Goal: Task Accomplishment & Management: Use online tool/utility

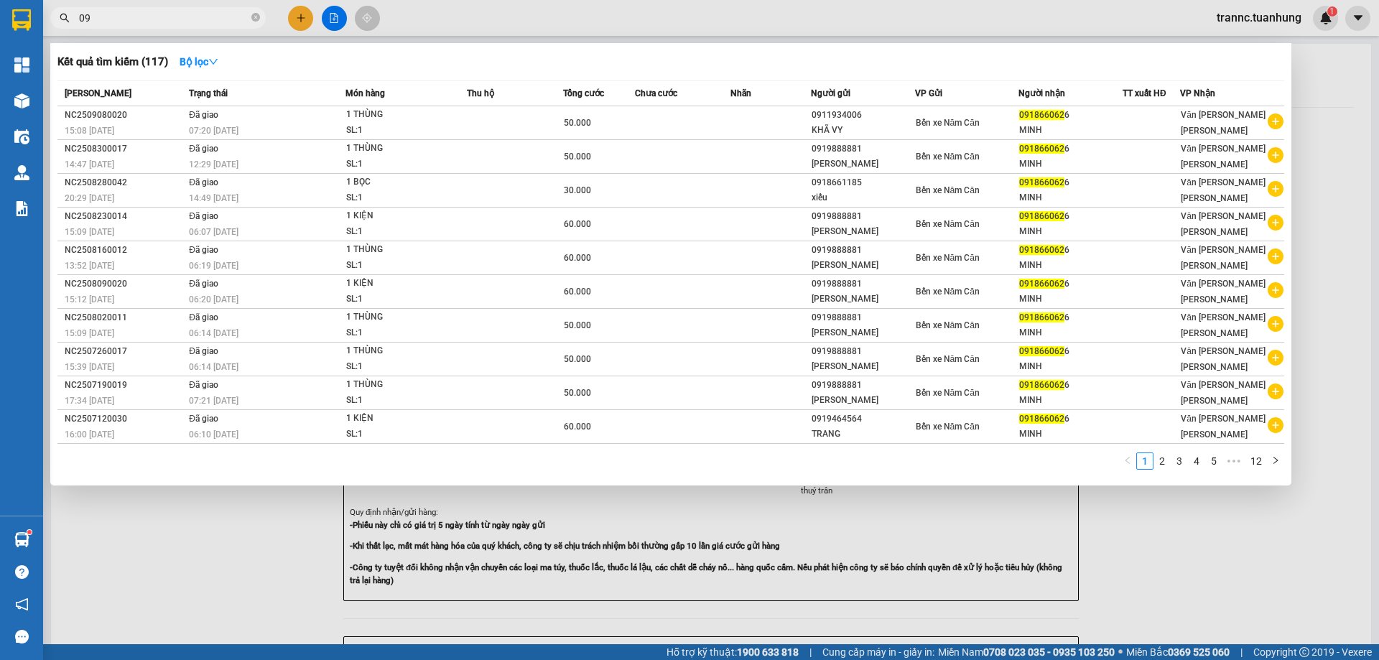
type input "0"
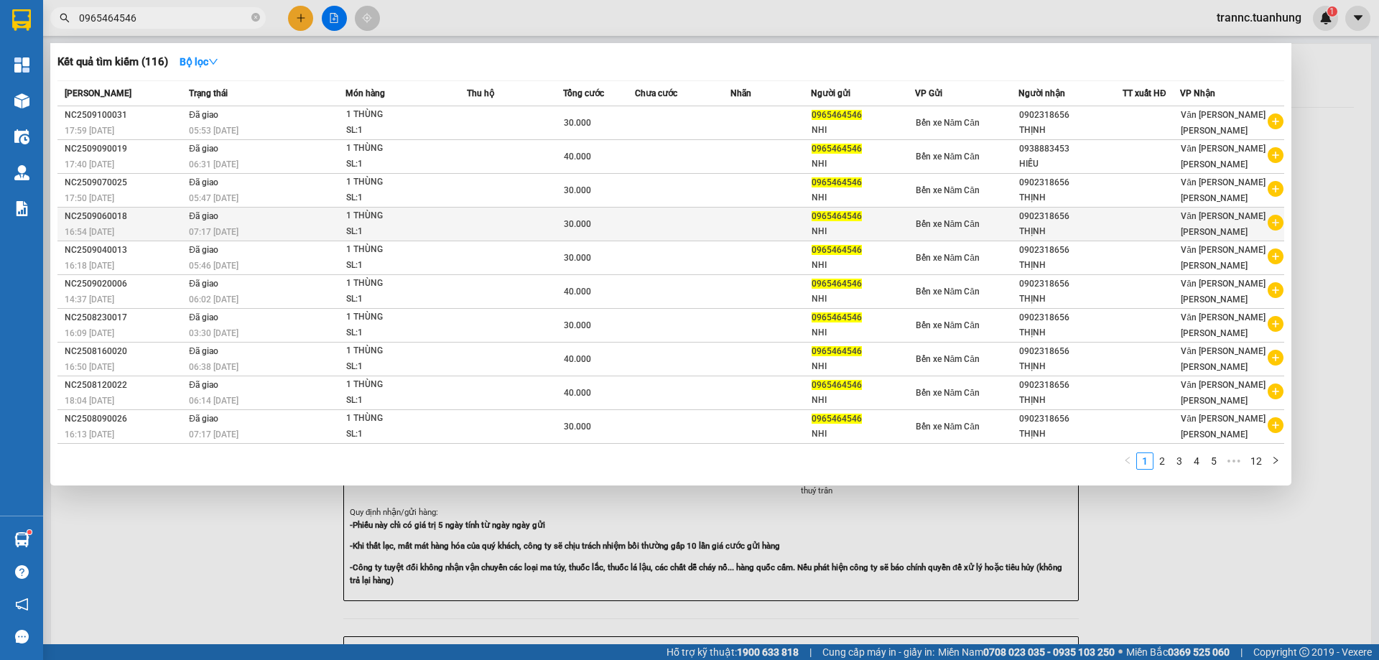
type input "0965464546"
click at [1276, 224] on icon "plus-circle" at bounding box center [1276, 223] width 16 height 16
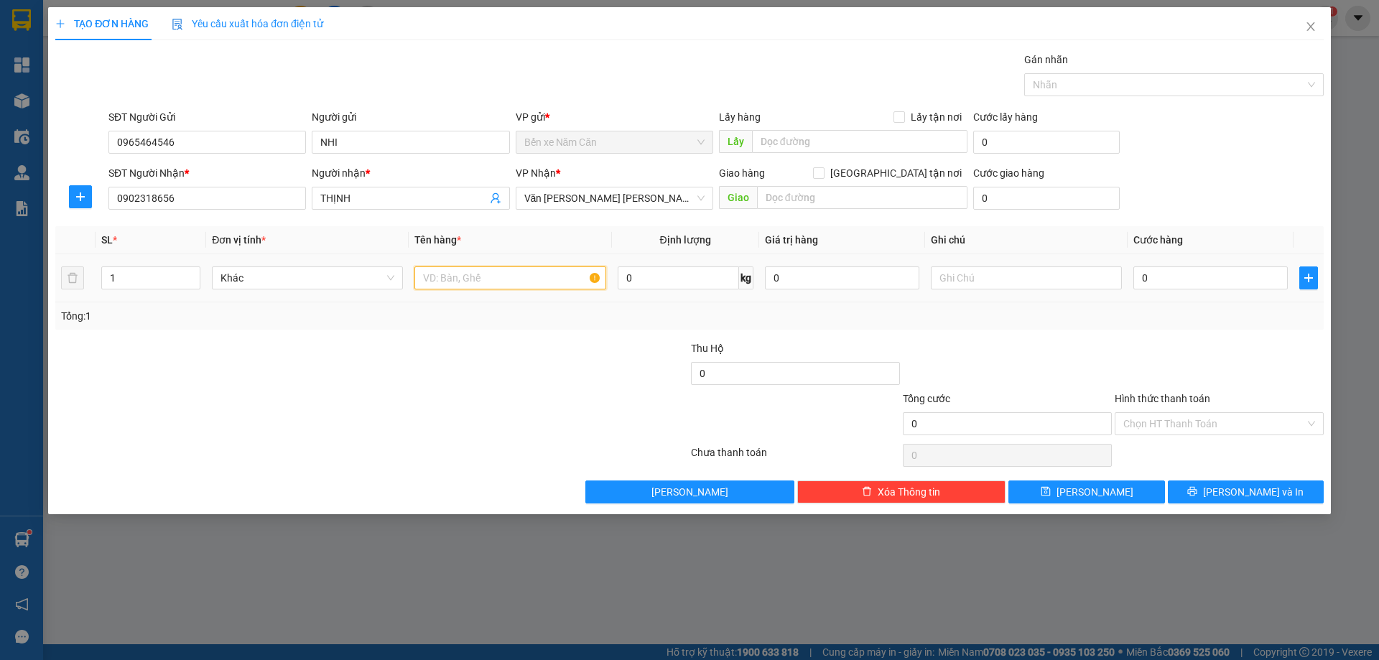
click at [550, 279] on input "text" at bounding box center [510, 278] width 191 height 23
type input "1 THÙNG"
click at [1165, 281] on input "0" at bounding box center [1211, 278] width 154 height 23
type input "3"
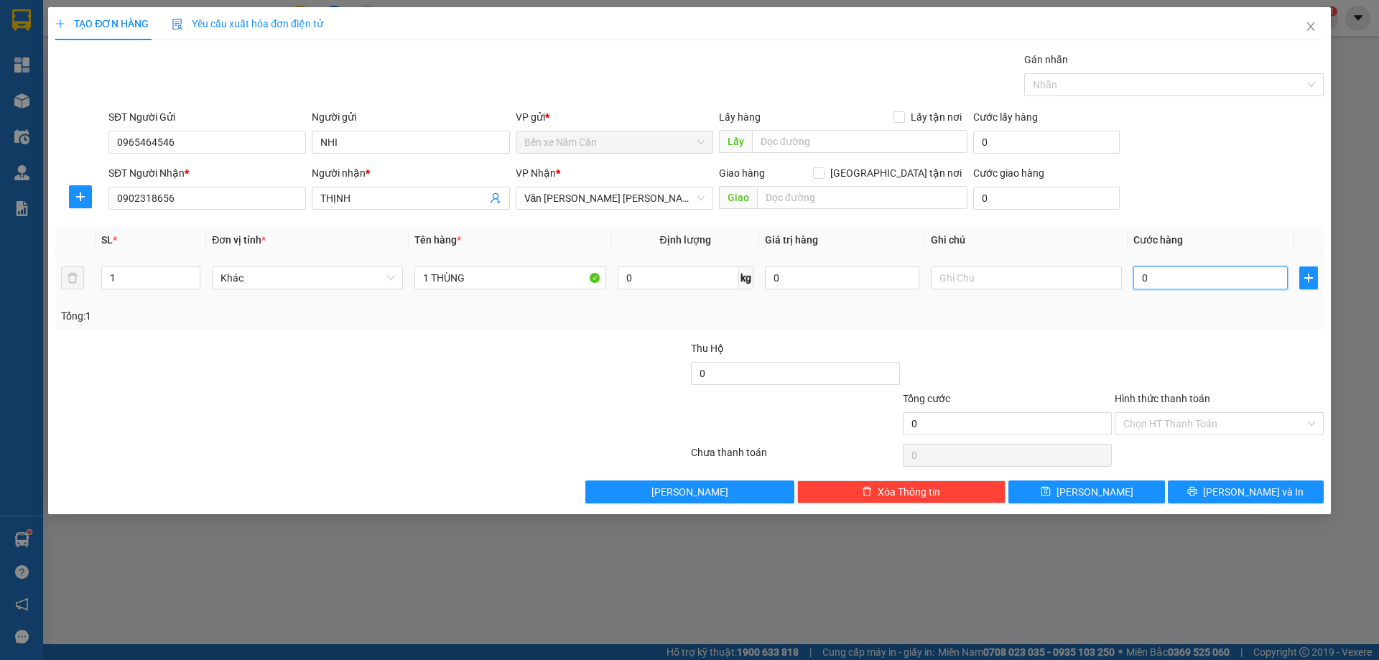
type input "3"
type input "30"
type input "30.000"
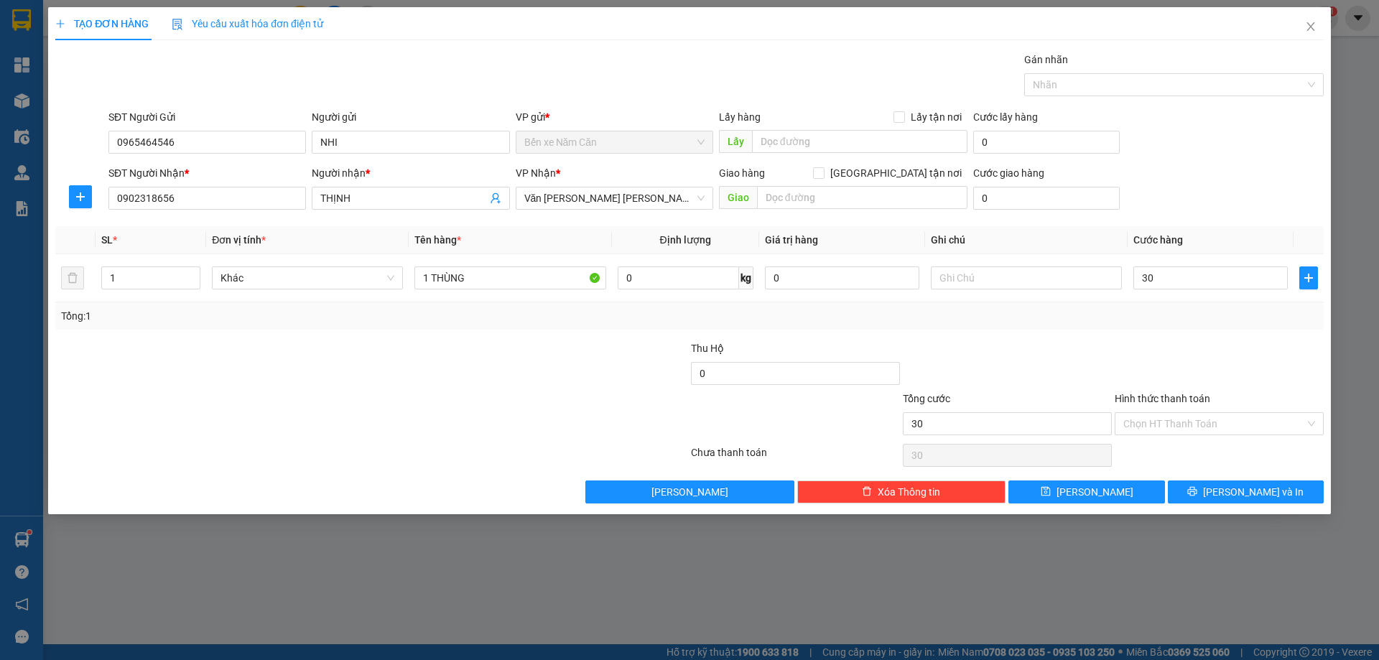
type input "30.000"
click at [1182, 326] on div "Tổng: 1" at bounding box center [689, 315] width 1269 height 27
click at [1203, 489] on button "[PERSON_NAME] và In" at bounding box center [1246, 492] width 156 height 23
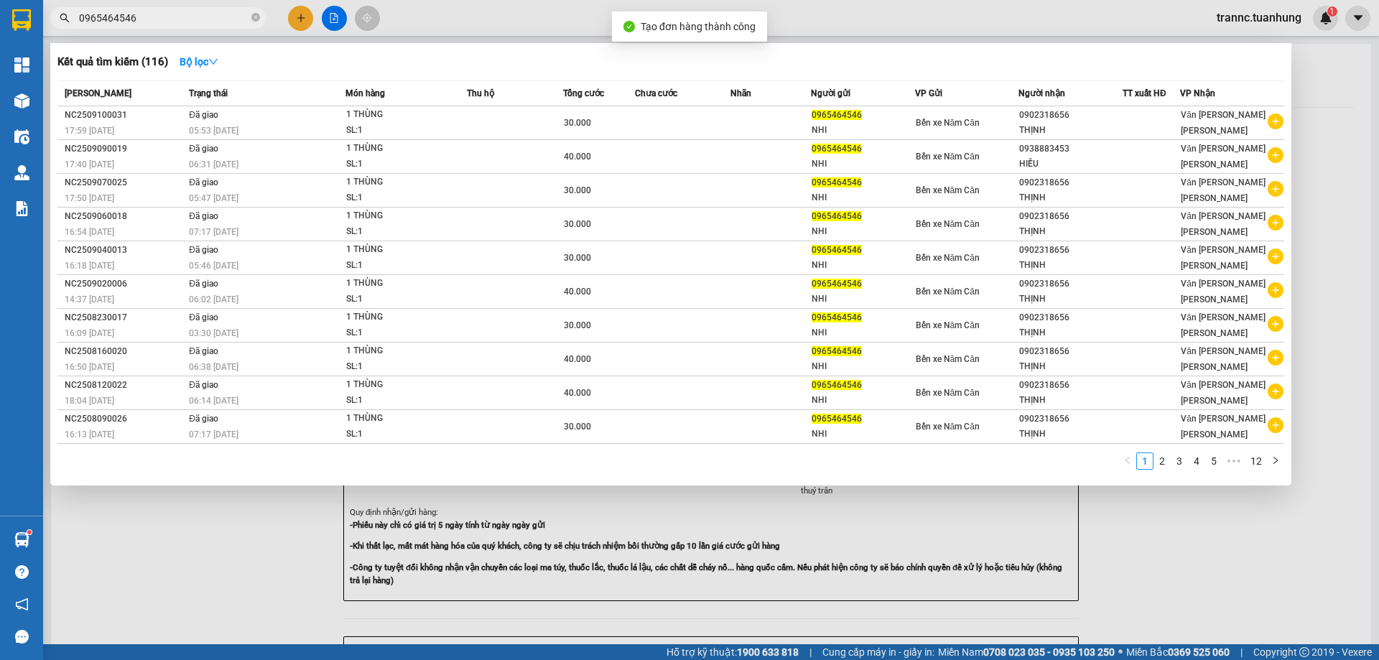
drag, startPoint x: 1244, startPoint y: 557, endPoint x: 1229, endPoint y: 553, distance: 14.8
click at [1244, 555] on div at bounding box center [689, 330] width 1379 height 660
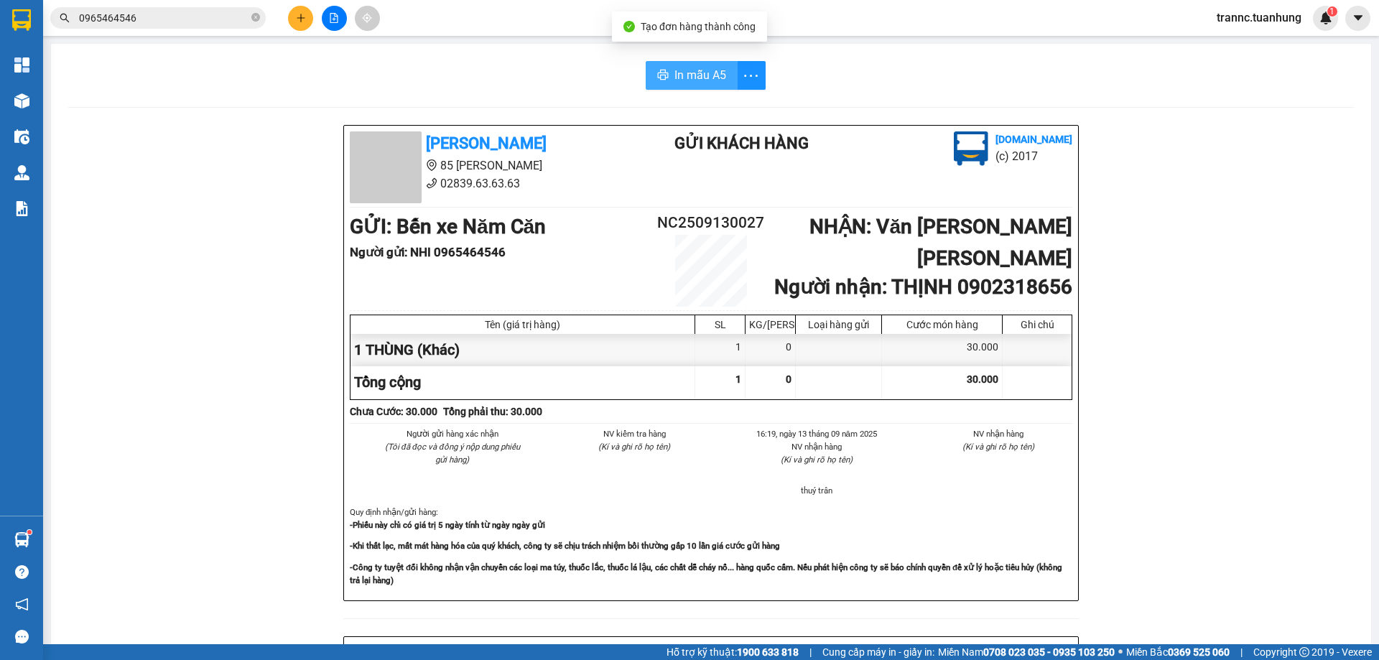
click at [704, 72] on span "In mẫu A5" at bounding box center [701, 75] width 52 height 18
click at [165, 15] on input "0965464546" at bounding box center [164, 18] width 170 height 16
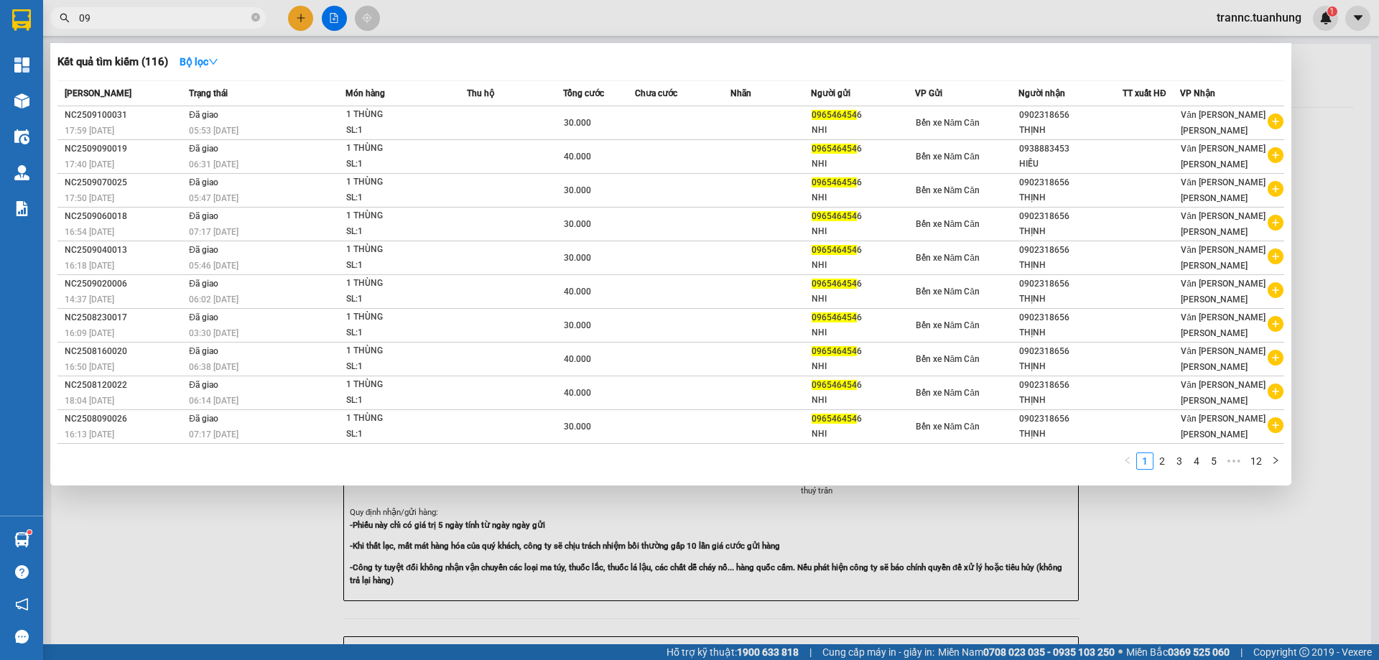
type input "0"
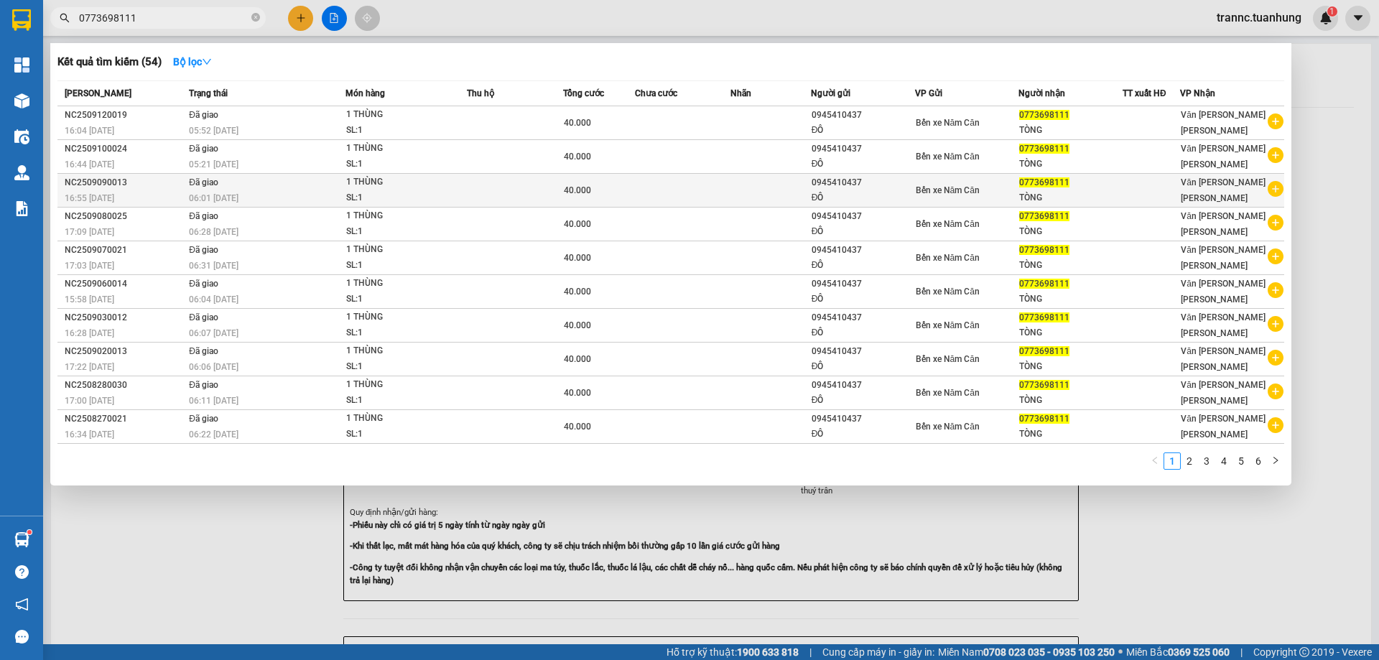
type input "0773698111"
click at [1279, 190] on icon "plus-circle" at bounding box center [1276, 189] width 16 height 16
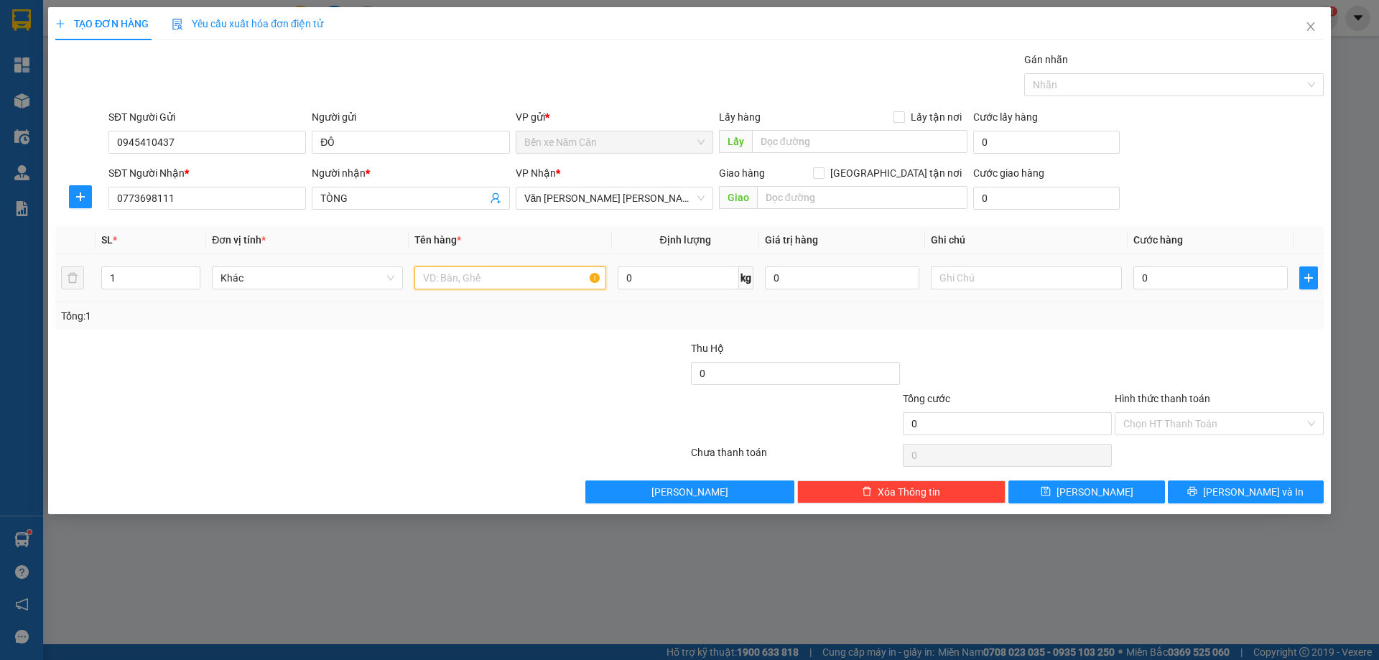
click at [458, 277] on input "text" at bounding box center [510, 278] width 191 height 23
type input "1 THÙNG"
click at [1166, 279] on input "0" at bounding box center [1211, 278] width 154 height 23
type input "4"
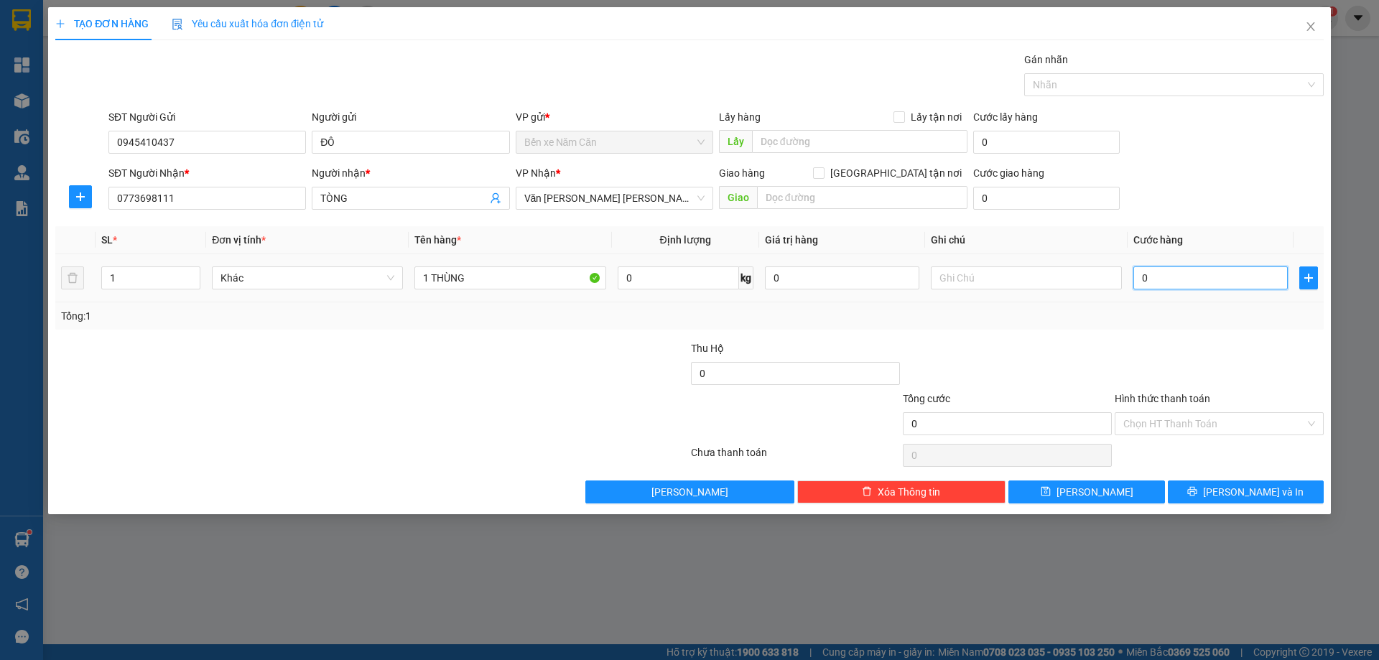
type input "4"
type input "40"
click at [1162, 322] on div "Tổng: 1" at bounding box center [689, 316] width 1257 height 16
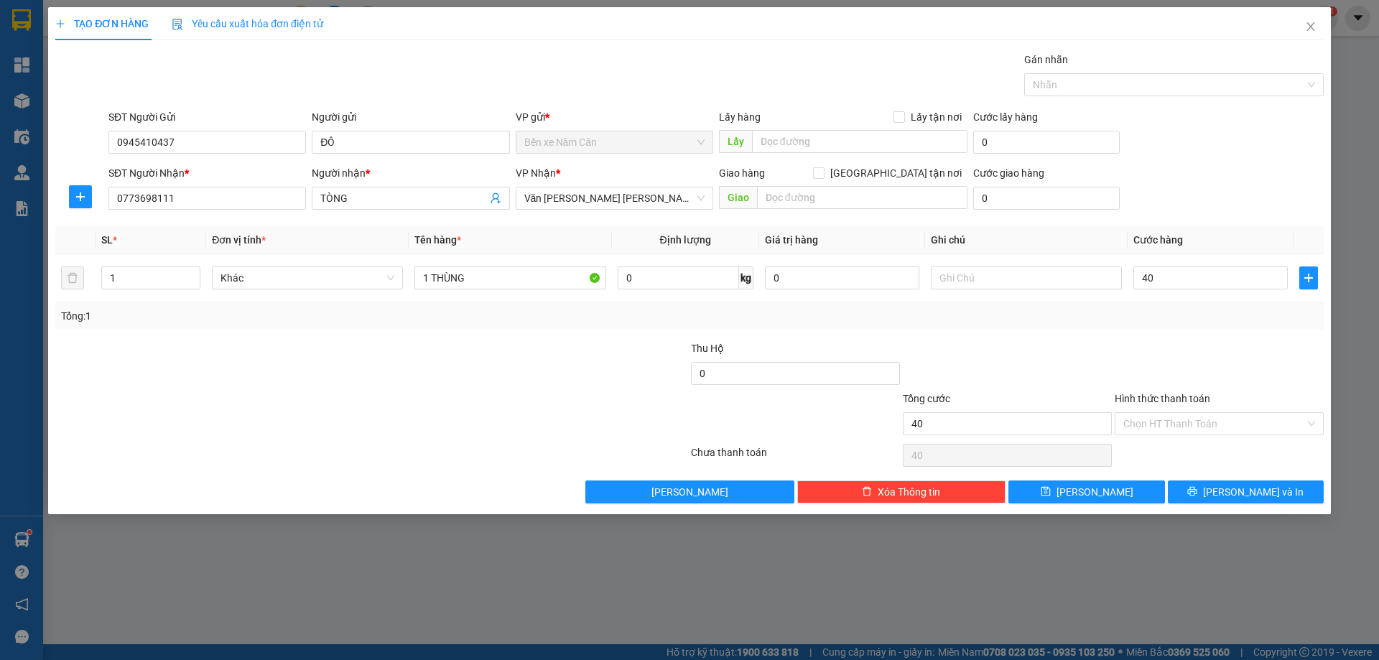
type input "40.000"
click at [1162, 424] on input "Hình thức thanh toán" at bounding box center [1215, 424] width 182 height 22
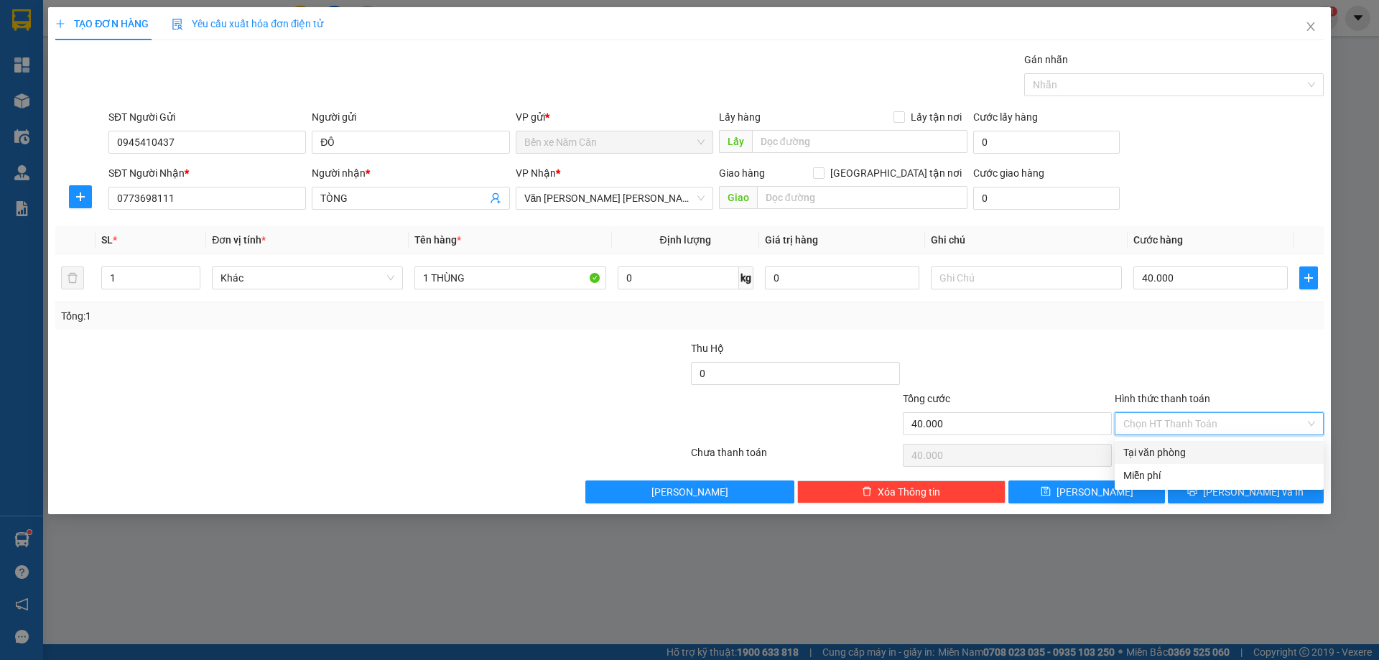
click at [1155, 448] on div "Tại văn phòng" at bounding box center [1220, 453] width 192 height 16
type input "0"
click at [1198, 495] on icon "printer" at bounding box center [1193, 491] width 10 height 10
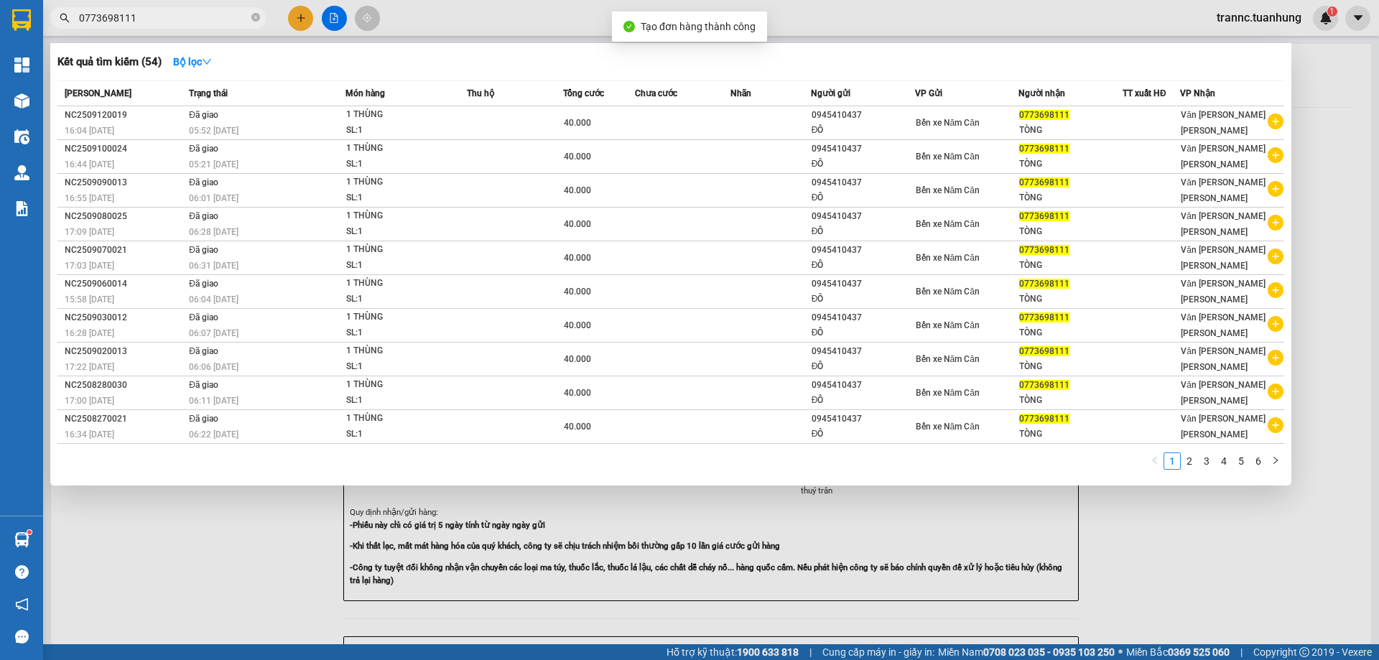
click at [1252, 601] on div at bounding box center [689, 330] width 1379 height 660
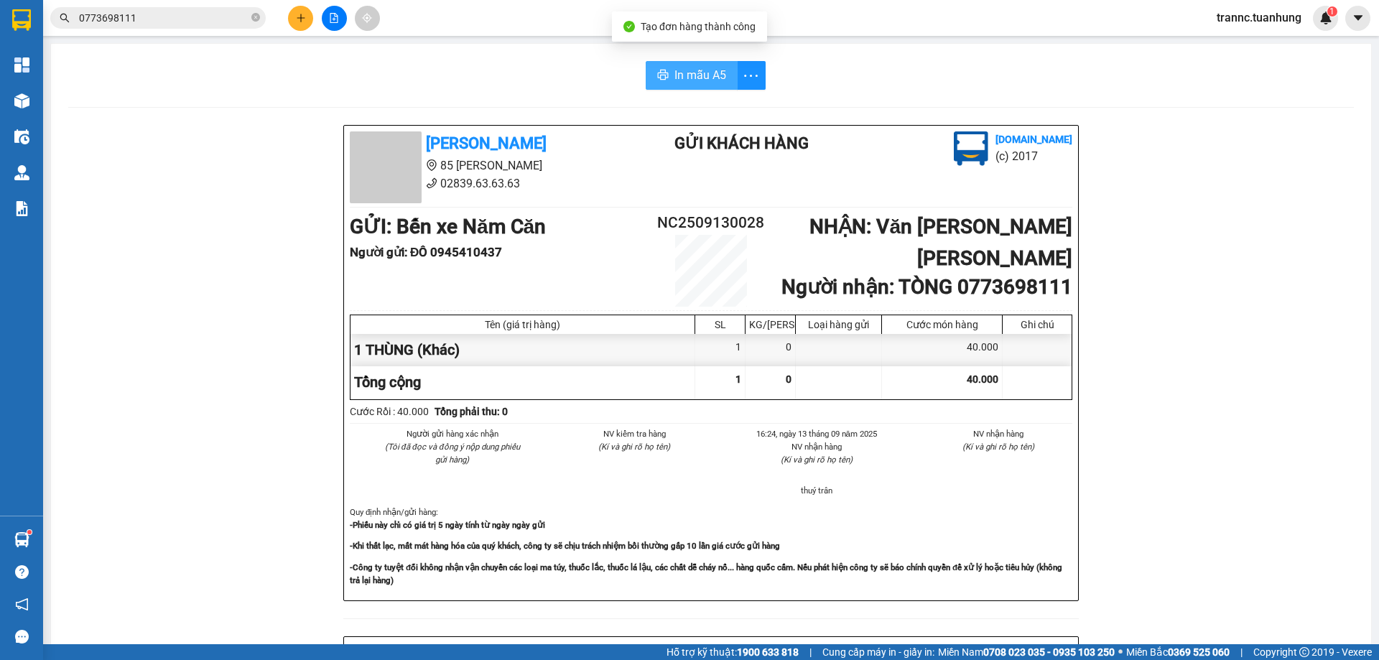
click at [703, 75] on span "In mẫu A5" at bounding box center [701, 75] width 52 height 18
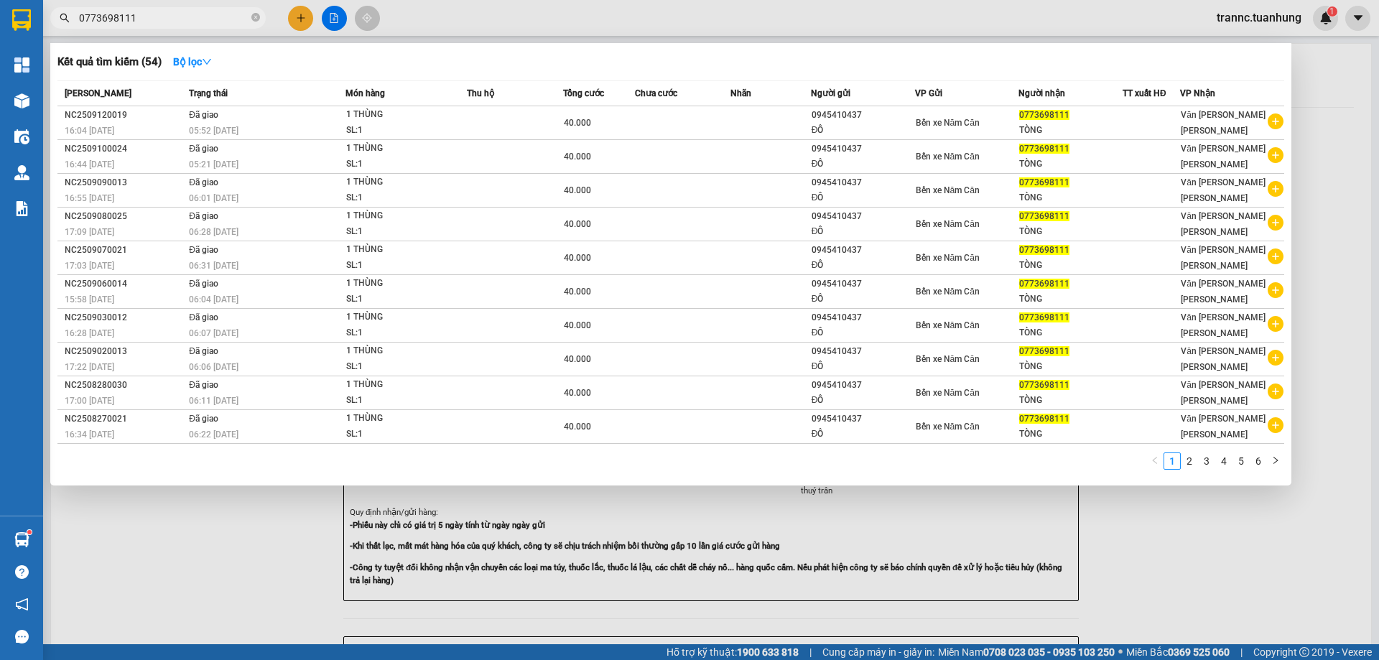
click at [211, 16] on input "0773698111" at bounding box center [164, 18] width 170 height 16
type input "0"
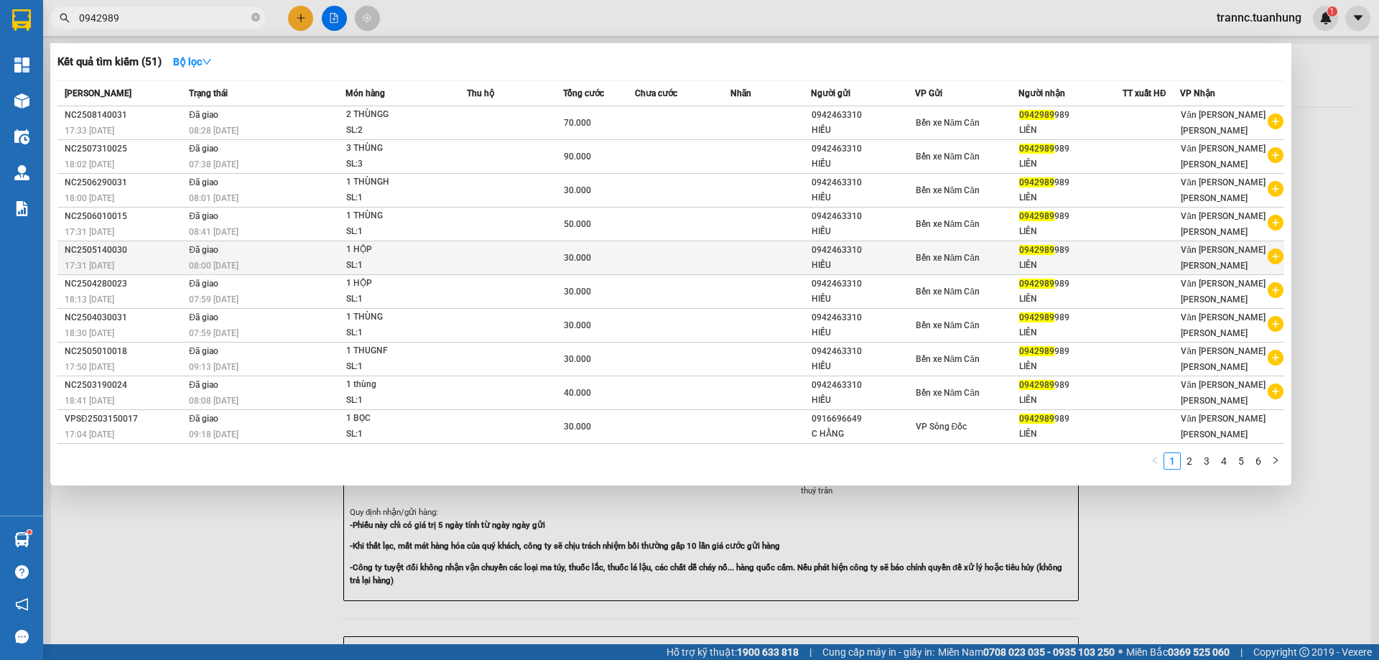
type input "0942989"
click at [1279, 258] on icon "plus-circle" at bounding box center [1276, 257] width 16 height 16
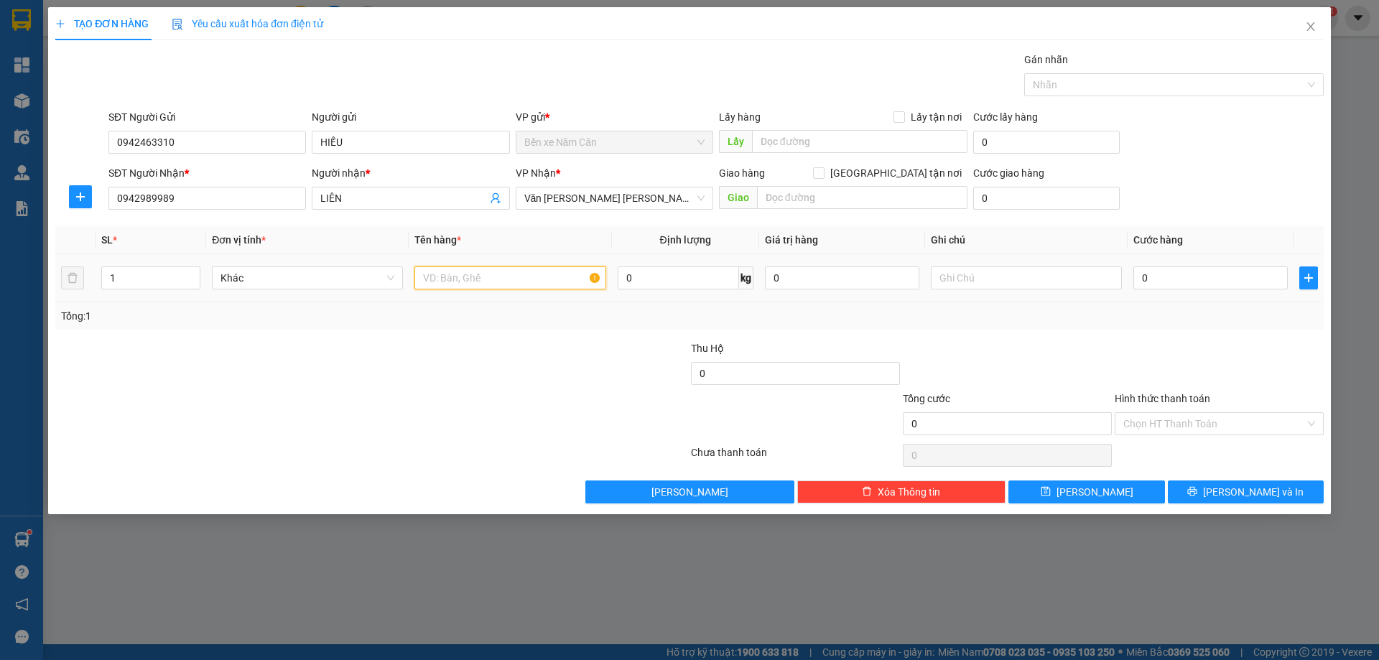
click at [445, 279] on input "text" at bounding box center [510, 278] width 191 height 23
type input "1 THÙNG"
click at [1165, 278] on input "0" at bounding box center [1211, 278] width 154 height 23
type input "4"
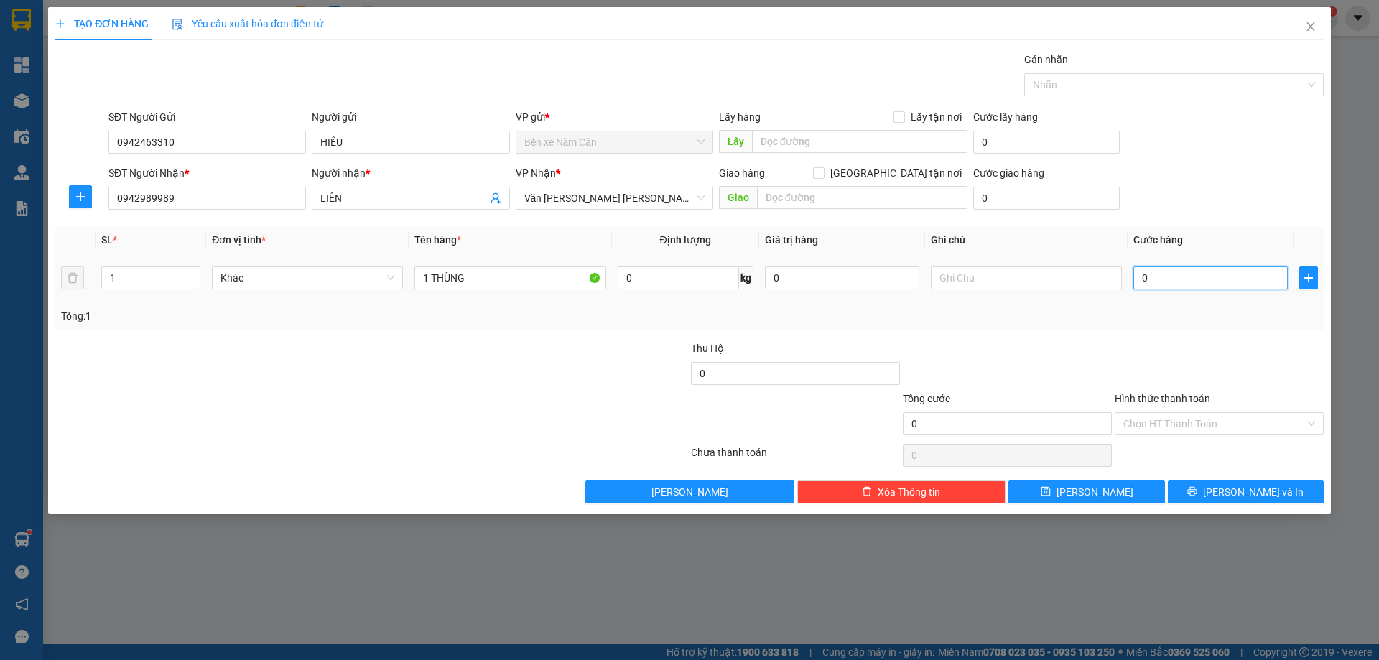
type input "4"
type input "40"
type input "40.000"
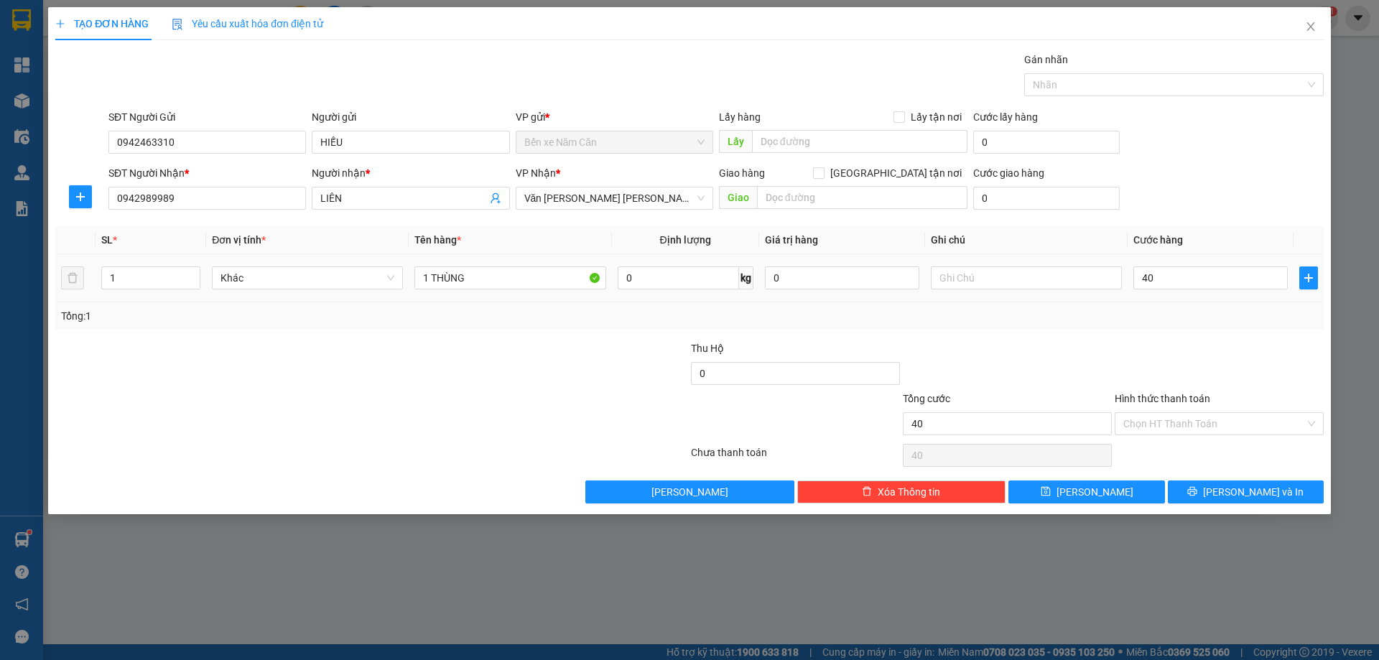
type input "40.000"
click at [1169, 343] on div at bounding box center [1220, 366] width 212 height 50
click at [1174, 419] on input "Hình thức thanh toán" at bounding box center [1215, 424] width 182 height 22
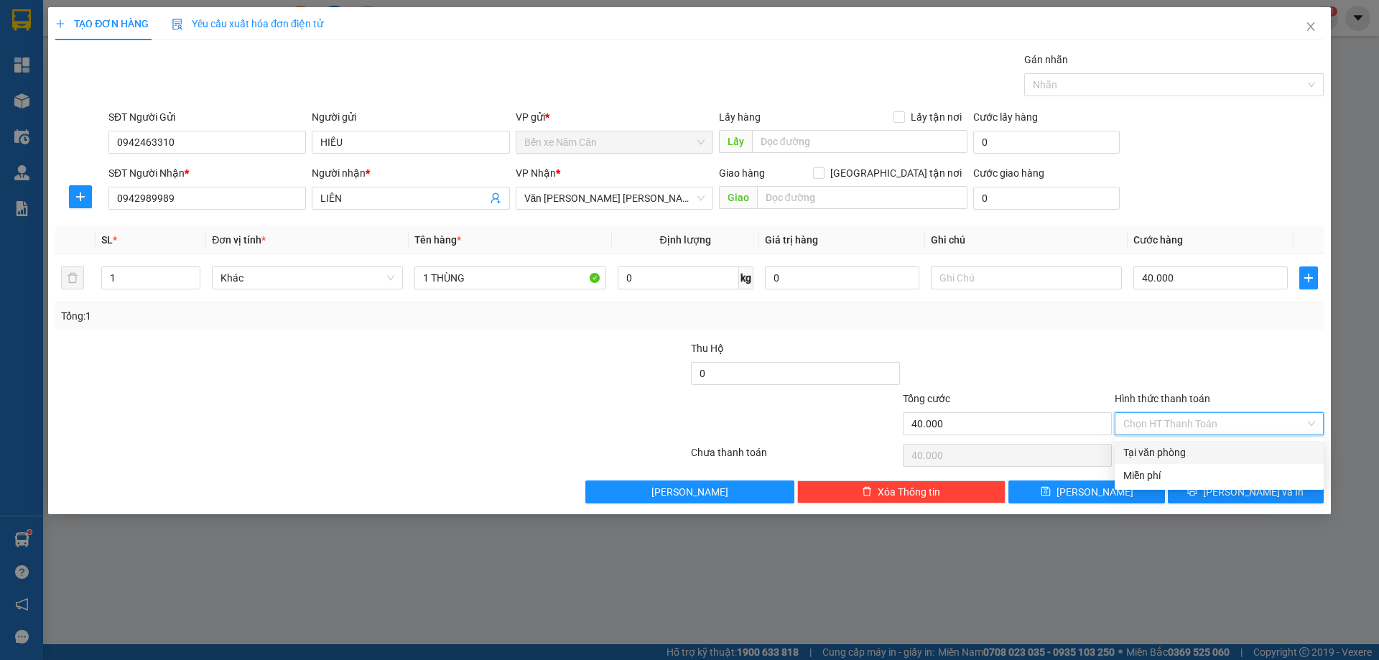
click at [1170, 449] on div "Tại văn phòng" at bounding box center [1220, 453] width 192 height 16
type input "0"
click at [1198, 491] on icon "printer" at bounding box center [1192, 491] width 9 height 9
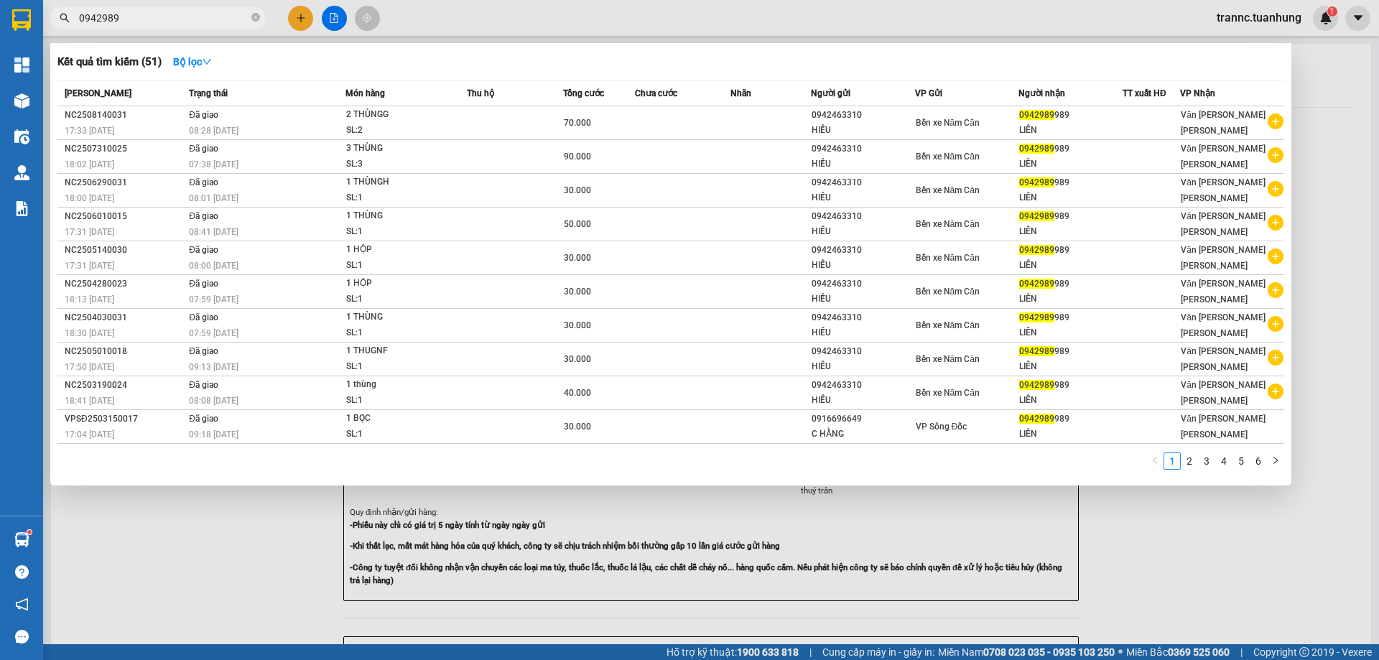
click at [1236, 555] on div at bounding box center [689, 330] width 1379 height 660
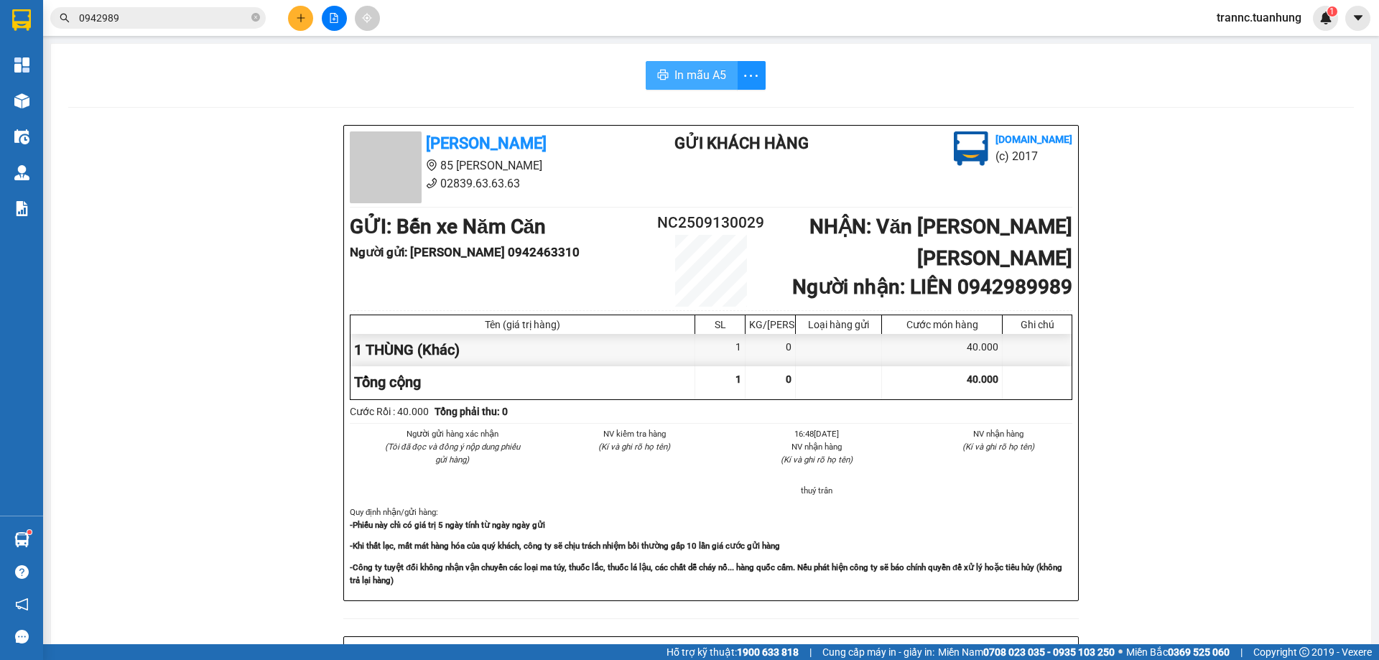
click at [713, 68] on span "In mẫu A5" at bounding box center [701, 75] width 52 height 18
click at [1176, 532] on div "Tuấn Hưng 85 Lý Chiêu Hoàng 02839.63.63.63 Gửi khách hàng Vexere.com (c) 2017 G…" at bounding box center [711, 635] width 1286 height 1020
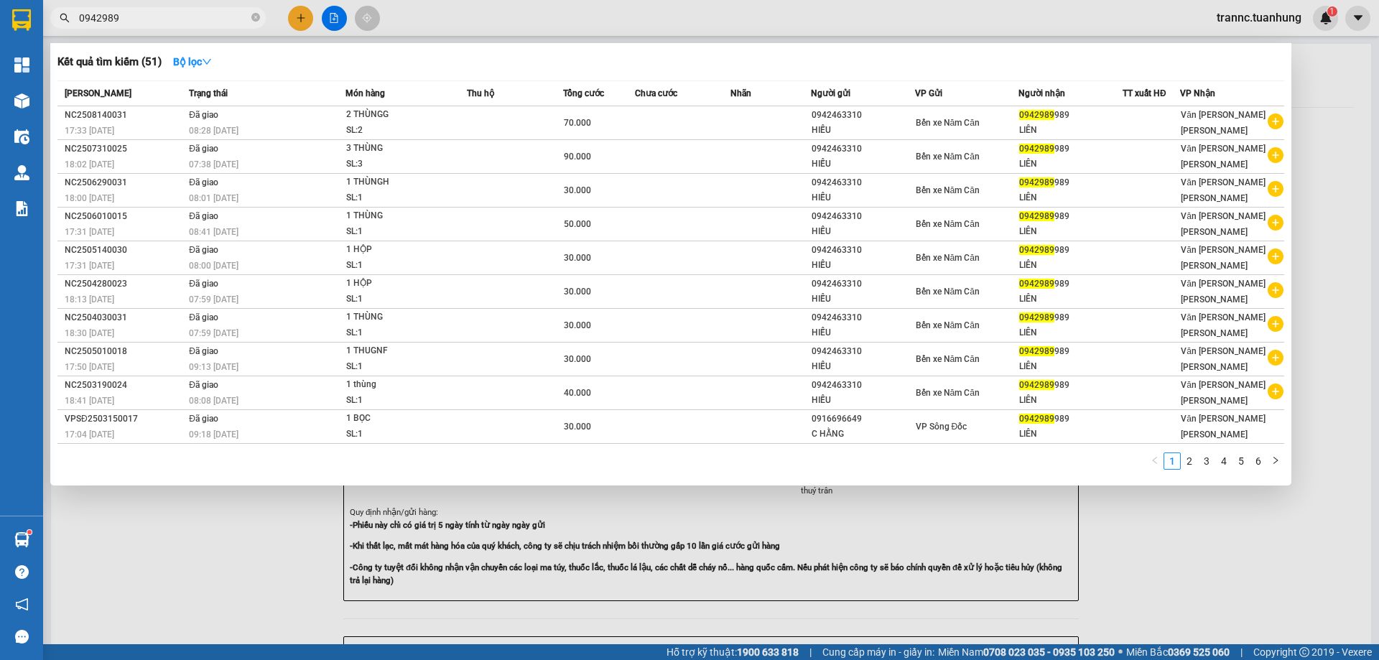
click at [177, 8] on span "0942989" at bounding box center [158, 18] width 216 height 22
click at [180, 14] on input "0942989" at bounding box center [164, 18] width 170 height 16
type input "0"
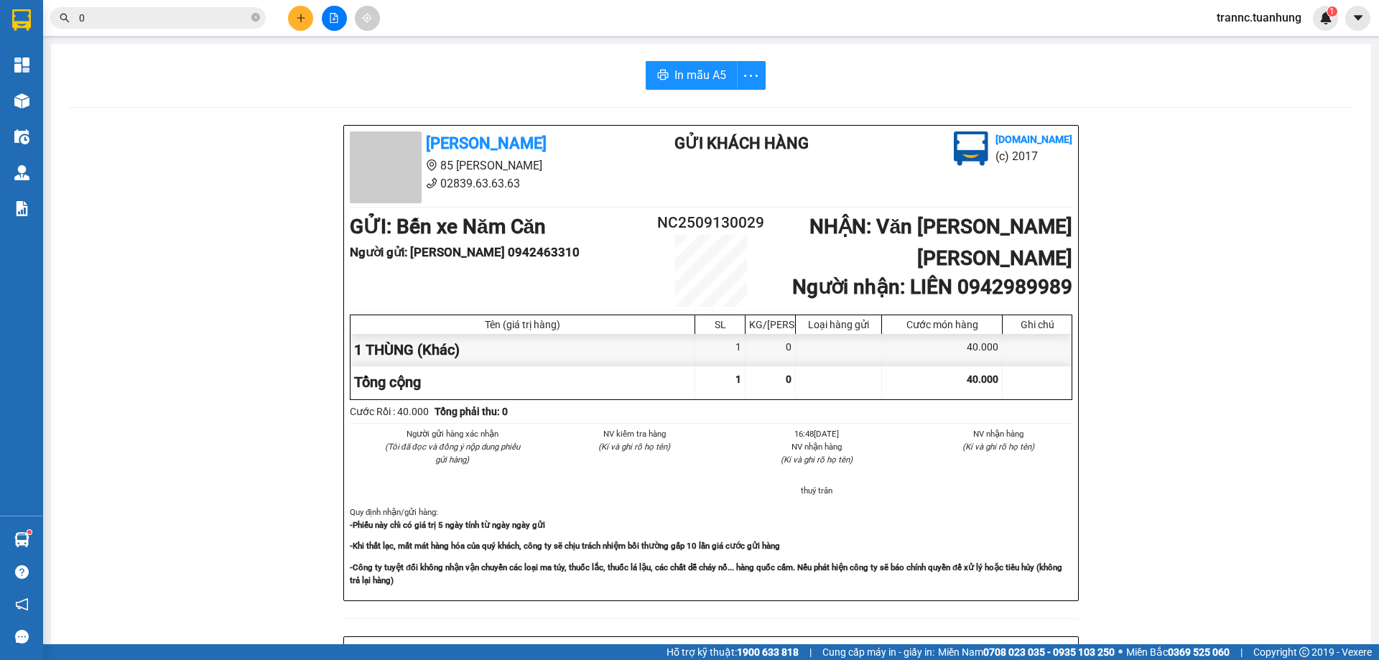
click at [173, 17] on input "0" at bounding box center [164, 18] width 170 height 16
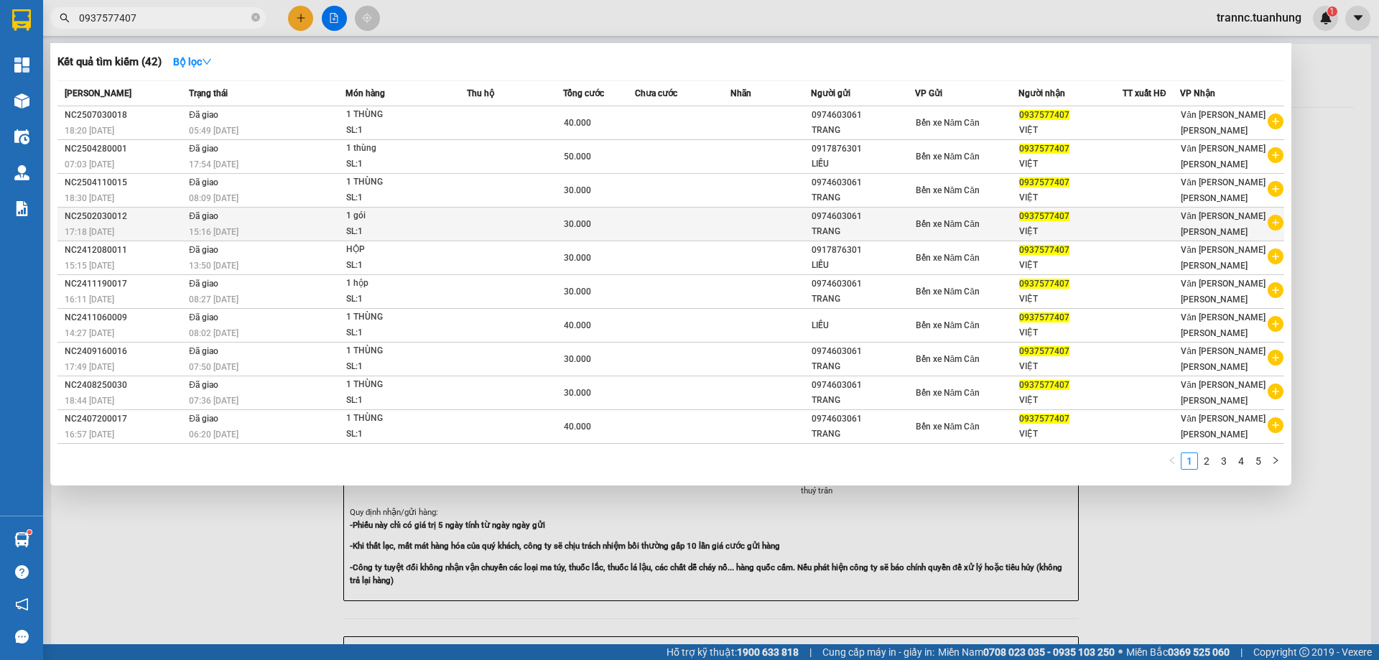
type input "0937577407"
click at [1278, 223] on icon "plus-circle" at bounding box center [1276, 223] width 16 height 16
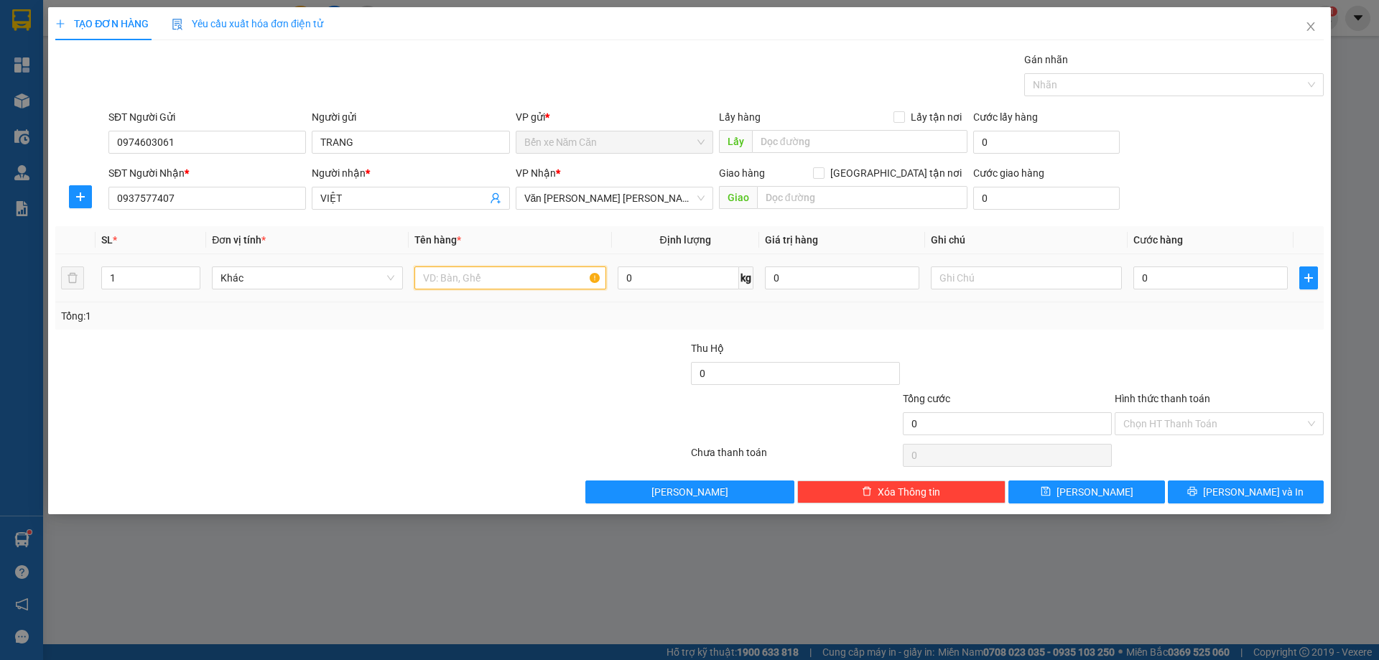
click at [454, 279] on input "text" at bounding box center [510, 278] width 191 height 23
type input "1 THÙNG"
click at [1171, 275] on input "0" at bounding box center [1211, 278] width 154 height 23
type input "3"
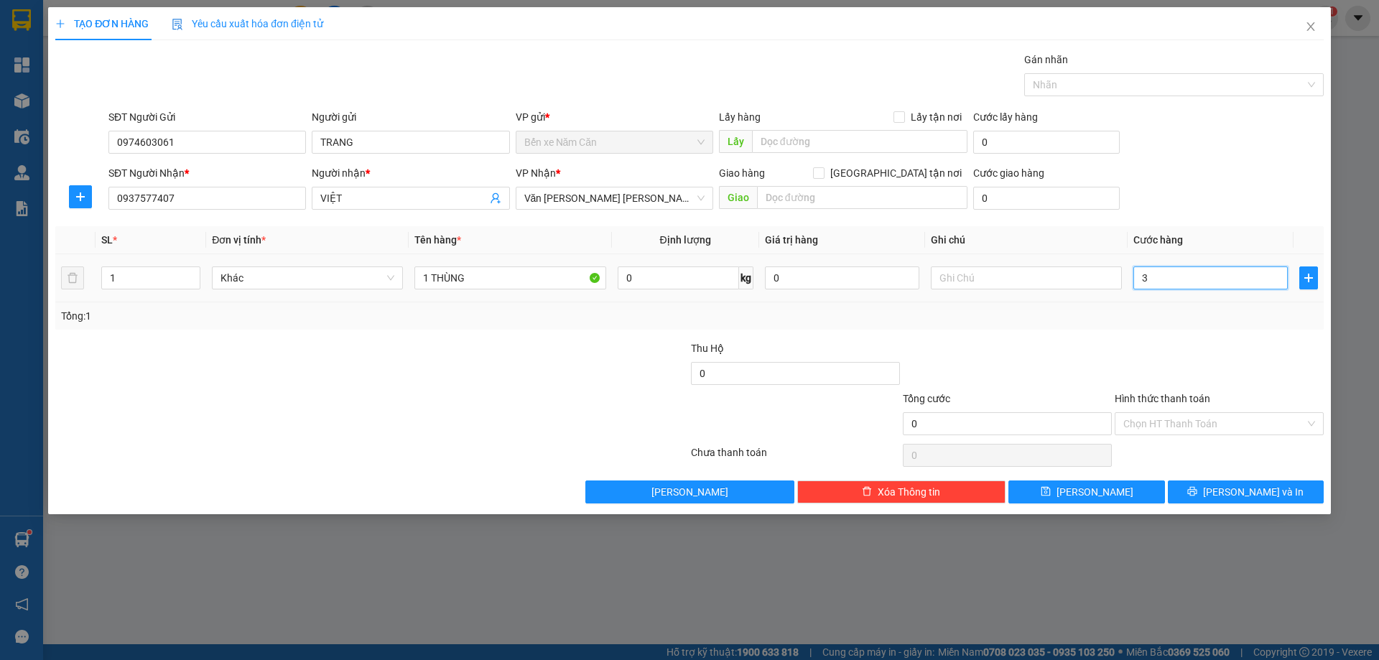
type input "3"
type input "30"
type input "30.000"
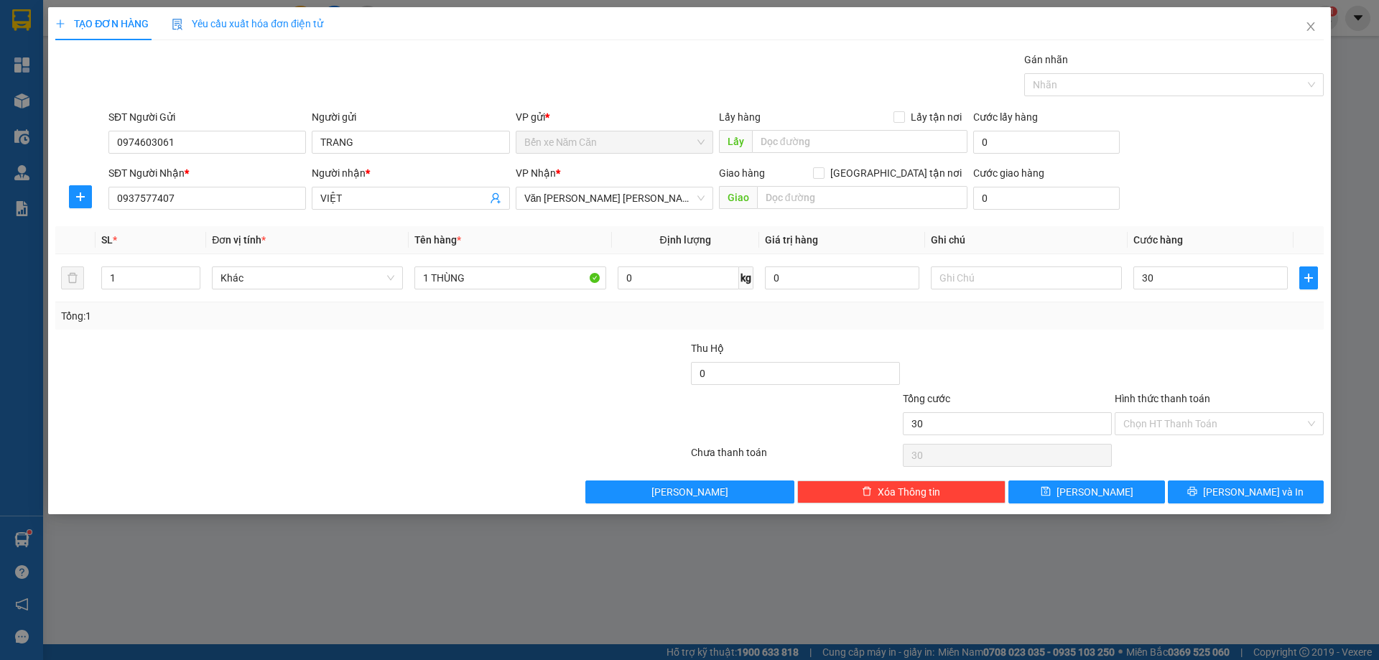
type input "30.000"
click at [1186, 346] on div at bounding box center [1220, 366] width 212 height 50
click at [1170, 417] on input "Hình thức thanh toán" at bounding box center [1215, 424] width 182 height 22
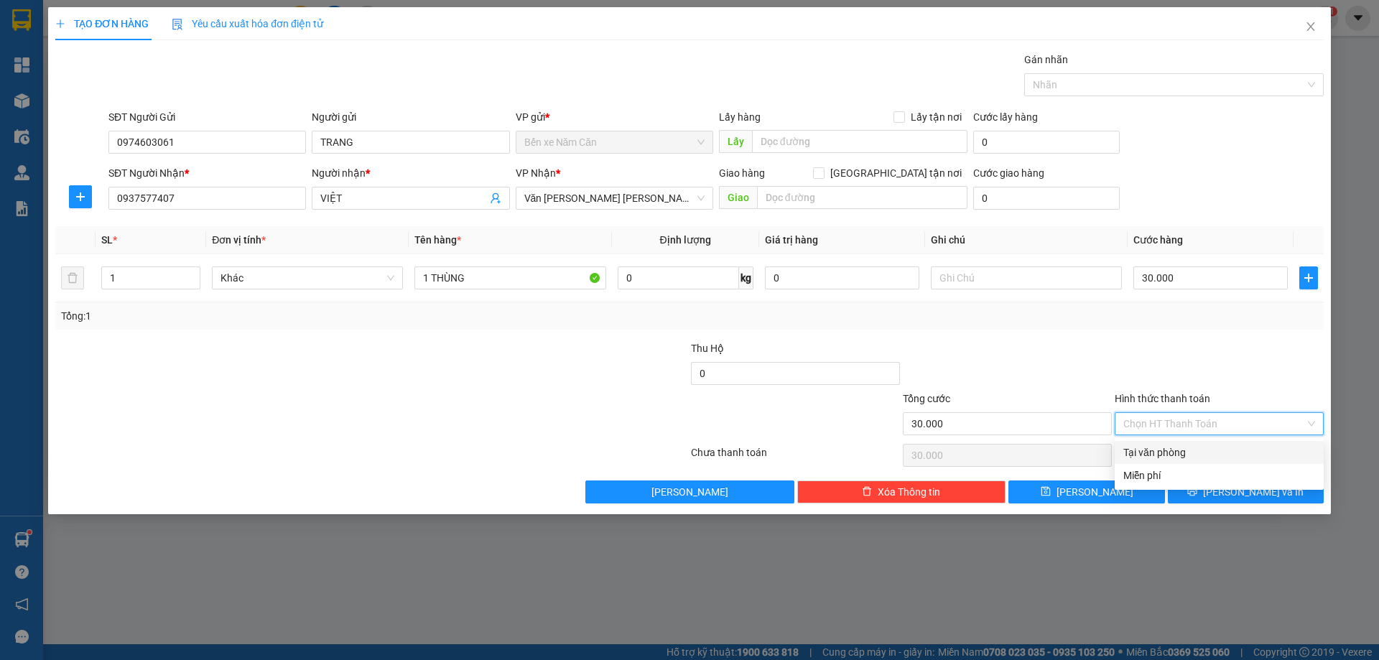
click at [1238, 373] on div at bounding box center [1220, 366] width 212 height 50
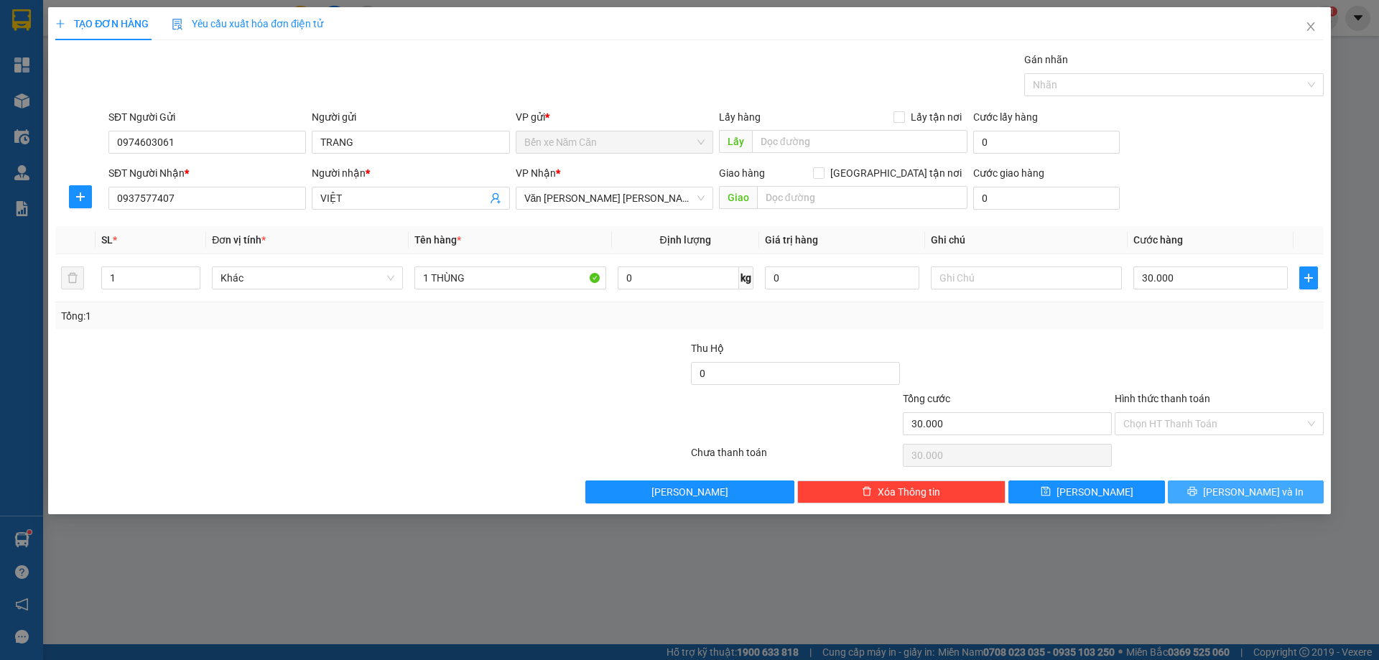
click at [1267, 487] on span "[PERSON_NAME] và In" at bounding box center [1253, 492] width 101 height 16
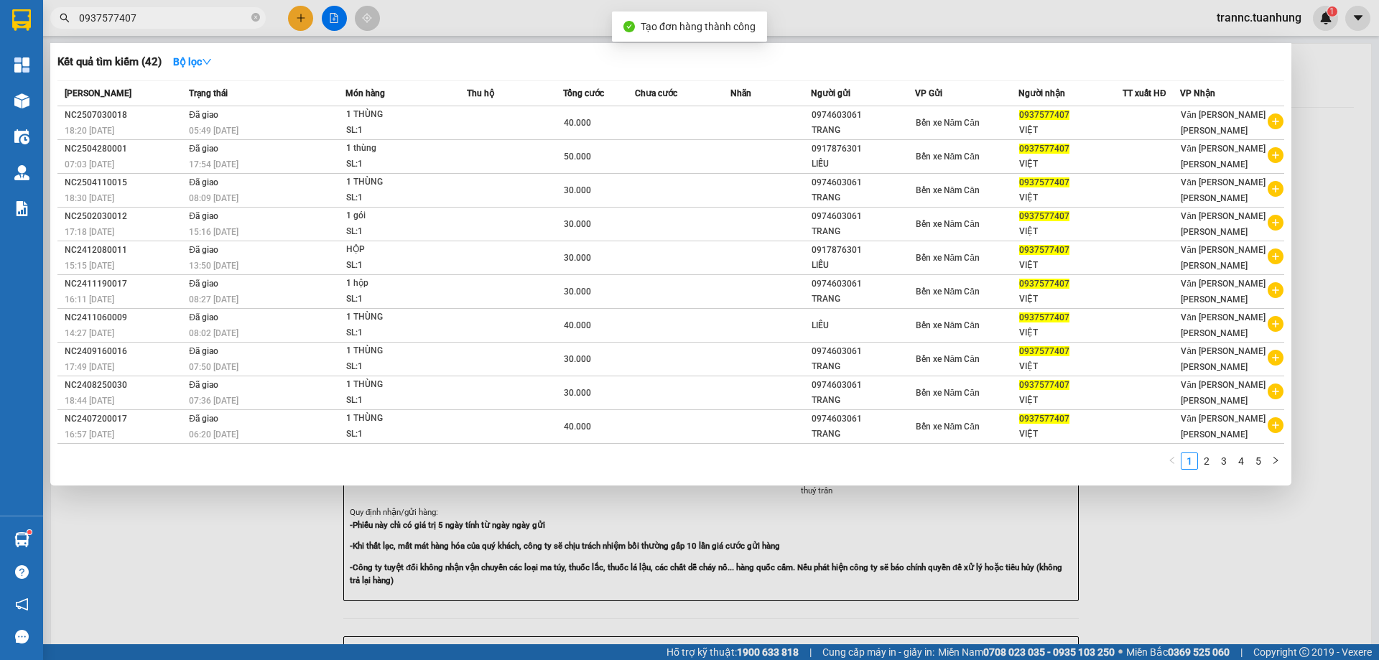
click at [1219, 515] on div at bounding box center [689, 330] width 1379 height 660
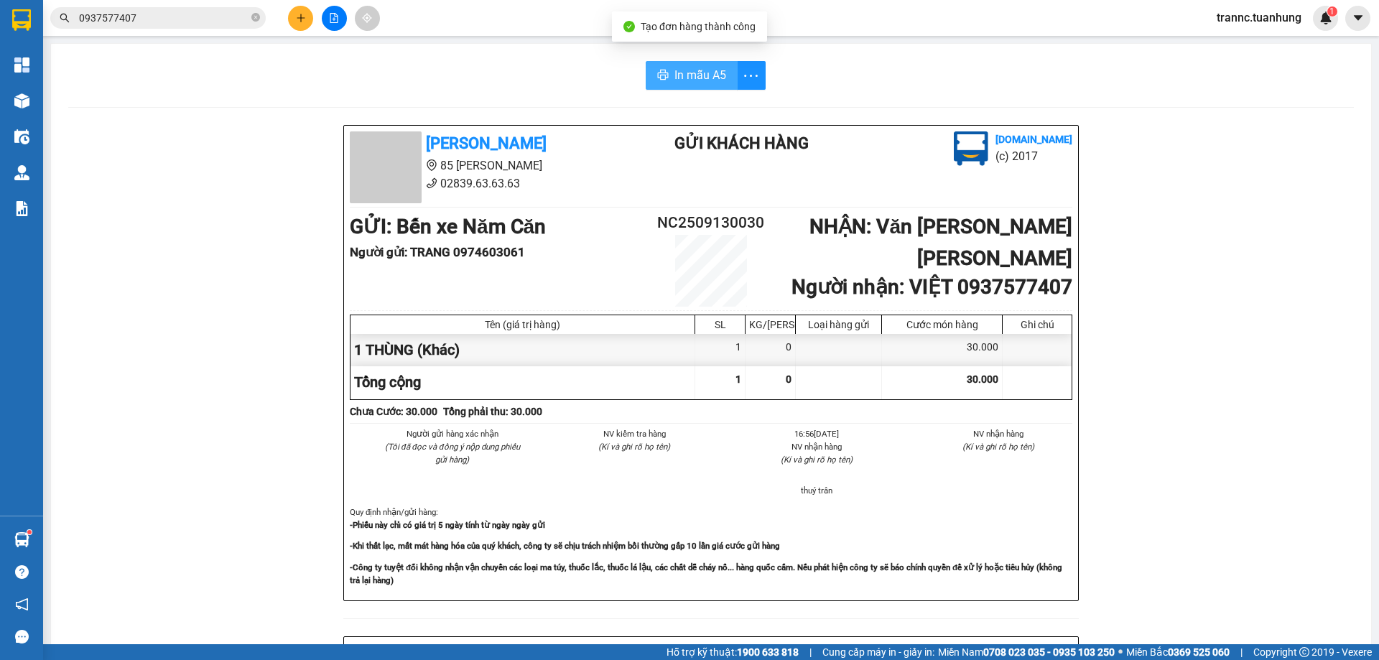
click at [713, 81] on span "In mẫu A5" at bounding box center [701, 75] width 52 height 18
click at [165, 15] on input "0937577407" at bounding box center [164, 18] width 170 height 16
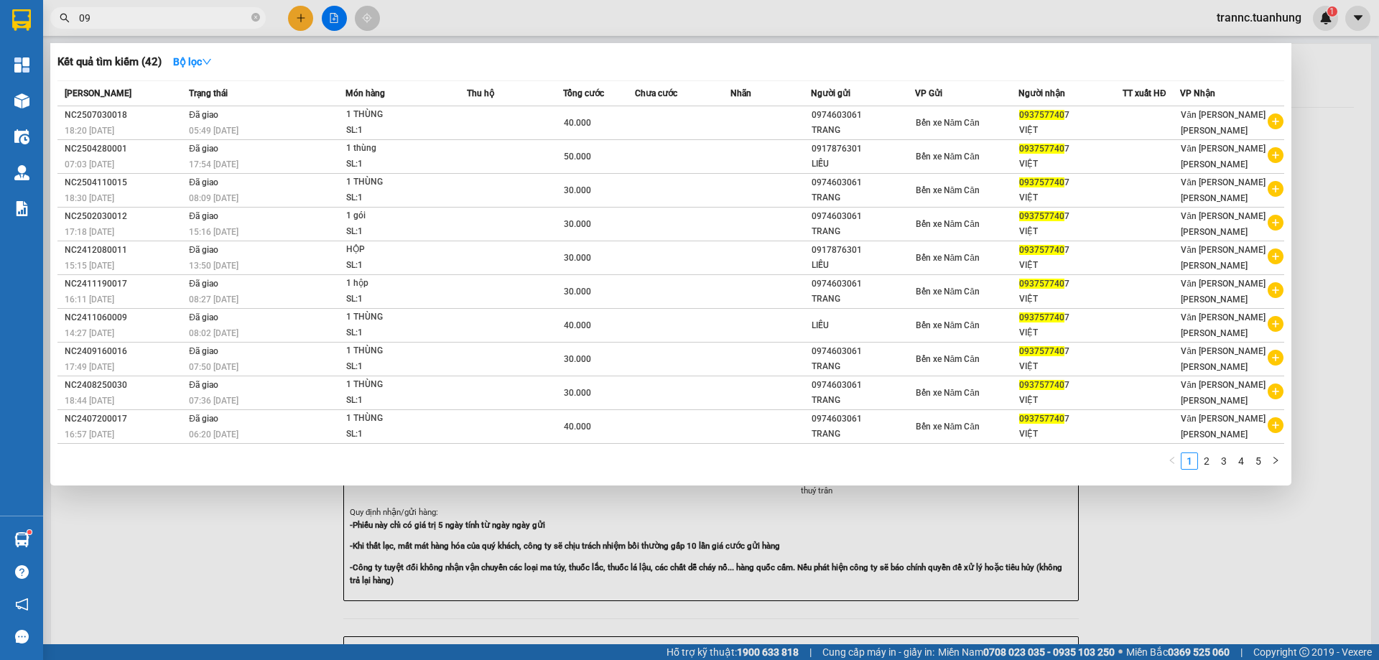
type input "0"
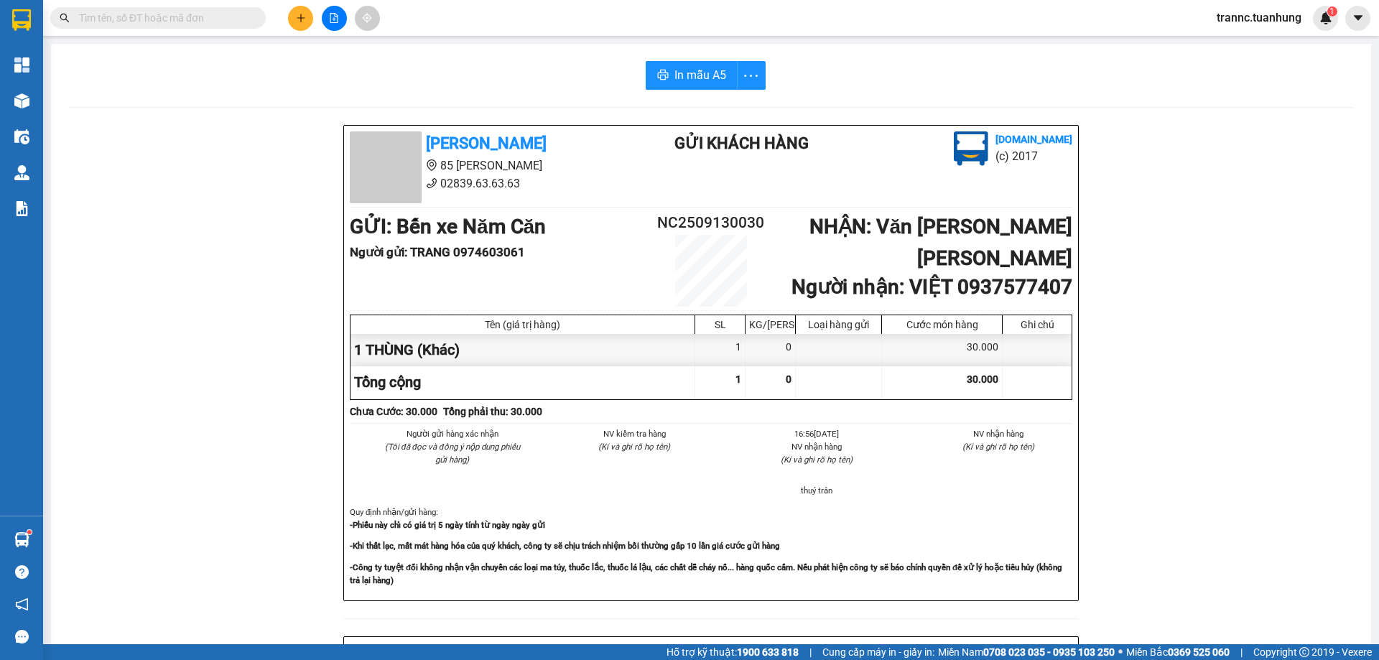
click at [301, 14] on icon "plus" at bounding box center [300, 18] width 1 height 8
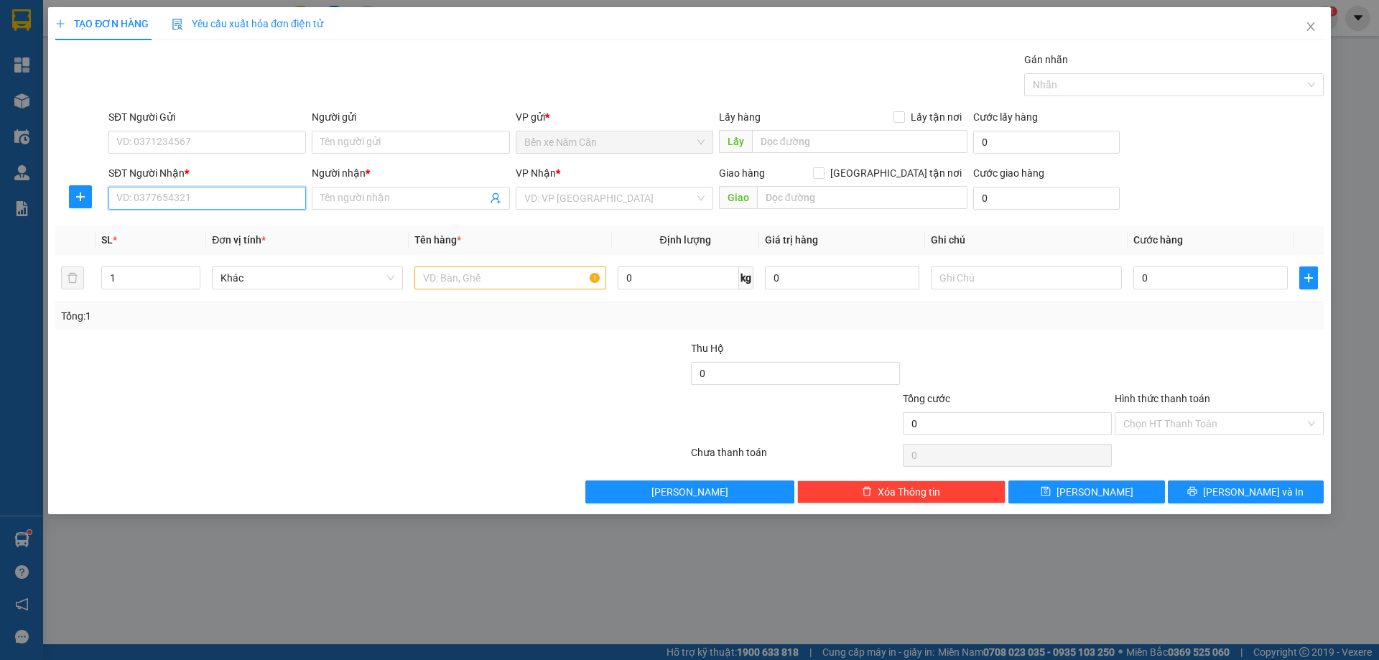
click at [188, 200] on input "SĐT Người Nhận *" at bounding box center [207, 198] width 198 height 23
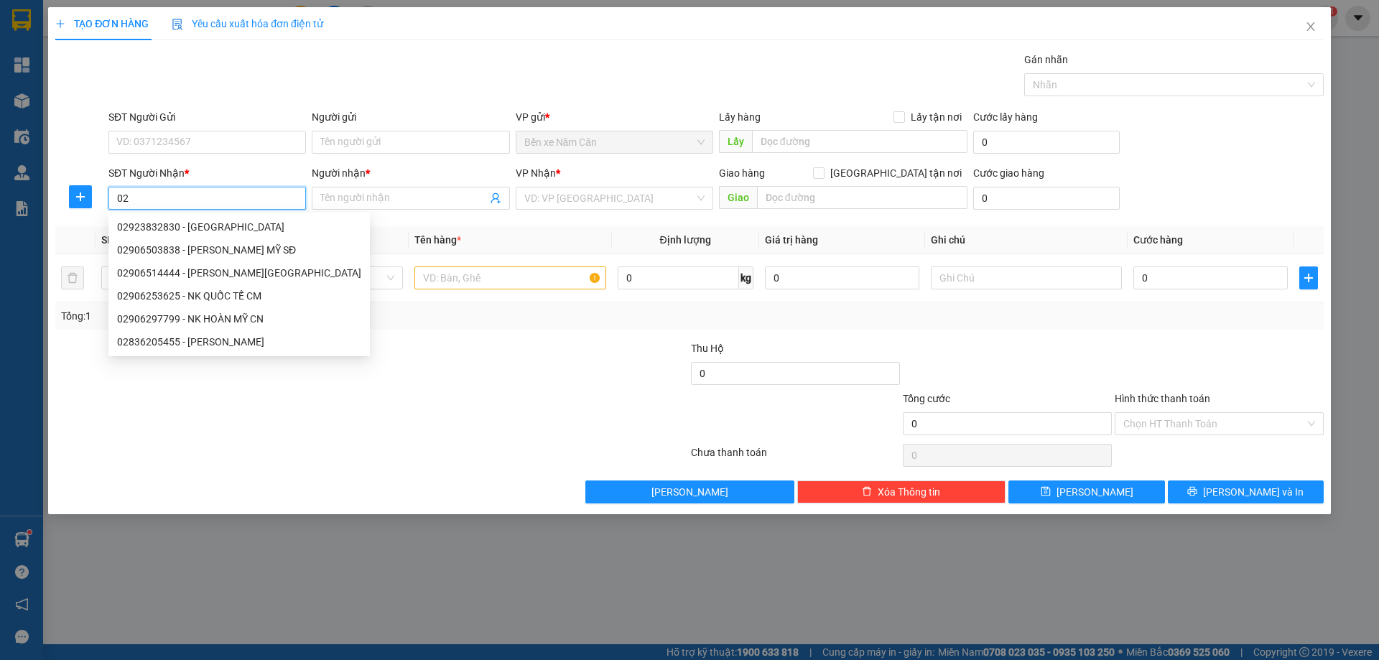
type input "0"
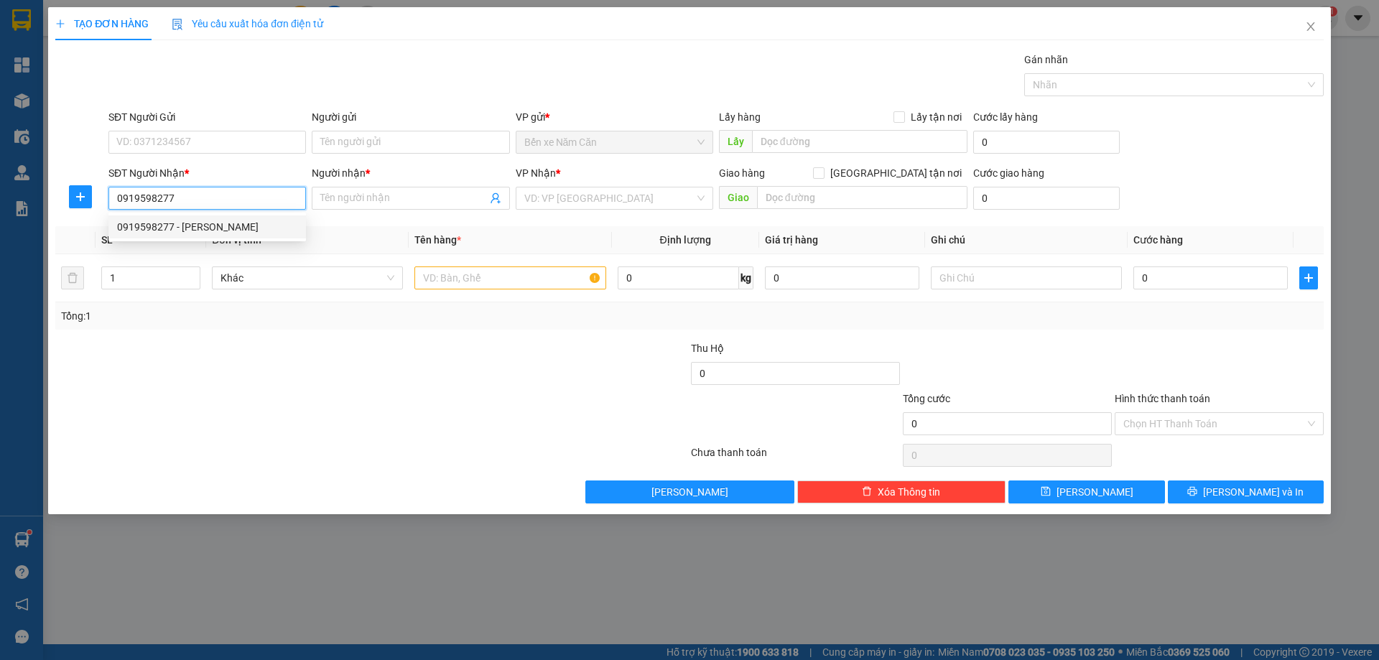
type input "0919598277"
click at [216, 213] on div "0919598277 0919598277 - LABO CÁT TƯỜNG" at bounding box center [207, 227] width 198 height 29
click at [218, 224] on div "Transit Pickup Surcharge Ids Transit Deliver Surcharge Ids Transit Deliver Surc…" at bounding box center [689, 278] width 1269 height 452
click at [223, 190] on input "0919598277" at bounding box center [207, 198] width 198 height 23
click at [208, 219] on div "0919598277 - LABO CÁT TƯỜNG" at bounding box center [207, 227] width 180 height 16
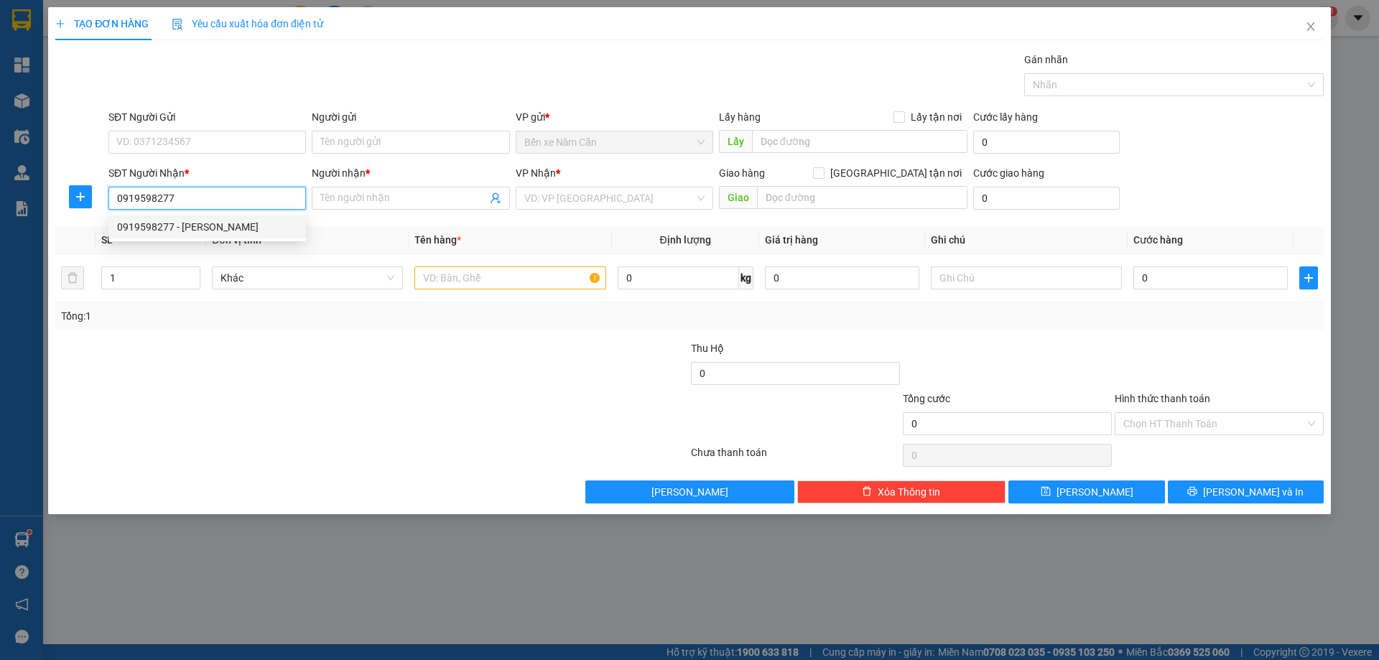
type input "LABO CÁT TƯỜNG"
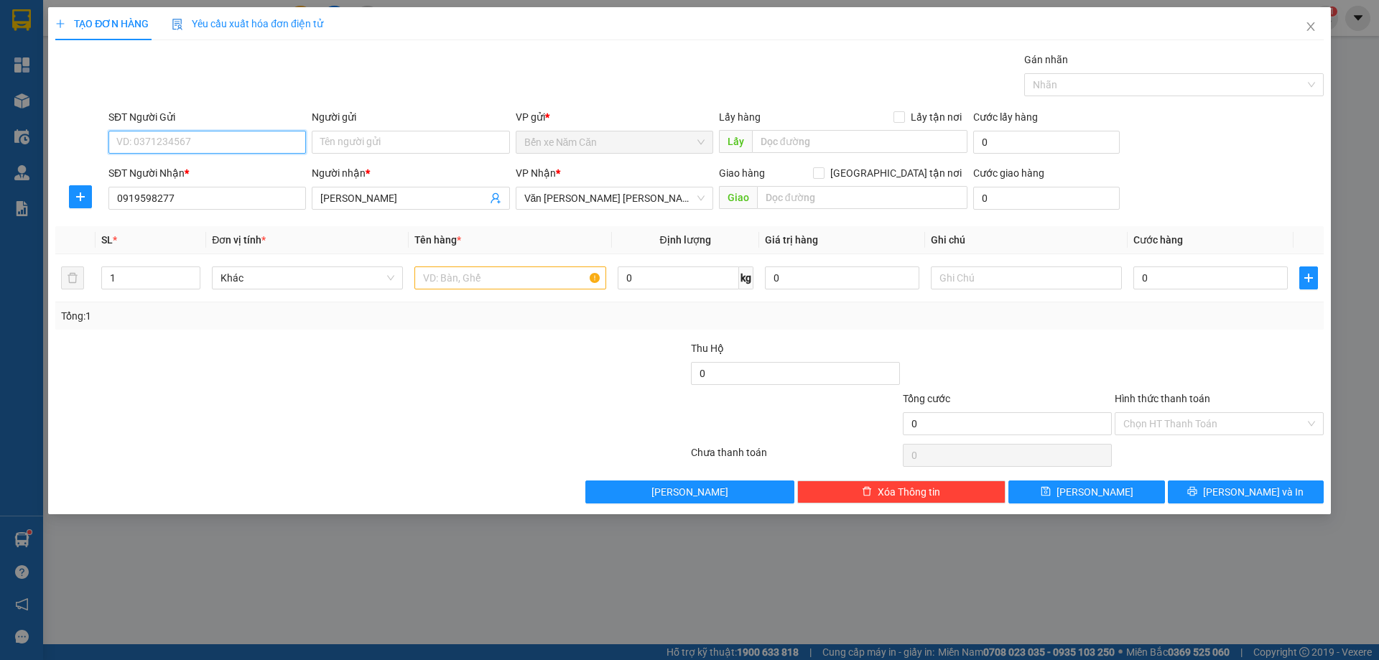
click at [190, 143] on input "SĐT Người Gửi" at bounding box center [207, 142] width 198 height 23
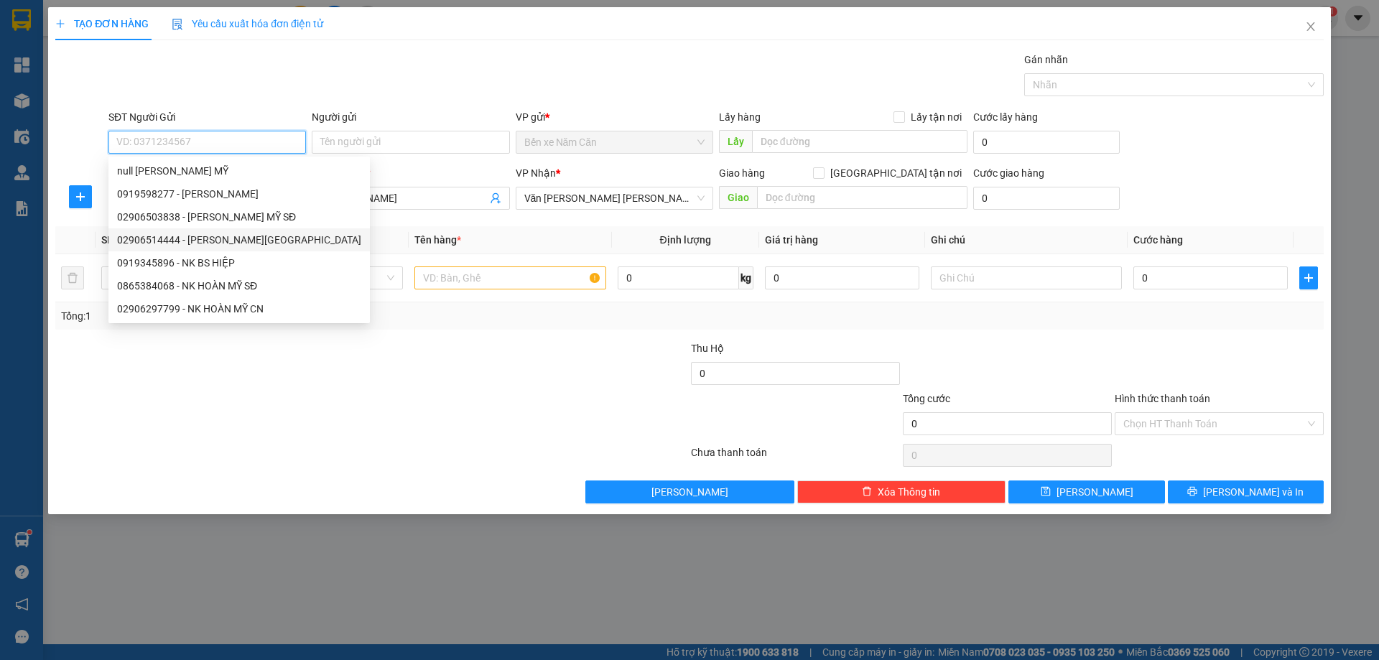
click at [217, 237] on div "02906514444 - NK HOÀN MỸ NC" at bounding box center [239, 240] width 244 height 16
type input "02906514444"
type input "NK HOÀN MỸ NC"
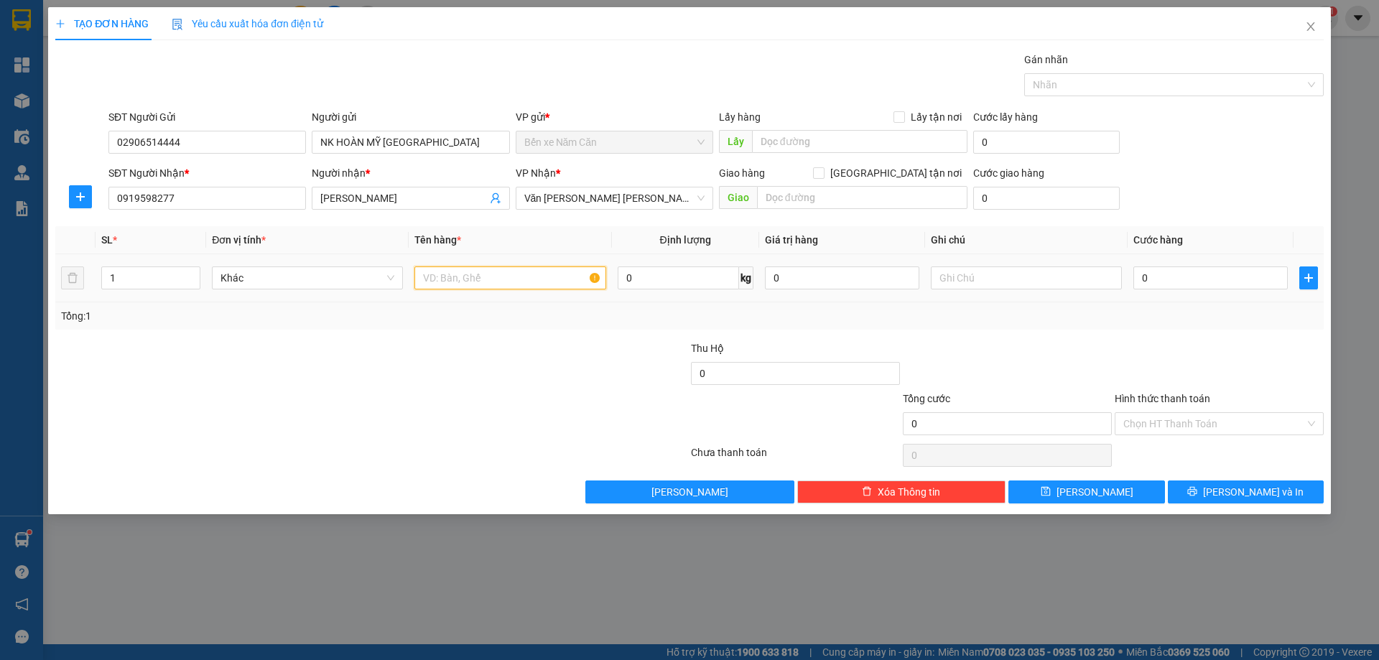
click at [486, 277] on input "text" at bounding box center [510, 278] width 191 height 23
type input "1 HỘP"
click at [1226, 274] on input "0" at bounding box center [1211, 278] width 154 height 23
type input "3"
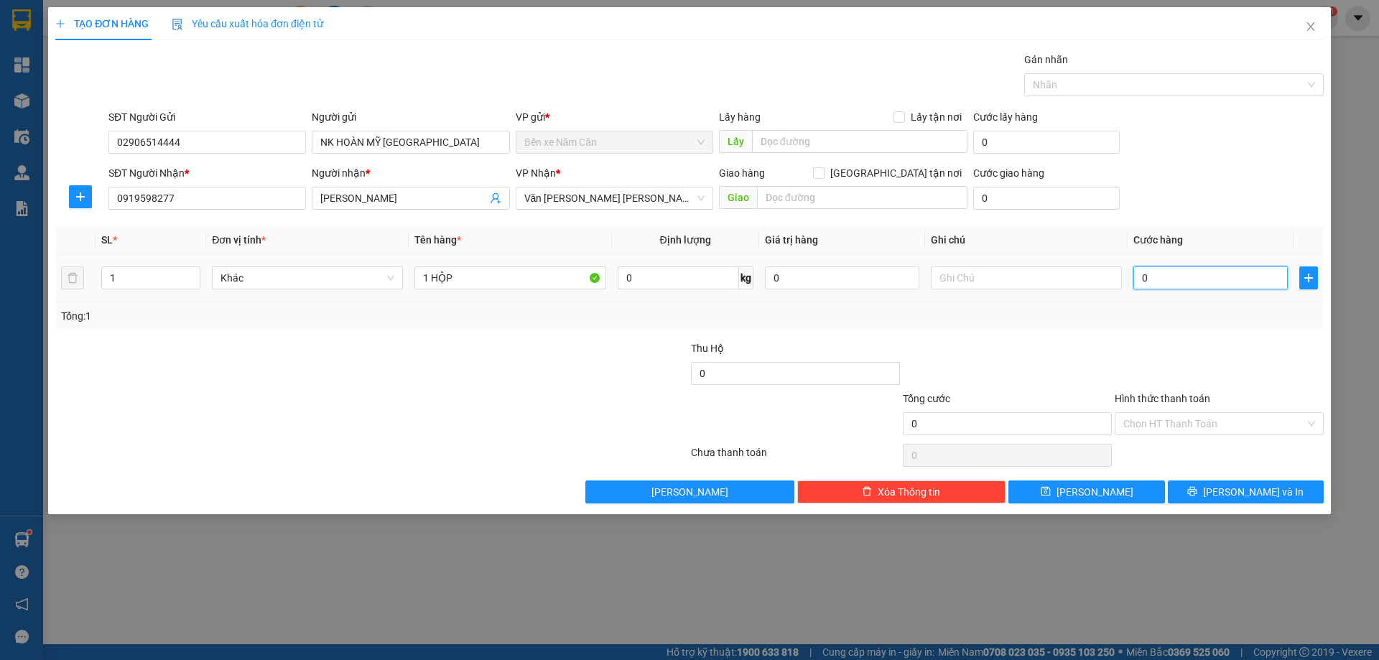
type input "3"
type input "30"
type input "30.000"
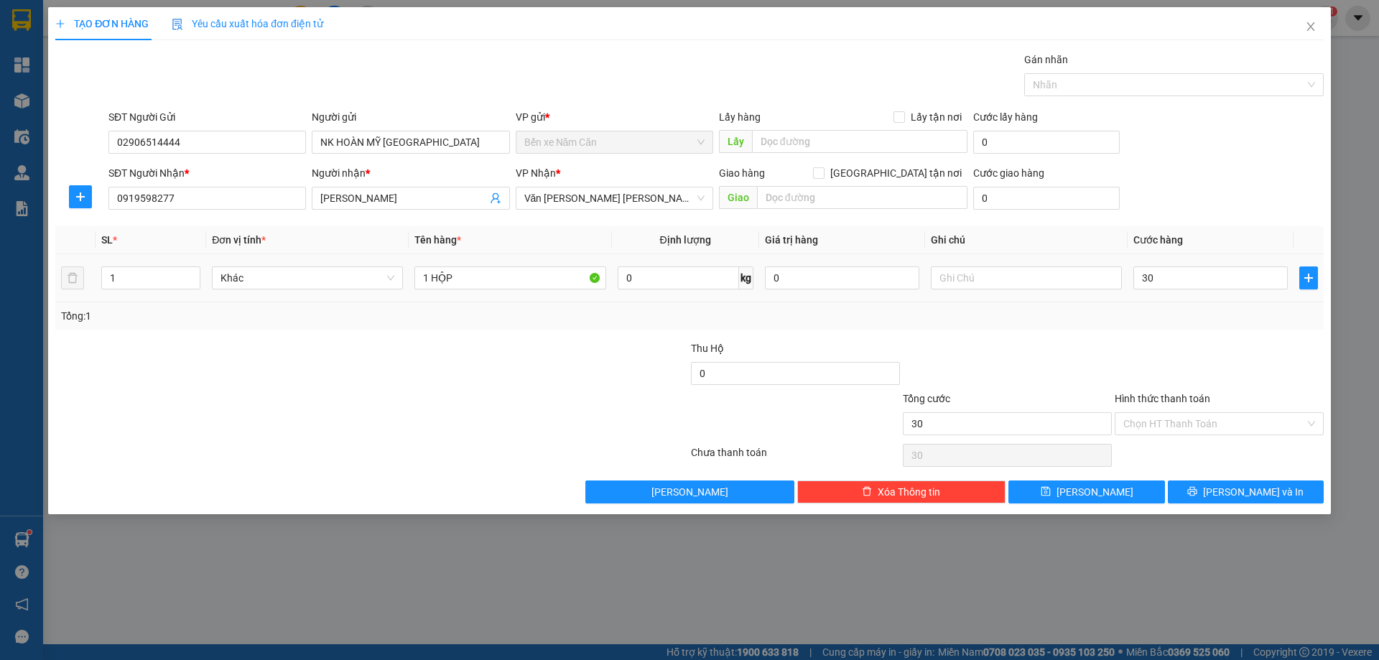
type input "30.000"
click at [1192, 328] on div "Tổng: 1" at bounding box center [689, 315] width 1269 height 27
click at [1231, 488] on button "[PERSON_NAME] và In" at bounding box center [1246, 492] width 156 height 23
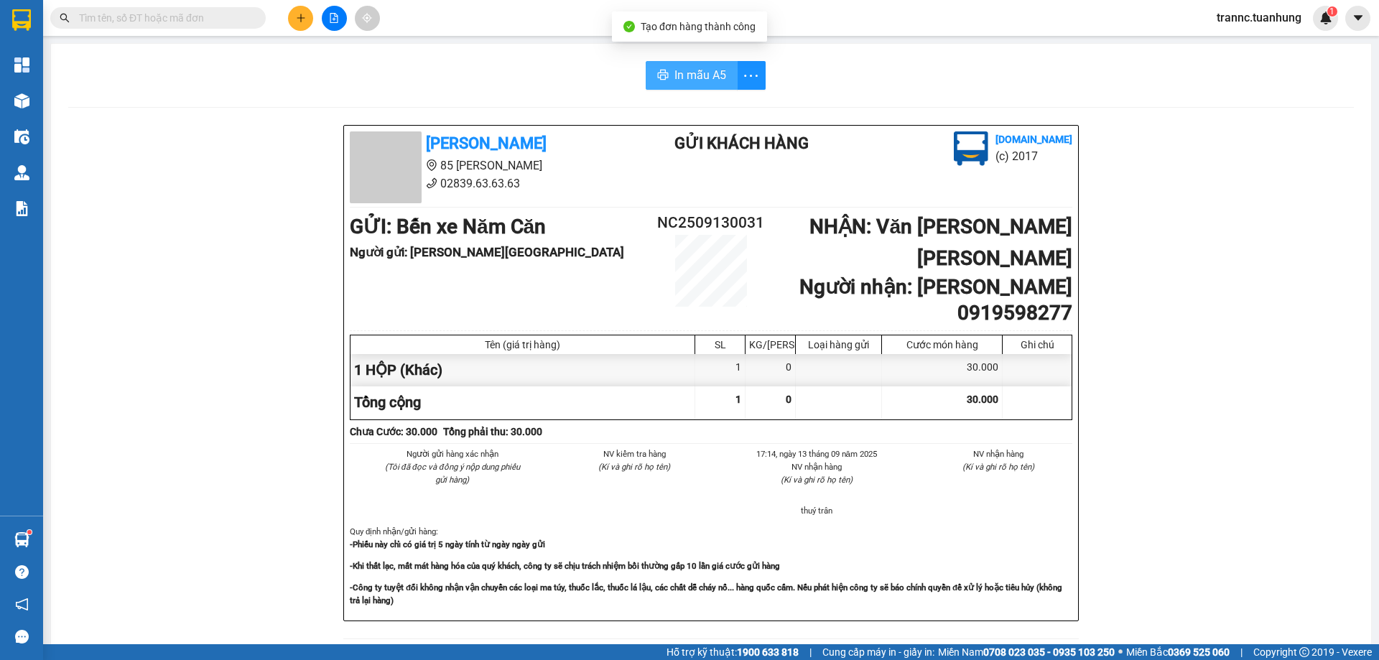
click at [712, 74] on span "In mẫu A5" at bounding box center [701, 75] width 52 height 18
click at [236, 19] on input "text" at bounding box center [164, 18] width 170 height 16
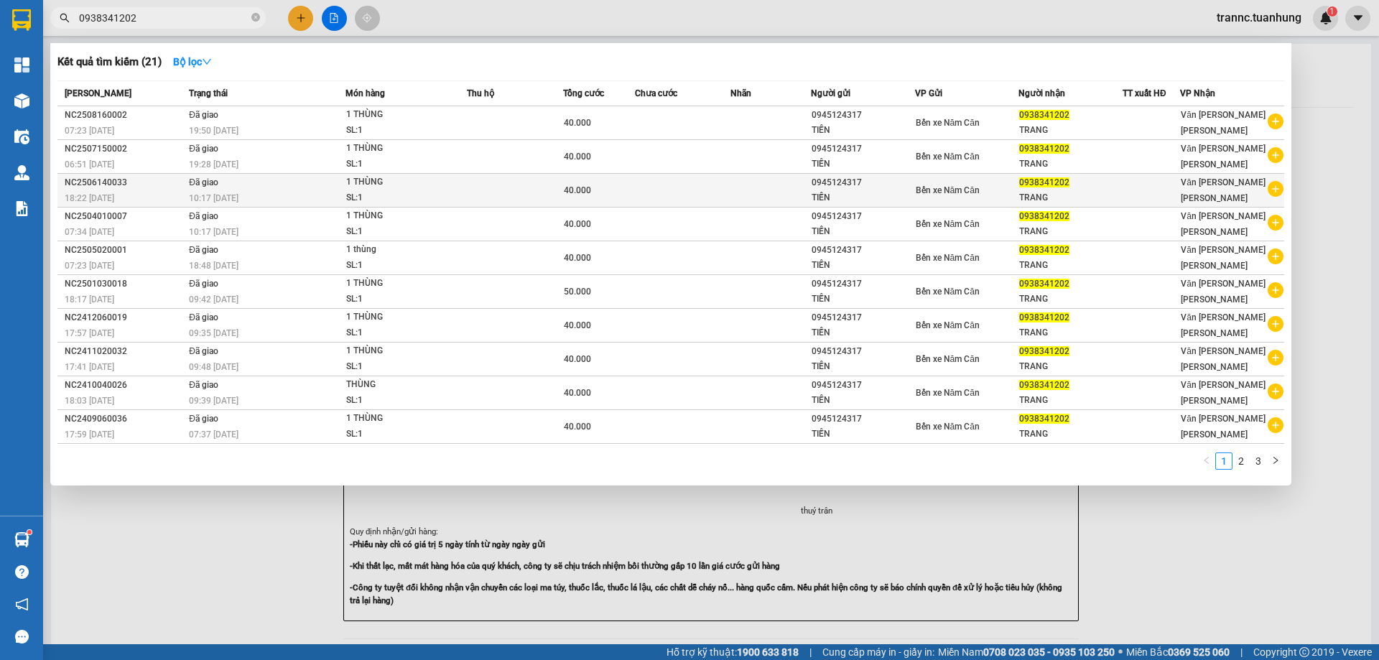
type input "0938341202"
click at [1271, 190] on icon "plus-circle" at bounding box center [1276, 189] width 16 height 16
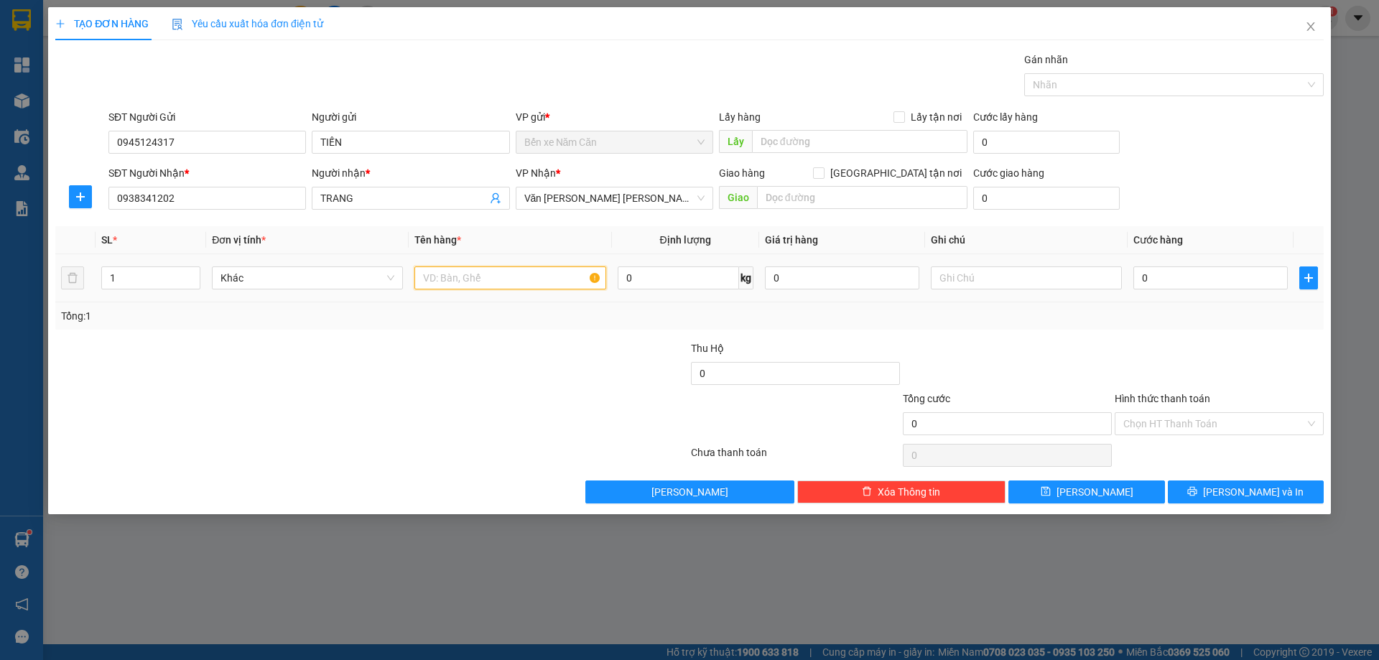
drag, startPoint x: 434, startPoint y: 277, endPoint x: 443, endPoint y: 273, distance: 10.3
click at [443, 274] on input "text" at bounding box center [510, 278] width 191 height 23
type input "1 THÙNG"
click at [1162, 282] on input "0" at bounding box center [1211, 278] width 154 height 23
type input "4"
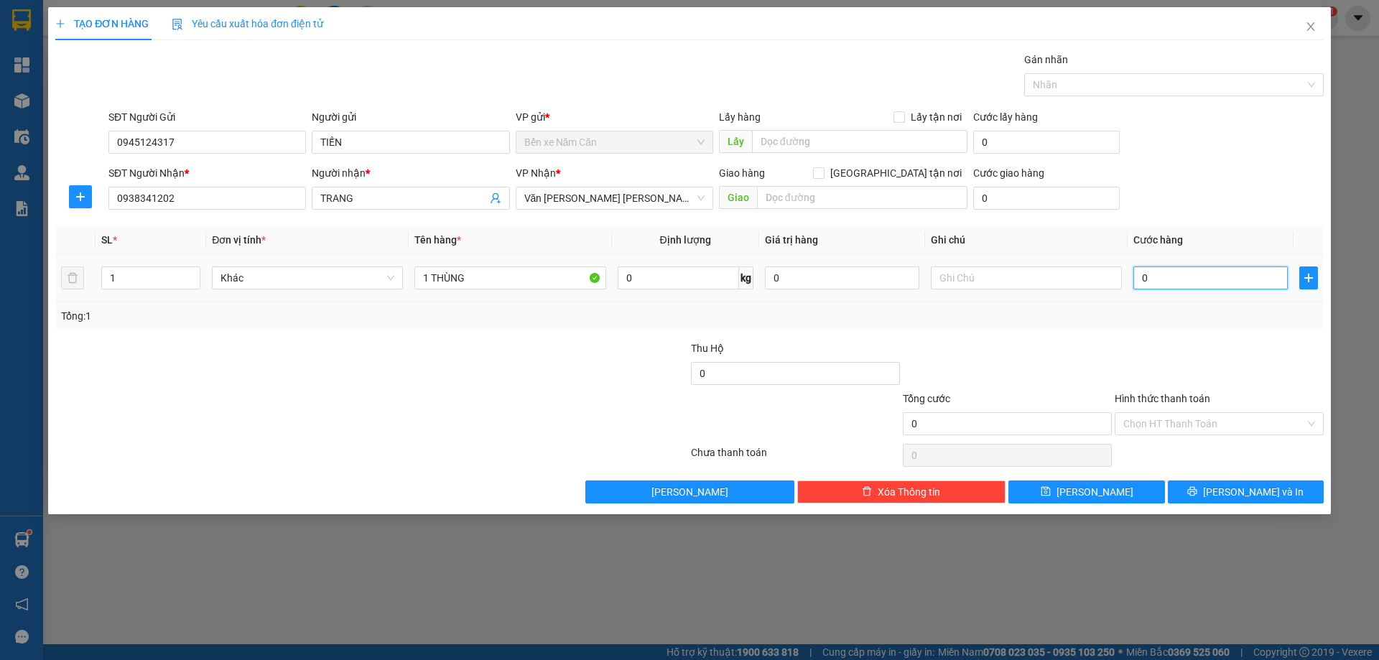
type input "4"
type input "40"
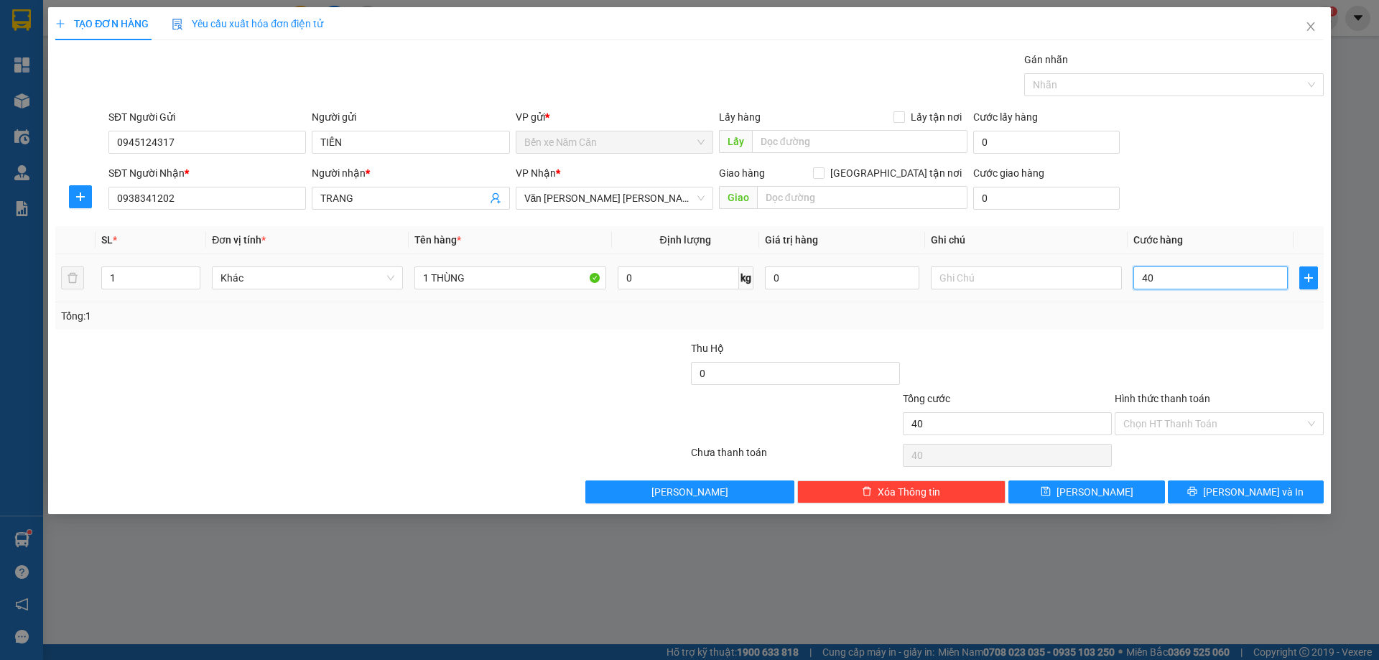
drag, startPoint x: 1162, startPoint y: 284, endPoint x: 1167, endPoint y: 295, distance: 12.5
click at [1167, 295] on td "40" at bounding box center [1211, 278] width 166 height 48
type input "40.000"
click at [1193, 391] on div "Hình thức thanh toán" at bounding box center [1219, 402] width 209 height 22
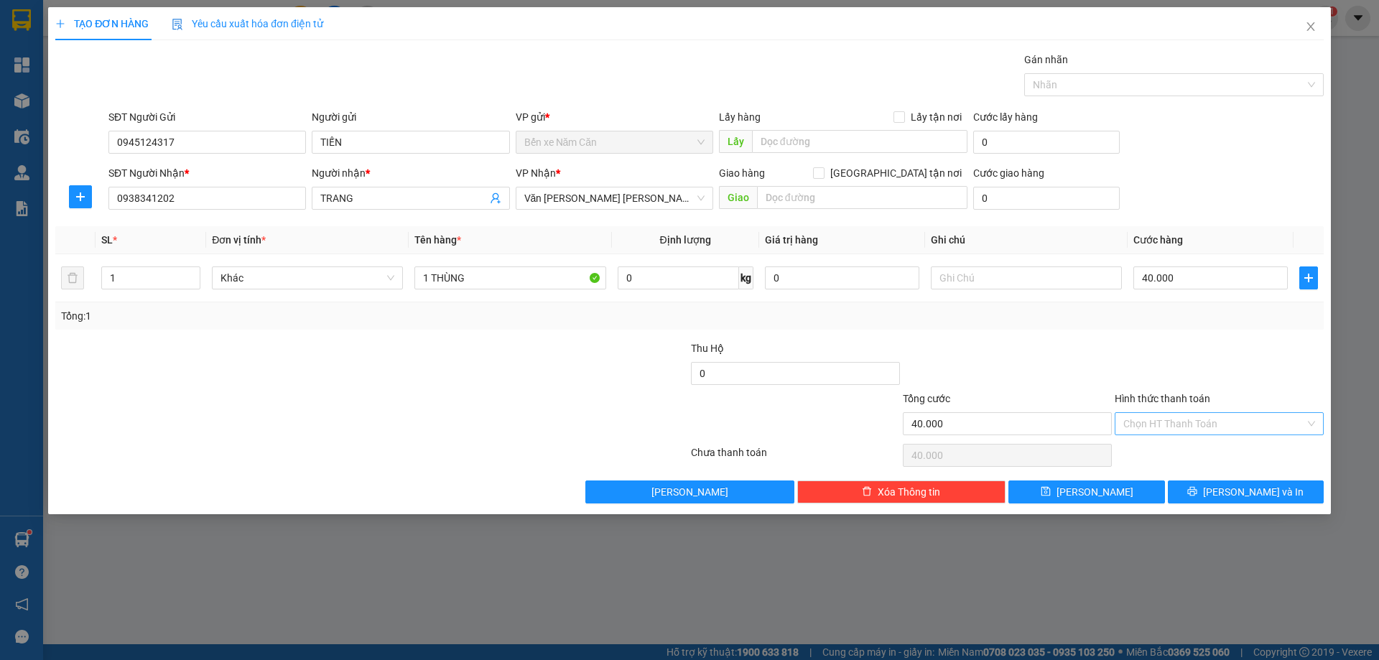
click at [1230, 420] on input "Hình thức thanh toán" at bounding box center [1215, 424] width 182 height 22
click at [1210, 445] on div "Tại văn phòng" at bounding box center [1220, 453] width 192 height 16
type input "0"
click at [1255, 496] on span "[PERSON_NAME] và In" at bounding box center [1253, 492] width 101 height 16
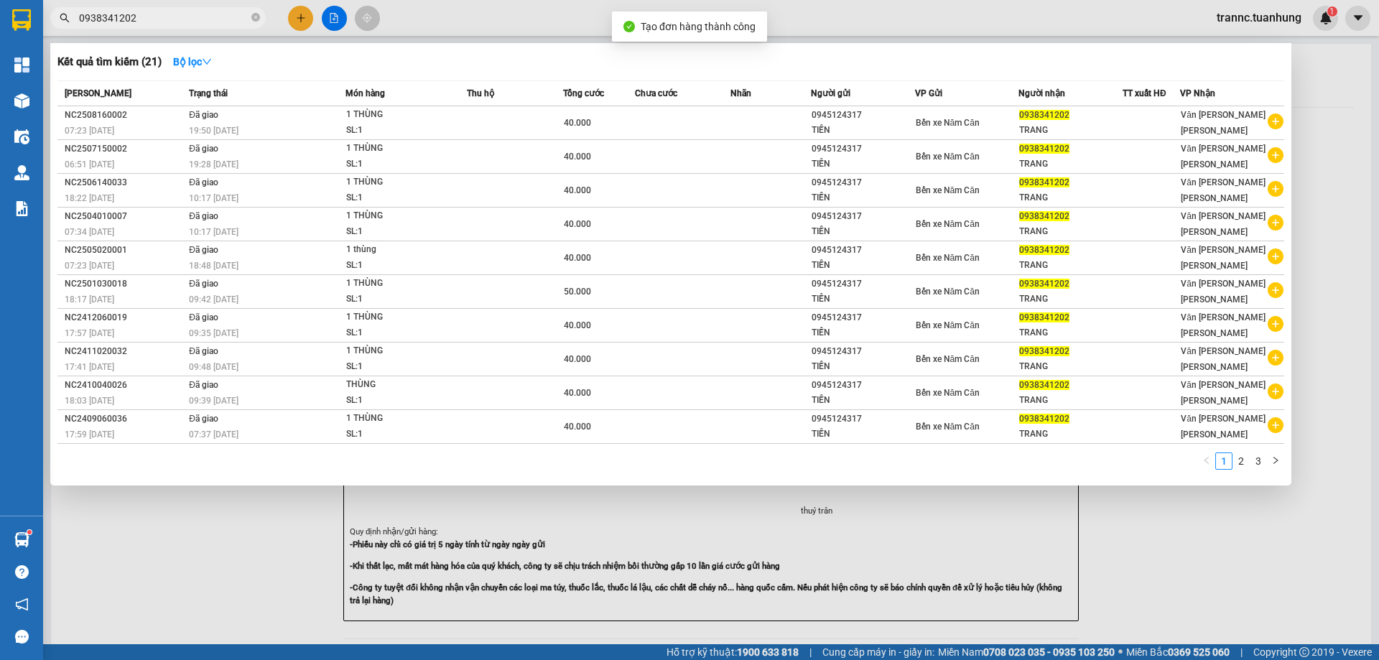
click at [1202, 547] on div at bounding box center [689, 330] width 1379 height 660
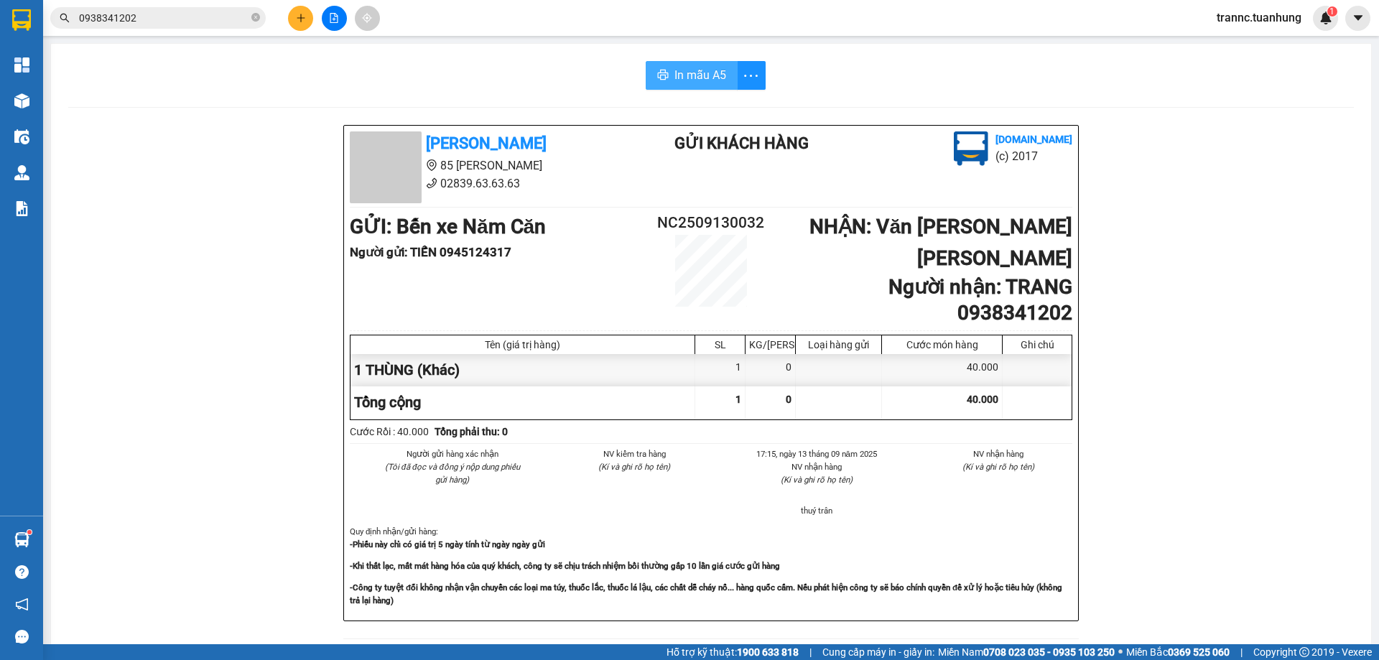
click at [685, 70] on span "In mẫu A5" at bounding box center [701, 75] width 52 height 18
click at [211, 16] on input "0938341202" at bounding box center [164, 18] width 170 height 16
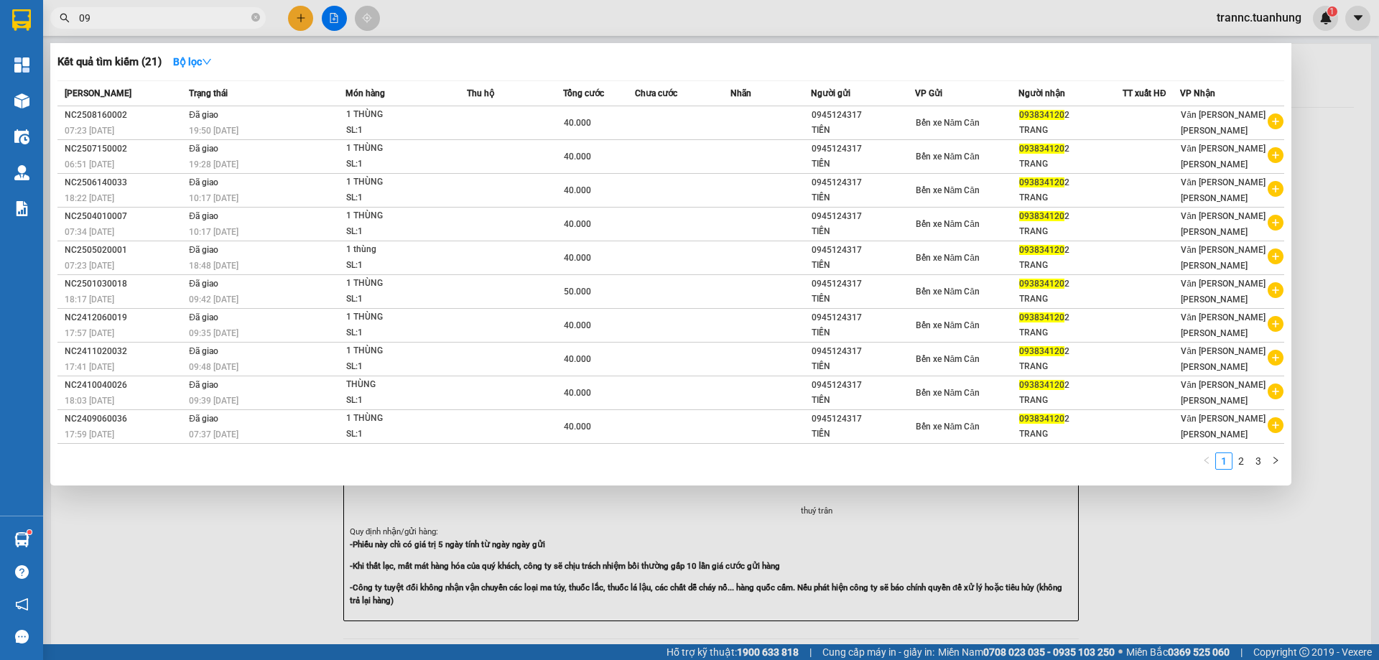
type input "0"
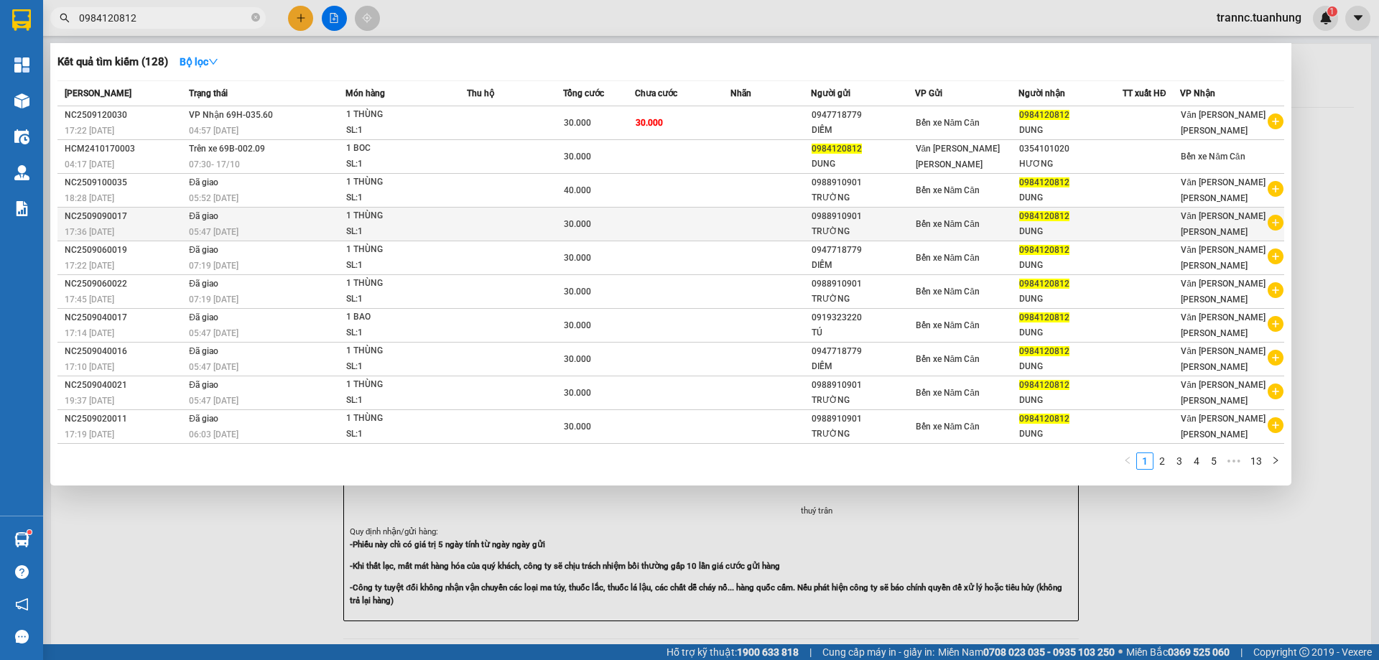
type input "0984120812"
click at [1276, 224] on icon "plus-circle" at bounding box center [1276, 223] width 16 height 16
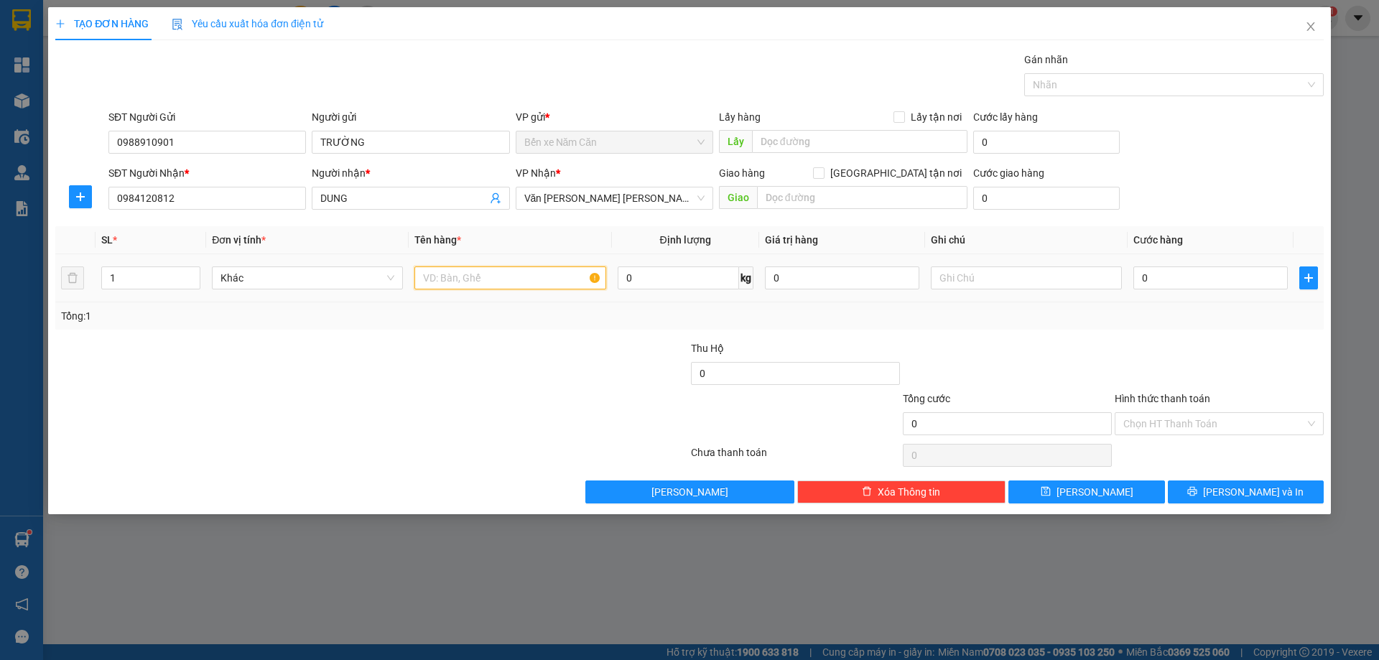
click at [544, 272] on input "text" at bounding box center [510, 278] width 191 height 23
type input "1 THÙNG"
click at [1183, 277] on input "0" at bounding box center [1211, 278] width 154 height 23
type input "4"
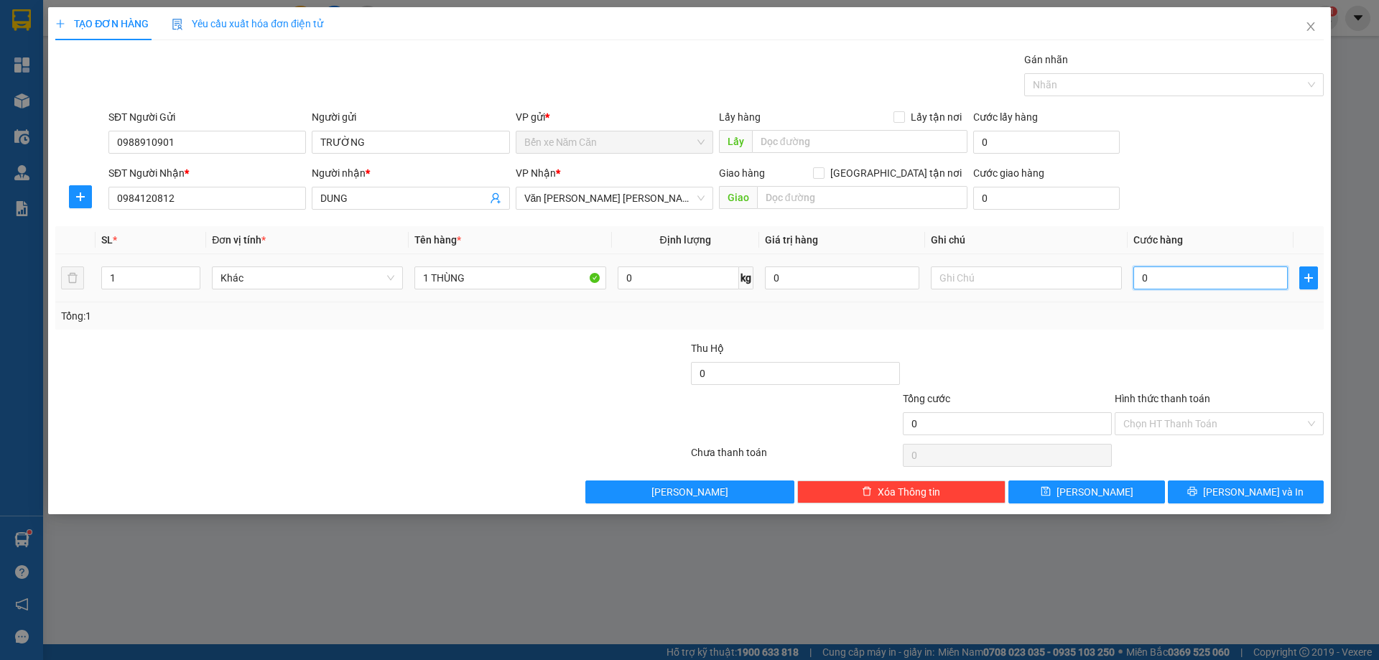
type input "4"
type input "40"
type input "40.000"
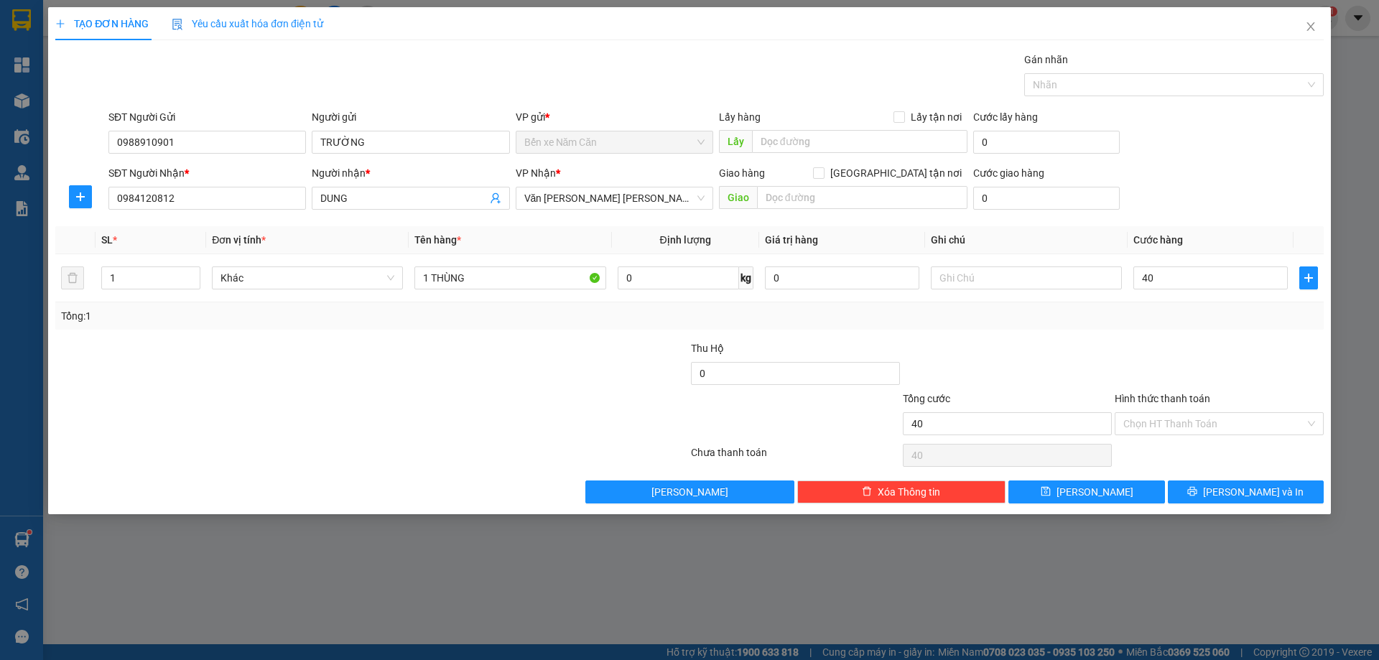
type input "40.000"
click at [1170, 318] on div "Tổng: 1" at bounding box center [689, 316] width 1257 height 16
click at [1254, 494] on span "[PERSON_NAME] và In" at bounding box center [1253, 492] width 101 height 16
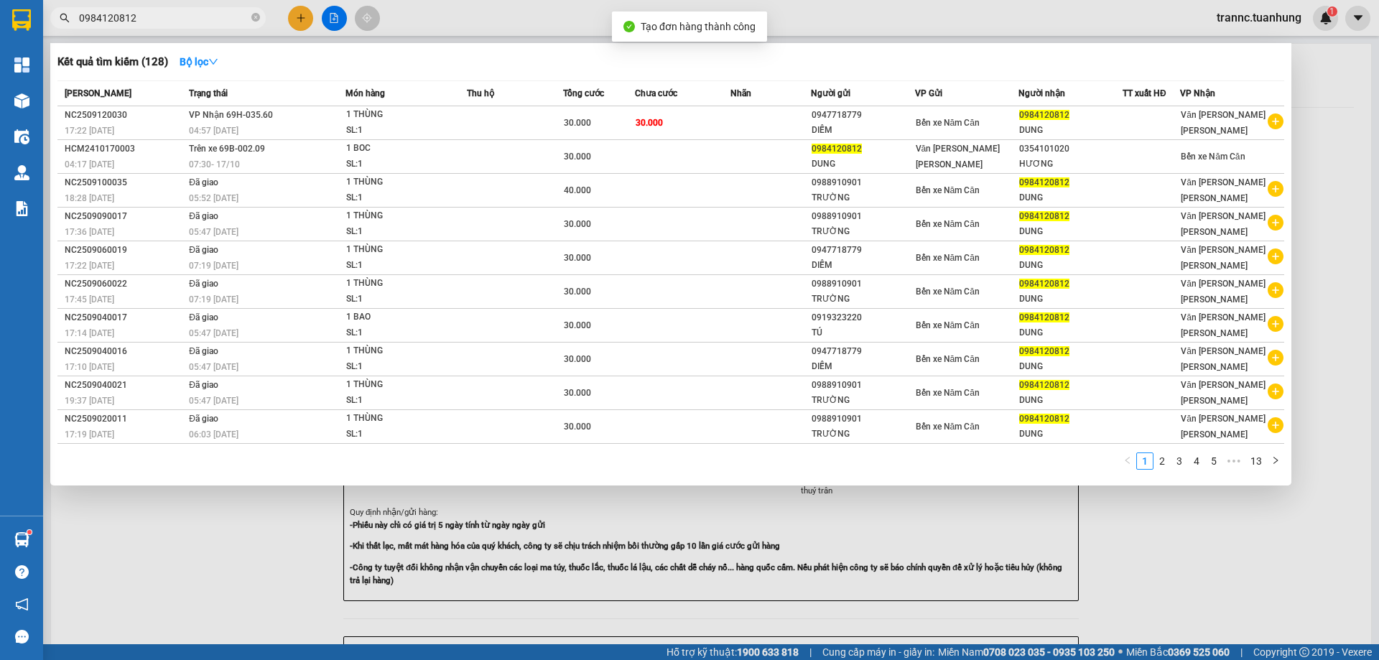
drag, startPoint x: 1224, startPoint y: 557, endPoint x: 883, endPoint y: 341, distance: 403.0
click at [1217, 552] on div at bounding box center [689, 330] width 1379 height 660
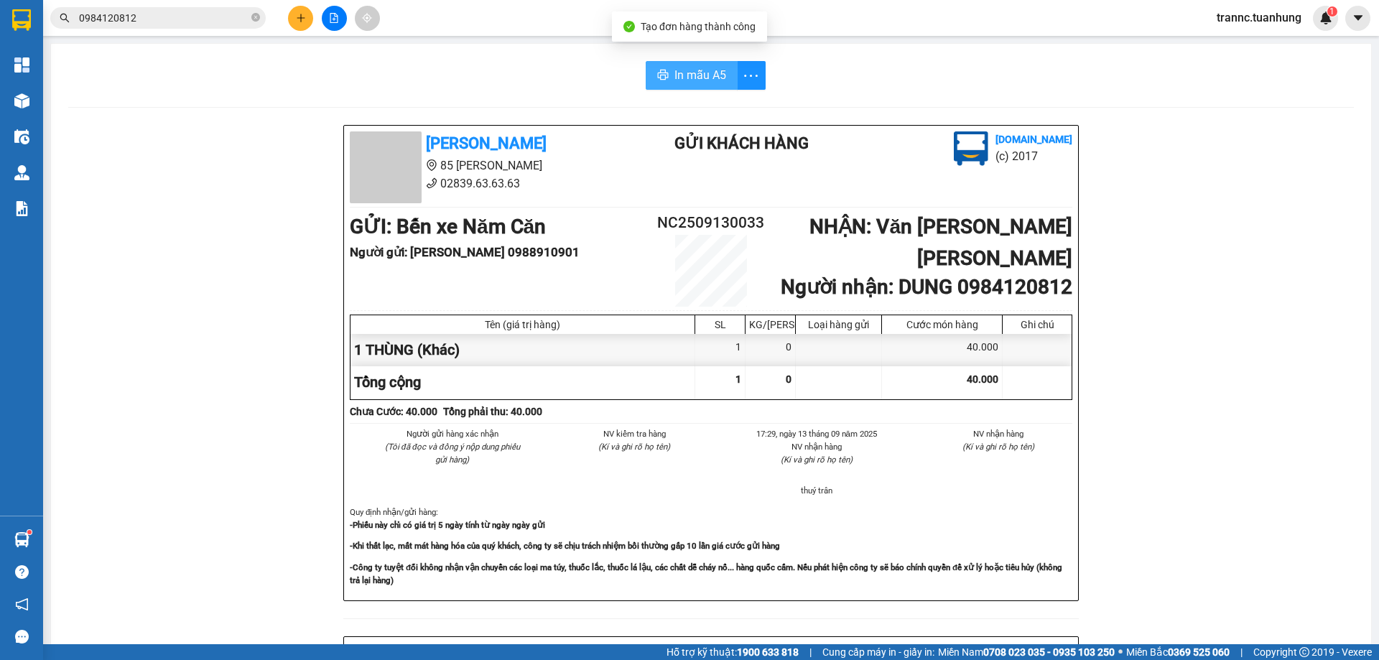
click at [677, 73] on span "In mẫu A5" at bounding box center [701, 75] width 52 height 18
click at [199, 22] on input "0984120812" at bounding box center [164, 18] width 170 height 16
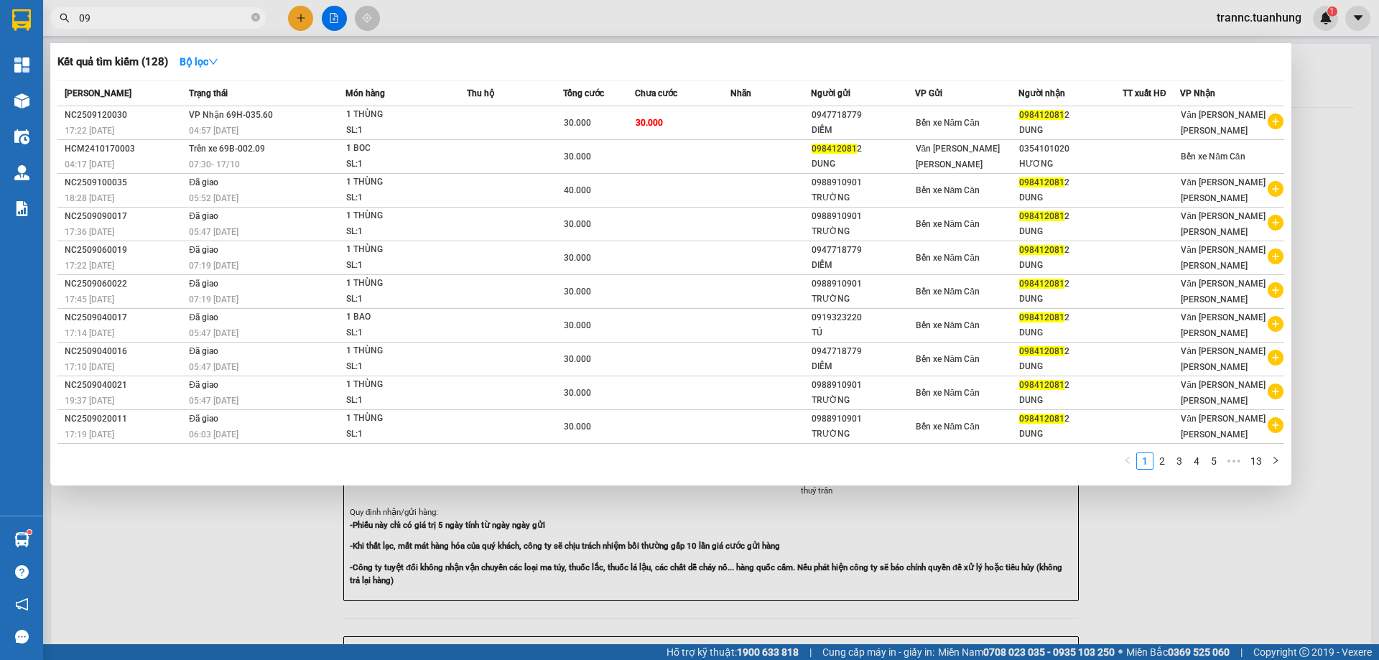
type input "0"
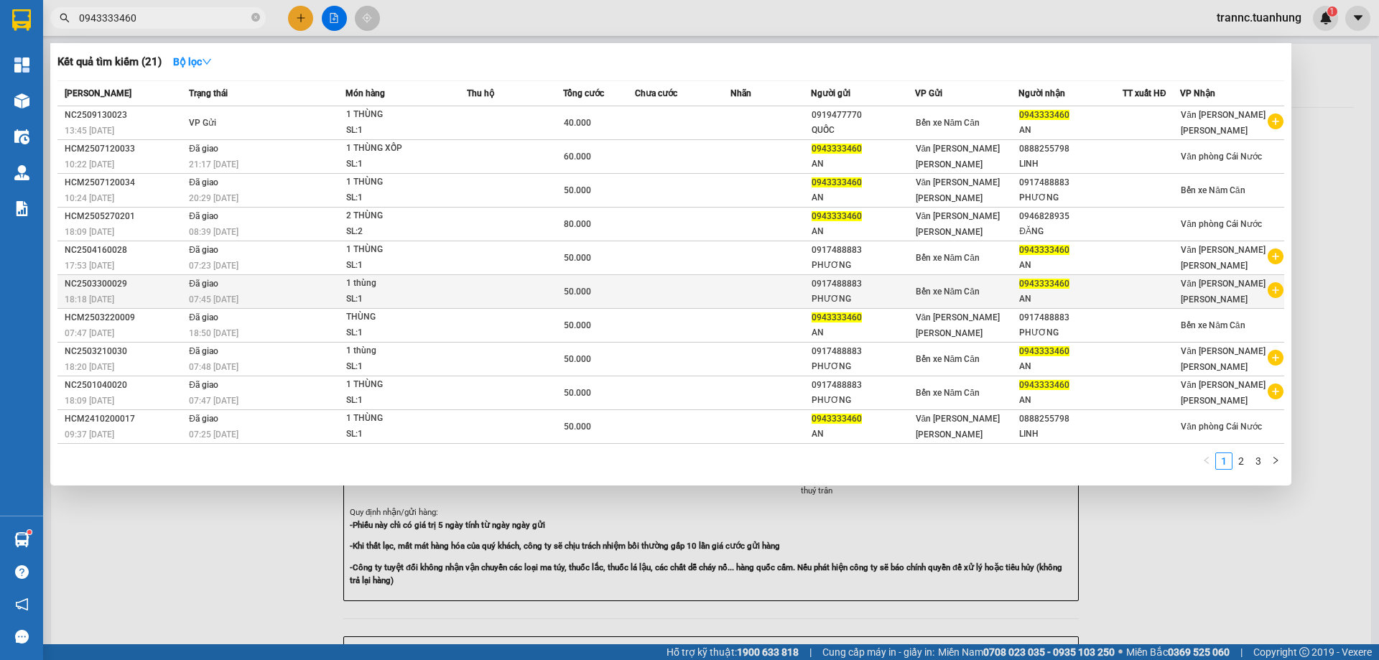
type input "0943333460"
click at [1277, 289] on icon "plus-circle" at bounding box center [1276, 290] width 16 height 16
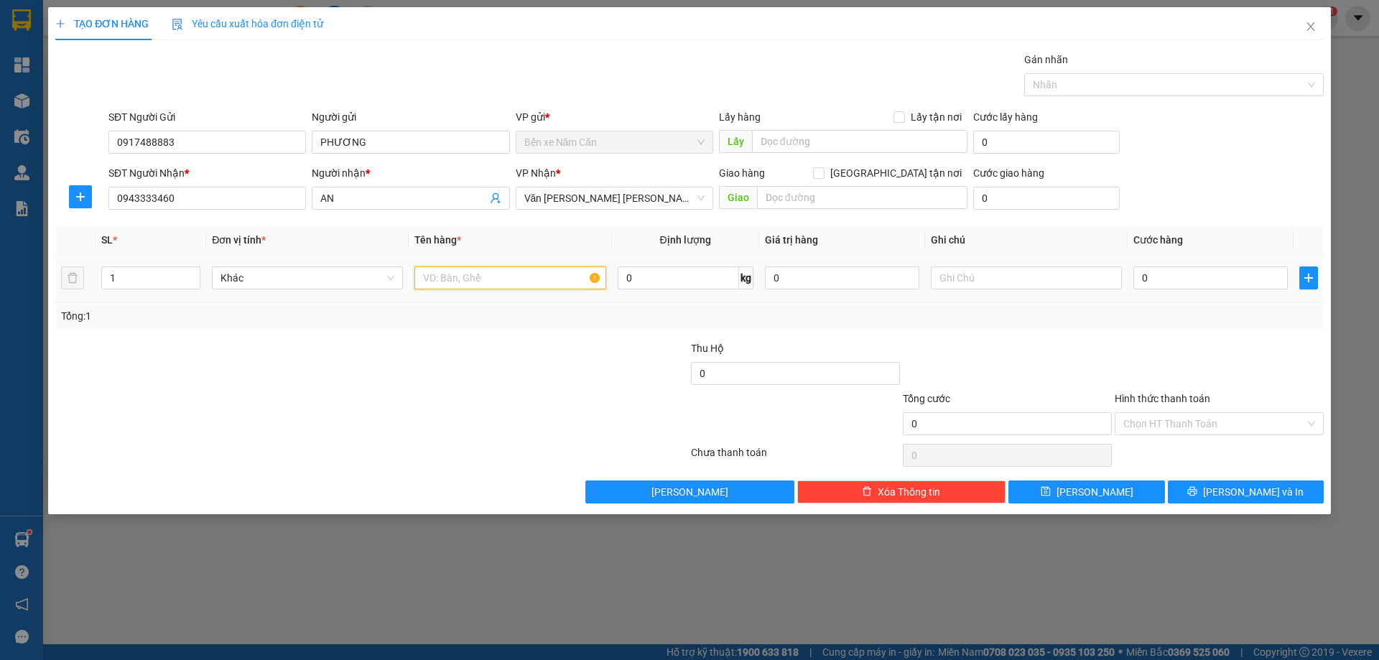
click at [500, 283] on input "text" at bounding box center [510, 278] width 191 height 23
type input "1 THÙNG"
click at [1203, 278] on input "0" at bounding box center [1211, 278] width 154 height 23
type input "5"
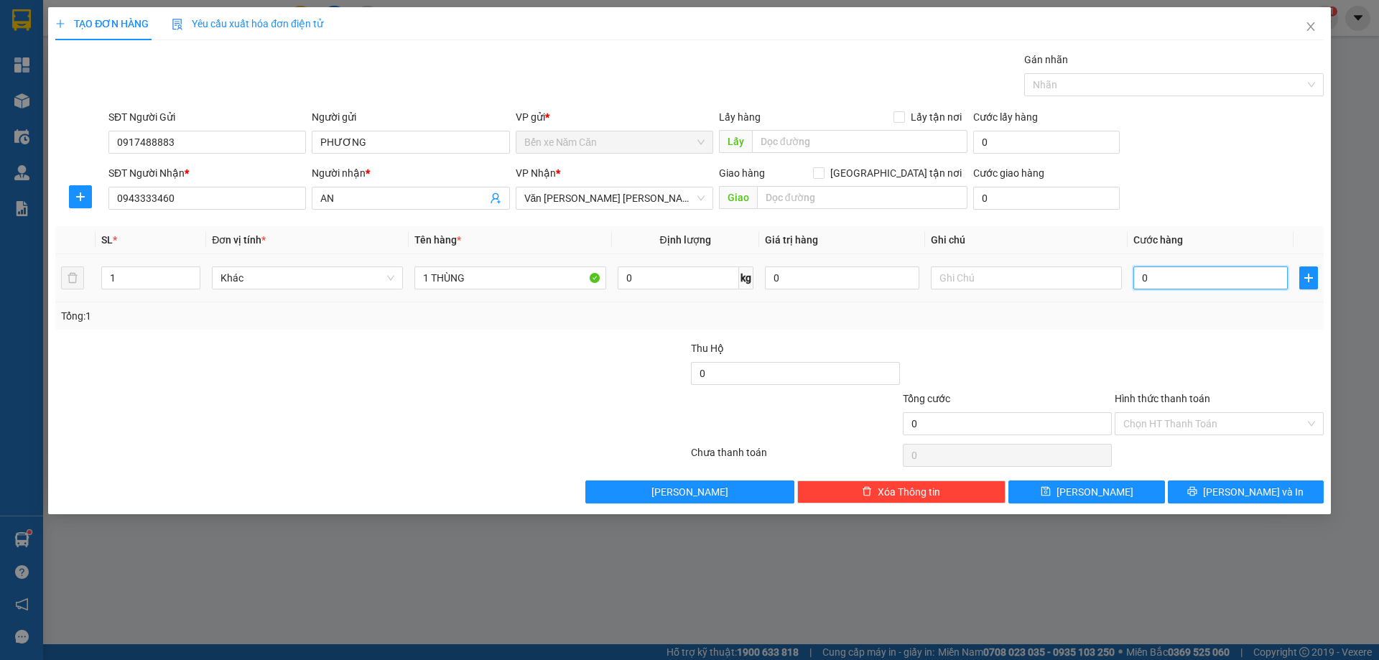
type input "5"
type input "50"
type input "50.000"
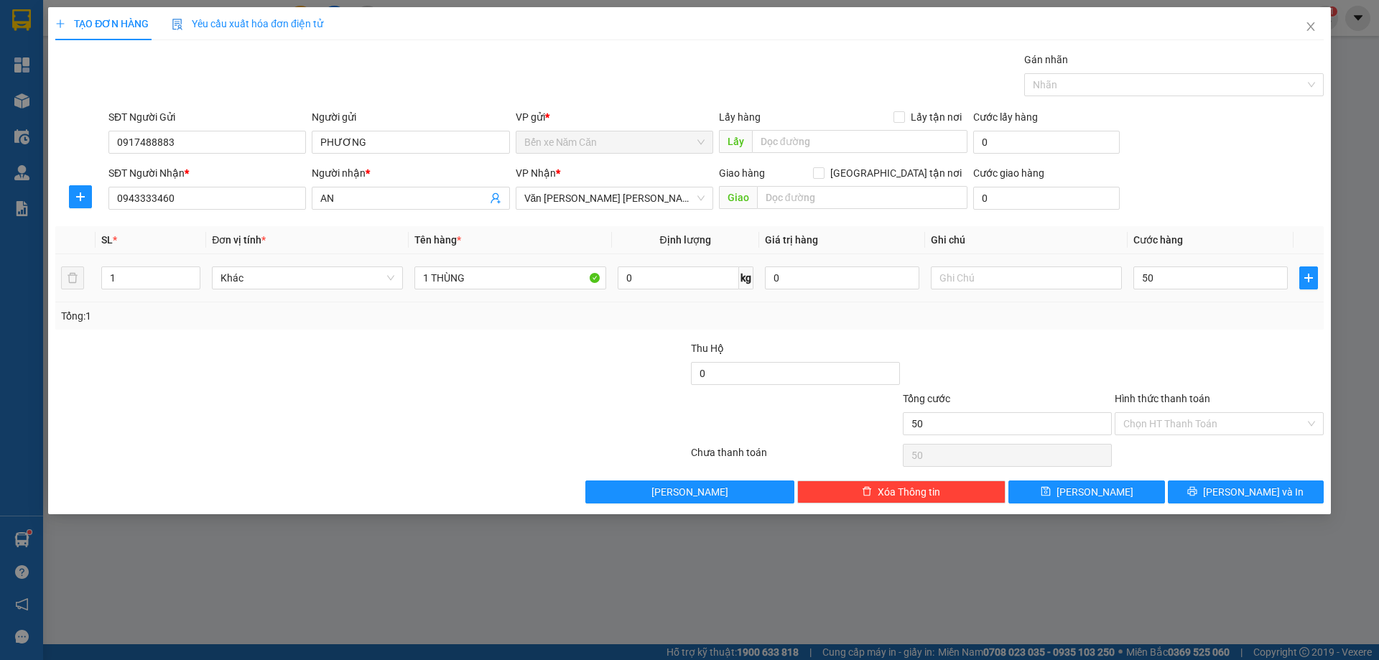
type input "50.000"
click at [1200, 337] on div "Transit Pickup Surcharge Ids Transit Deliver Surcharge Ids Transit Deliver Surc…" at bounding box center [689, 278] width 1269 height 452
click at [1177, 421] on input "Hình thức thanh toán" at bounding box center [1215, 424] width 182 height 22
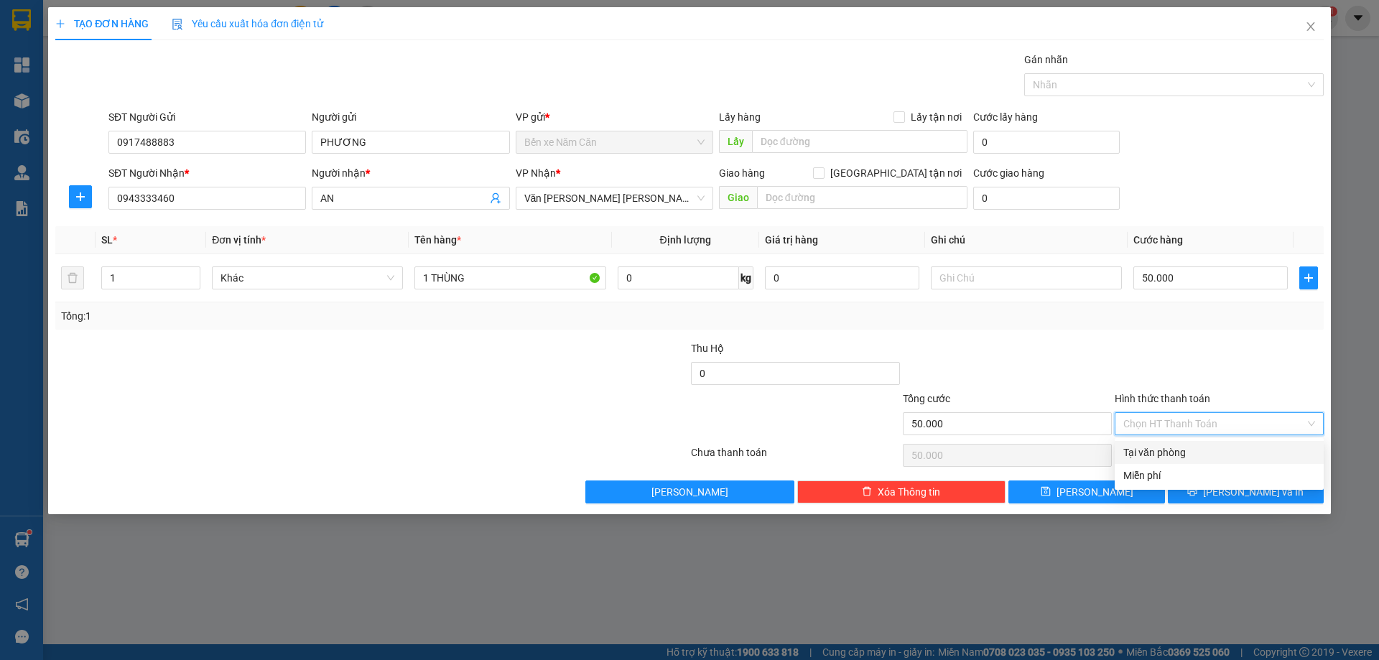
click at [1155, 453] on div "Tại văn phòng" at bounding box center [1220, 453] width 192 height 16
type input "0"
click at [1203, 489] on button "[PERSON_NAME] và In" at bounding box center [1246, 492] width 156 height 23
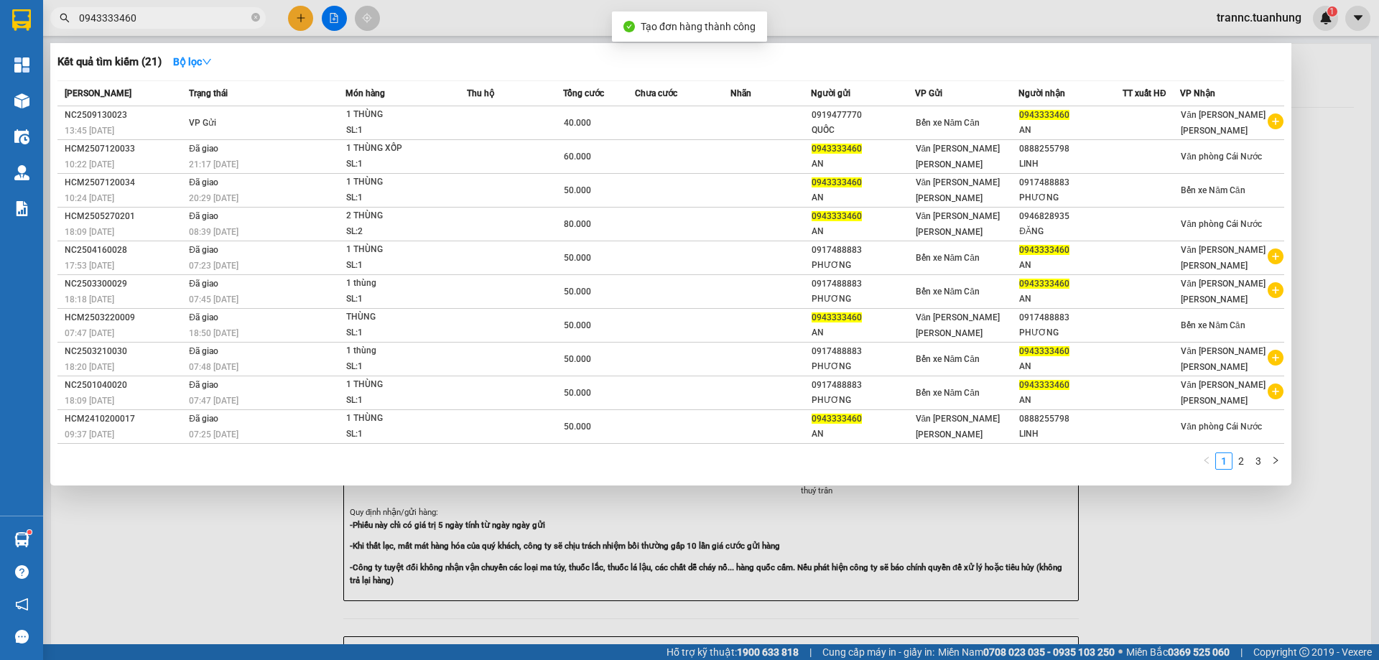
drag, startPoint x: 1151, startPoint y: 532, endPoint x: 863, endPoint y: 399, distance: 317.6
click at [1145, 527] on div at bounding box center [689, 330] width 1379 height 660
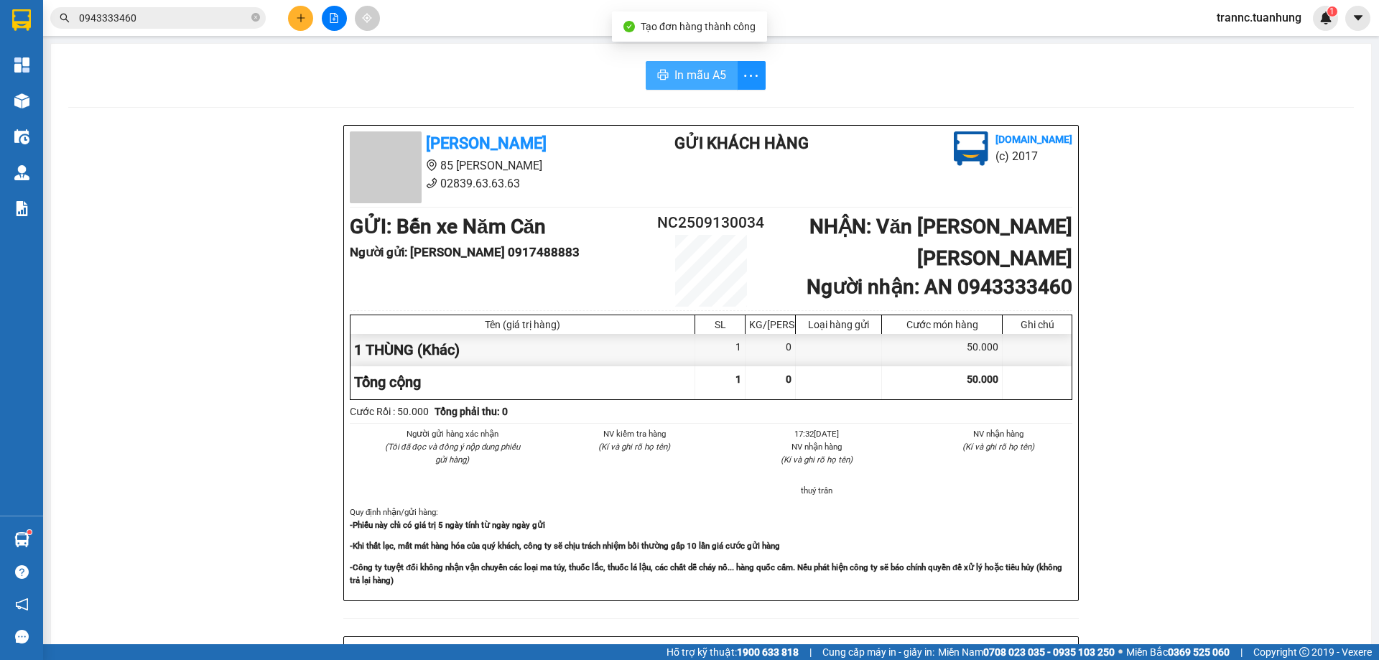
click at [703, 73] on span "In mẫu A5" at bounding box center [701, 75] width 52 height 18
click at [224, 18] on input "0943333460" at bounding box center [164, 18] width 170 height 16
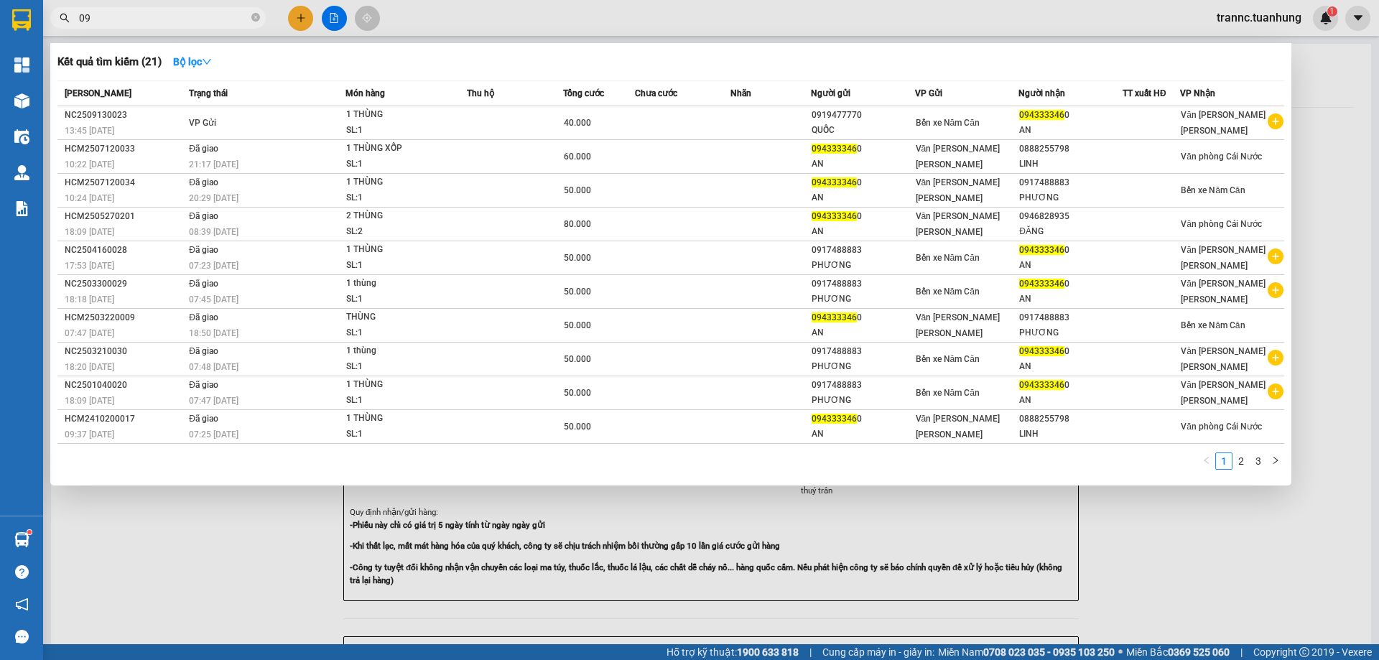
type input "0"
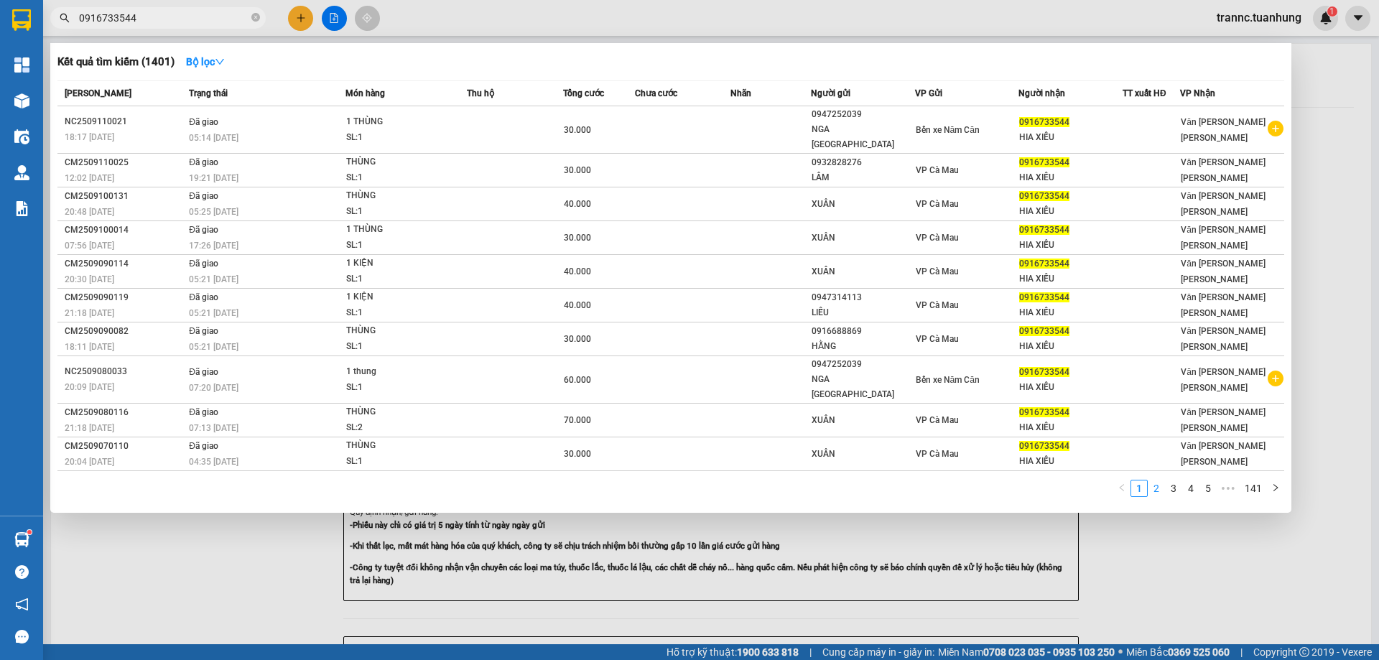
type input "0916733544"
click at [1160, 481] on link "2" at bounding box center [1157, 489] width 16 height 16
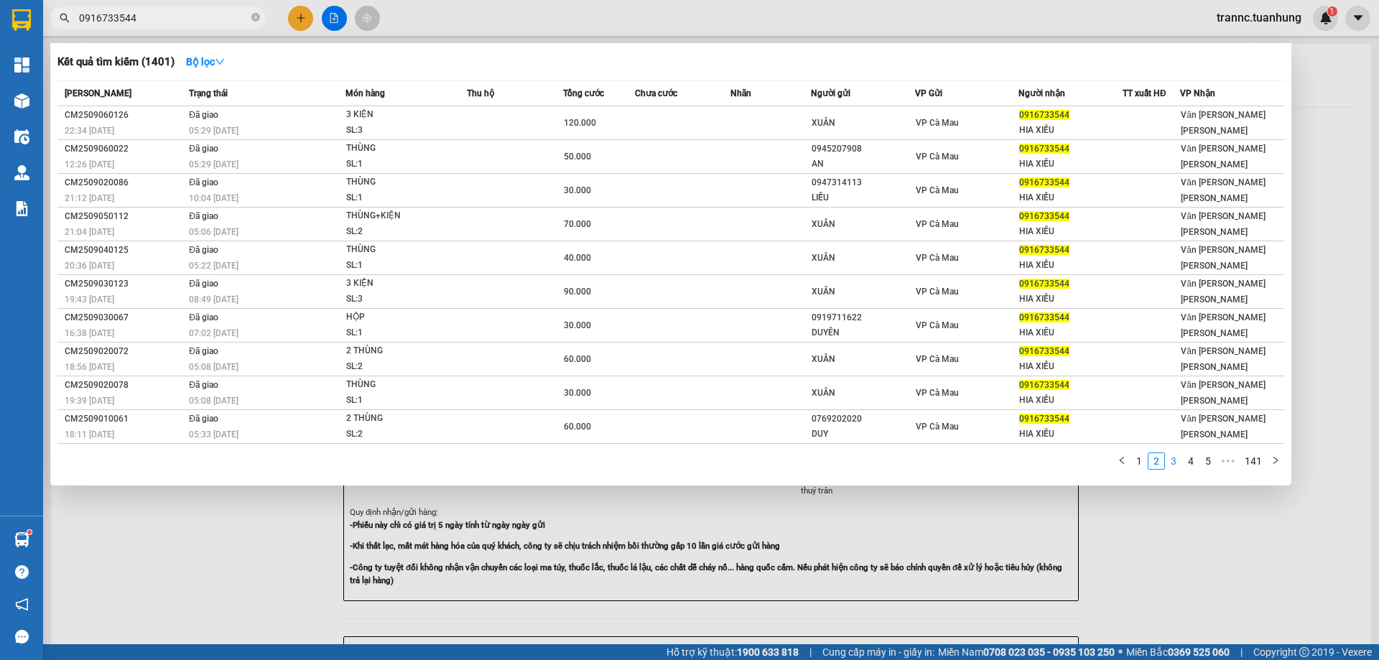
click at [1180, 462] on link "3" at bounding box center [1174, 461] width 16 height 16
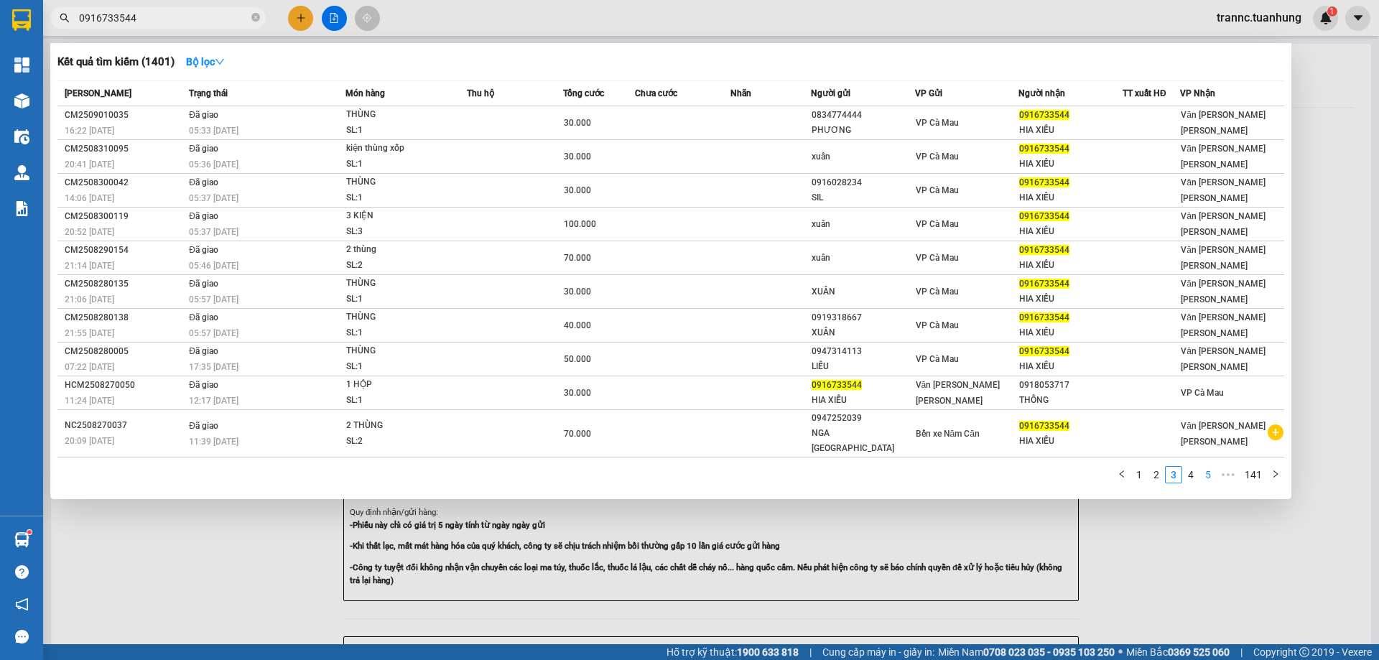
click at [1207, 467] on link "5" at bounding box center [1209, 475] width 16 height 16
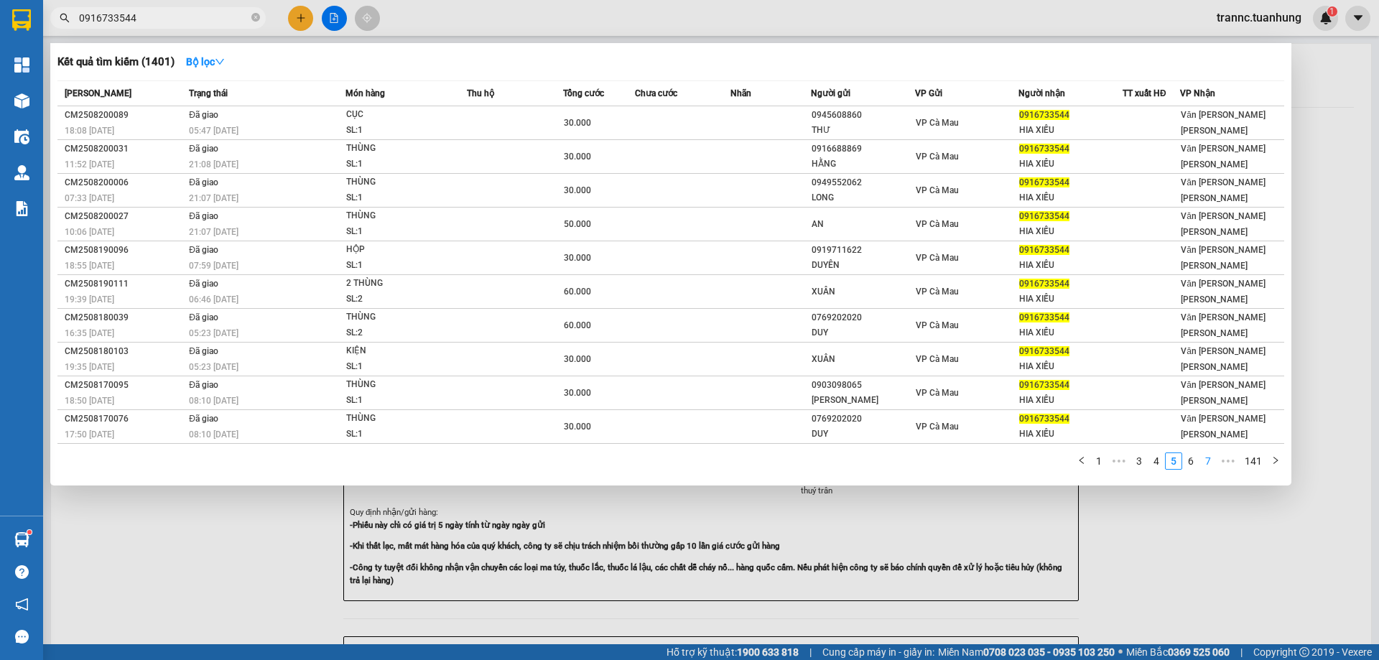
click at [1206, 461] on link "7" at bounding box center [1209, 461] width 16 height 16
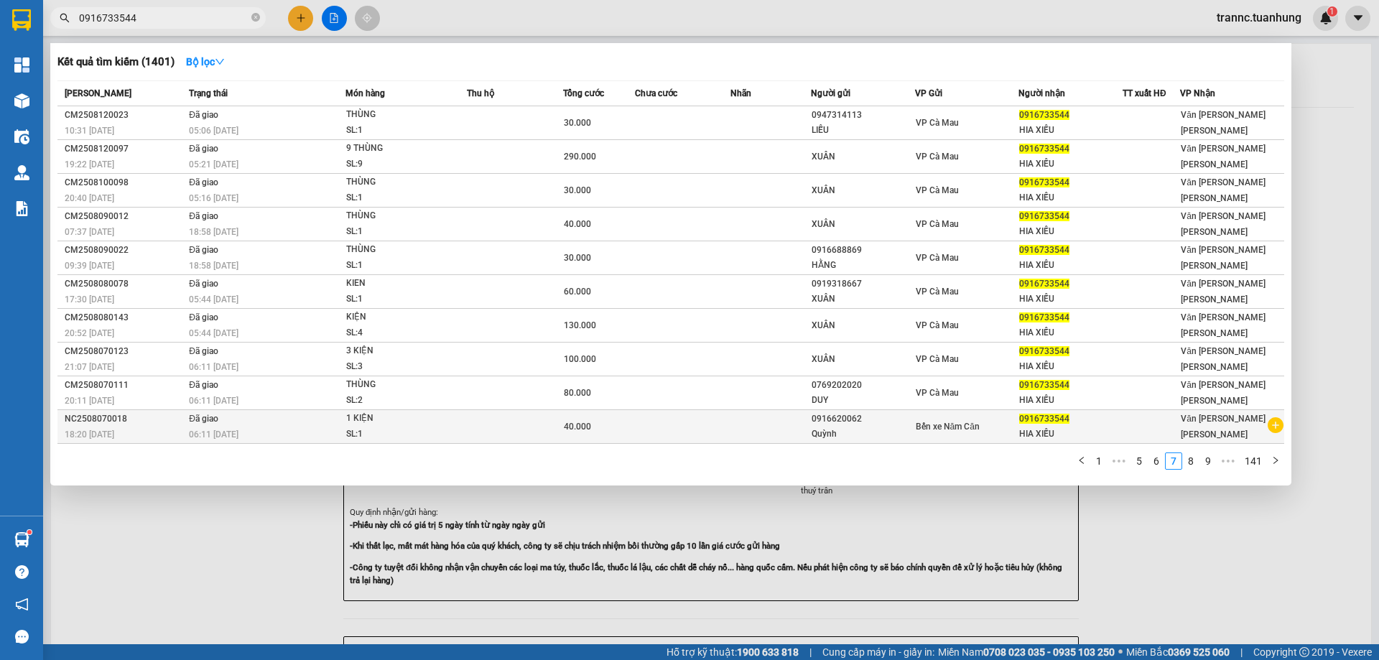
click at [1275, 428] on icon "plus-circle" at bounding box center [1276, 425] width 16 height 16
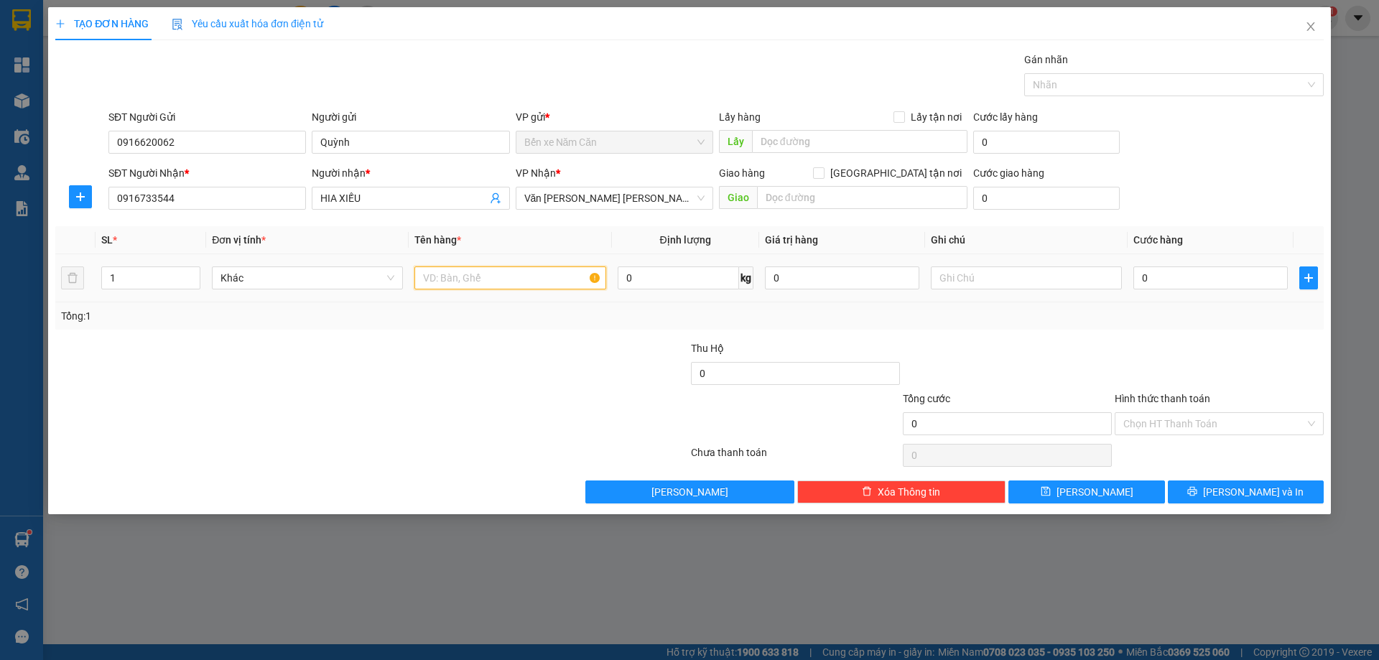
click at [457, 269] on input "text" at bounding box center [510, 278] width 191 height 23
type input "1 GIỎ"
click at [1153, 282] on input "0" at bounding box center [1211, 278] width 154 height 23
type input "3"
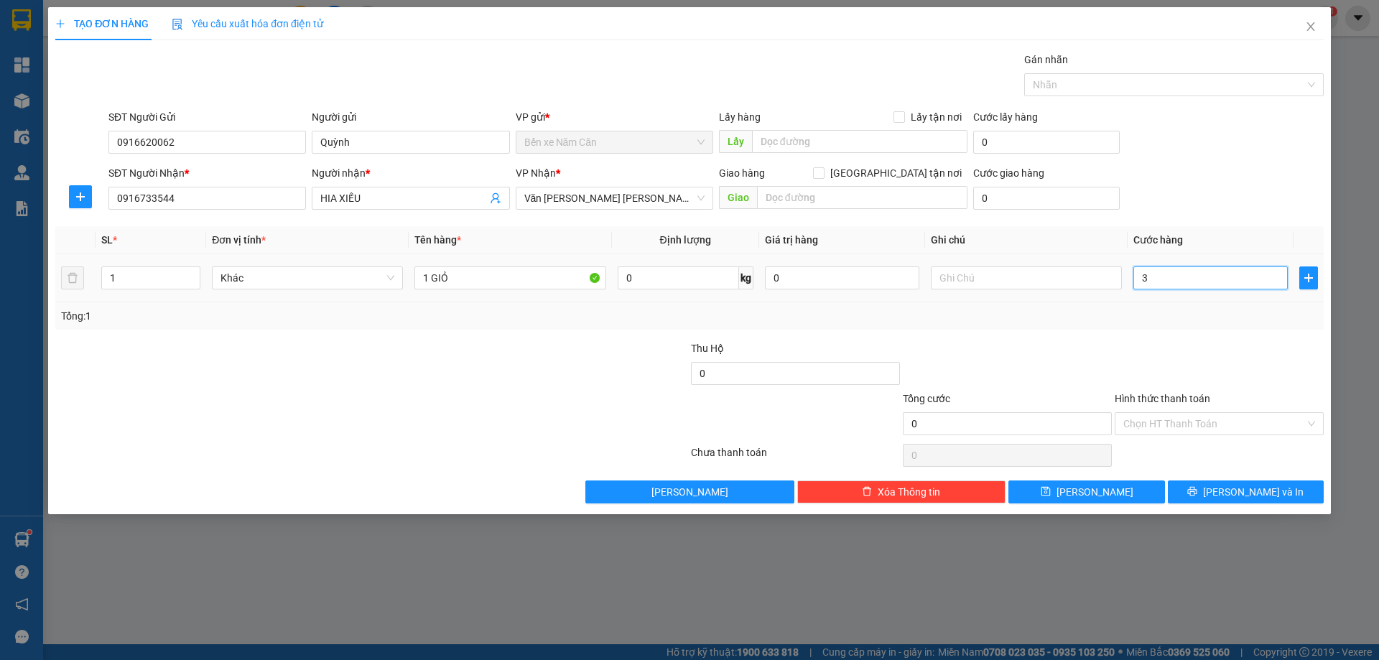
type input "3"
type input "30"
type input "30.000"
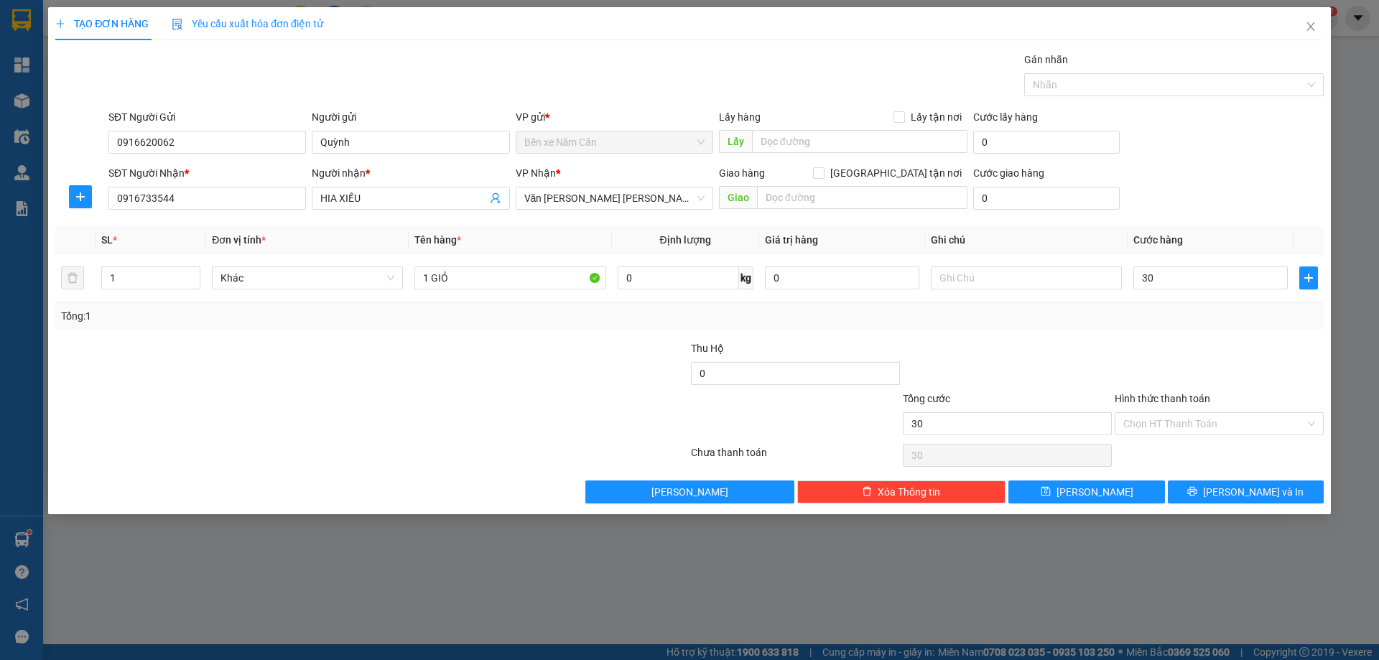
type input "30.000"
click at [1157, 317] on div "Tổng: 1" at bounding box center [689, 316] width 1257 height 16
click at [1198, 491] on icon "printer" at bounding box center [1193, 491] width 10 height 10
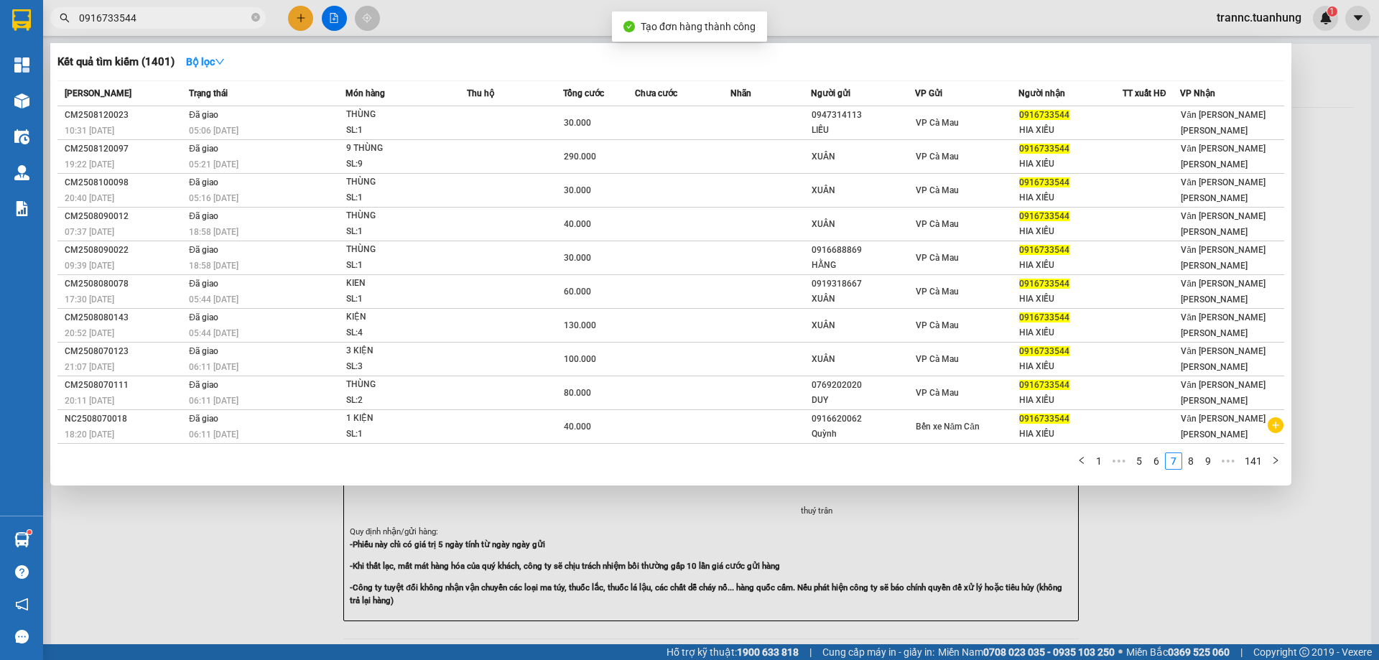
click at [1215, 528] on div at bounding box center [689, 330] width 1379 height 660
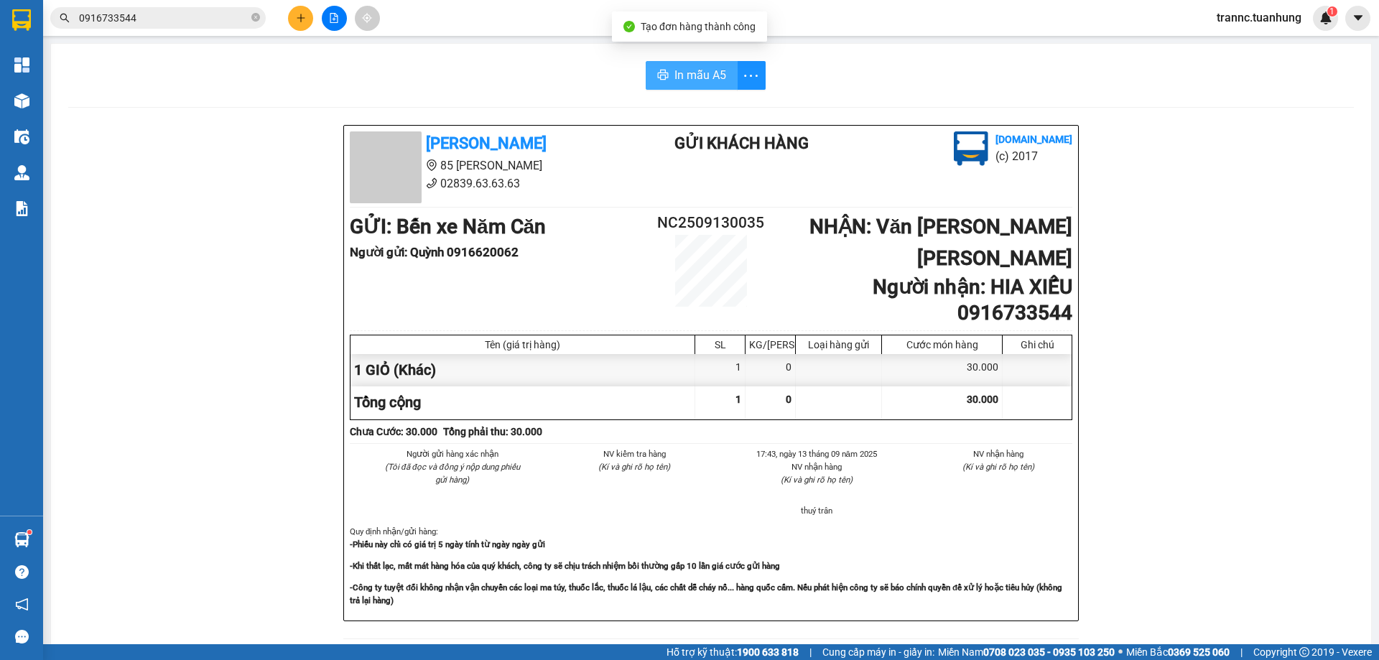
click at [703, 80] on span "In mẫu A5" at bounding box center [701, 75] width 52 height 18
click at [256, 18] on icon "close-circle" at bounding box center [255, 17] width 9 height 9
click at [159, 21] on input "text" at bounding box center [164, 18] width 170 height 16
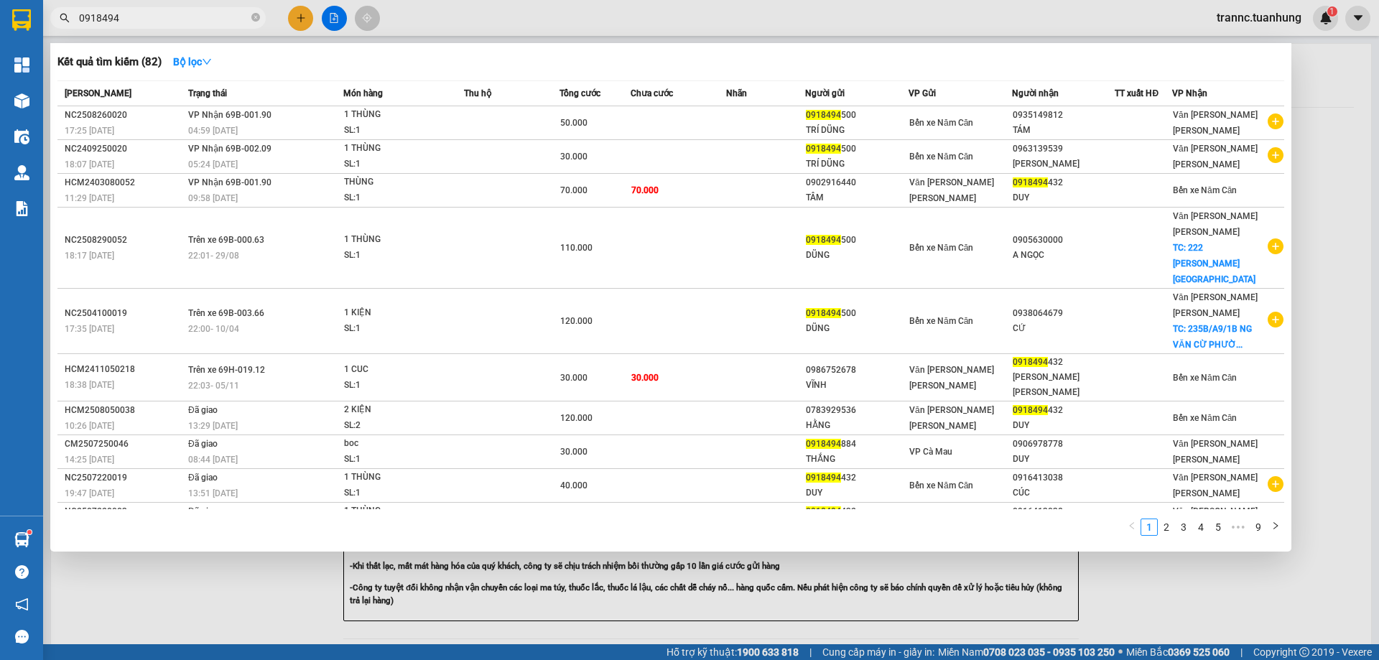
click at [162, 18] on input "0918494" at bounding box center [164, 18] width 170 height 16
type input "0"
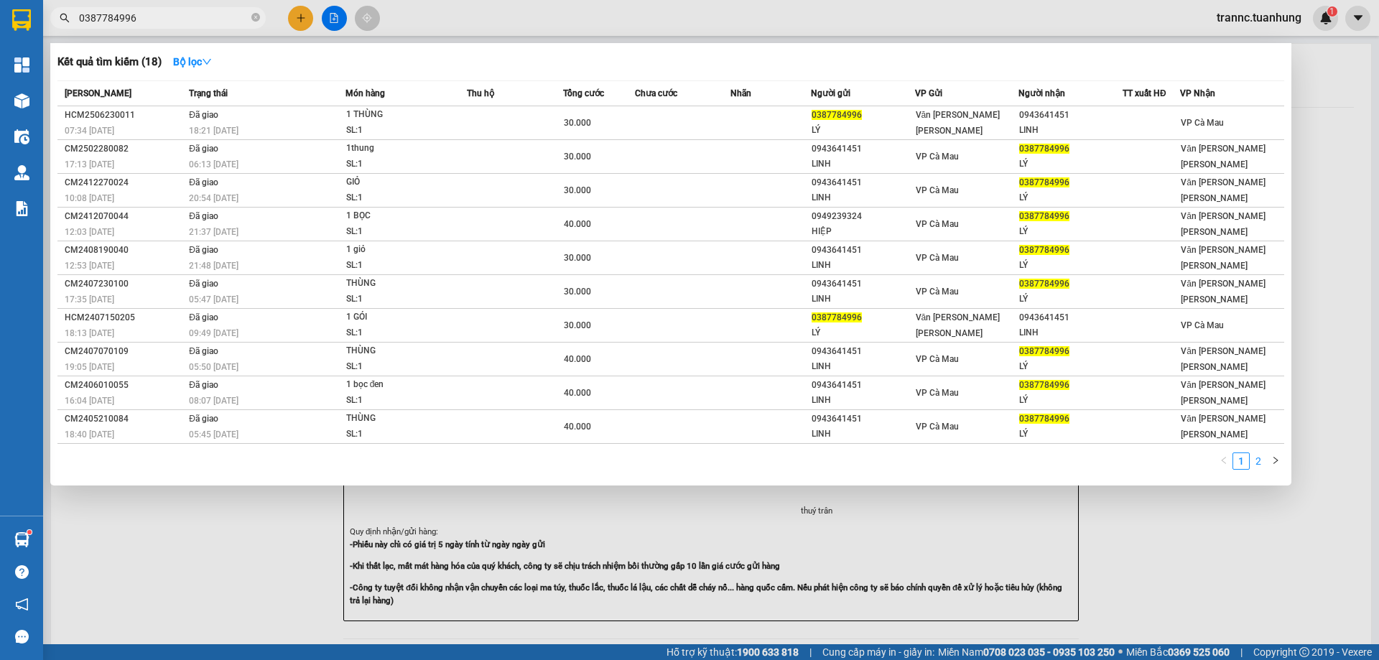
type input "0387784996"
click at [1256, 462] on link "2" at bounding box center [1259, 461] width 16 height 16
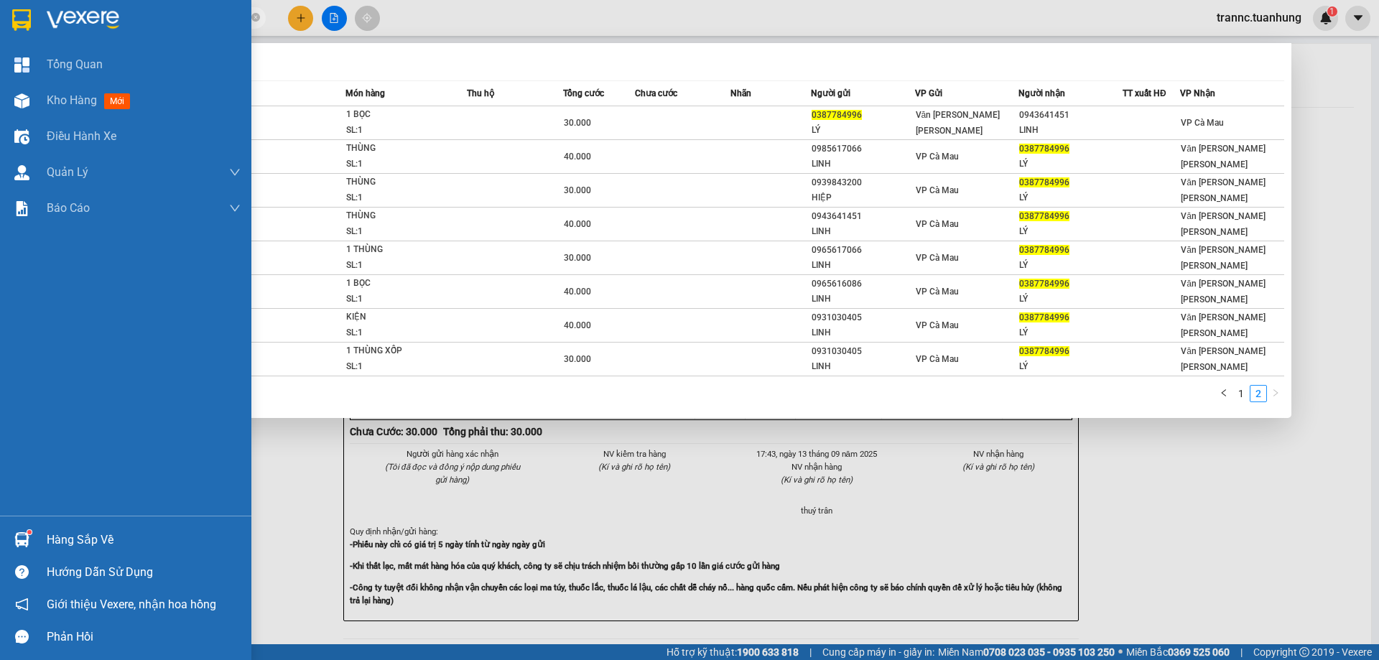
drag, startPoint x: 145, startPoint y: 18, endPoint x: 36, endPoint y: 19, distance: 109.2
click at [36, 19] on section "Kết quả tìm kiếm ( 18 ) Bộ lọc Mã ĐH Trạng thái Món hàng Thu hộ Tổng cước Chưa …" at bounding box center [689, 330] width 1379 height 660
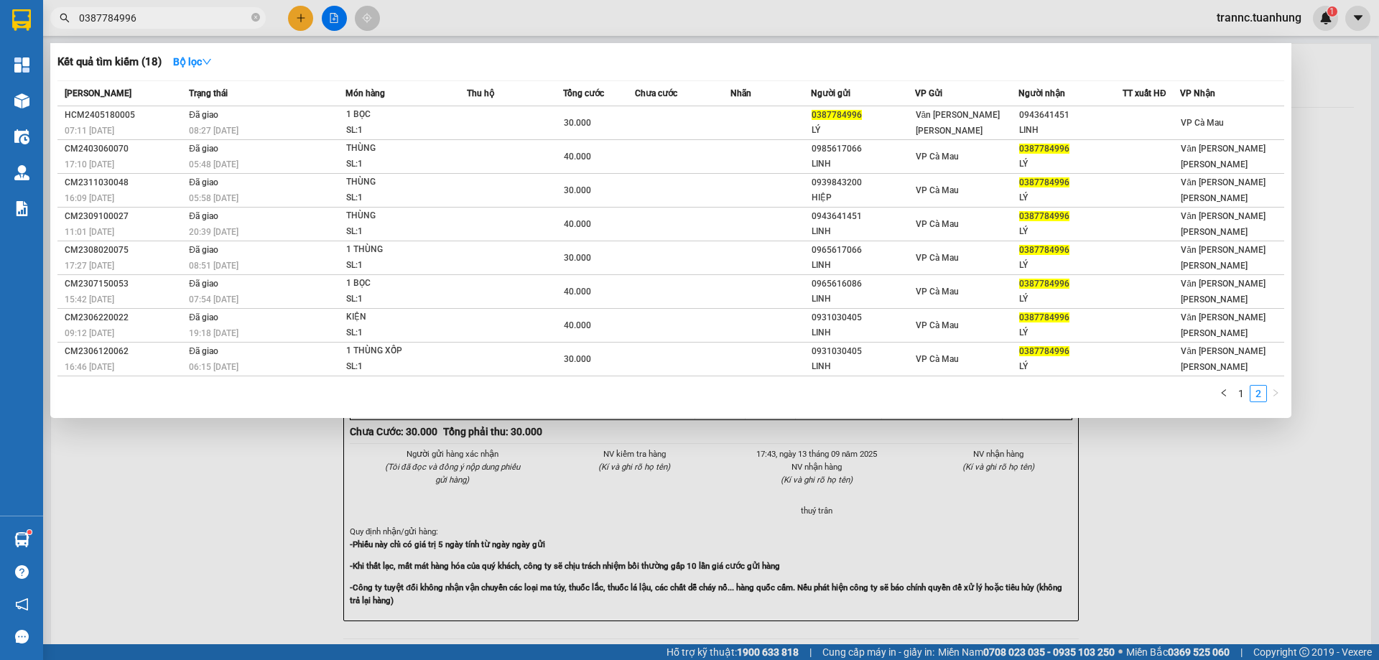
click at [298, 17] on div at bounding box center [689, 330] width 1379 height 660
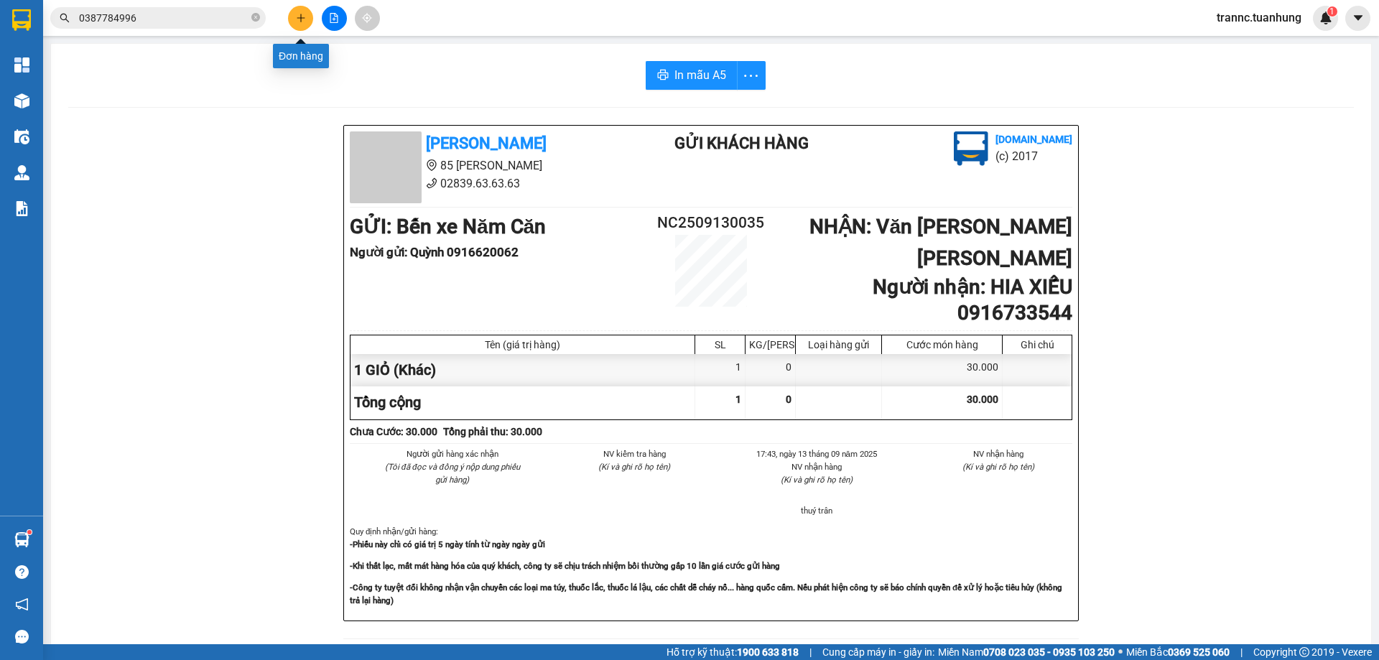
click at [299, 18] on icon "plus" at bounding box center [301, 17] width 8 height 1
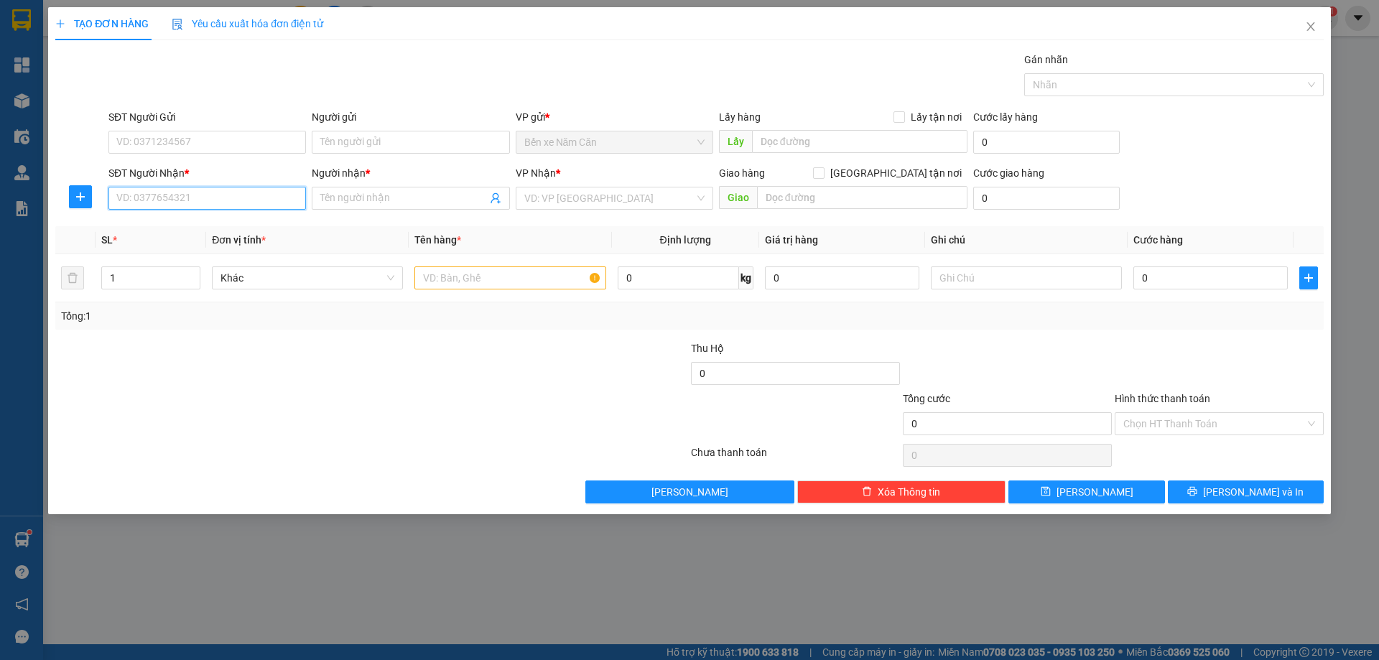
click at [208, 198] on input "SĐT Người Nhận *" at bounding box center [207, 198] width 198 height 23
paste input "0387784996"
type input "0387784996"
click at [188, 142] on input "SĐT Người Gửi" at bounding box center [207, 142] width 198 height 23
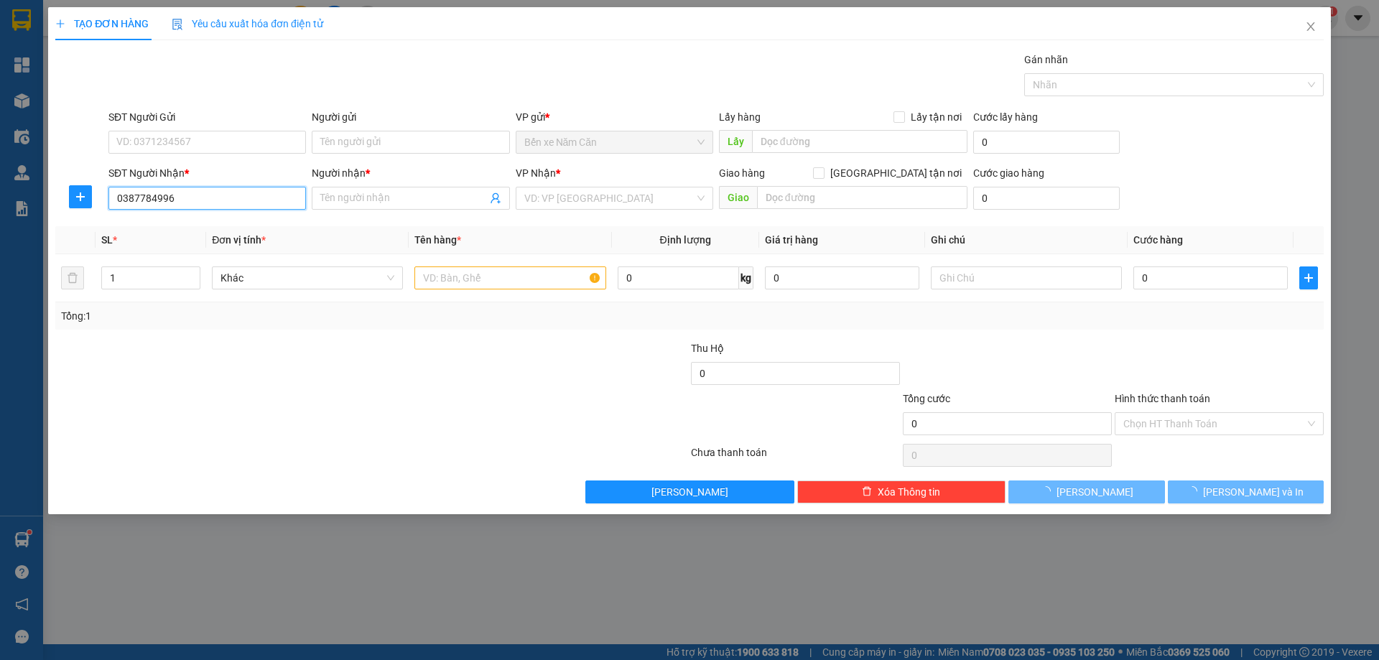
click at [211, 205] on input "0387784996" at bounding box center [207, 198] width 198 height 23
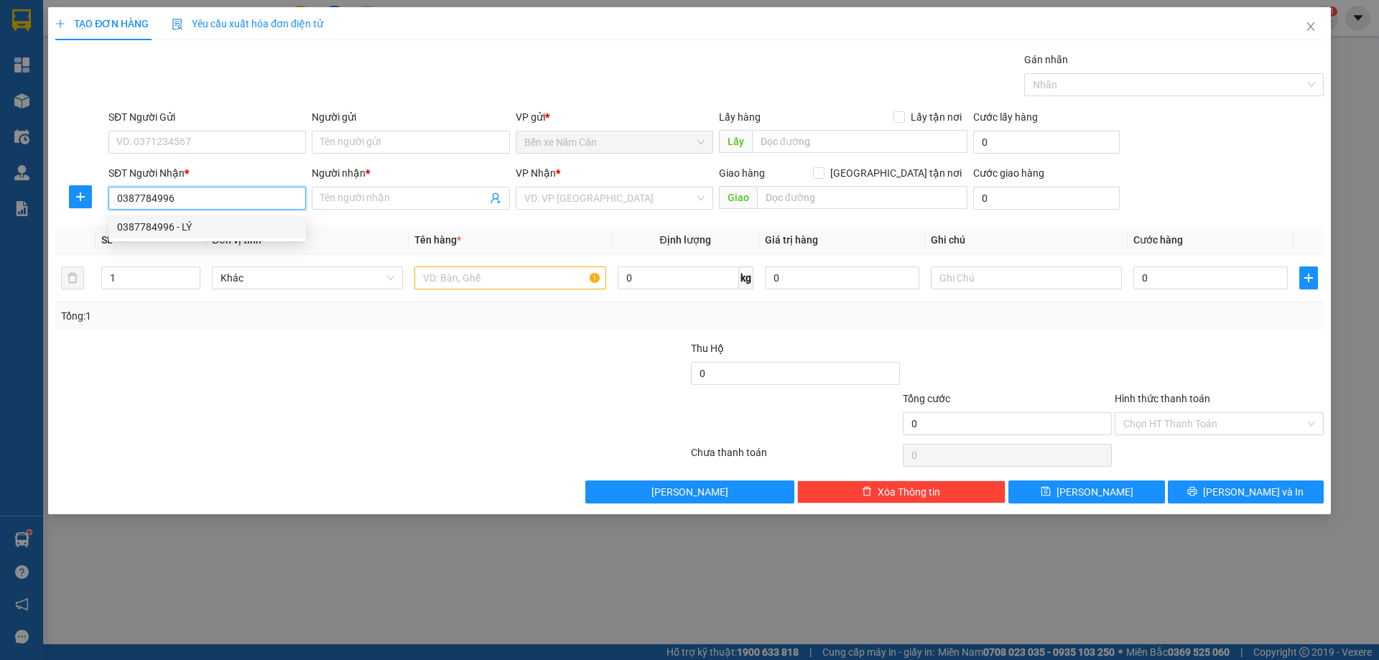
click at [193, 223] on div "0387784996 - LÝ" at bounding box center [207, 227] width 180 height 16
type input "LÝ"
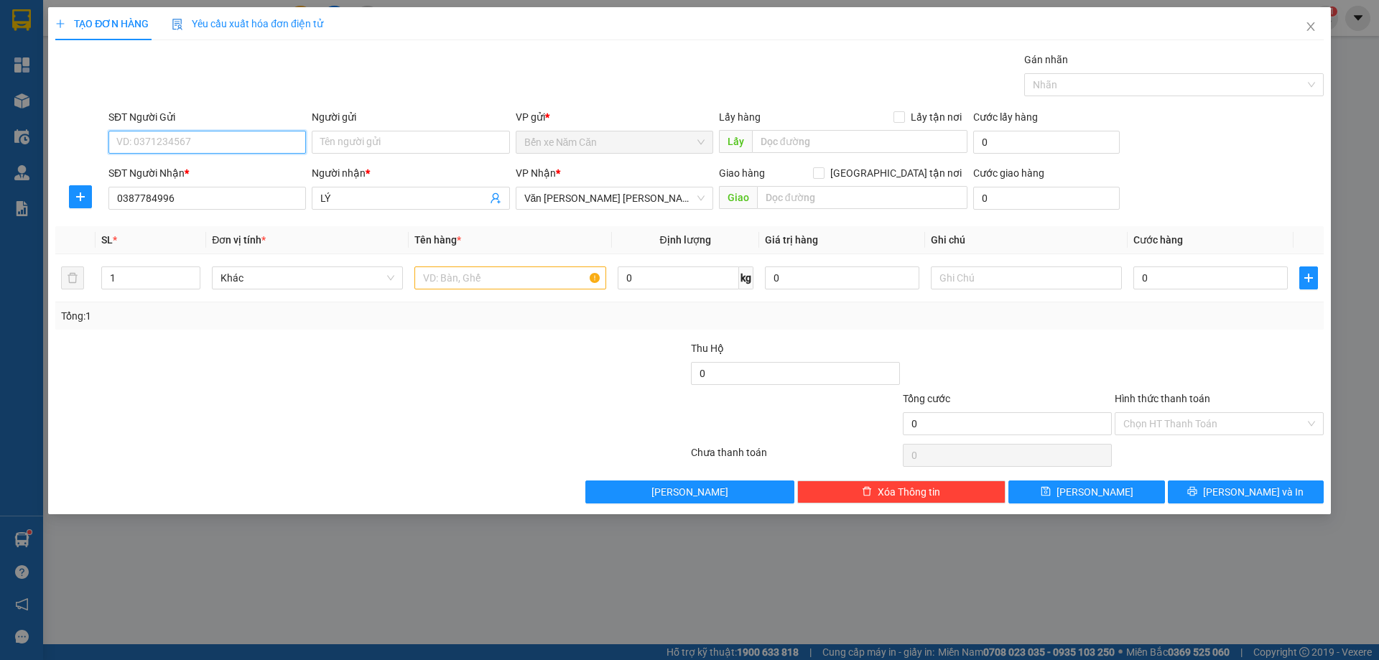
click at [189, 139] on input "SĐT Người Gửi" at bounding box center [207, 142] width 198 height 23
click at [195, 166] on div "0918494500 - DŨNG" at bounding box center [207, 171] width 180 height 16
type input "0918494500"
type input "DŨNG"
type input "0918494500"
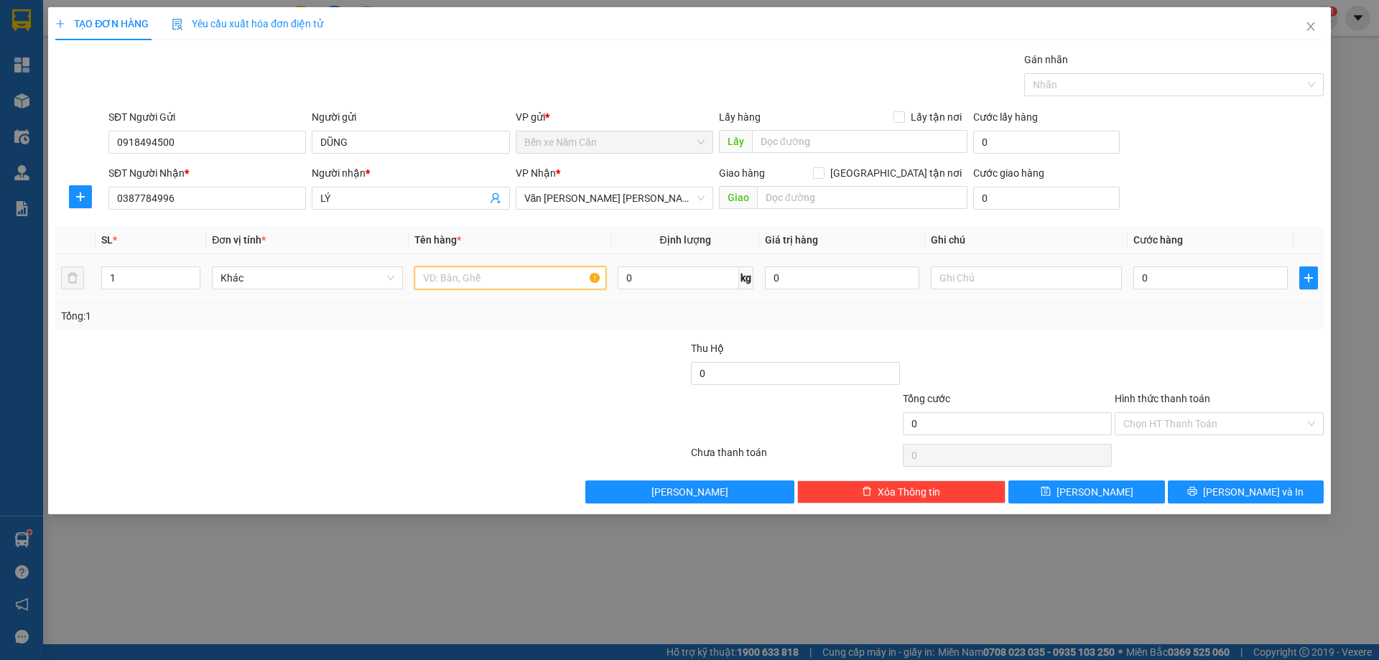
click at [443, 274] on input "text" at bounding box center [510, 278] width 191 height 23
type input "1 THÙNG"
click at [1185, 269] on input "0" at bounding box center [1211, 278] width 154 height 23
type input "5"
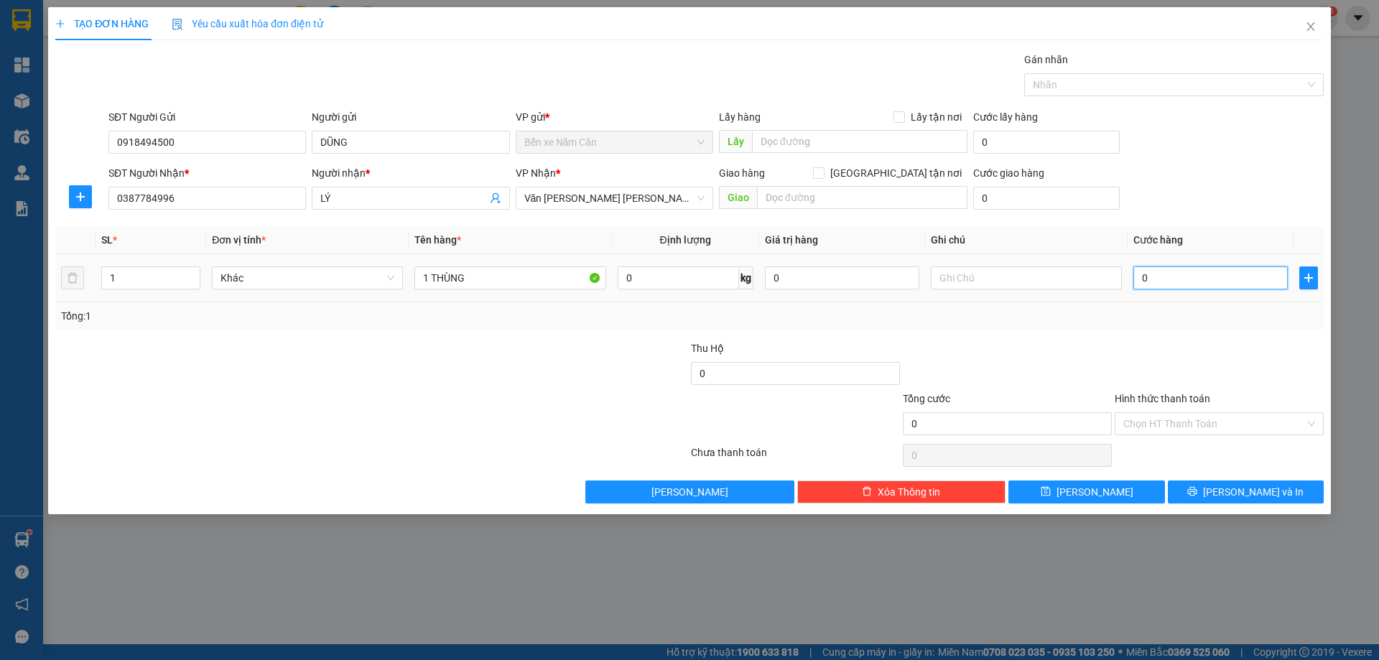
type input "5"
type input "50"
type input "50.000"
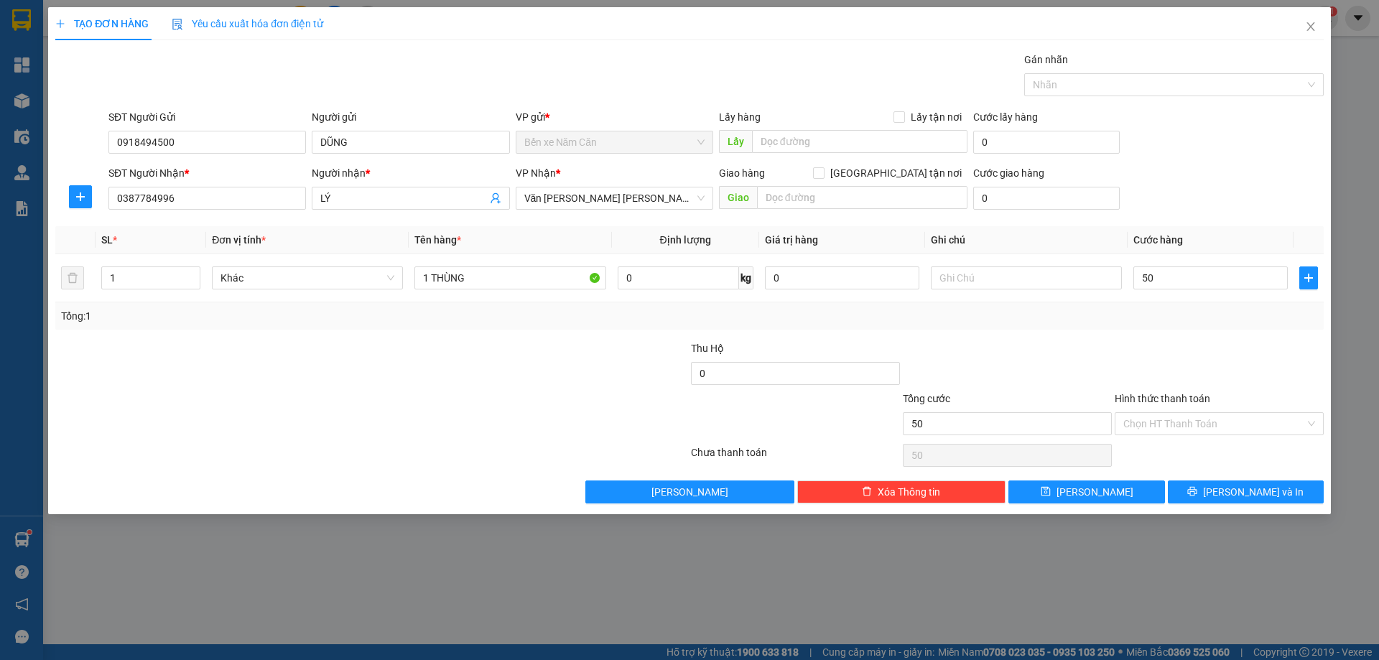
type input "50.000"
click at [1186, 313] on div "Tổng: 1" at bounding box center [689, 316] width 1257 height 16
click at [1201, 422] on input "Hình thức thanh toán" at bounding box center [1215, 424] width 182 height 22
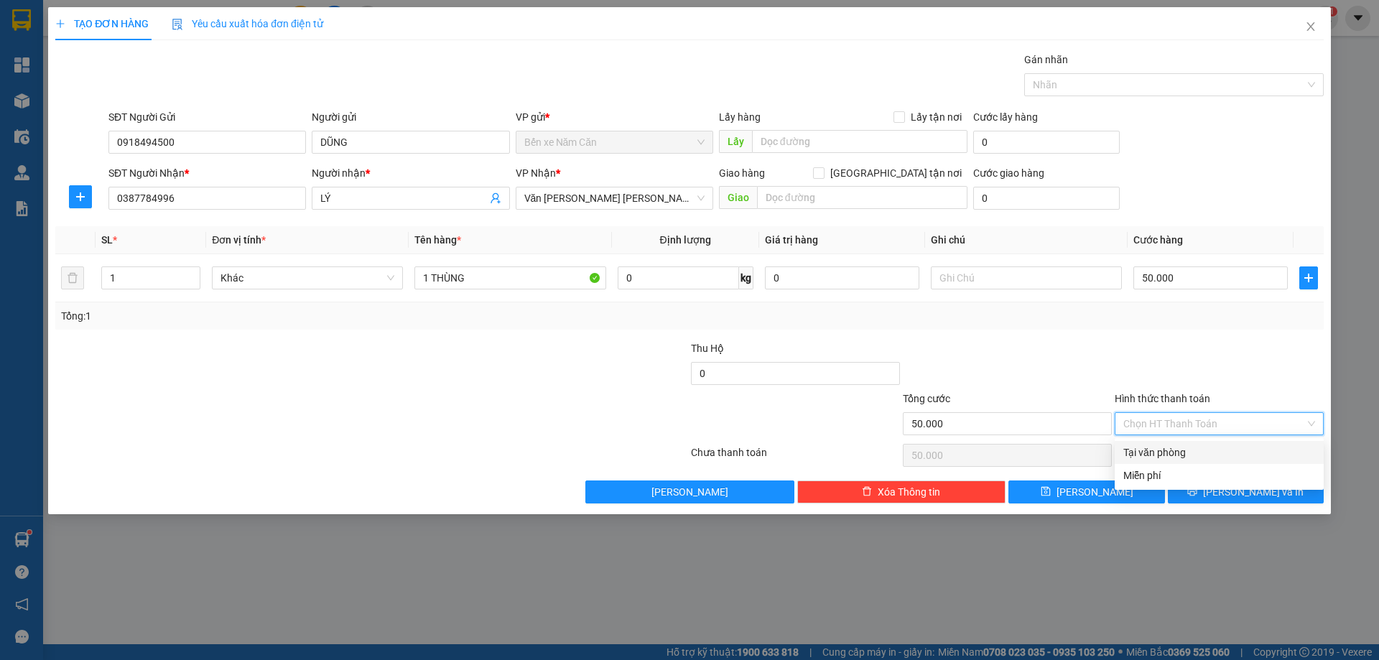
click at [1189, 444] on div "Tại văn phòng" at bounding box center [1219, 452] width 209 height 23
type input "0"
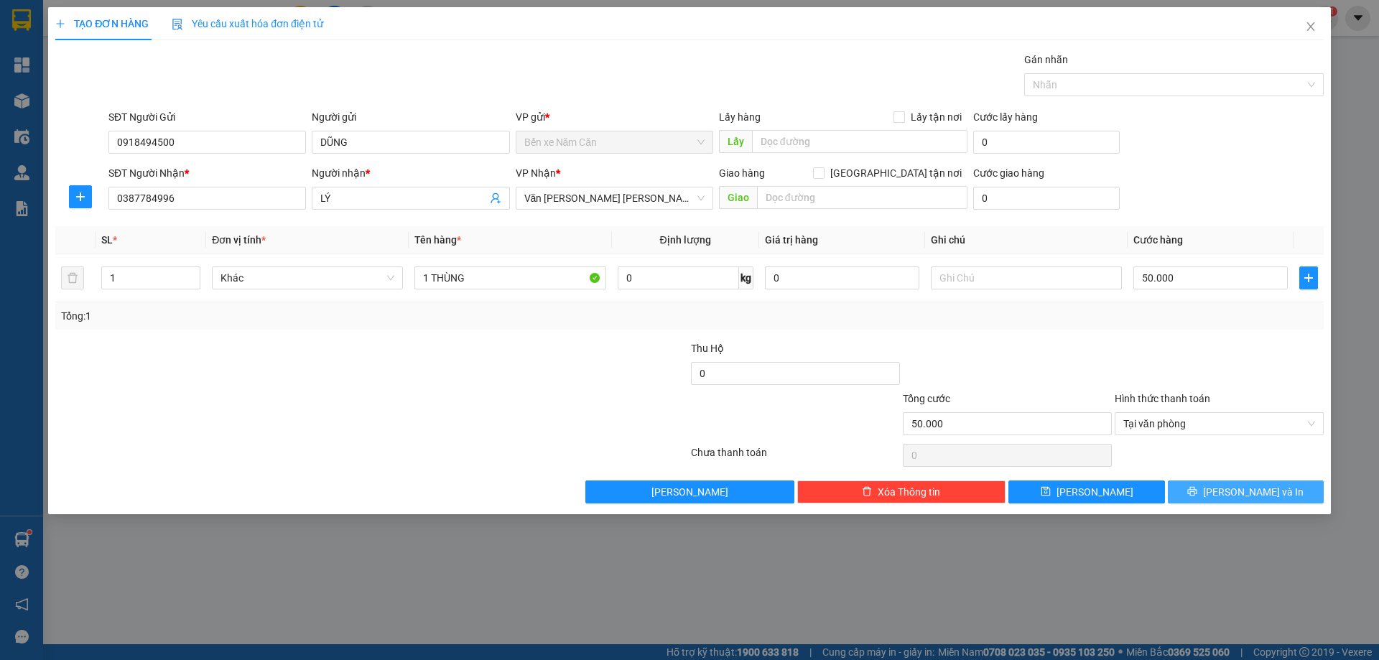
click at [1208, 496] on button "[PERSON_NAME] và In" at bounding box center [1246, 492] width 156 height 23
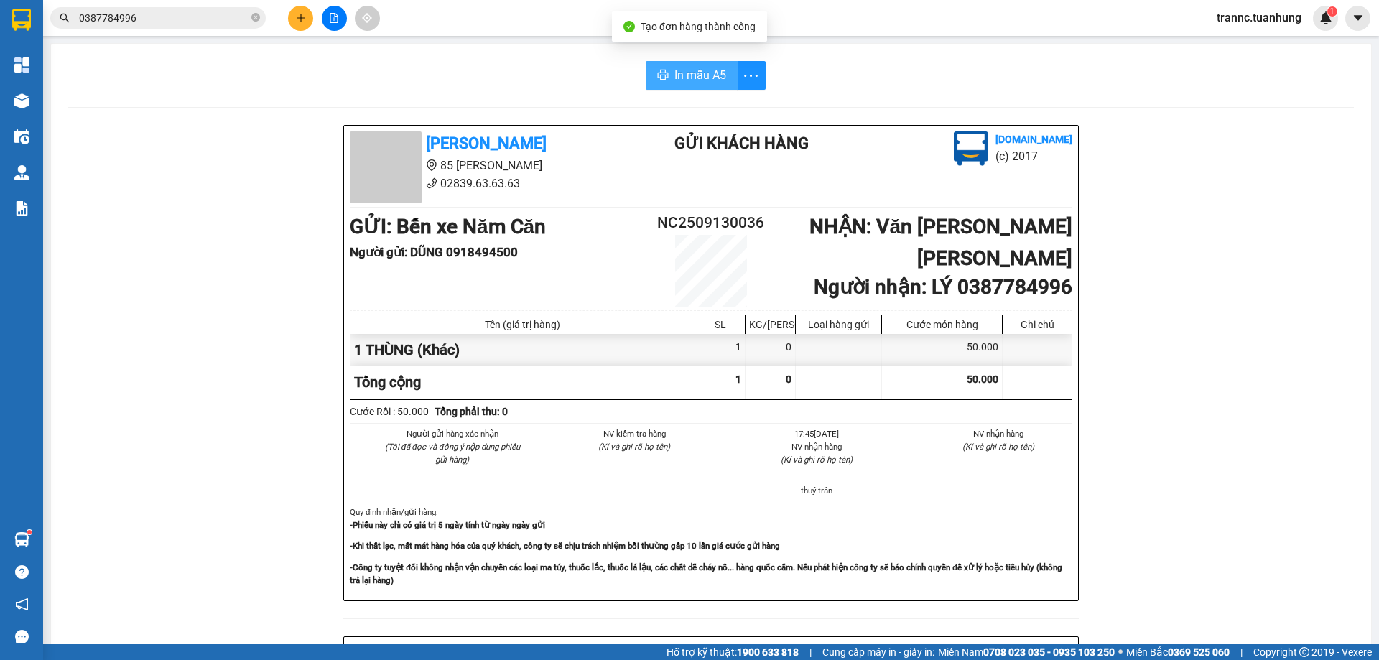
click at [710, 70] on span "In mẫu A5" at bounding box center [701, 75] width 52 height 18
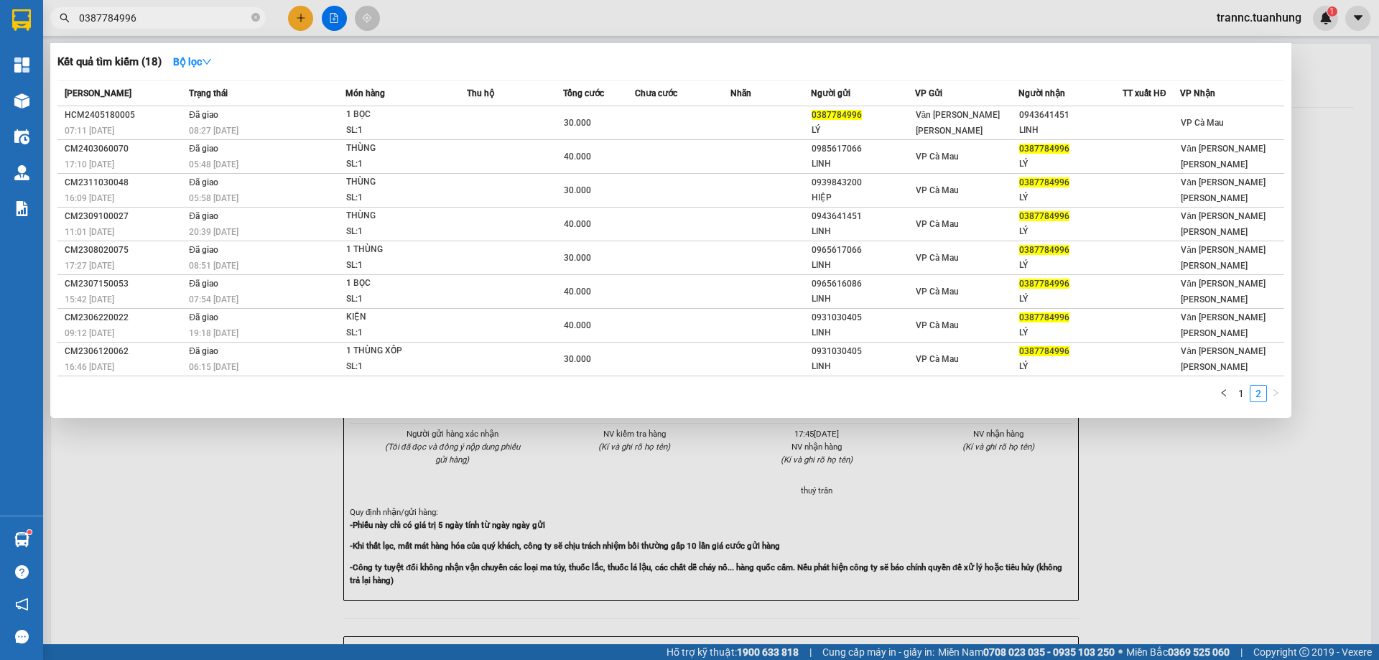
click at [237, 16] on input "0387784996" at bounding box center [164, 18] width 170 height 16
type input "0"
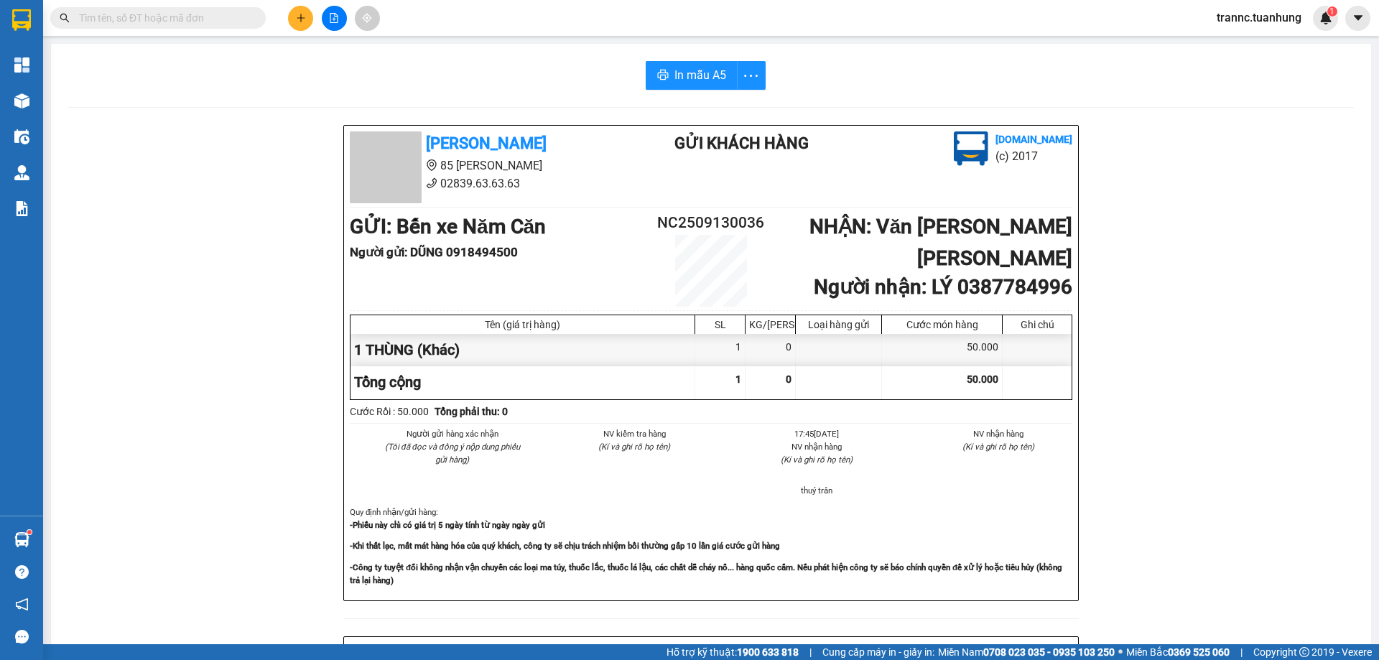
click at [164, 22] on input "text" at bounding box center [164, 18] width 170 height 16
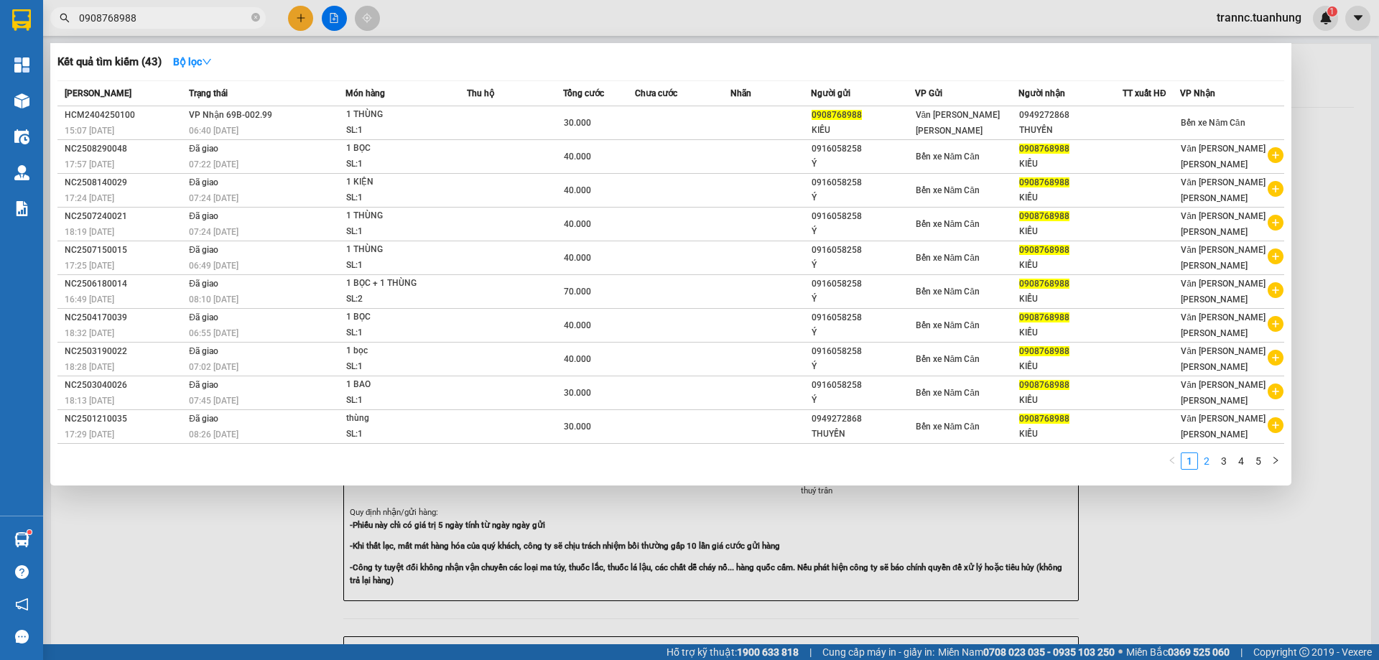
type input "0908768988"
click at [1209, 461] on link "2" at bounding box center [1207, 461] width 16 height 16
click at [1229, 461] on link "3" at bounding box center [1224, 461] width 16 height 16
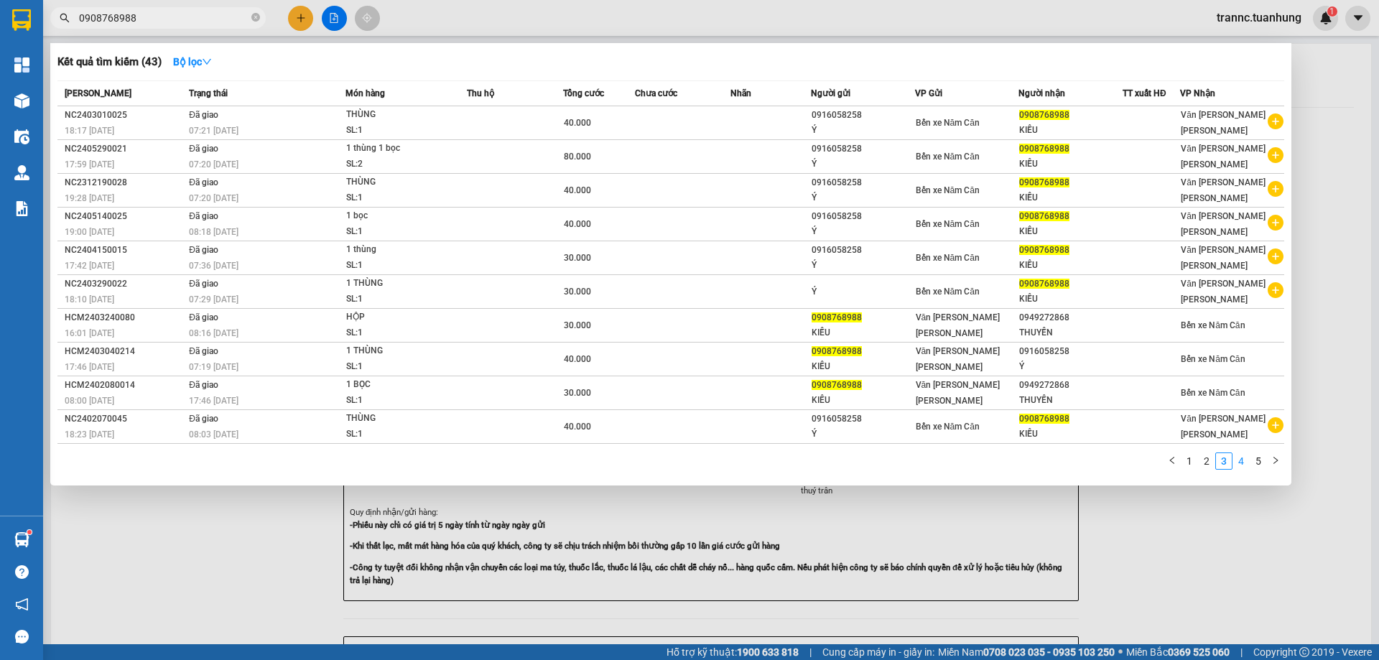
click at [1241, 465] on link "4" at bounding box center [1242, 461] width 16 height 16
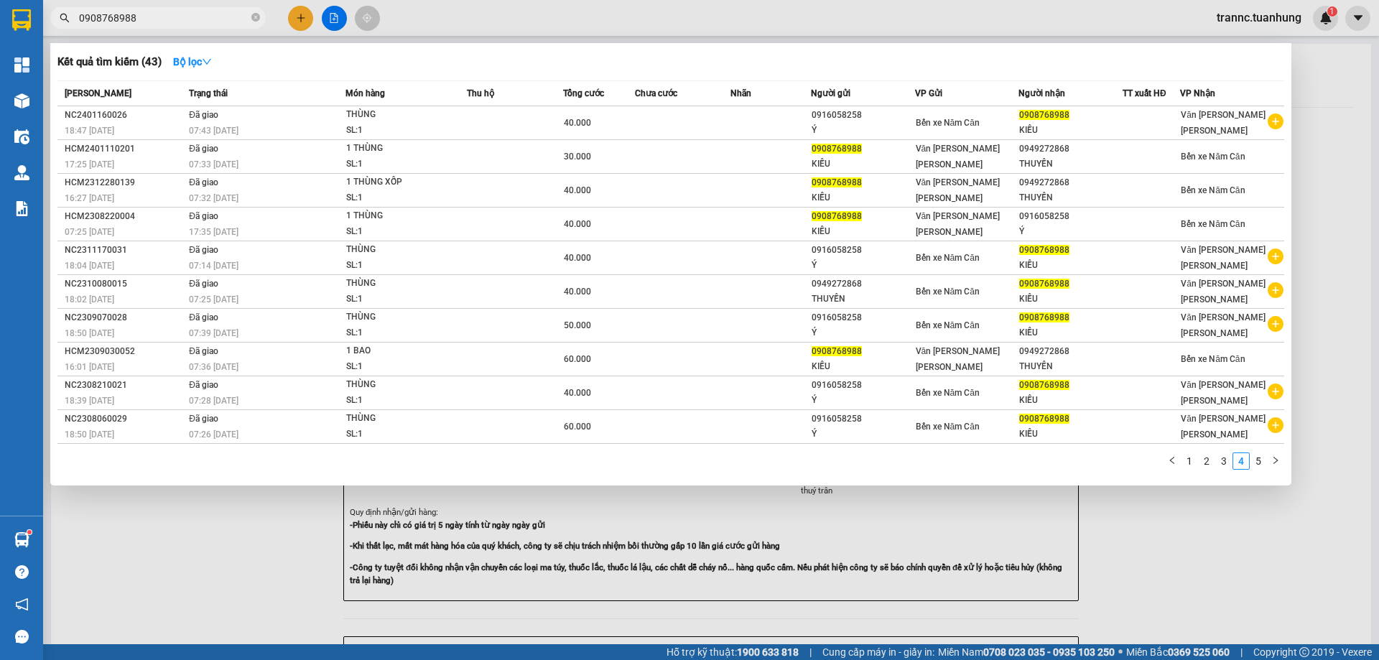
drag, startPoint x: 185, startPoint y: 19, endPoint x: 99, endPoint y: 16, distance: 86.3
click at [60, 22] on div "0908768988" at bounding box center [140, 18] width 280 height 22
click at [302, 15] on div at bounding box center [689, 330] width 1379 height 660
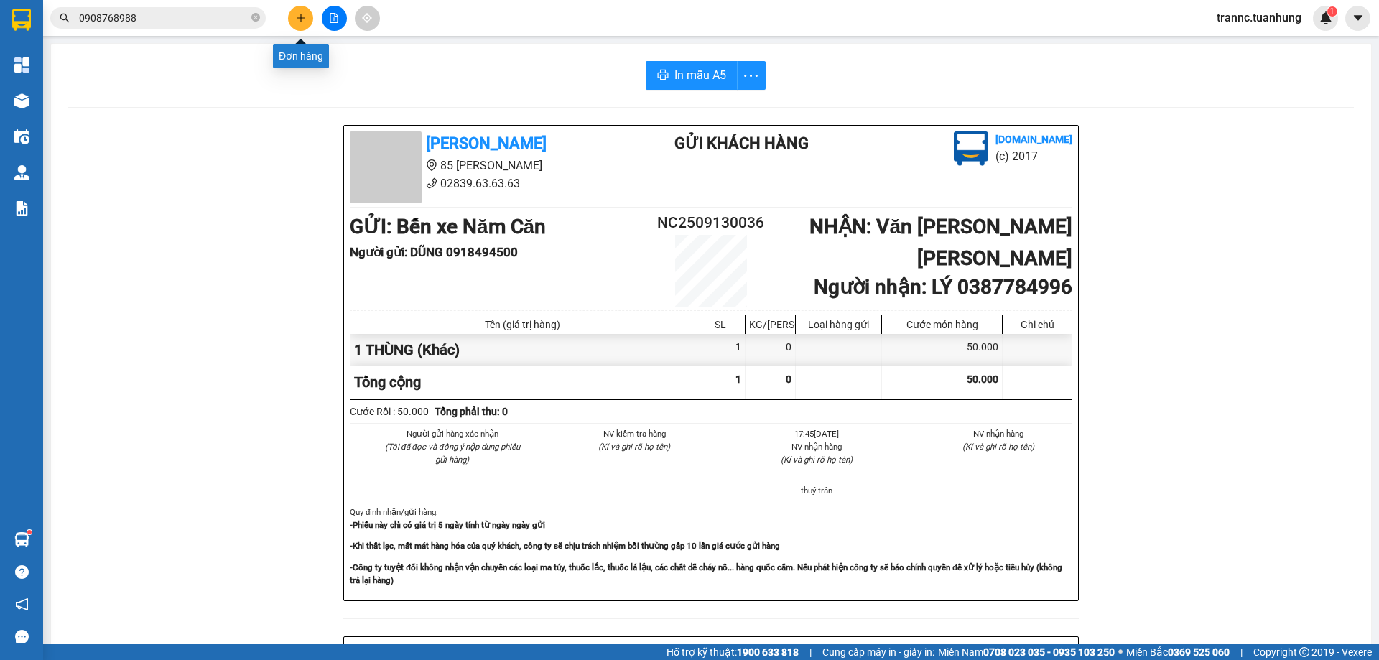
click at [301, 14] on icon "plus" at bounding box center [301, 18] width 10 height 10
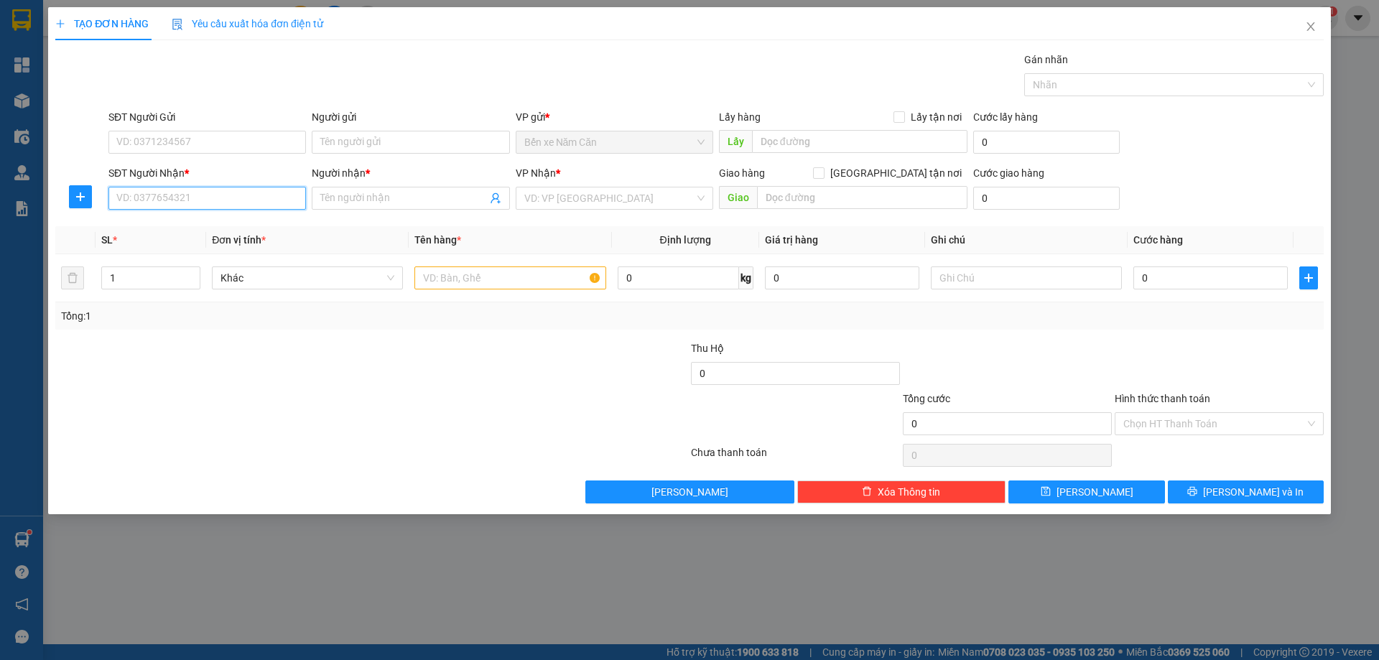
click at [160, 191] on input "SĐT Người Nhận *" at bounding box center [207, 198] width 198 height 23
paste input "0908768988"
type input "0908768988"
click at [254, 195] on input "0908768988" at bounding box center [207, 198] width 198 height 23
click at [181, 228] on div "0908768988 - KIỀU" at bounding box center [207, 227] width 180 height 16
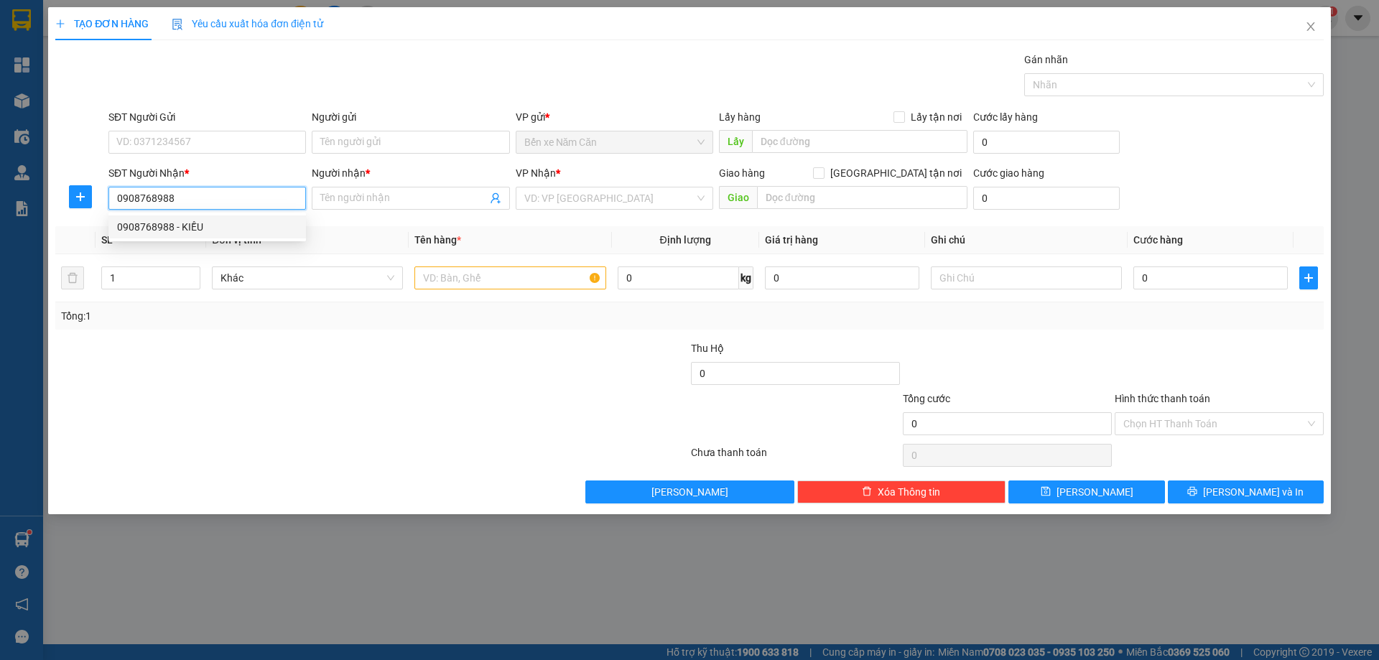
type input "KIỀU"
type input "0908768988"
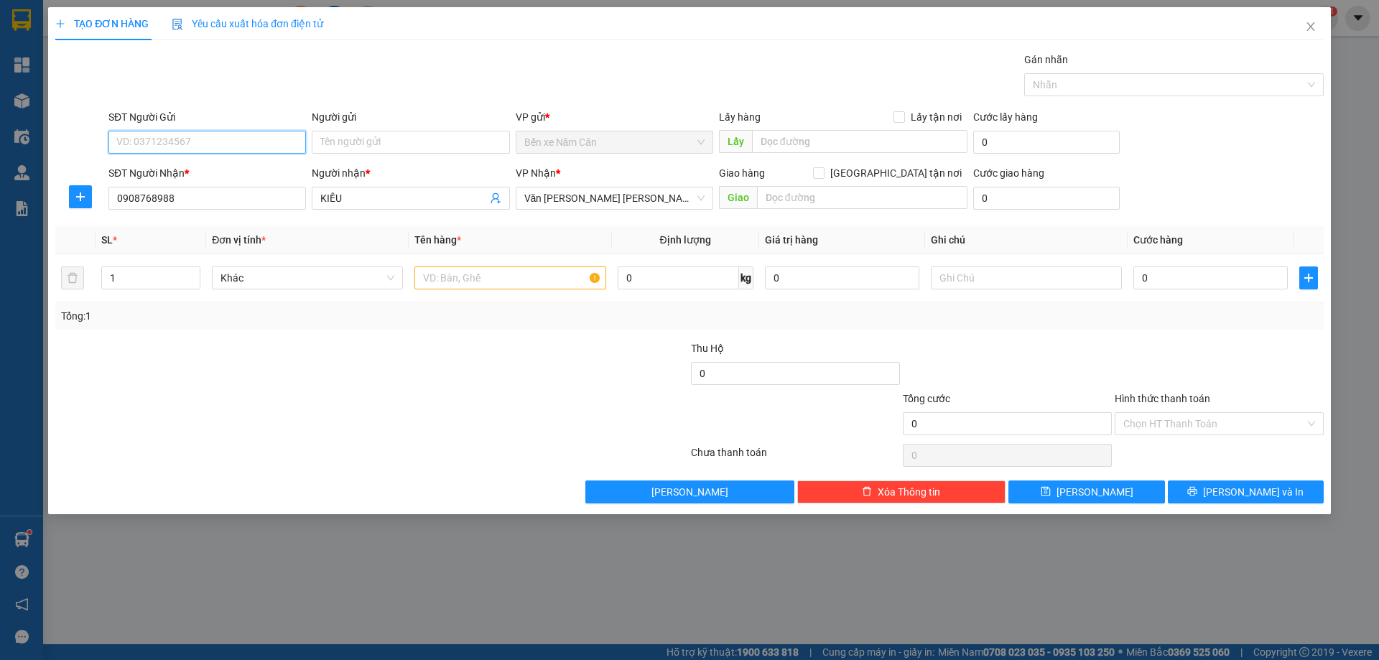
click at [185, 142] on input "SĐT Người Gửi" at bounding box center [207, 142] width 198 height 23
type input "0916113606"
click at [189, 169] on div "0916113606 - TIẾN" at bounding box center [207, 171] width 180 height 16
type input "TIẾN"
type input "0916113606"
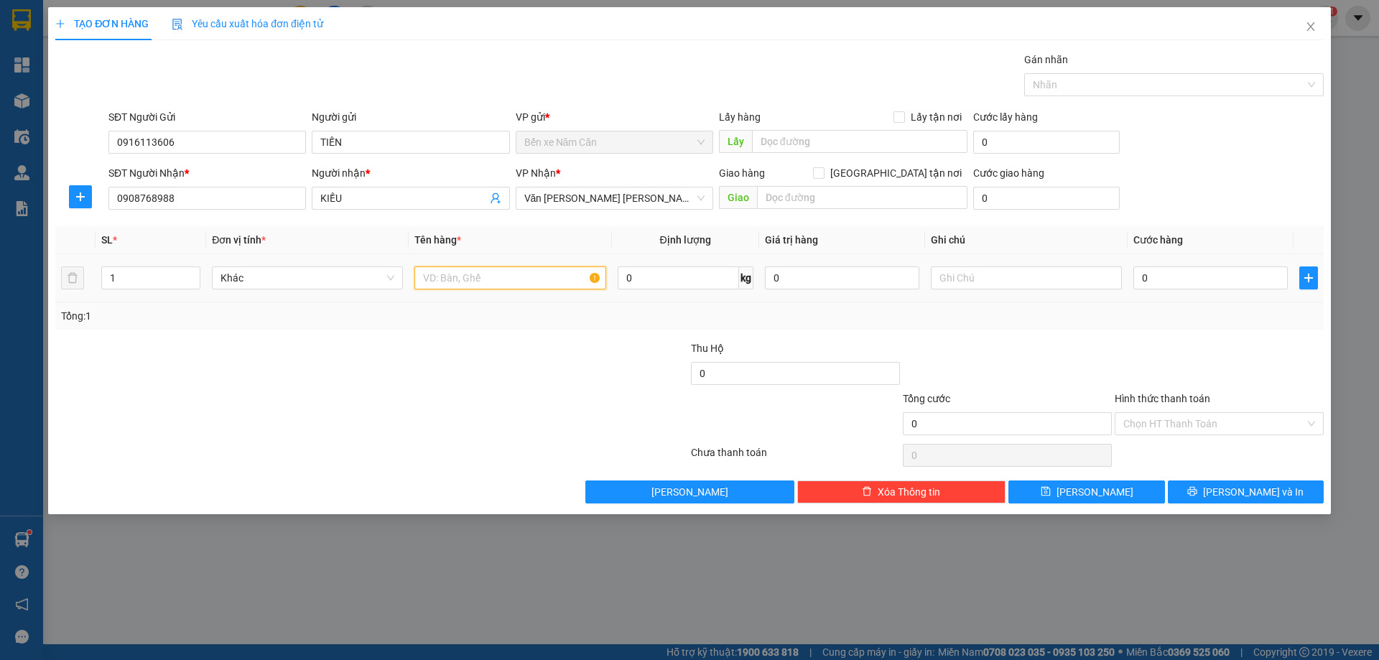
click at [435, 282] on input "text" at bounding box center [510, 278] width 191 height 23
type input "1 KIỆN + 1 BAO"
click at [1169, 275] on input "0" at bounding box center [1211, 278] width 154 height 23
click at [1179, 278] on input "0" at bounding box center [1211, 278] width 154 height 23
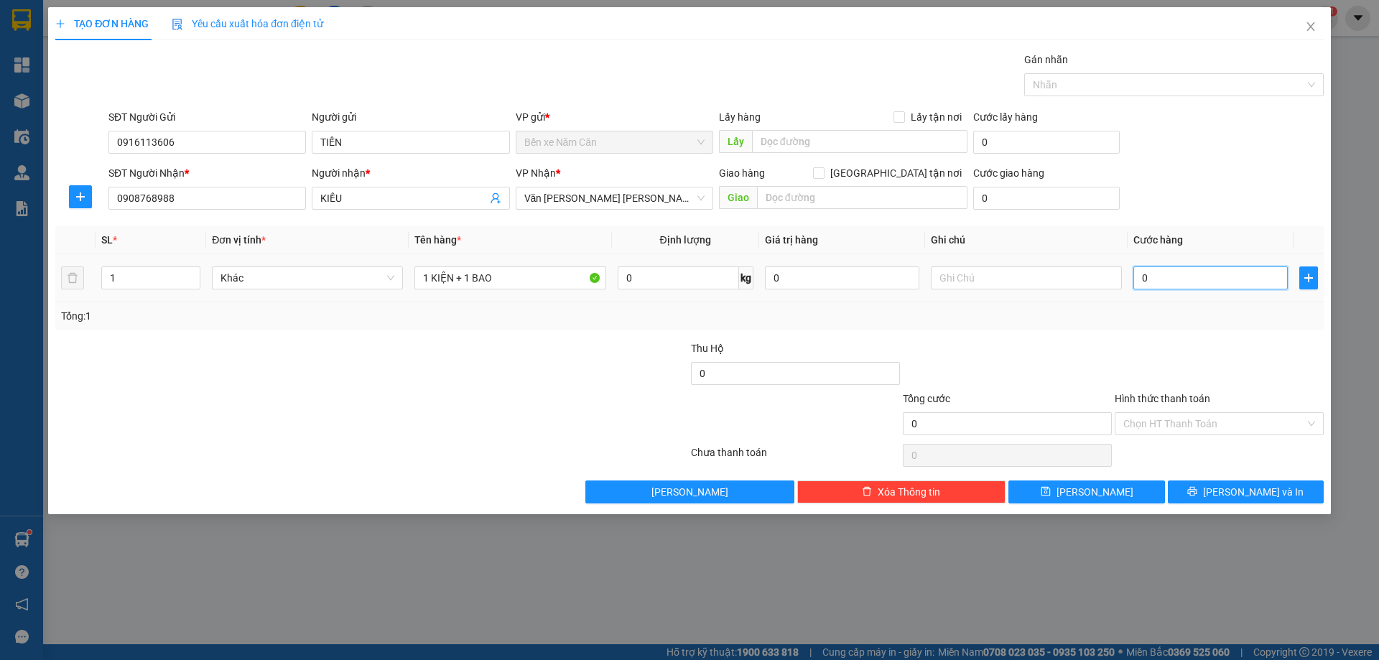
click at [1153, 279] on input "0" at bounding box center [1211, 278] width 154 height 23
type input "08"
type input "8"
type input "080"
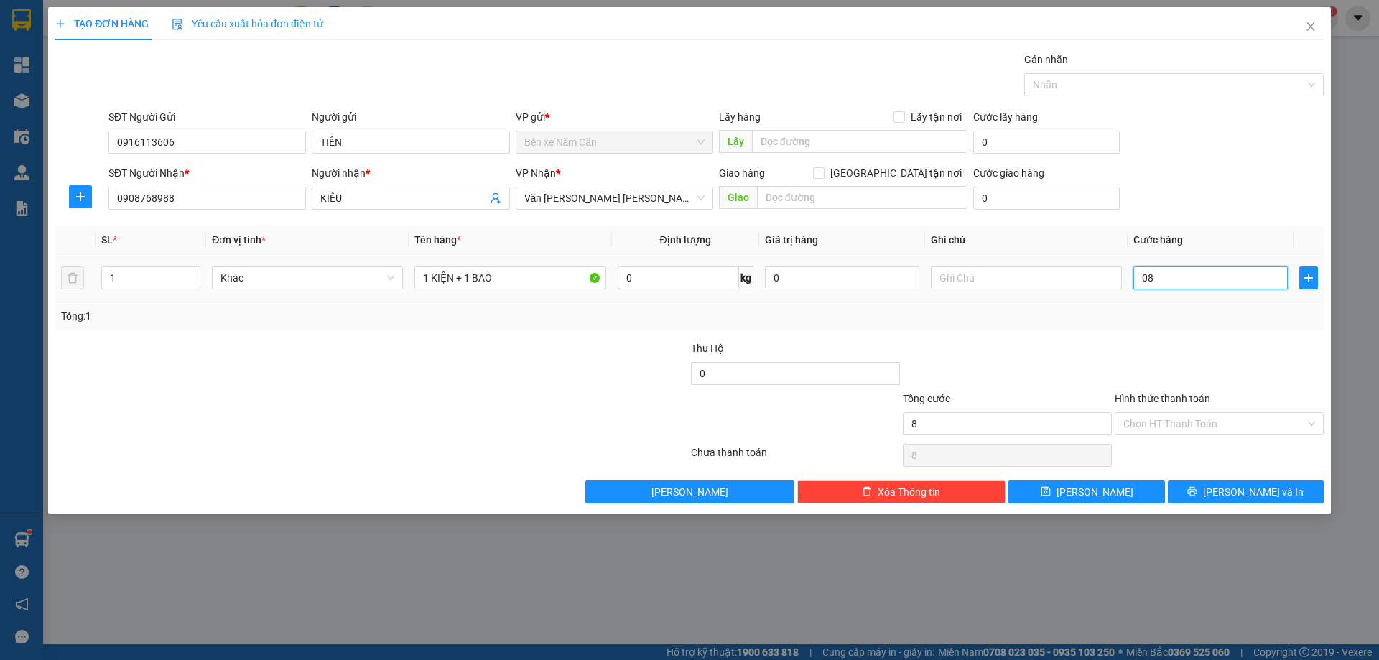
type input "80"
type input "80.000"
click at [1154, 330] on div "Transit Pickup Surcharge Ids Transit Deliver Surcharge Ids Transit Deliver Surc…" at bounding box center [689, 278] width 1269 height 452
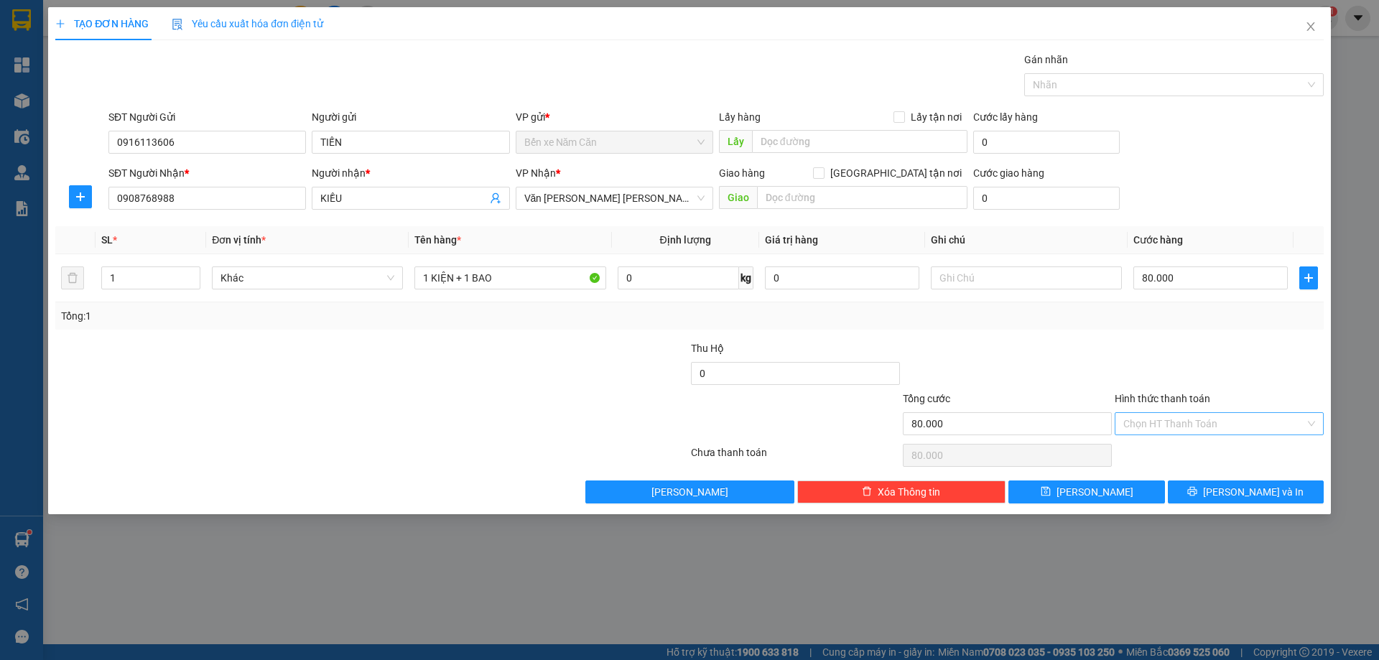
click at [1180, 420] on input "Hình thức thanh toán" at bounding box center [1215, 424] width 182 height 22
click at [1180, 449] on div "Tại văn phòng" at bounding box center [1220, 453] width 192 height 16
type input "0"
click at [1230, 490] on button "[PERSON_NAME] và In" at bounding box center [1246, 492] width 156 height 23
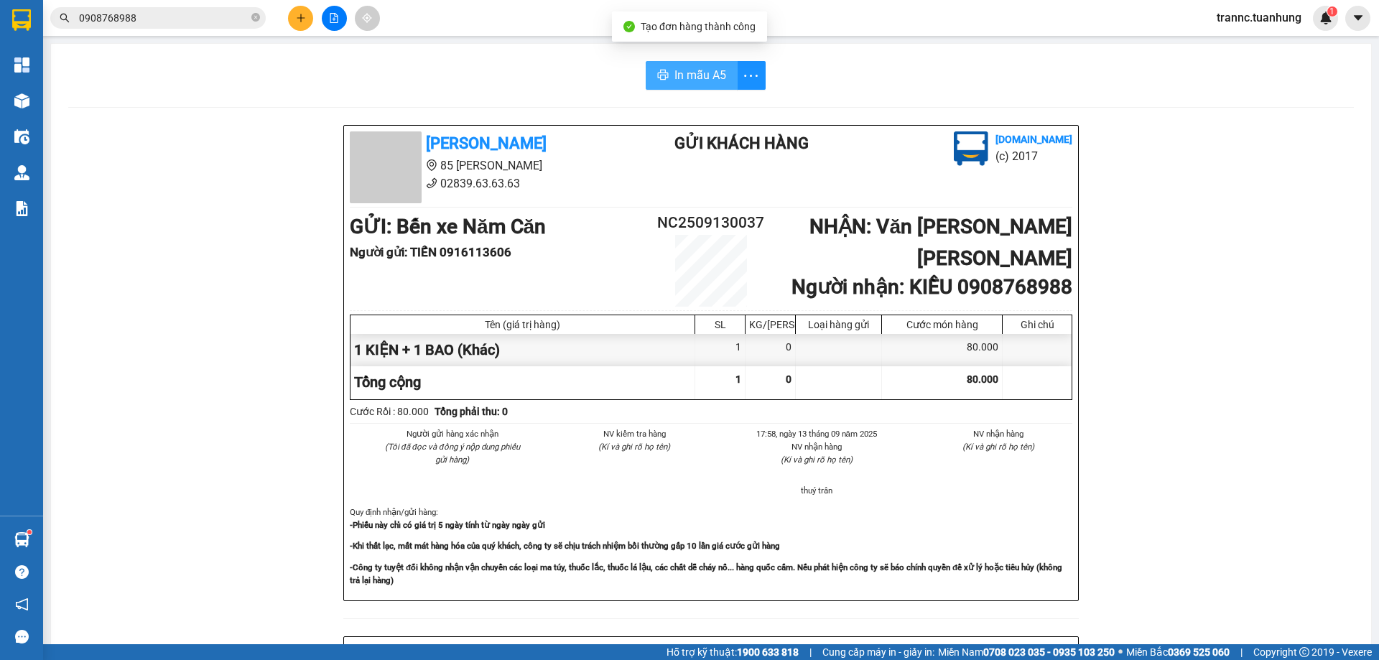
click at [711, 73] on span "In mẫu A5" at bounding box center [701, 75] width 52 height 18
click at [688, 78] on span "In mẫu A5" at bounding box center [701, 75] width 52 height 18
click at [685, 73] on span "In mẫu A5" at bounding box center [701, 75] width 52 height 18
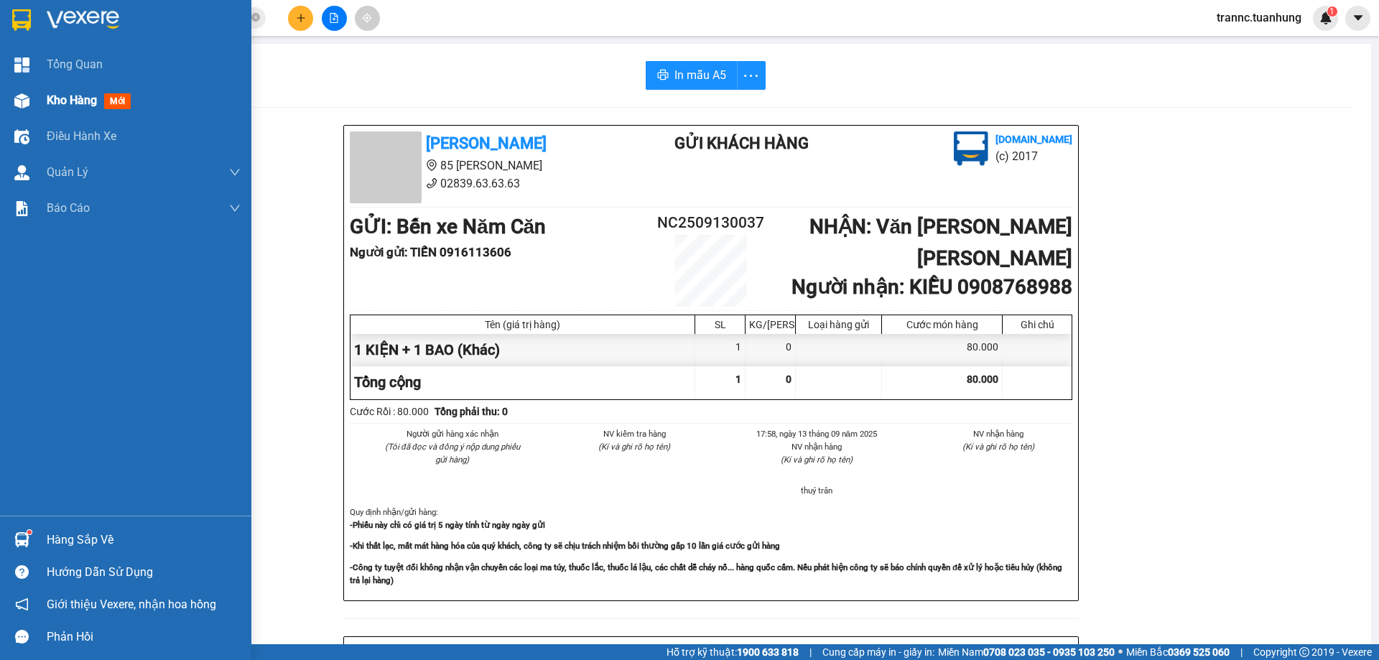
click at [122, 99] on span "mới" at bounding box center [117, 101] width 27 height 16
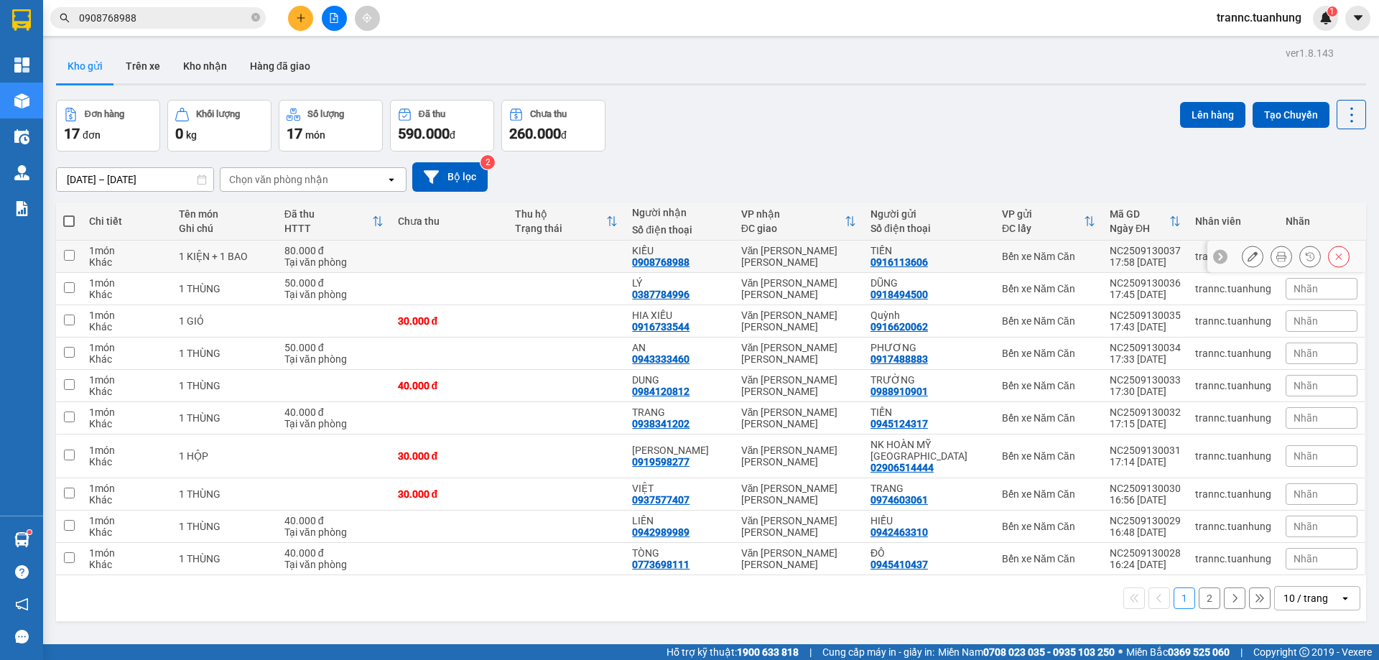
click at [354, 257] on div "Tại văn phòng" at bounding box center [334, 261] width 99 height 11
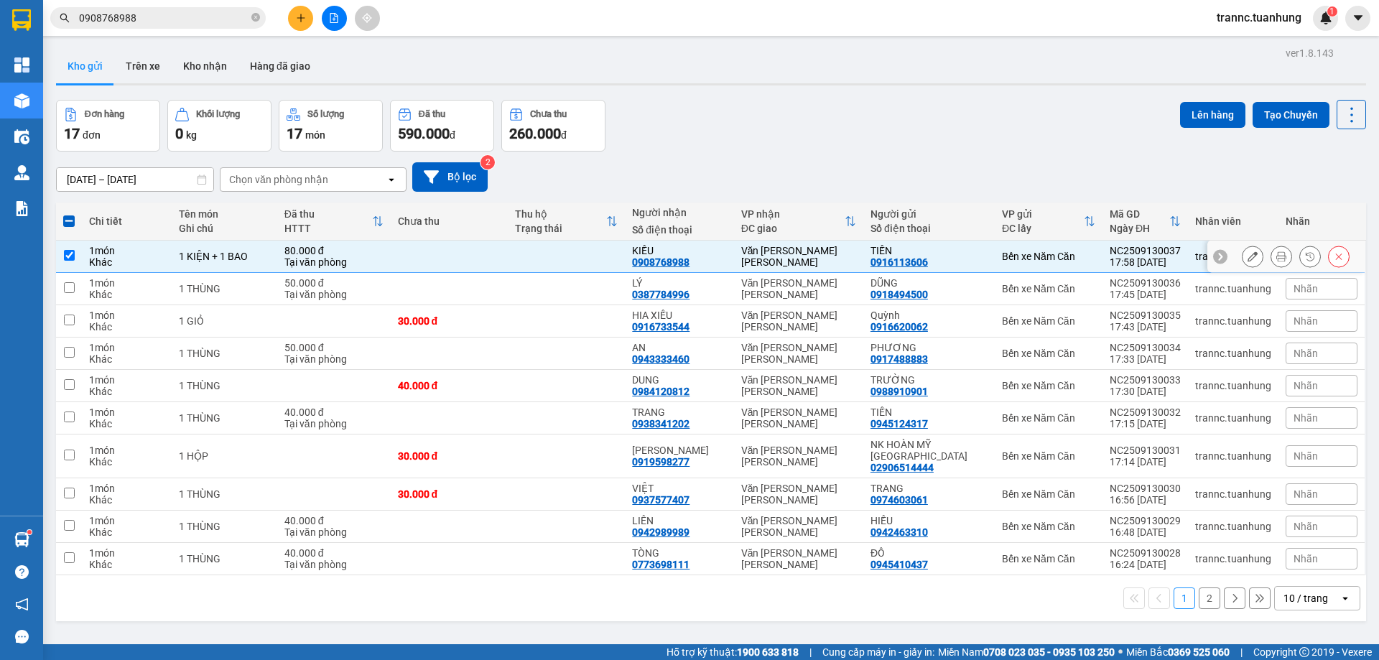
click at [1248, 254] on icon at bounding box center [1253, 256] width 10 height 10
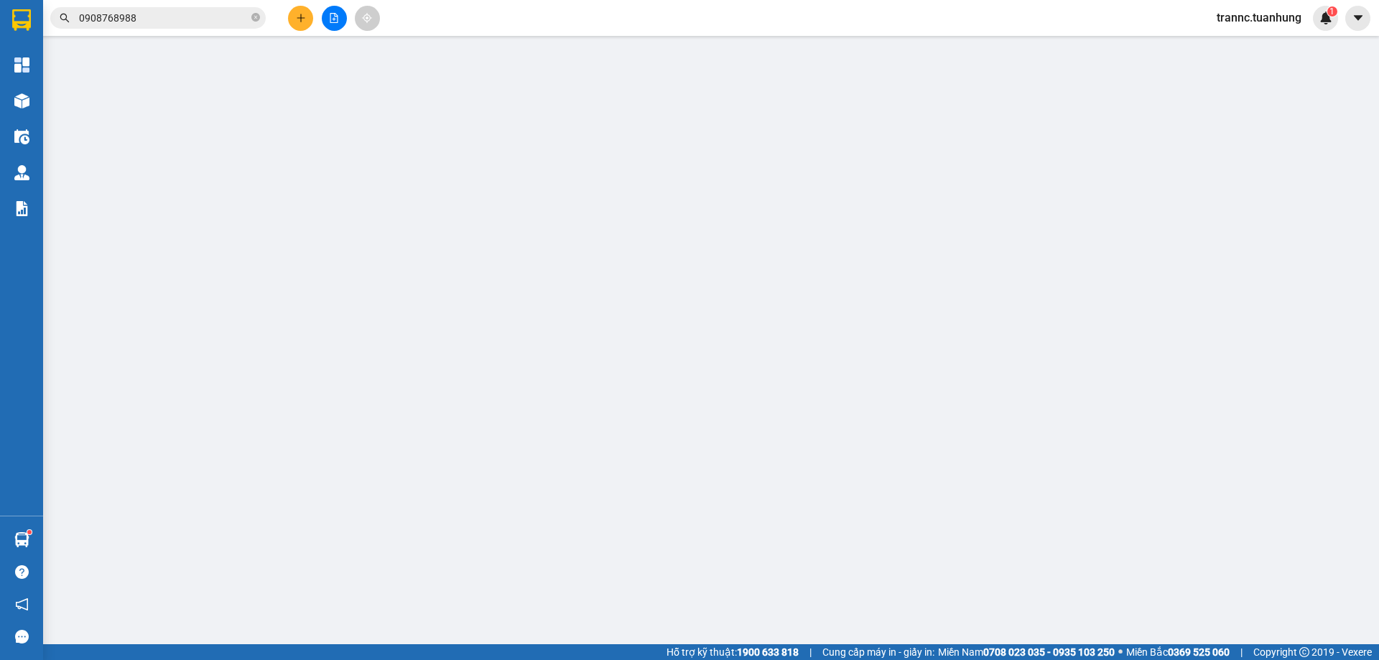
type input "0916113606"
type input "0908768988"
type input "80.000"
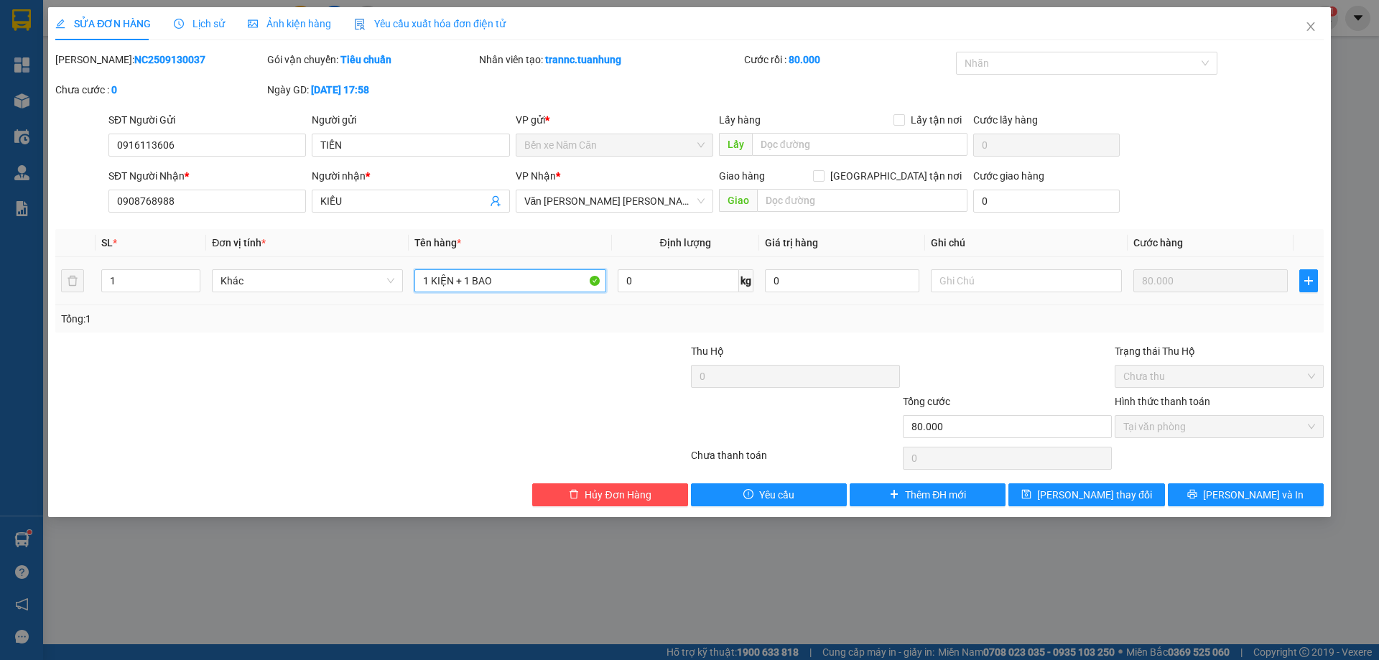
click at [523, 279] on input "1 KIỆN + 1 BAO" at bounding box center [510, 280] width 191 height 23
type input "1 KIỆN + 1 BỌC"
click at [1106, 499] on span "Lưu thay đổi" at bounding box center [1094, 495] width 115 height 16
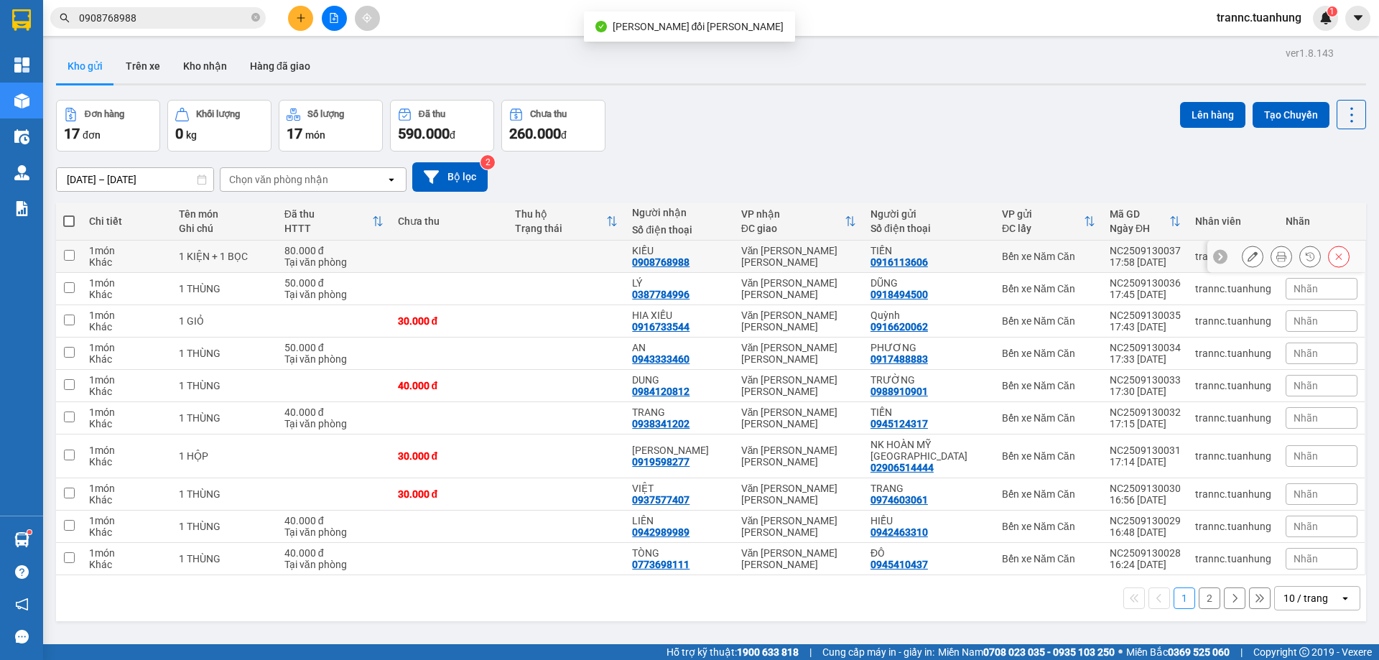
click at [802, 259] on div "Văn phòng [PERSON_NAME]" at bounding box center [798, 256] width 115 height 23
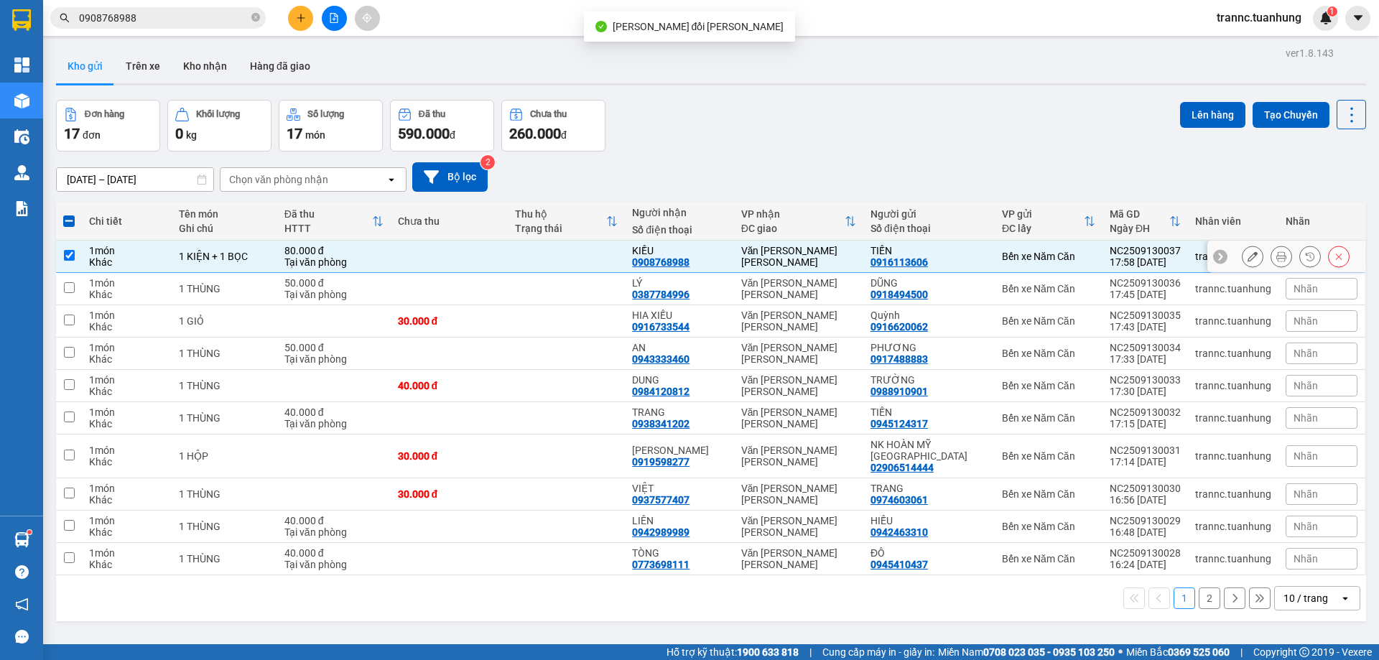
click at [1248, 256] on icon at bounding box center [1253, 256] width 10 height 10
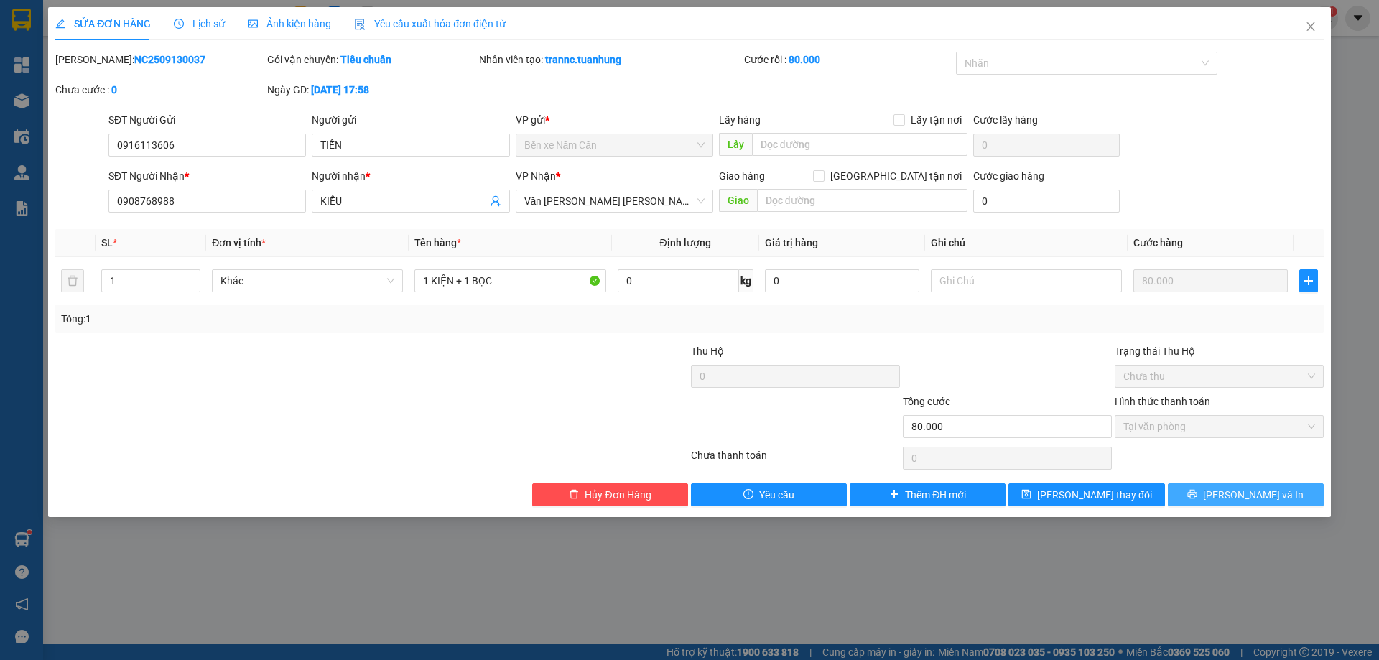
click at [1216, 498] on button "[PERSON_NAME] và In" at bounding box center [1246, 495] width 156 height 23
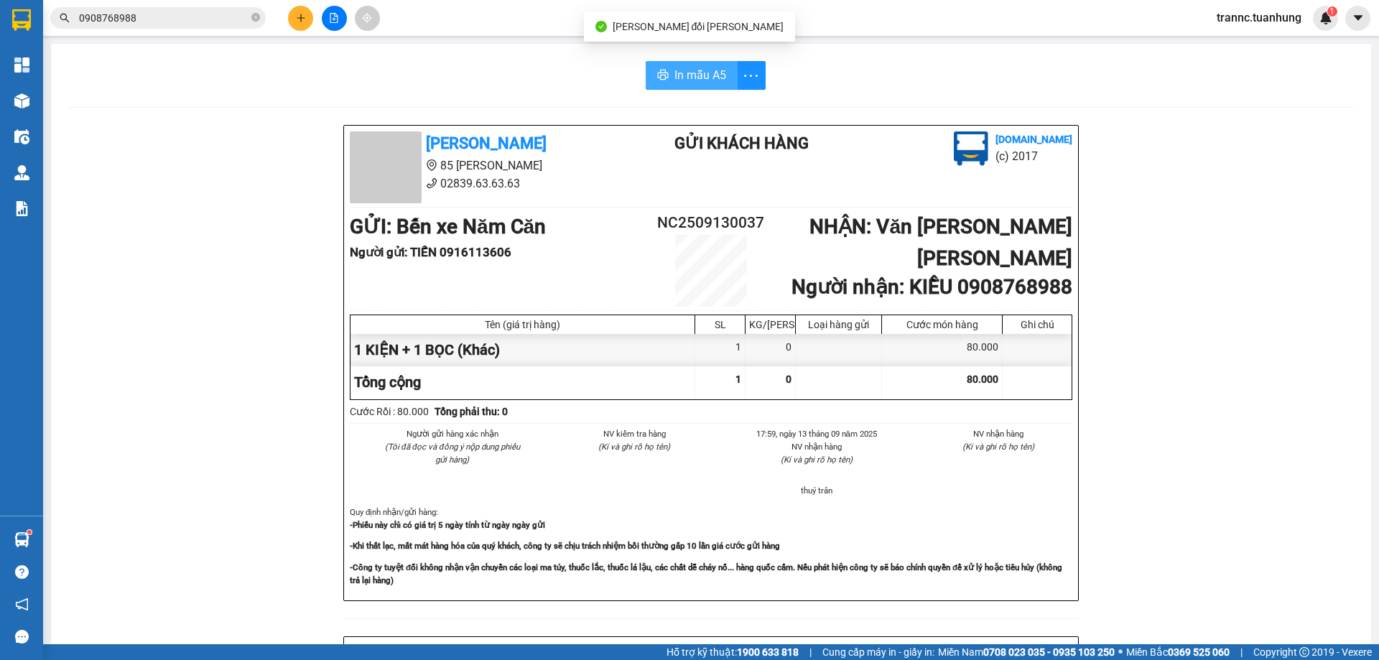
click at [700, 78] on span "In mẫu A5" at bounding box center [701, 75] width 52 height 18
click at [694, 70] on span "In mẫu A5" at bounding box center [701, 75] width 52 height 18
click at [527, 102] on div "In mẫu A5 Tuấn Hưng 85 Lý Chiêu Hoàng 02839.63.63.63 Gửi khách hàng Vexere.com …" at bounding box center [711, 603] width 1320 height 1119
click at [192, 17] on input "0908768988" at bounding box center [164, 18] width 170 height 16
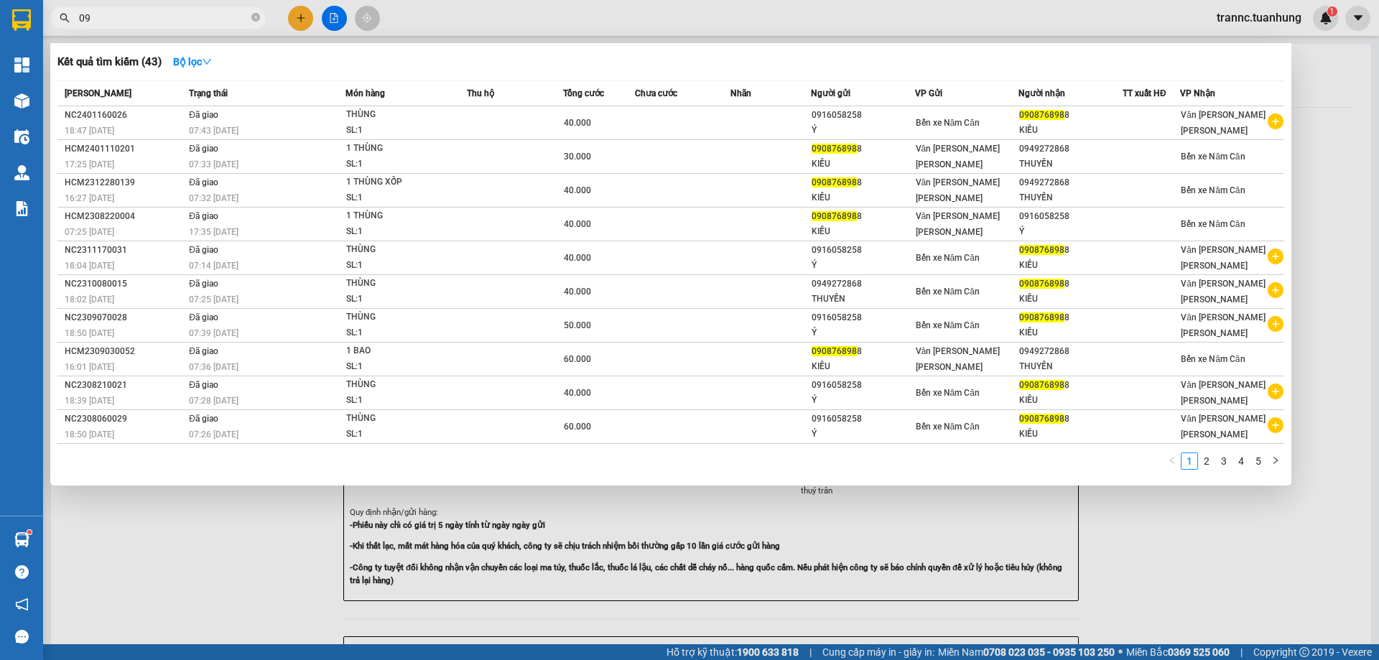
type input "0"
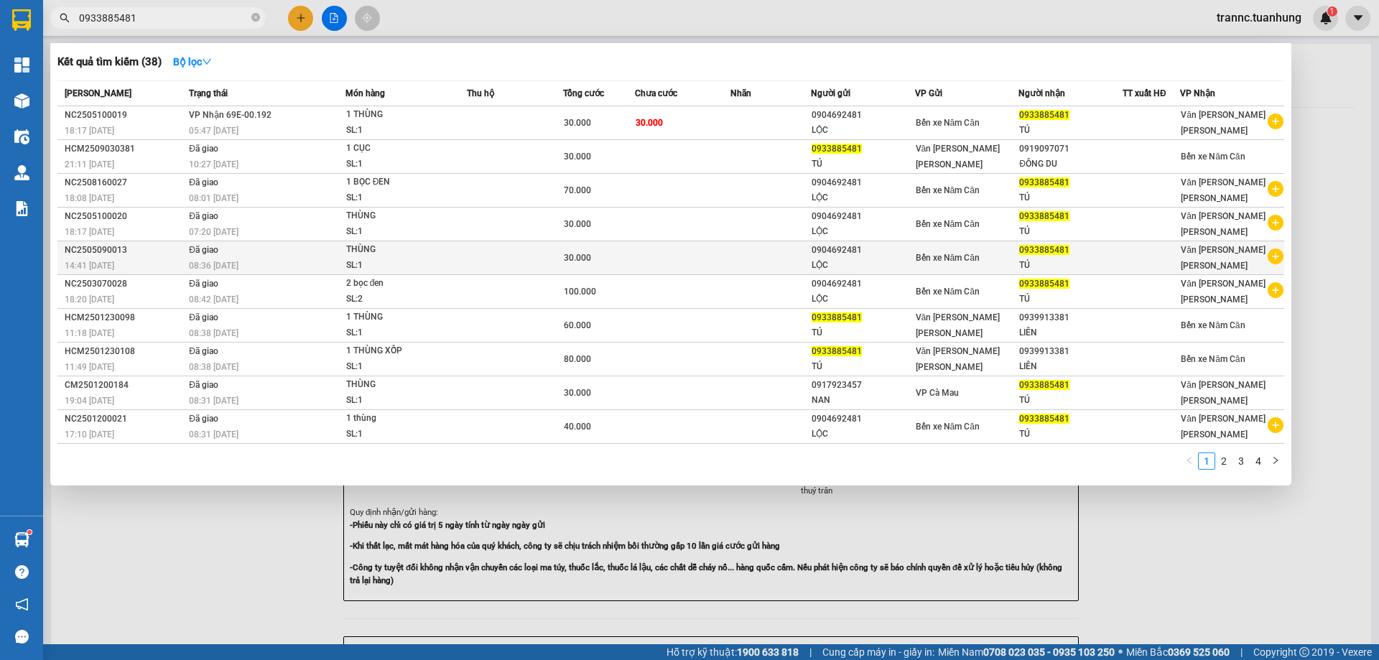
type input "0933885481"
click at [1276, 256] on icon "plus-circle" at bounding box center [1276, 257] width 16 height 16
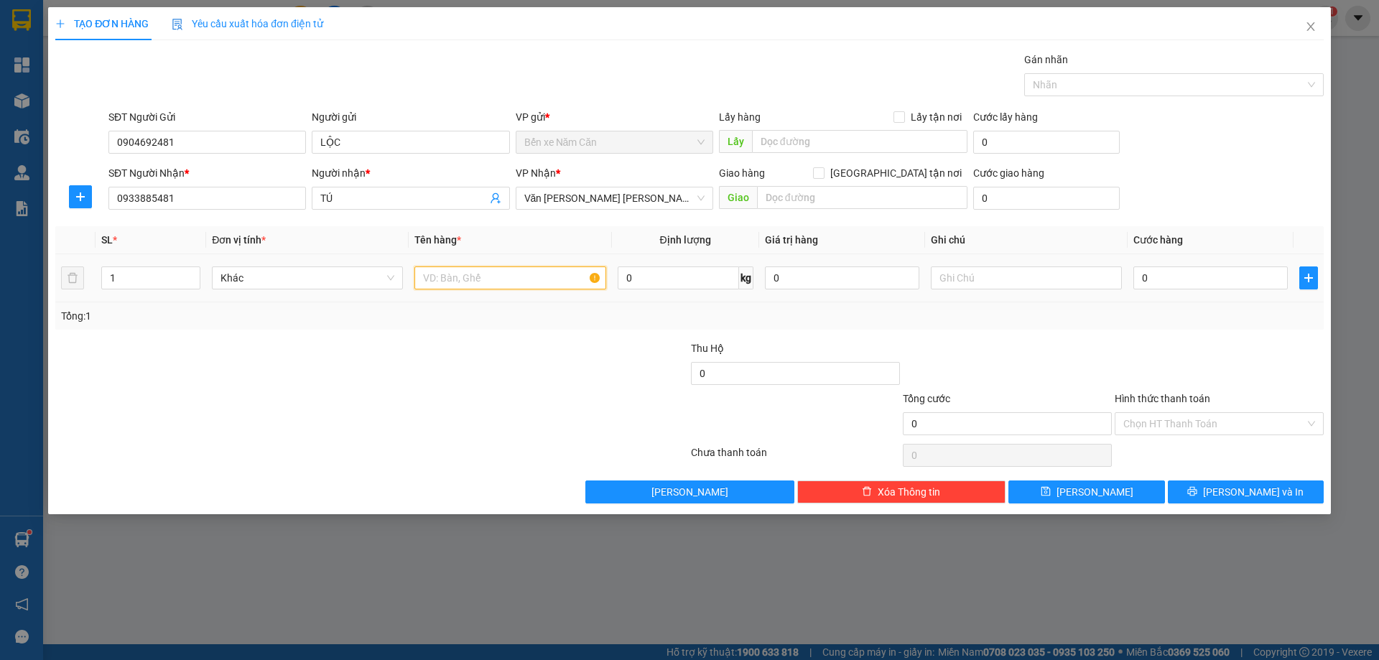
click at [433, 280] on input "text" at bounding box center [510, 278] width 191 height 23
type input "1 BỌC ĐEN"
click at [1185, 269] on input "0" at bounding box center [1211, 278] width 154 height 23
click at [1170, 339] on div "Transit Pickup Surcharge Ids Transit Deliver Surcharge Ids Transit Deliver Surc…" at bounding box center [689, 278] width 1269 height 452
click at [1179, 427] on input "Hình thức thanh toán" at bounding box center [1215, 424] width 182 height 22
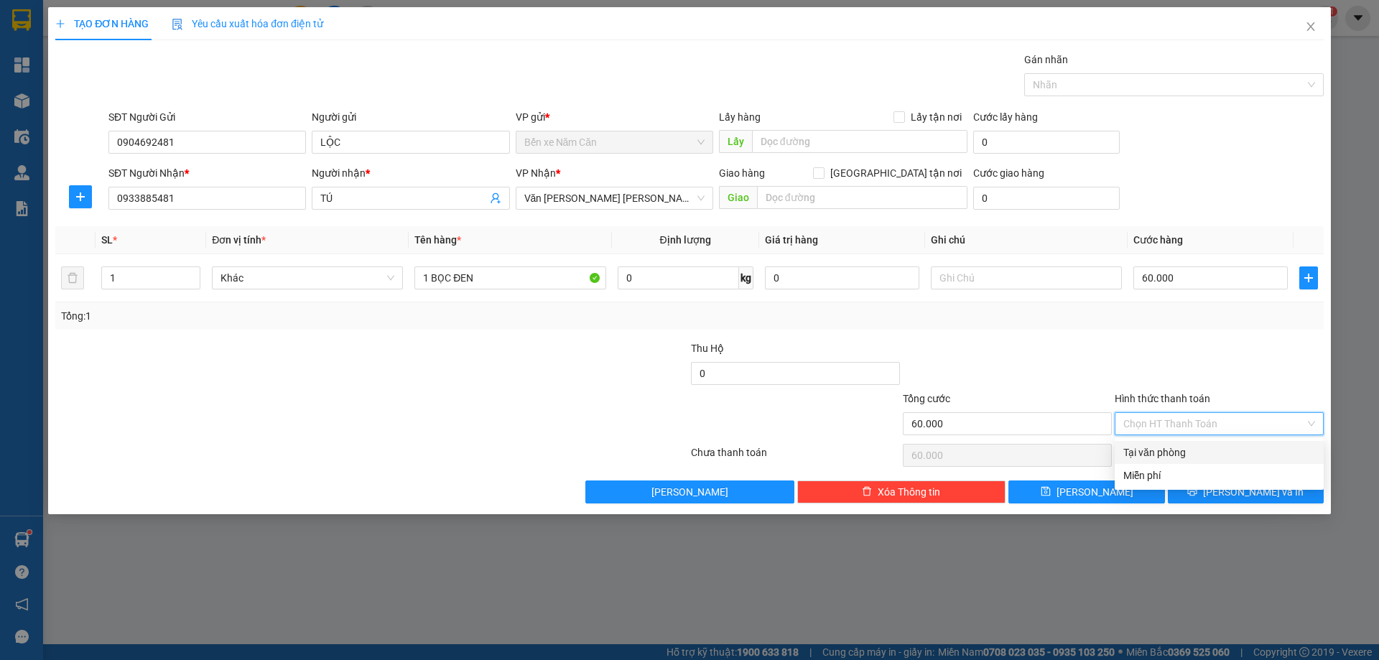
click at [1172, 453] on div "Tại văn phòng" at bounding box center [1220, 453] width 192 height 16
click at [1198, 493] on icon "printer" at bounding box center [1192, 491] width 9 height 9
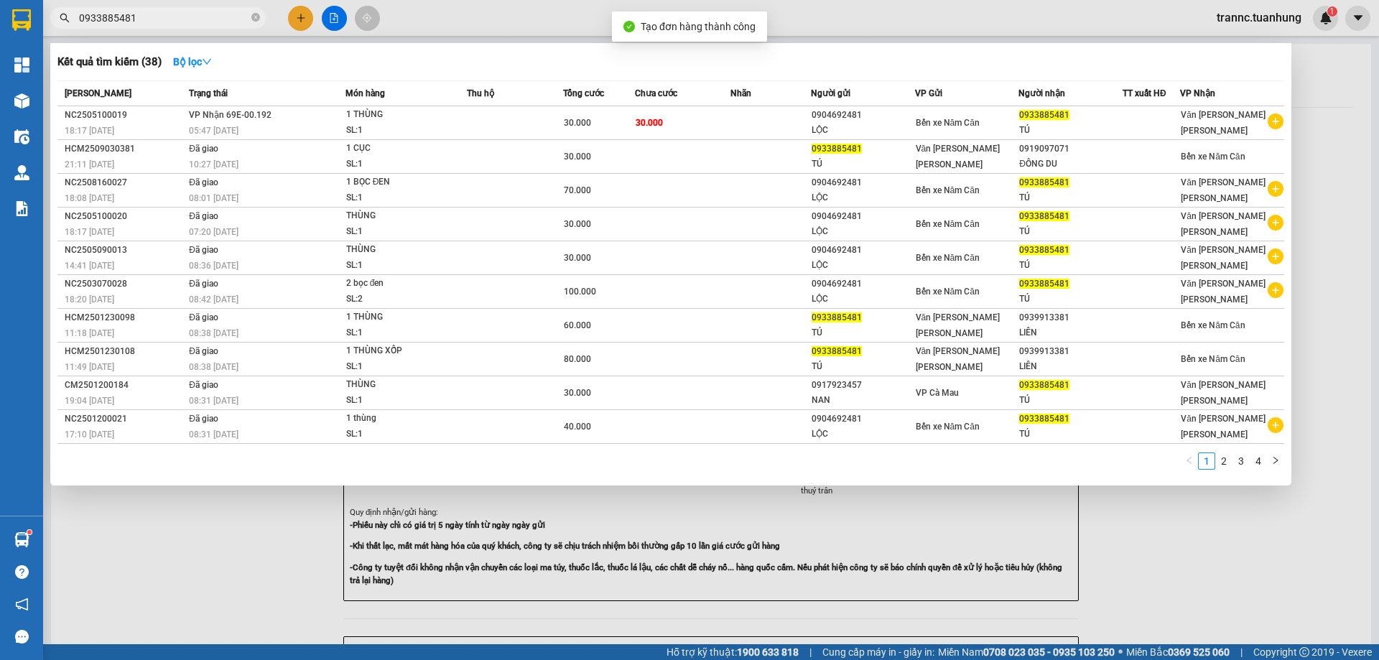
click at [1182, 523] on div at bounding box center [689, 330] width 1379 height 660
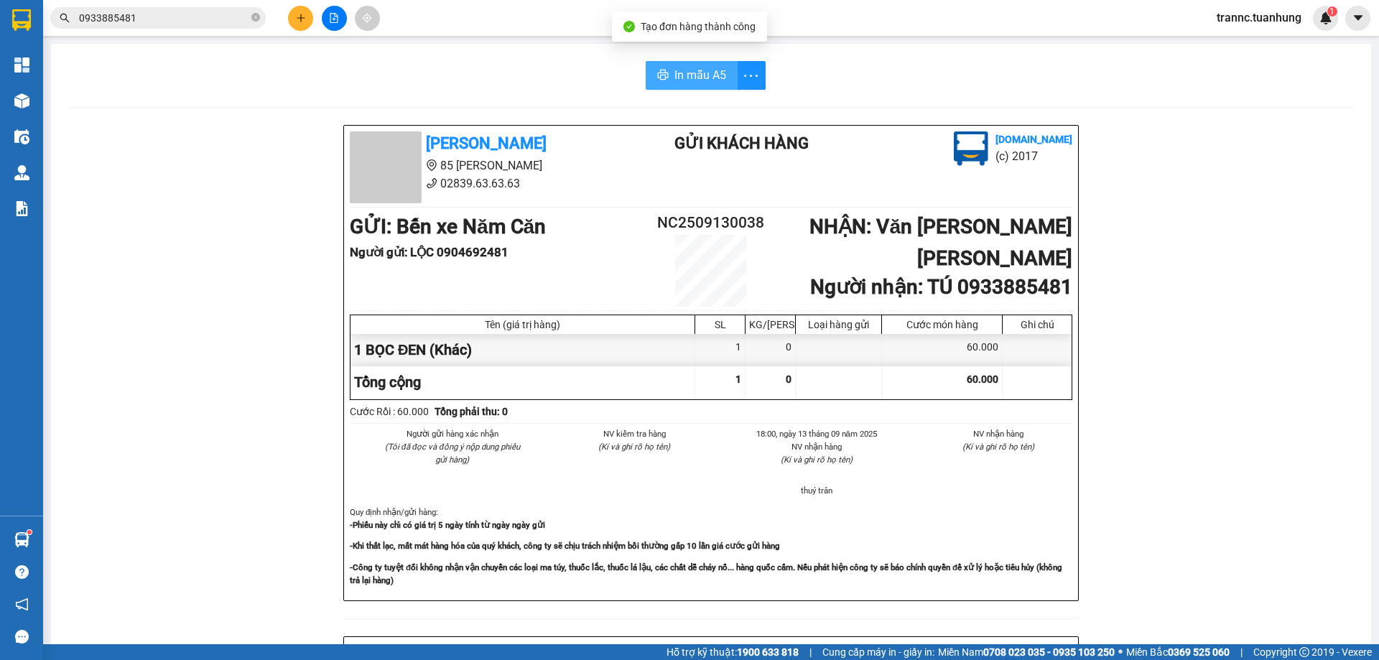
click at [691, 70] on span "In mẫu A5" at bounding box center [701, 75] width 52 height 18
click at [190, 27] on span "0933885481" at bounding box center [158, 18] width 216 height 22
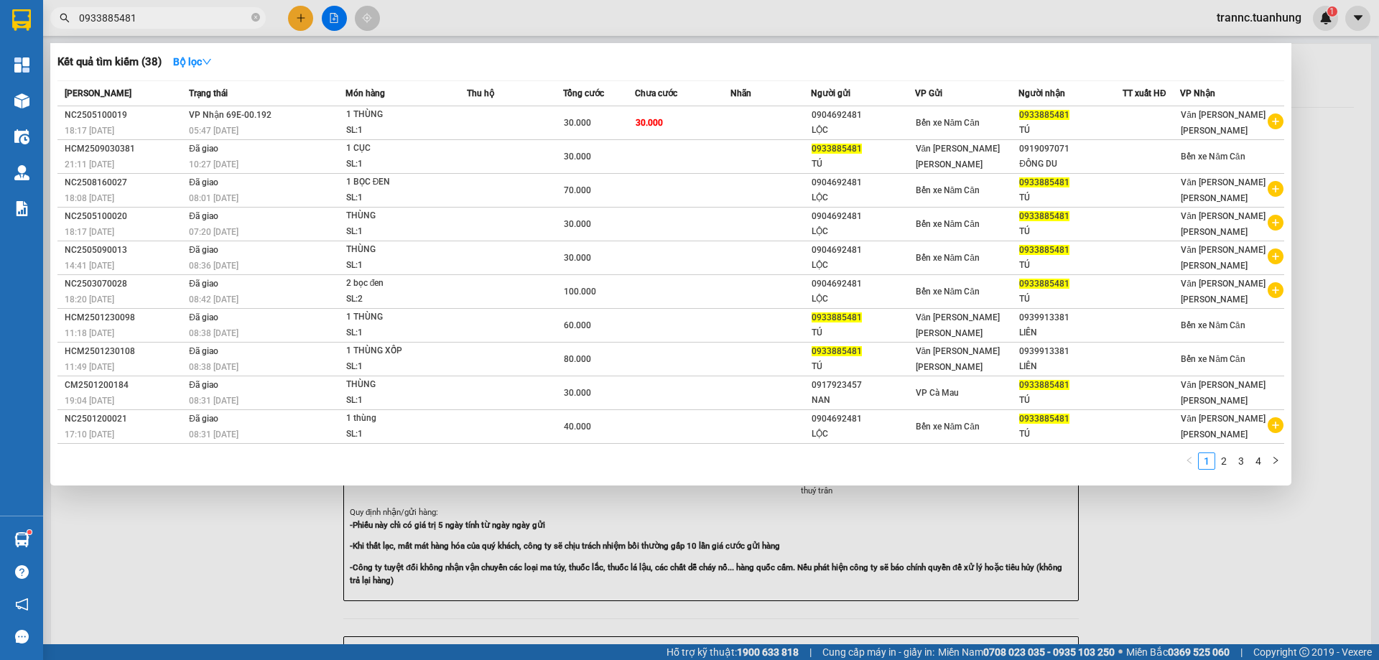
click at [189, 22] on input "0933885481" at bounding box center [164, 18] width 170 height 16
type input "0"
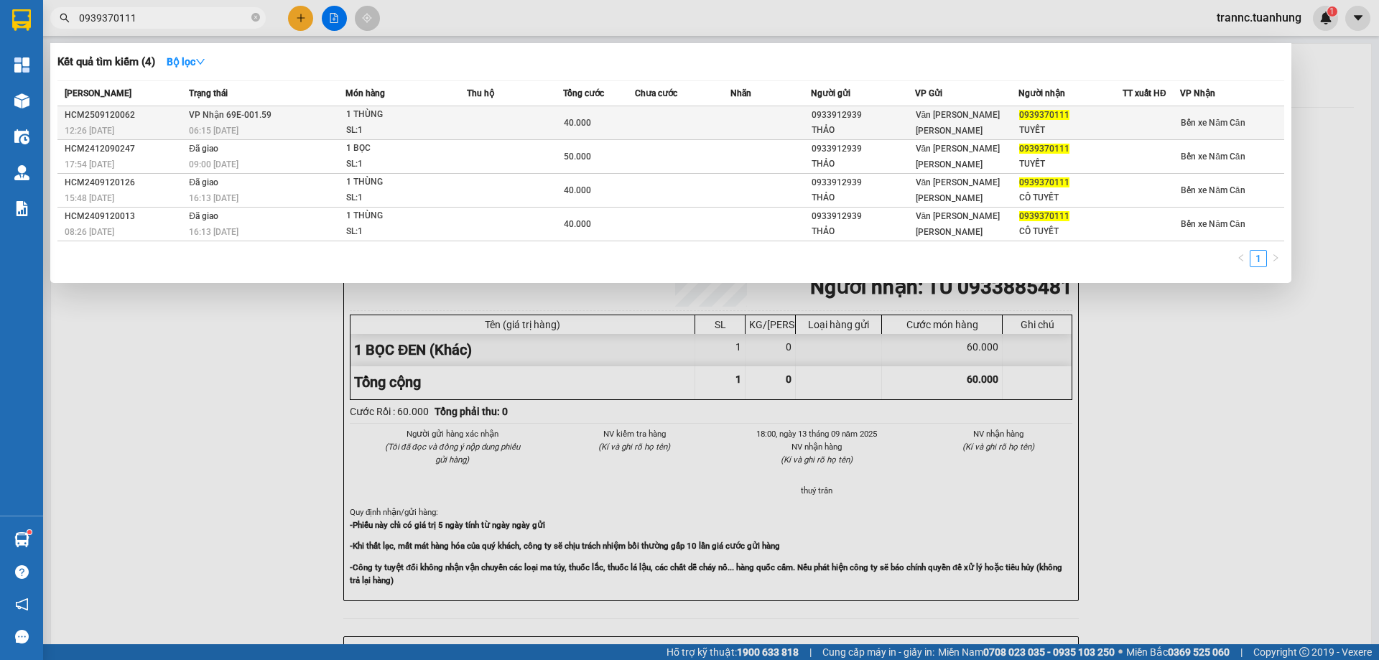
type input "0939370111"
click at [287, 119] on td "VP Nhận 69E-001.59 06:15 - 13/09" at bounding box center [265, 123] width 160 height 34
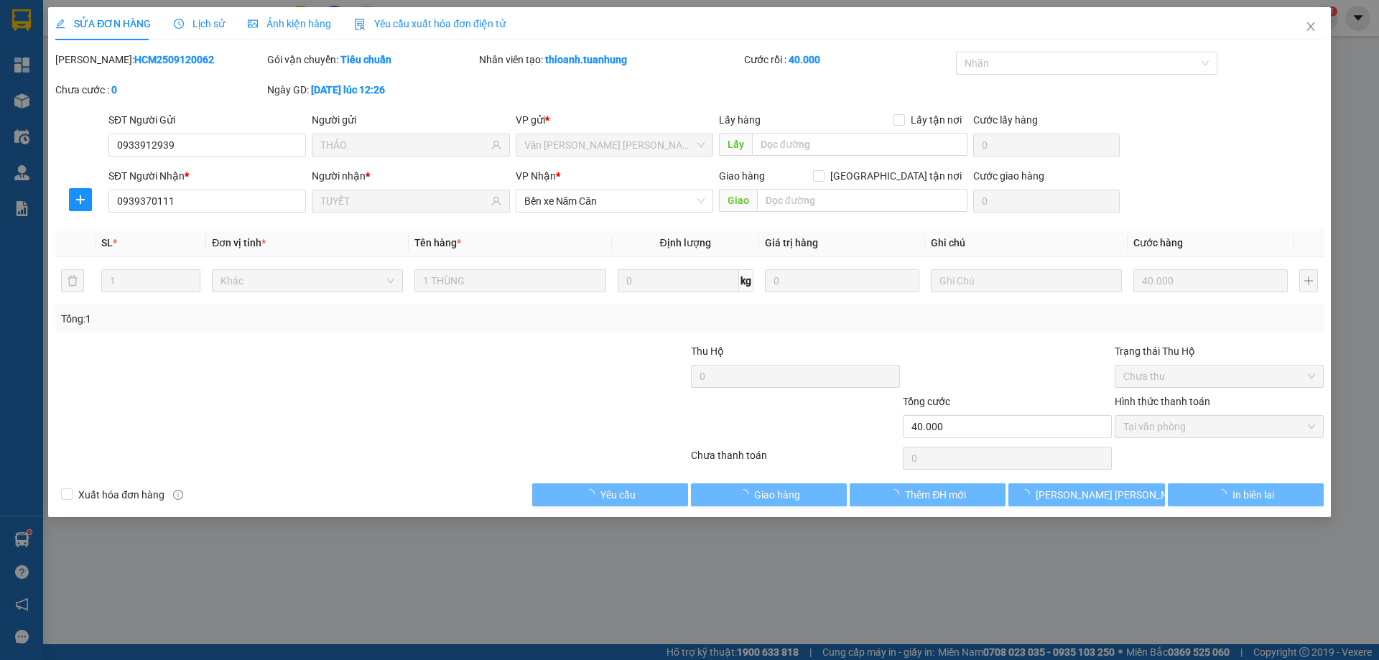
type input "0933912939"
type input "THẢO"
type input "0939370111"
type input "TUYẾT"
type input "40.000"
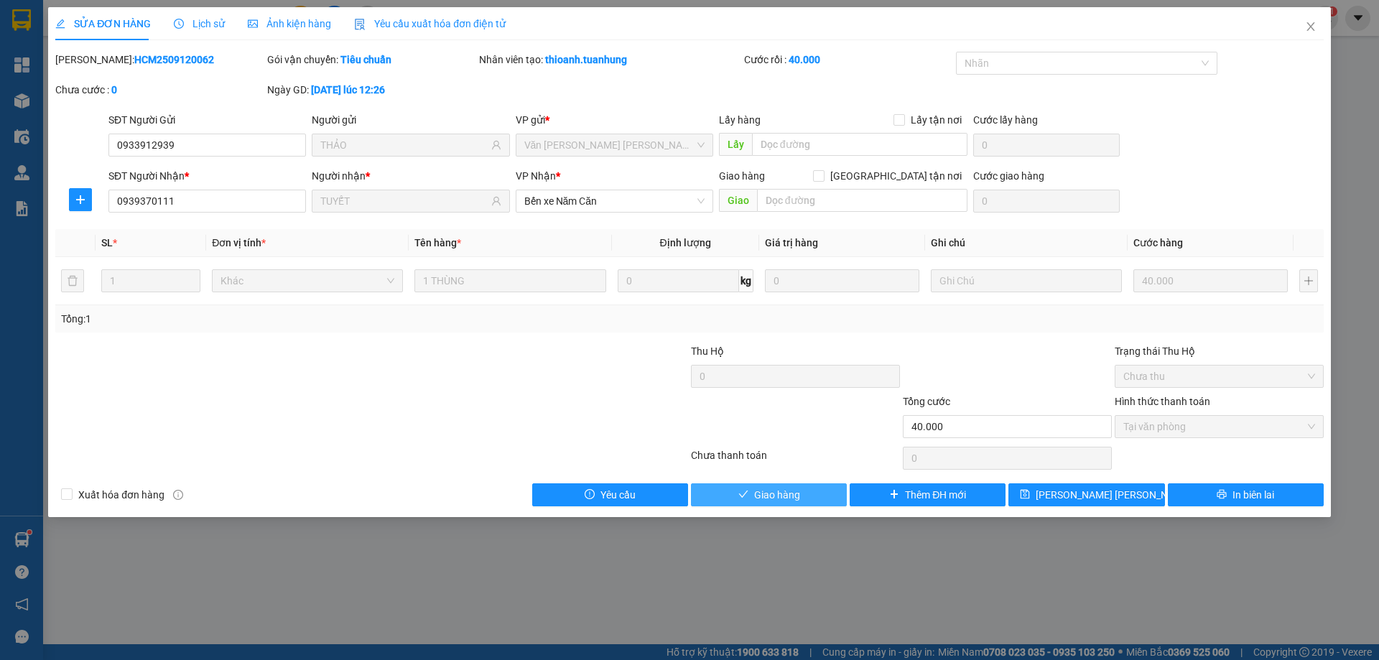
click at [755, 487] on span "Giao hàng" at bounding box center [777, 495] width 46 height 16
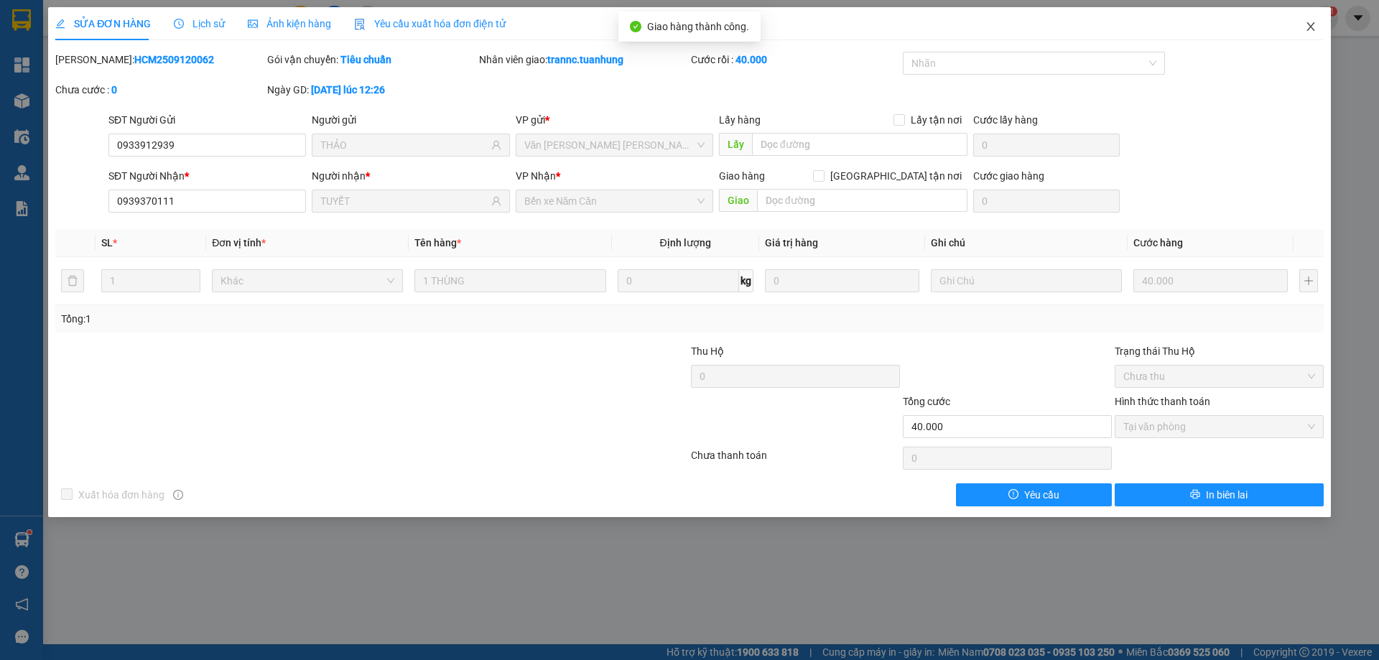
click at [1307, 29] on icon "close" at bounding box center [1310, 26] width 11 height 11
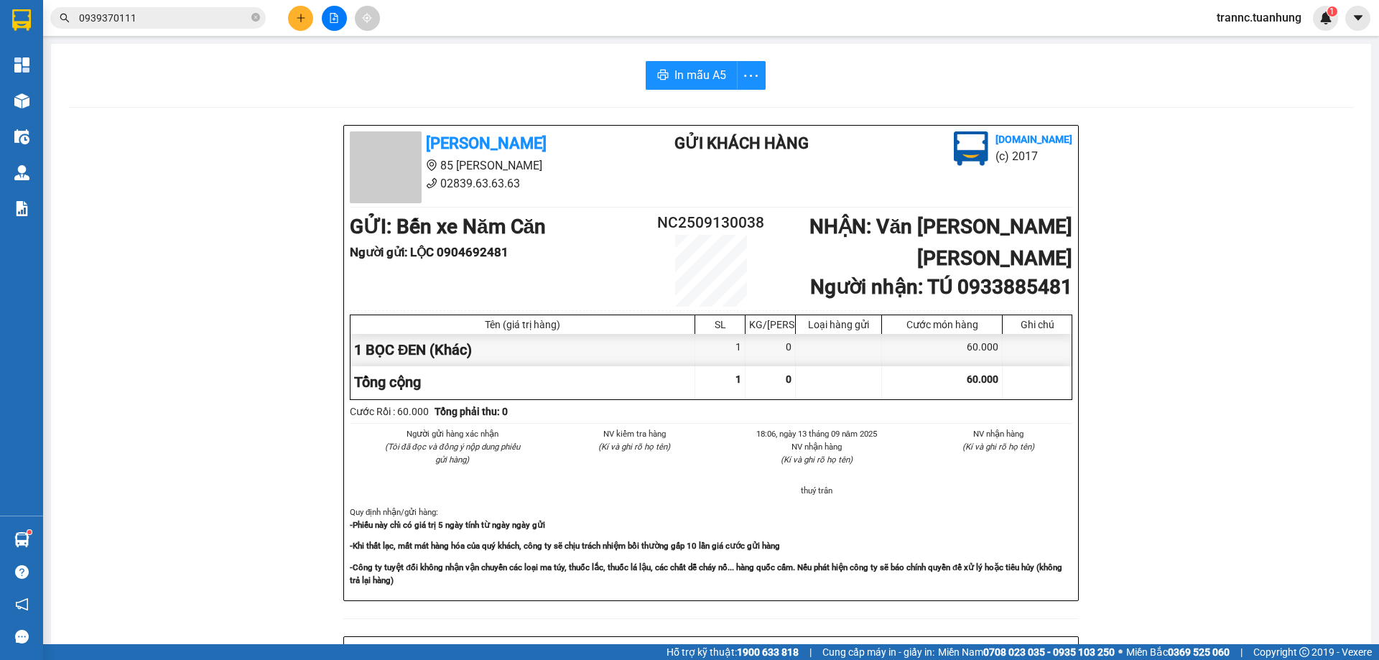
click at [200, 20] on input "0939370111" at bounding box center [164, 18] width 170 height 16
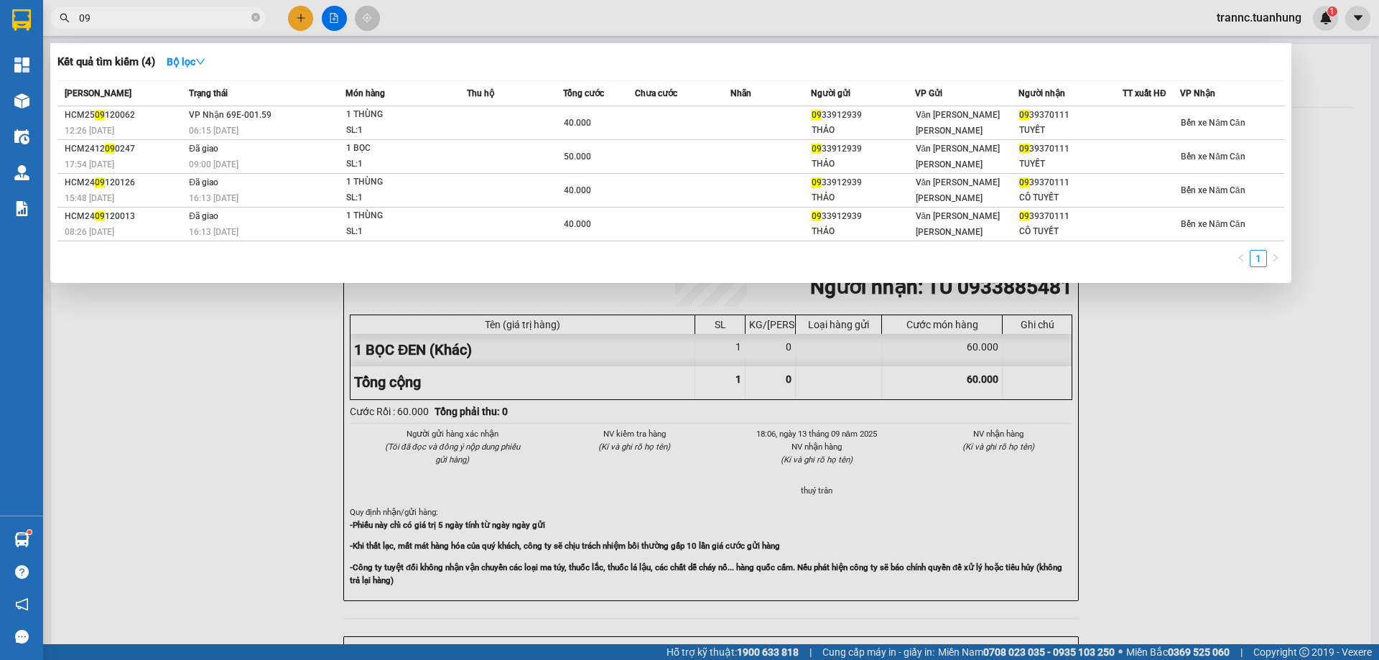
type input "0"
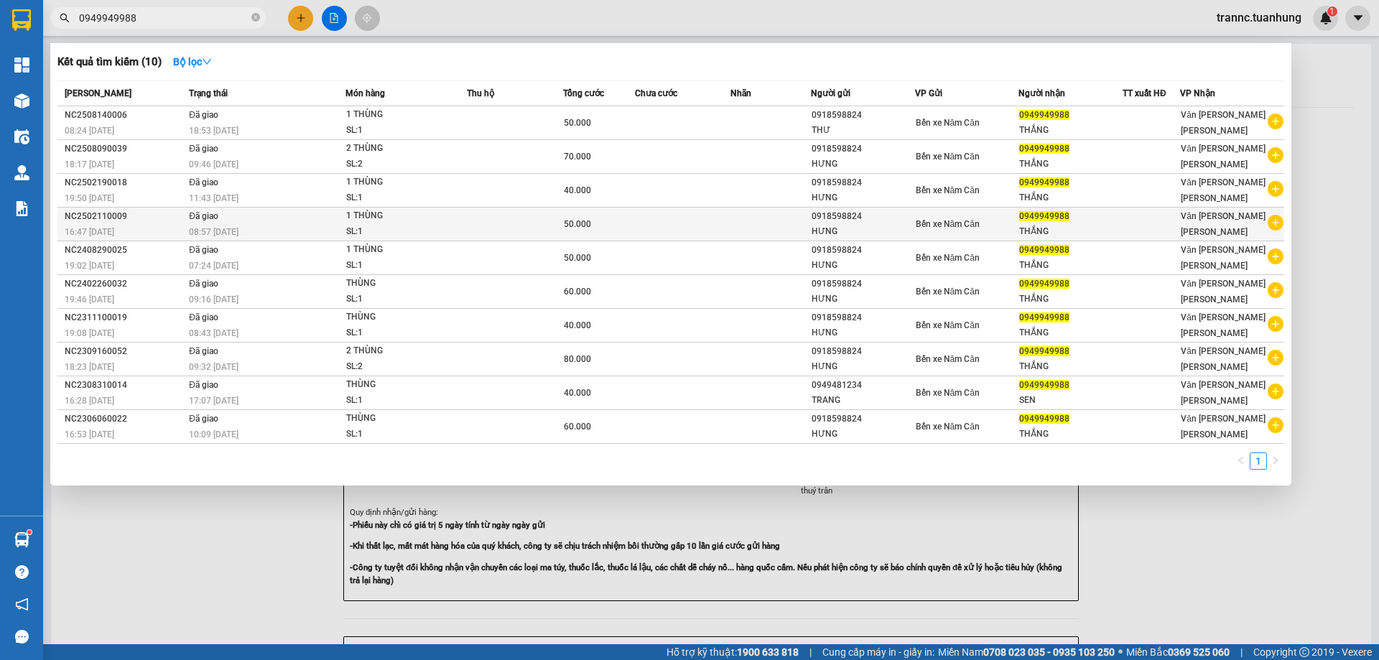
type input "0949949988"
click at [1277, 221] on icon "plus-circle" at bounding box center [1276, 223] width 16 height 16
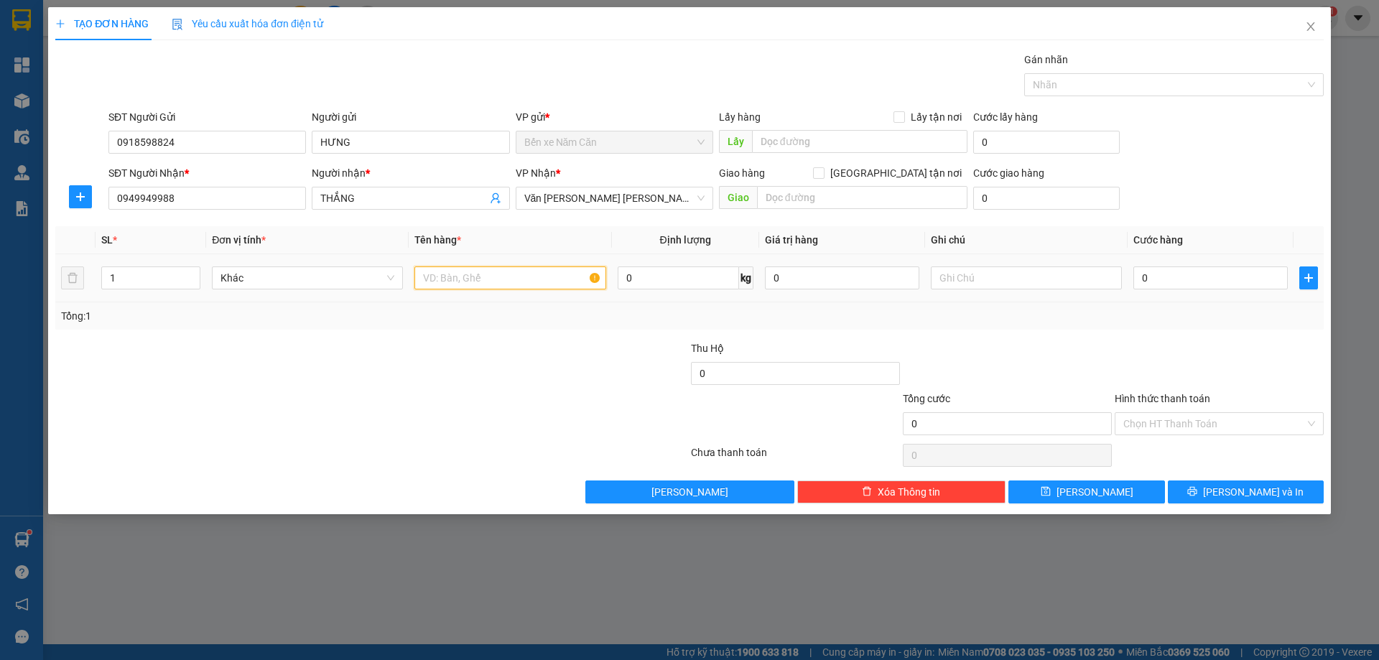
click at [513, 277] on input "text" at bounding box center [510, 278] width 191 height 23
type input "1 THÙNG"
click at [1164, 281] on input "0" at bounding box center [1211, 278] width 154 height 23
type input "5"
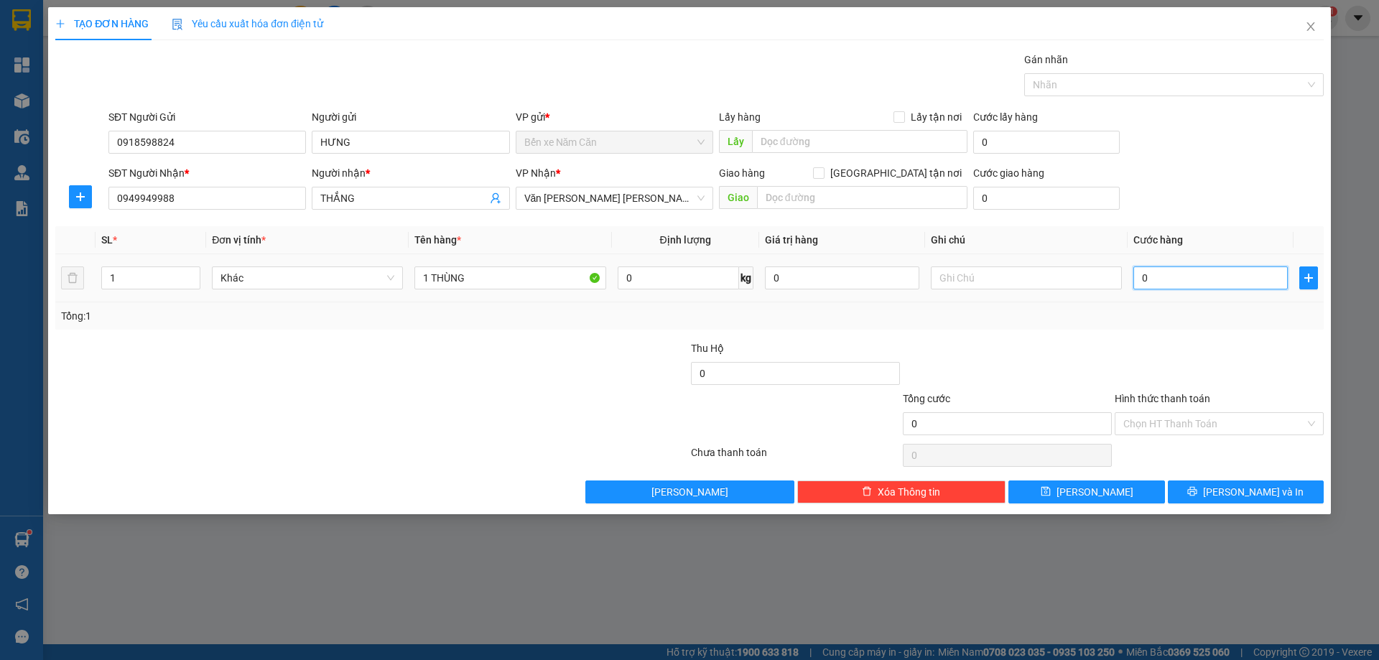
type input "5"
type input "0"
type input "06"
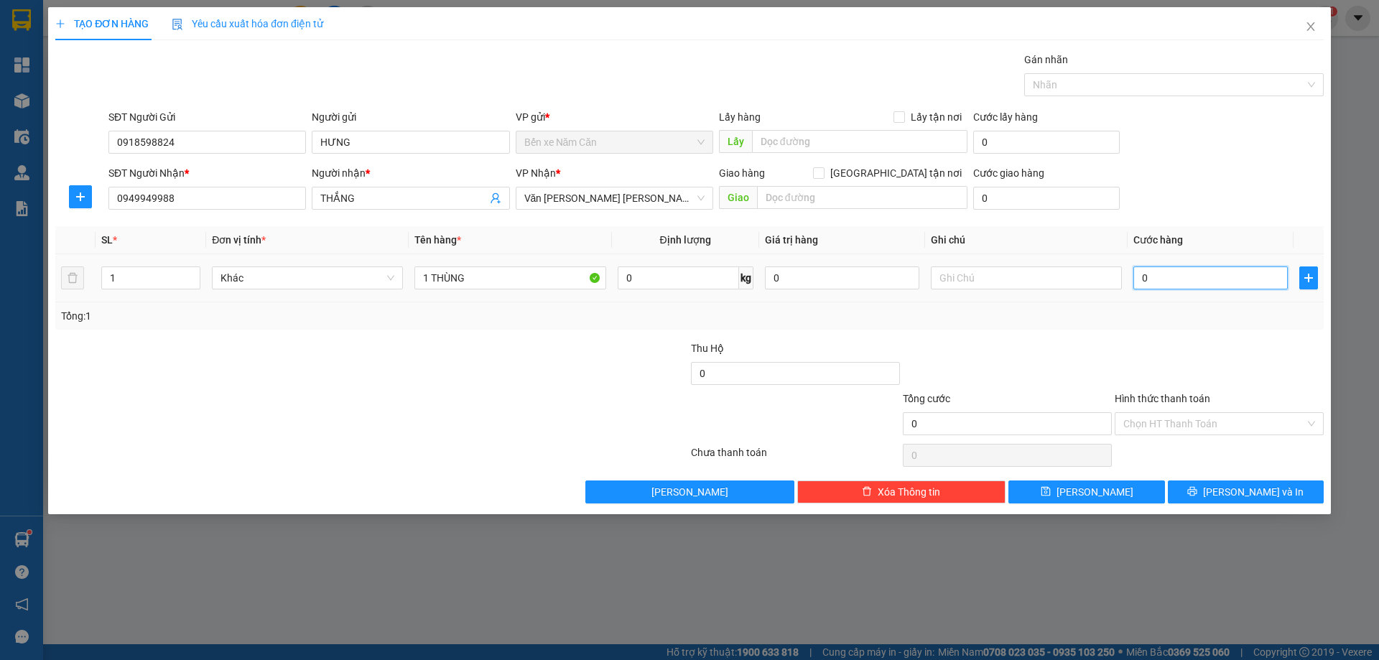
type input "6"
type input "060"
type input "60"
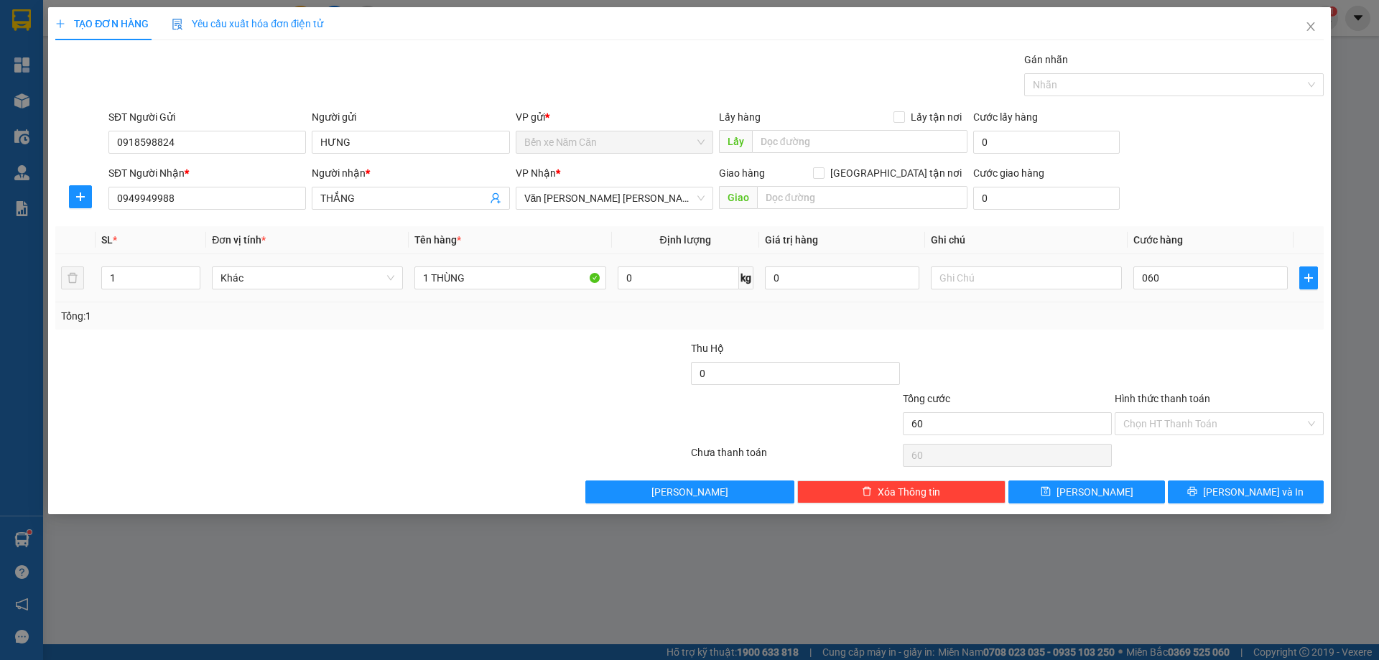
type input "60.000"
click at [1177, 324] on div "Tổng: 1" at bounding box center [689, 315] width 1269 height 27
click at [1175, 422] on input "Hình thức thanh toán" at bounding box center [1215, 424] width 182 height 22
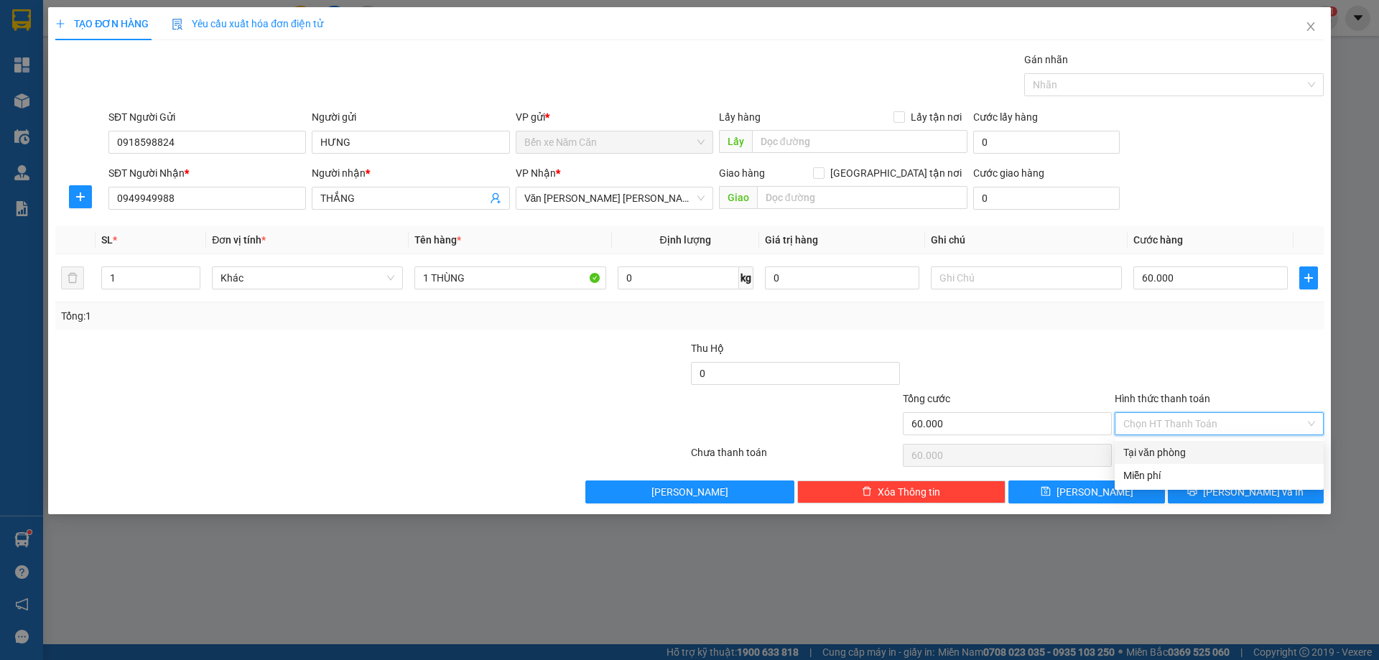
click at [1165, 450] on div "Tại văn phòng" at bounding box center [1220, 453] width 192 height 16
type input "0"
click at [1235, 494] on span "[PERSON_NAME] và In" at bounding box center [1253, 492] width 101 height 16
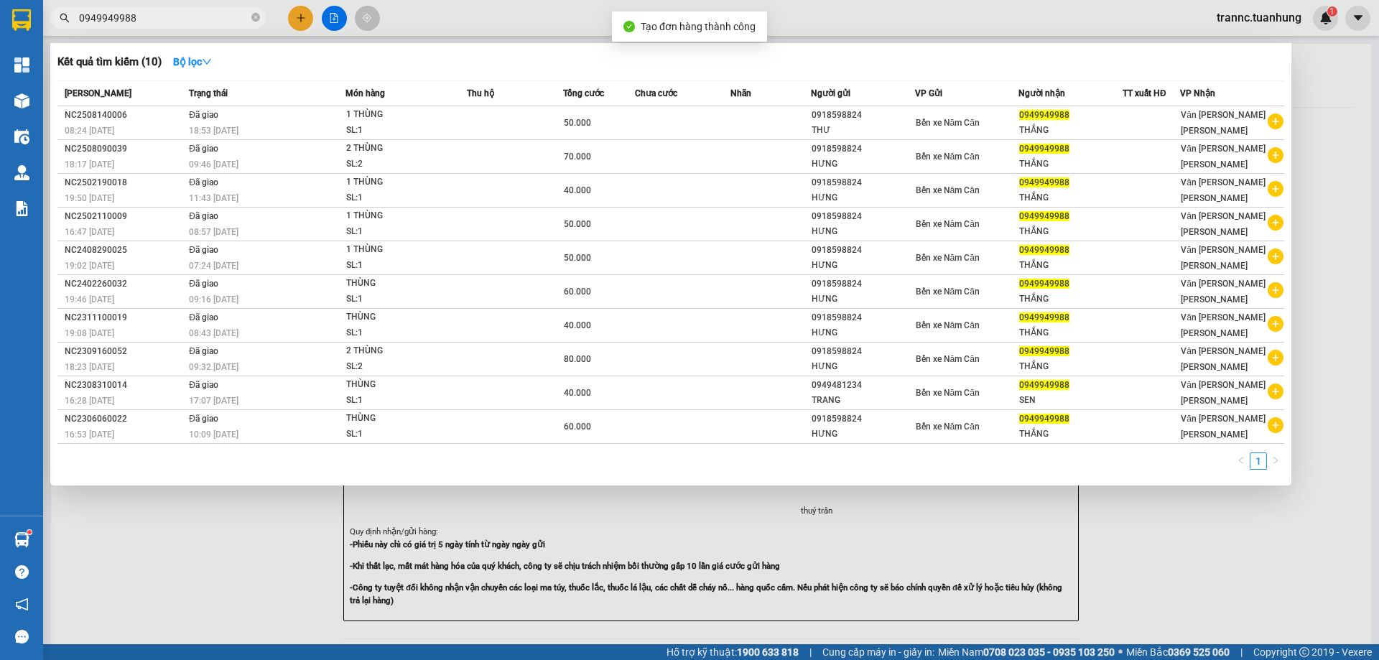
drag, startPoint x: 1152, startPoint y: 557, endPoint x: 1067, endPoint y: 492, distance: 107.2
click at [1153, 556] on div at bounding box center [689, 330] width 1379 height 660
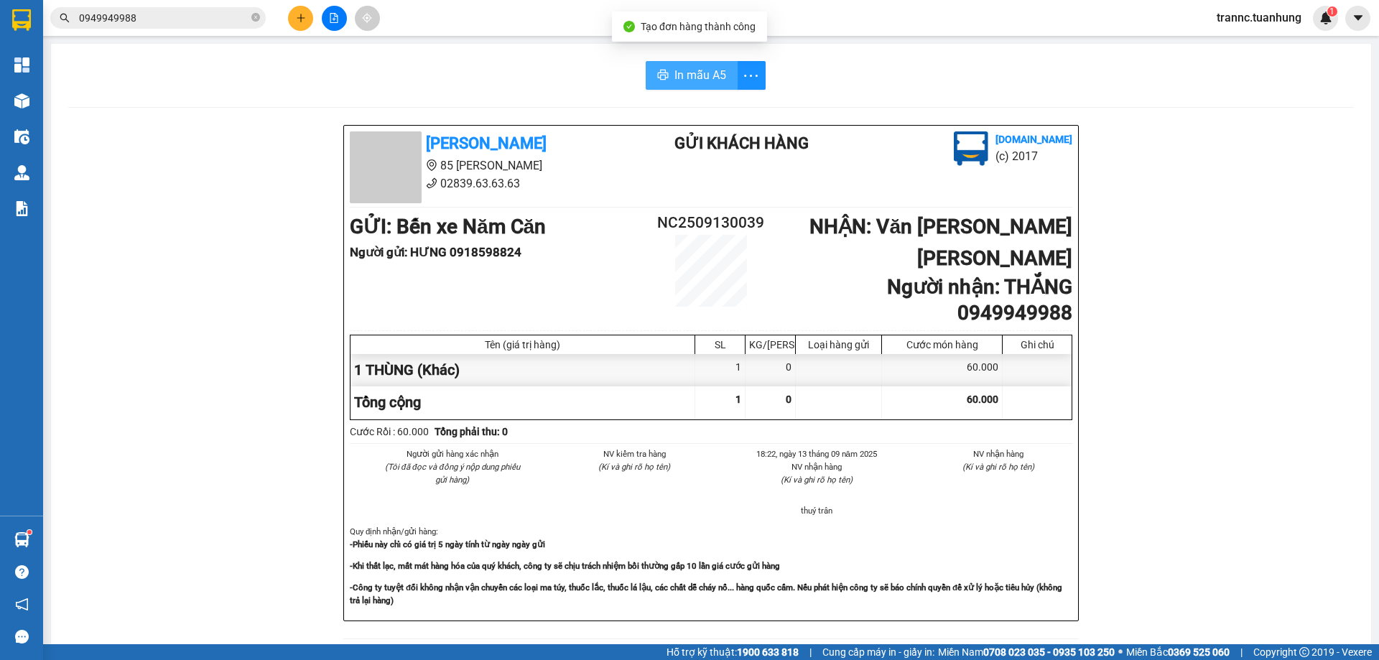
click at [695, 70] on span "In mẫu A5" at bounding box center [701, 75] width 52 height 18
click at [1134, 525] on div "Tuấn Hưng 85 Lý Chiêu Hoàng 02839.63.63.63 Gửi khách hàng Vexere.com (c) 2017 G…" at bounding box center [711, 645] width 1286 height 1040
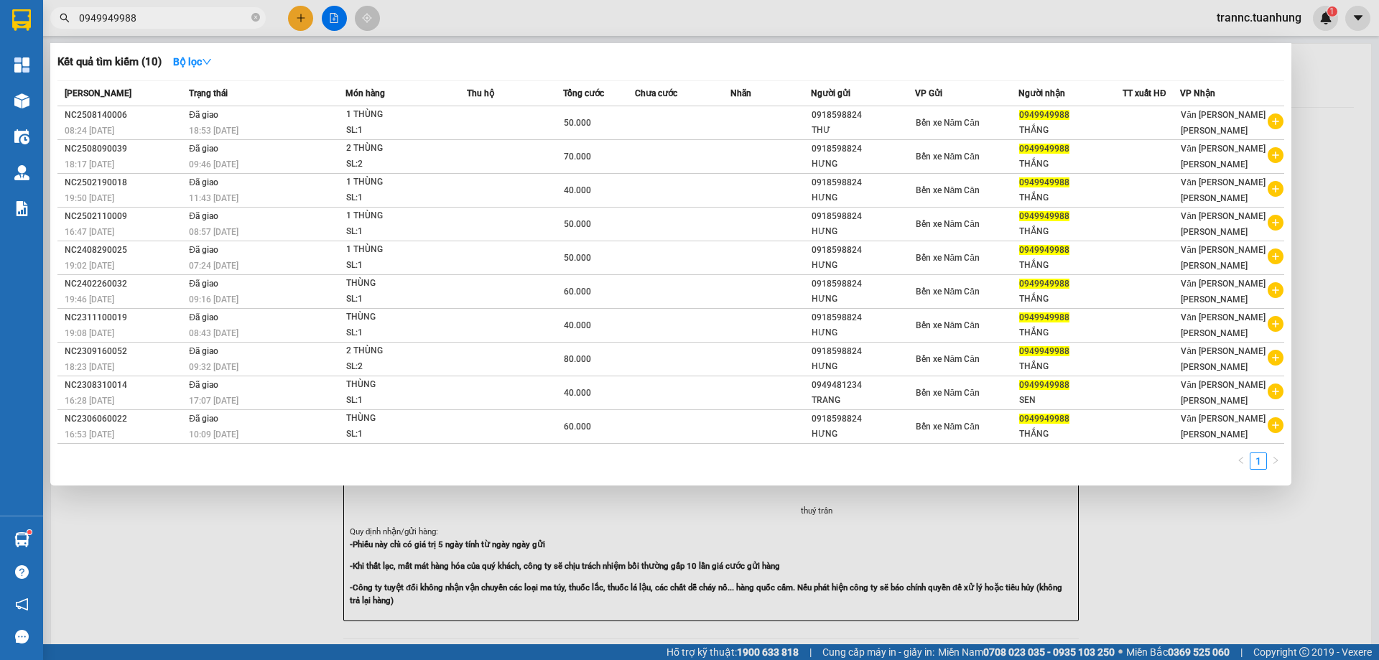
click at [197, 24] on input "0949949988" at bounding box center [164, 18] width 170 height 16
type input "0"
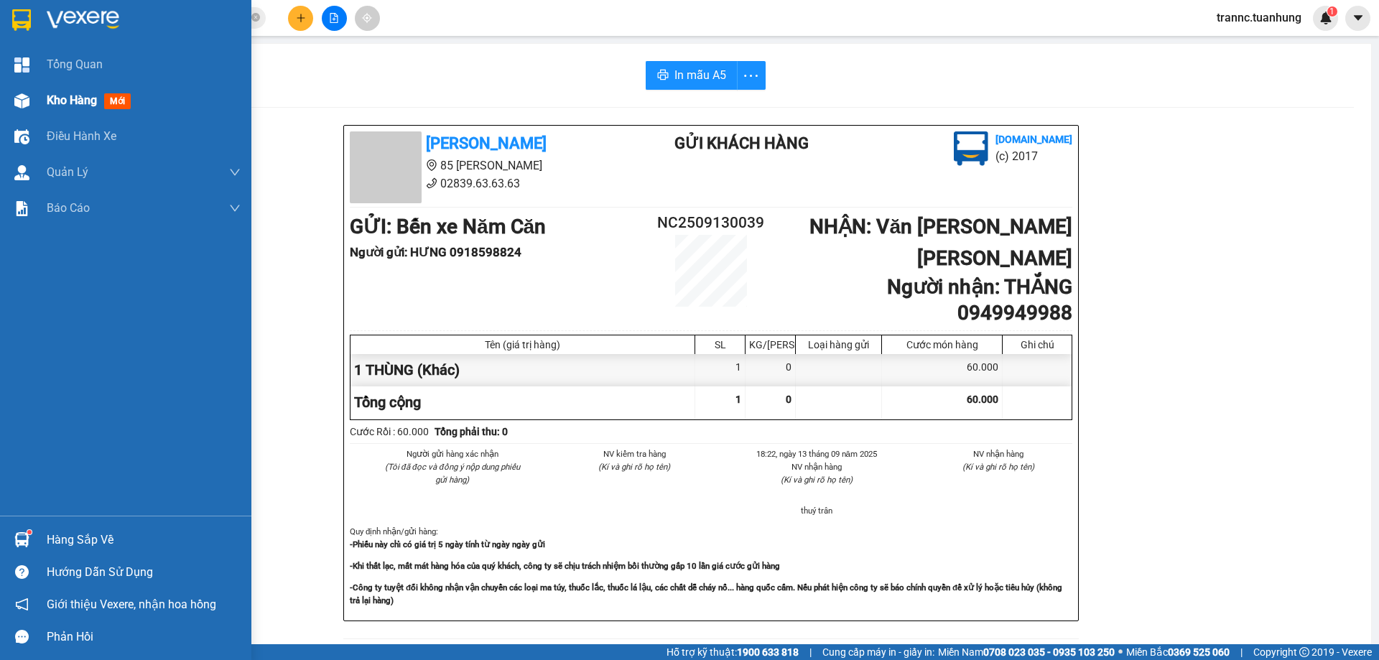
drag, startPoint x: 119, startPoint y: 101, endPoint x: 129, endPoint y: 98, distance: 10.7
click at [120, 101] on span "mới" at bounding box center [117, 101] width 27 height 16
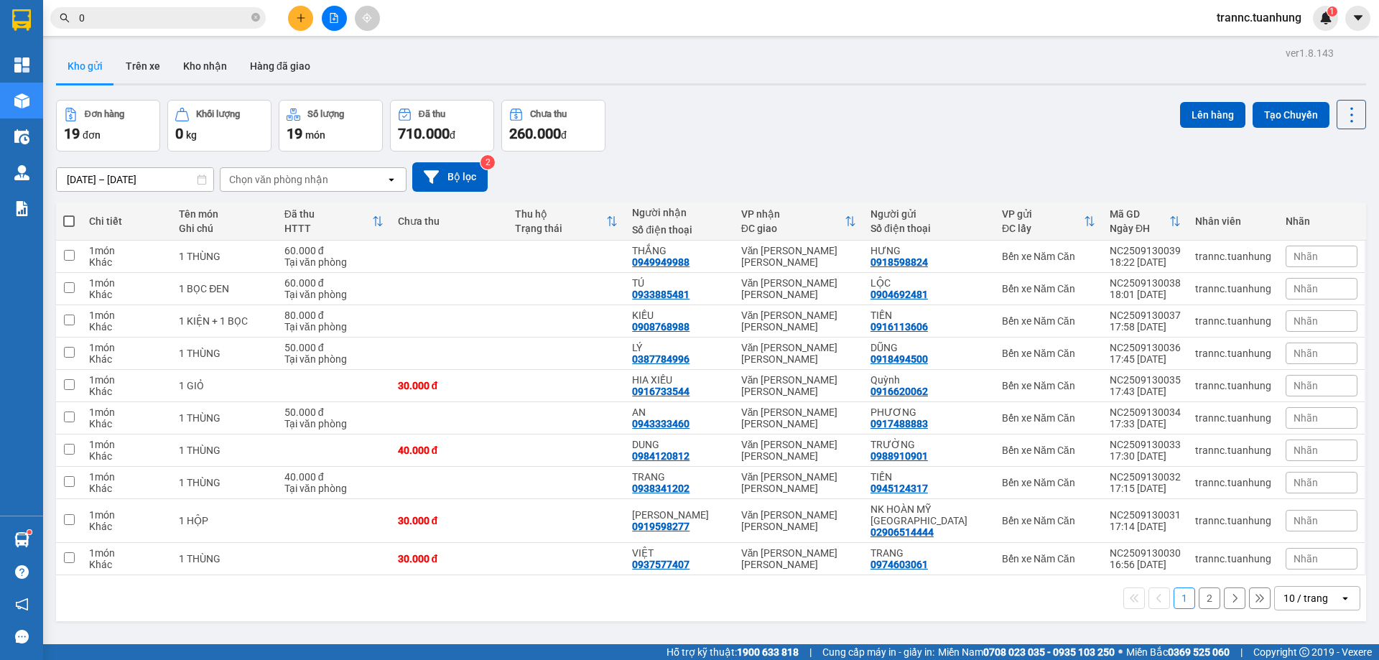
click at [176, 17] on input "0" at bounding box center [164, 18] width 170 height 16
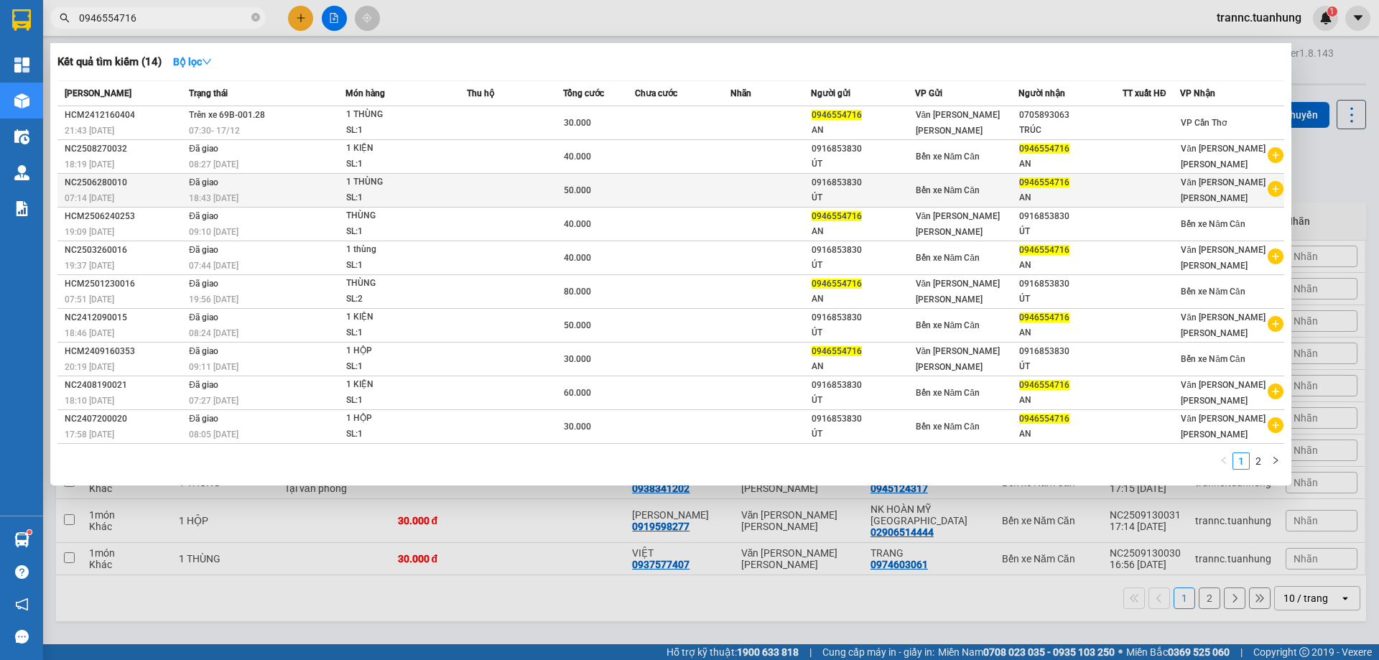
type input "0946554716"
click at [1276, 189] on icon "plus-circle" at bounding box center [1276, 189] width 16 height 16
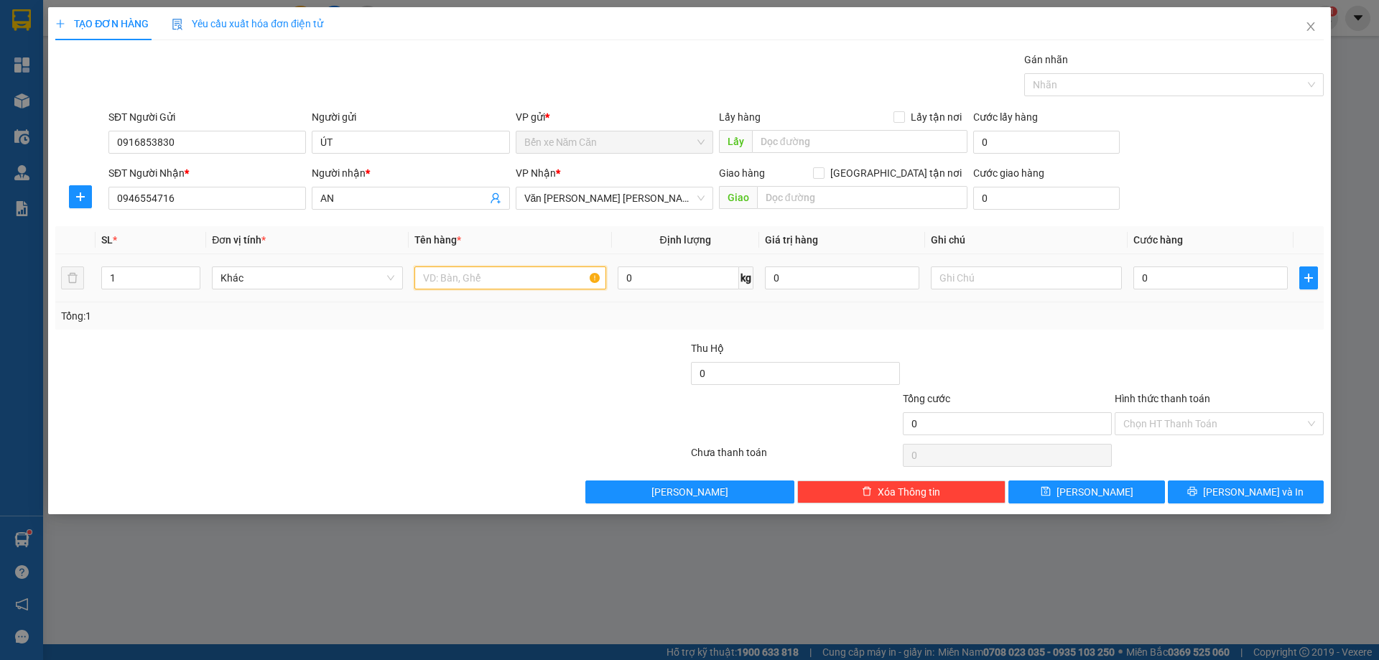
click at [479, 281] on input "text" at bounding box center [510, 278] width 191 height 23
type input "1 KIỆN"
click at [1159, 279] on input "0" at bounding box center [1211, 278] width 154 height 23
click at [1183, 341] on div at bounding box center [1220, 366] width 212 height 50
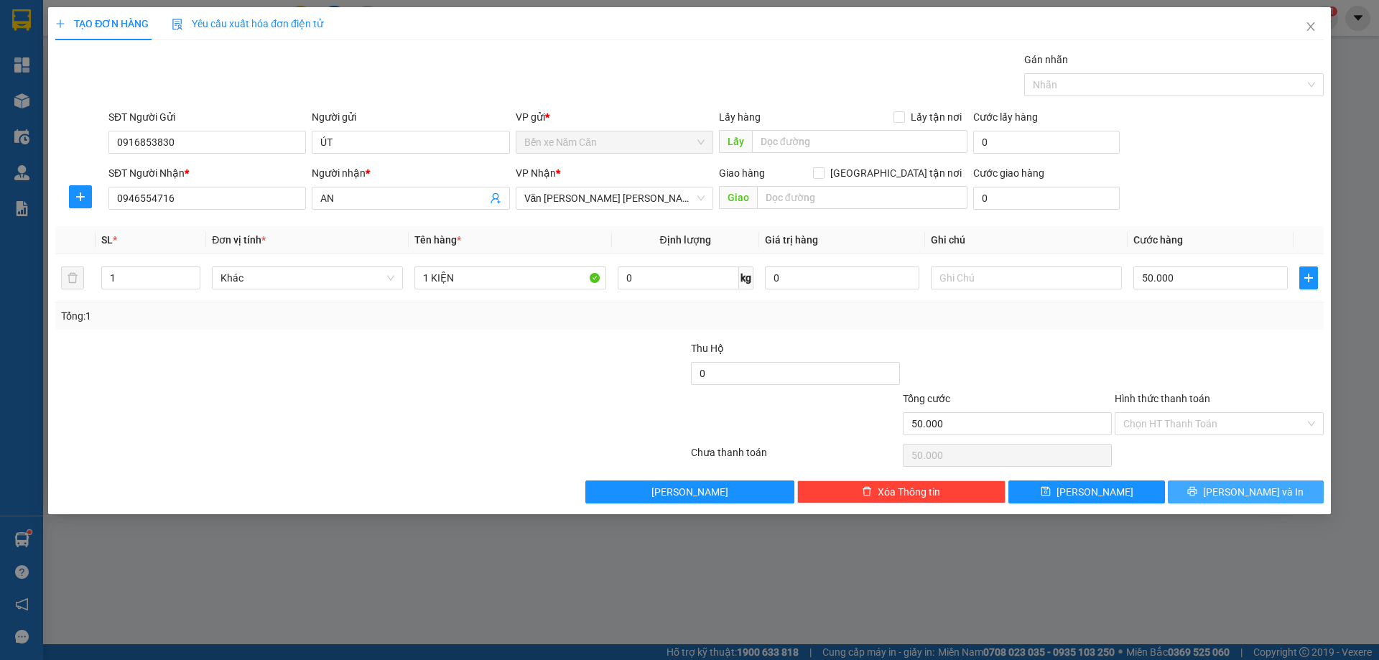
click at [1234, 496] on span "[PERSON_NAME] và In" at bounding box center [1253, 492] width 101 height 16
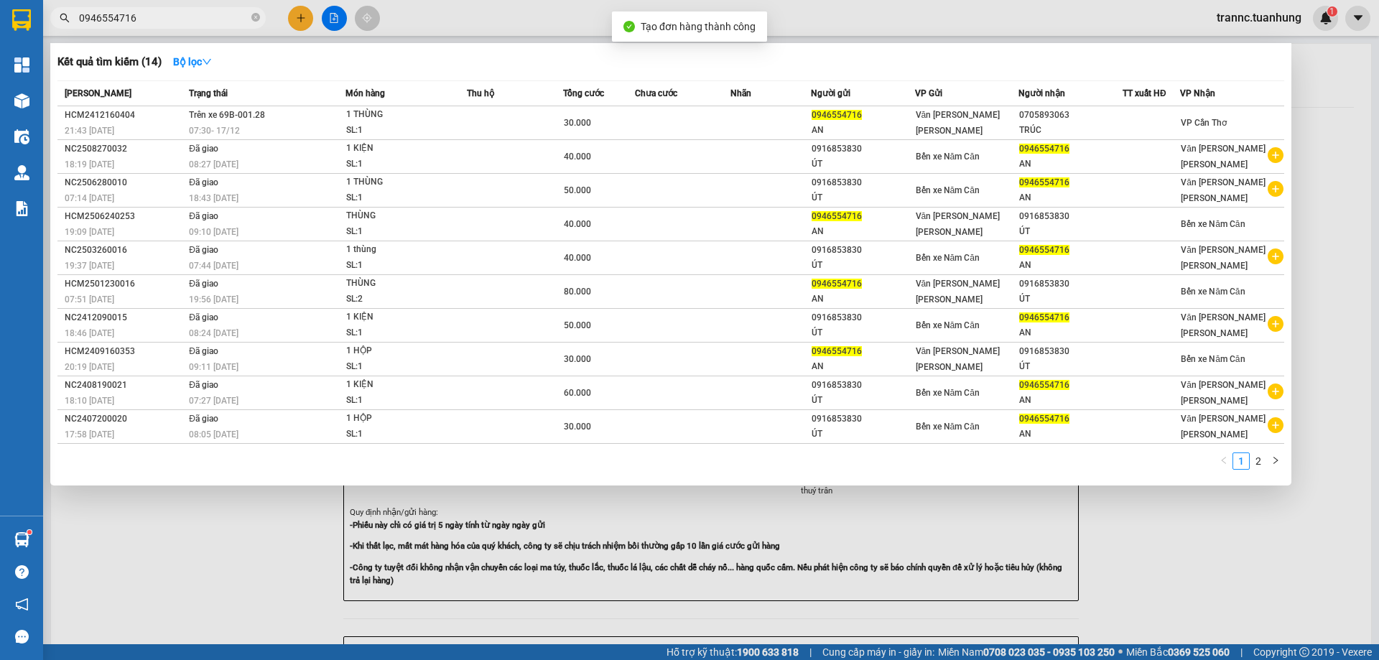
drag, startPoint x: 1210, startPoint y: 560, endPoint x: 1102, endPoint y: 465, distance: 143.6
click at [1208, 559] on div at bounding box center [689, 330] width 1379 height 660
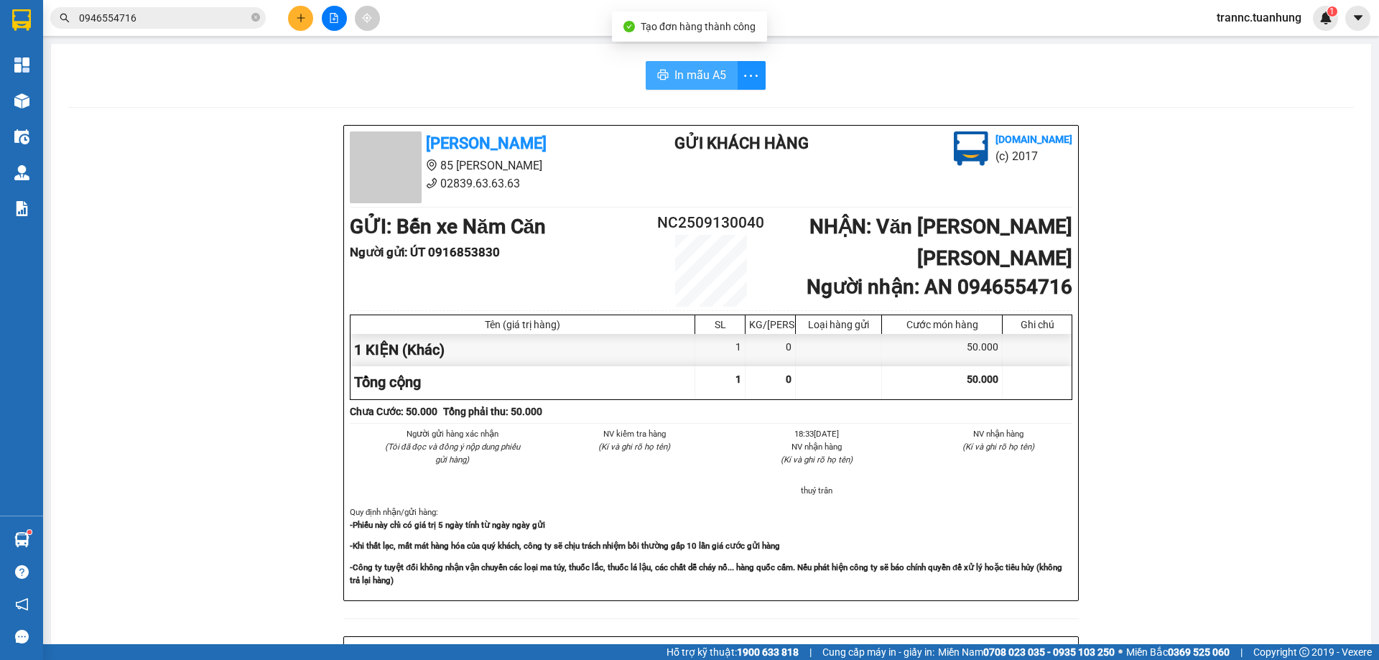
click at [703, 73] on span "In mẫu A5" at bounding box center [701, 75] width 52 height 18
click at [494, 80] on div "In mẫu A5" at bounding box center [711, 75] width 1286 height 29
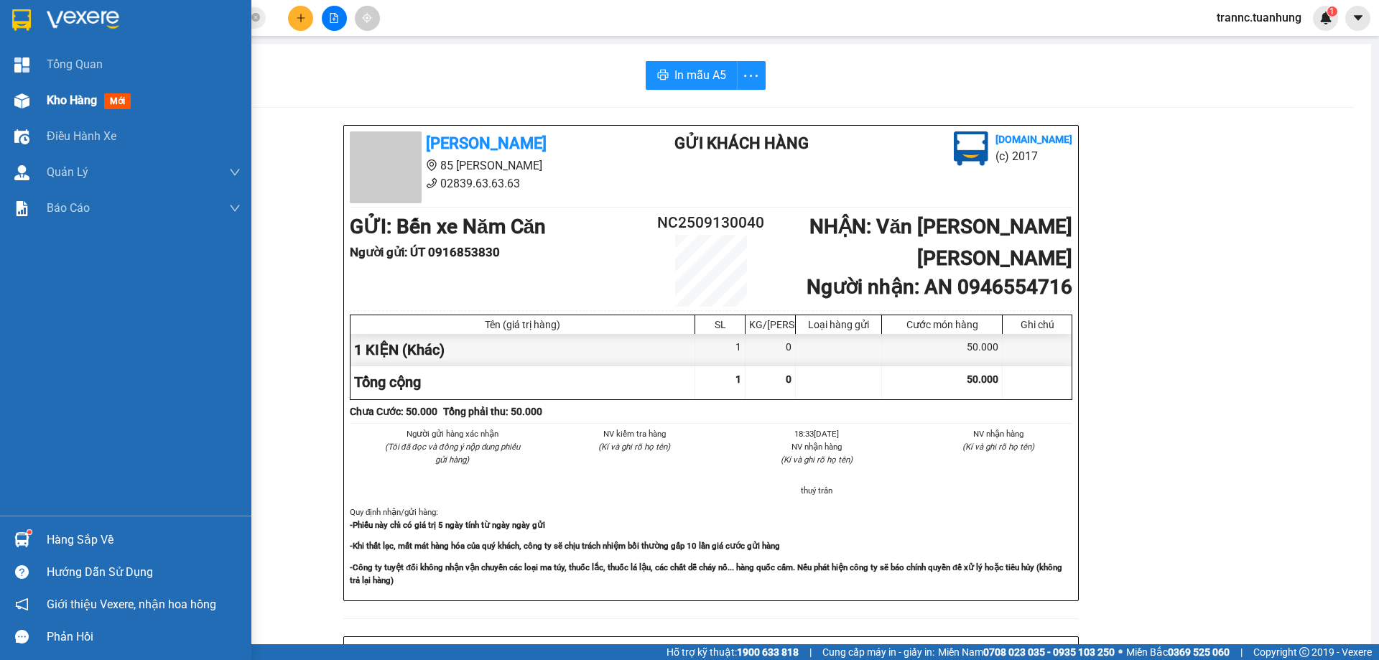
click at [128, 103] on span "mới" at bounding box center [117, 101] width 27 height 16
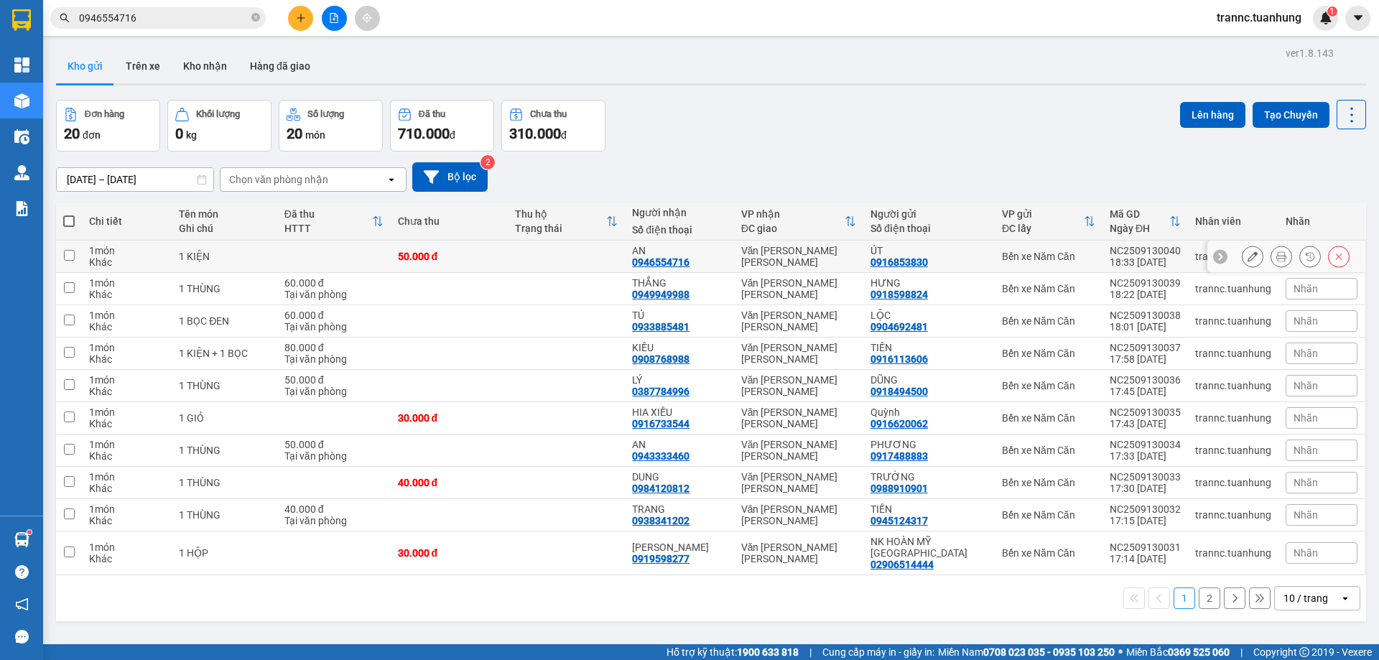
click at [367, 257] on td at bounding box center [334, 257] width 114 height 32
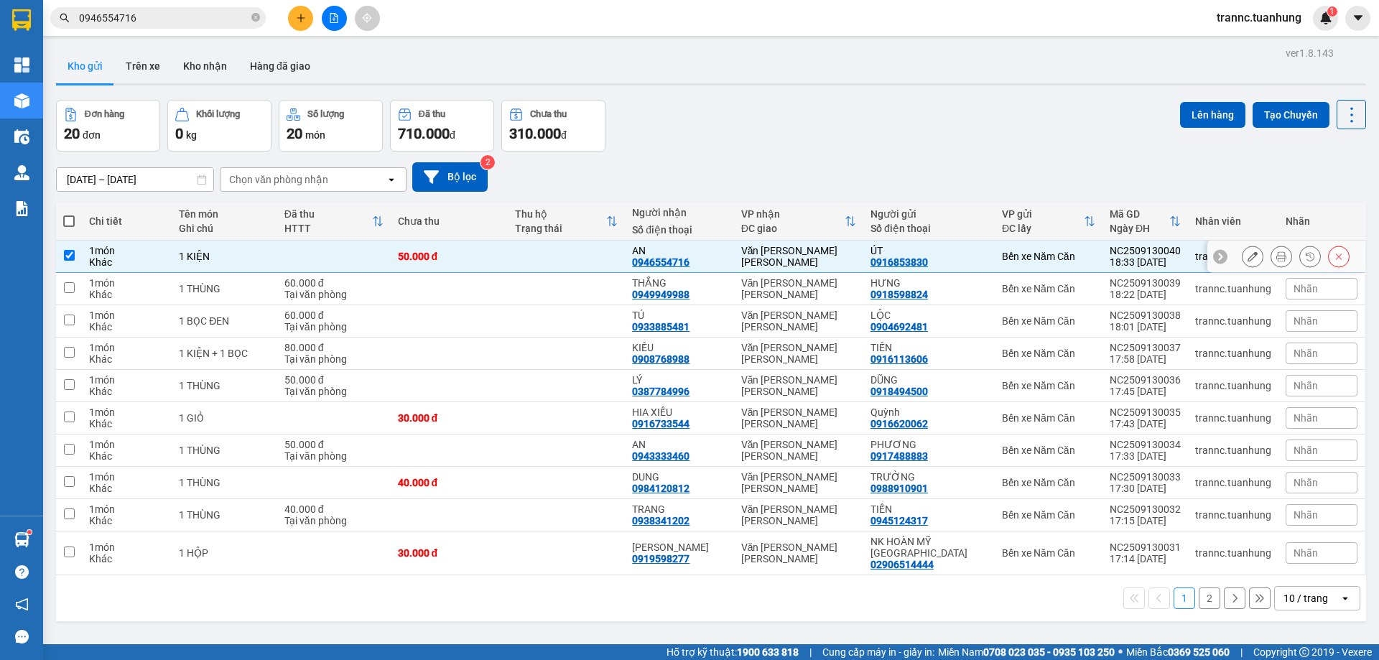
checkbox input "true"
click at [315, 291] on div "Tại văn phòng" at bounding box center [334, 294] width 99 height 11
checkbox input "true"
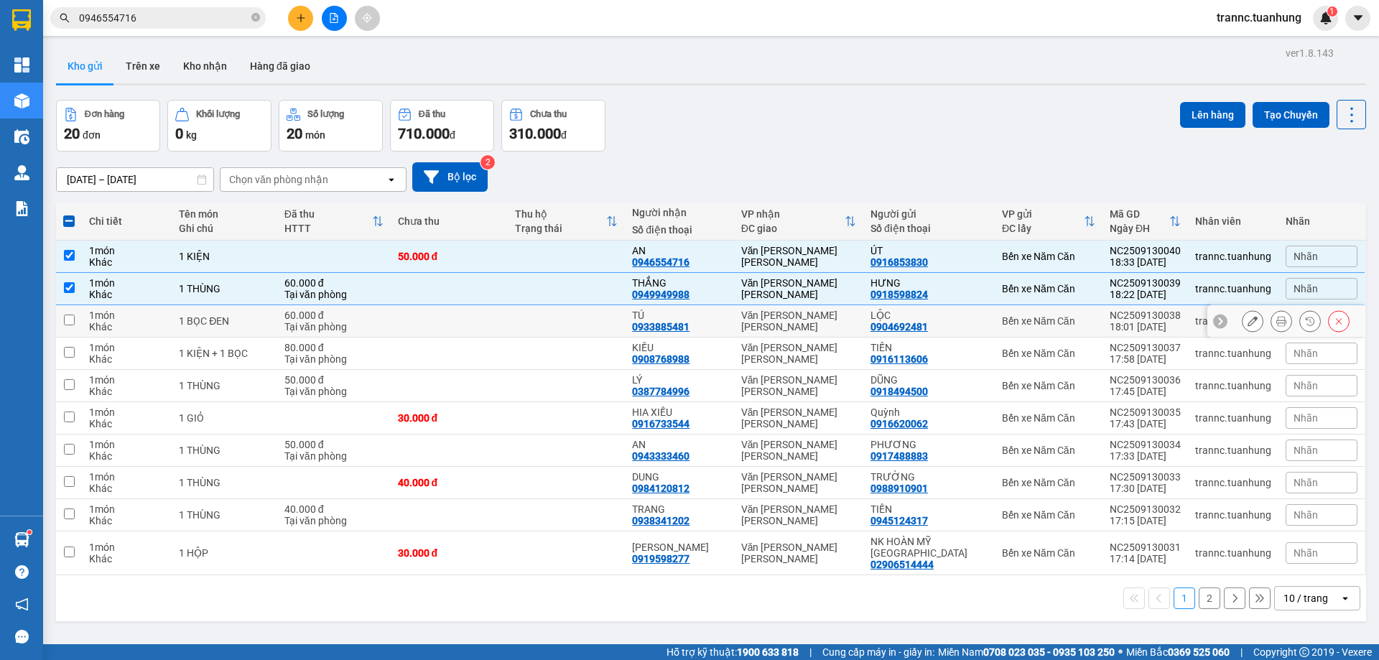
click at [332, 323] on div "Tại văn phòng" at bounding box center [334, 326] width 99 height 11
checkbox input "true"
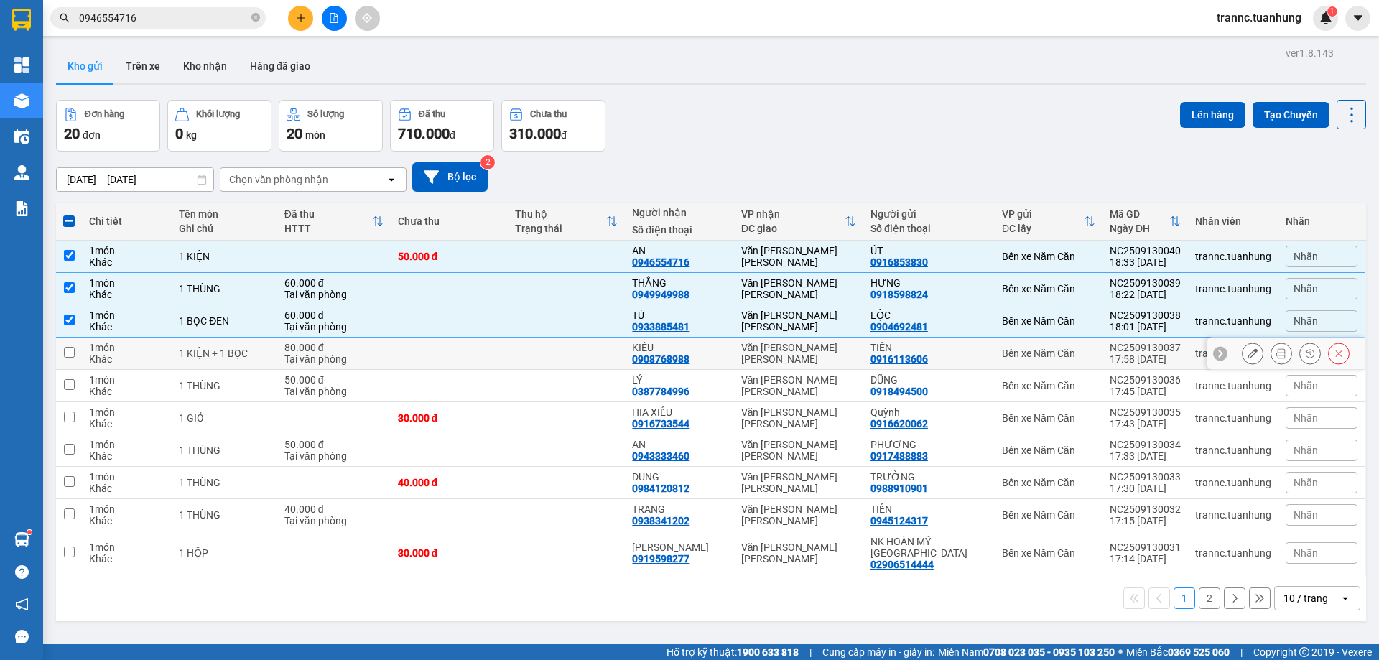
click at [319, 355] on div "Tại văn phòng" at bounding box center [334, 358] width 99 height 11
checkbox input "true"
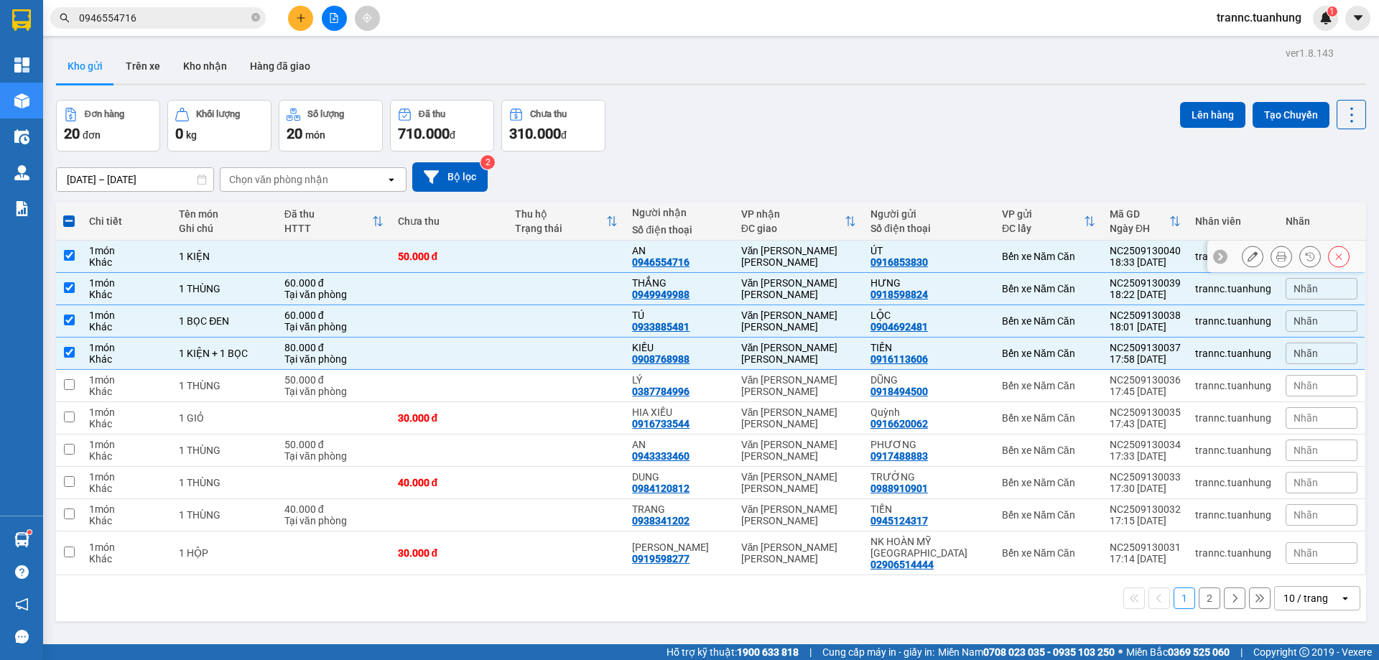
click at [387, 258] on td at bounding box center [334, 257] width 114 height 32
checkbox input "false"
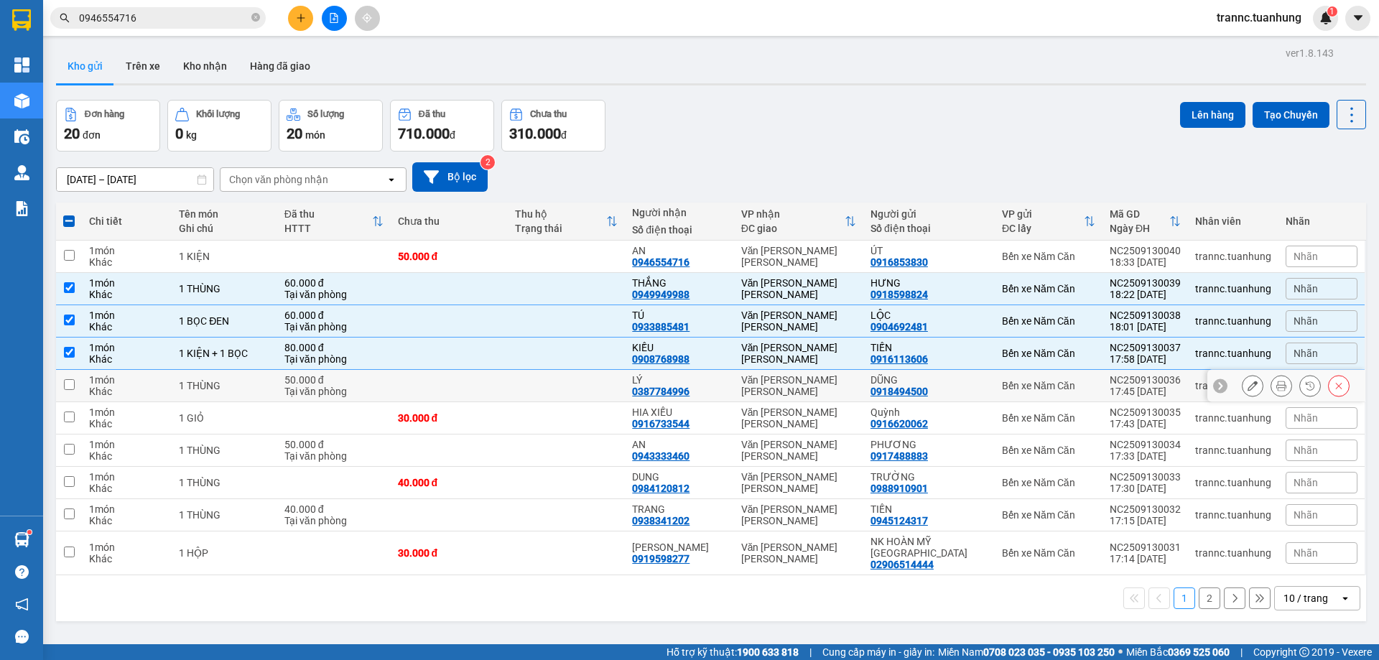
click at [324, 389] on div "Tại văn phòng" at bounding box center [334, 391] width 99 height 11
checkbox input "true"
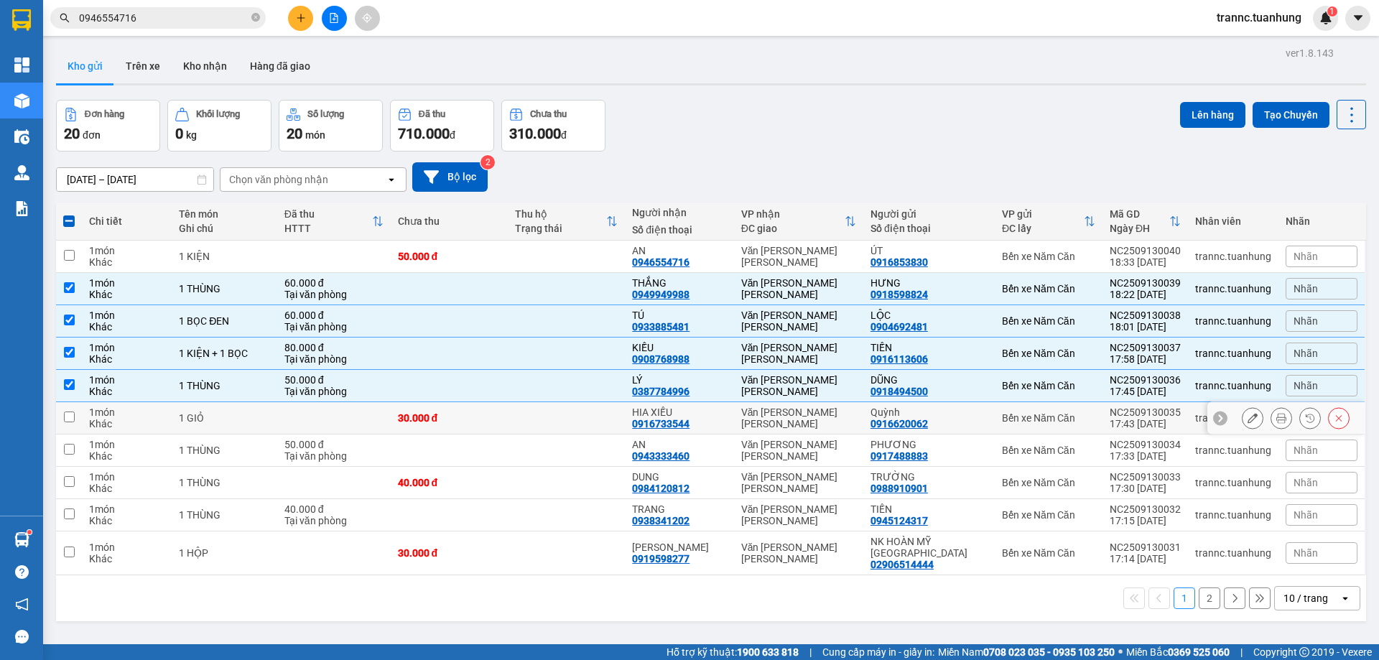
click at [276, 425] on td "1 GIỎ" at bounding box center [225, 418] width 106 height 32
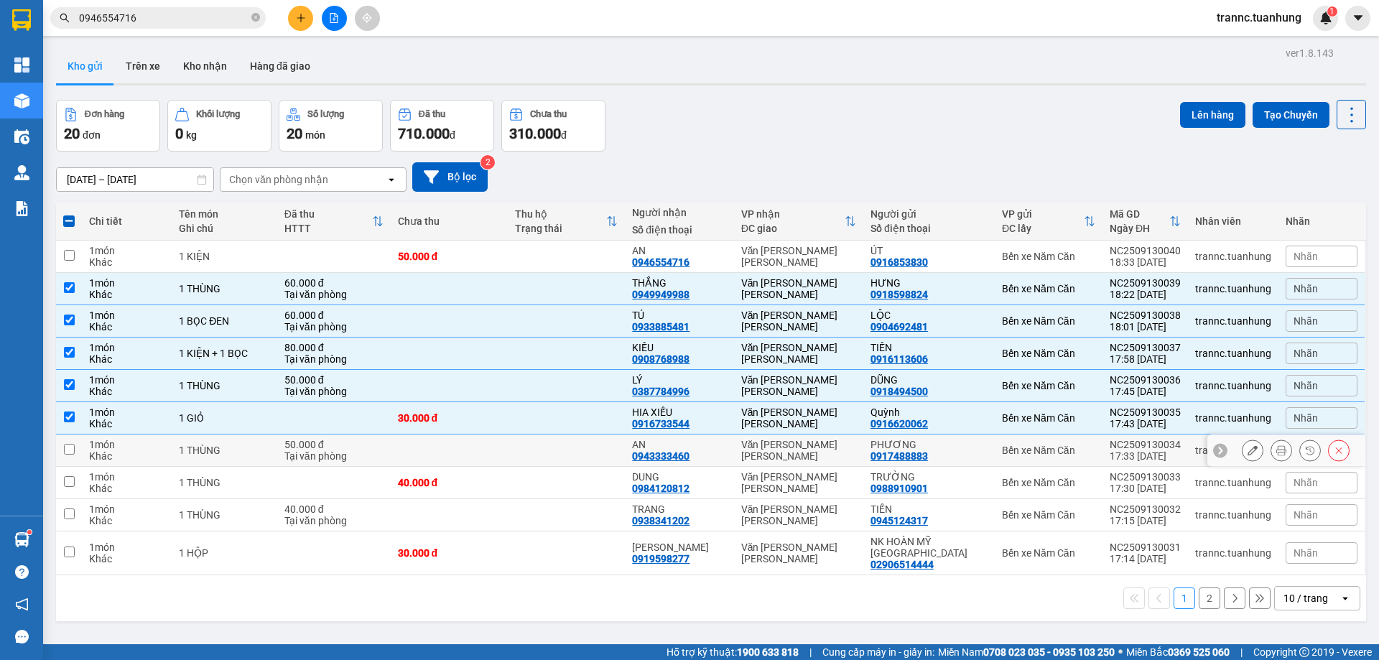
click at [266, 450] on div "1 THÙNG" at bounding box center [224, 450] width 91 height 11
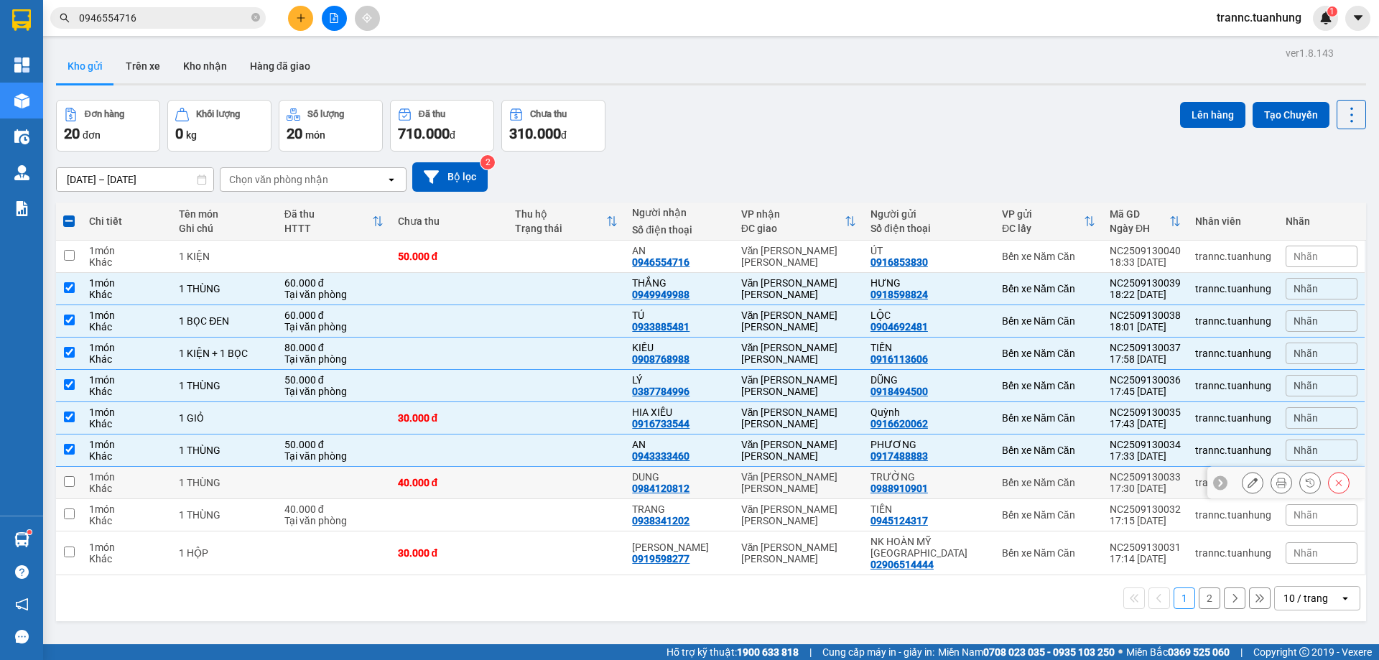
click at [269, 484] on div "1 THÙNG" at bounding box center [224, 482] width 91 height 11
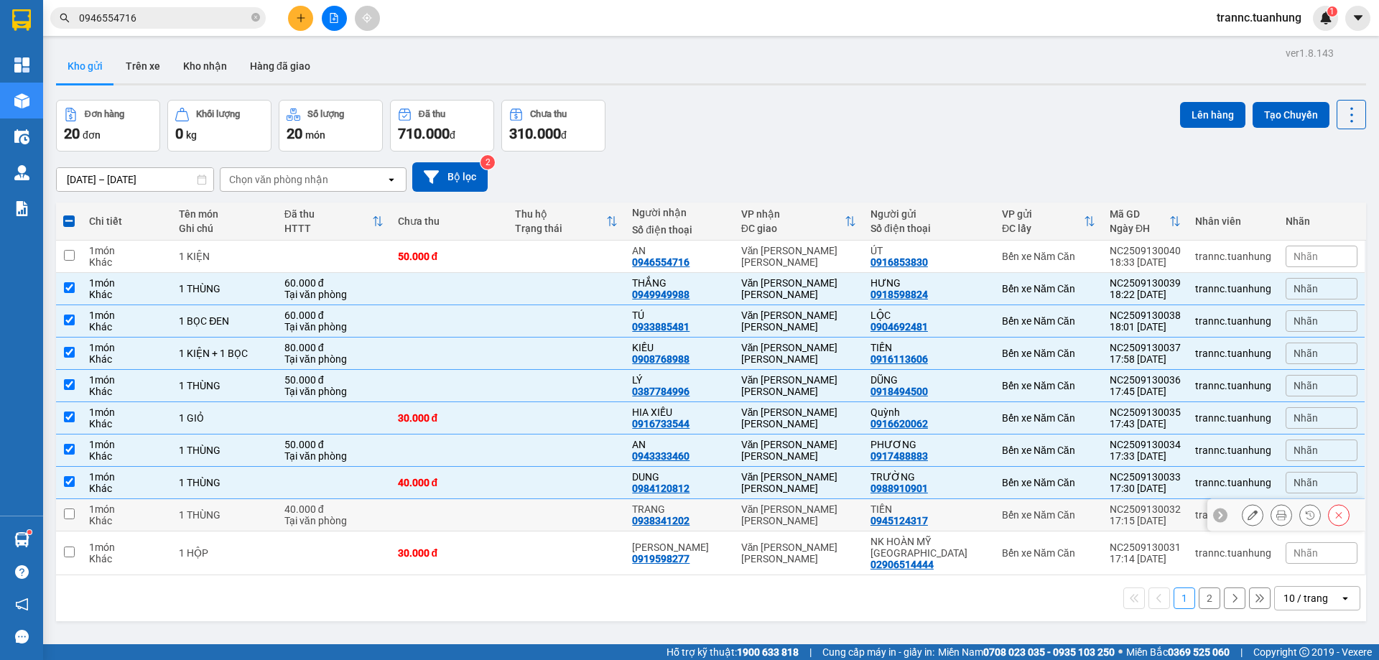
click at [277, 512] on td "1 THÙNG" at bounding box center [225, 515] width 106 height 32
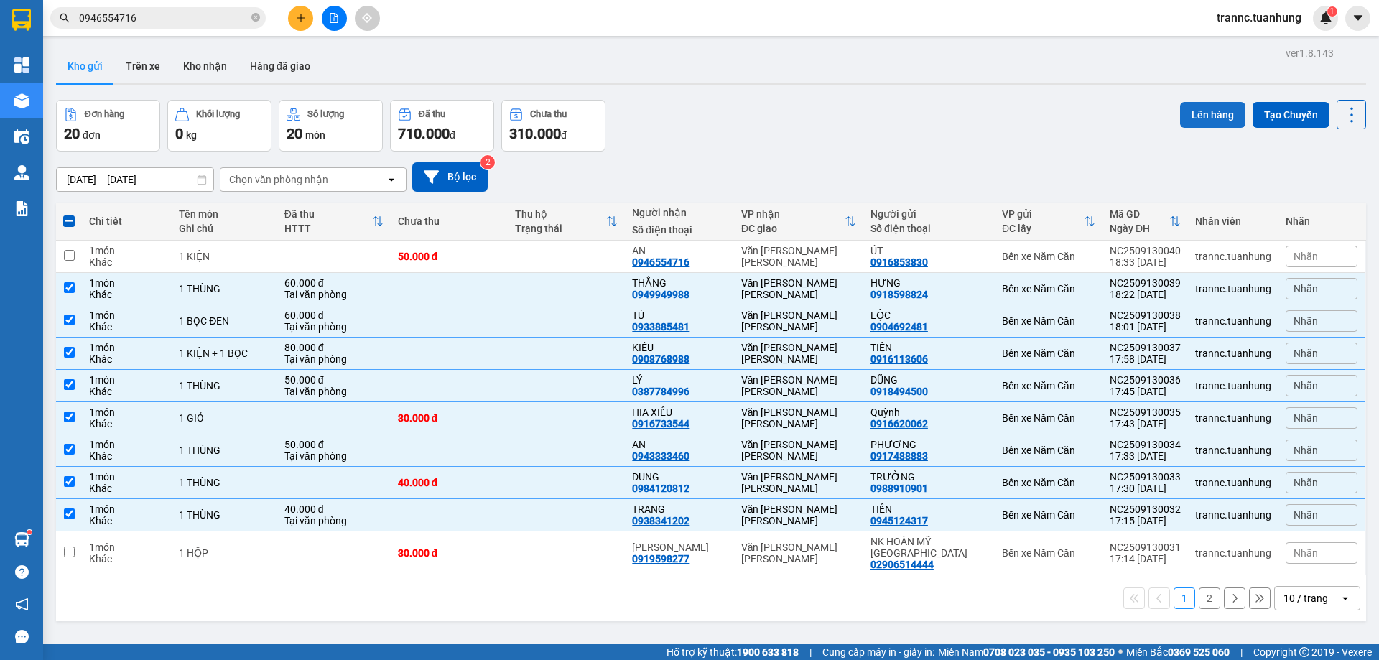
click at [1197, 108] on button "Lên hàng" at bounding box center [1212, 115] width 65 height 26
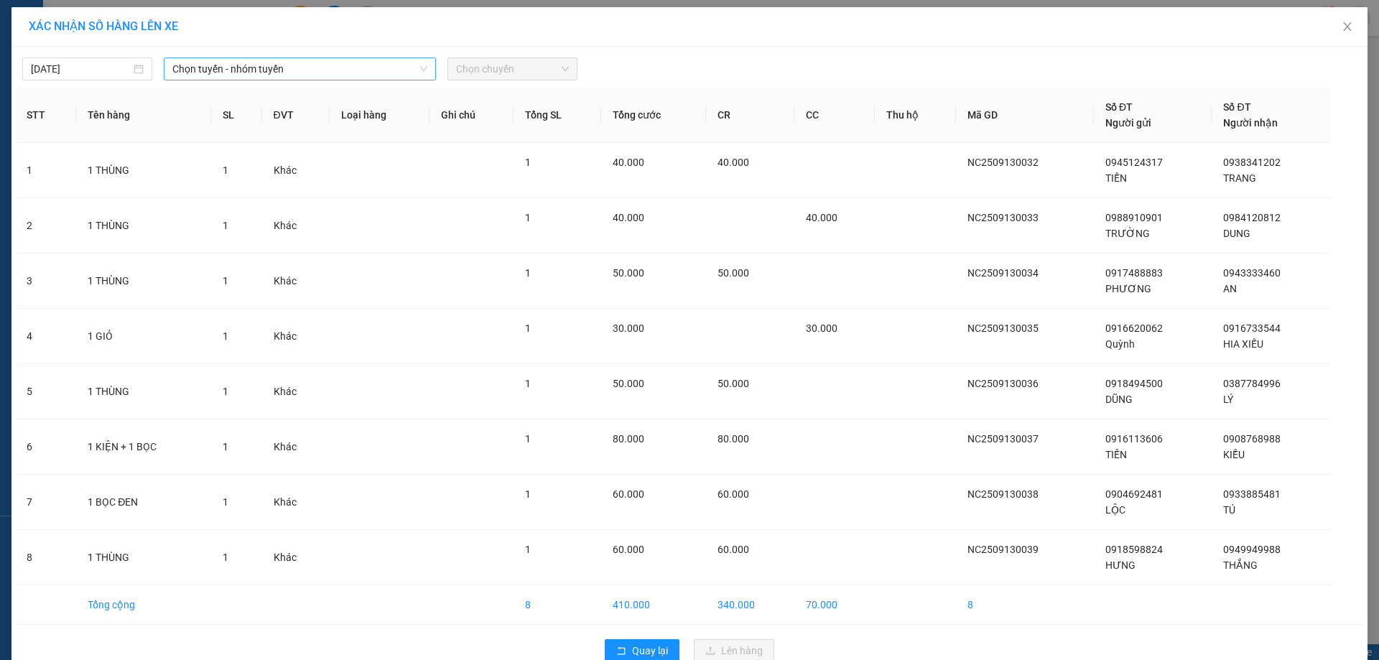
click at [237, 65] on span "Chọn tuyến - nhóm tuyến" at bounding box center [299, 69] width 255 height 22
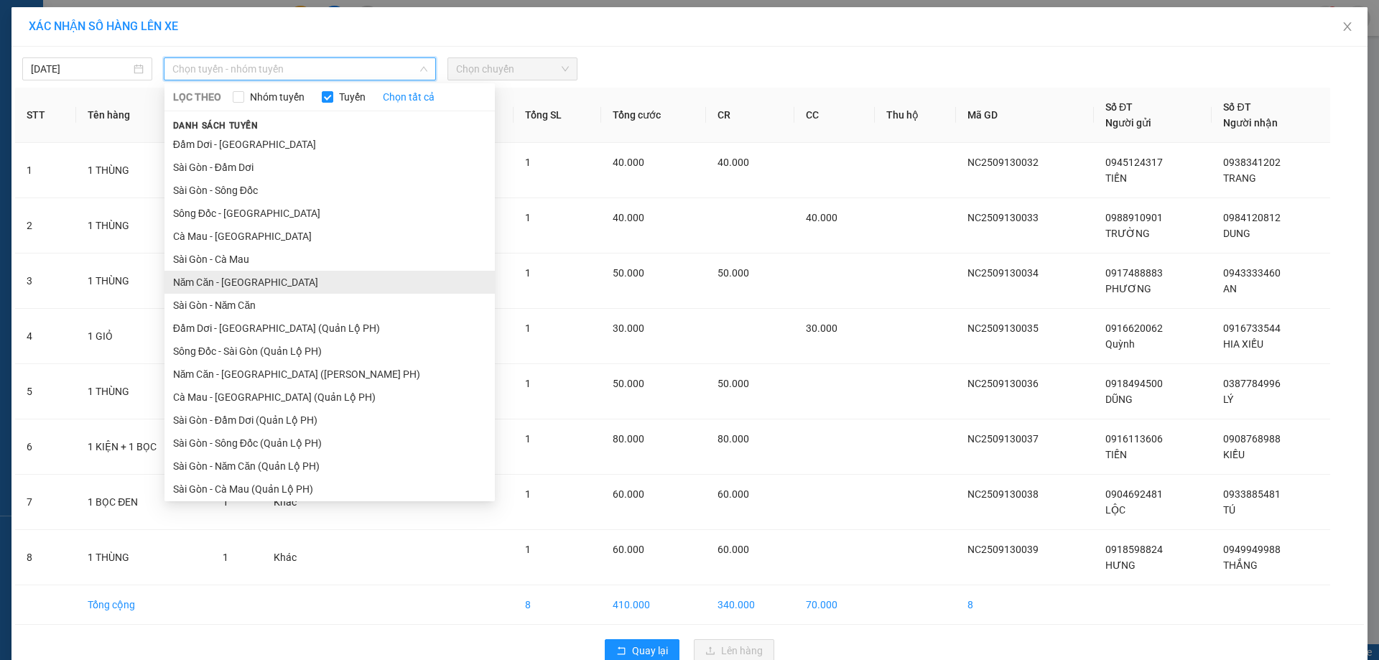
click at [208, 284] on li "Năm Căn - [GEOGRAPHIC_DATA]" at bounding box center [330, 282] width 330 height 23
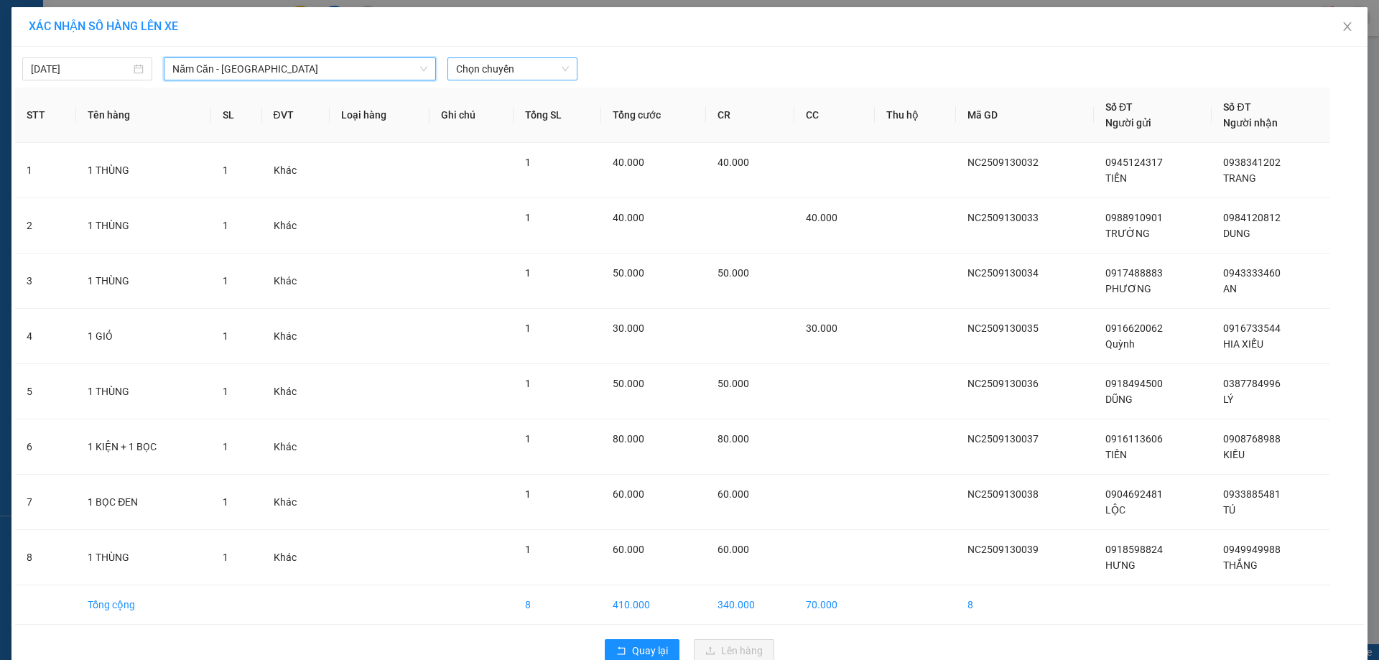
click at [541, 70] on span "Chọn chuyến" at bounding box center [512, 69] width 113 height 22
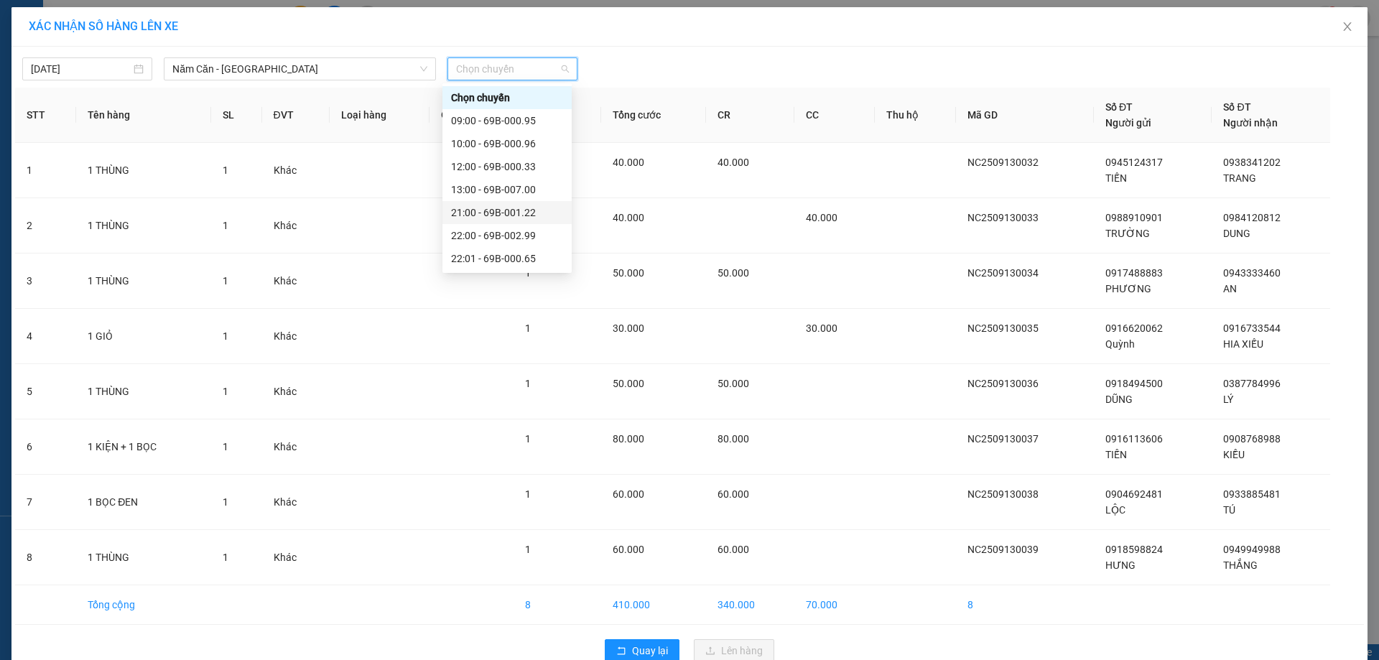
click at [522, 208] on div "21:00 - 69B-001.22" at bounding box center [507, 213] width 112 height 16
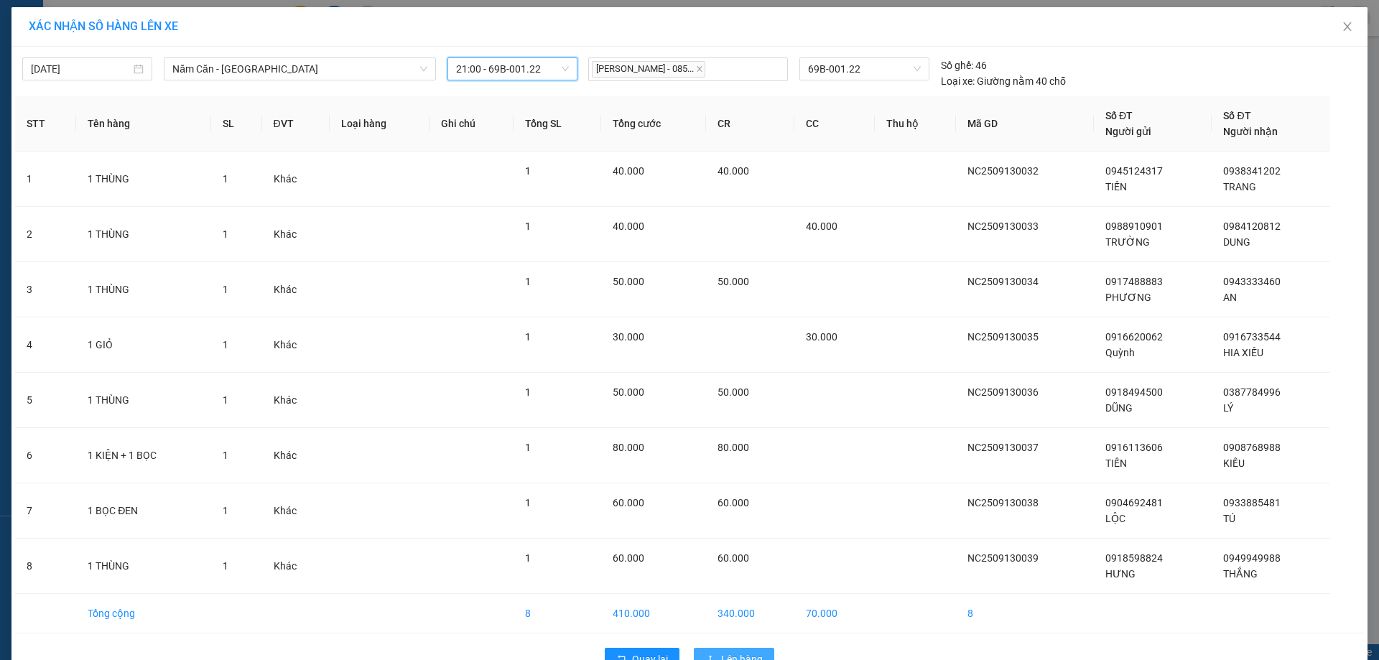
click at [736, 652] on span "Lên hàng" at bounding box center [742, 660] width 42 height 16
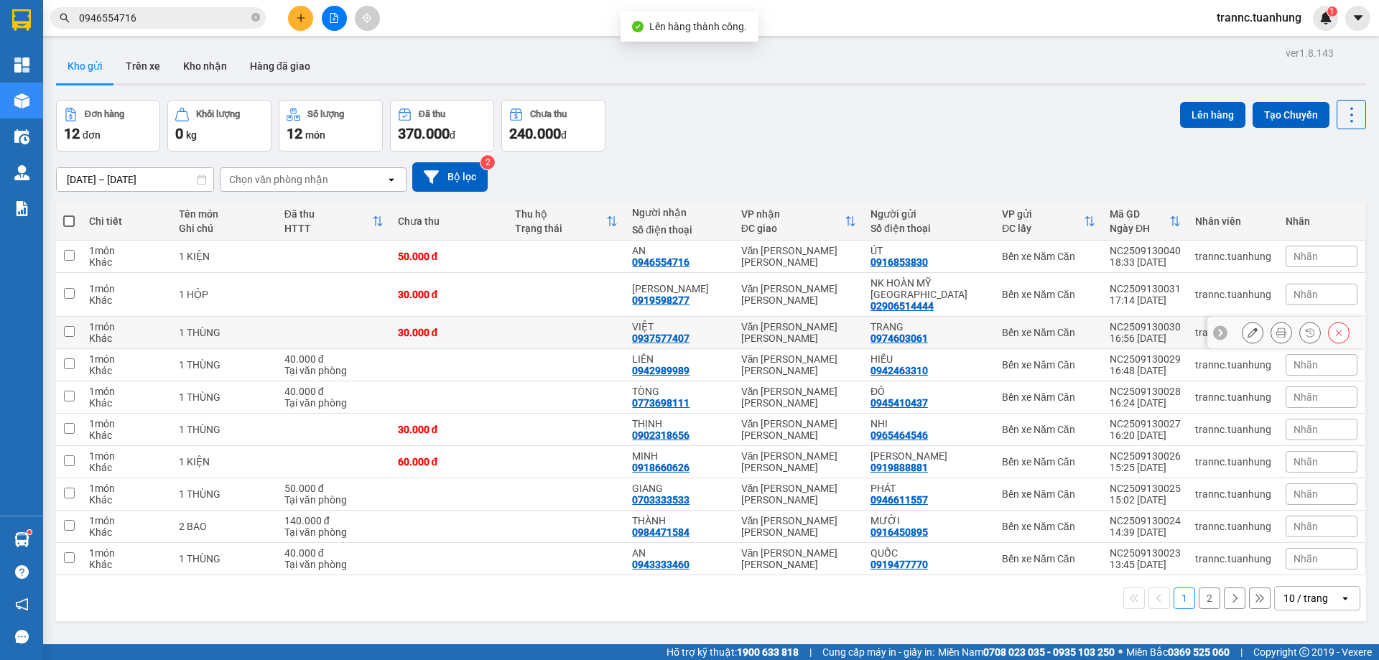
click at [438, 317] on td "30.000 đ" at bounding box center [449, 333] width 117 height 32
checkbox input "true"
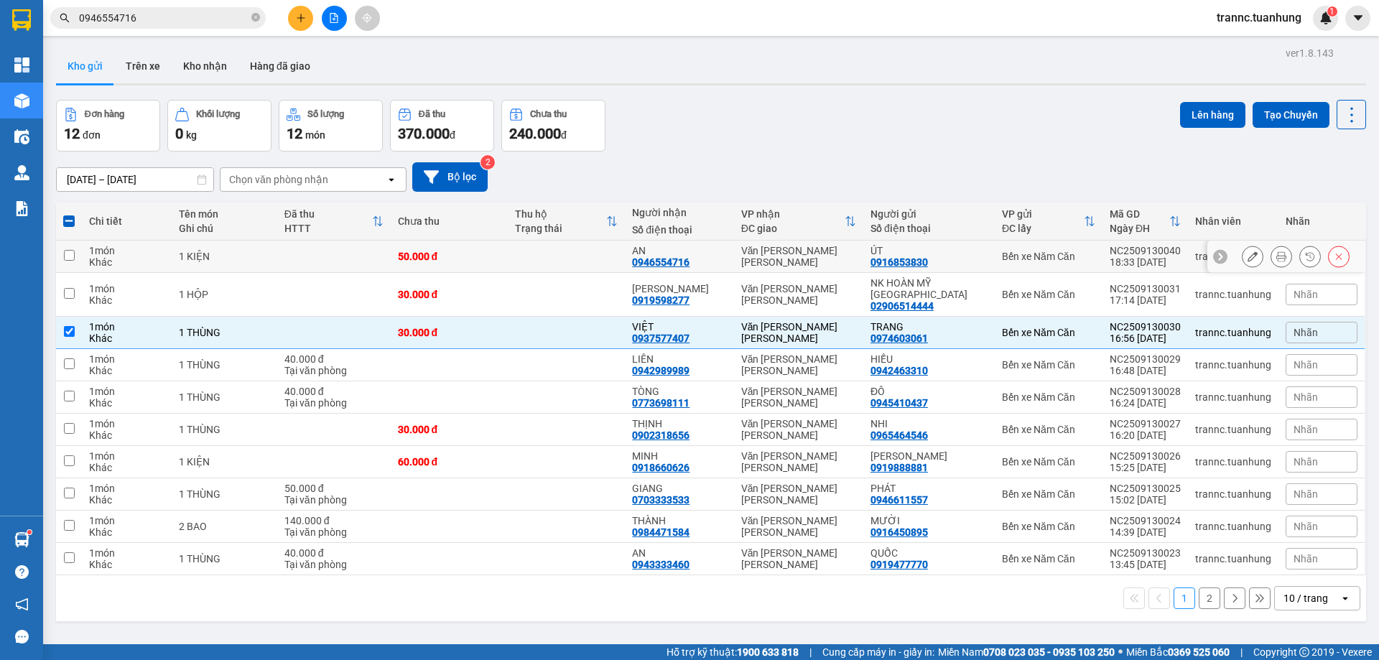
click at [464, 251] on div "50.000 đ" at bounding box center [449, 256] width 103 height 11
checkbox input "true"
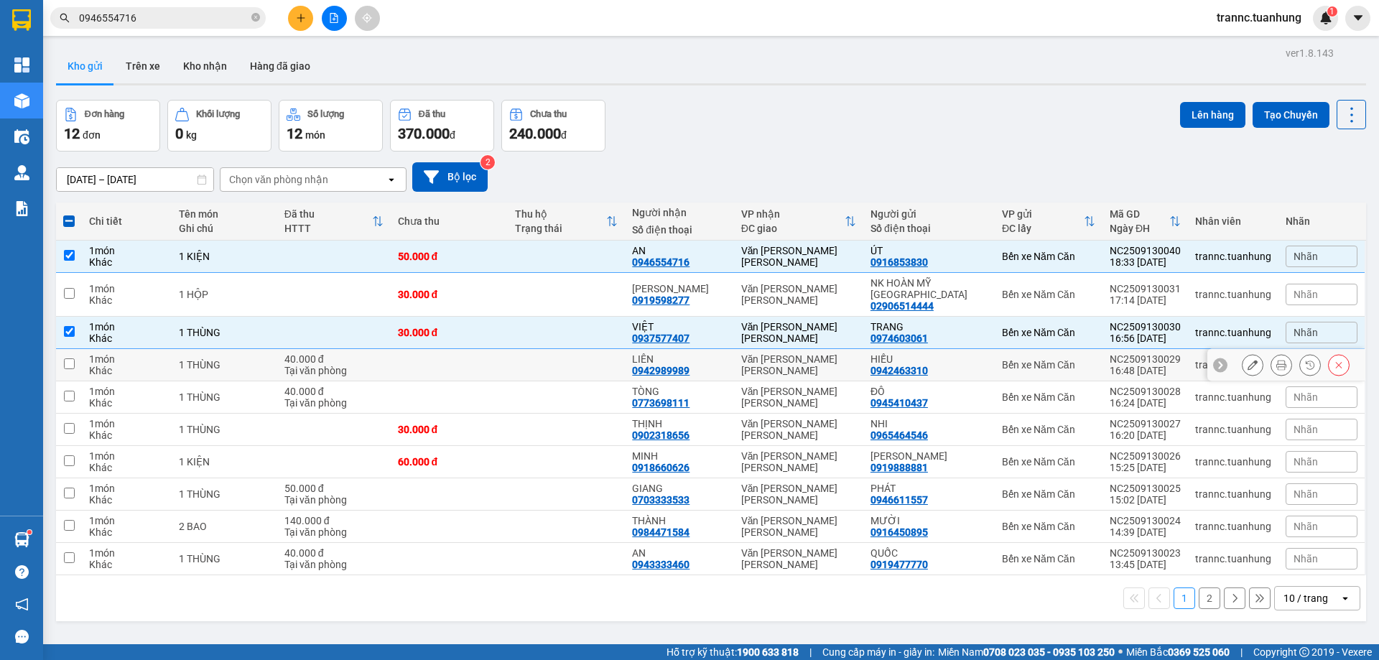
click at [332, 365] on div "Tại văn phòng" at bounding box center [334, 370] width 99 height 11
checkbox input "true"
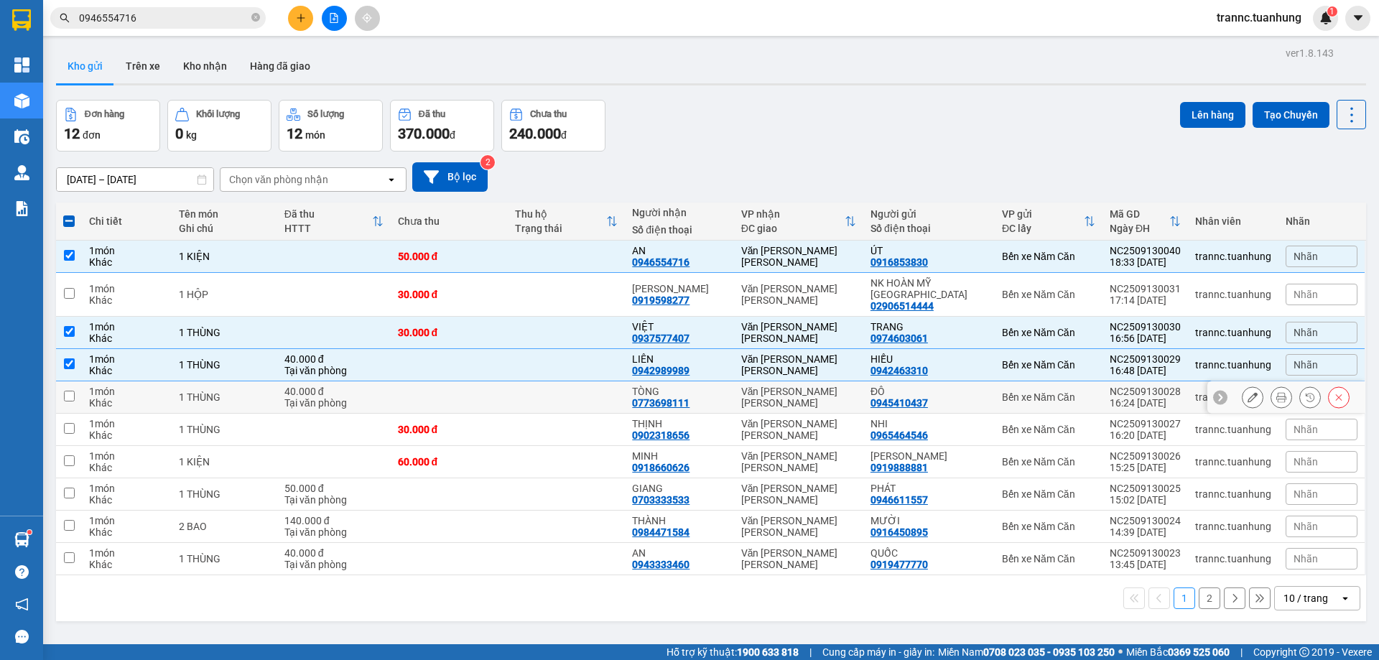
click at [300, 397] on div "Tại văn phòng" at bounding box center [334, 402] width 99 height 11
checkbox input "true"
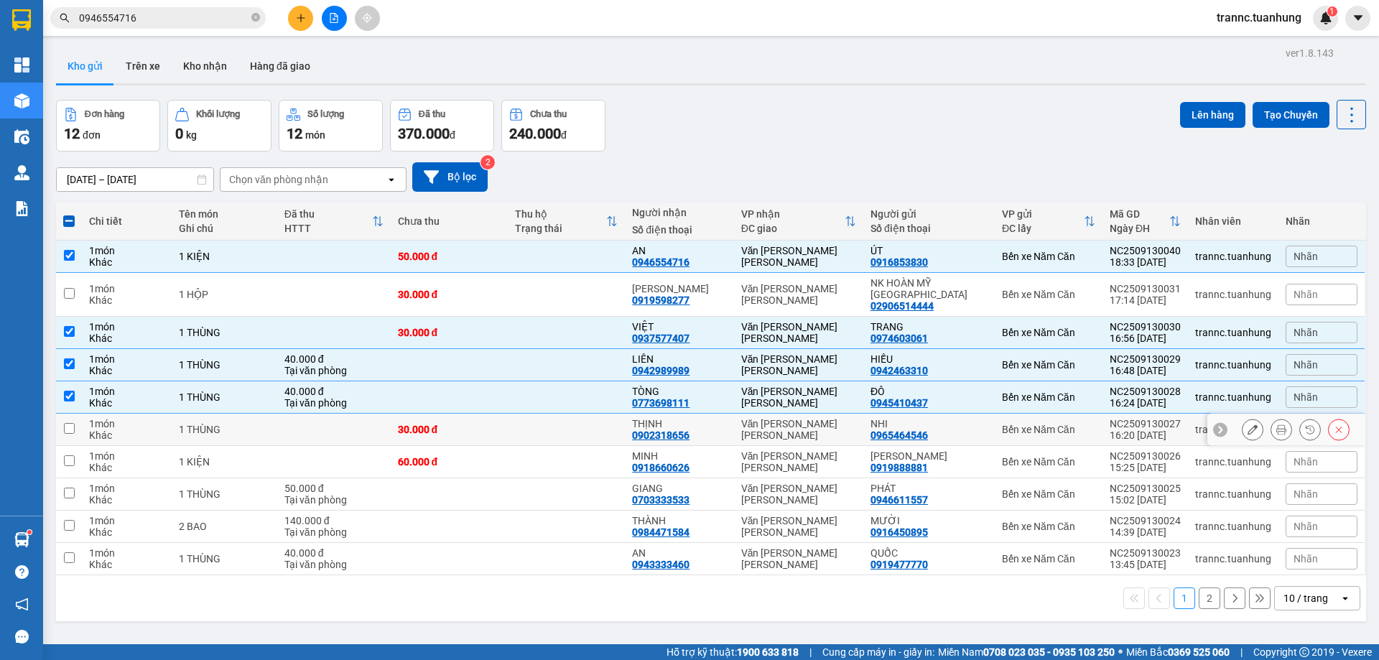
click at [259, 414] on td "1 THÙNG" at bounding box center [225, 430] width 106 height 32
checkbox input "true"
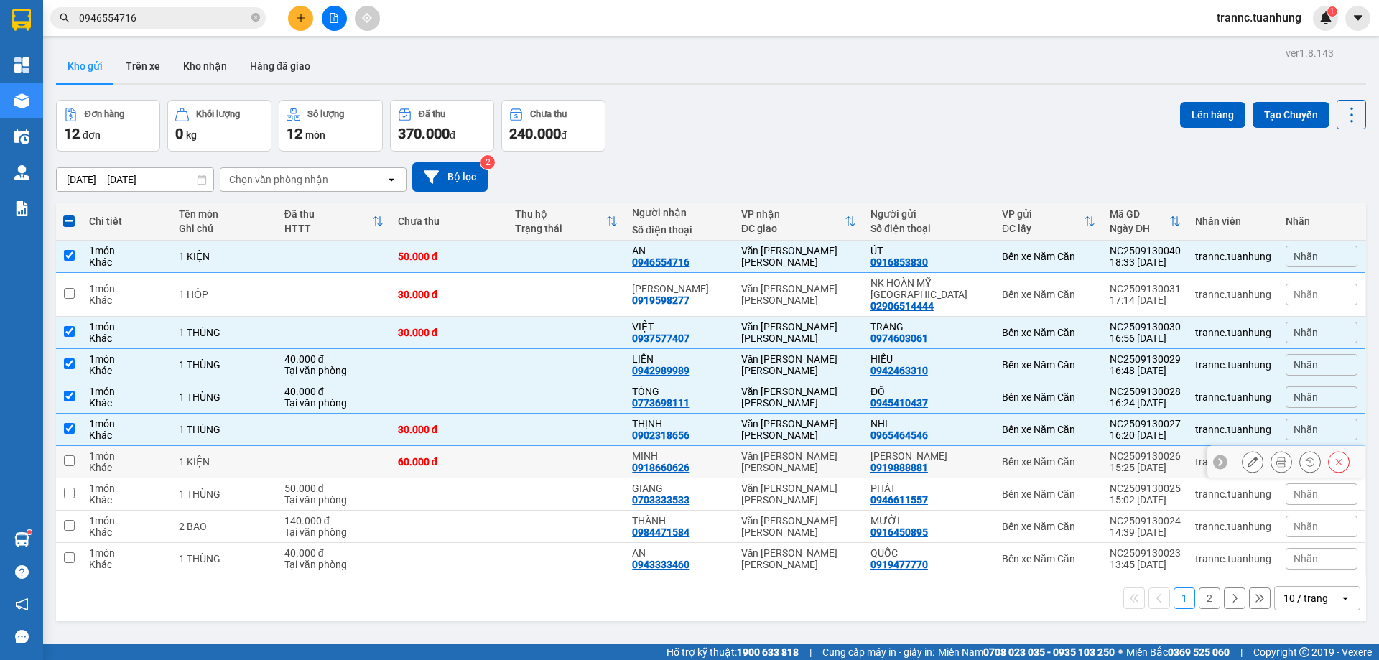
click at [290, 458] on td at bounding box center [334, 462] width 114 height 32
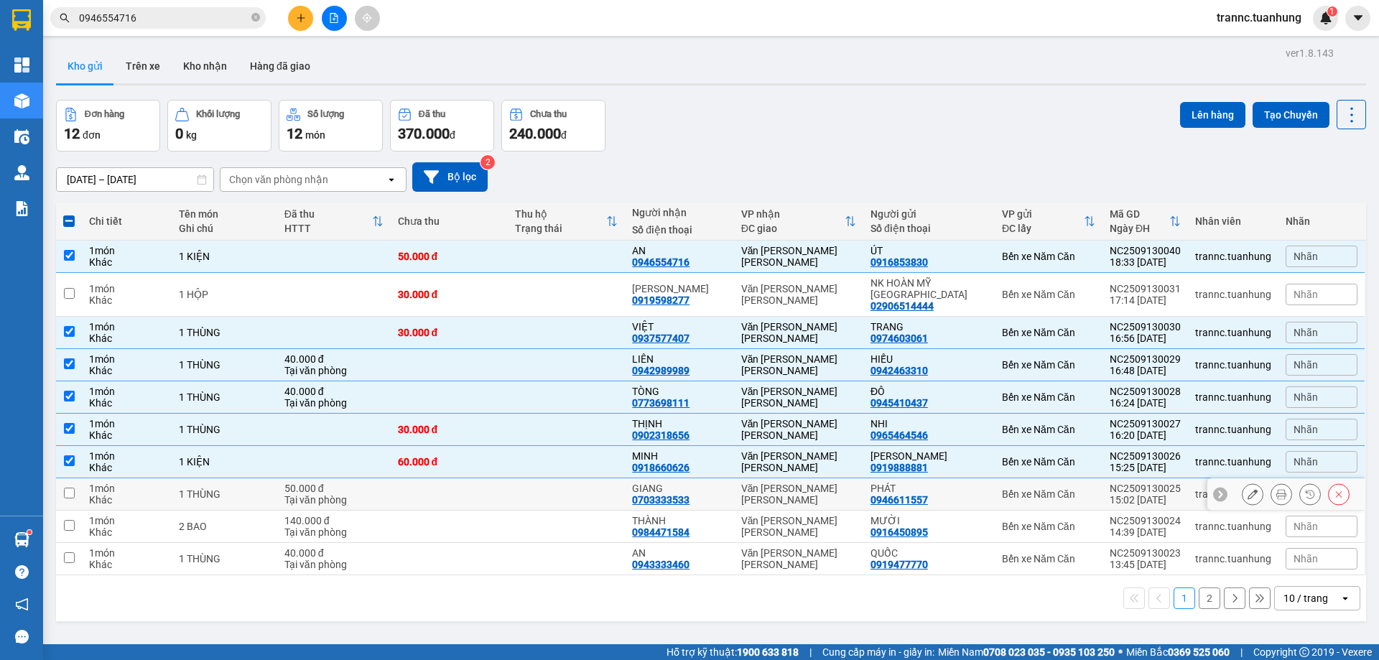
click at [258, 489] on td "1 THÙNG" at bounding box center [225, 494] width 106 height 32
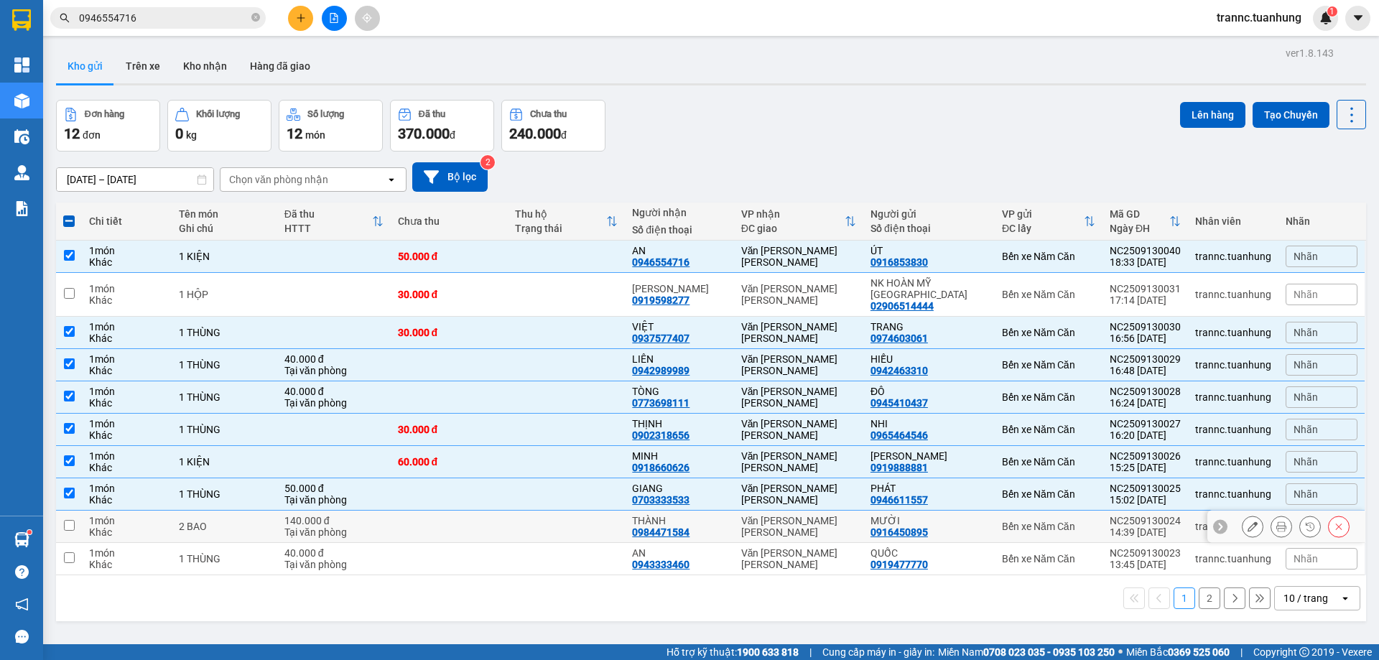
click at [262, 511] on td "2 BAO" at bounding box center [225, 527] width 106 height 32
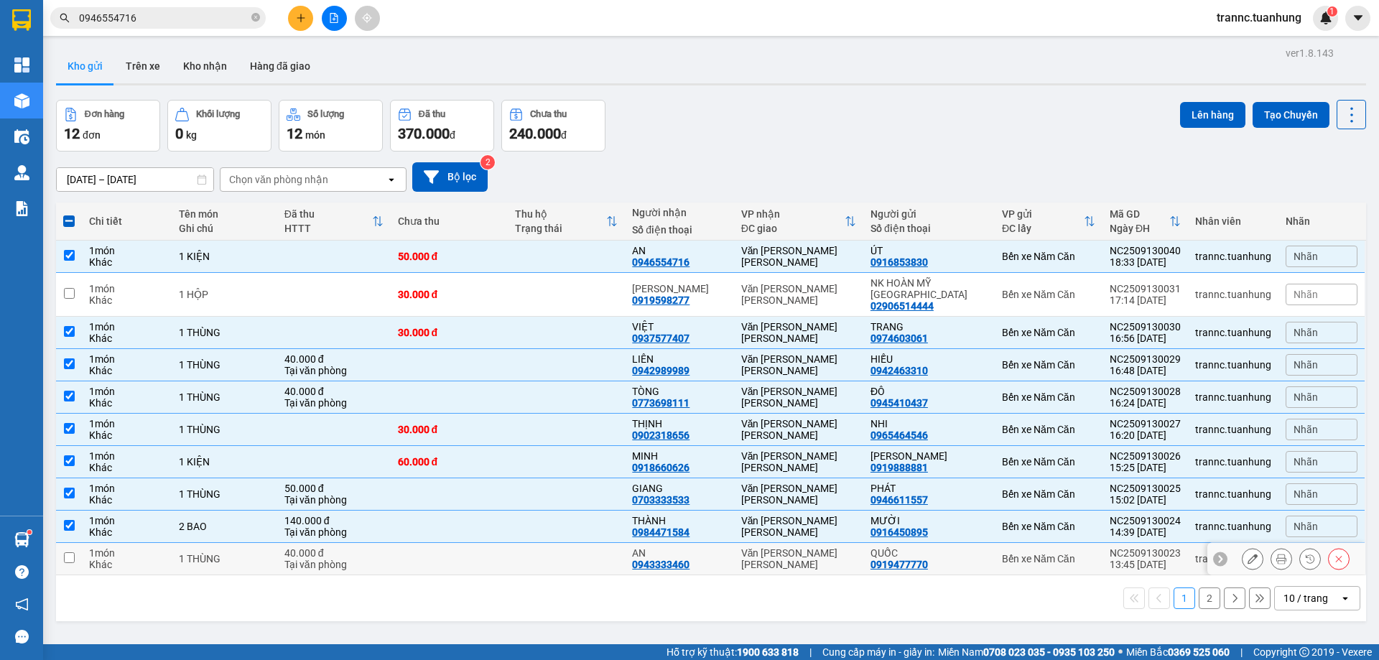
click at [267, 553] on div "1 THÙNG" at bounding box center [224, 558] width 91 height 11
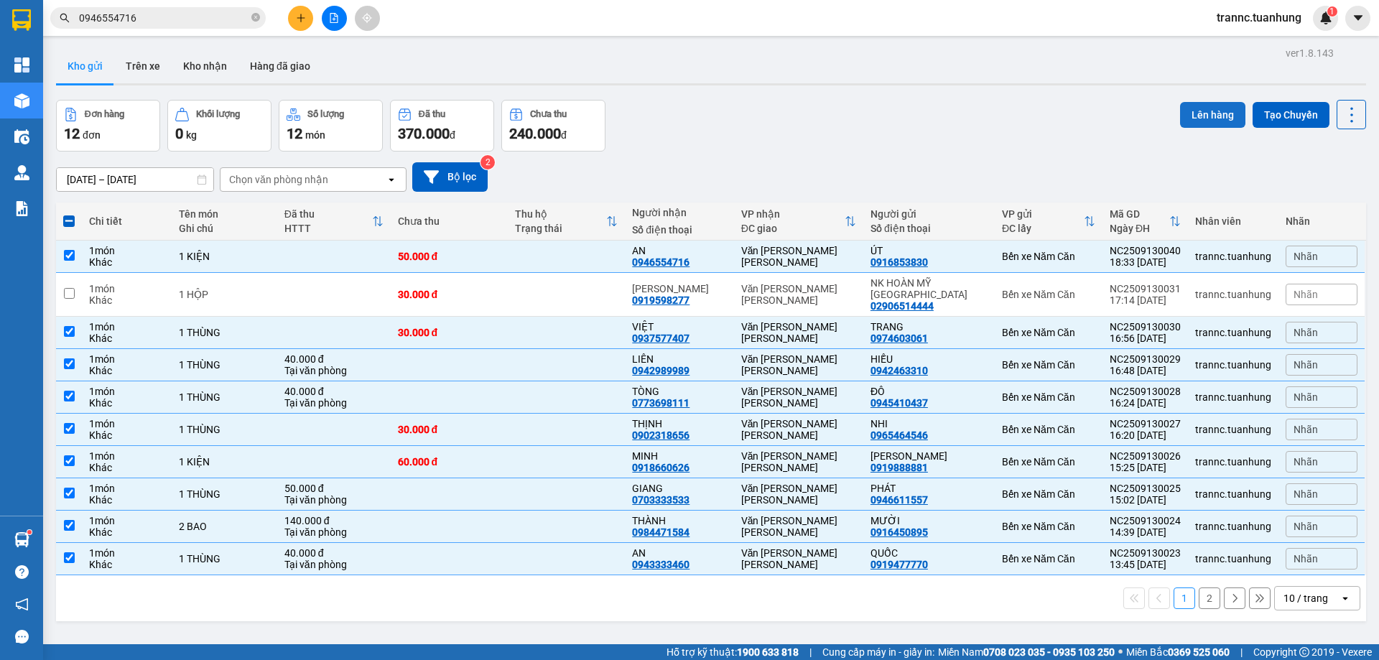
click at [1196, 114] on button "Lên hàng" at bounding box center [1212, 115] width 65 height 26
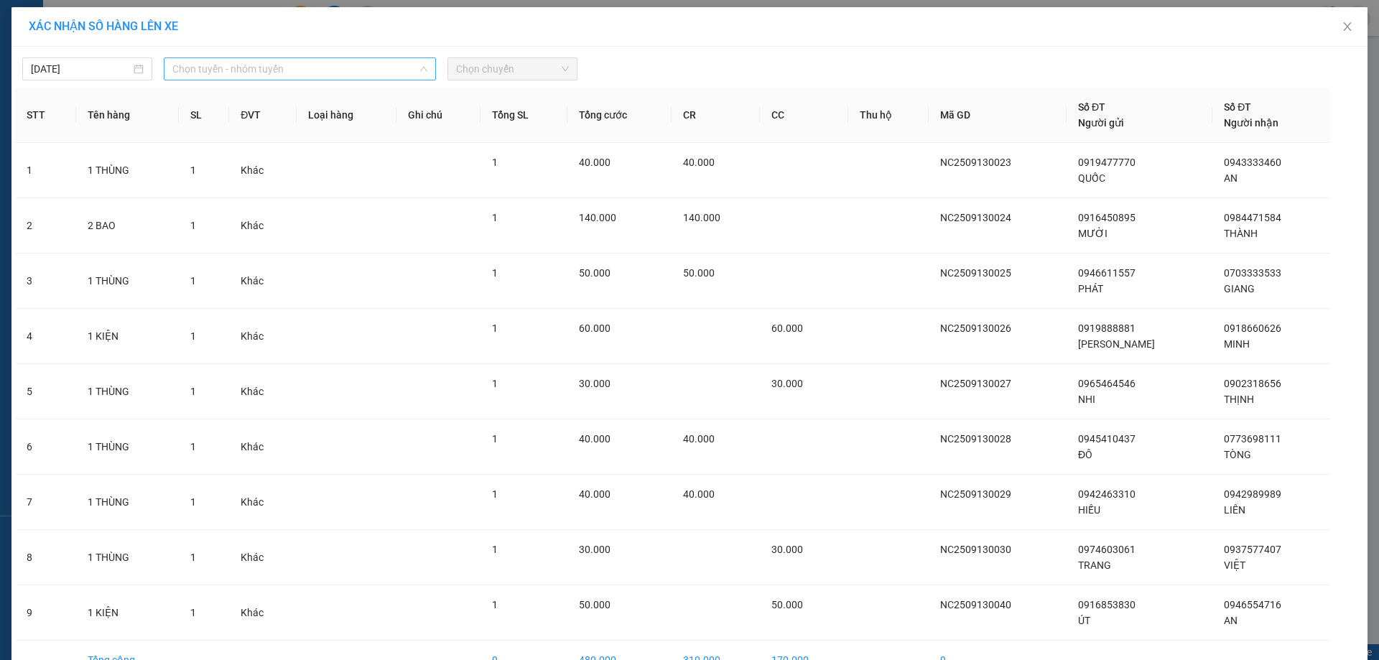
click at [293, 70] on span "Chọn tuyến - nhóm tuyến" at bounding box center [299, 69] width 255 height 22
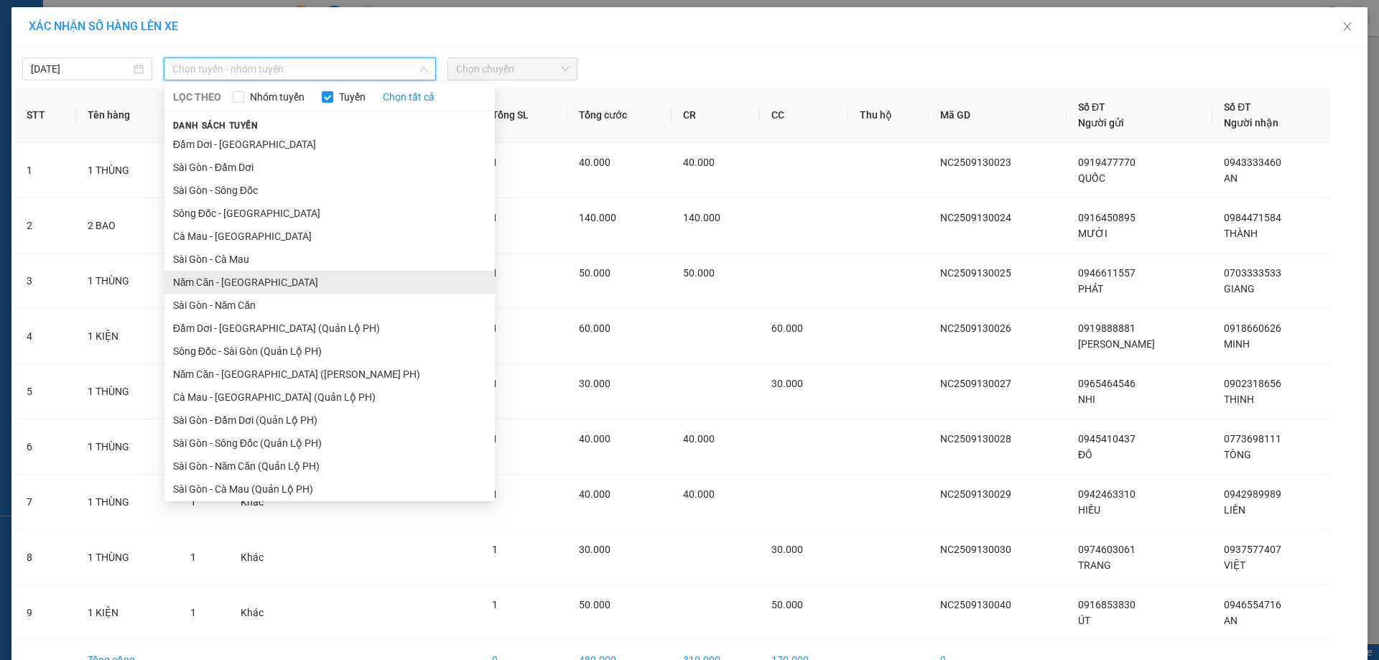
click at [195, 284] on li "Năm Căn - [GEOGRAPHIC_DATA]" at bounding box center [330, 282] width 330 height 23
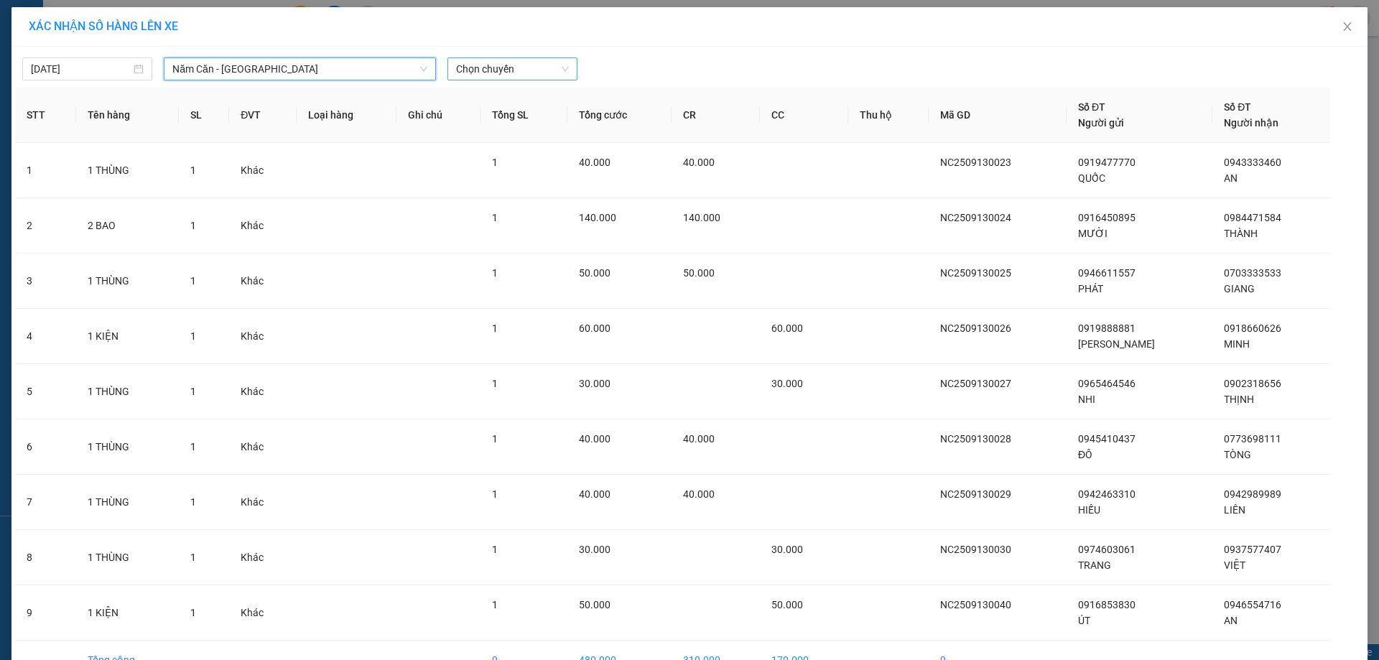
click at [504, 66] on span "Chọn chuyến" at bounding box center [512, 69] width 113 height 22
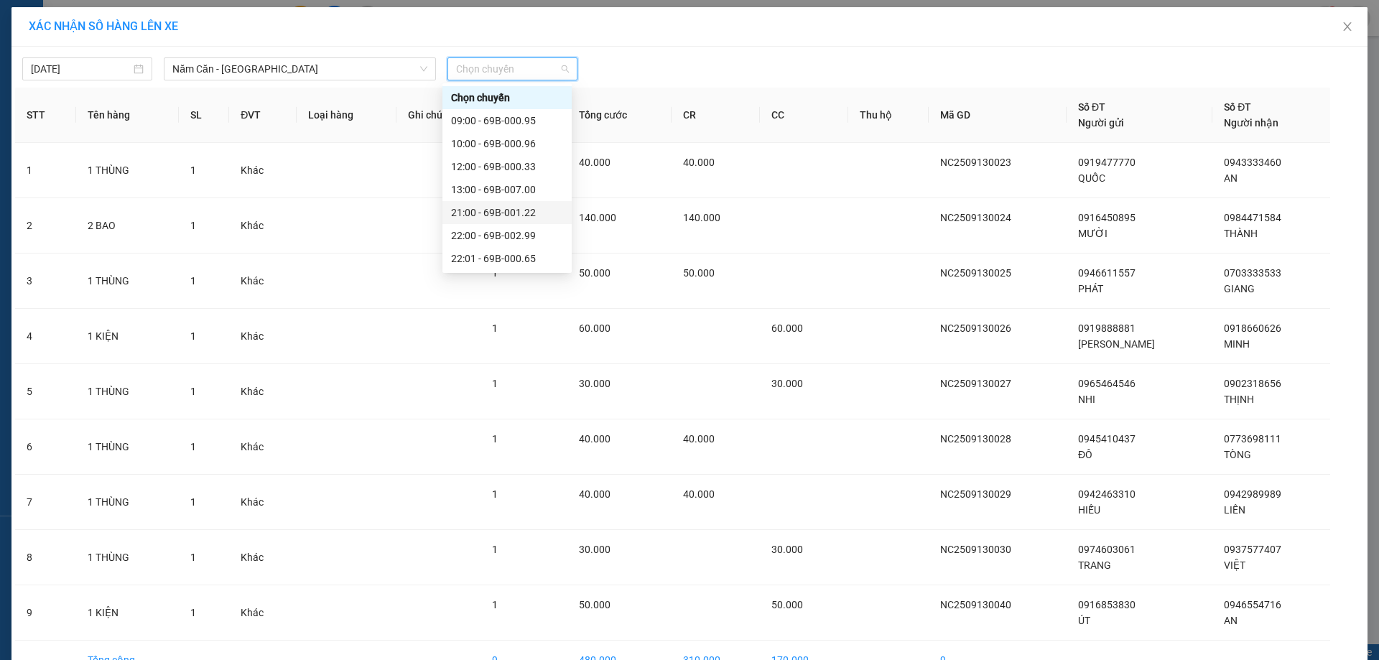
click at [515, 211] on div "21:00 - 69B-001.22" at bounding box center [507, 213] width 112 height 16
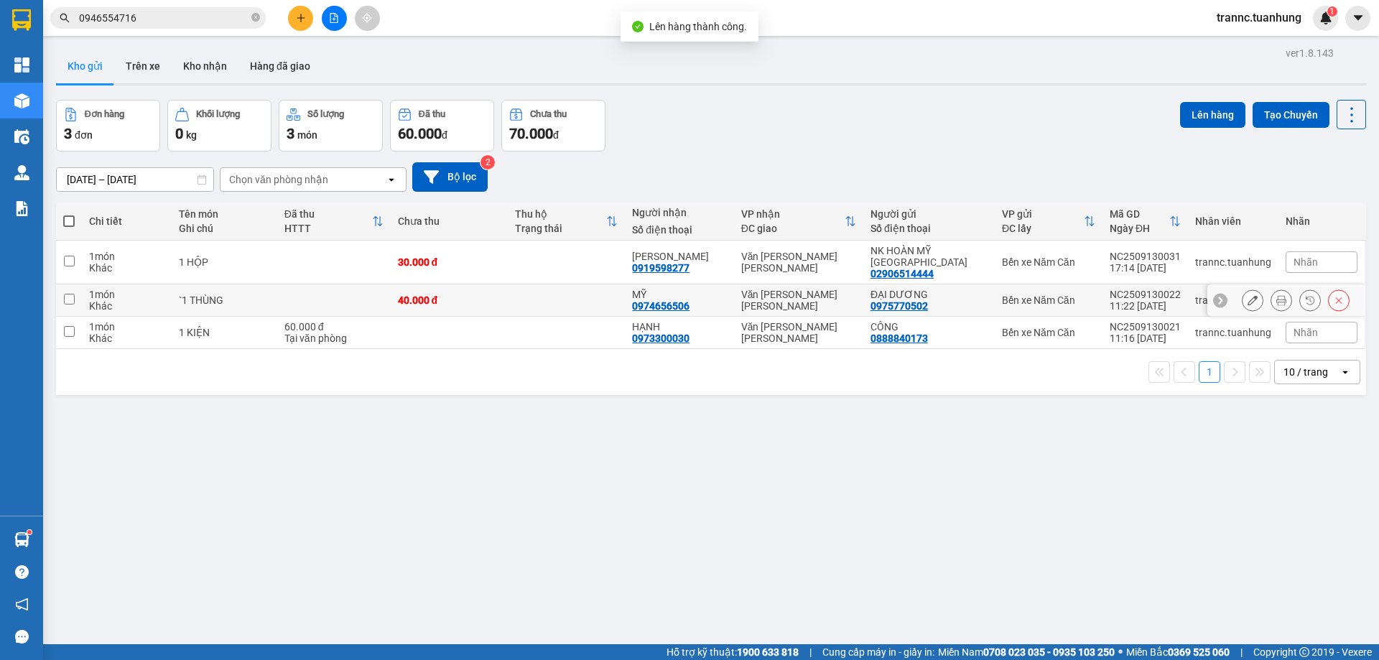
click at [651, 289] on div "MỸ" at bounding box center [679, 294] width 94 height 11
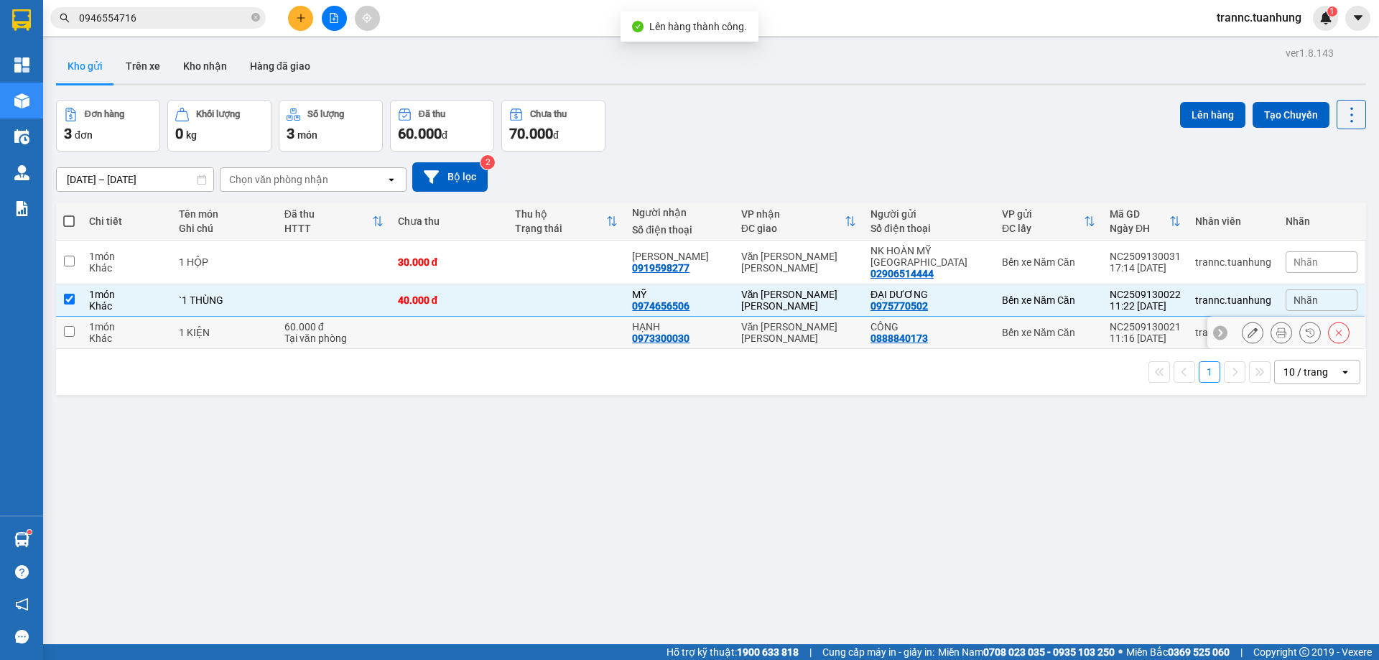
click at [645, 325] on td "HẠNH 0973300030" at bounding box center [679, 333] width 108 height 32
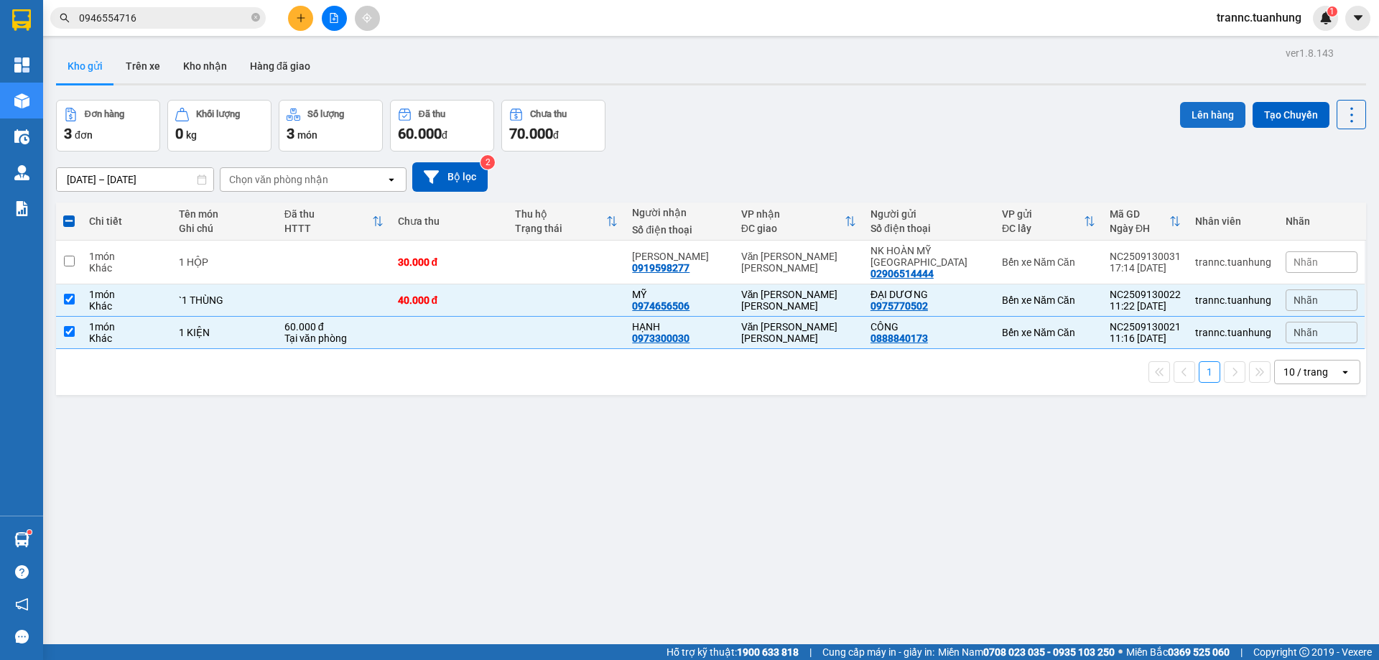
click at [1180, 114] on button "Lên hàng" at bounding box center [1212, 115] width 65 height 26
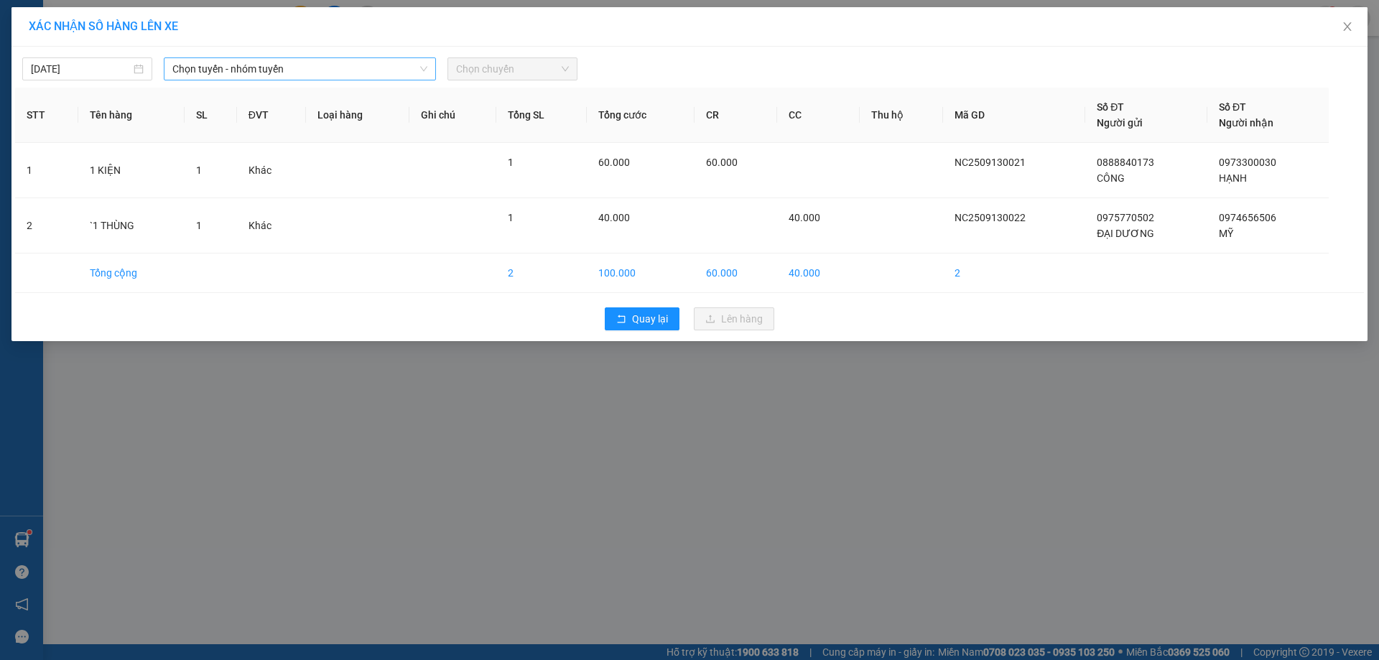
click at [343, 71] on span "Chọn tuyến - nhóm tuyến" at bounding box center [299, 69] width 255 height 22
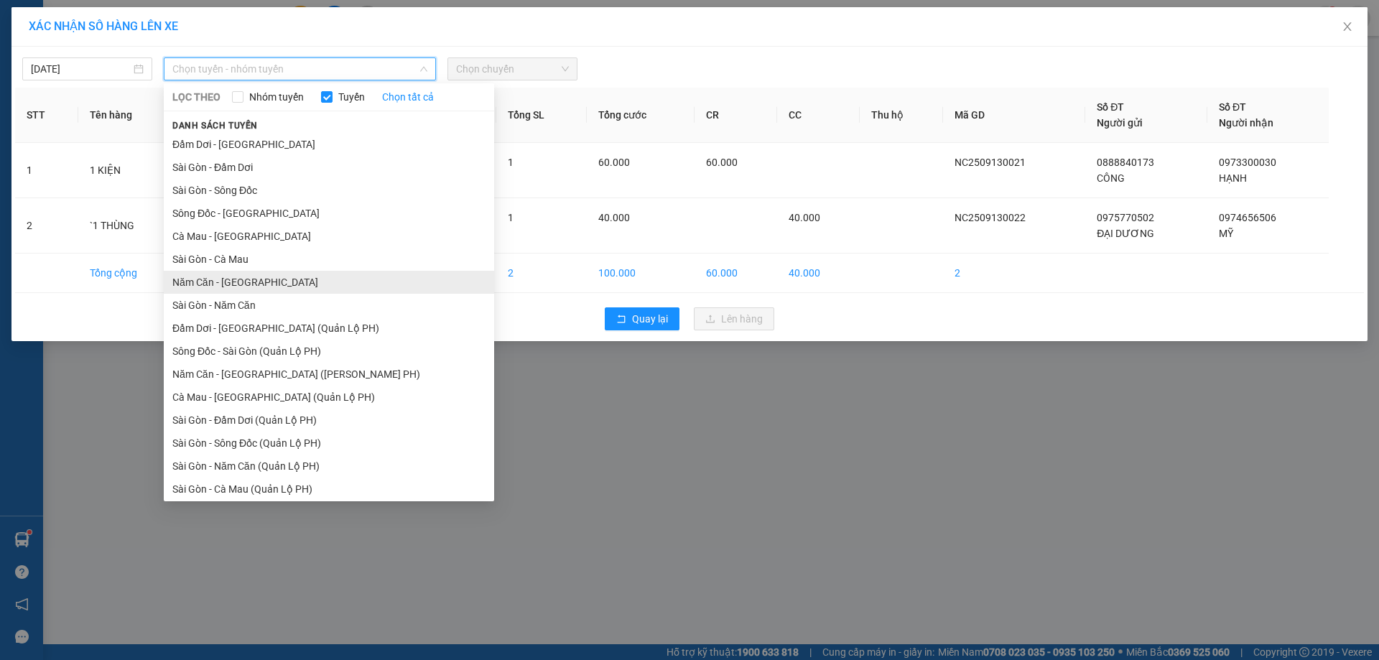
click at [228, 280] on li "Năm Căn - [GEOGRAPHIC_DATA]" at bounding box center [329, 282] width 330 height 23
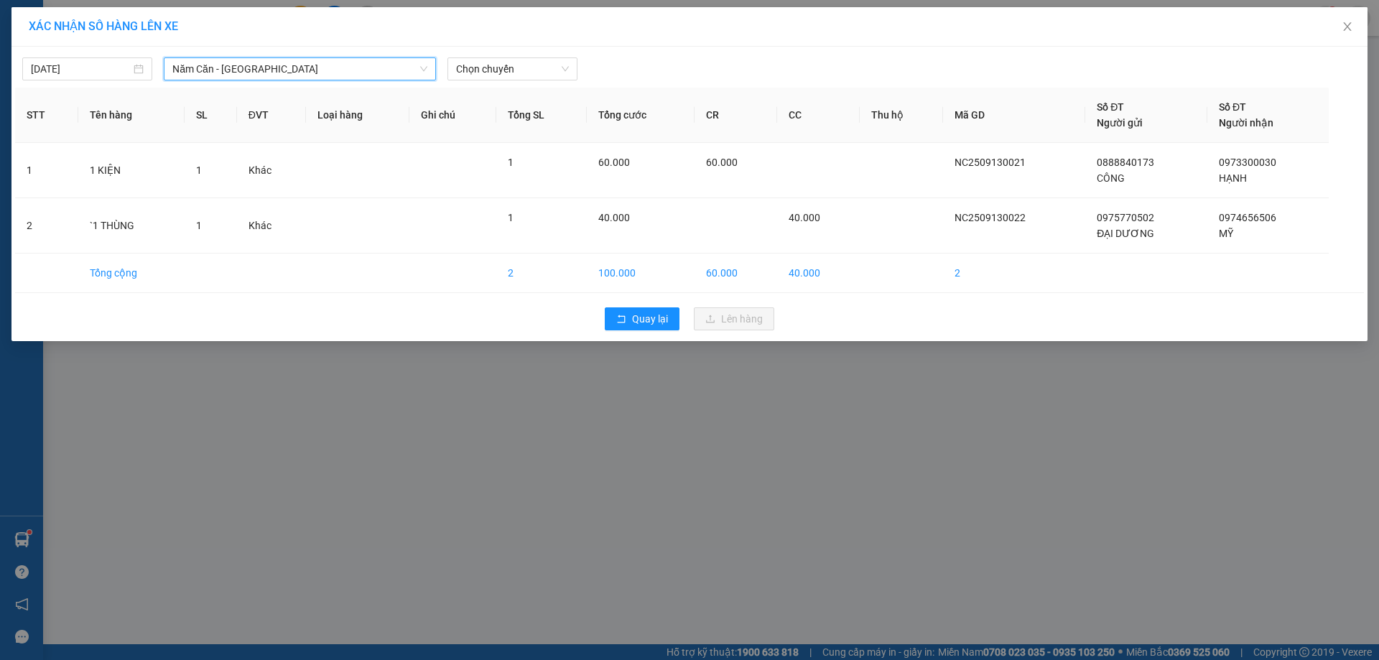
click at [579, 73] on div "Chọn chuyến" at bounding box center [513, 68] width 142 height 23
click at [567, 62] on span "Chọn chuyến" at bounding box center [512, 69] width 113 height 22
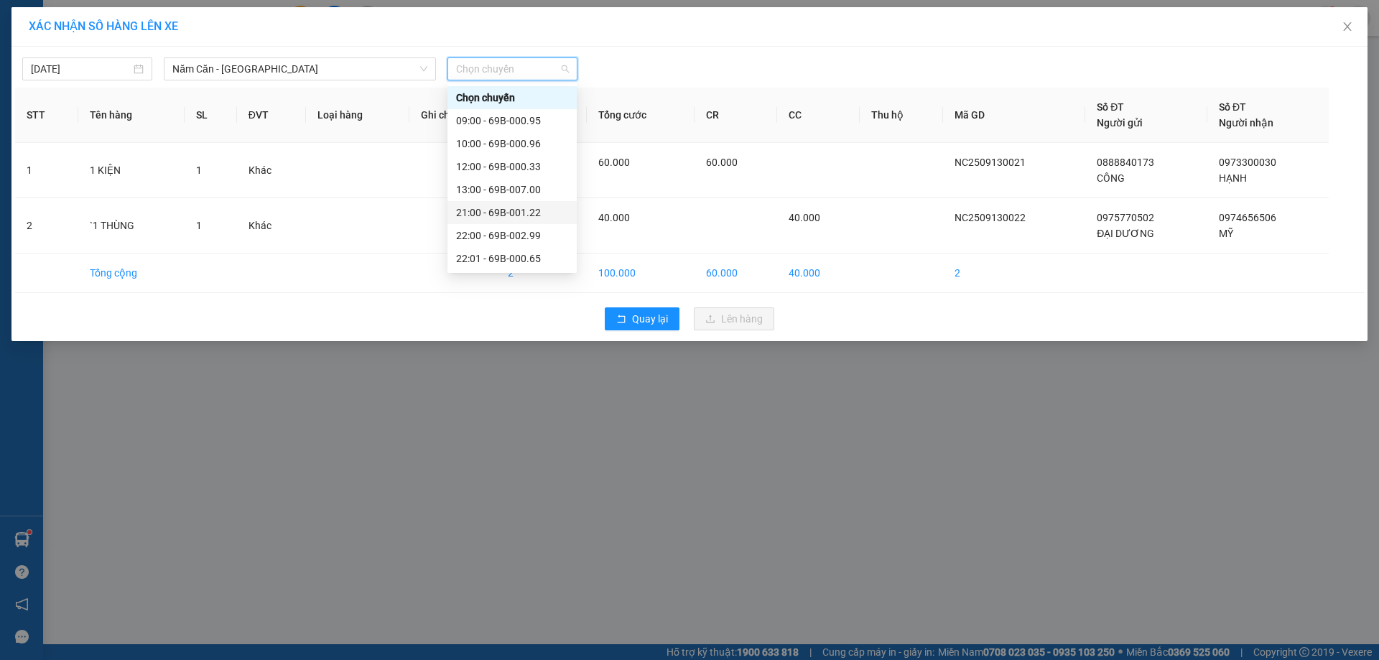
click at [526, 211] on div "21:00 - 69B-001.22" at bounding box center [512, 213] width 112 height 16
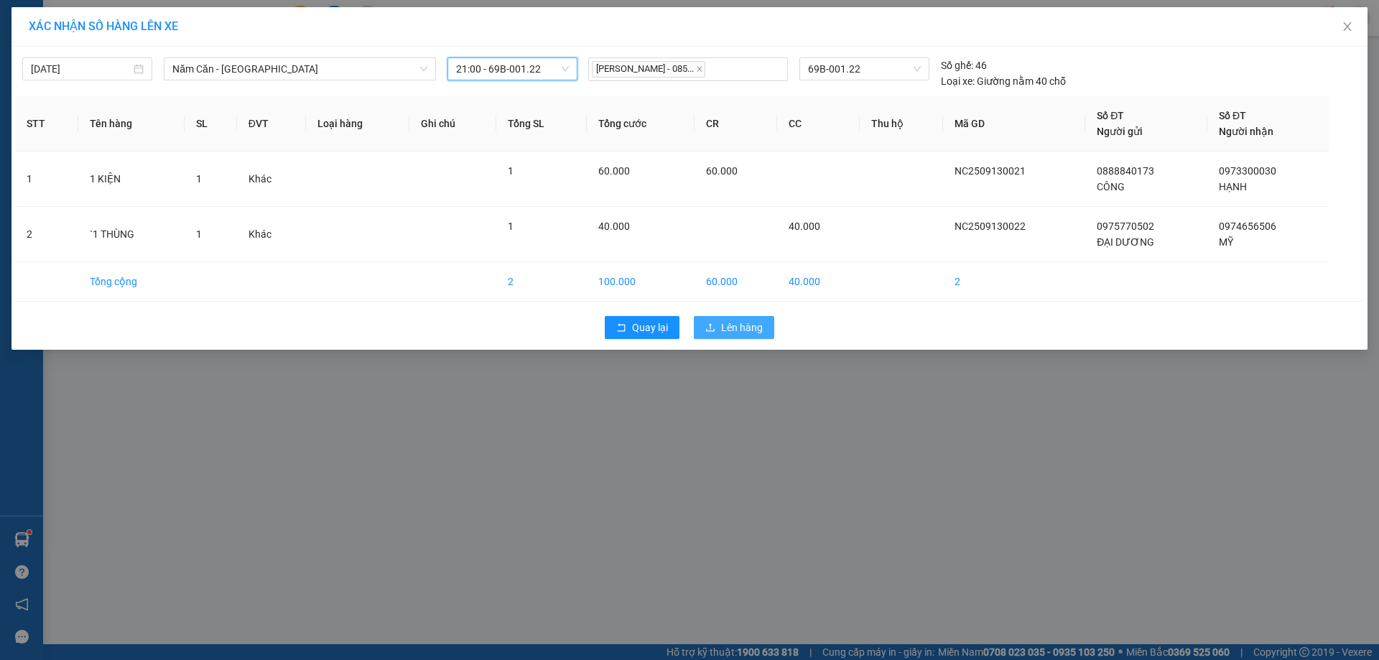
click at [749, 325] on span "Lên hàng" at bounding box center [742, 328] width 42 height 16
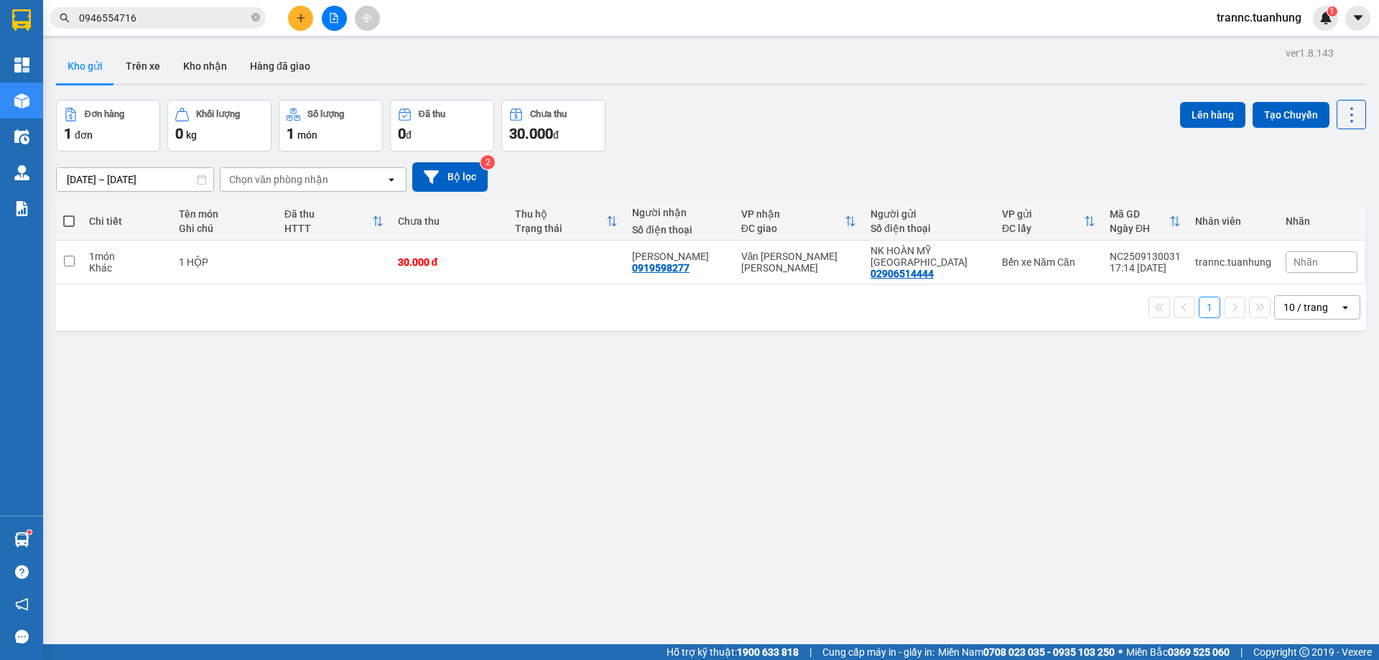
click at [203, 23] on input "0946554716" at bounding box center [164, 18] width 170 height 16
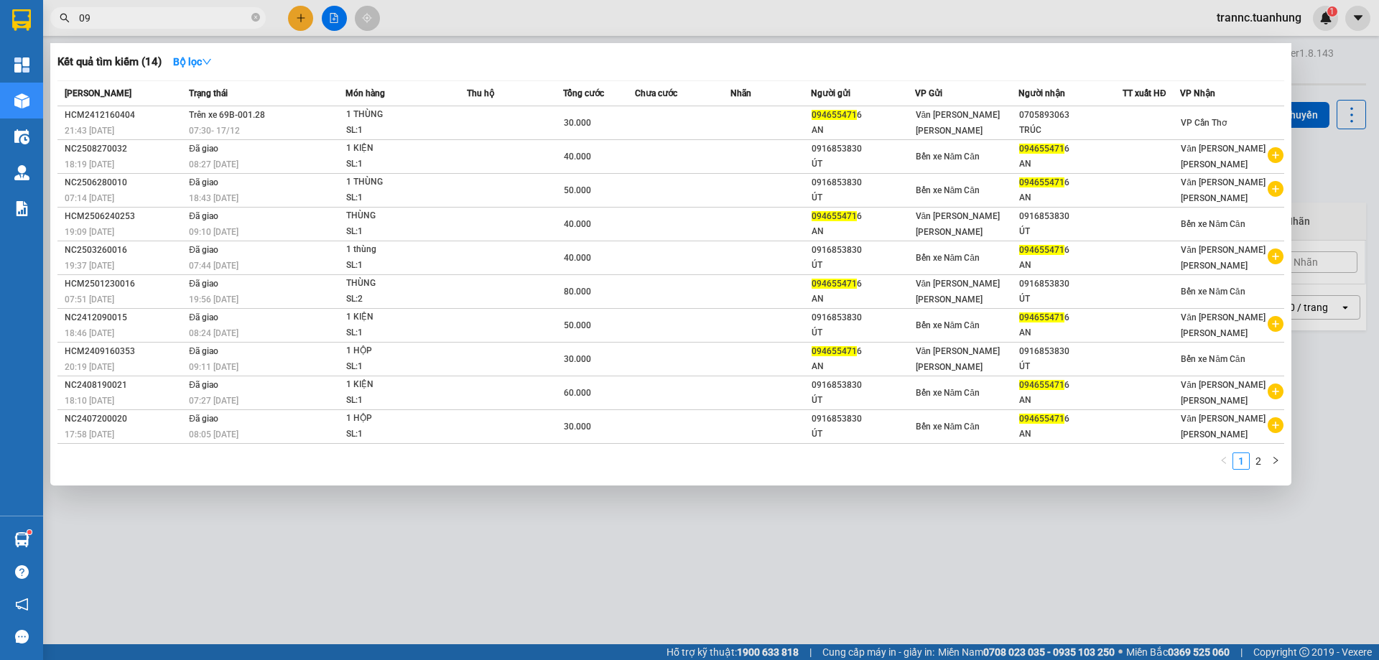
type input "0"
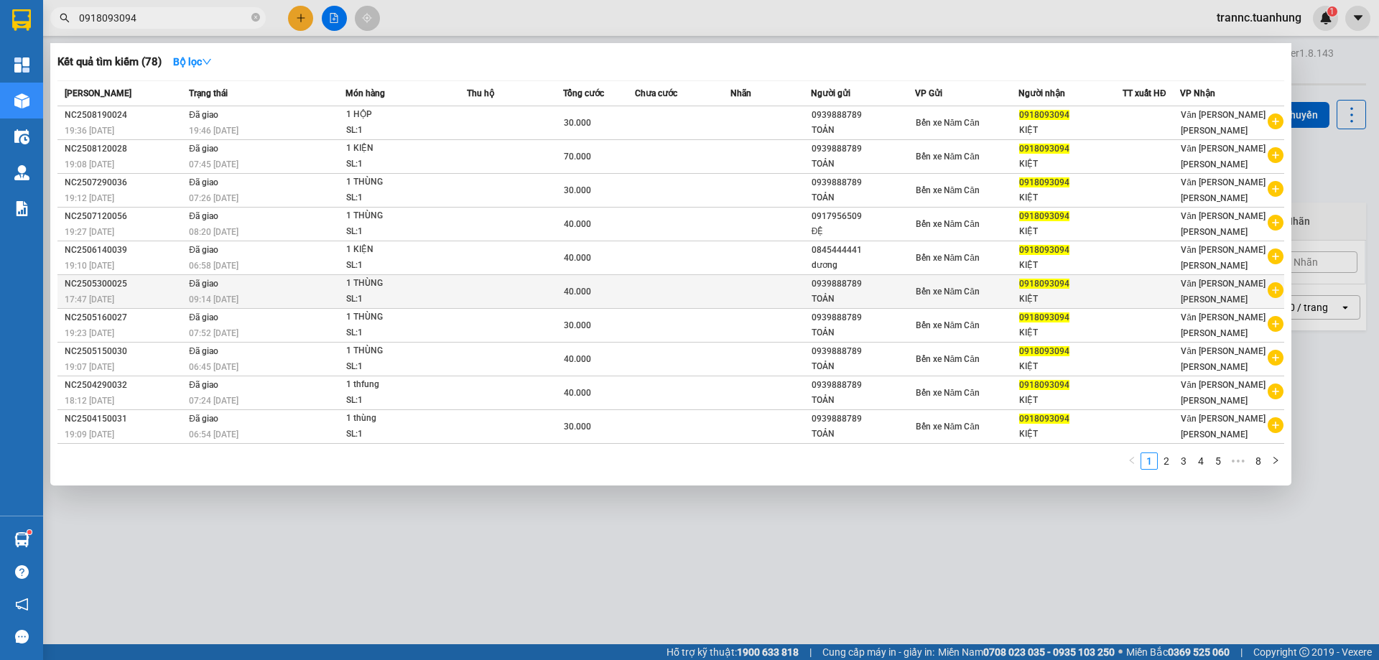
type input "0918093094"
click at [1276, 292] on icon "plus-circle" at bounding box center [1276, 290] width 16 height 16
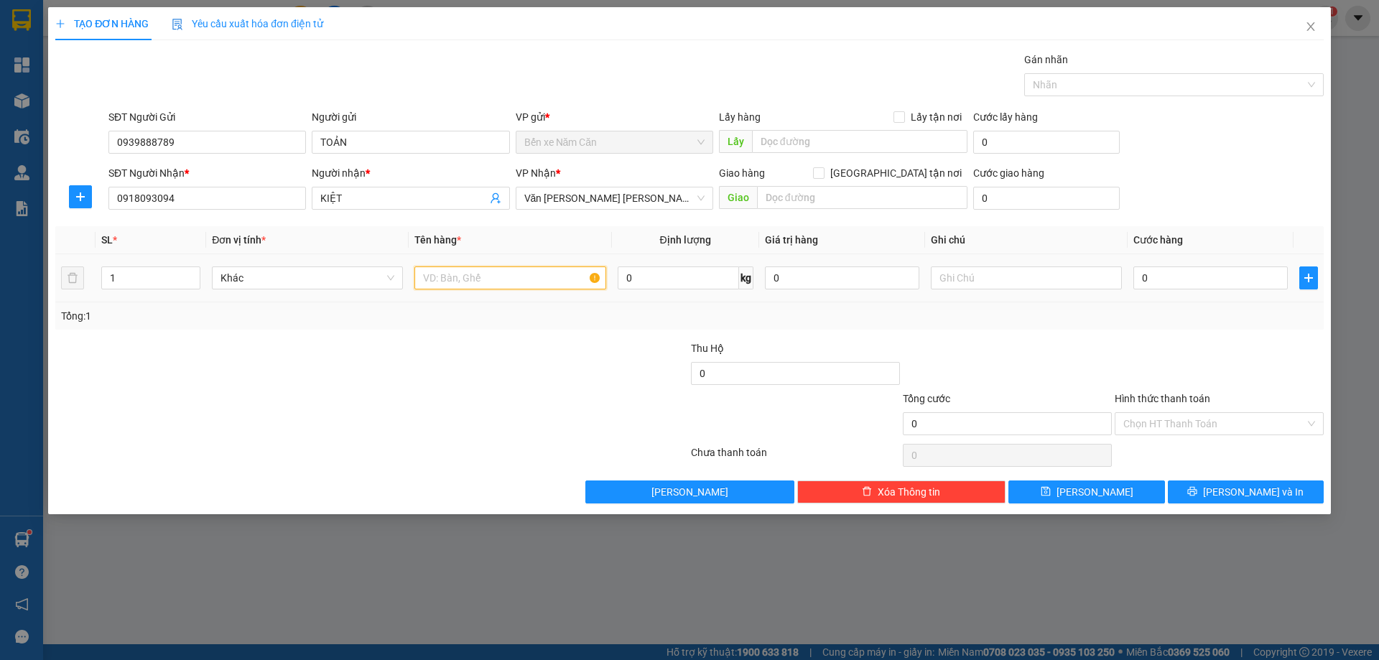
click at [514, 271] on input "text" at bounding box center [510, 278] width 191 height 23
type input "1 THÙNG"
click at [1175, 278] on input "0" at bounding box center [1211, 278] width 154 height 23
click at [1179, 332] on div "Transit Pickup Surcharge Ids Transit Deliver Surcharge Ids Transit Deliver Surc…" at bounding box center [689, 278] width 1269 height 452
click at [1164, 420] on input "Hình thức thanh toán" at bounding box center [1215, 424] width 182 height 22
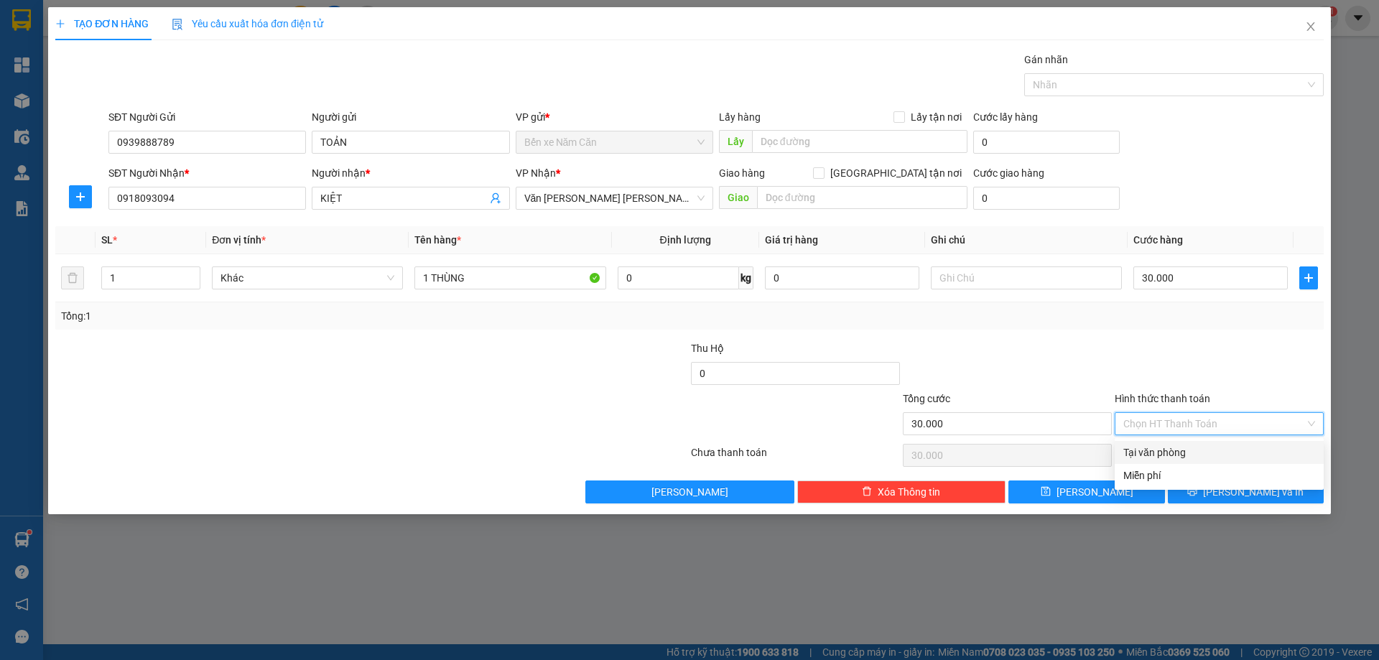
click at [1163, 448] on div "Tại văn phòng" at bounding box center [1220, 453] width 192 height 16
click at [1260, 494] on span "[PERSON_NAME] và In" at bounding box center [1253, 492] width 101 height 16
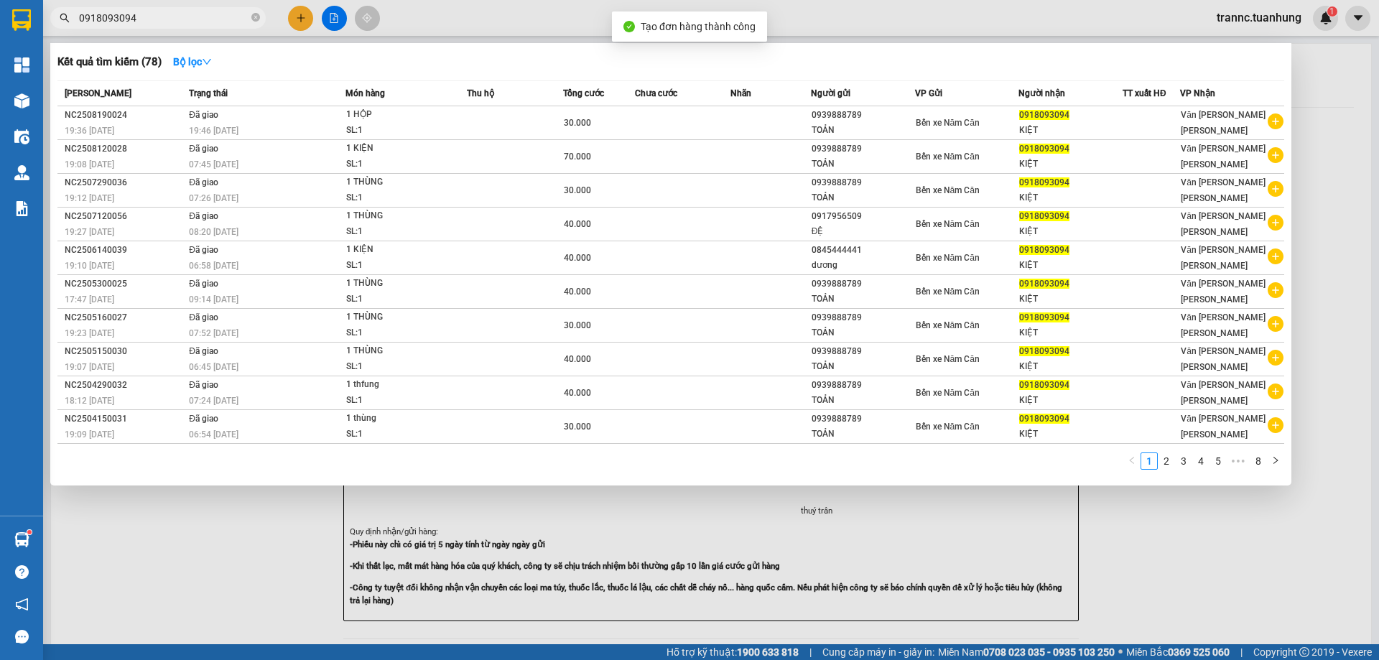
drag, startPoint x: 1214, startPoint y: 560, endPoint x: 1193, endPoint y: 529, distance: 36.7
click at [1214, 554] on div at bounding box center [689, 330] width 1379 height 660
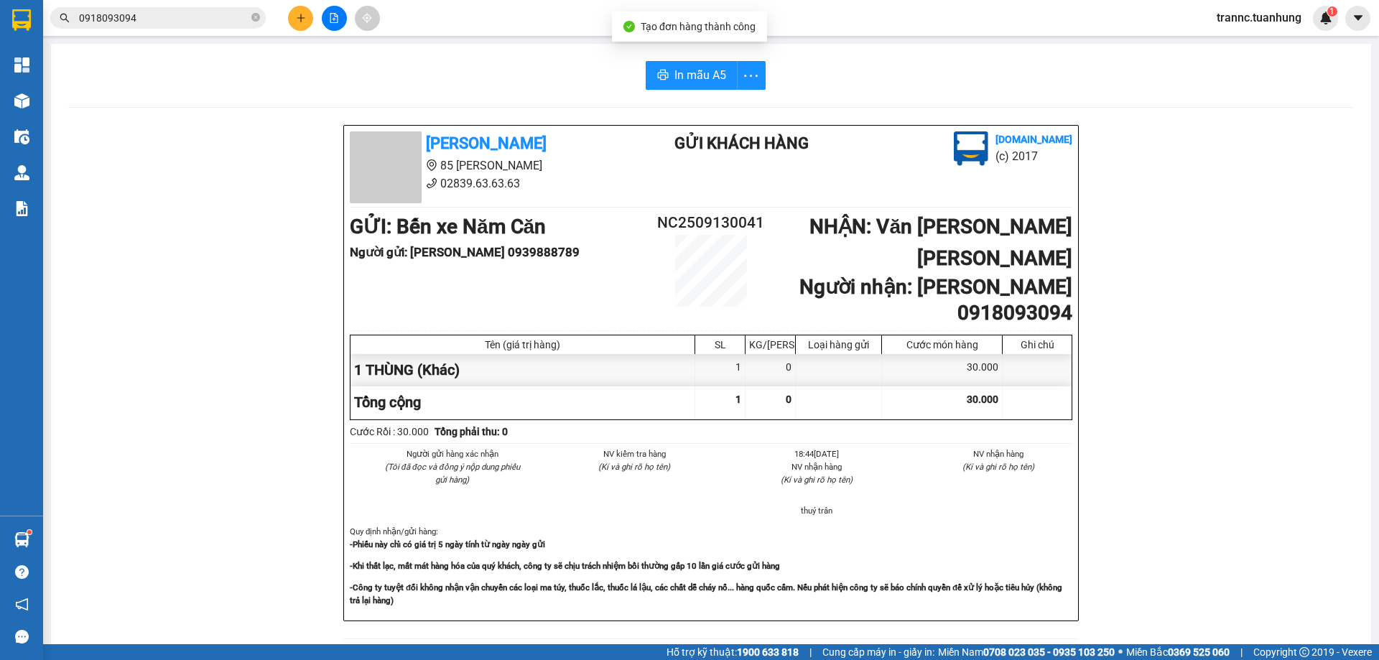
click at [690, 55] on div "In mẫu A5 Tuấn Hưng 85 Lý Chiêu Hoàng 02839.63.63.63 Gửi khách hàng Vexere.com …" at bounding box center [711, 613] width 1320 height 1139
click at [698, 69] on span "In mẫu A5" at bounding box center [701, 75] width 52 height 18
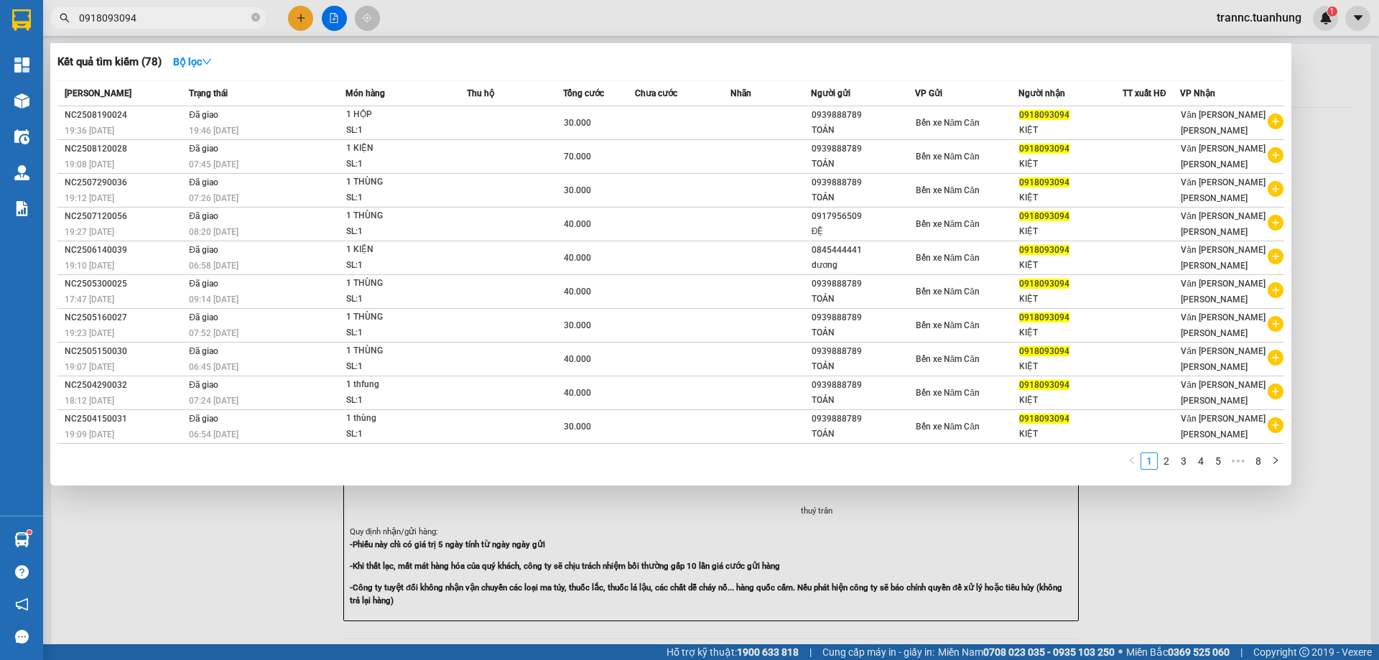
click at [156, 13] on input "0918093094" at bounding box center [164, 18] width 170 height 16
type input "0"
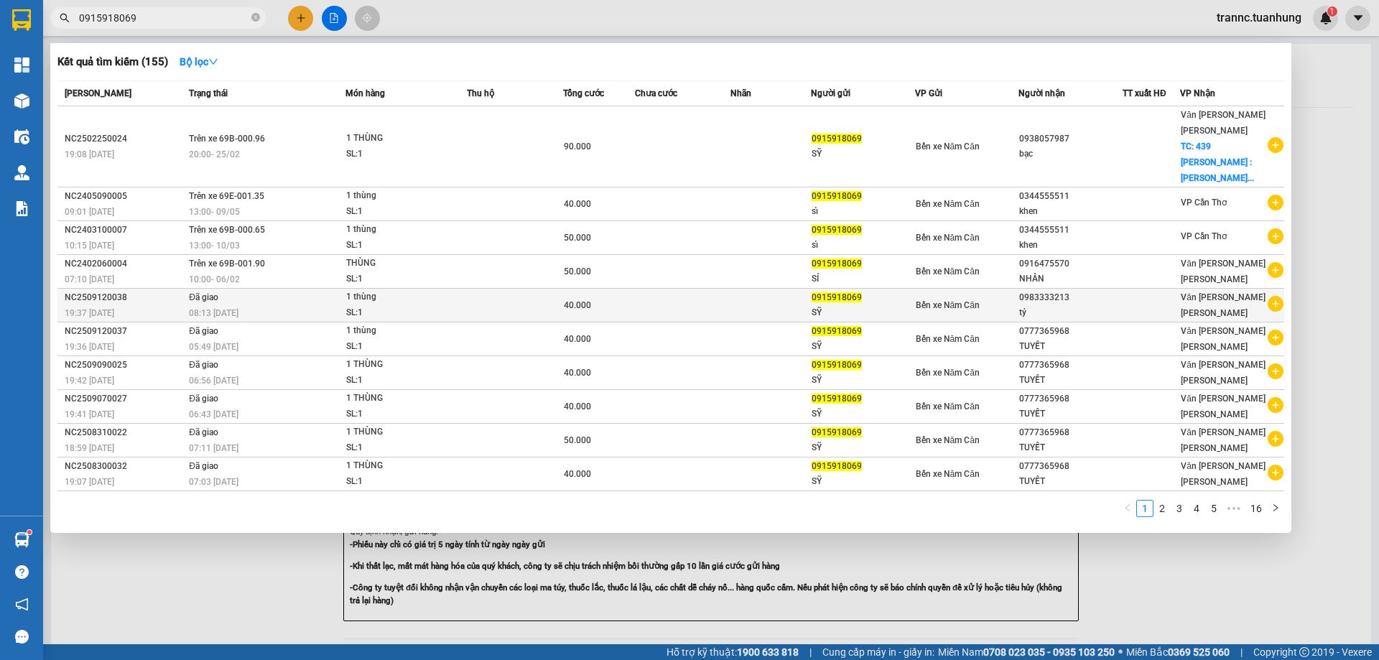
type input "0915918069"
click at [1277, 296] on icon "plus-circle" at bounding box center [1276, 304] width 16 height 16
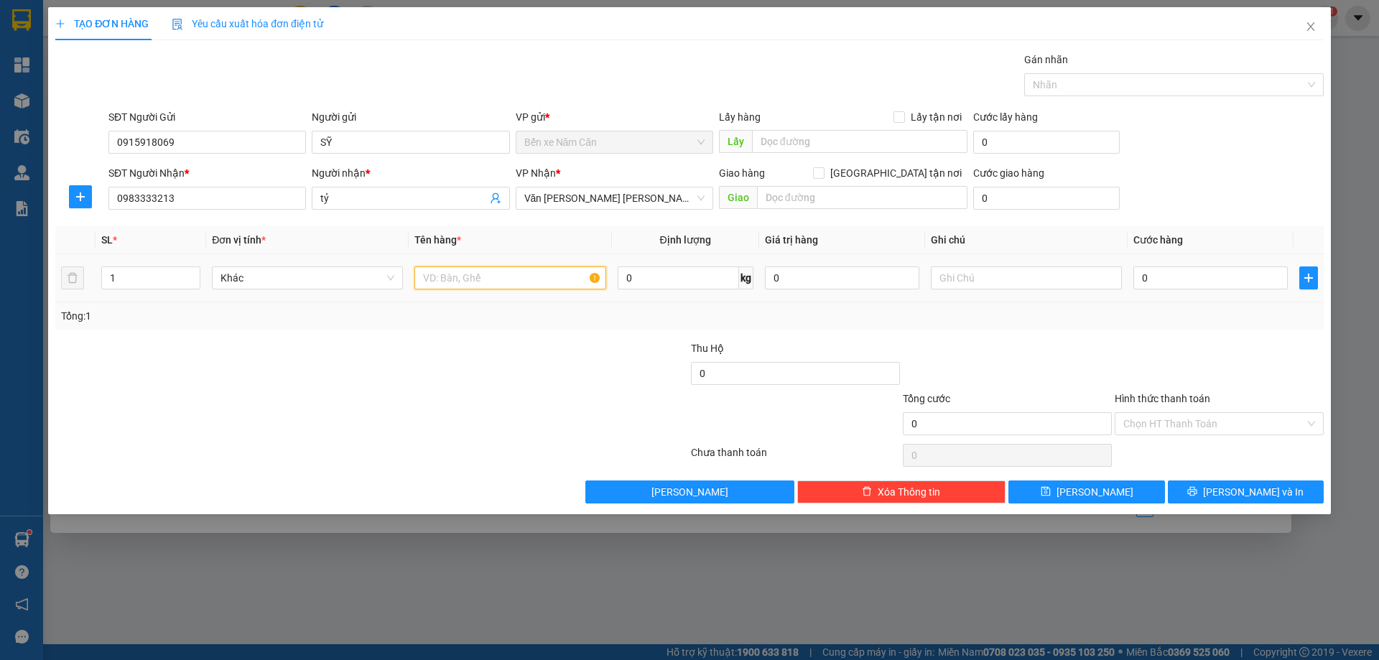
click at [546, 275] on input "text" at bounding box center [510, 278] width 191 height 23
type input "1 THÙNG"
click at [1172, 276] on input "0" at bounding box center [1211, 278] width 154 height 23
type input "3"
click at [1171, 336] on div "Transit Pickup Surcharge Ids Transit Deliver Surcharge Ids Transit Deliver Surc…" at bounding box center [689, 278] width 1269 height 452
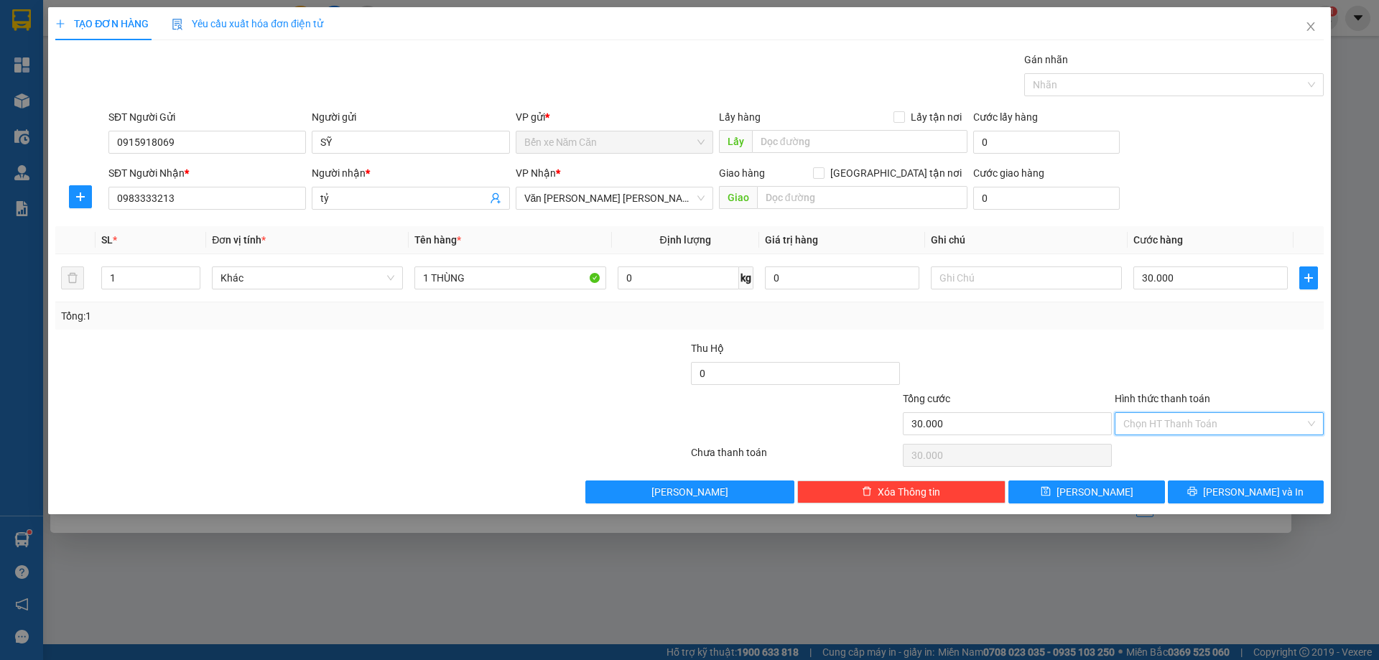
click at [1186, 430] on input "Hình thức thanh toán" at bounding box center [1215, 424] width 182 height 22
click at [1178, 450] on div "Tại văn phòng" at bounding box center [1220, 453] width 192 height 16
click at [1205, 486] on button "[PERSON_NAME] và In" at bounding box center [1246, 492] width 156 height 23
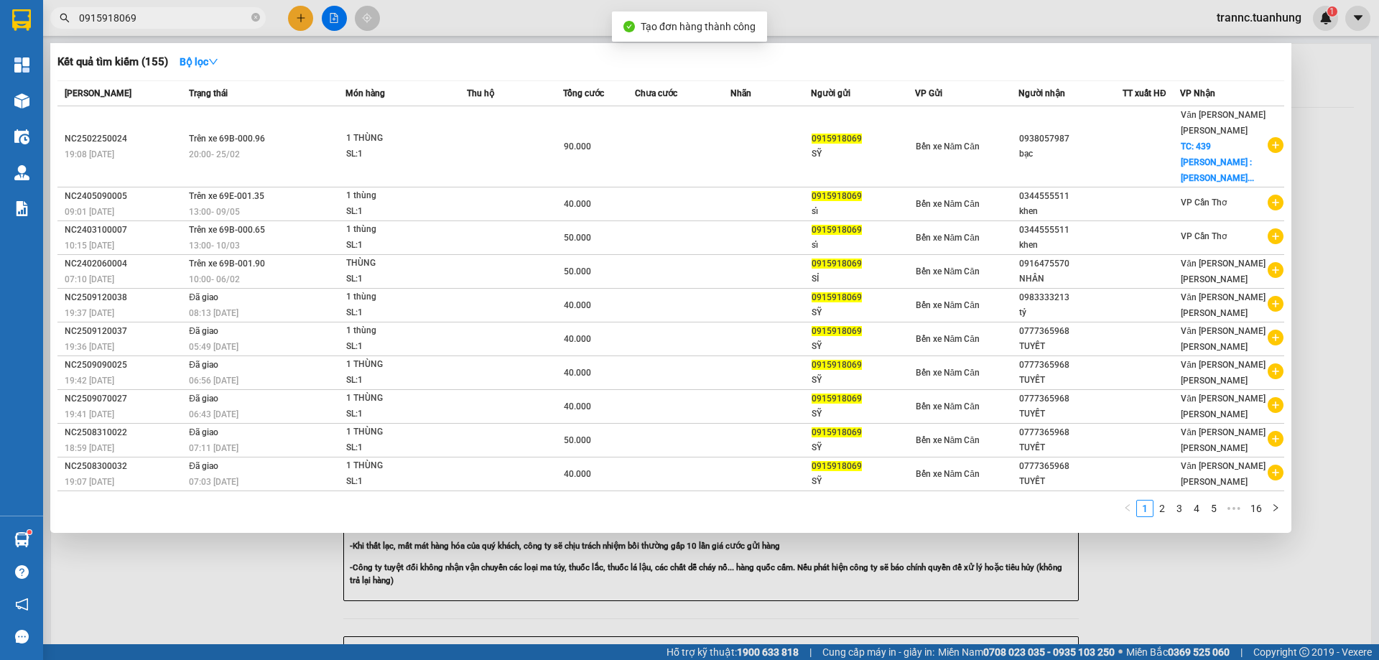
click at [1150, 550] on div at bounding box center [689, 330] width 1379 height 660
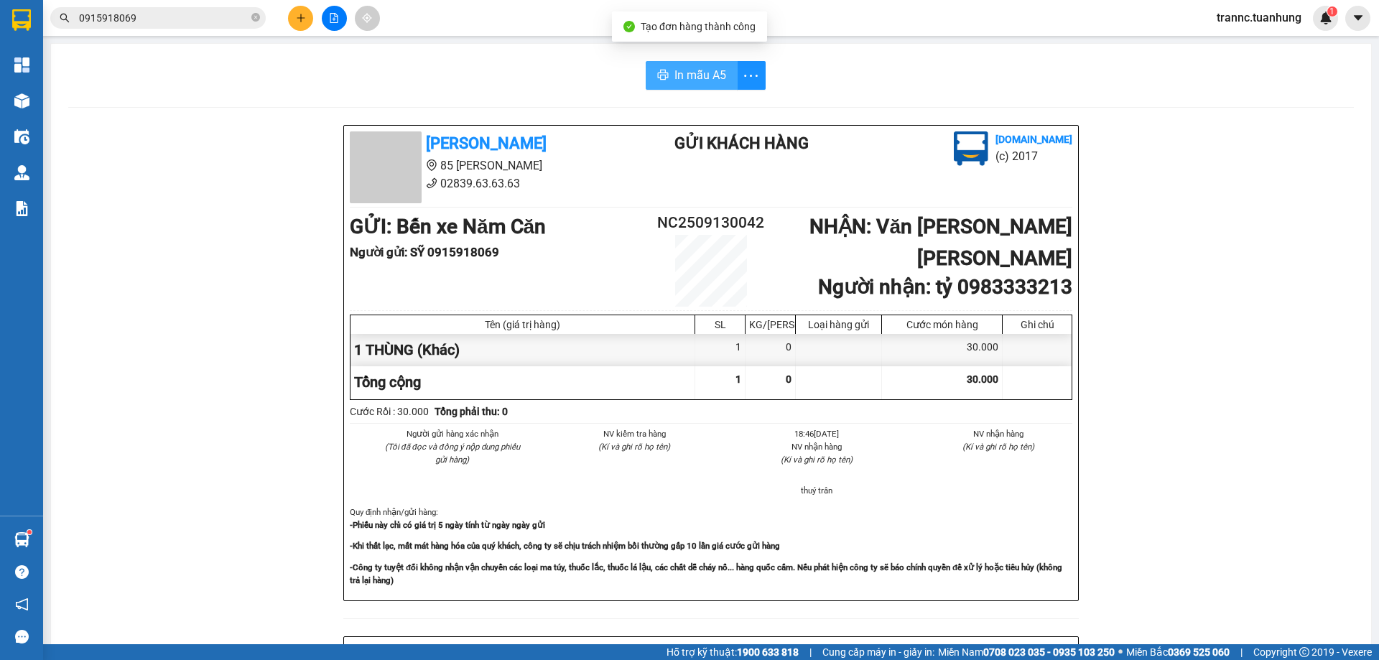
click at [675, 67] on span "In mẫu A5" at bounding box center [701, 75] width 52 height 18
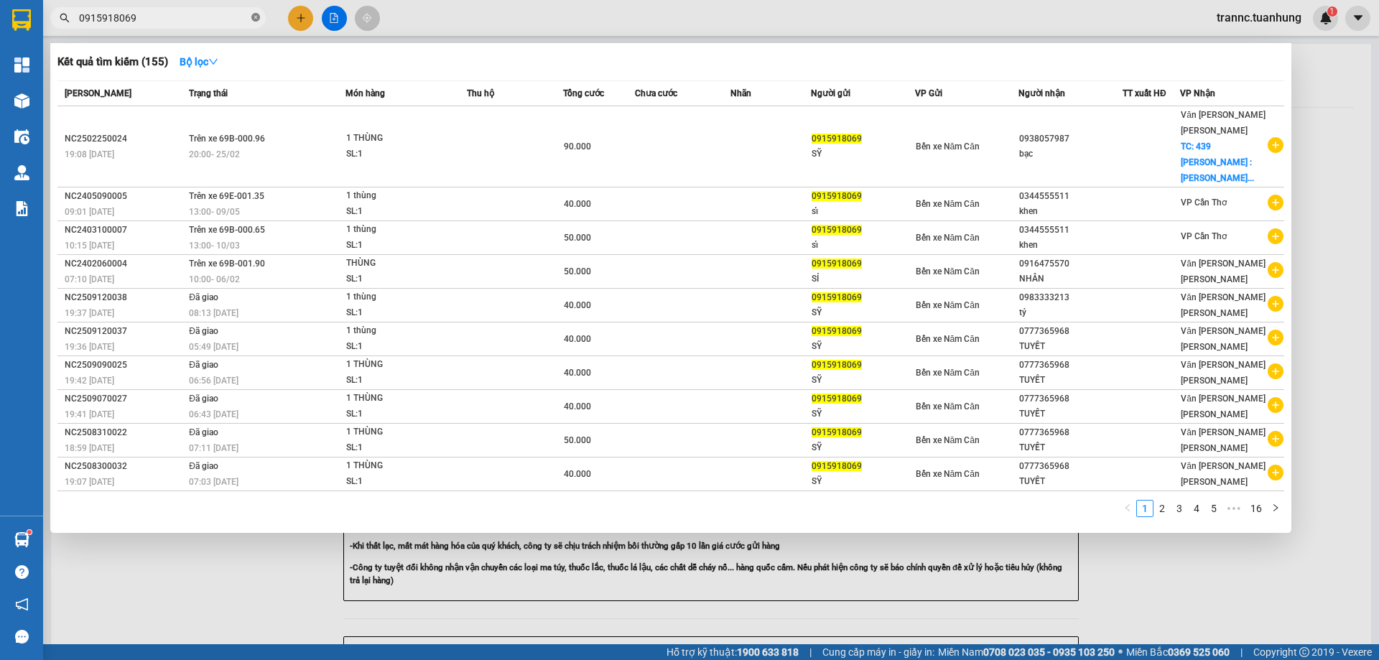
click at [257, 19] on icon "close-circle" at bounding box center [255, 17] width 9 height 9
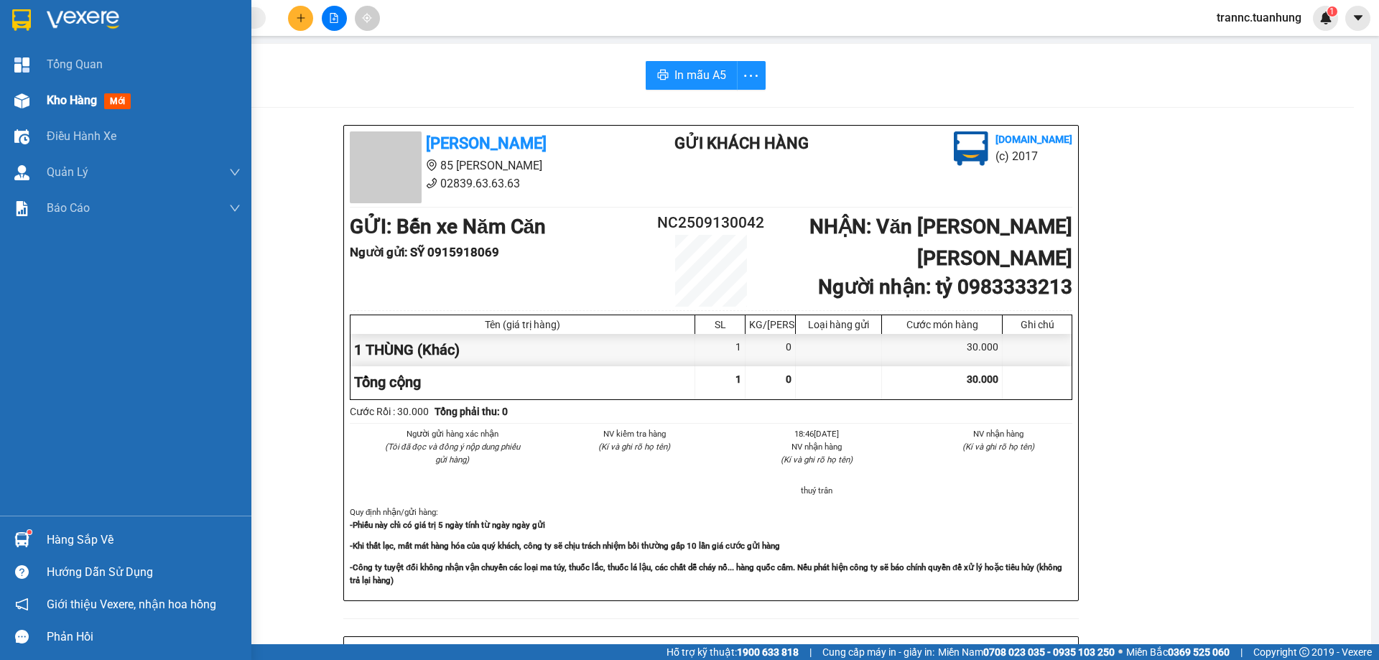
click at [124, 98] on span "mới" at bounding box center [117, 101] width 27 height 16
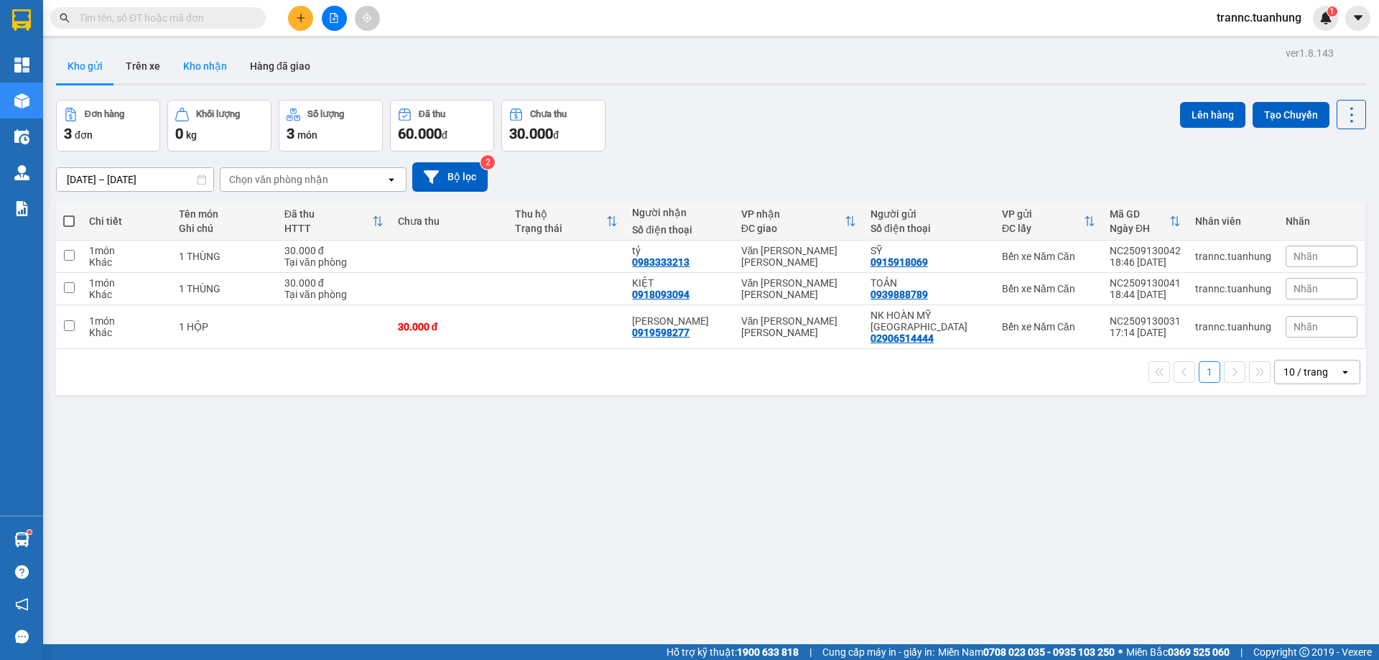
click at [223, 69] on button "Kho nhận" at bounding box center [205, 66] width 67 height 34
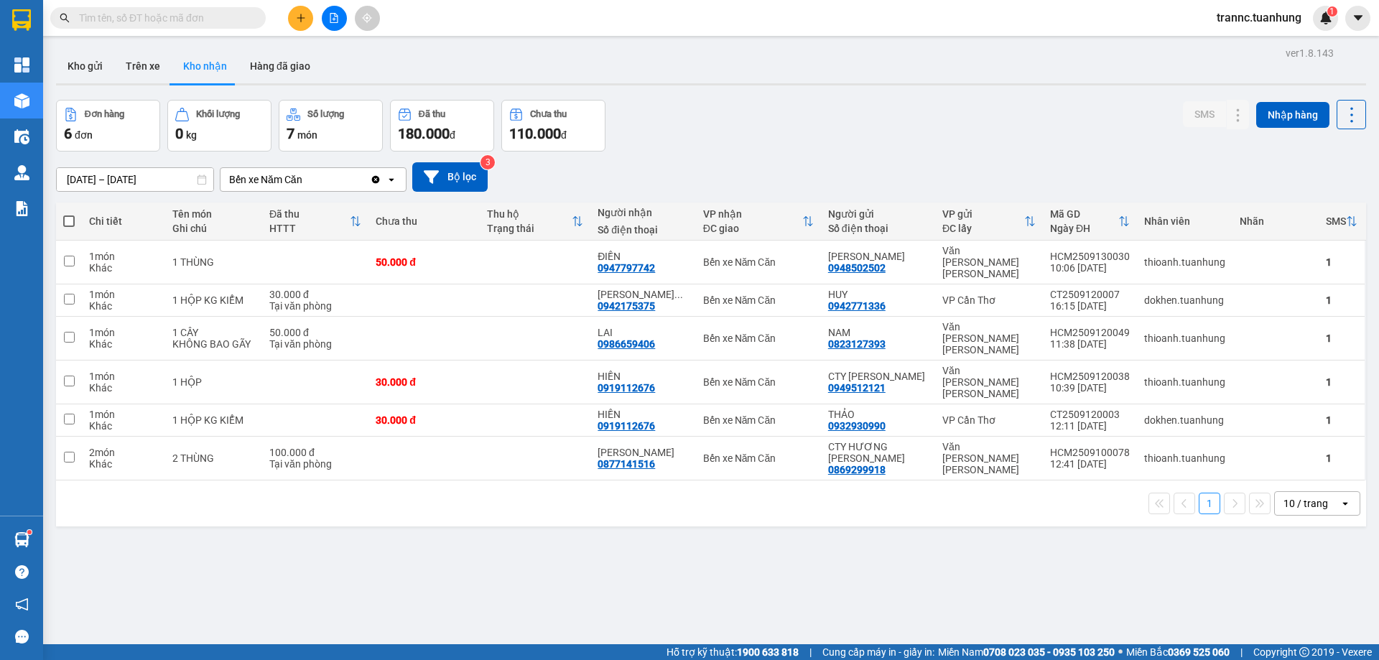
click at [223, 20] on input "text" at bounding box center [164, 18] width 170 height 16
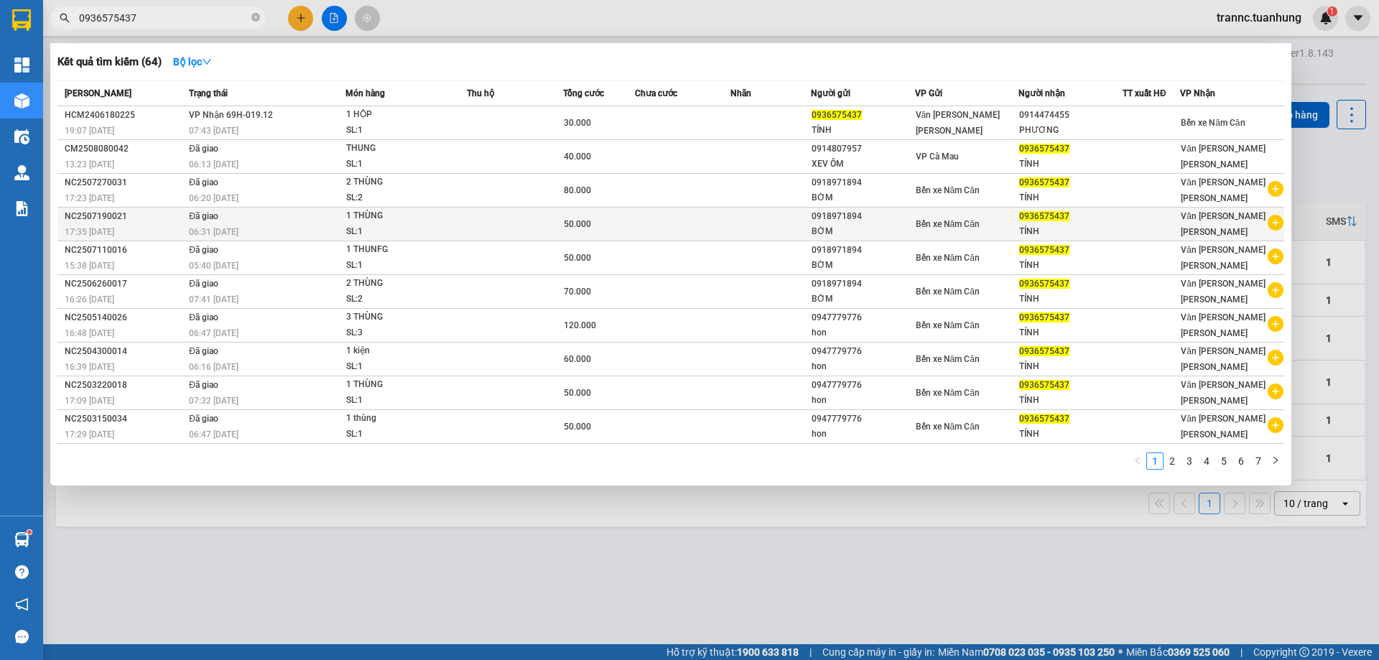
click at [1274, 222] on icon "plus-circle" at bounding box center [1276, 223] width 16 height 16
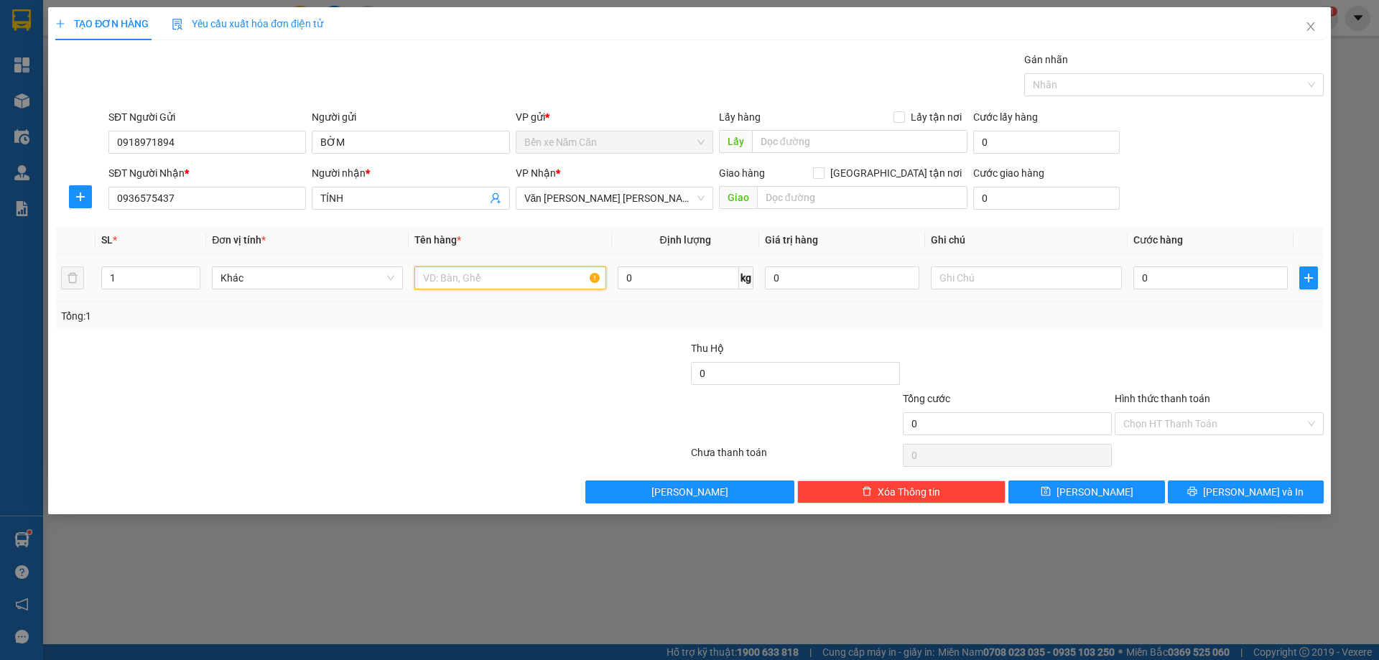
click at [556, 273] on input "text" at bounding box center [510, 278] width 191 height 23
click at [1152, 277] on input "0" at bounding box center [1211, 278] width 154 height 23
click at [1217, 423] on input "Hình thức thanh toán" at bounding box center [1215, 424] width 182 height 22
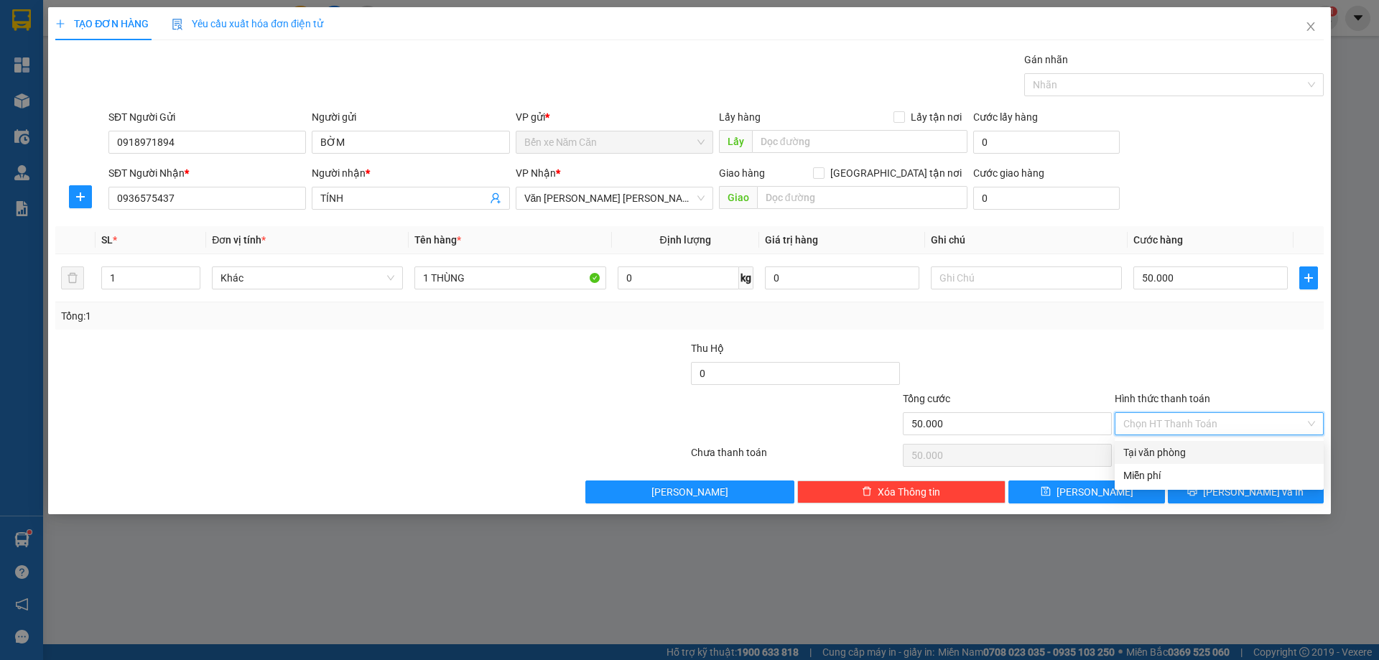
click at [1159, 453] on div "Tại văn phòng" at bounding box center [1220, 453] width 192 height 16
click at [1198, 492] on icon "printer" at bounding box center [1192, 491] width 9 height 9
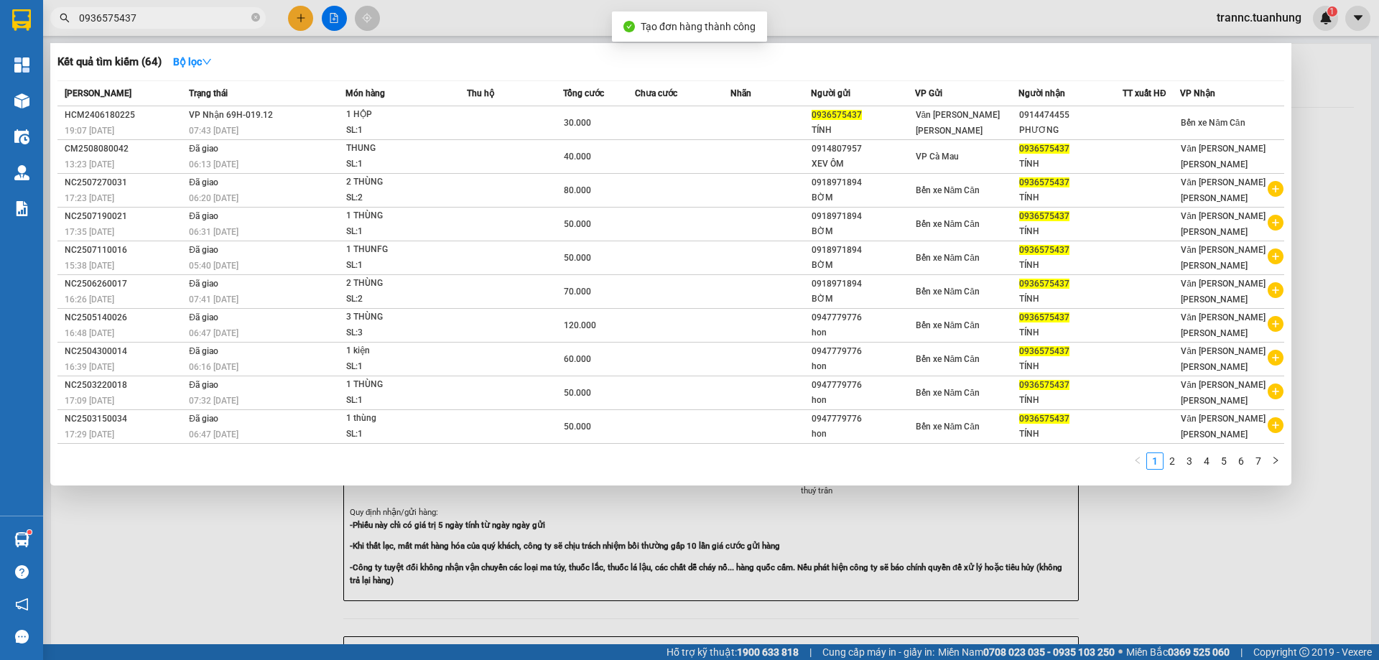
click at [1239, 535] on div at bounding box center [689, 330] width 1379 height 660
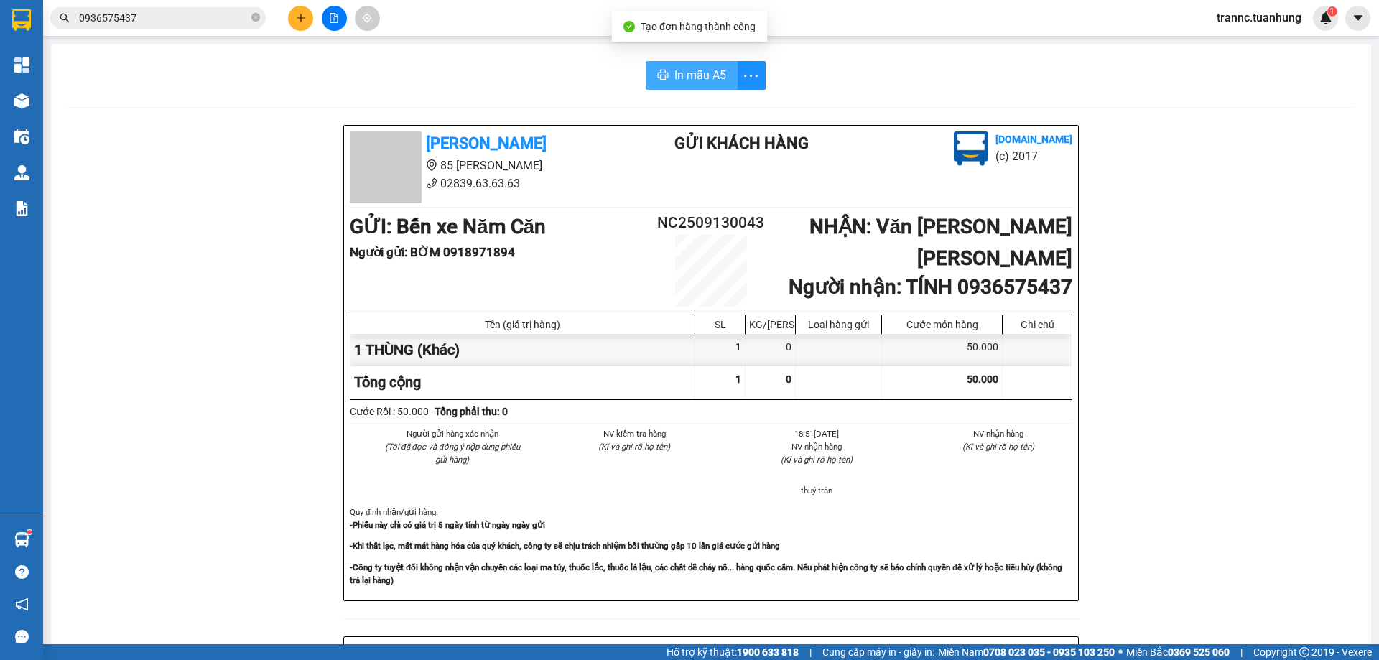
click at [698, 73] on span "In mẫu A5" at bounding box center [701, 75] width 52 height 18
drag, startPoint x: 1162, startPoint y: 515, endPoint x: 1159, endPoint y: 499, distance: 16.1
click at [1162, 509] on div "Tuấn Hưng 85 Lý Chiêu Hoàng 02839.63.63.63 Gửi khách hàng Vexere.com (c) 2017 G…" at bounding box center [711, 635] width 1286 height 1020
click at [233, 22] on input "0936575437" at bounding box center [164, 18] width 170 height 16
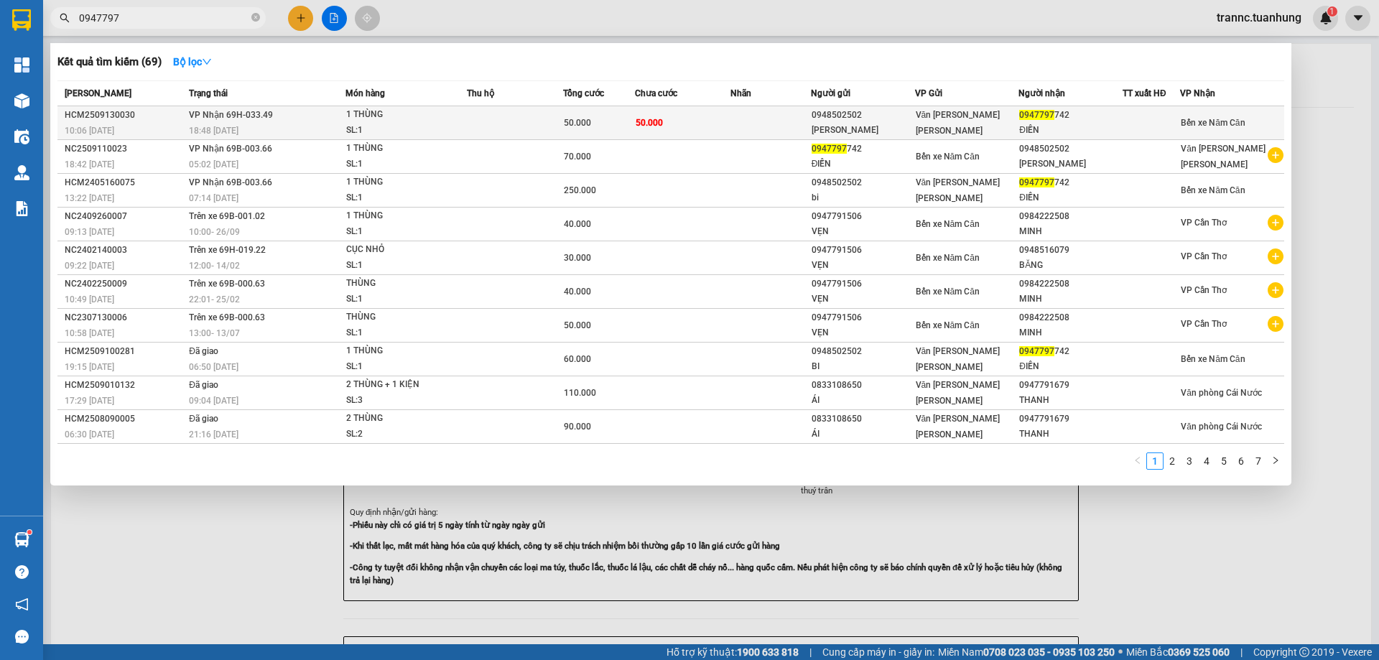
click at [341, 122] on td "VP Nhận 69H-033.49 18:48 - 13/09" at bounding box center [265, 123] width 160 height 34
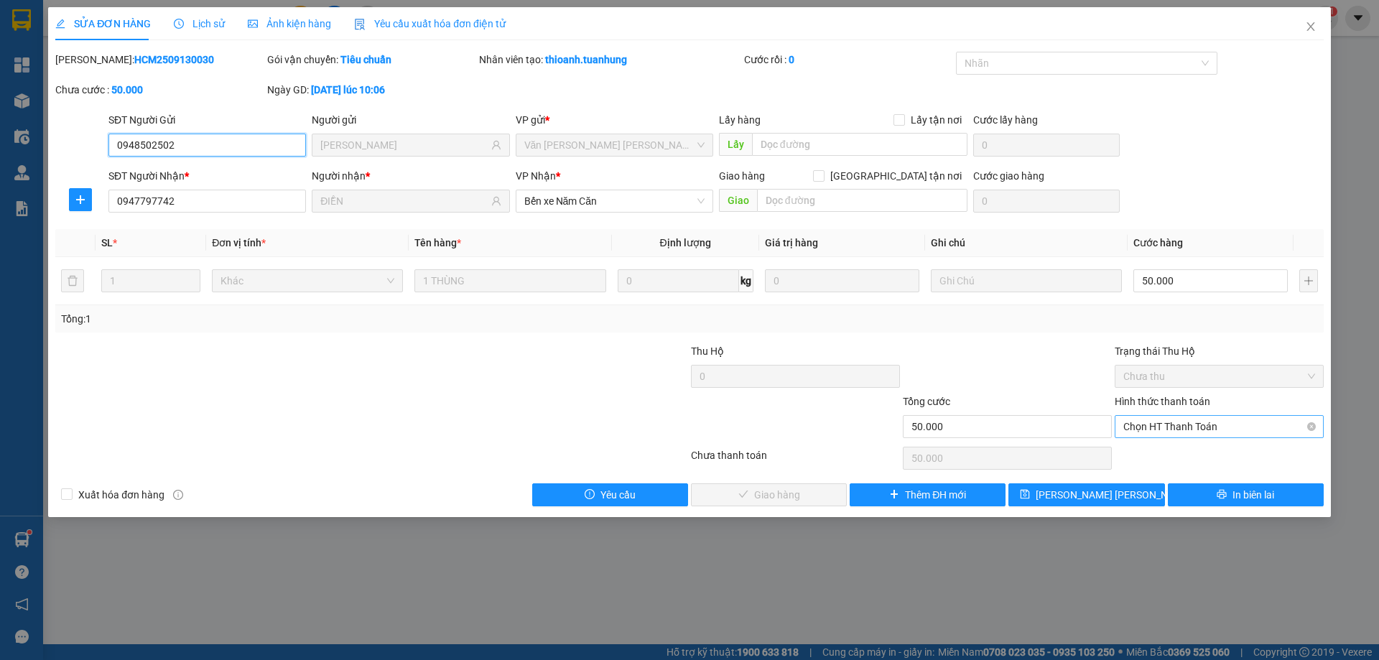
click at [1152, 433] on span "Chọn HT Thanh Toán" at bounding box center [1220, 427] width 192 height 22
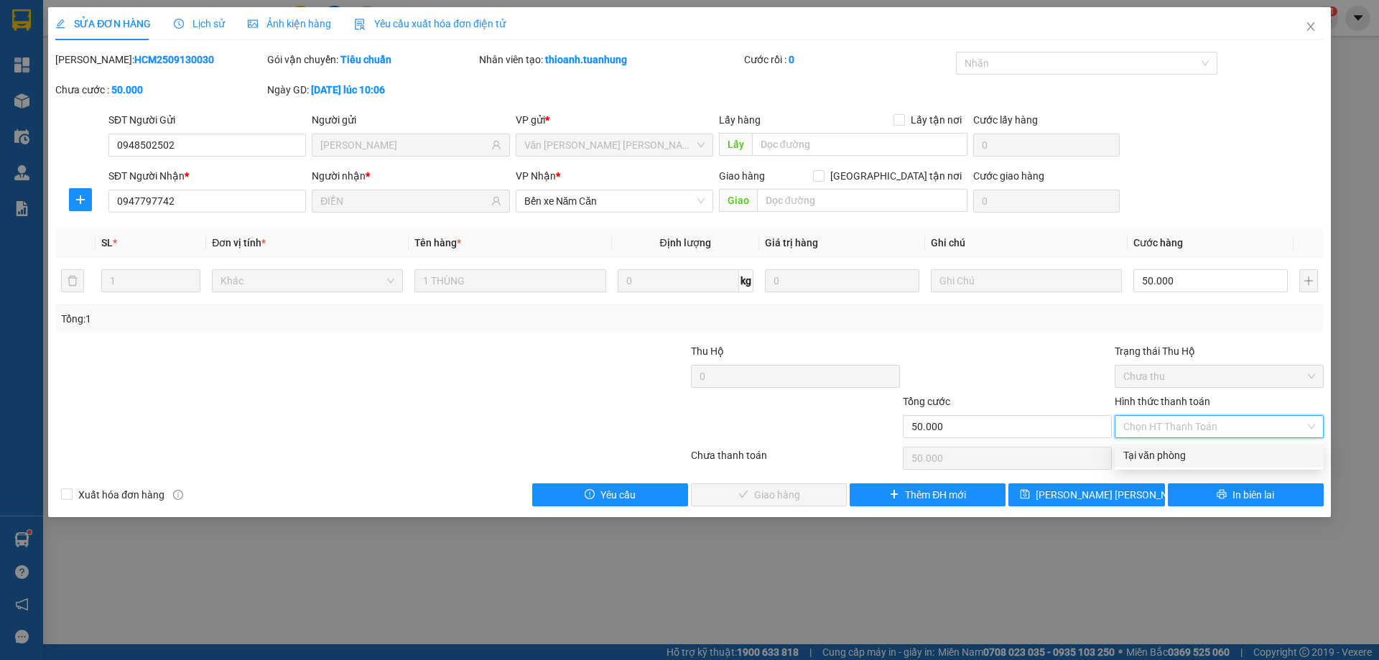
click at [1145, 449] on div "Tại văn phòng" at bounding box center [1220, 456] width 192 height 16
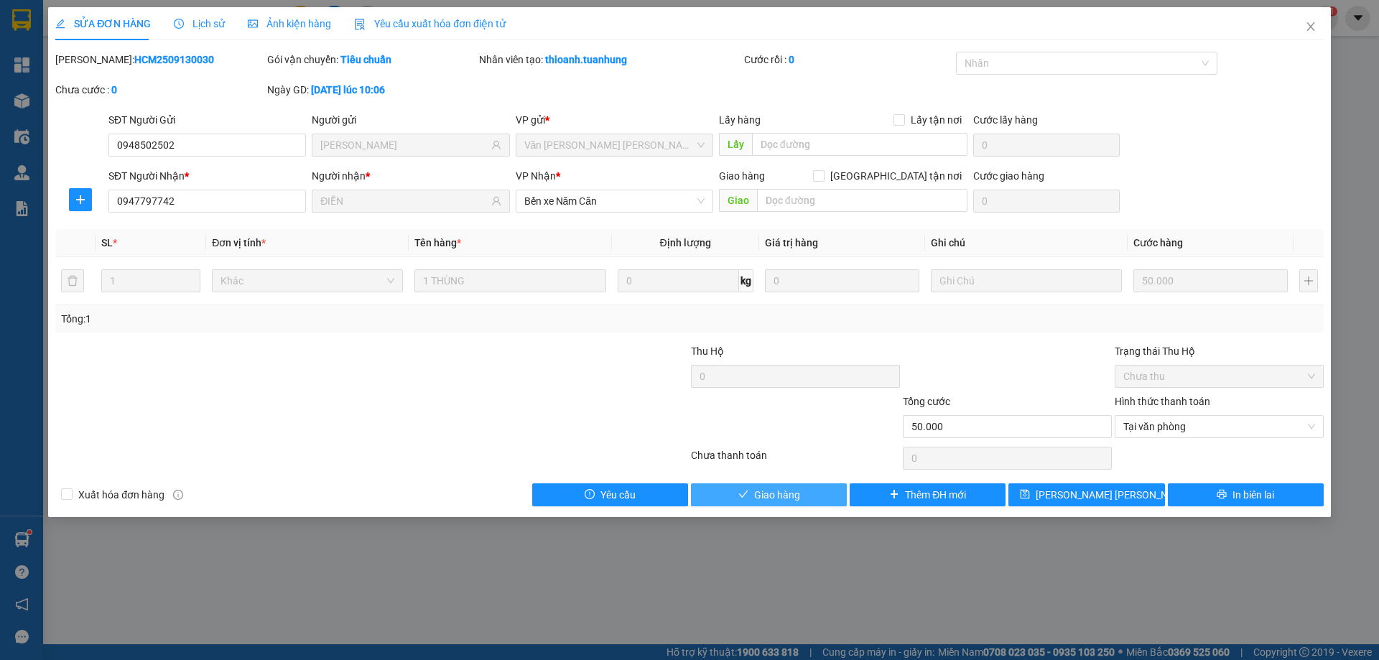
click at [811, 497] on button "Giao hàng" at bounding box center [769, 495] width 156 height 23
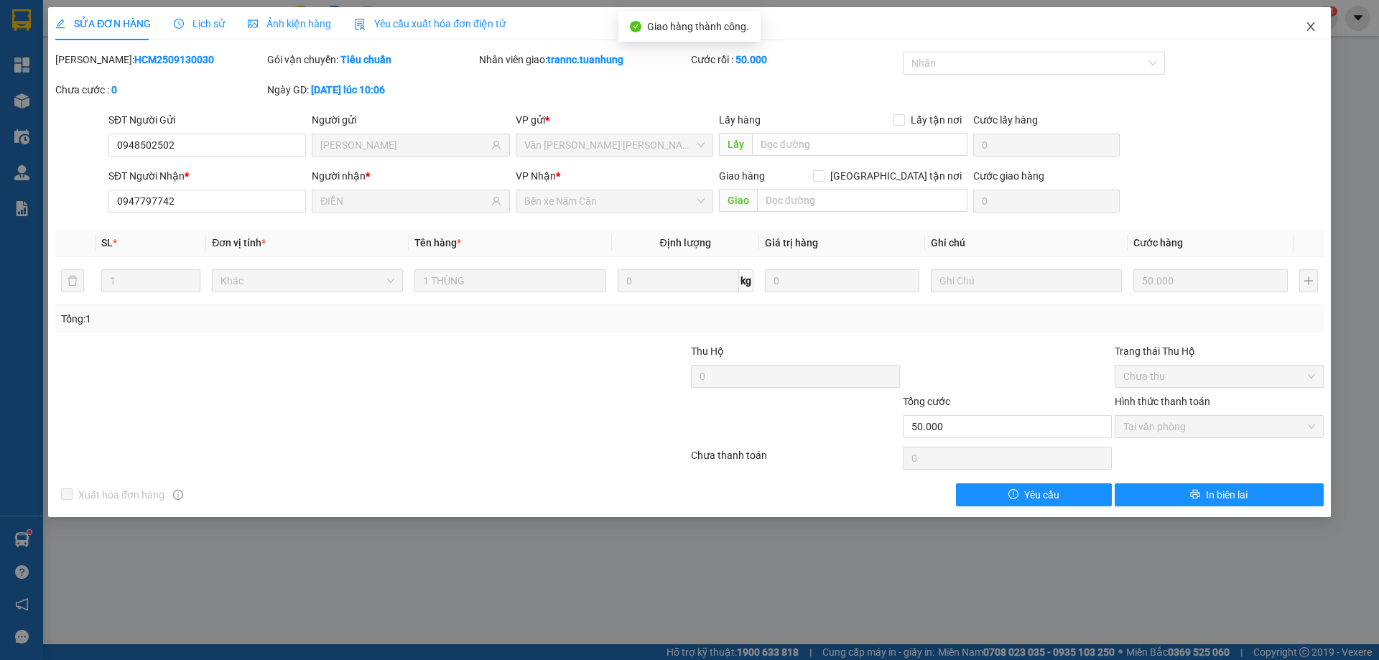
click at [1311, 31] on icon "close" at bounding box center [1310, 26] width 11 height 11
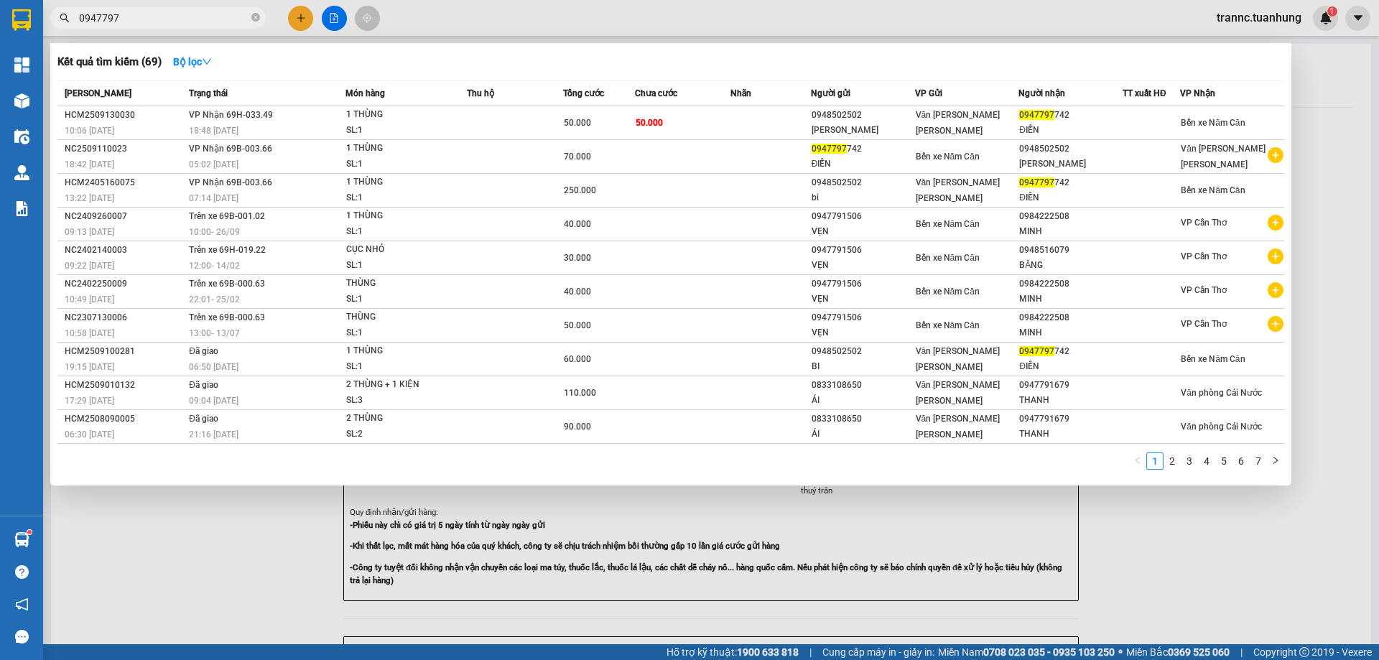
click at [216, 21] on input "0947797" at bounding box center [164, 18] width 170 height 16
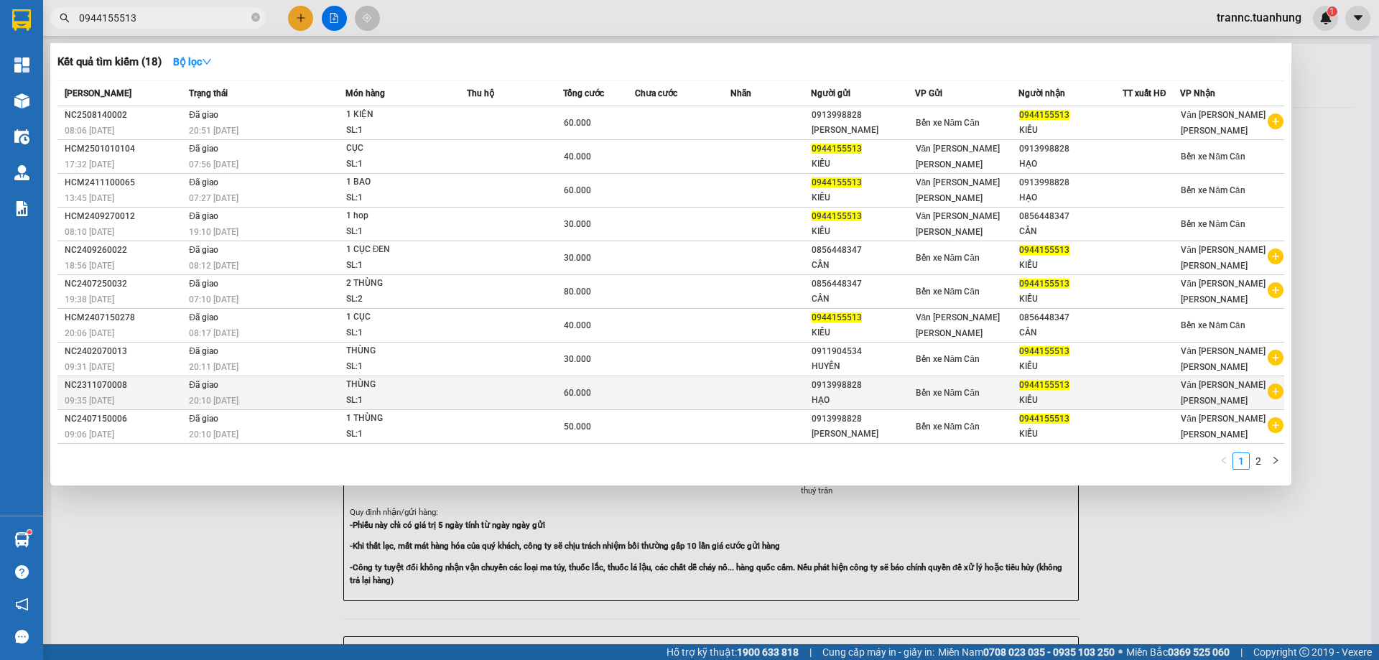
click at [1280, 389] on icon "plus-circle" at bounding box center [1276, 392] width 16 height 16
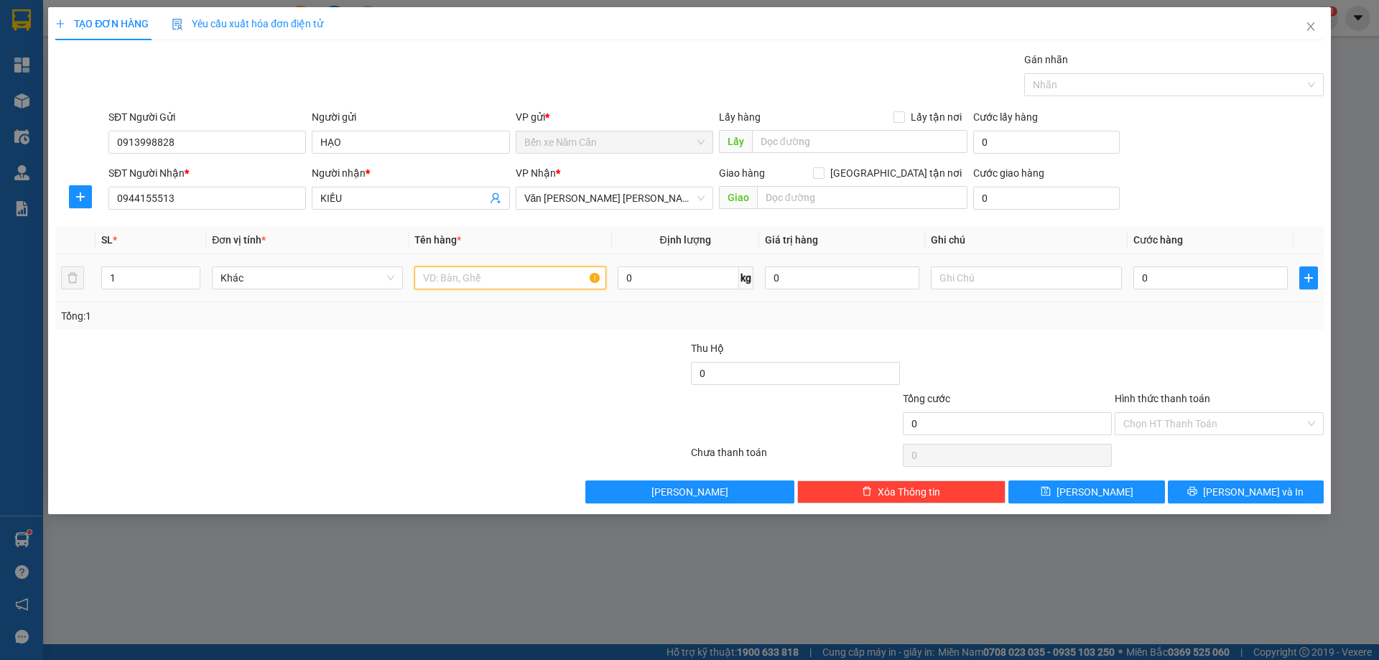
click at [453, 278] on input "text" at bounding box center [510, 278] width 191 height 23
click at [1185, 280] on input "0" at bounding box center [1211, 278] width 154 height 23
click at [1179, 323] on div "Tổng: 1" at bounding box center [689, 316] width 1257 height 16
click at [1189, 417] on input "Hình thức thanh toán" at bounding box center [1215, 424] width 182 height 22
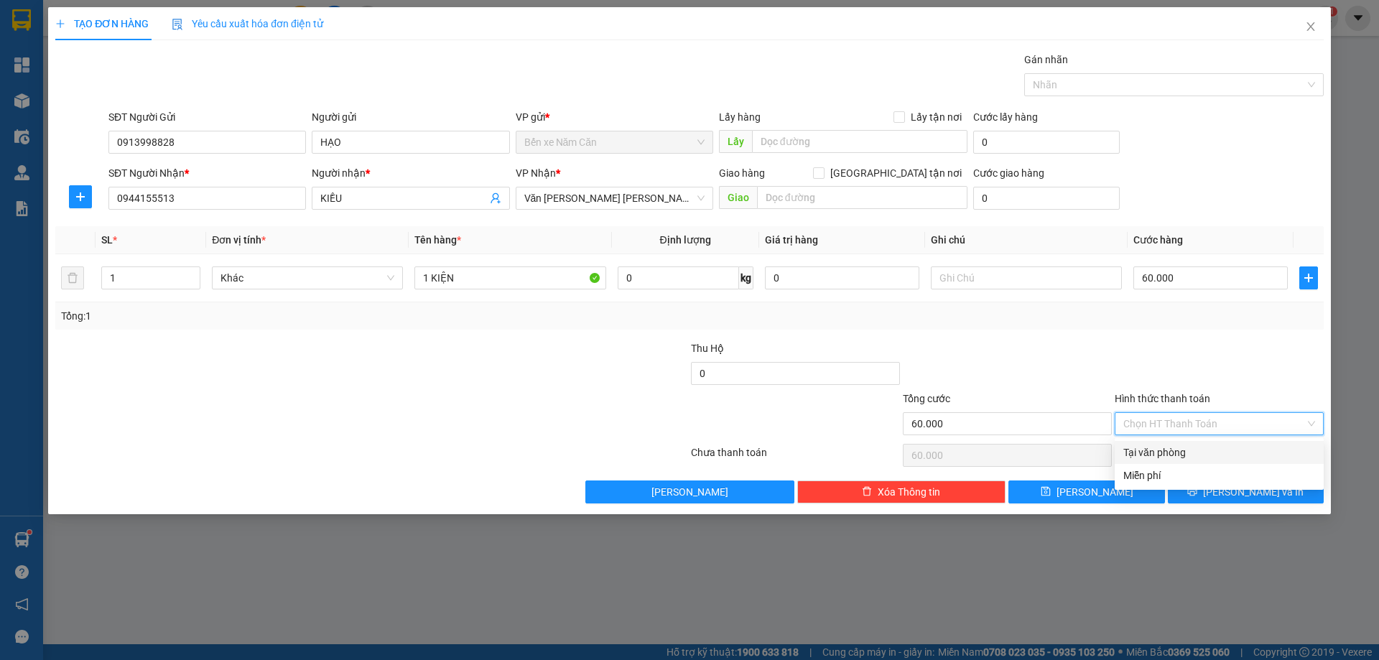
click at [1190, 445] on div "Tại văn phòng" at bounding box center [1220, 453] width 192 height 16
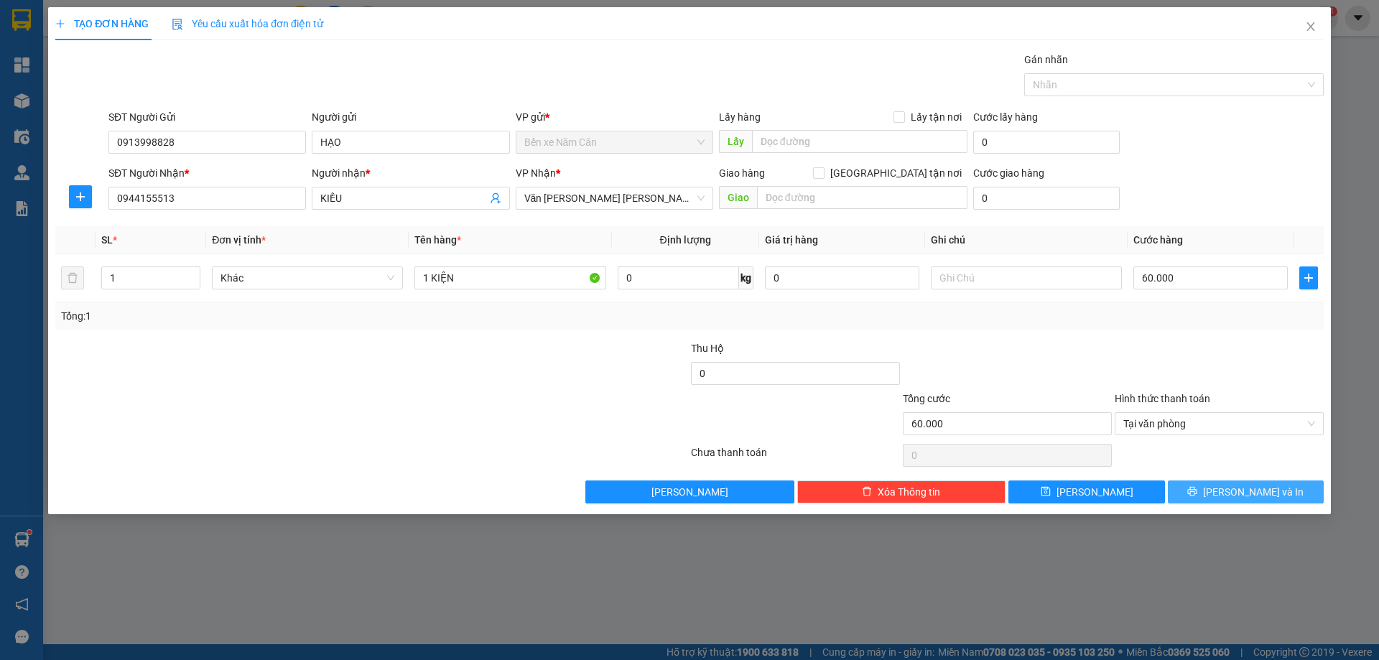
click at [1217, 496] on button "[PERSON_NAME] và In" at bounding box center [1246, 492] width 156 height 23
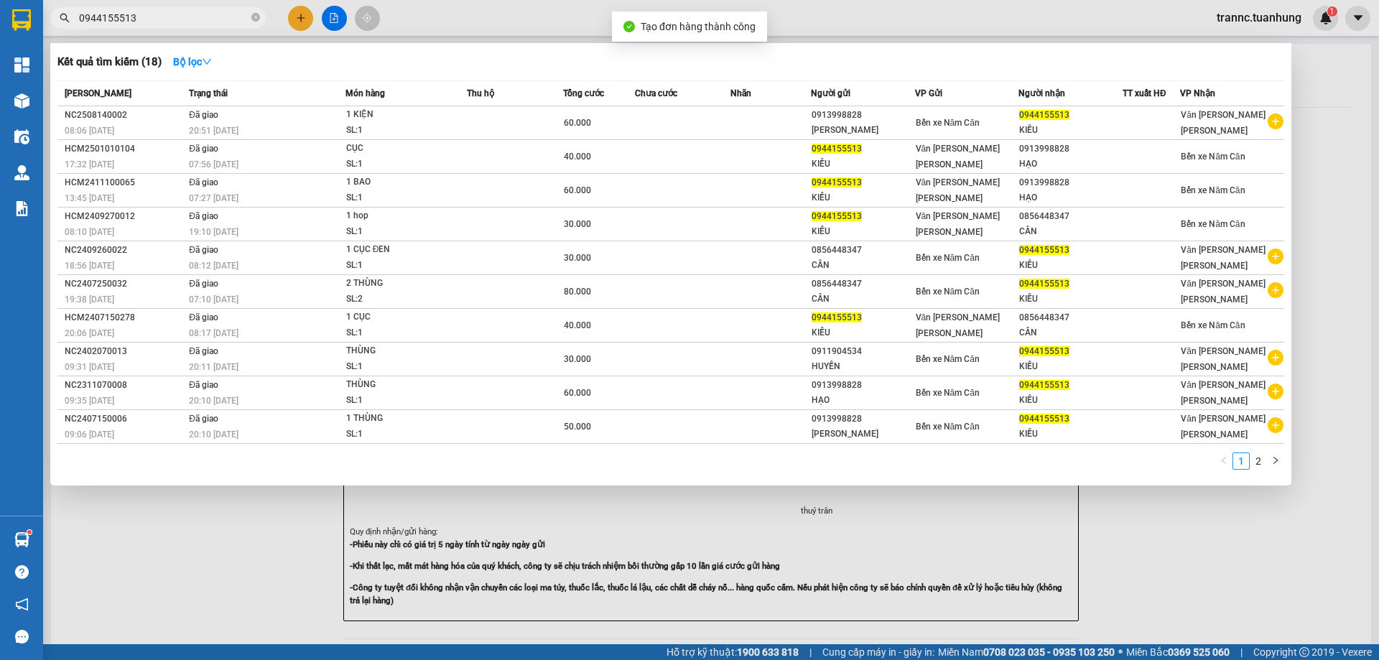
click at [1150, 556] on div at bounding box center [689, 330] width 1379 height 660
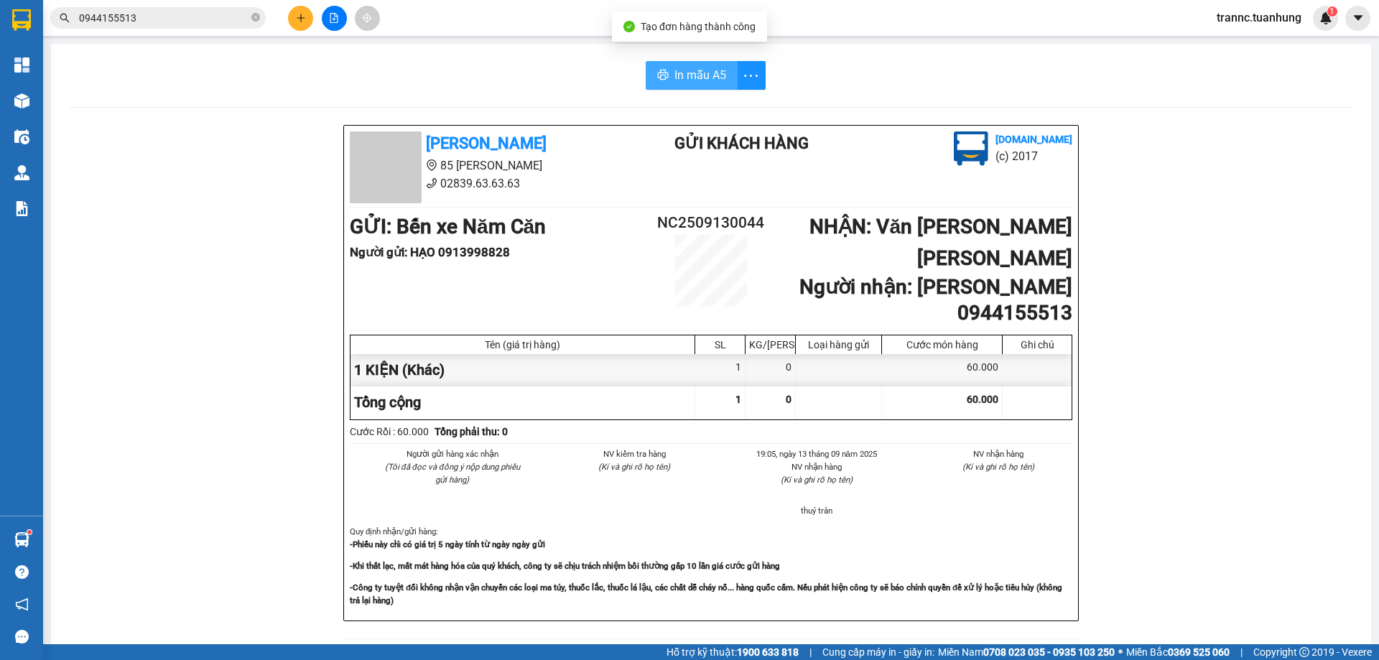
click at [700, 64] on button "In mẫu A5" at bounding box center [692, 75] width 92 height 29
click at [452, 111] on div "In mẫu A5 Tuấn Hưng 85 Lý Chiêu Hoàng 02839.63.63.63 Gửi khách hàng Vexere.com …" at bounding box center [711, 613] width 1320 height 1139
click at [224, 24] on input "0944155513" at bounding box center [164, 18] width 170 height 16
click at [297, 19] on icon "plus" at bounding box center [301, 18] width 10 height 10
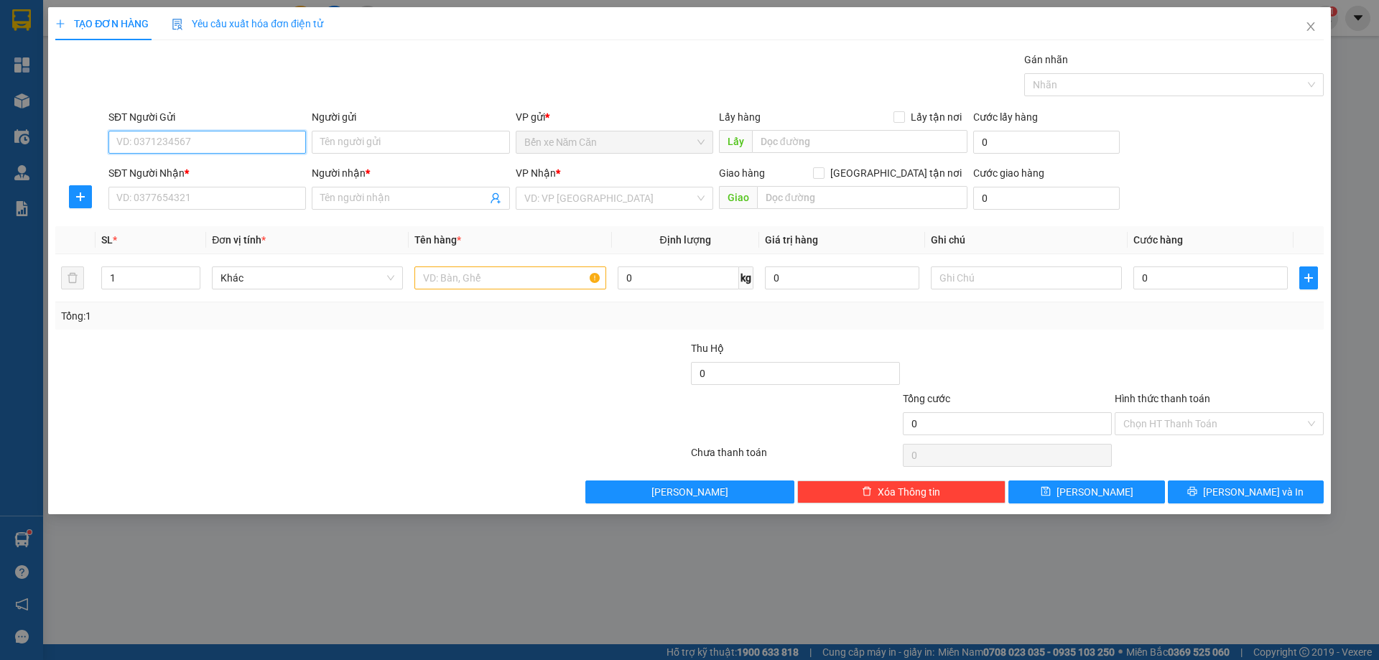
click at [180, 139] on input "SĐT Người Gửi" at bounding box center [207, 142] width 198 height 23
click at [184, 194] on input "SĐT Người Nhận *" at bounding box center [207, 198] width 198 height 23
click at [341, 199] on input "Người nhận *" at bounding box center [403, 198] width 166 height 16
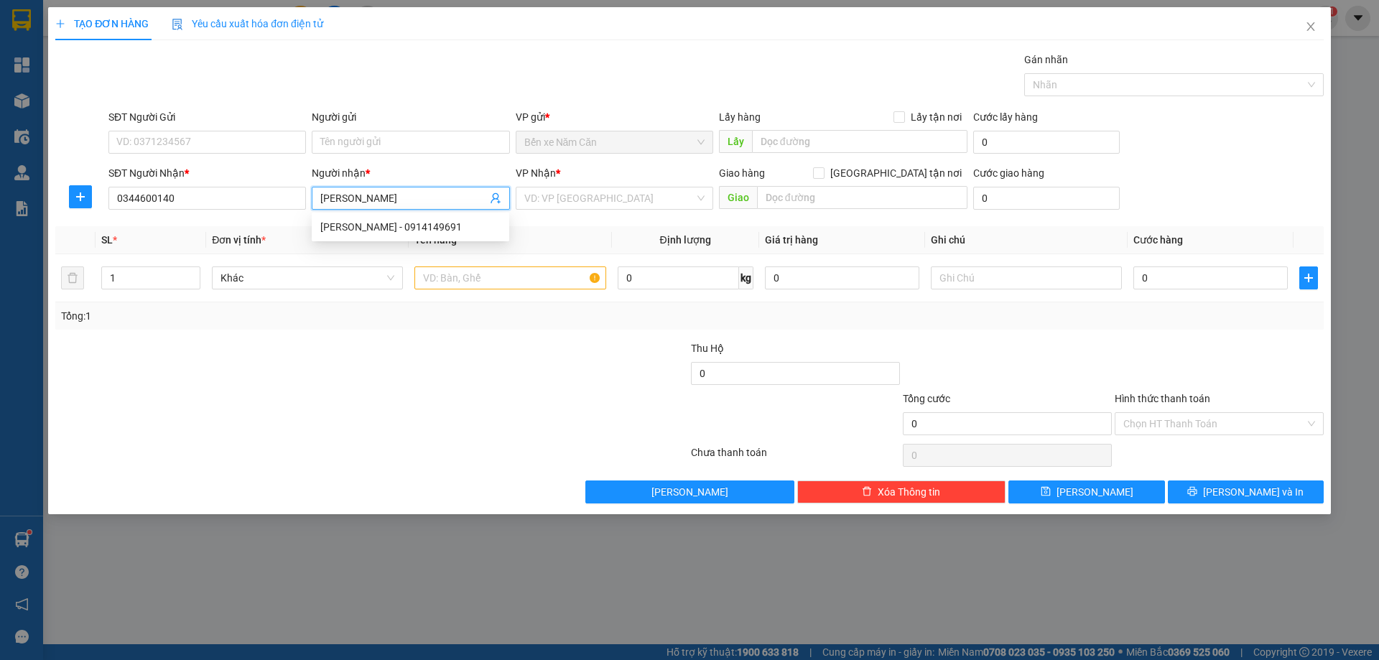
click at [216, 129] on div "SĐT Người Gửi" at bounding box center [207, 120] width 198 height 22
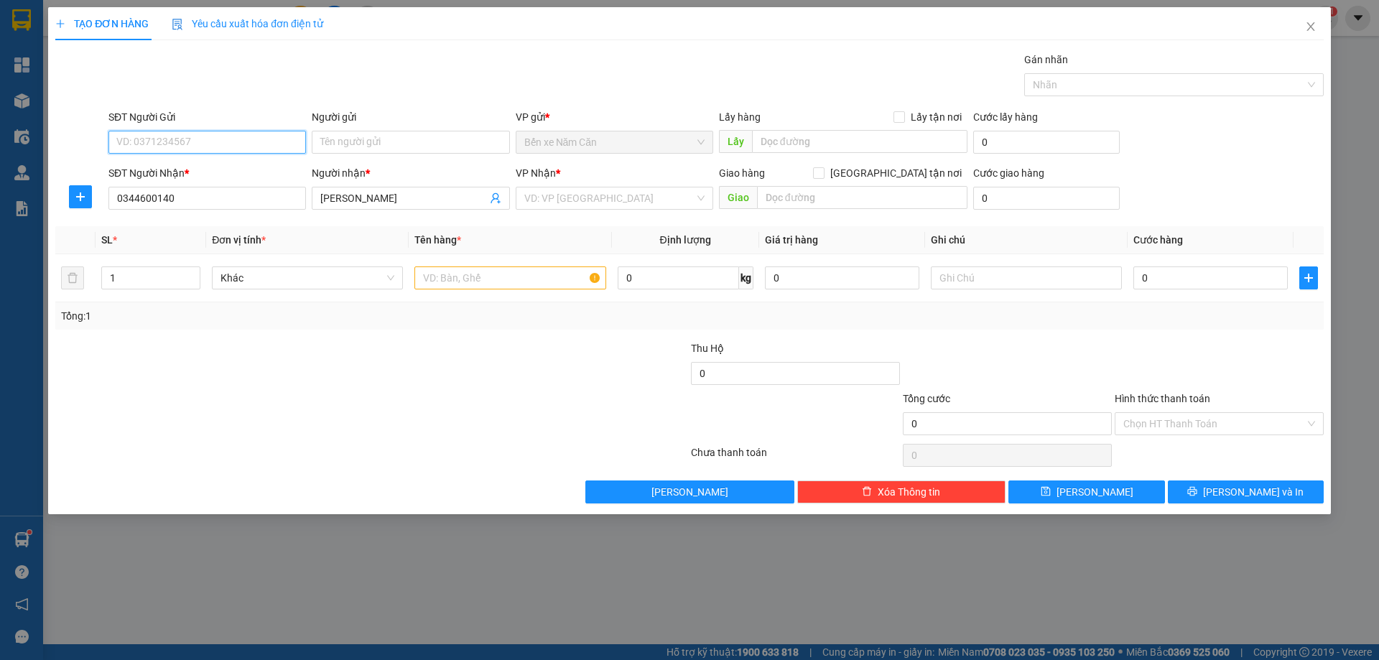
click at [218, 142] on input "SĐT Người Gửi" at bounding box center [207, 142] width 198 height 23
click at [334, 145] on input "Người gửi" at bounding box center [411, 142] width 198 height 23
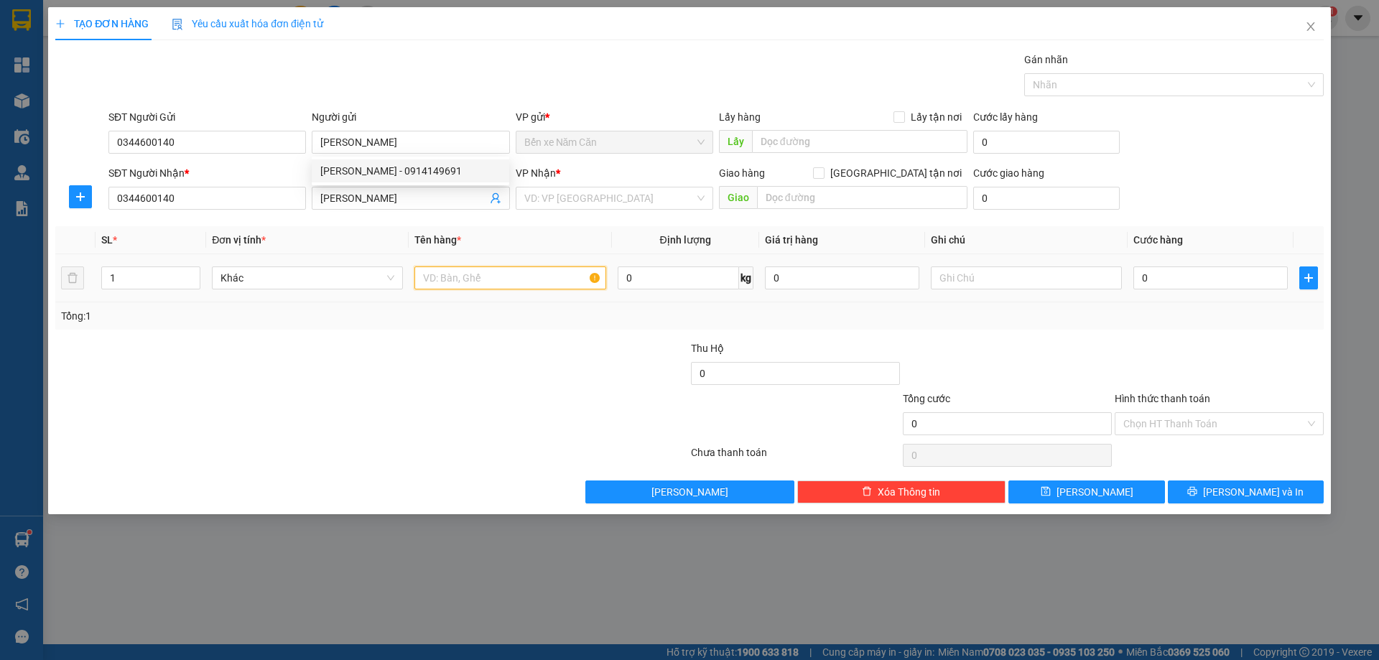
click at [505, 279] on input "text" at bounding box center [510, 278] width 191 height 23
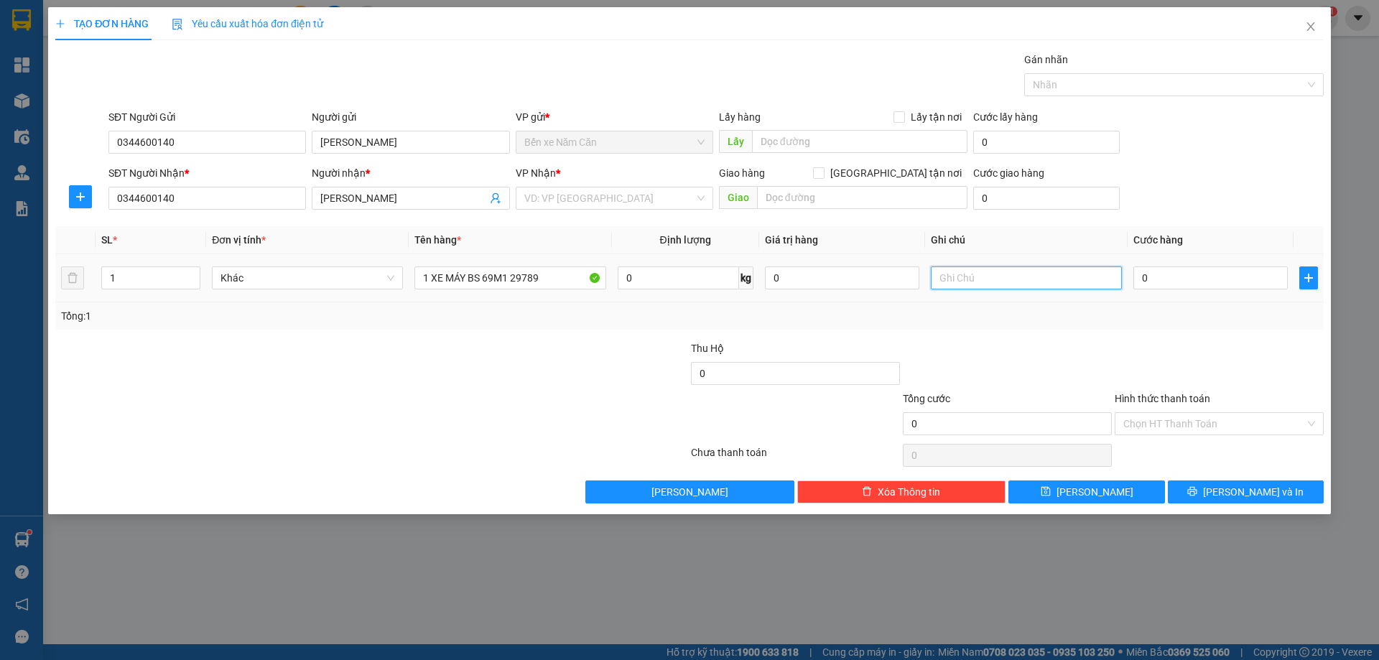
click at [956, 279] on input "text" at bounding box center [1026, 278] width 191 height 23
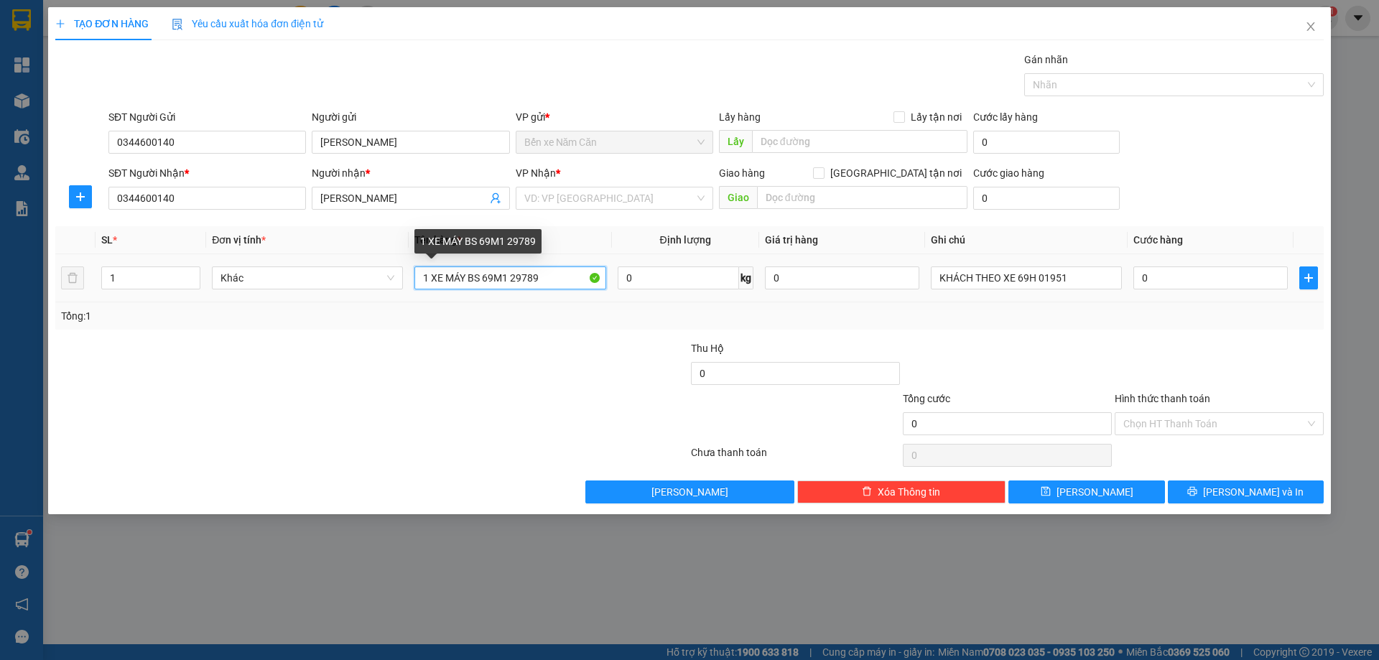
click at [552, 282] on input "1 XE MÁY BS 69M1 29789" at bounding box center [510, 278] width 191 height 23
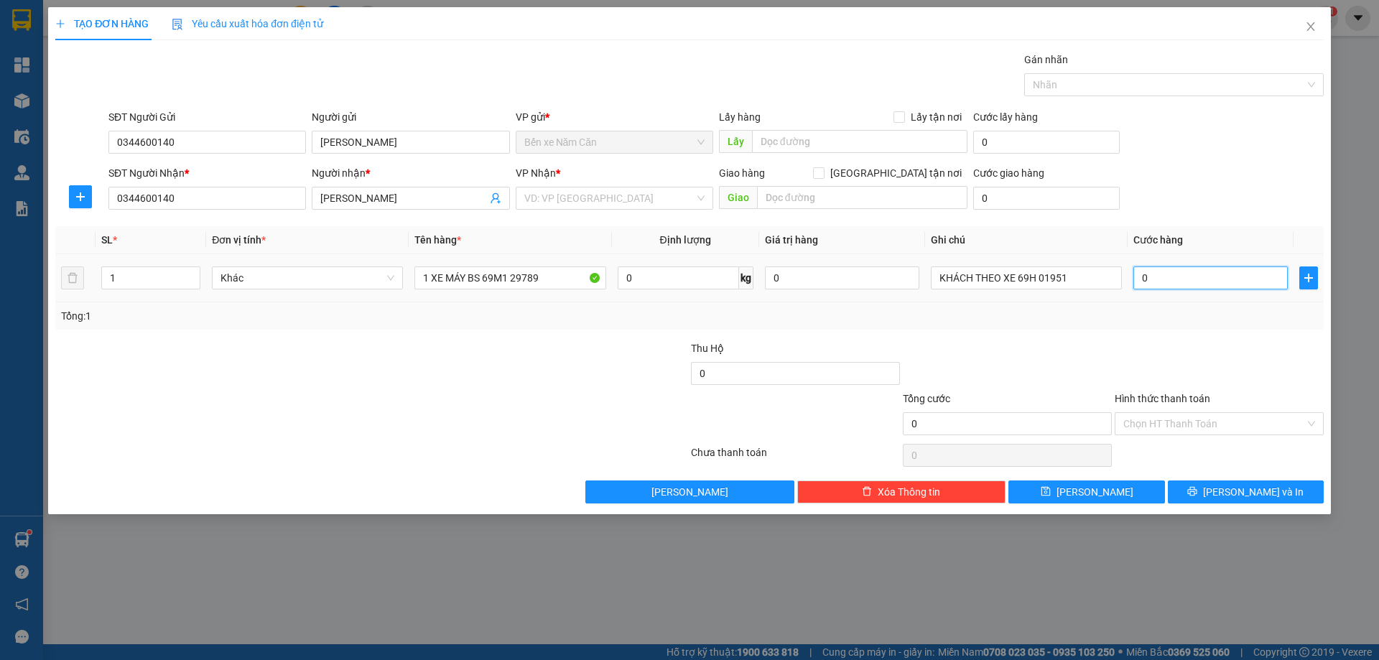
click at [1206, 284] on input "0" at bounding box center [1211, 278] width 154 height 23
click at [1218, 336] on div "Transit Pickup Surcharge Ids Transit Deliver Surcharge Ids Transit Deliver Surc…" at bounding box center [689, 278] width 1269 height 452
click at [1199, 419] on input "Hình thức thanh toán" at bounding box center [1215, 424] width 182 height 22
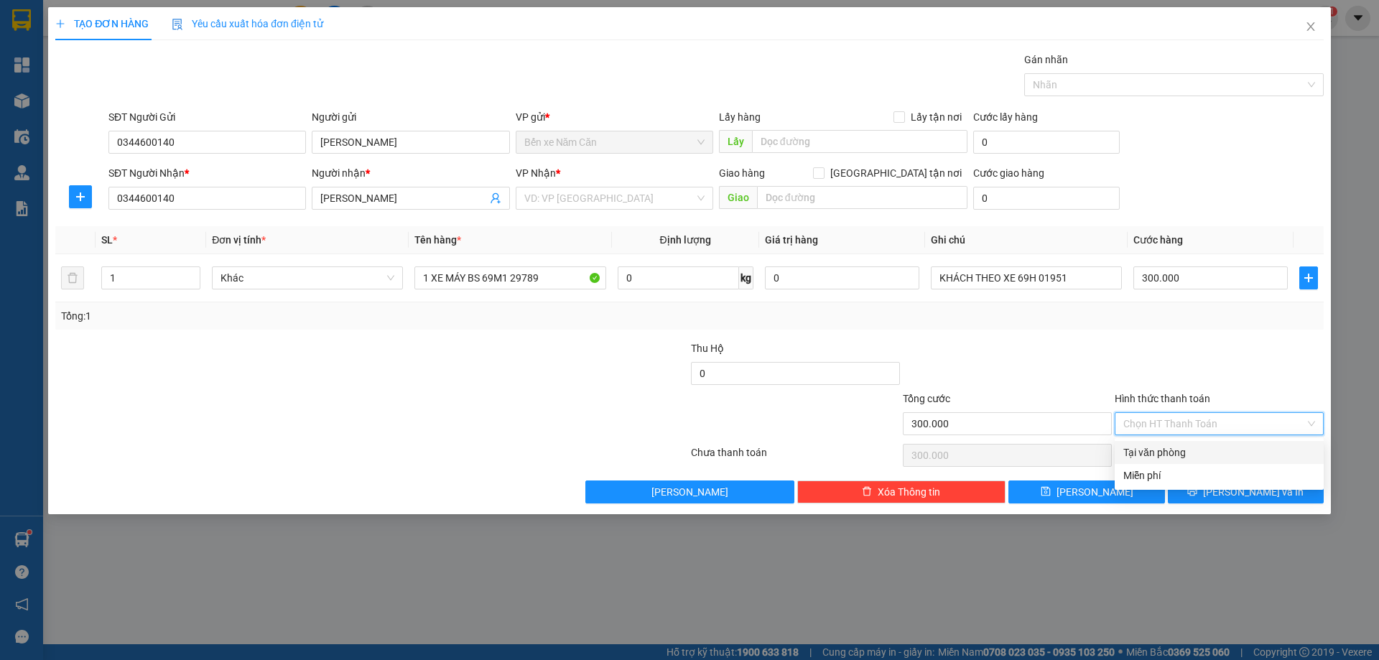
click at [1181, 444] on div "Tại văn phòng" at bounding box center [1219, 452] width 209 height 23
click at [560, 196] on input "search" at bounding box center [609, 199] width 170 height 22
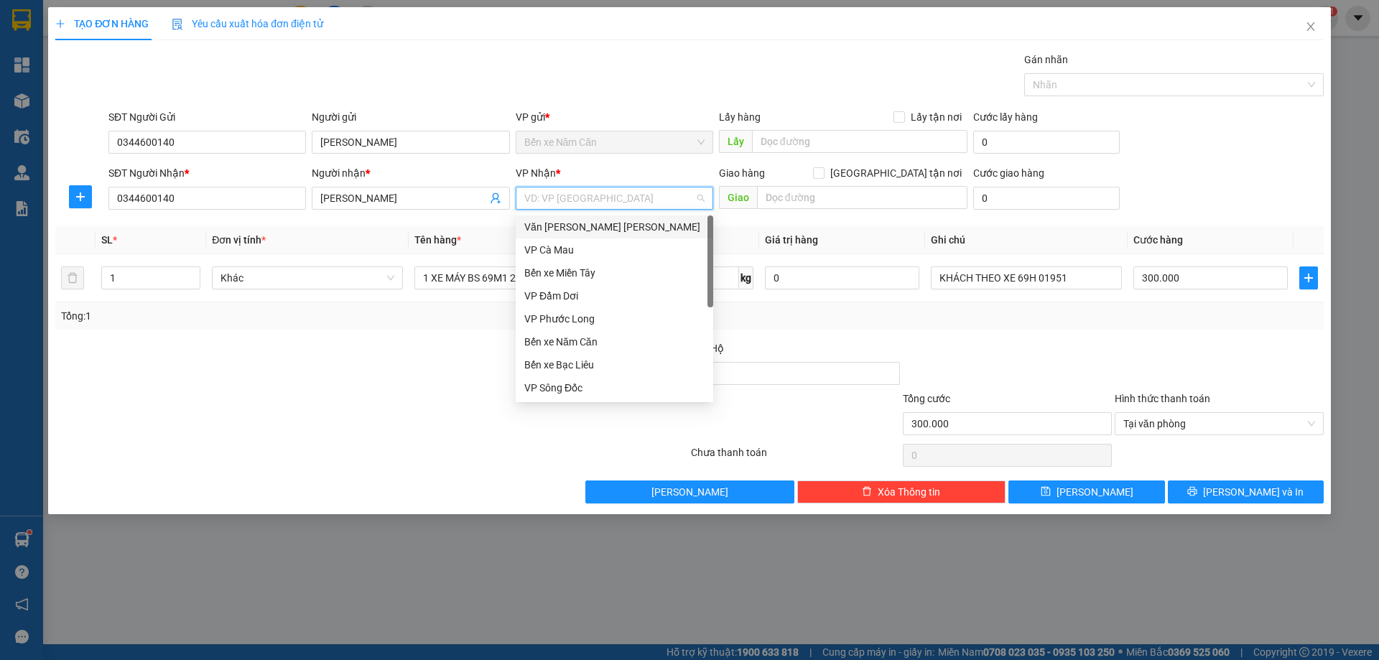
click at [624, 223] on div "Văn phòng [PERSON_NAME]" at bounding box center [614, 227] width 180 height 16
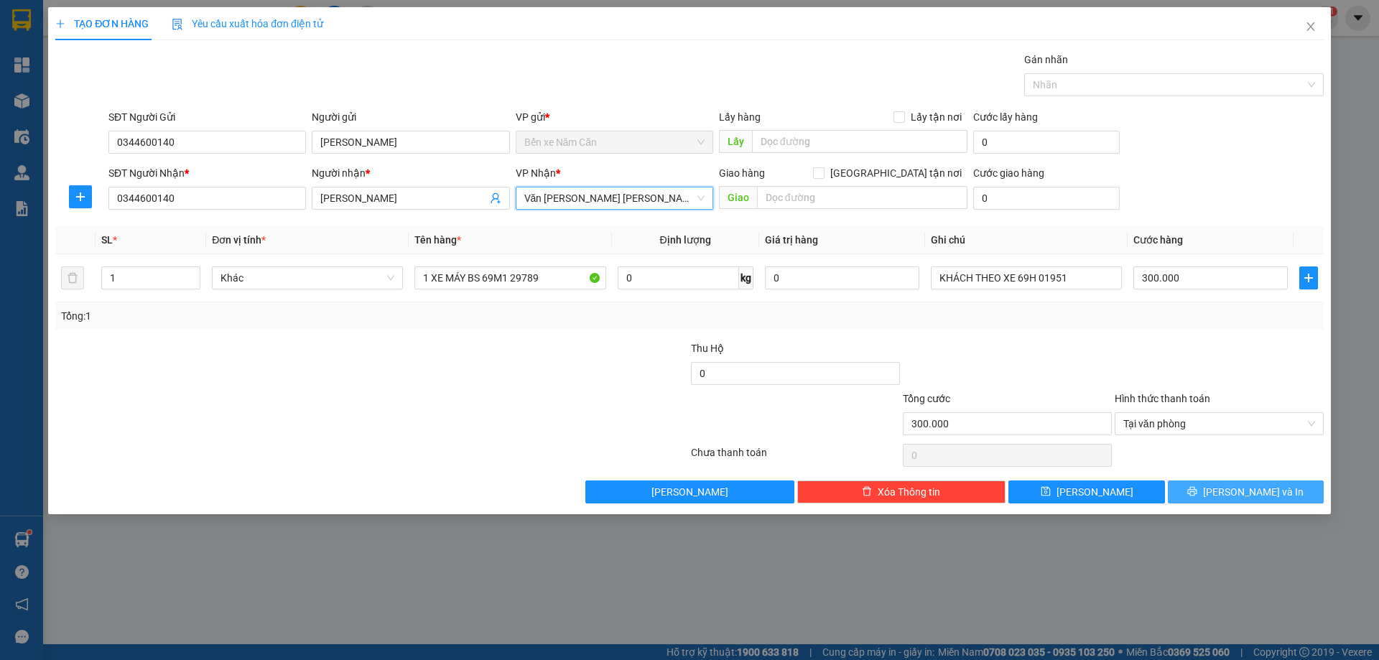
click at [1236, 490] on span "[PERSON_NAME] và In" at bounding box center [1253, 492] width 101 height 16
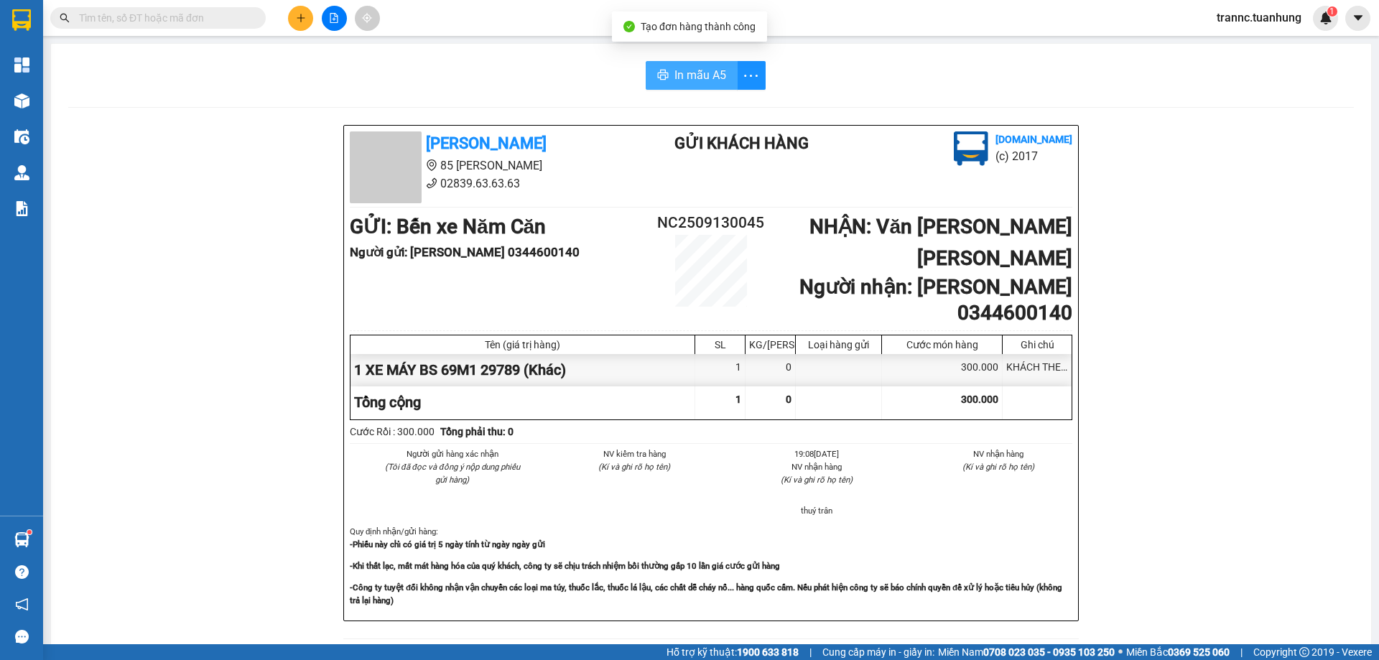
click at [696, 70] on span "In mẫu A5" at bounding box center [701, 75] width 52 height 18
click at [484, 96] on div "In mẫu A5 Tuấn Hưng 85 Lý Chiêu Hoàng 02839.63.63.63 Gửi khách hàng Vexere.com …" at bounding box center [711, 634] width 1320 height 1180
click at [299, 18] on icon "plus" at bounding box center [301, 17] width 8 height 1
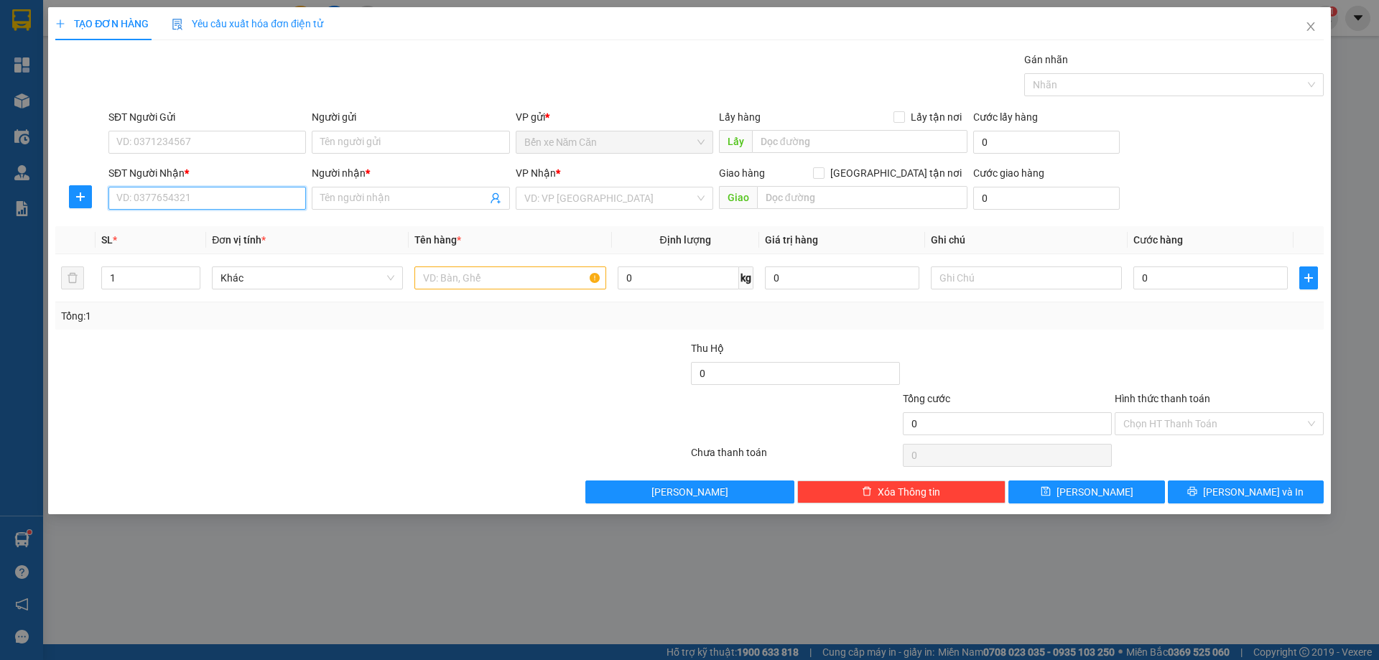
click at [207, 190] on input "SĐT Người Nhận *" at bounding box center [207, 198] width 198 height 23
click at [235, 226] on div "0344600140 - LÊ QUỐC DUY" at bounding box center [207, 227] width 180 height 16
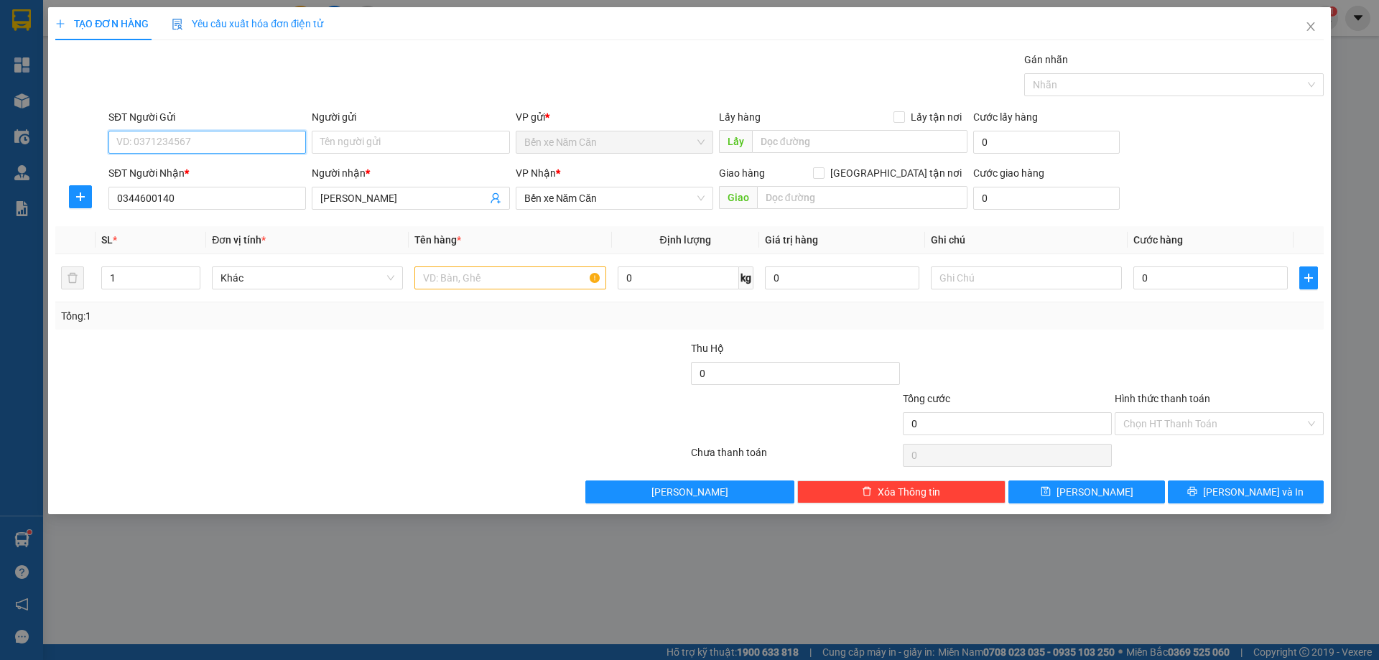
click at [157, 146] on input "SĐT Người Gửi" at bounding box center [207, 142] width 198 height 23
click at [189, 167] on div "0344600140 - LÊ QUỐC DUY" at bounding box center [207, 171] width 180 height 16
click at [444, 272] on input "text" at bounding box center [510, 278] width 191 height 23
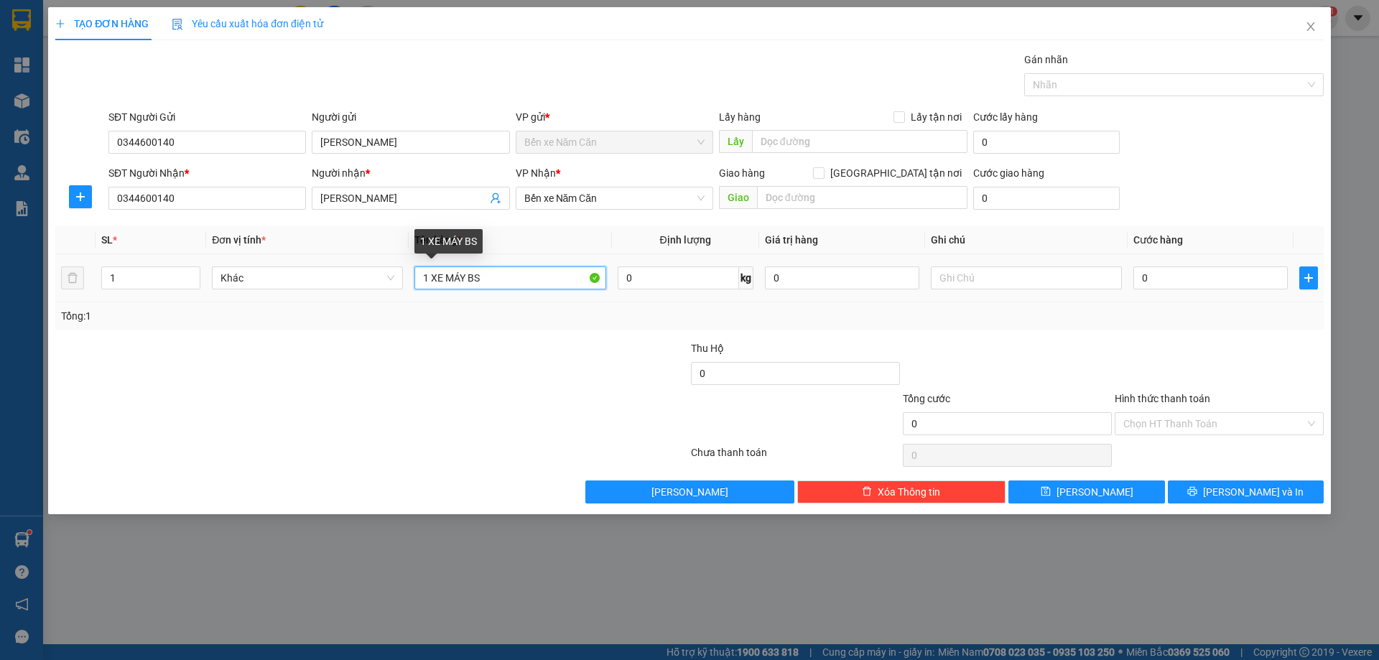
click at [498, 279] on input "1 XE MÁY BS" at bounding box center [510, 278] width 191 height 23
click at [610, 195] on span "Bến xe Năm Căn" at bounding box center [614, 199] width 180 height 22
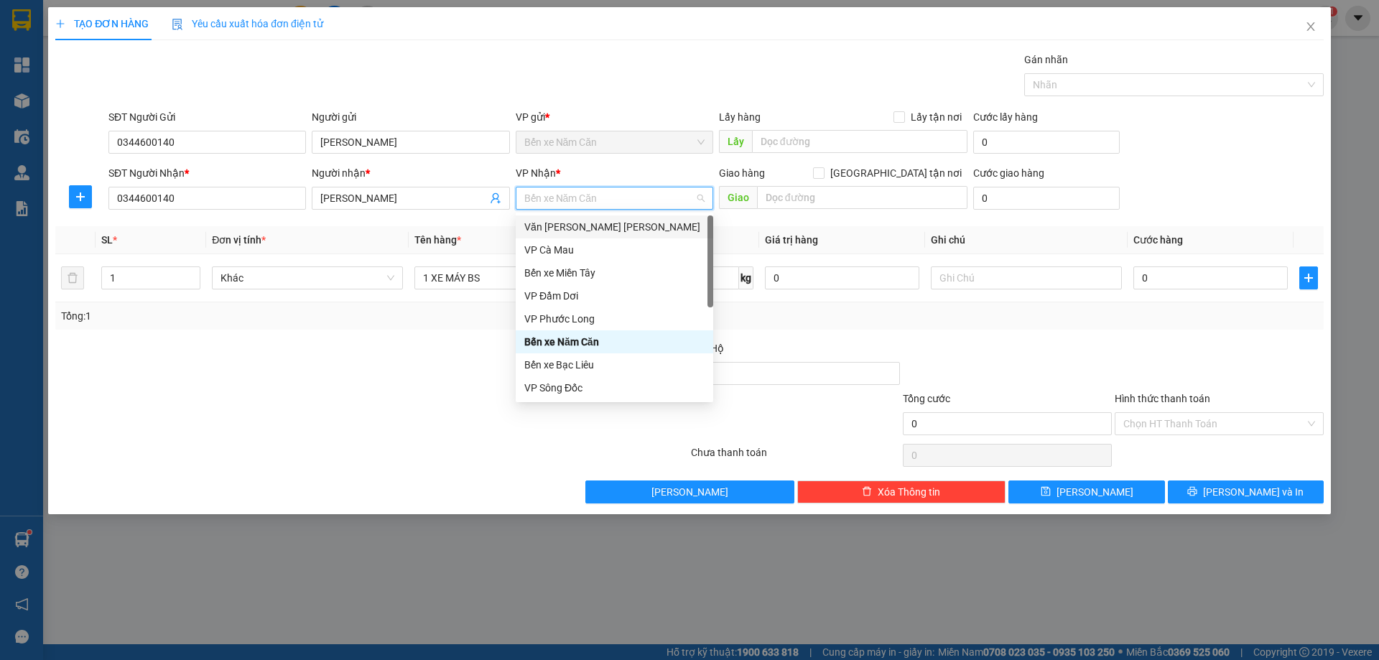
click at [608, 226] on div "Văn phòng [PERSON_NAME]" at bounding box center [614, 227] width 180 height 16
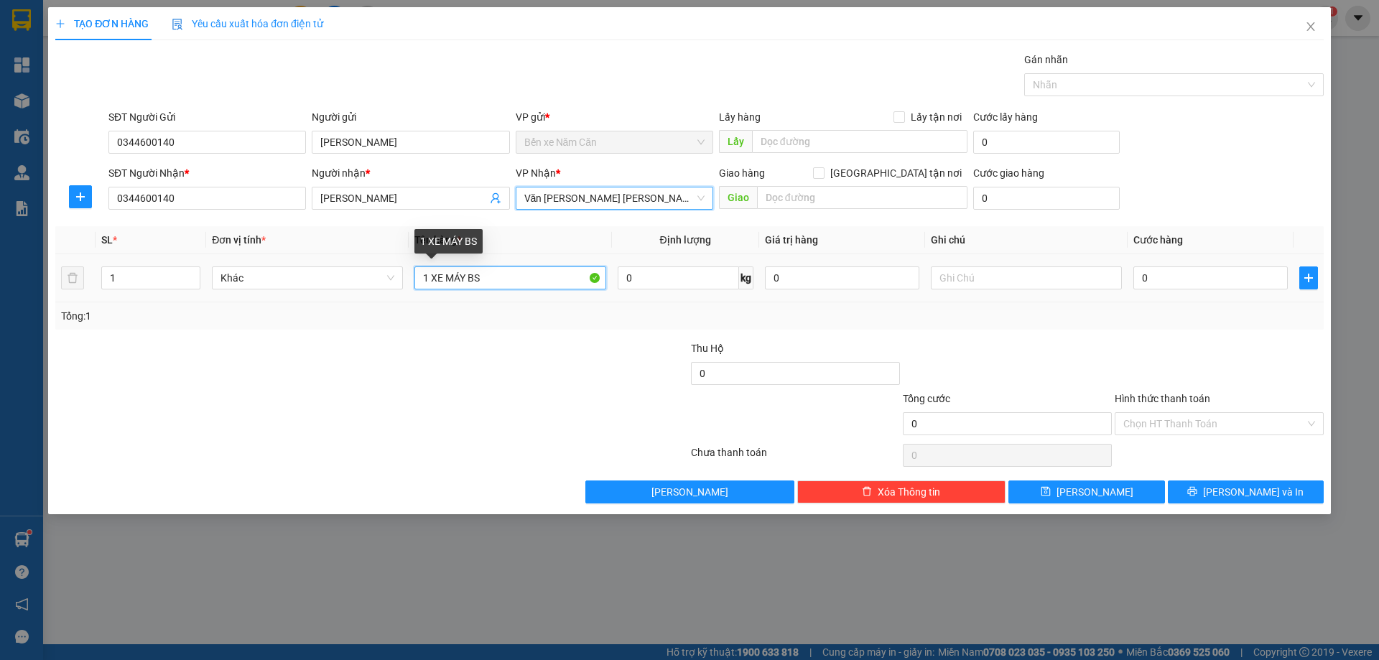
click at [501, 274] on input "1 XE MÁY BS" at bounding box center [510, 278] width 191 height 23
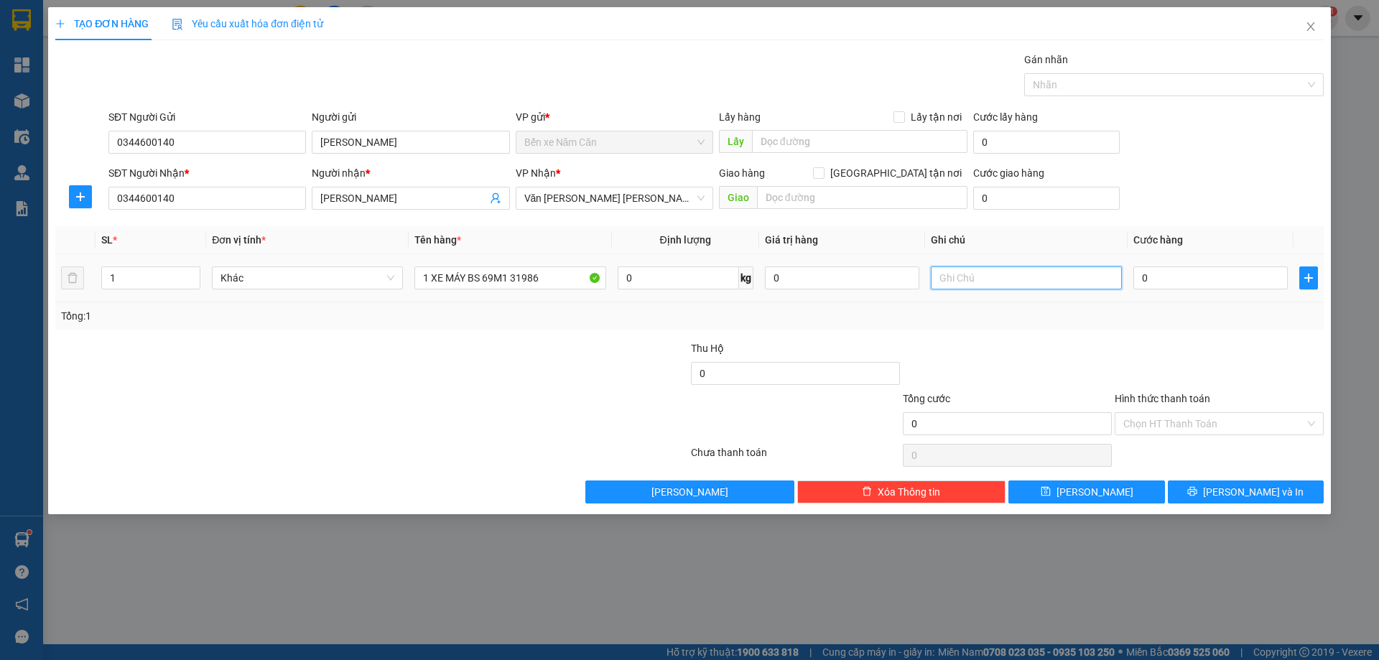
click at [1017, 285] on input "text" at bounding box center [1026, 278] width 191 height 23
click at [1196, 271] on input "0" at bounding box center [1211, 278] width 154 height 23
click at [1165, 298] on td "300.000" at bounding box center [1211, 278] width 166 height 48
click at [1198, 420] on input "Hình thức thanh toán" at bounding box center [1215, 424] width 182 height 22
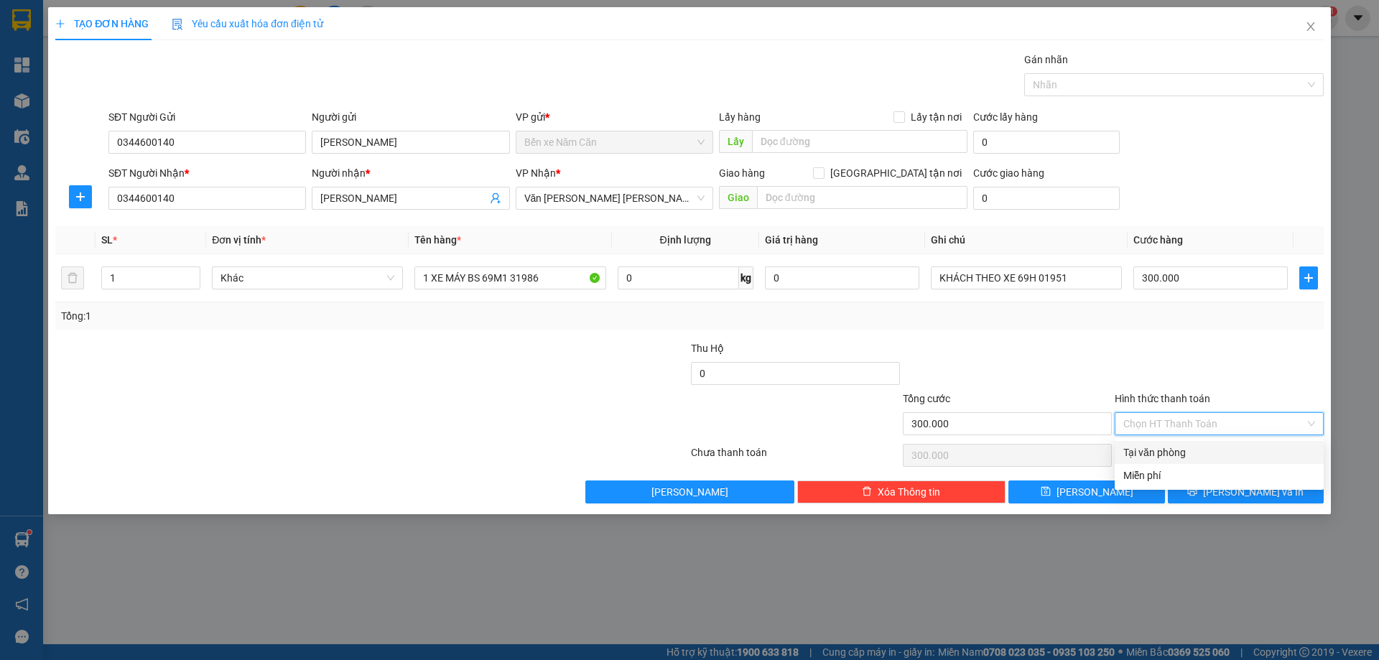
click at [1166, 453] on div "Tại văn phòng" at bounding box center [1220, 453] width 192 height 16
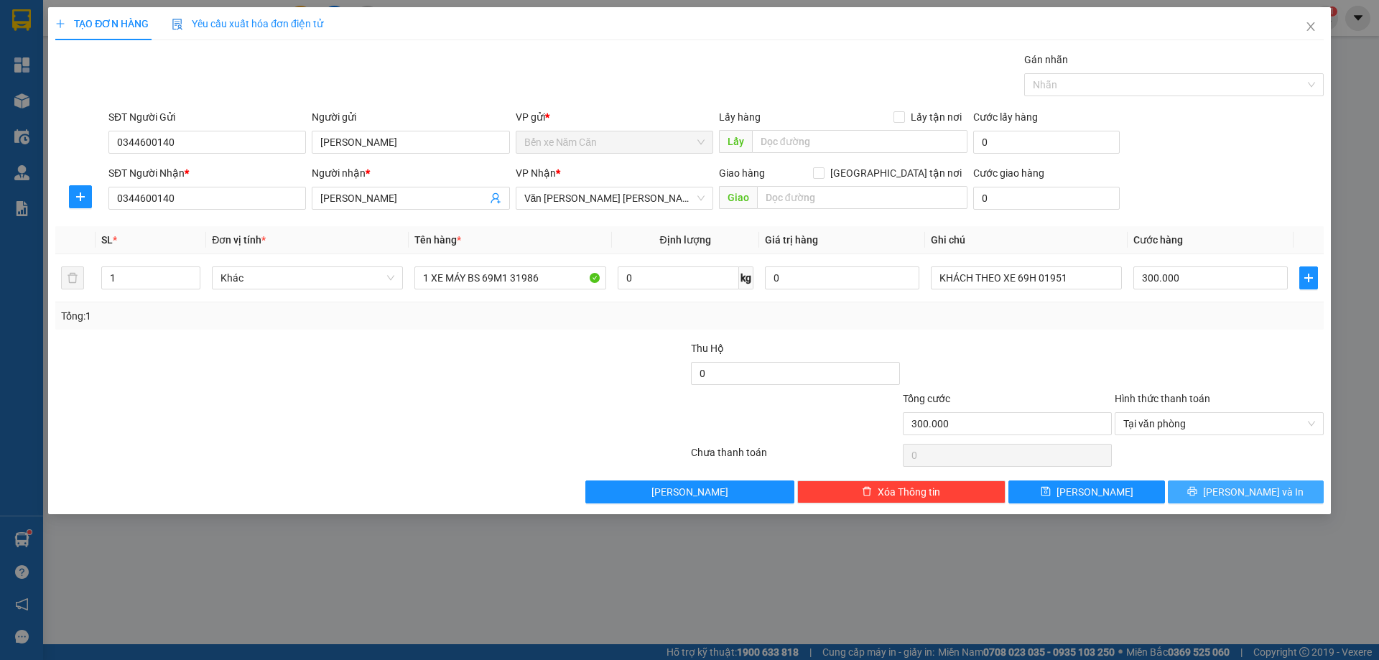
click at [1249, 495] on span "[PERSON_NAME] và In" at bounding box center [1253, 492] width 101 height 16
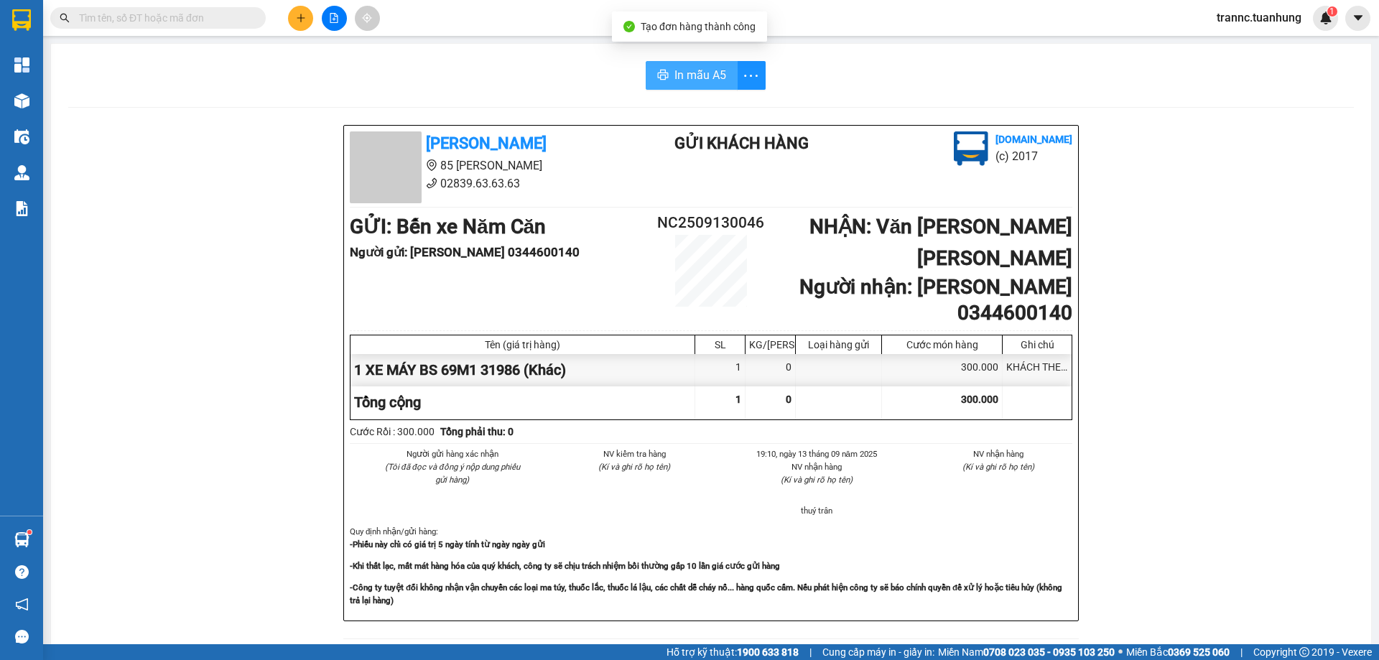
click at [707, 69] on span "In mẫu A5" at bounding box center [701, 75] width 52 height 18
click at [220, 18] on input "text" at bounding box center [164, 18] width 170 height 16
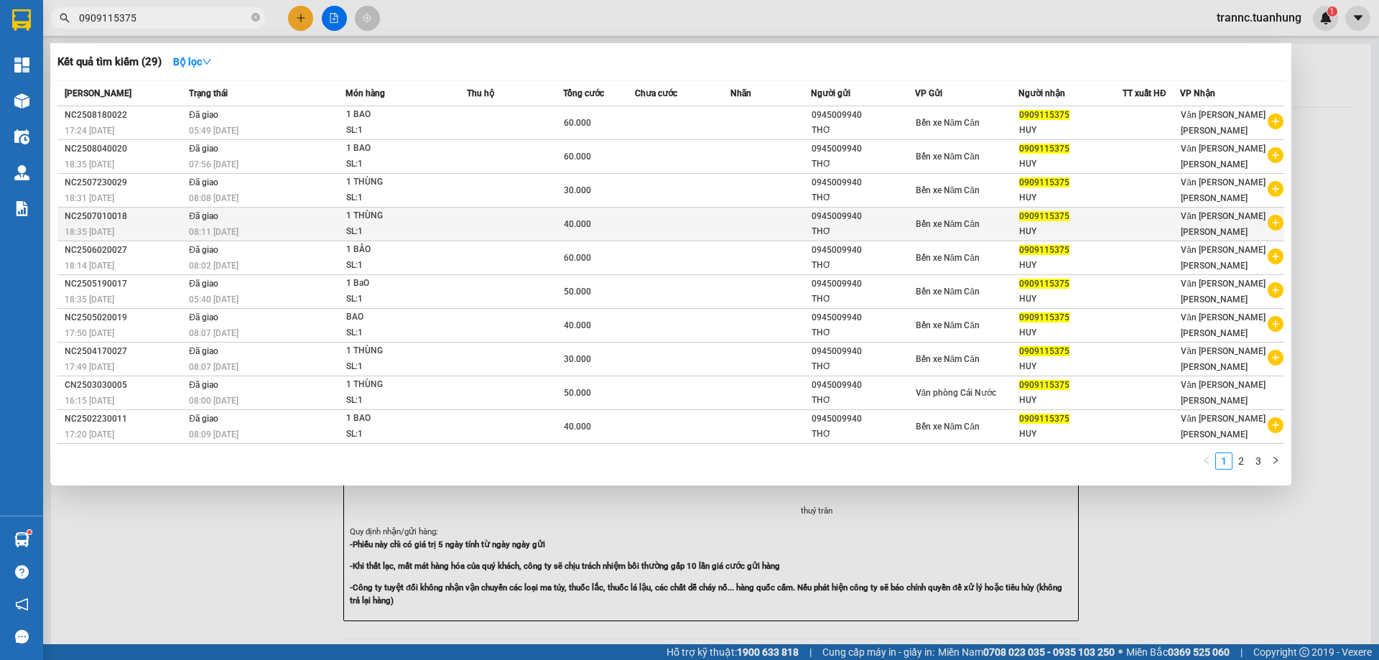
click at [1279, 221] on icon "plus-circle" at bounding box center [1276, 223] width 16 height 16
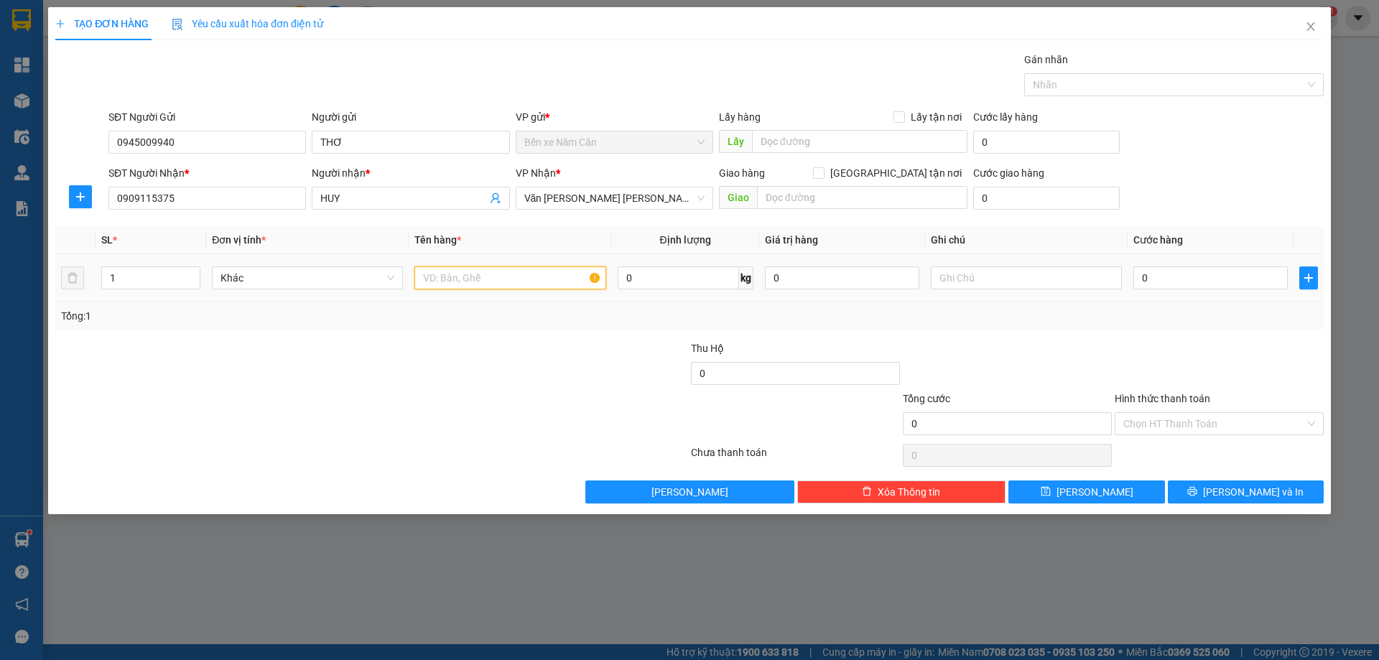
click at [522, 278] on input "text" at bounding box center [510, 278] width 191 height 23
click at [522, 277] on input "1" at bounding box center [510, 278] width 191 height 23
click at [1175, 284] on input "0" at bounding box center [1211, 278] width 154 height 23
click at [1213, 356] on div at bounding box center [1220, 366] width 212 height 50
click at [1201, 411] on div "Hình thức thanh toán" at bounding box center [1219, 402] width 209 height 22
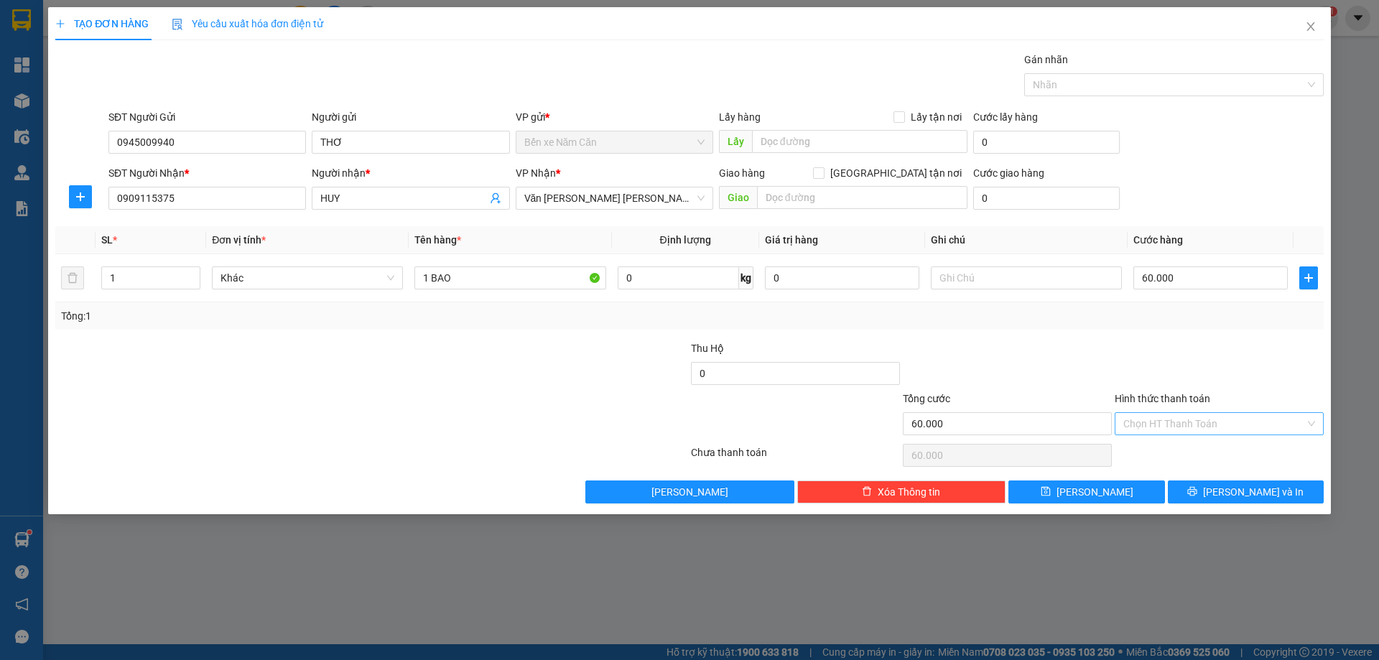
click at [1200, 421] on input "Hình thức thanh toán" at bounding box center [1215, 424] width 182 height 22
click at [1189, 440] on div "Transit Pickup Surcharge Ids Transit Deliver Surcharge Ids Transit Deliver Surc…" at bounding box center [689, 278] width 1269 height 452
click at [1203, 417] on input "Hình thức thanh toán" at bounding box center [1215, 424] width 182 height 22
click at [1188, 449] on div "Tại văn phòng" at bounding box center [1220, 453] width 192 height 16
click at [1198, 490] on icon "printer" at bounding box center [1192, 491] width 9 height 9
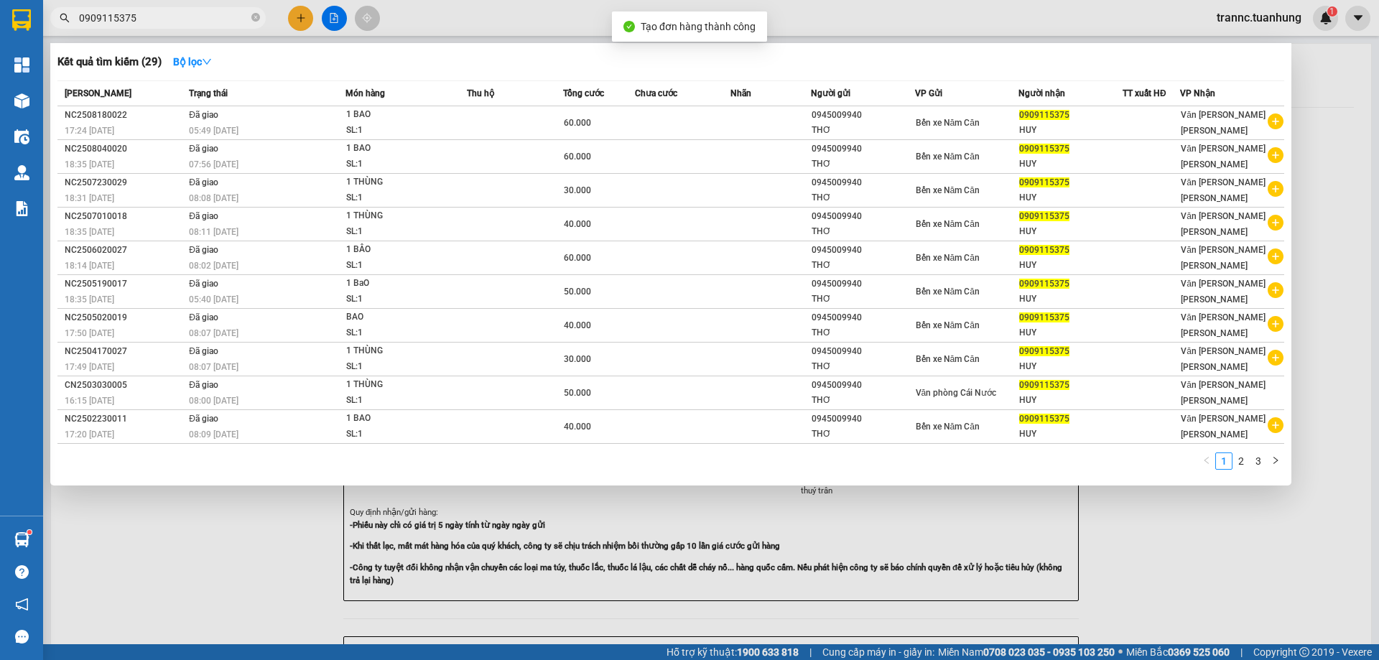
click at [1141, 545] on div at bounding box center [689, 330] width 1379 height 660
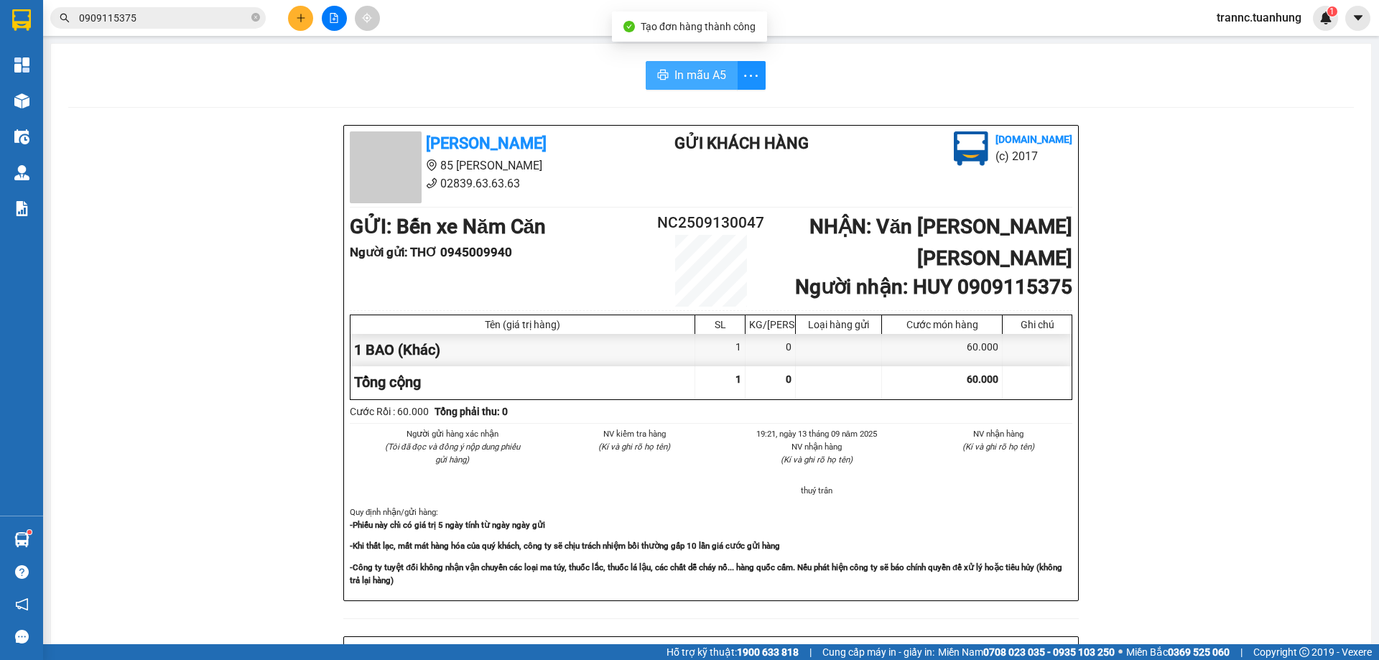
click at [683, 66] on span "In mẫu A5" at bounding box center [701, 75] width 52 height 18
click at [473, 106] on div "In mẫu A5 Tuấn Hưng 85 Lý Chiêu Hoàng 02839.63.63.63 Gửi khách hàng Vexere.com …" at bounding box center [711, 603] width 1320 height 1119
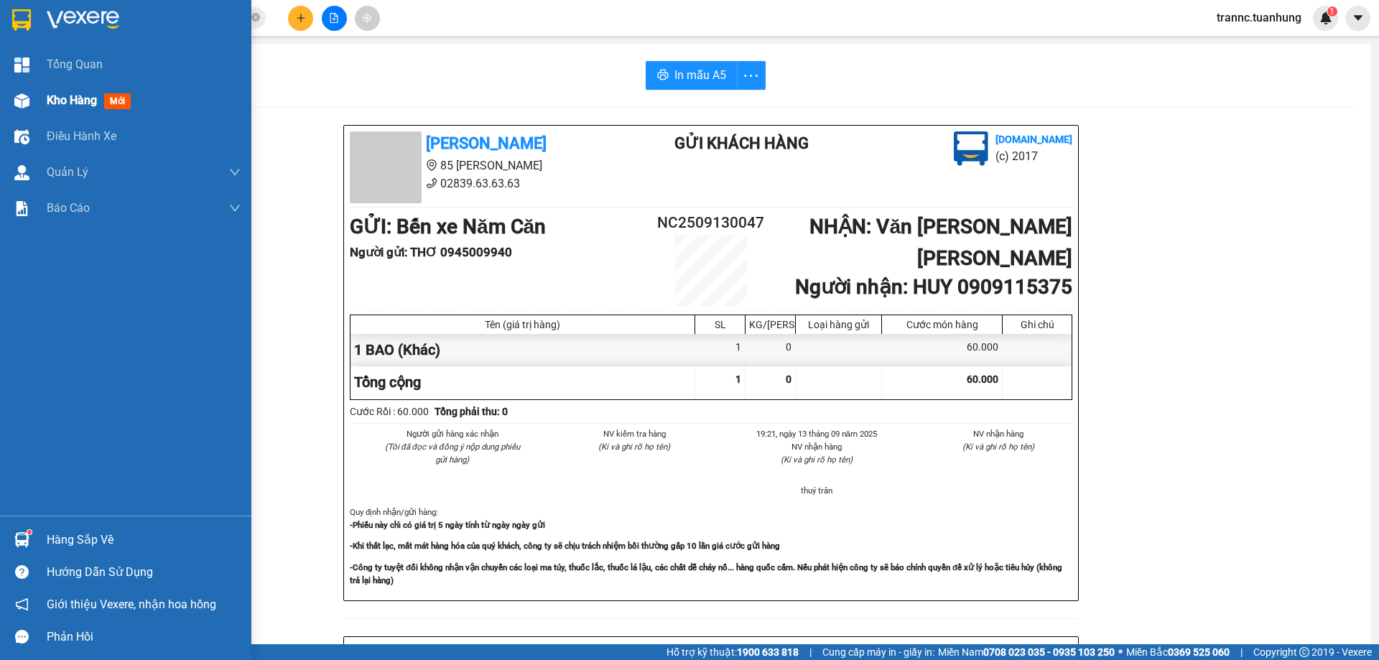
click at [113, 102] on span "mới" at bounding box center [117, 101] width 27 height 16
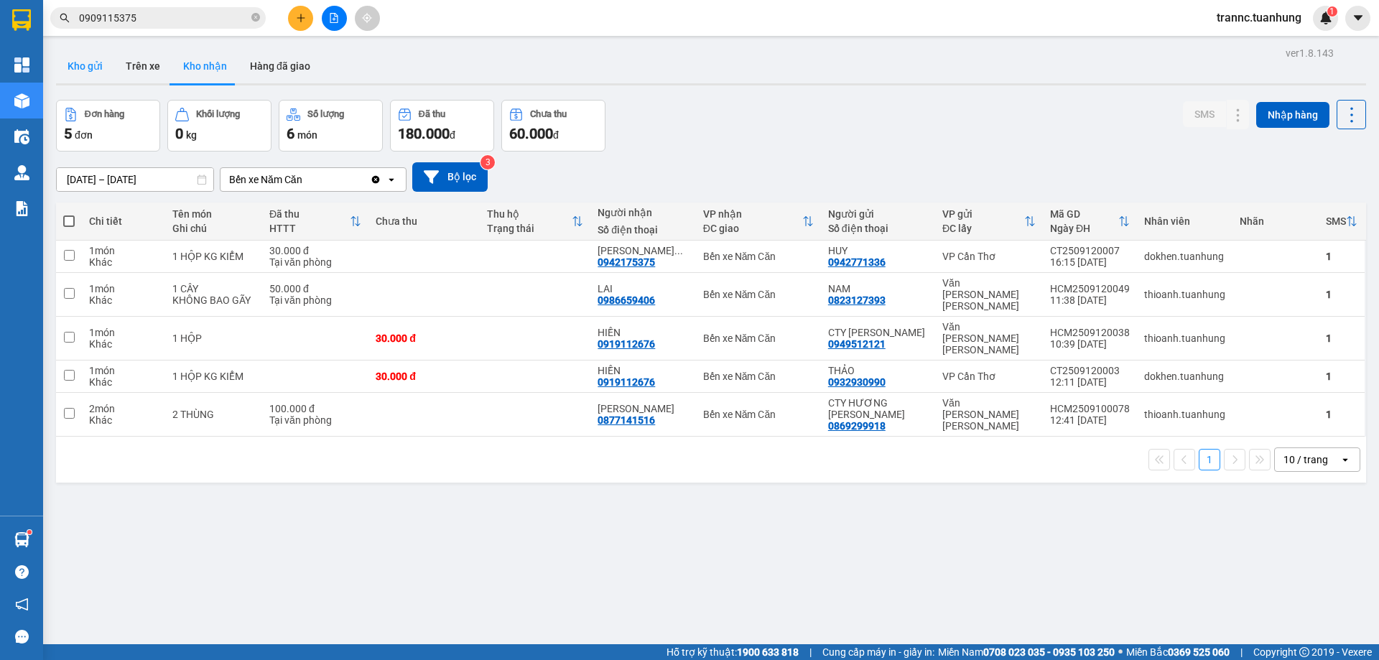
click at [91, 74] on button "Kho gửi" at bounding box center [85, 66] width 58 height 34
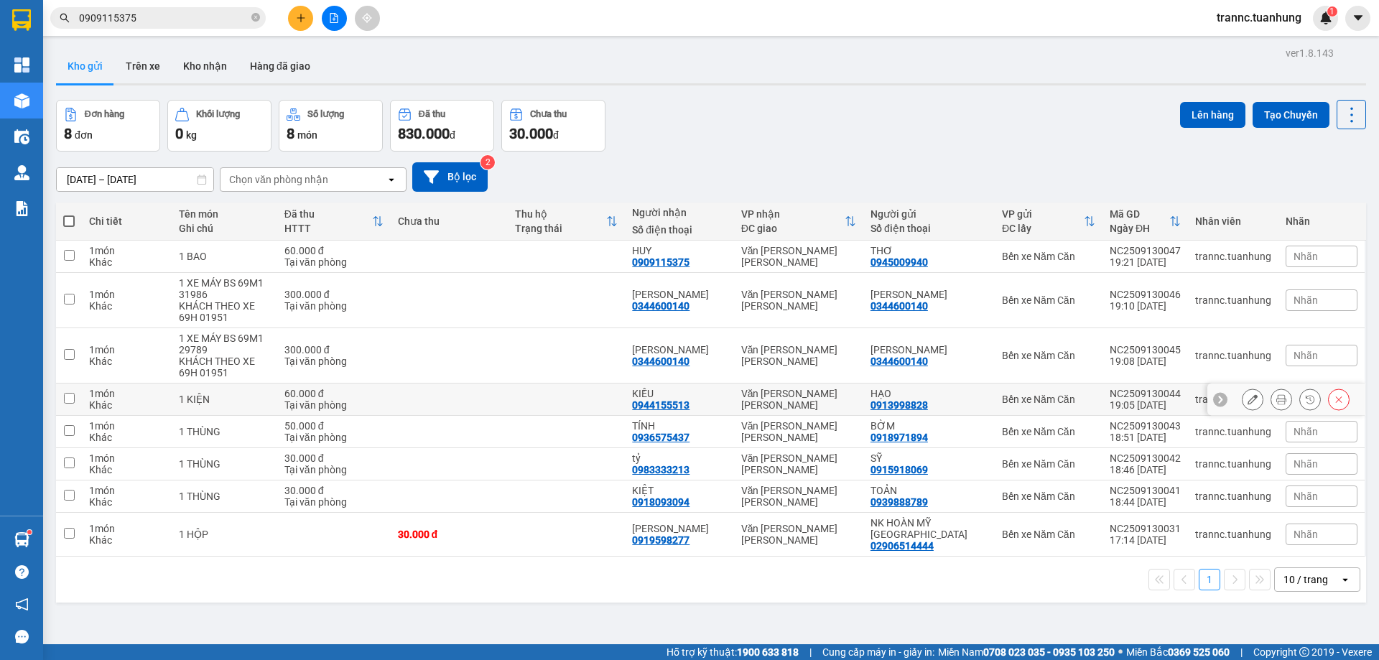
click at [217, 406] on td "1 KIỆN" at bounding box center [225, 400] width 106 height 32
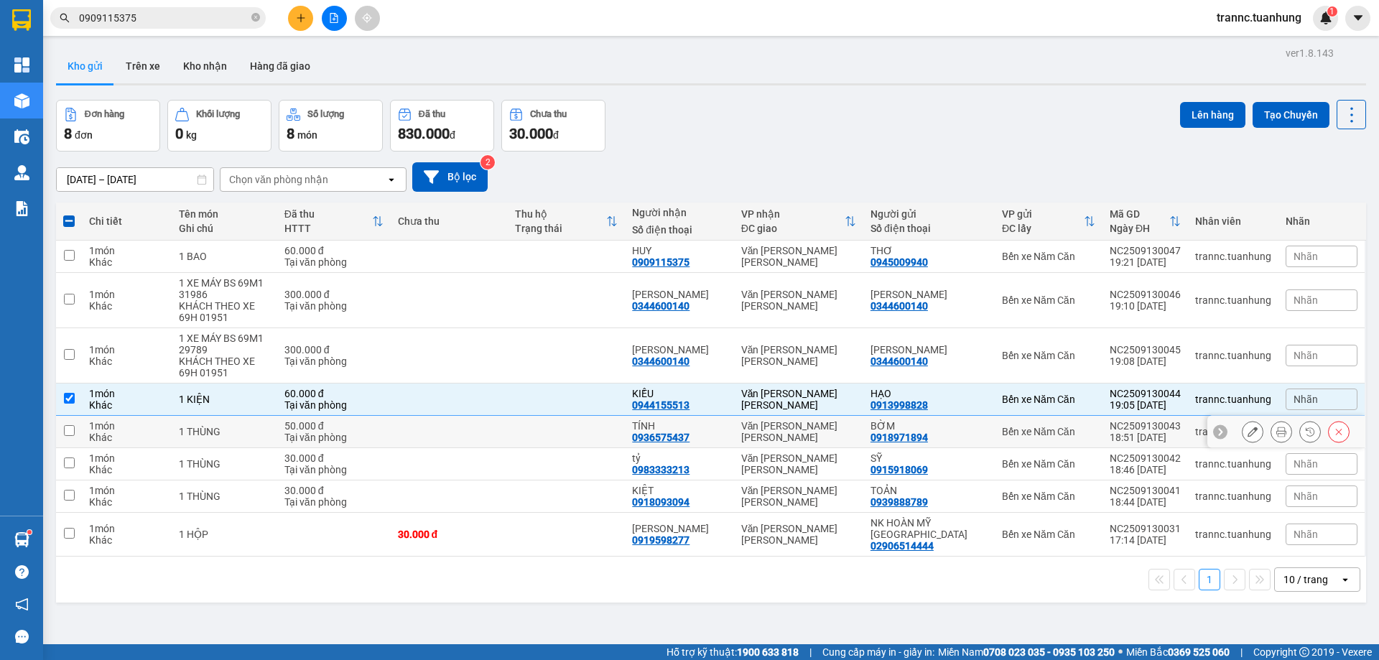
click at [208, 428] on div "1 THÙNG" at bounding box center [224, 431] width 91 height 11
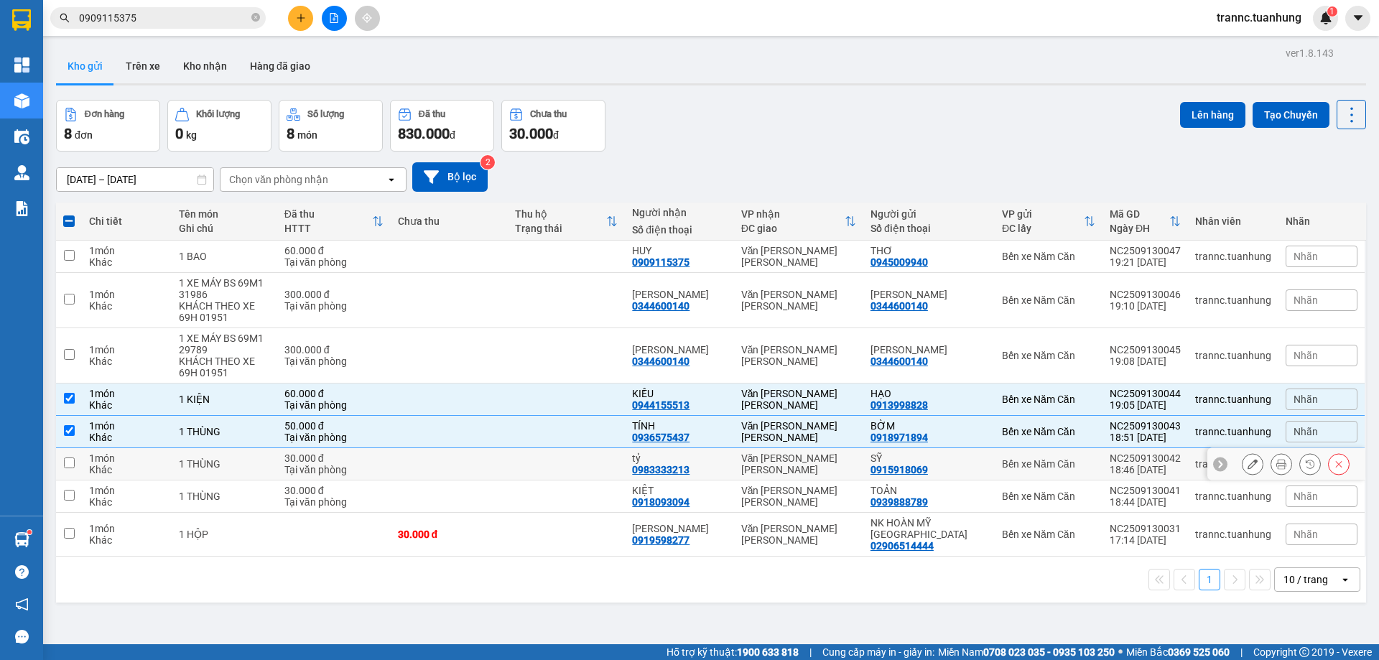
click at [221, 458] on div "1 THÙNG" at bounding box center [224, 463] width 91 height 11
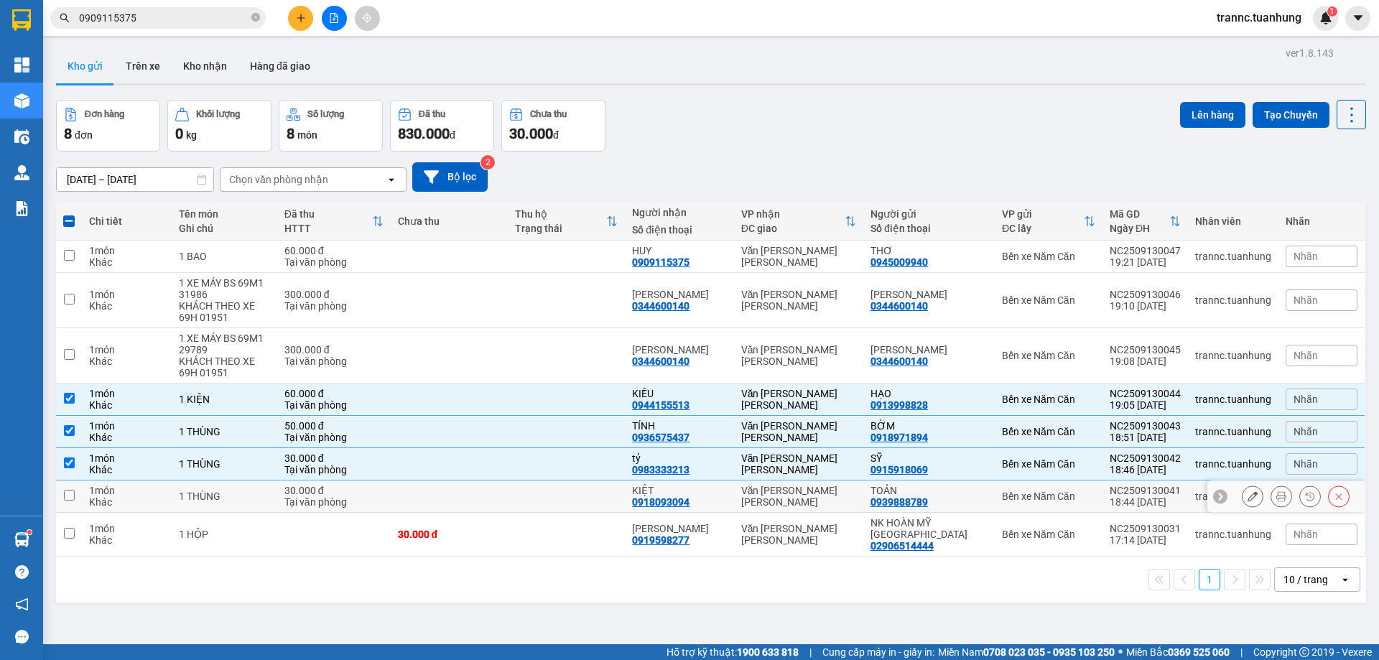
click at [213, 496] on div "1 THÙNG" at bounding box center [224, 496] width 91 height 11
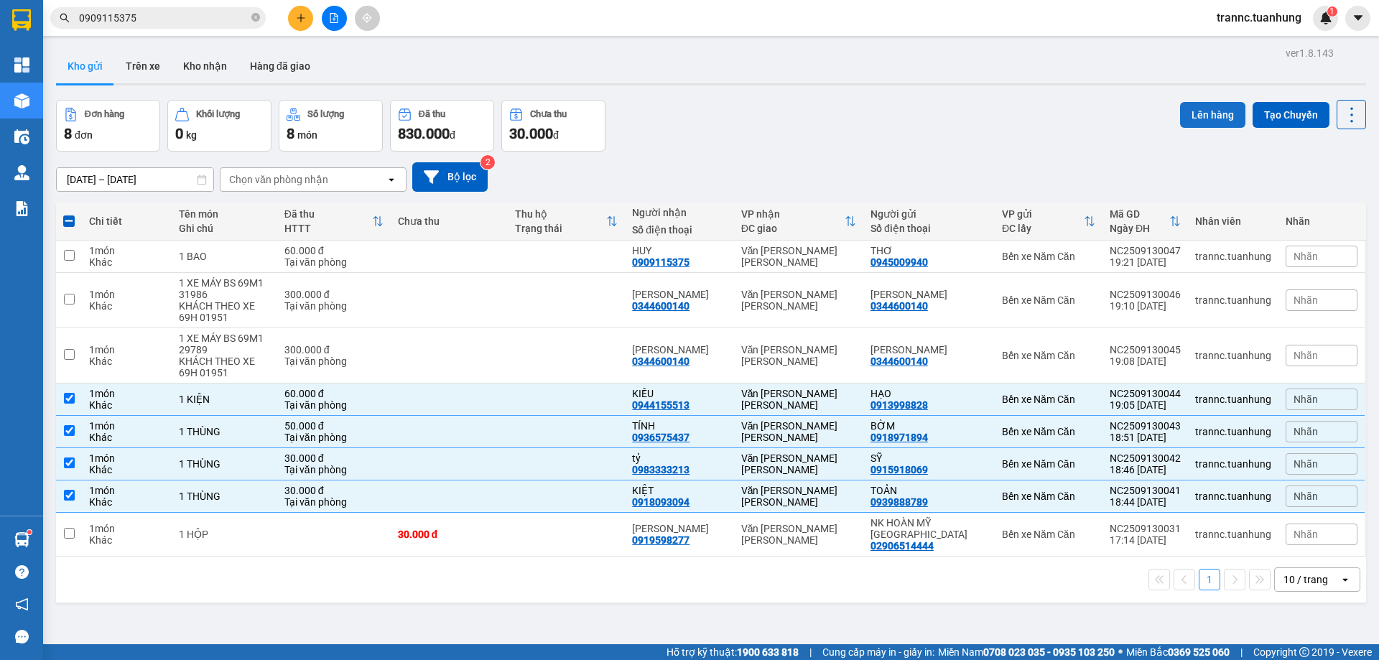
click at [1180, 119] on button "Lên hàng" at bounding box center [1212, 115] width 65 height 26
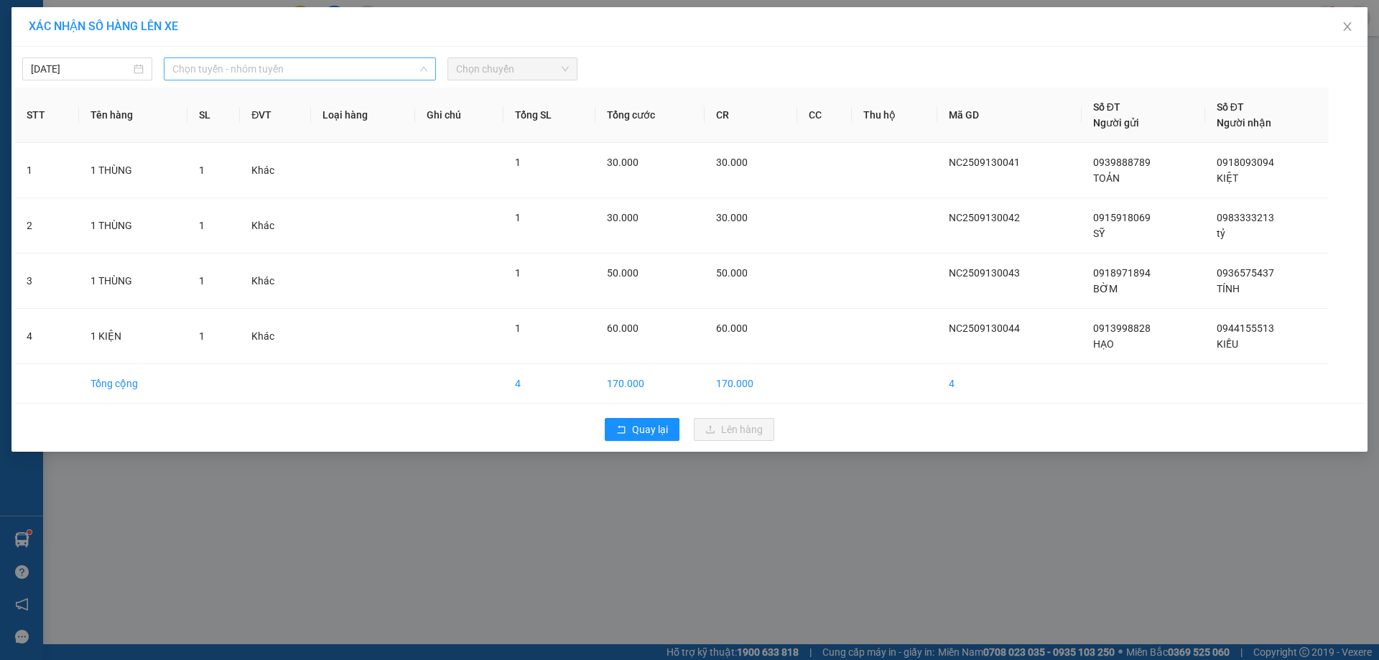
click at [270, 71] on span "Chọn tuyến - nhóm tuyến" at bounding box center [299, 69] width 255 height 22
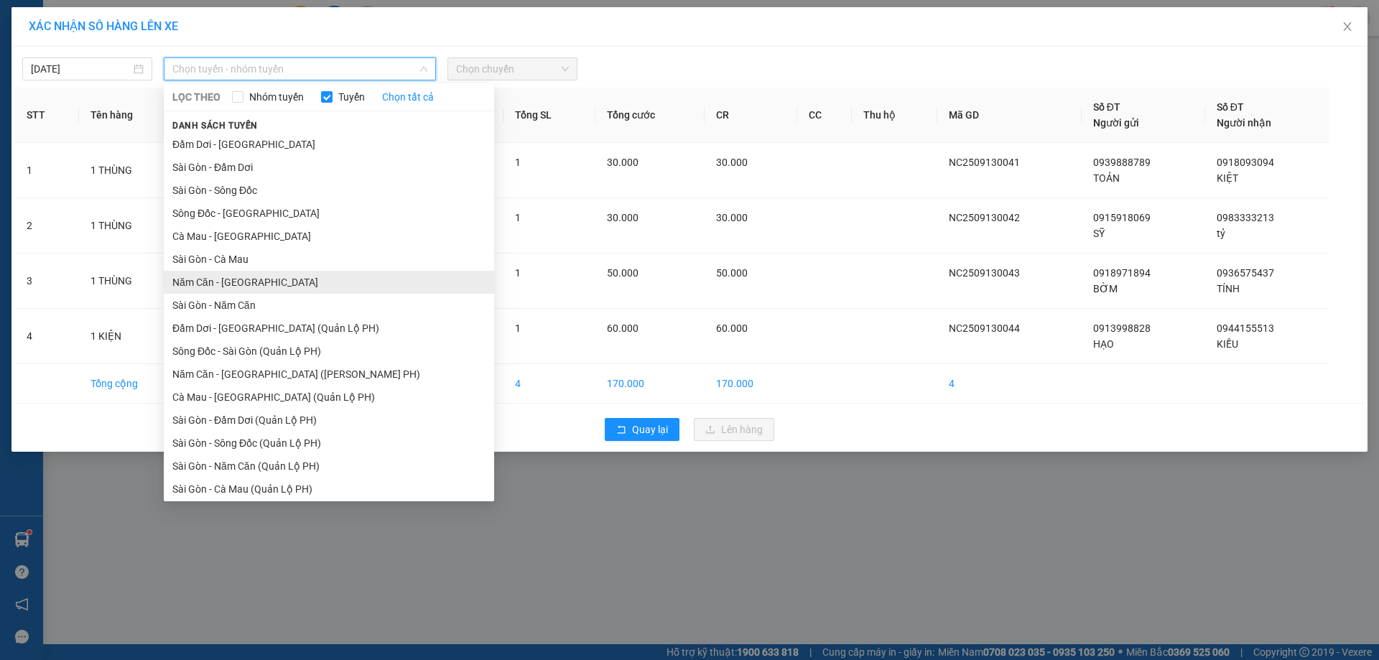
click at [201, 281] on li "Năm Căn - [GEOGRAPHIC_DATA]" at bounding box center [329, 282] width 330 height 23
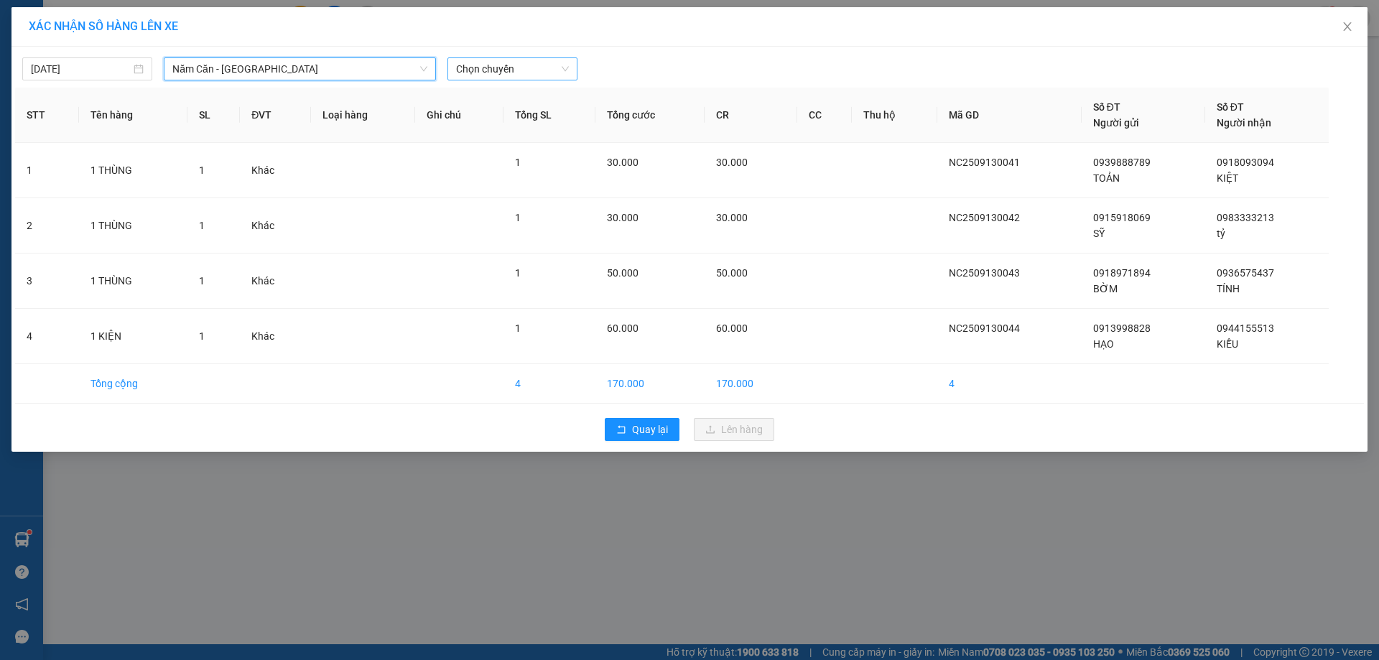
click at [519, 63] on span "Chọn chuyến" at bounding box center [512, 69] width 113 height 22
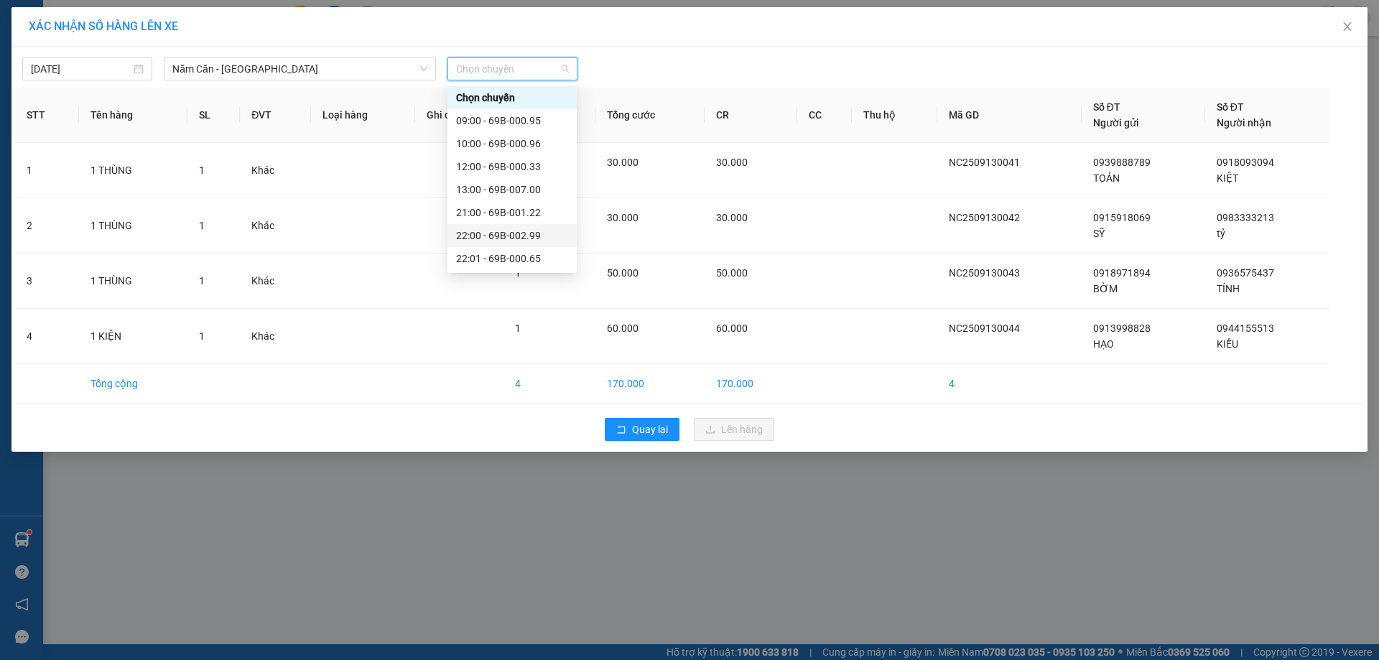
click at [533, 233] on div "22:00 - 69B-002.99" at bounding box center [512, 236] width 112 height 16
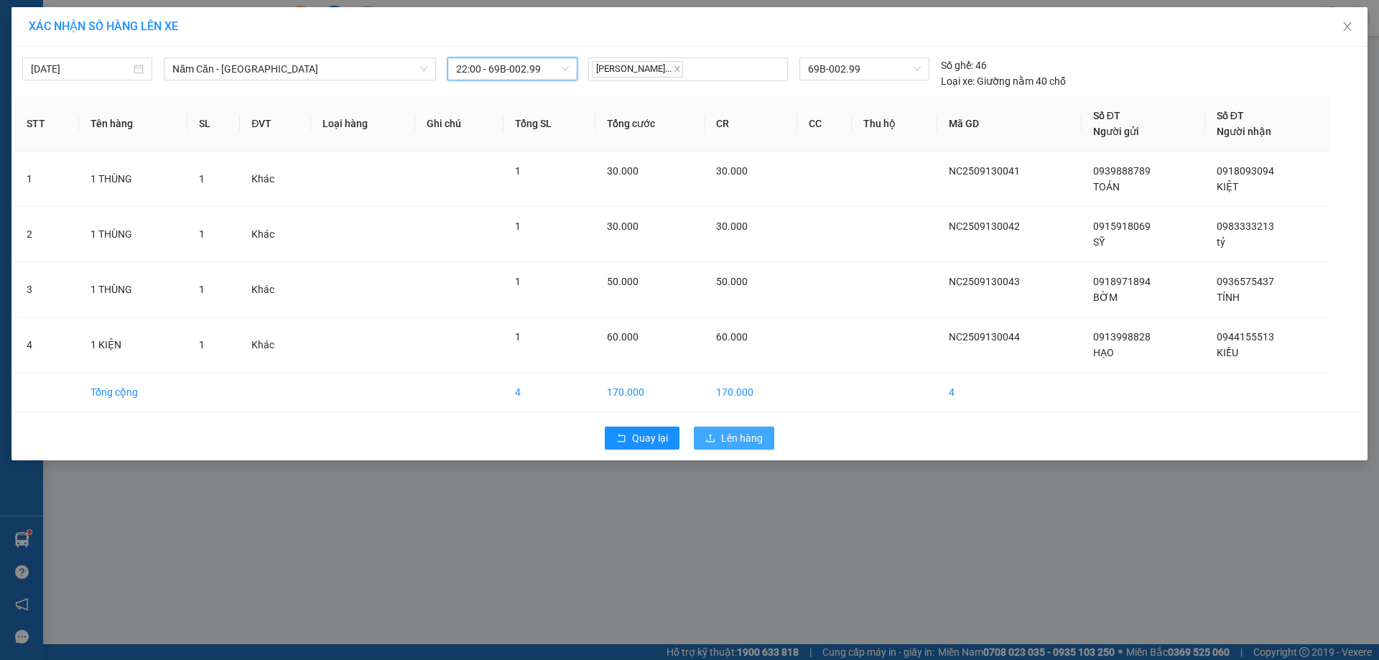
click at [730, 444] on span "Lên hàng" at bounding box center [742, 438] width 42 height 16
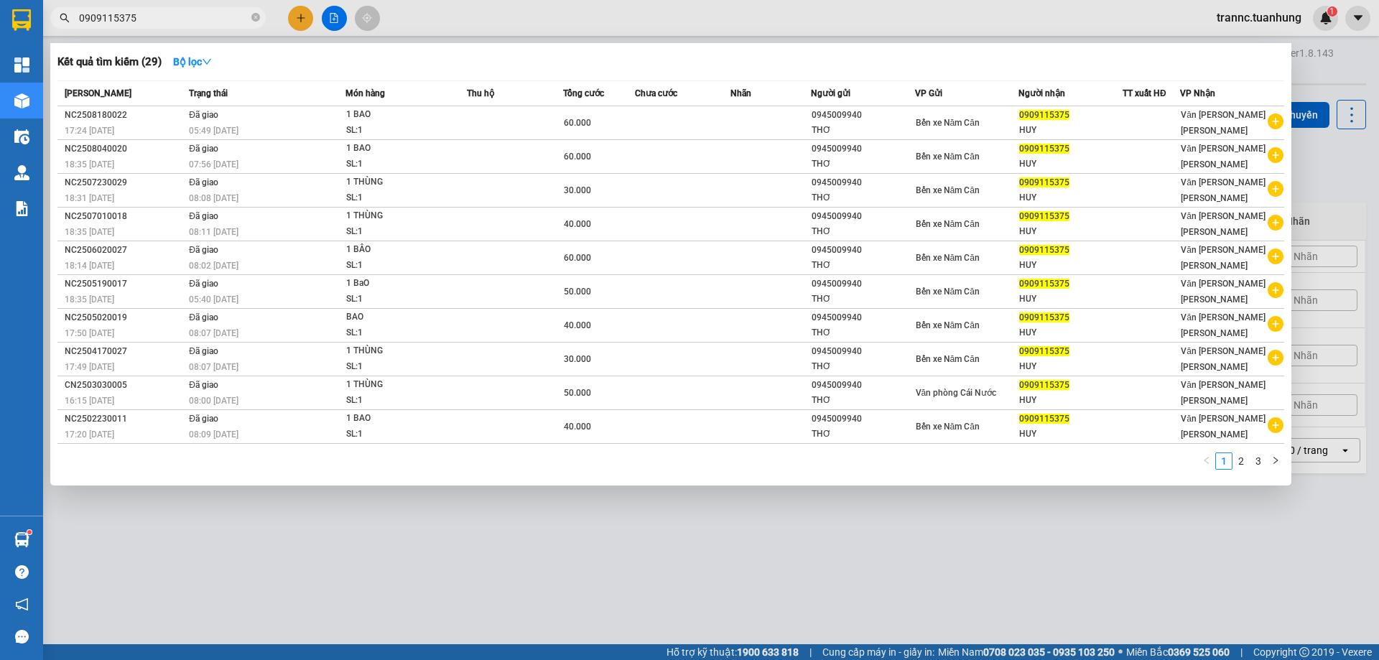
click at [182, 10] on input "0909115375" at bounding box center [164, 18] width 170 height 16
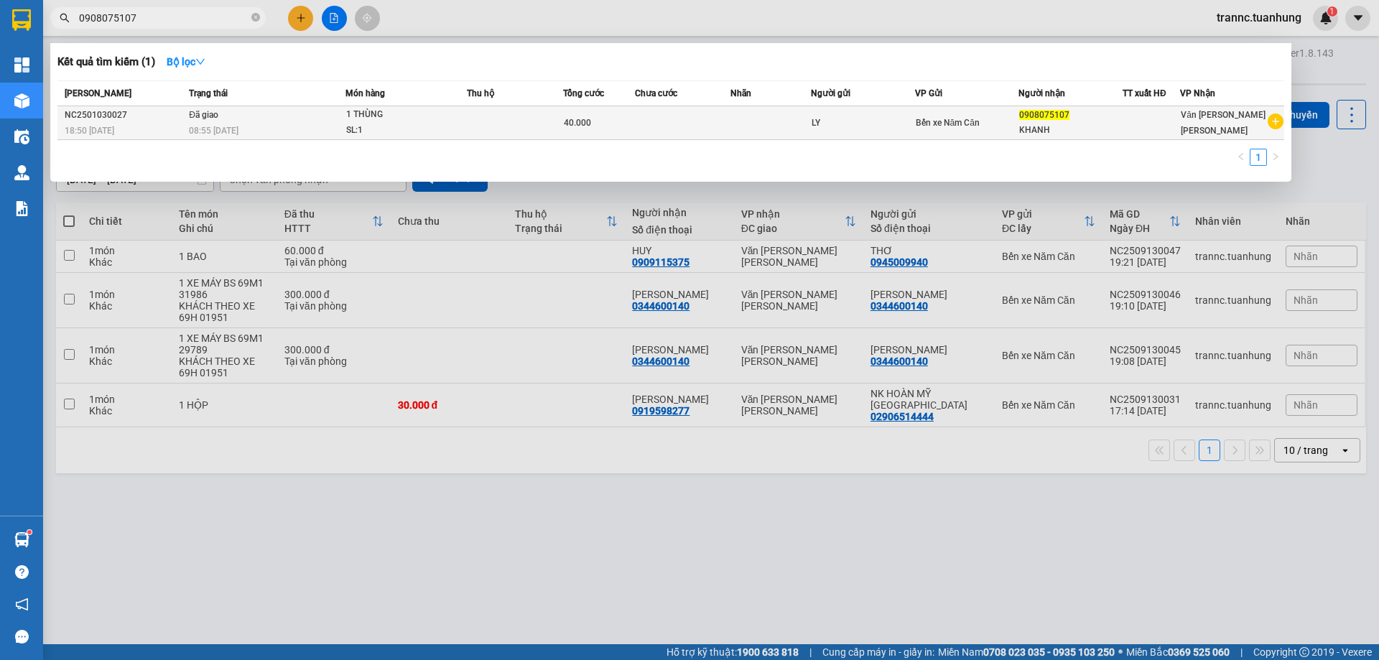
click at [1277, 121] on icon "plus-circle" at bounding box center [1276, 122] width 16 height 16
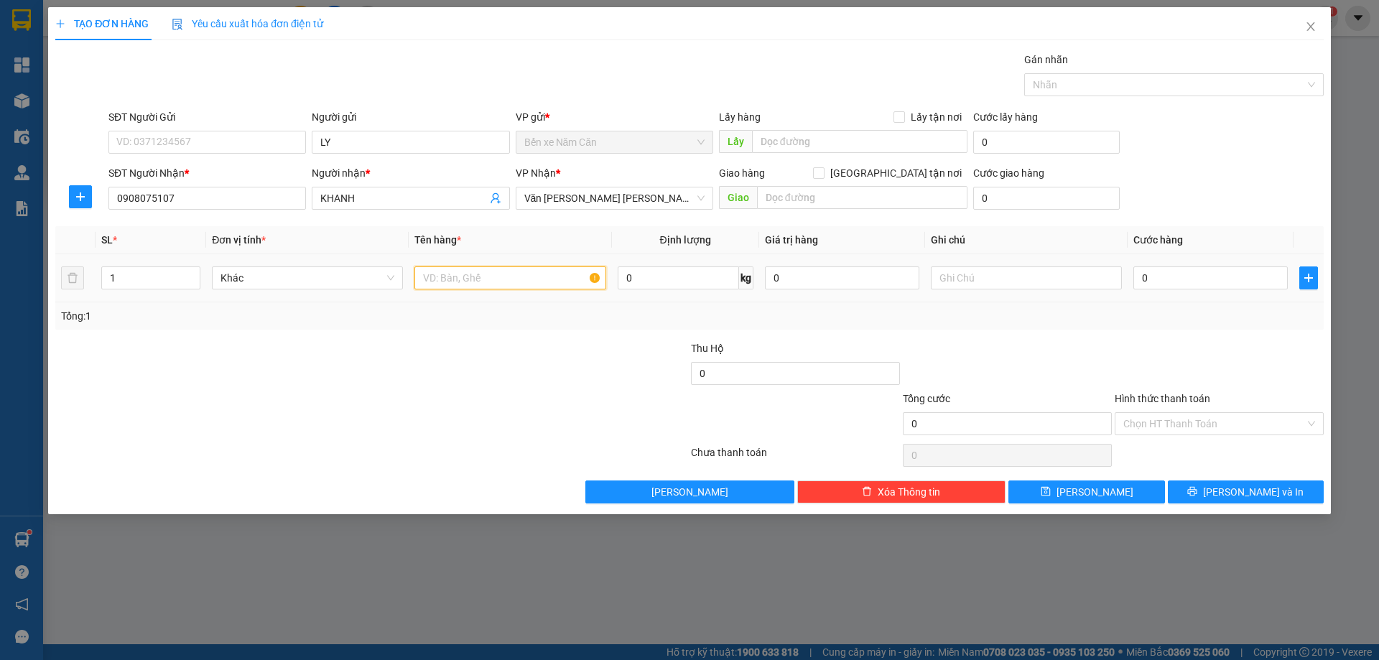
click at [512, 270] on input "text" at bounding box center [510, 278] width 191 height 23
click at [1177, 277] on input "0" at bounding box center [1211, 278] width 154 height 23
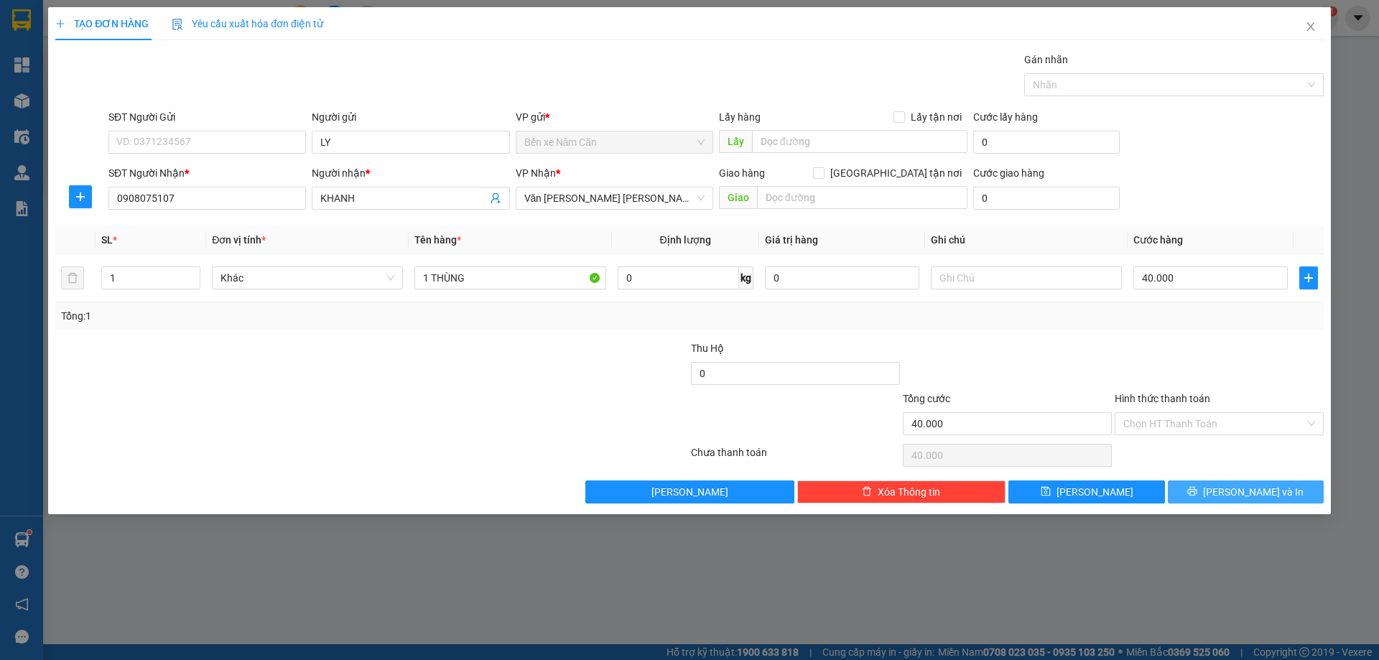
click at [1238, 492] on span "[PERSON_NAME] và In" at bounding box center [1253, 492] width 101 height 16
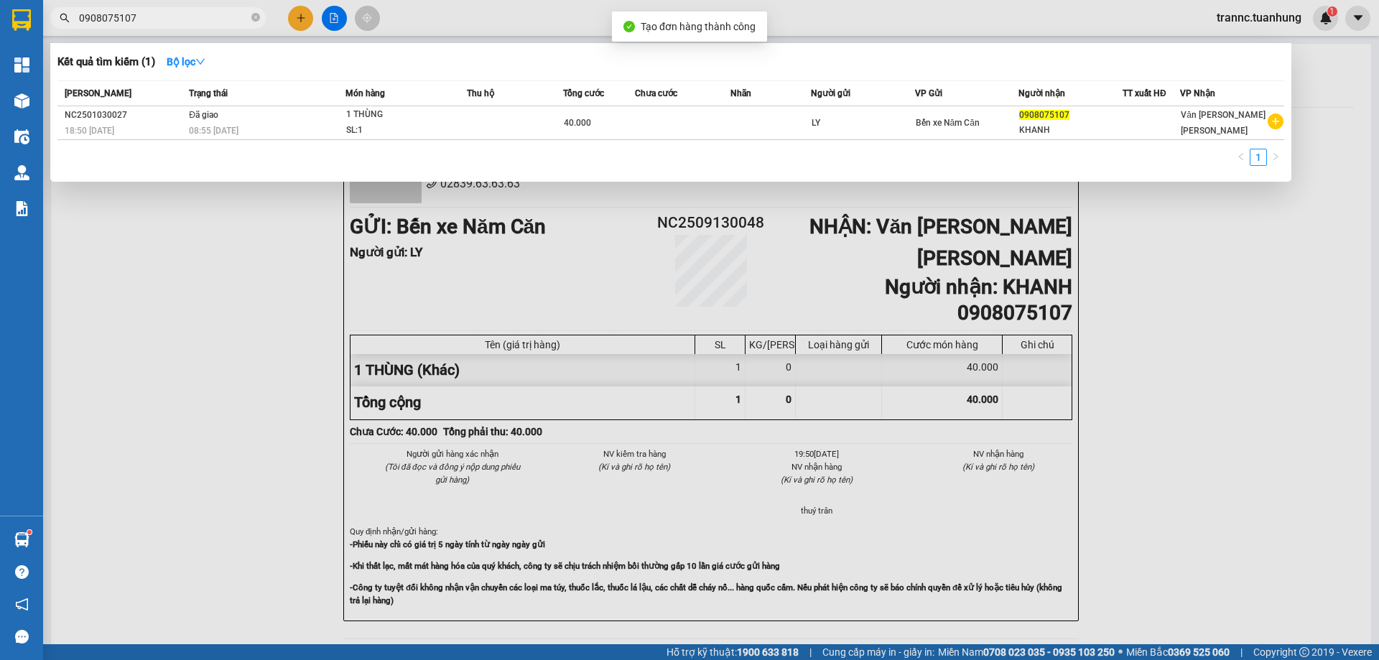
drag, startPoint x: 1276, startPoint y: 273, endPoint x: 739, endPoint y: 154, distance: 549.8
click at [1269, 269] on div at bounding box center [689, 330] width 1379 height 660
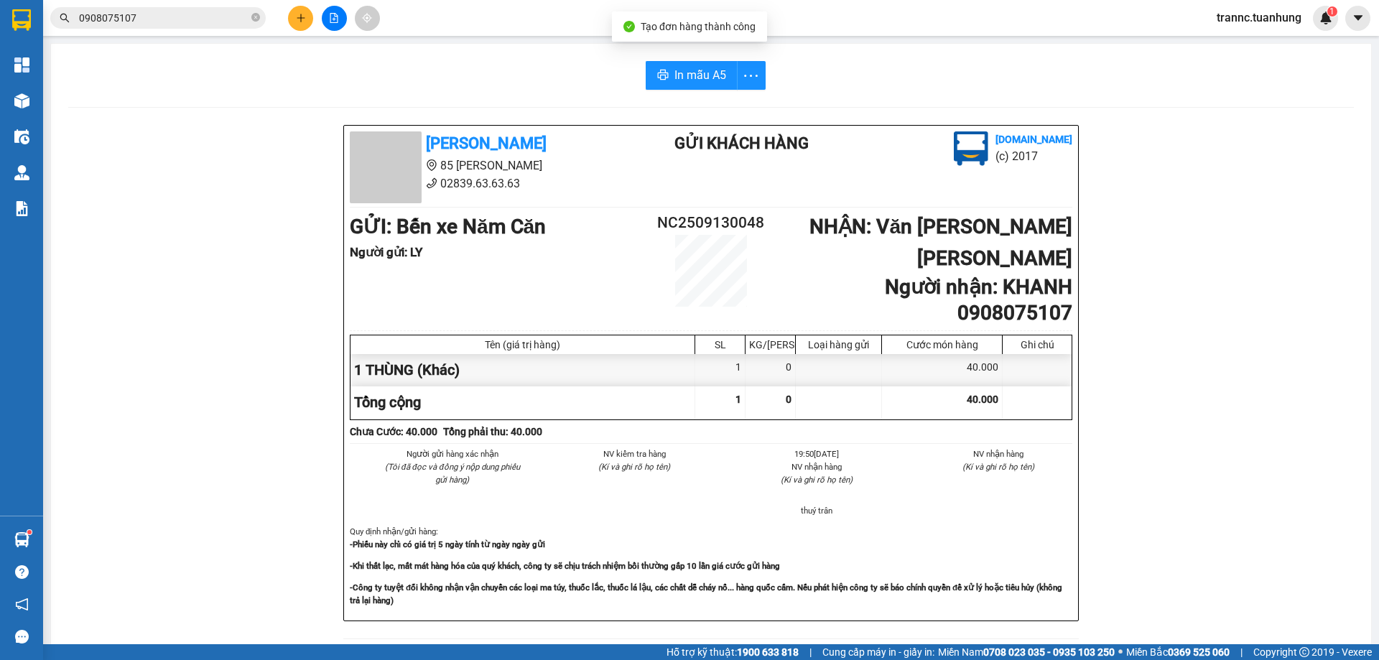
click at [690, 55] on div "In mẫu A5 Tuấn Hưng 85 Lý Chiêu Hoàng 02839.63.63.63 Gửi khách hàng Vexere.com …" at bounding box center [711, 613] width 1320 height 1139
click at [701, 80] on span "In mẫu A5" at bounding box center [701, 75] width 52 height 18
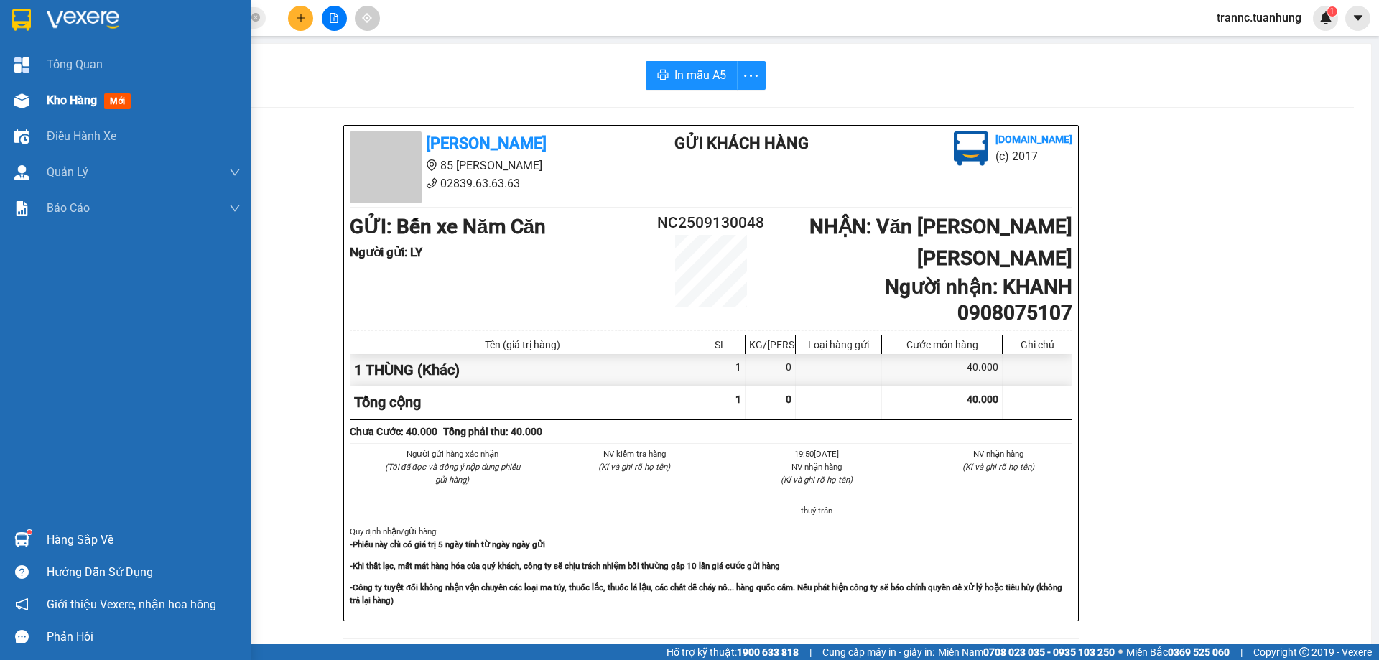
click at [119, 103] on span "mới" at bounding box center [117, 101] width 27 height 16
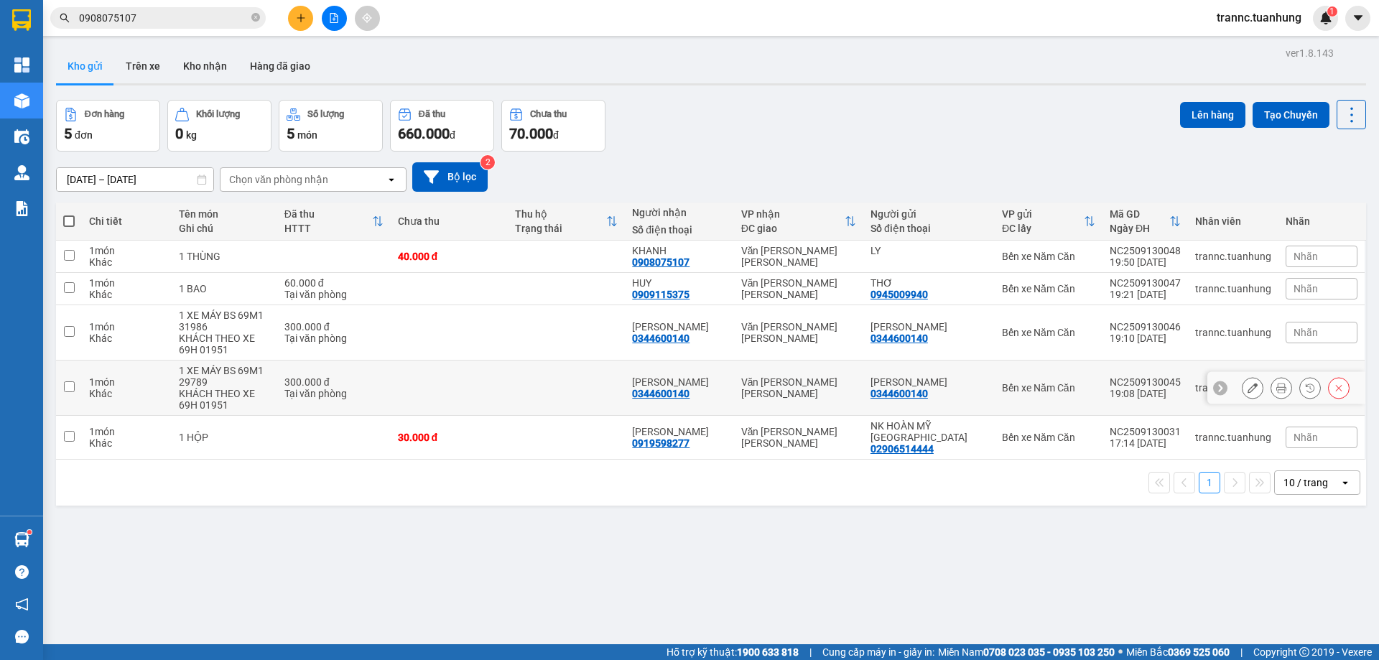
click at [270, 390] on div "KHÁCH THEO XE 69H 01951" at bounding box center [224, 399] width 91 height 23
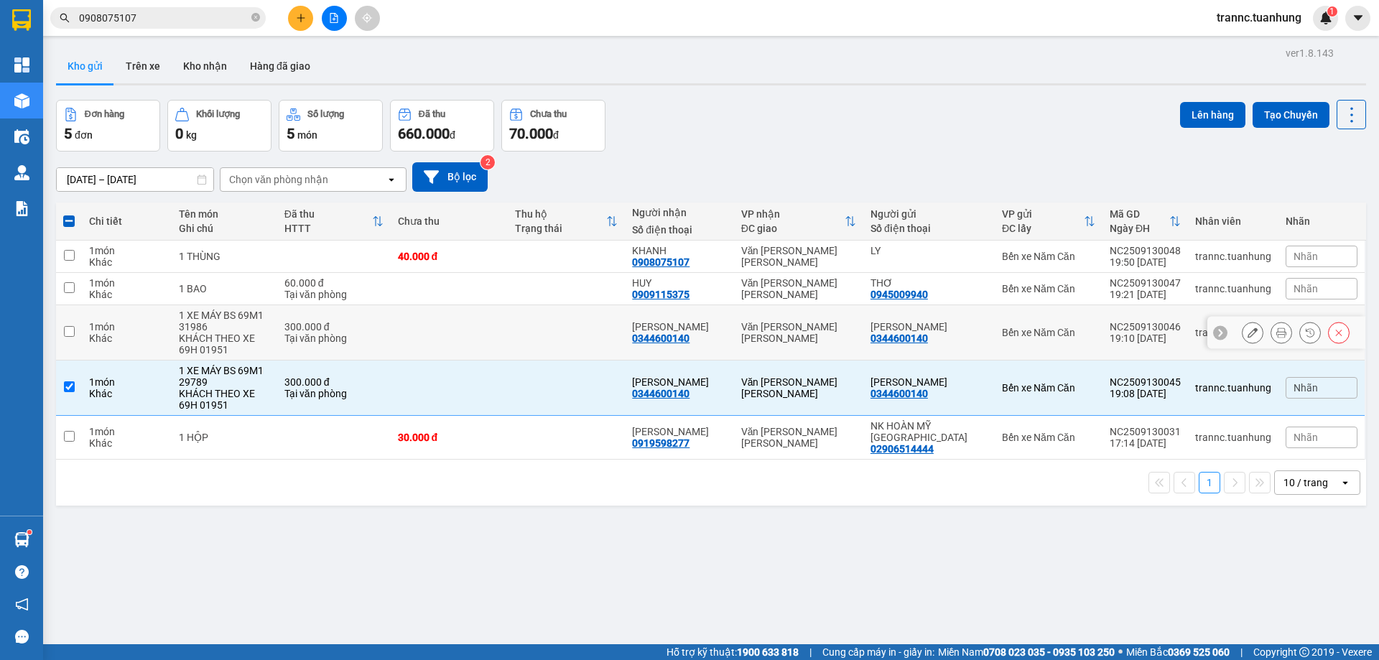
click at [300, 329] on div "300.000 đ" at bounding box center [334, 326] width 99 height 11
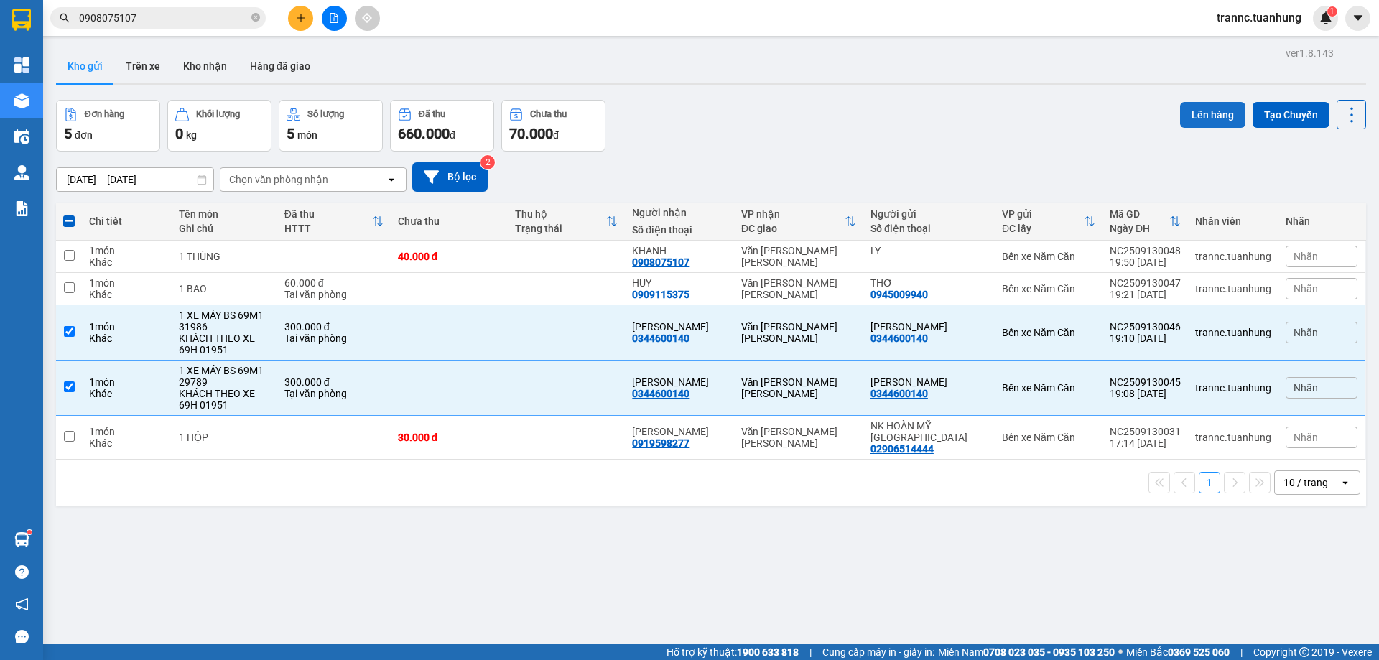
click at [1212, 108] on button "Lên hàng" at bounding box center [1212, 115] width 65 height 26
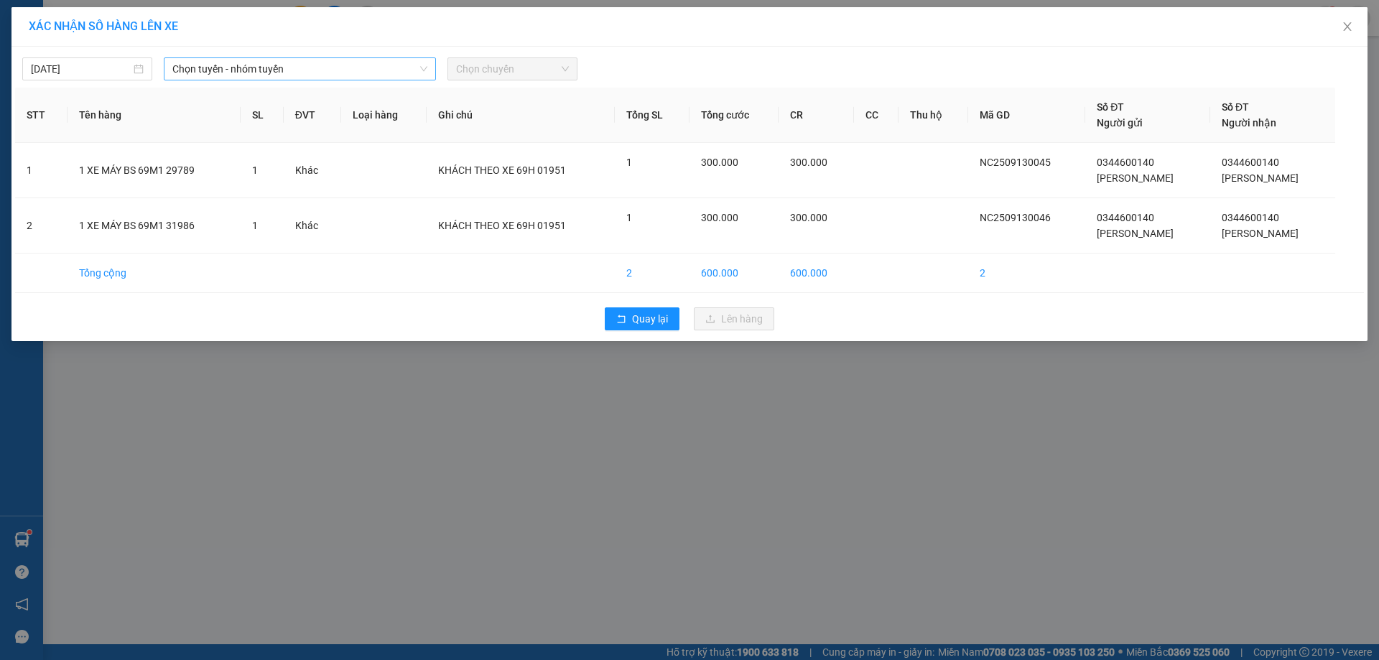
click at [238, 65] on span "Chọn tuyến - nhóm tuyến" at bounding box center [299, 69] width 255 height 22
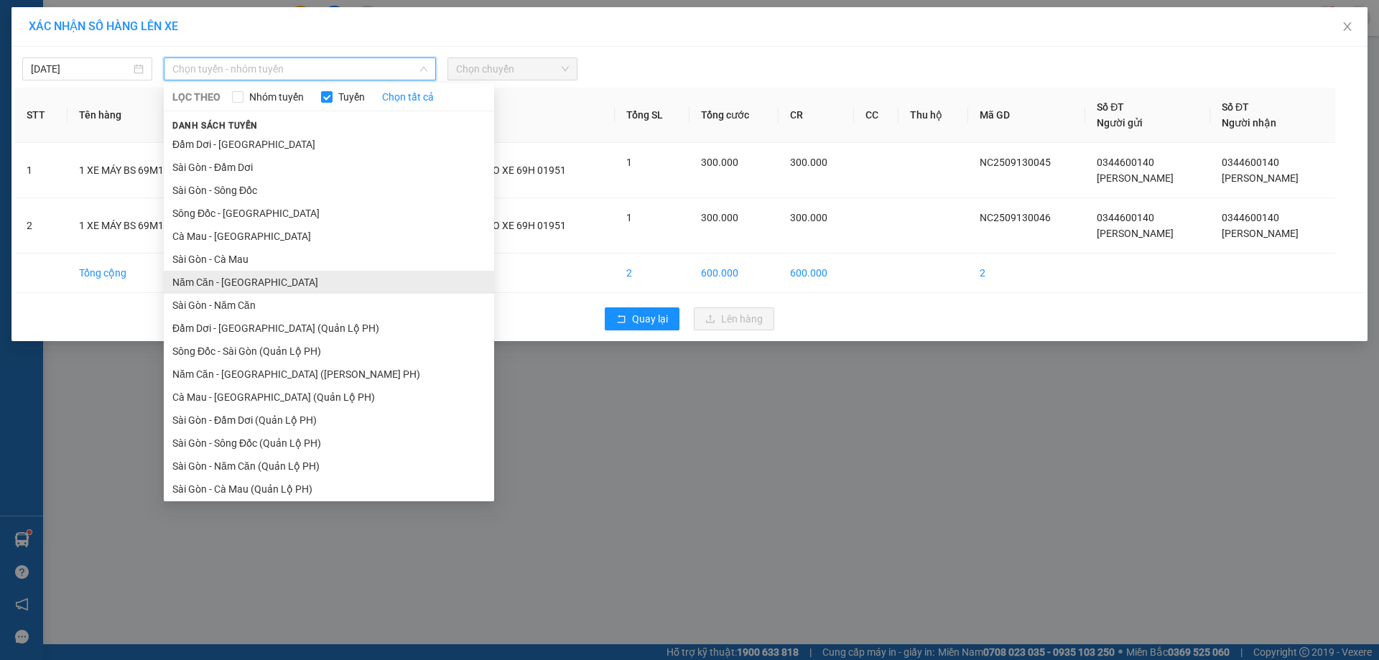
click at [191, 280] on li "Năm Căn - [GEOGRAPHIC_DATA]" at bounding box center [329, 282] width 330 height 23
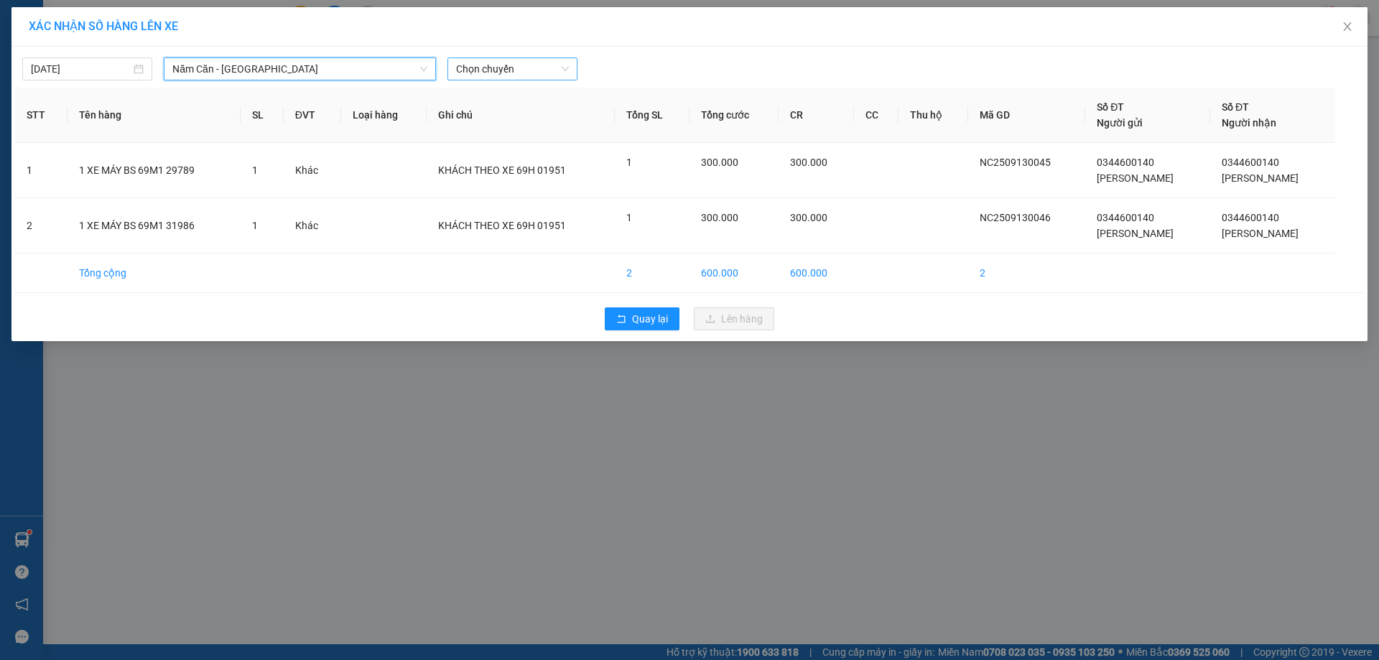
click at [487, 70] on span "Chọn chuyến" at bounding box center [512, 69] width 113 height 22
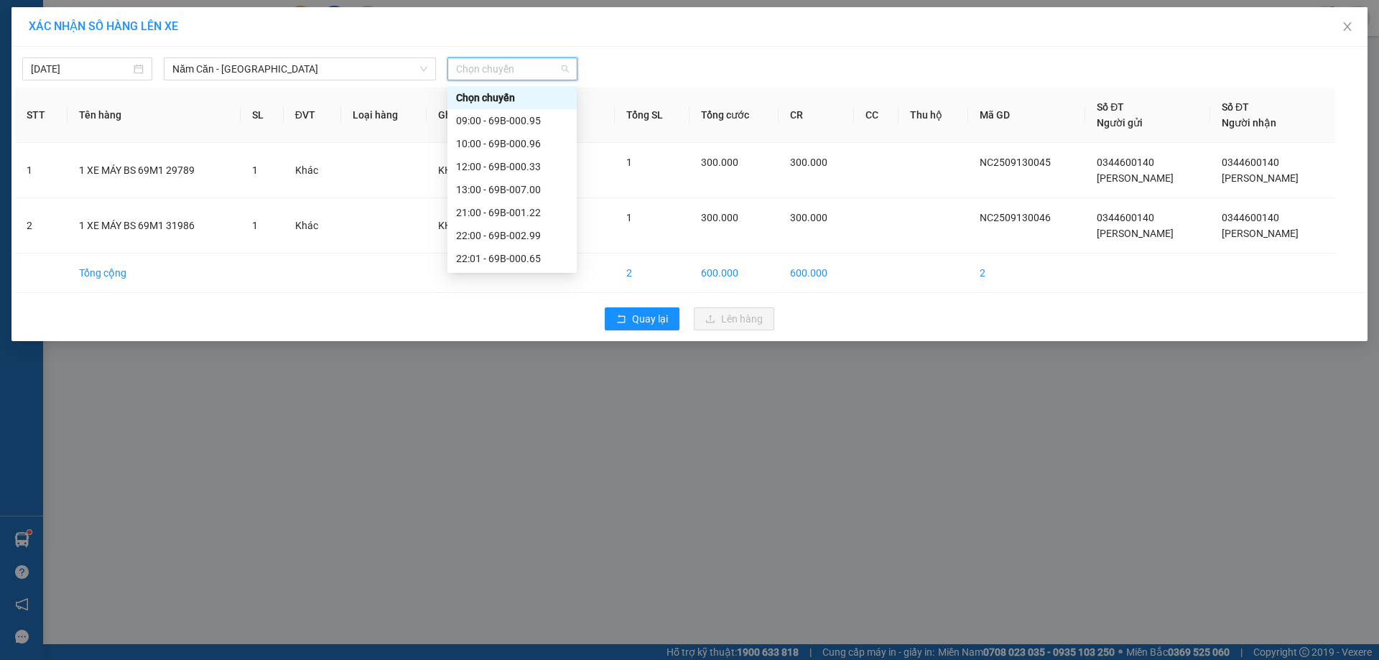
click at [532, 274] on div "22:02 - 69H-019.51" at bounding box center [512, 282] width 112 height 16
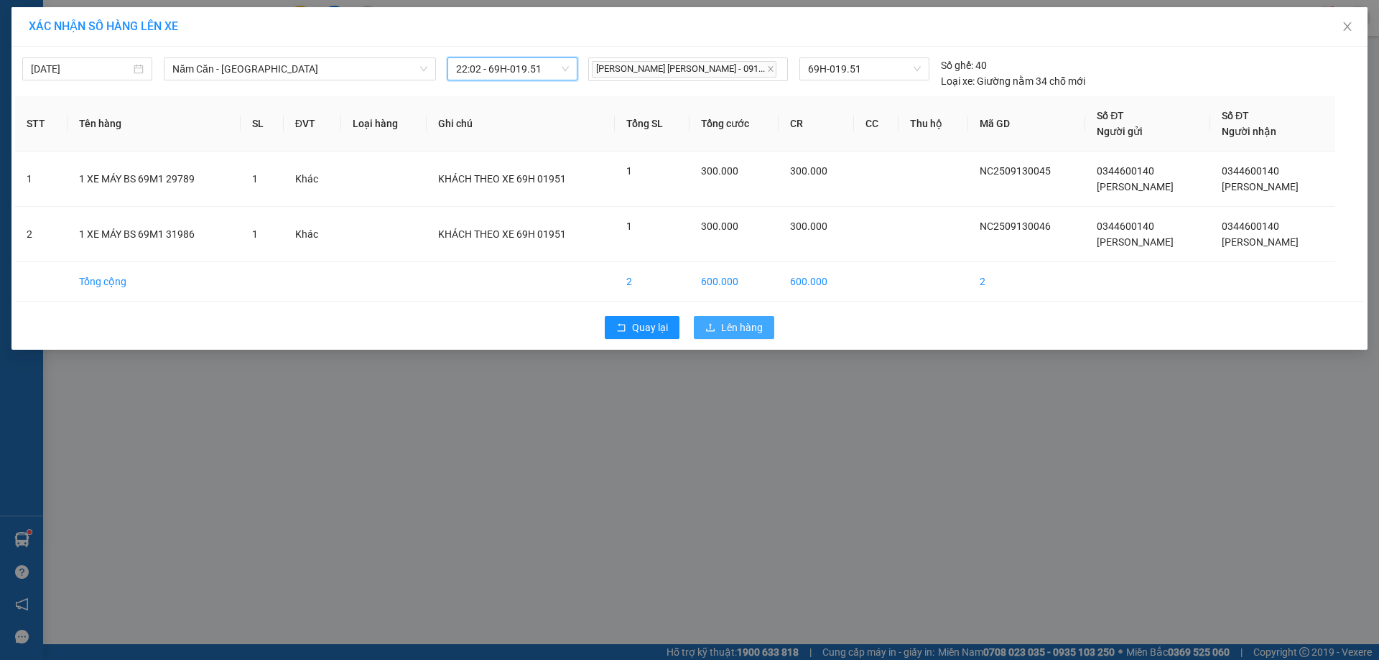
click at [718, 325] on button "Lên hàng" at bounding box center [734, 327] width 80 height 23
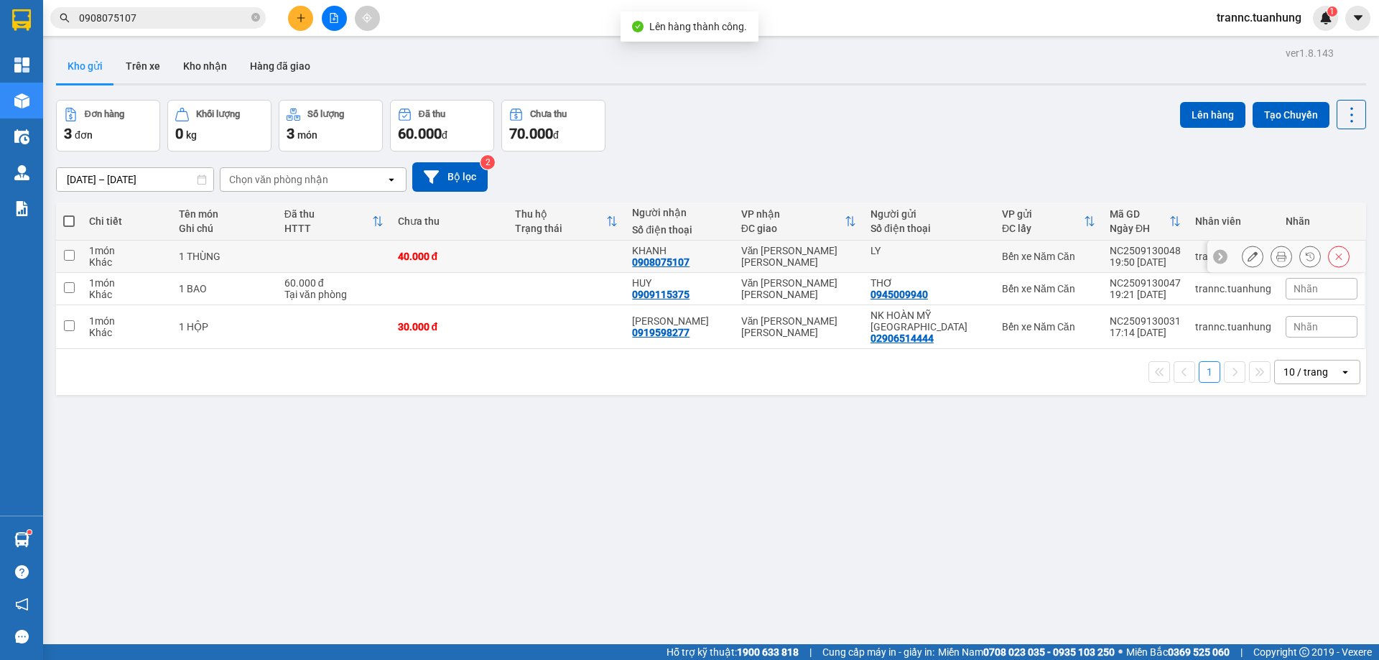
click at [438, 256] on div "40.000 đ" at bounding box center [449, 256] width 103 height 11
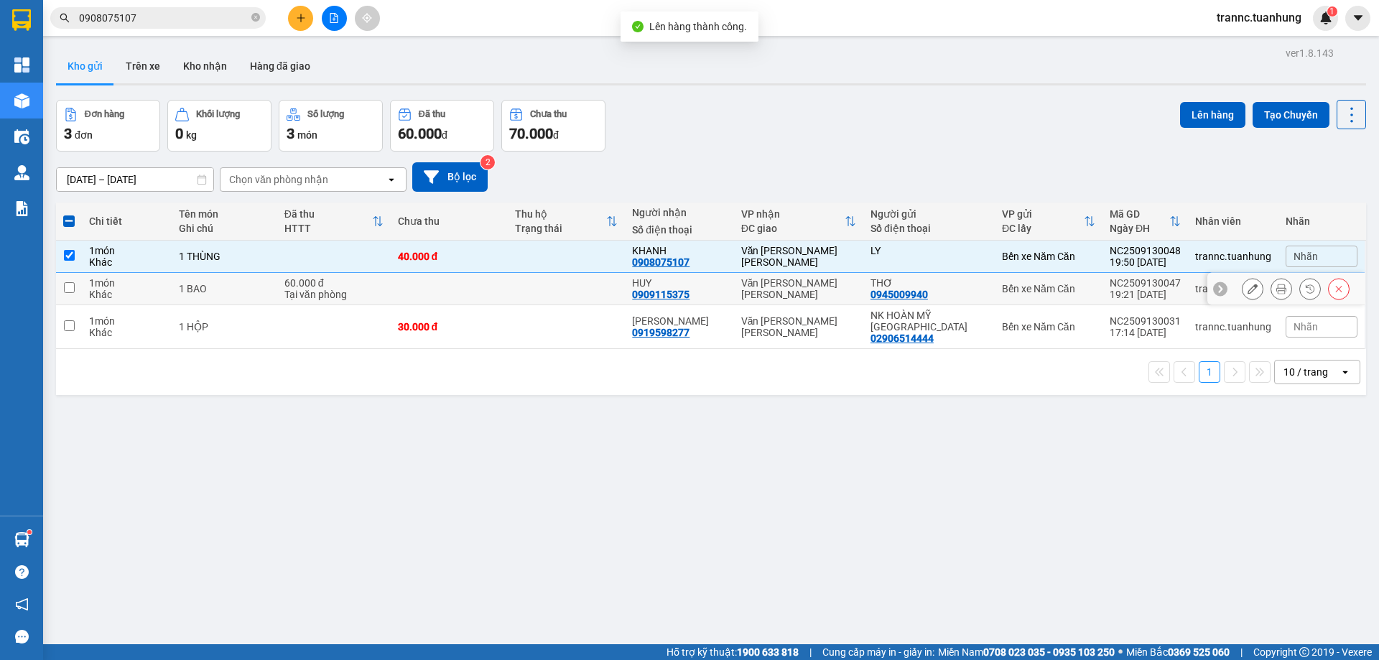
click at [391, 280] on td "60.000 đ Tại văn phòng" at bounding box center [334, 289] width 114 height 32
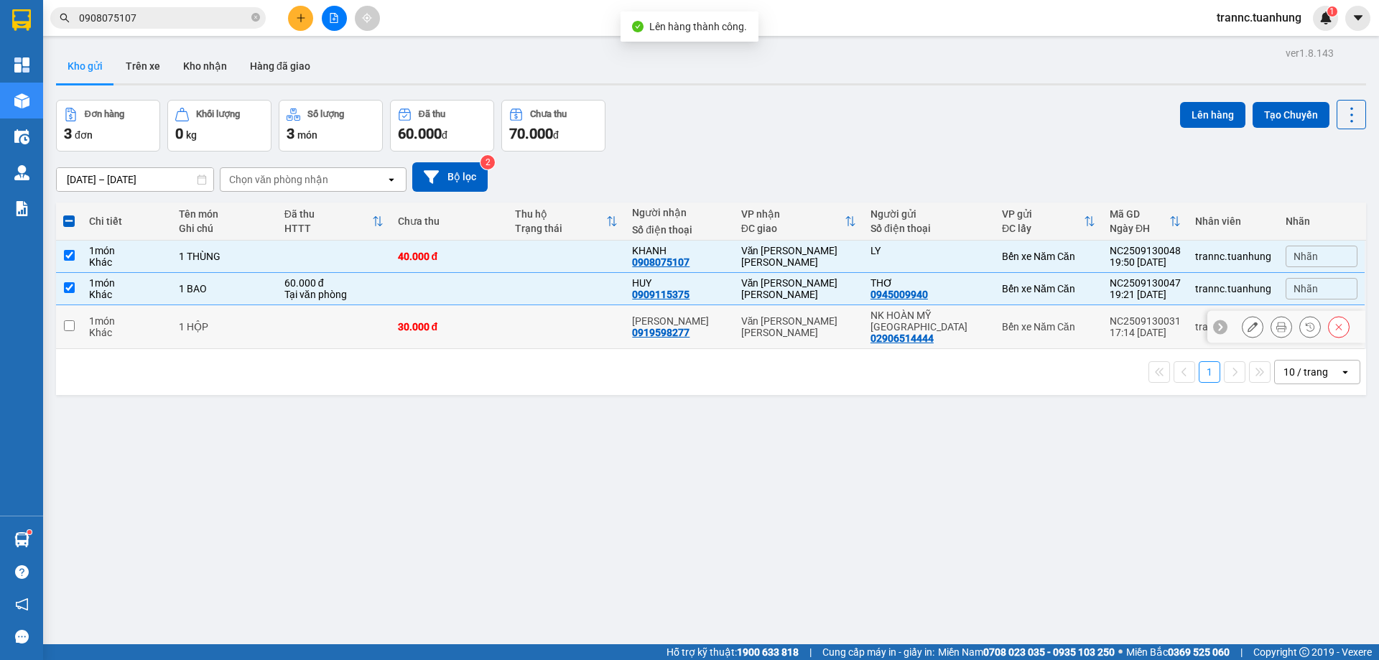
click at [338, 306] on td at bounding box center [334, 327] width 114 height 44
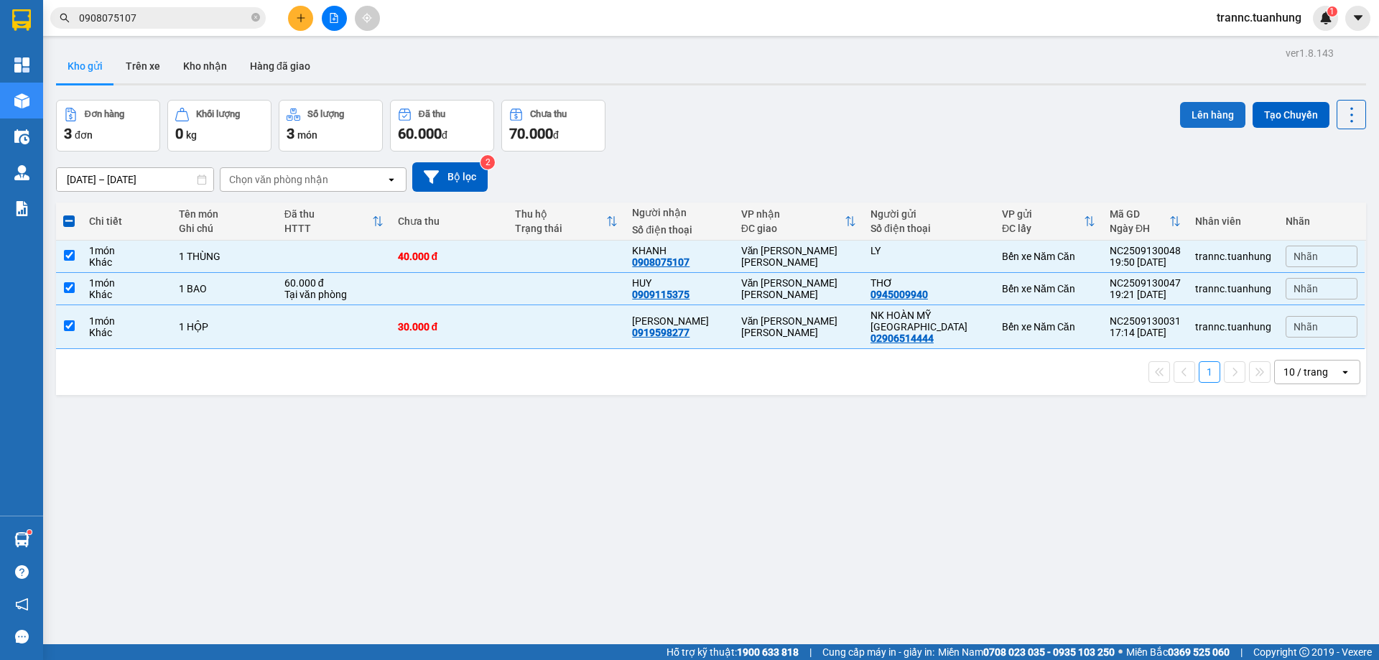
click at [1208, 113] on button "Lên hàng" at bounding box center [1212, 115] width 65 height 26
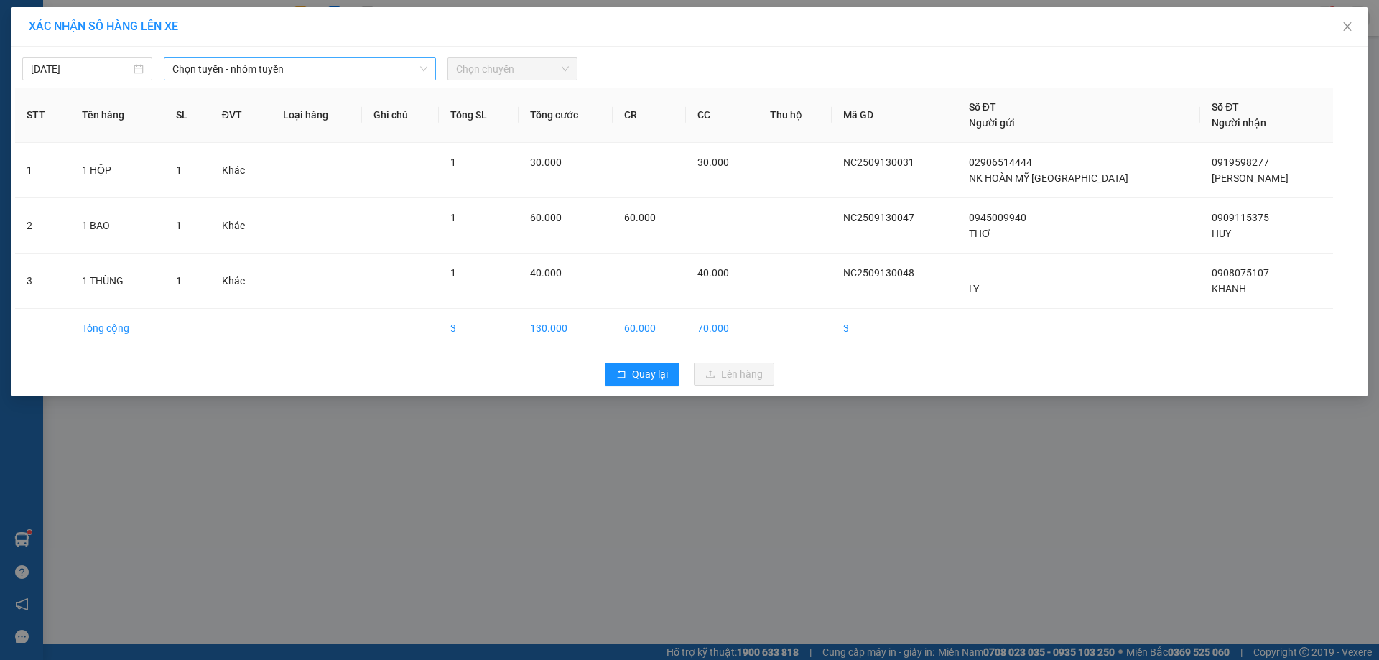
click at [325, 70] on span "Chọn tuyến - nhóm tuyến" at bounding box center [299, 69] width 255 height 22
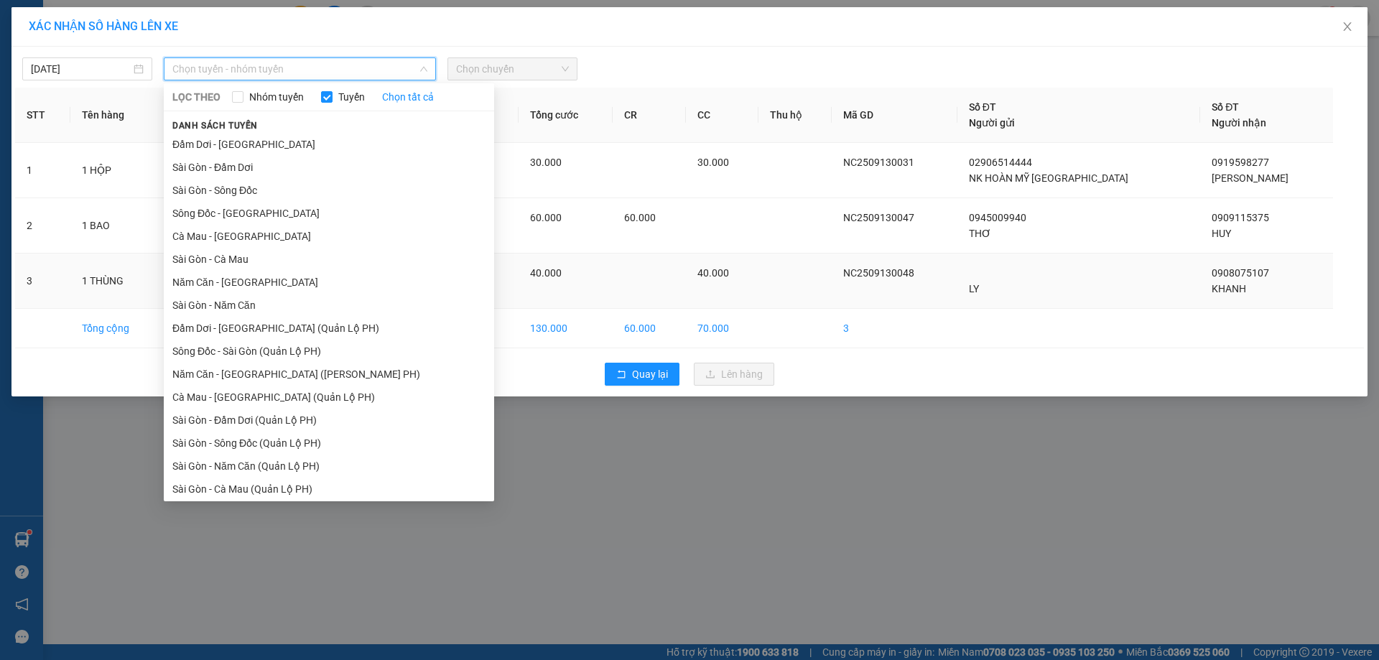
drag, startPoint x: 235, startPoint y: 289, endPoint x: 256, endPoint y: 273, distance: 26.7
click at [235, 288] on li "Năm Căn - [GEOGRAPHIC_DATA]" at bounding box center [329, 282] width 330 height 23
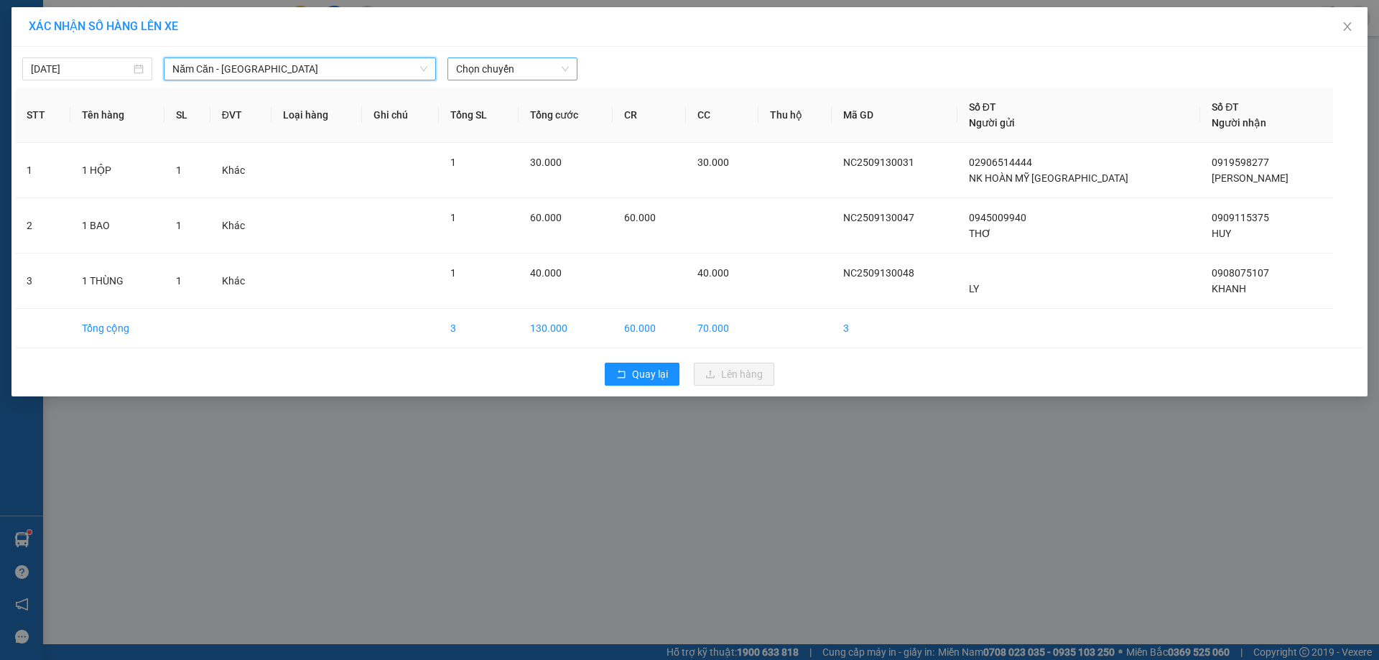
click at [489, 68] on span "Chọn chuyến" at bounding box center [512, 69] width 113 height 22
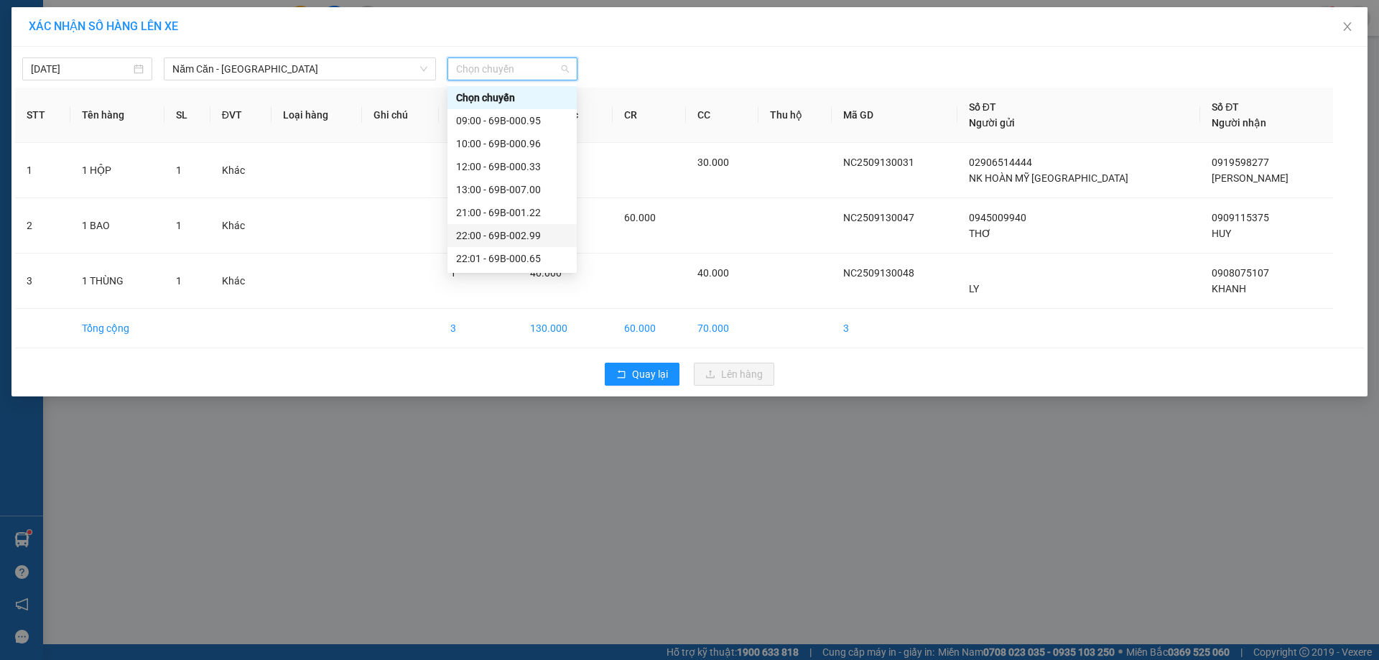
click at [527, 228] on div "22:00 - 69B-002.99" at bounding box center [512, 236] width 112 height 16
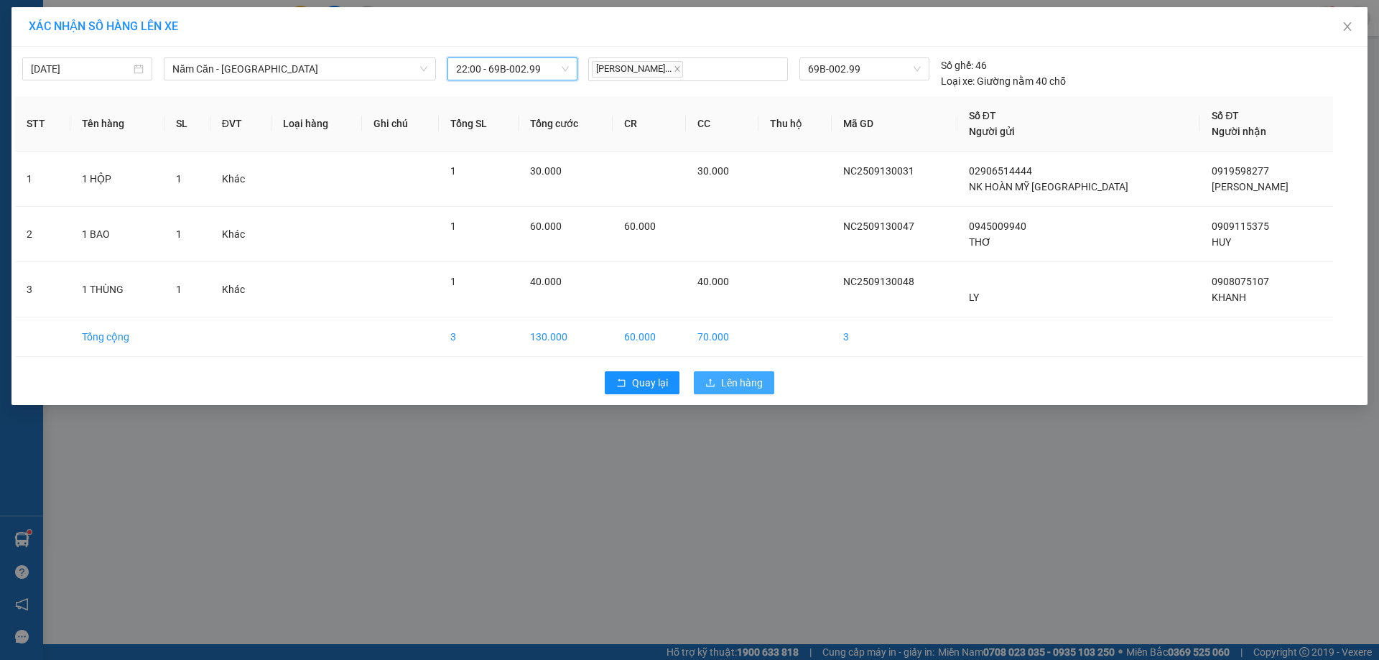
click at [731, 384] on span "Lên hàng" at bounding box center [742, 383] width 42 height 16
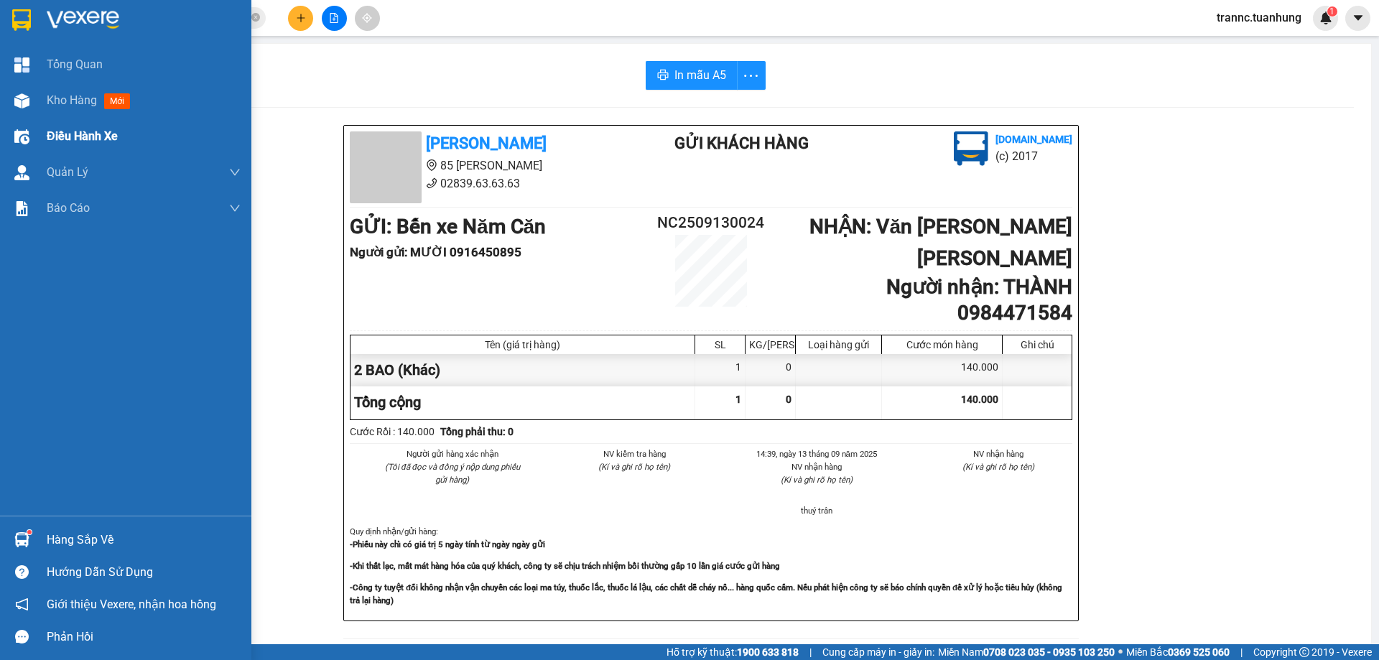
drag, startPoint x: 108, startPoint y: 99, endPoint x: 157, endPoint y: 147, distance: 68.1
click at [109, 99] on span "mới" at bounding box center [117, 101] width 26 height 16
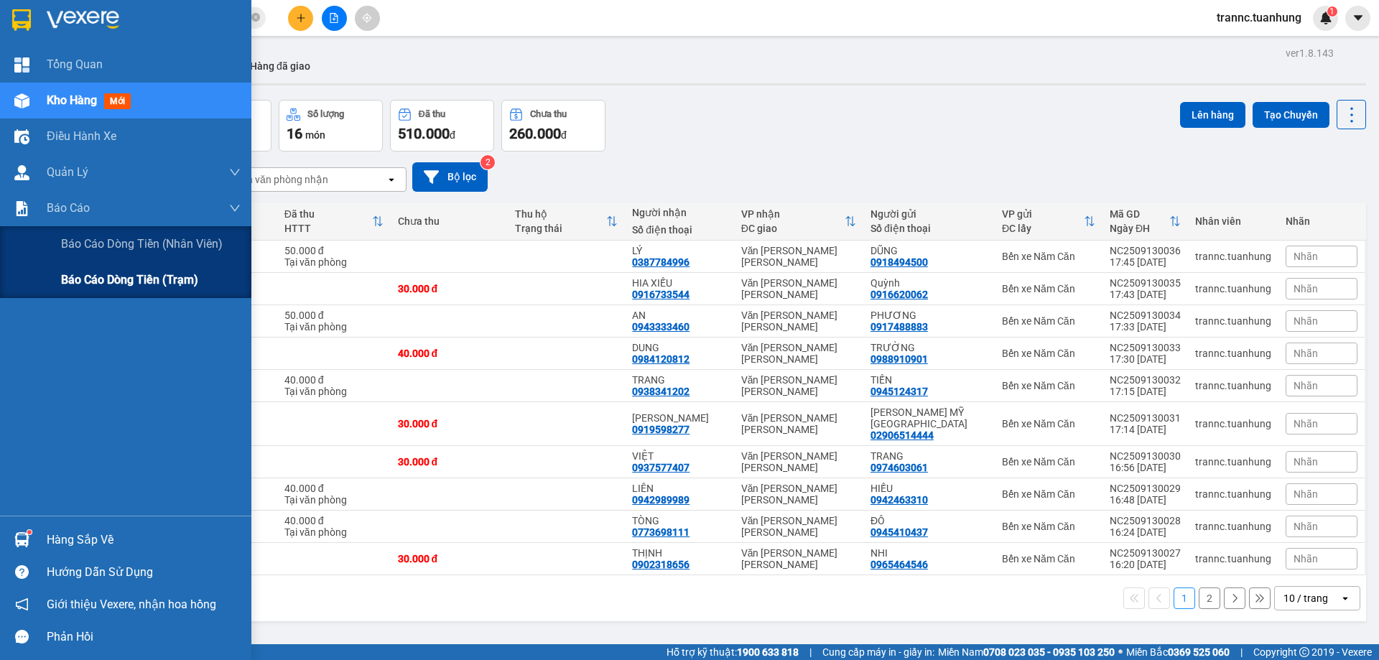
click at [227, 279] on div "Báo cáo dòng tiền (trạm)" at bounding box center [151, 280] width 180 height 36
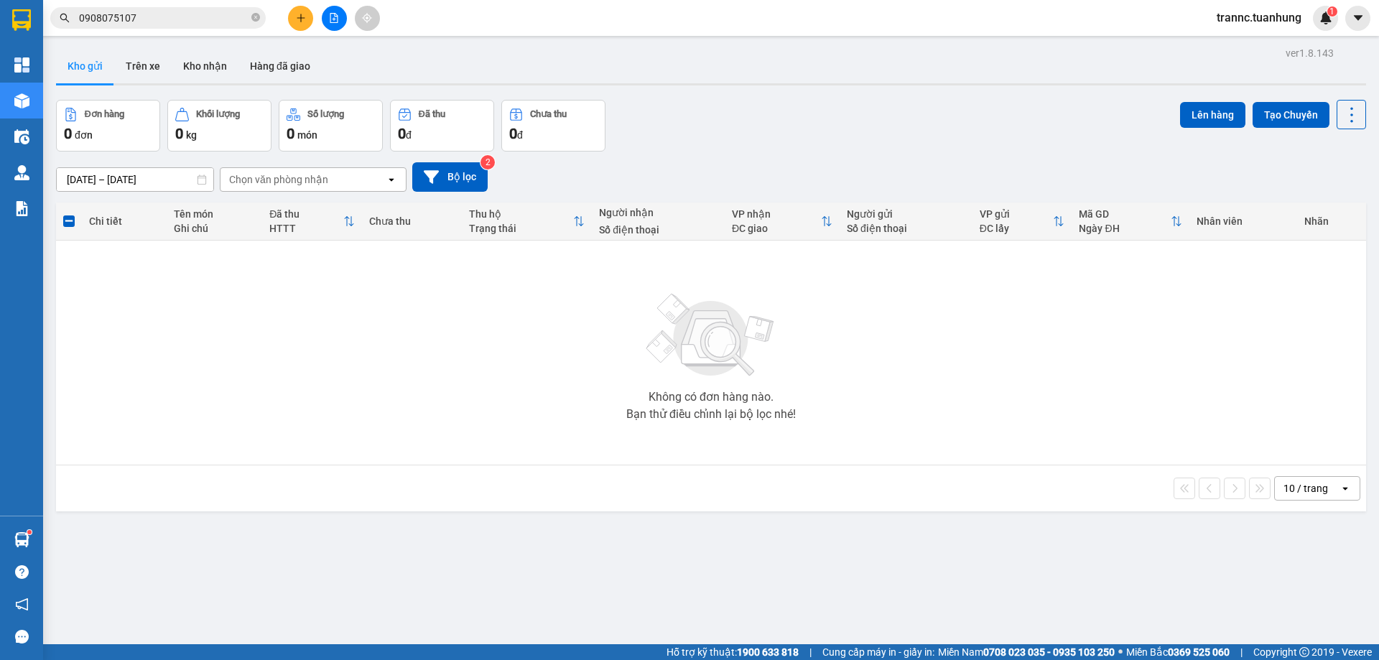
click at [220, 16] on input "0908075107" at bounding box center [164, 18] width 170 height 16
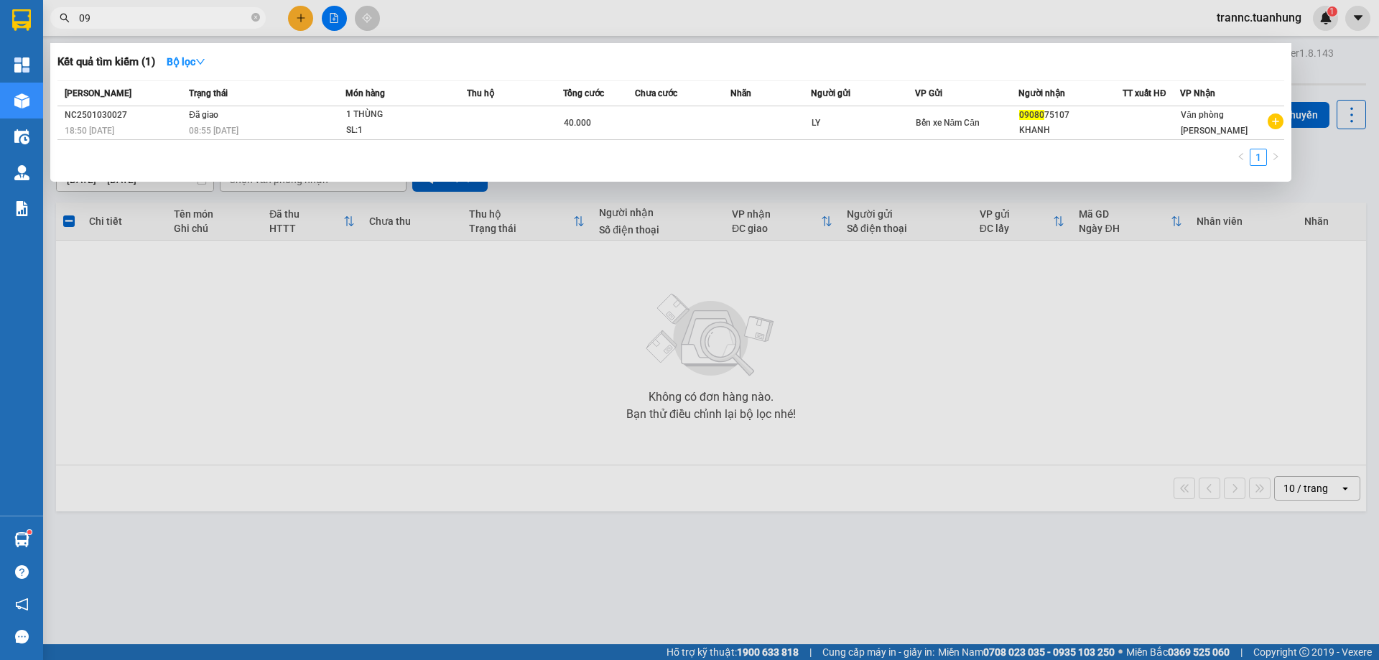
type input "0"
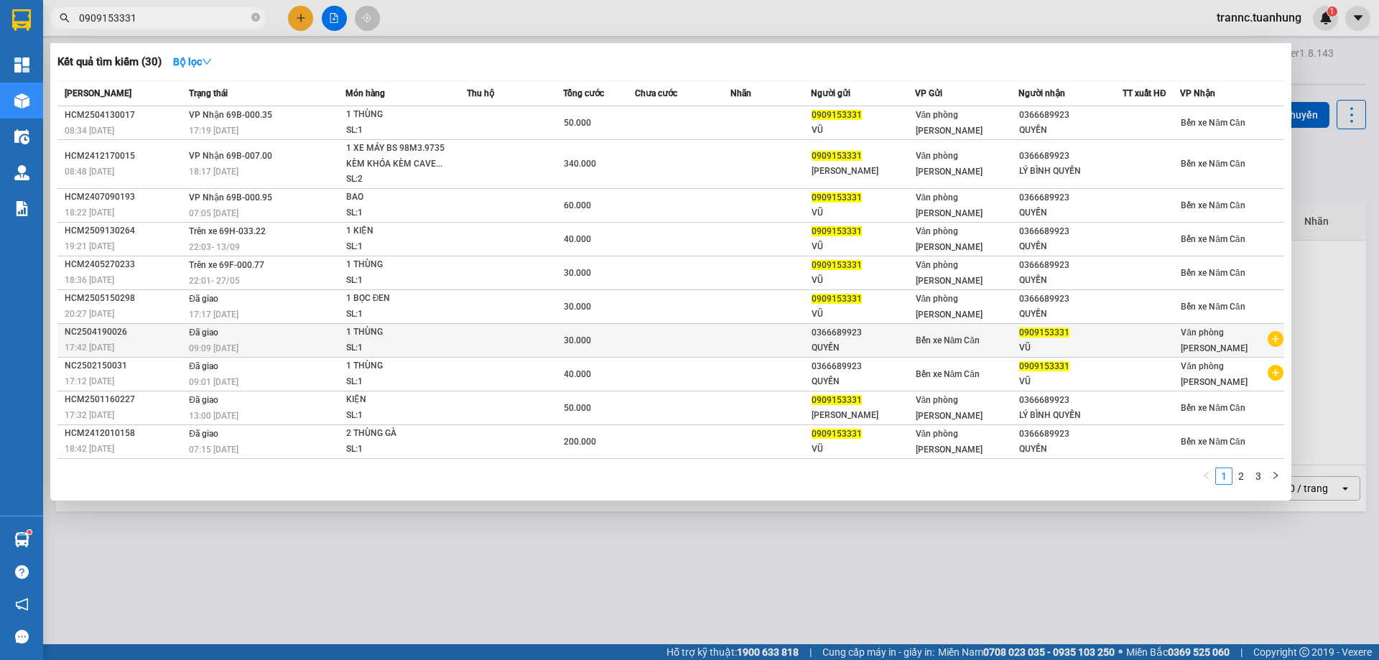
type input "0909153331"
click at [1275, 338] on icon "plus-circle" at bounding box center [1276, 339] width 16 height 16
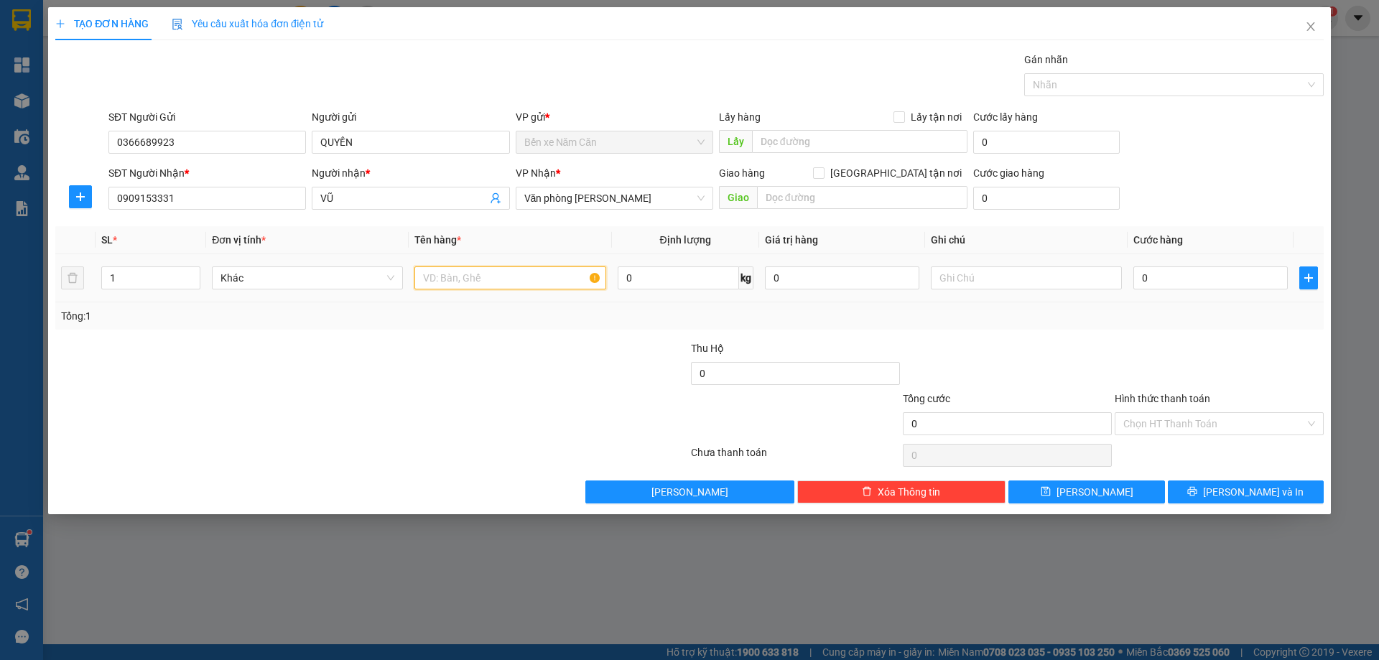
click at [482, 279] on input "text" at bounding box center [510, 278] width 191 height 23
type input "1 HỘP"
click at [1196, 289] on input "0" at bounding box center [1211, 278] width 154 height 23
type input "3"
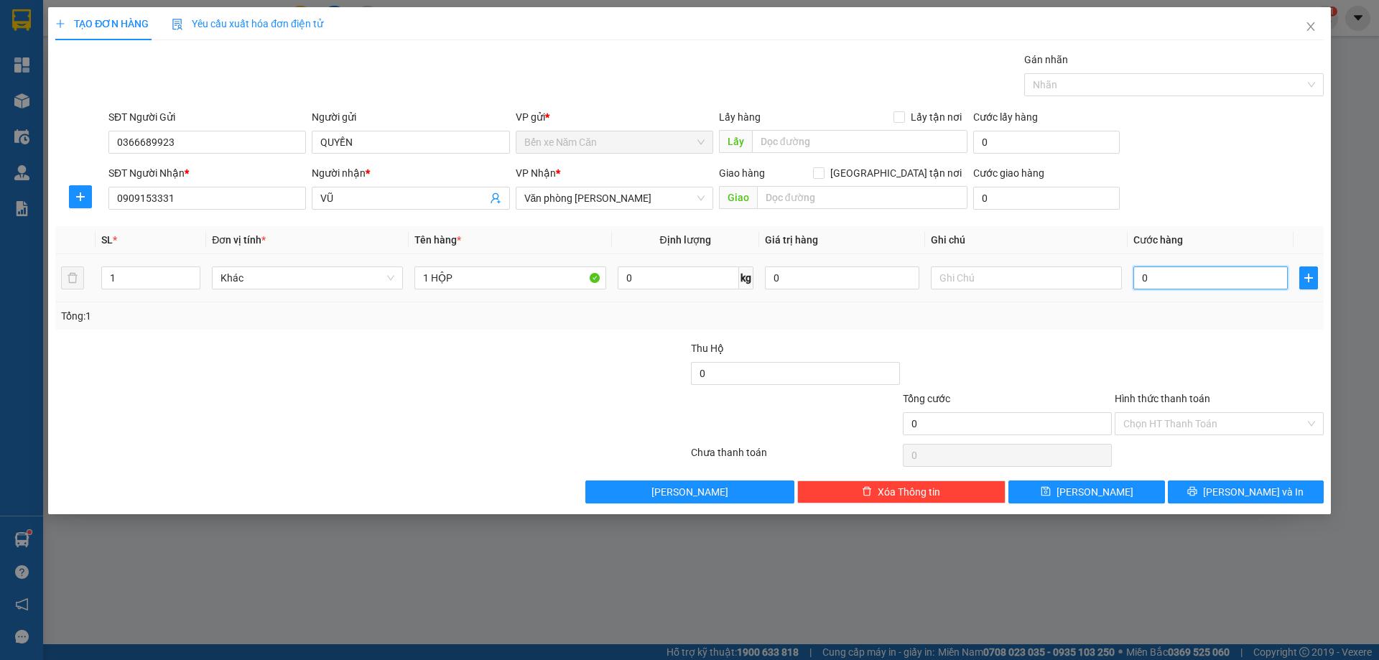
type input "3"
type input "30"
type input "30.000"
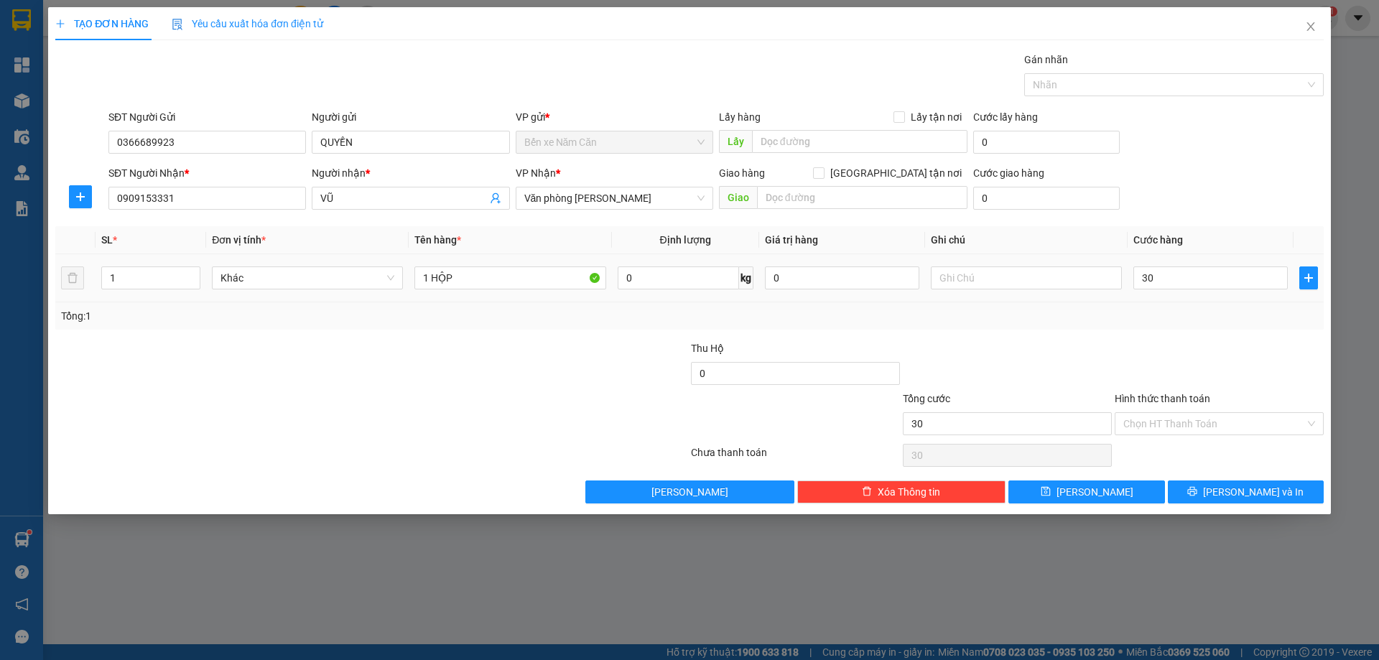
type input "30.000"
click at [1167, 309] on div "Tổng: 1" at bounding box center [689, 316] width 1257 height 16
click at [1181, 422] on input "Hình thức thanh toán" at bounding box center [1215, 424] width 182 height 22
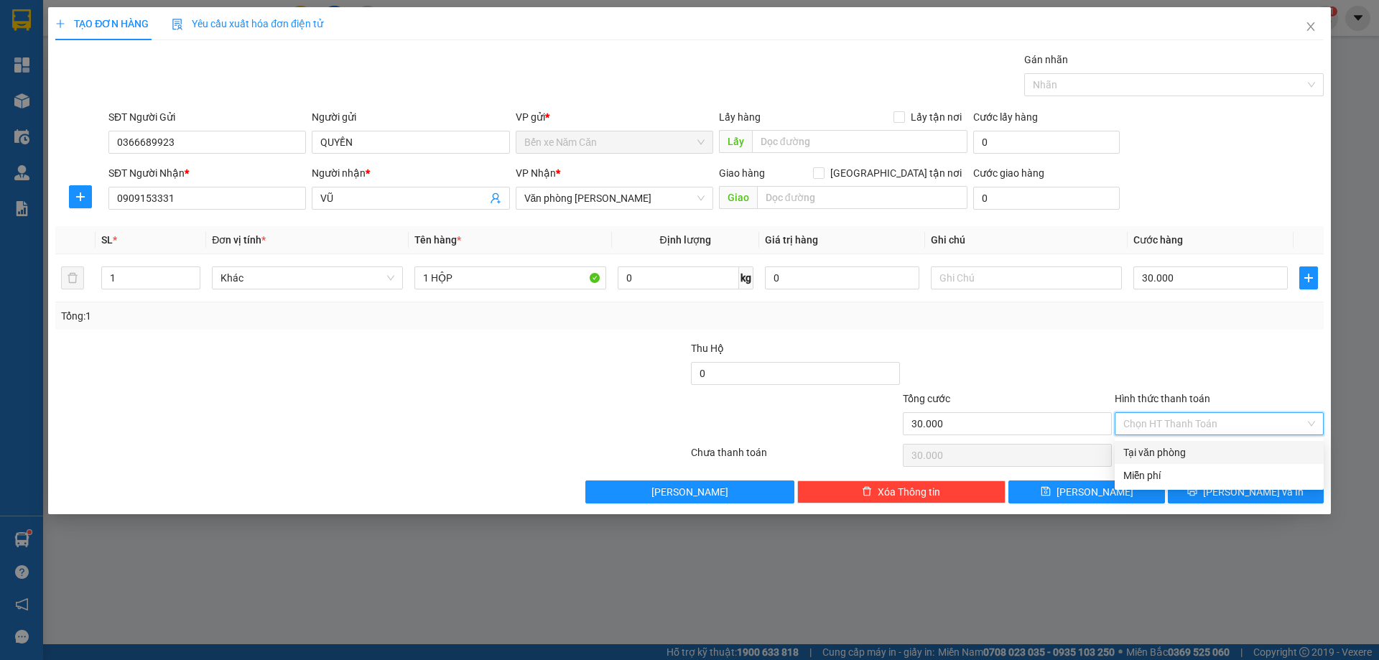
click at [1179, 450] on div "Tại văn phòng" at bounding box center [1220, 453] width 192 height 16
type input "0"
click at [1198, 491] on icon "printer" at bounding box center [1193, 491] width 10 height 10
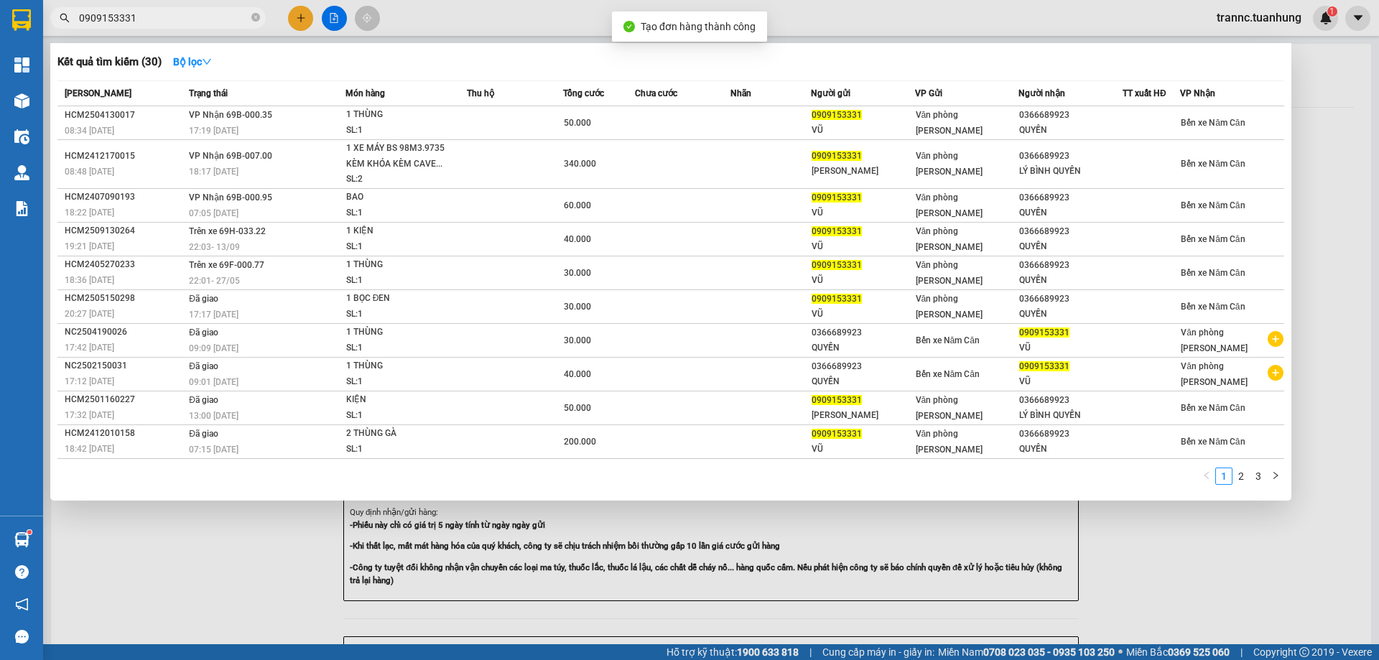
click at [1115, 512] on div at bounding box center [689, 330] width 1379 height 660
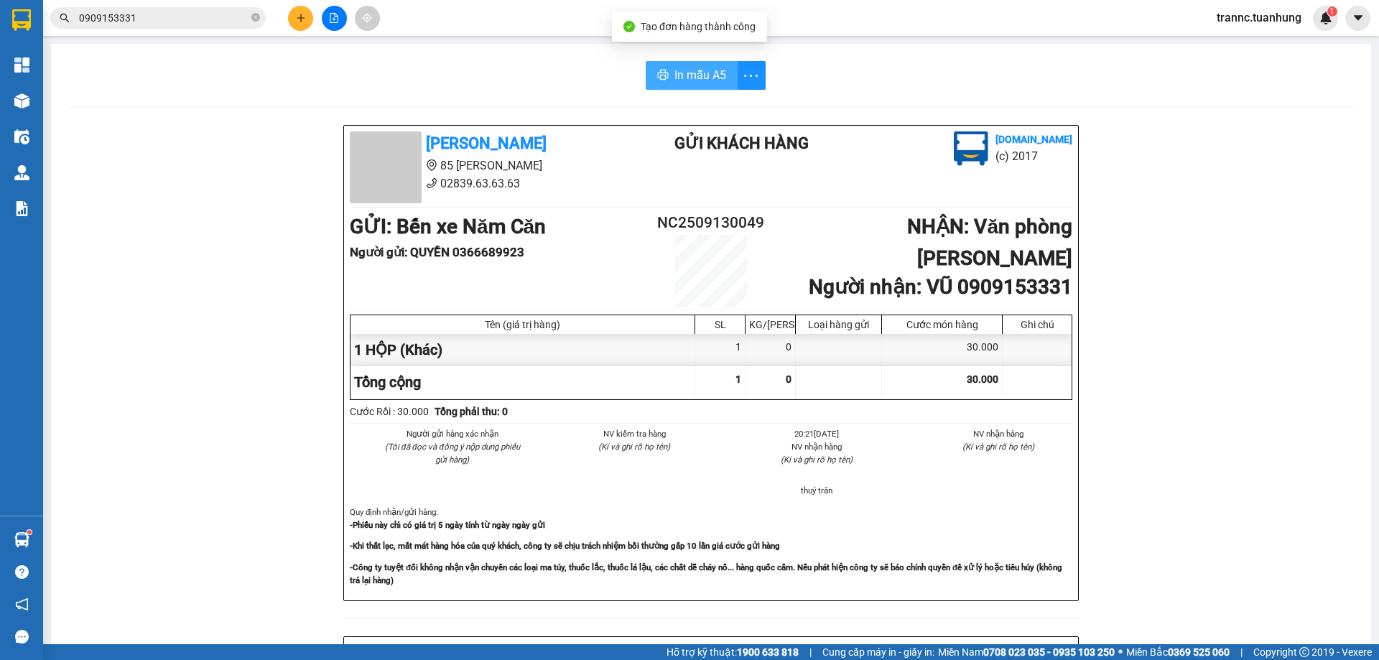
click at [680, 75] on span "In mẫu A5" at bounding box center [701, 75] width 52 height 18
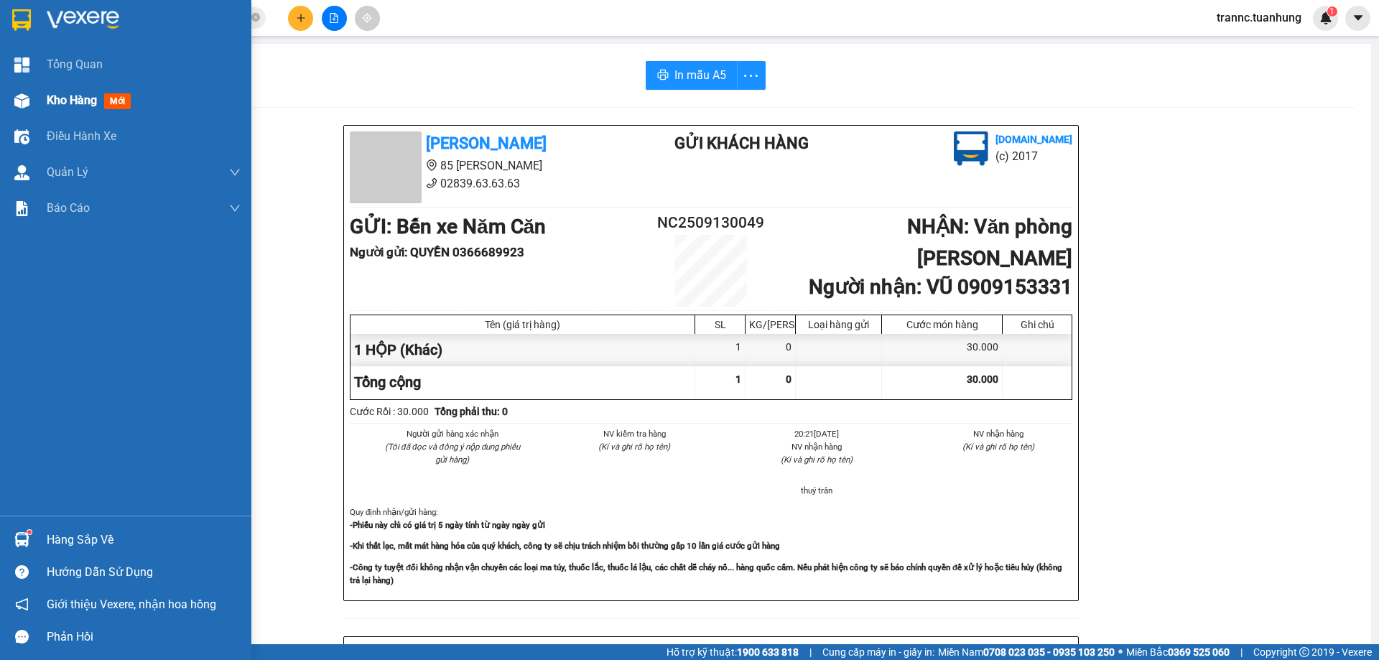
click at [124, 98] on span "mới" at bounding box center [117, 101] width 27 height 16
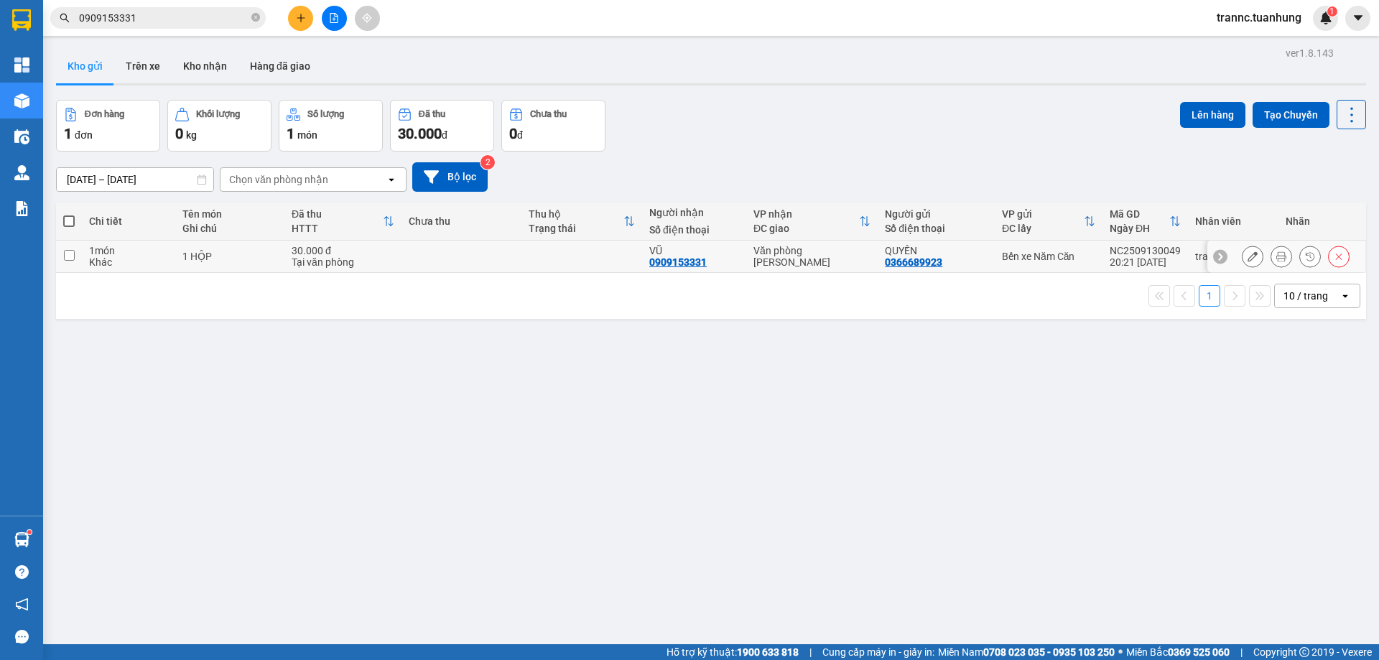
click at [324, 259] on div "Tại văn phòng" at bounding box center [343, 261] width 103 height 11
checkbox input "true"
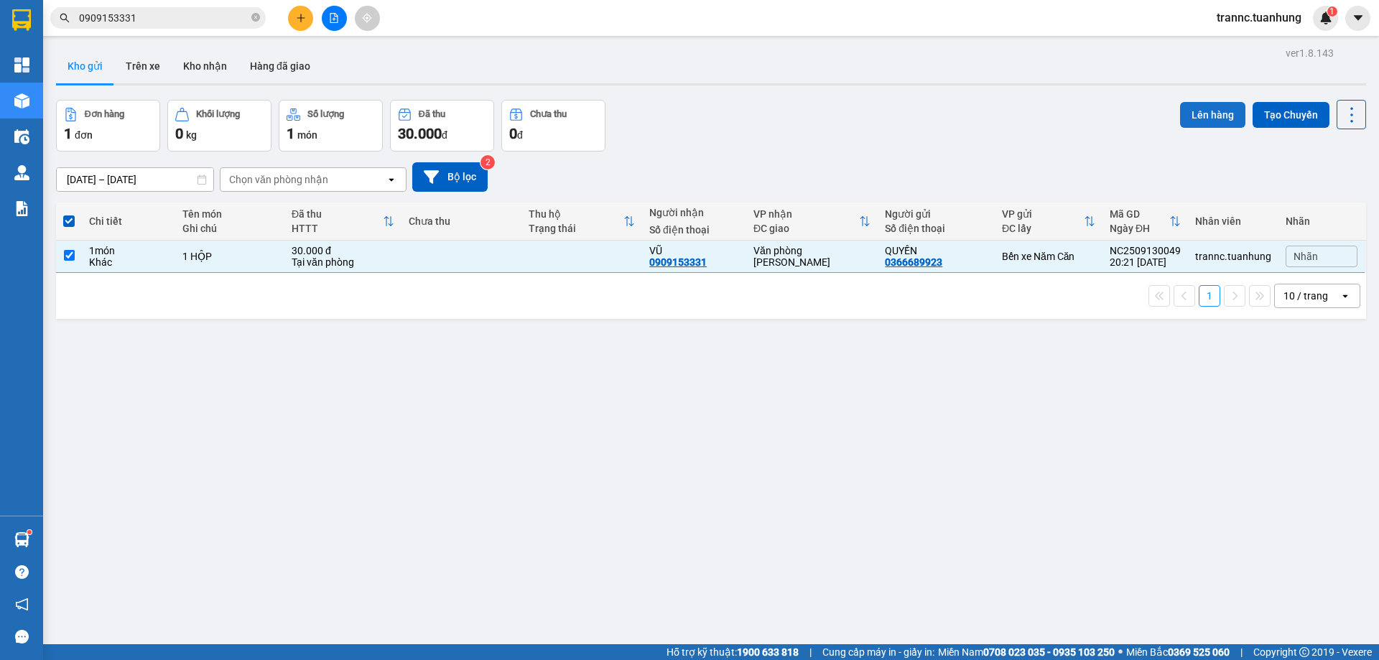
click at [1191, 114] on button "Lên hàng" at bounding box center [1212, 115] width 65 height 26
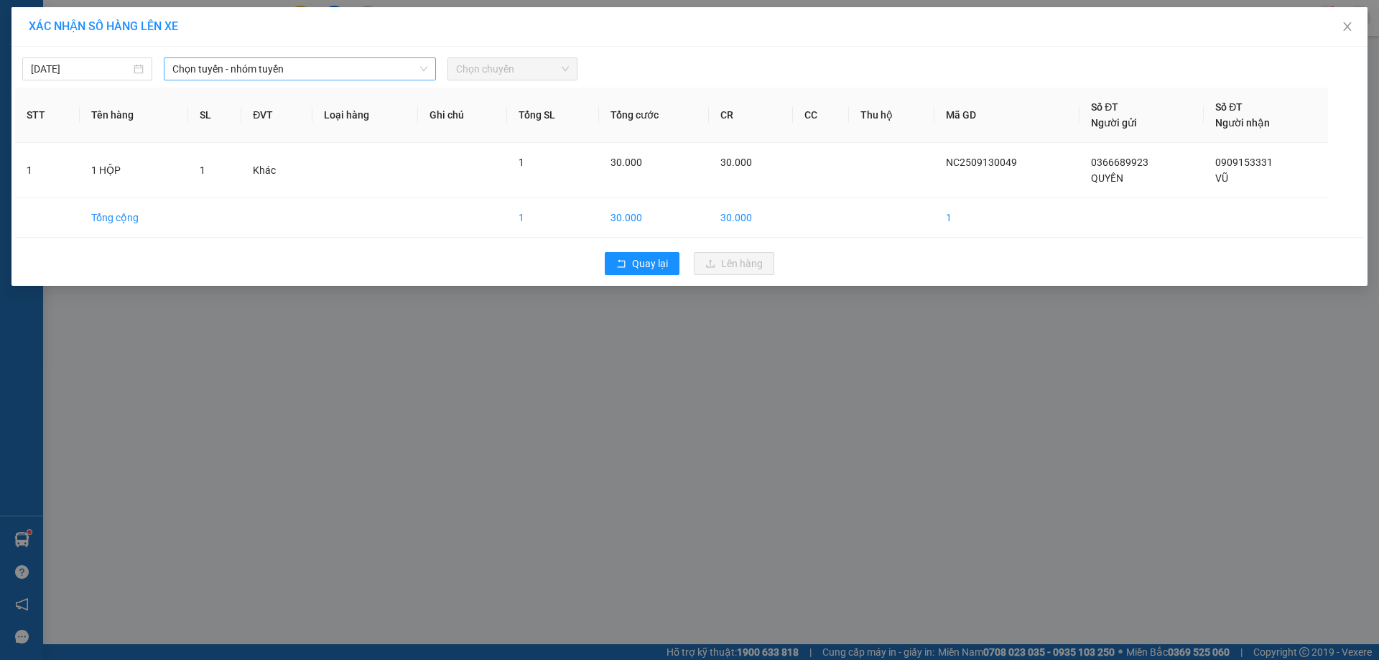
click at [292, 63] on span "Chọn tuyến - nhóm tuyến" at bounding box center [299, 69] width 255 height 22
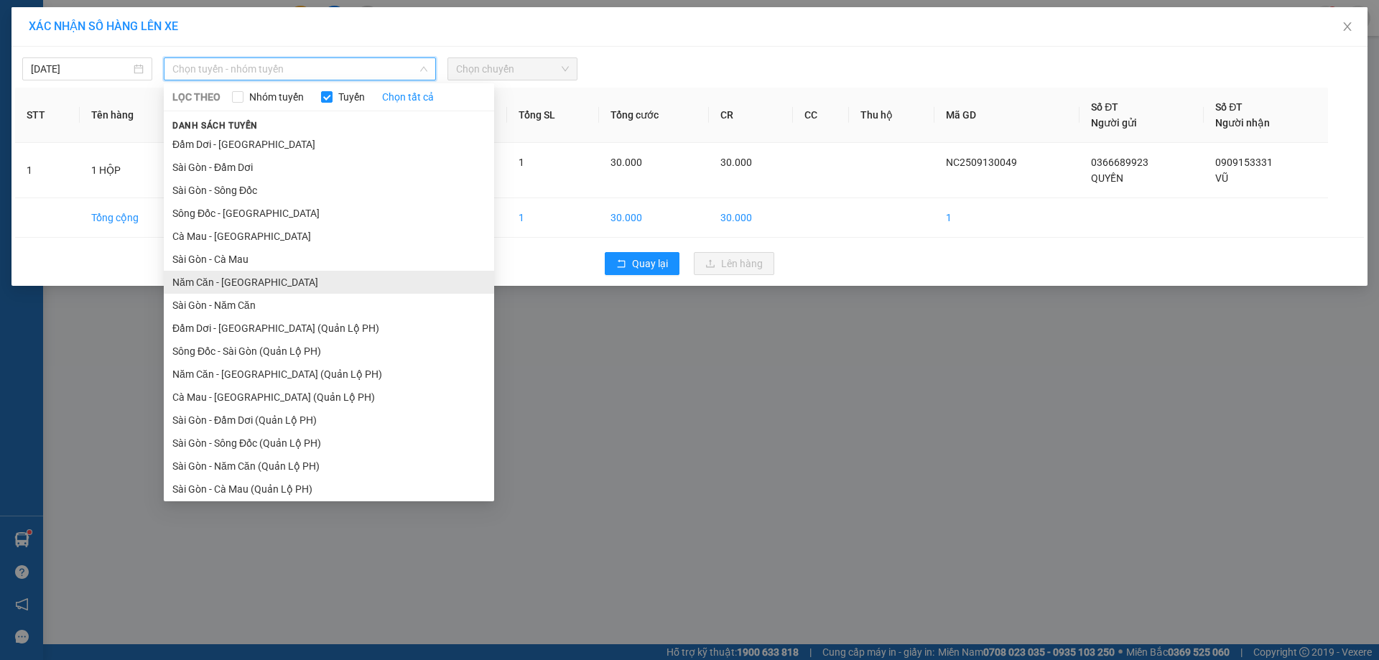
click at [220, 282] on li "Năm Căn - [GEOGRAPHIC_DATA]" at bounding box center [329, 282] width 330 height 23
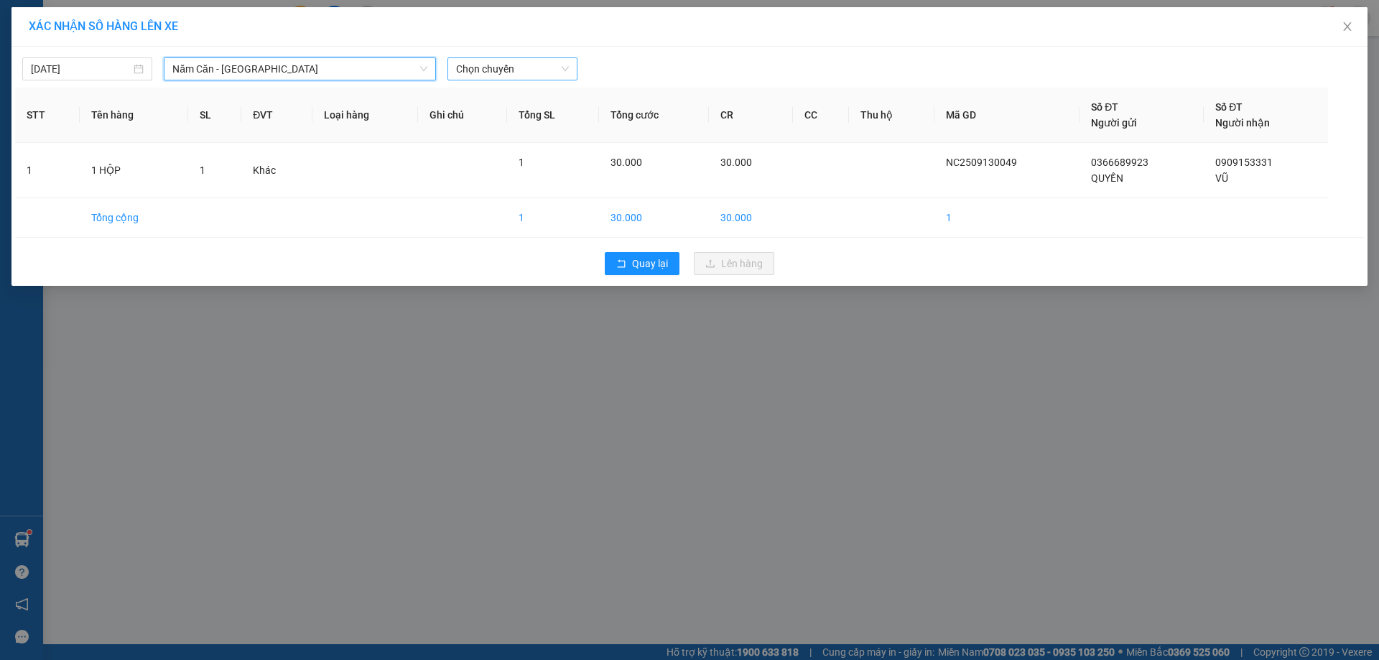
click at [545, 70] on span "Chọn chuyến" at bounding box center [512, 69] width 113 height 22
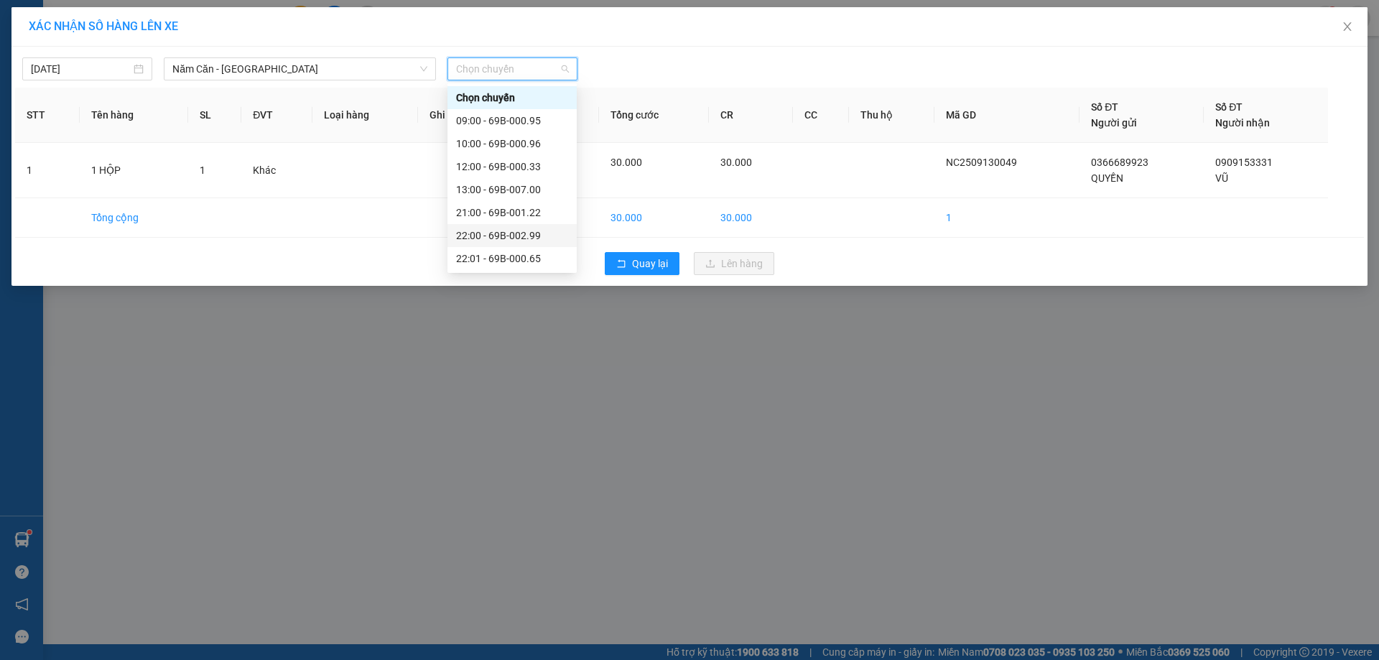
scroll to position [46, 0]
click at [519, 255] on div "22:30 - 69H-019.15" at bounding box center [512, 259] width 112 height 16
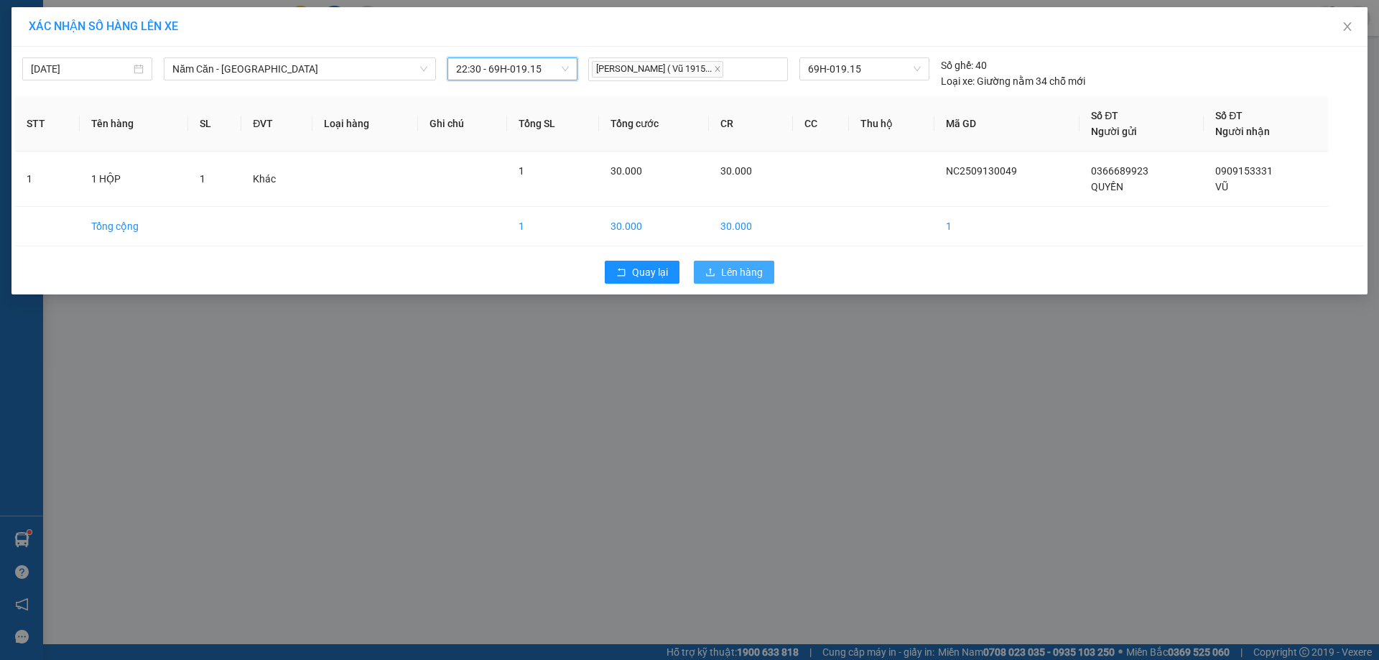
click at [723, 270] on span "Lên hàng" at bounding box center [742, 272] width 42 height 16
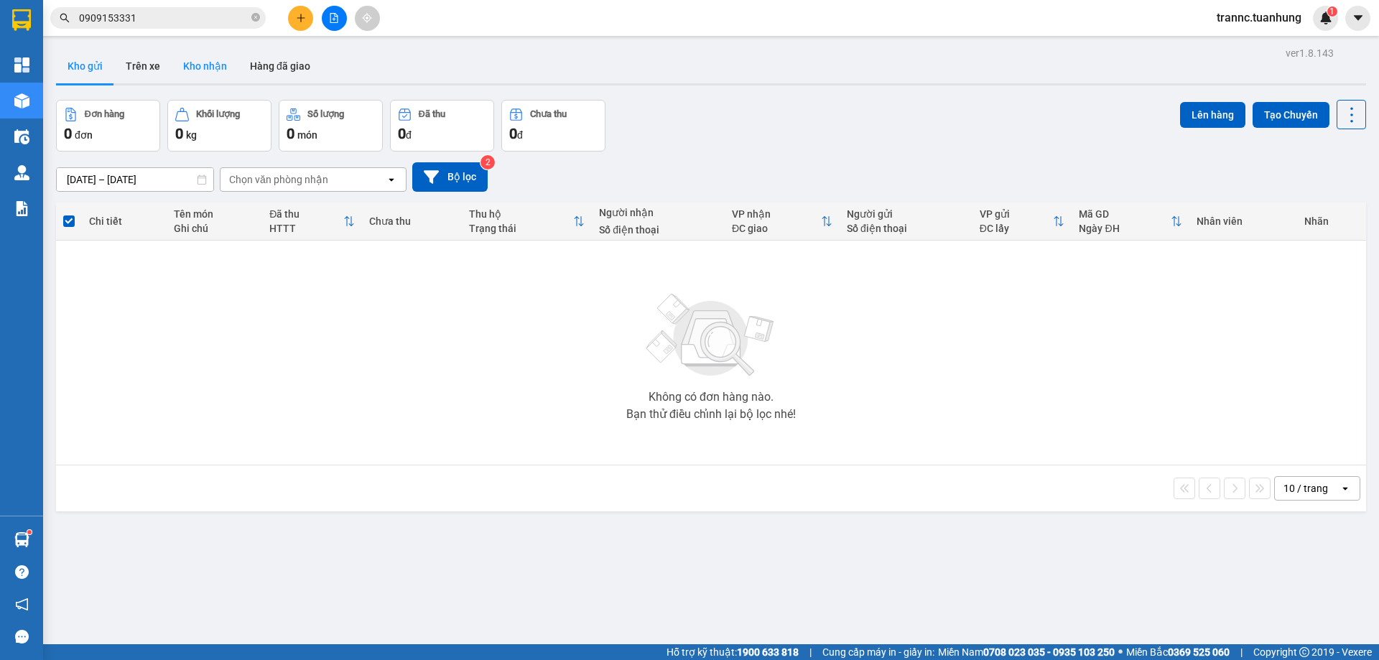
click at [206, 59] on button "Kho nhận" at bounding box center [205, 66] width 67 height 34
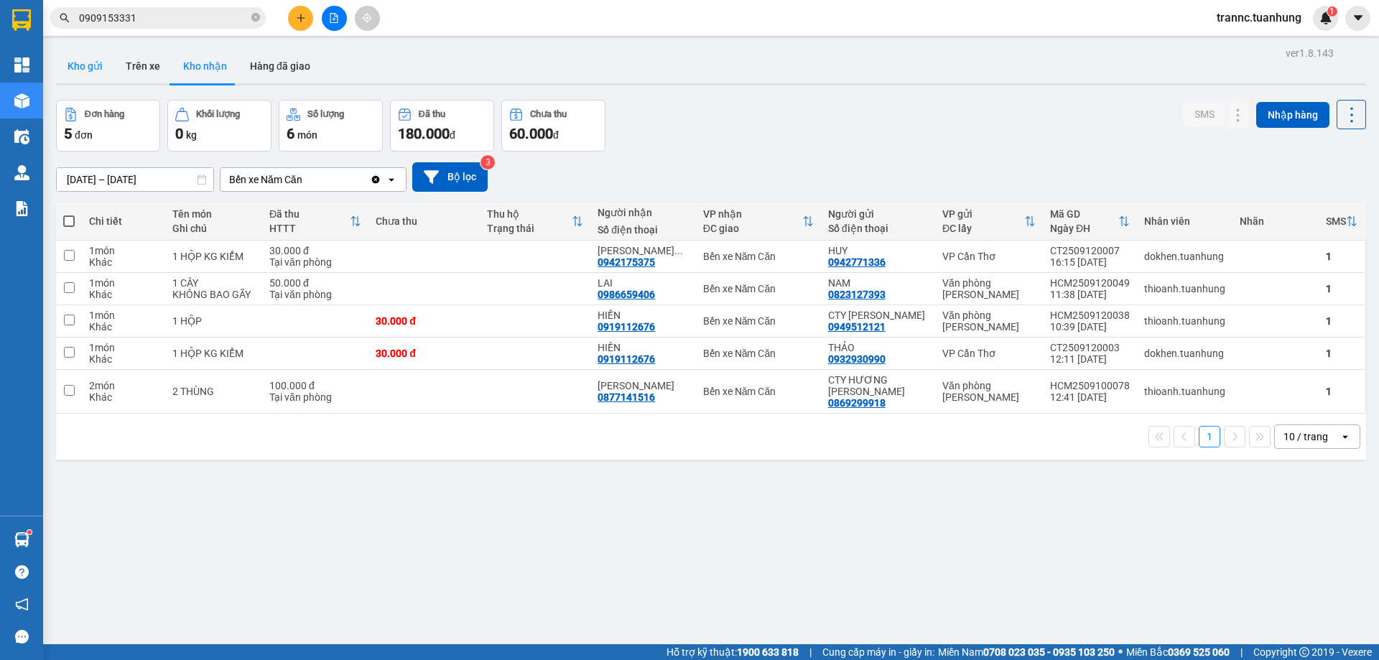
click at [75, 68] on button "Kho gửi" at bounding box center [85, 66] width 58 height 34
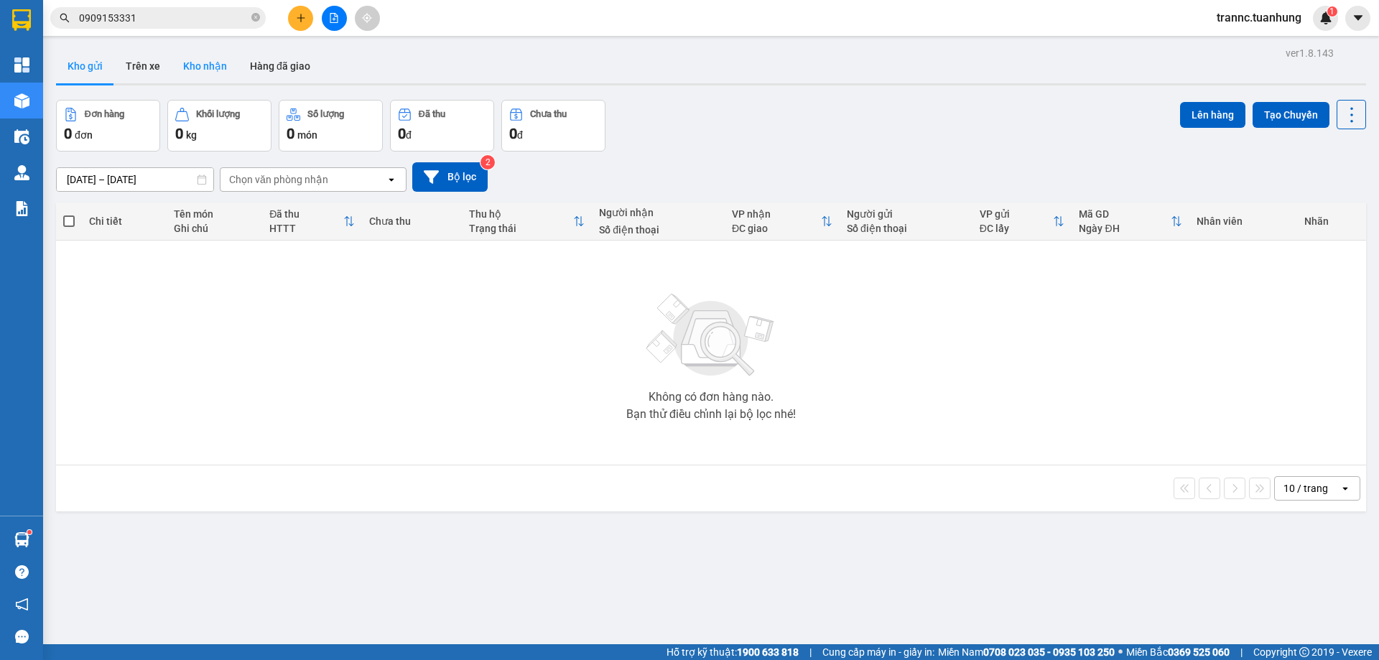
click at [210, 59] on button "Kho nhận" at bounding box center [205, 66] width 67 height 34
